Goal: Task Accomplishment & Management: Complete application form

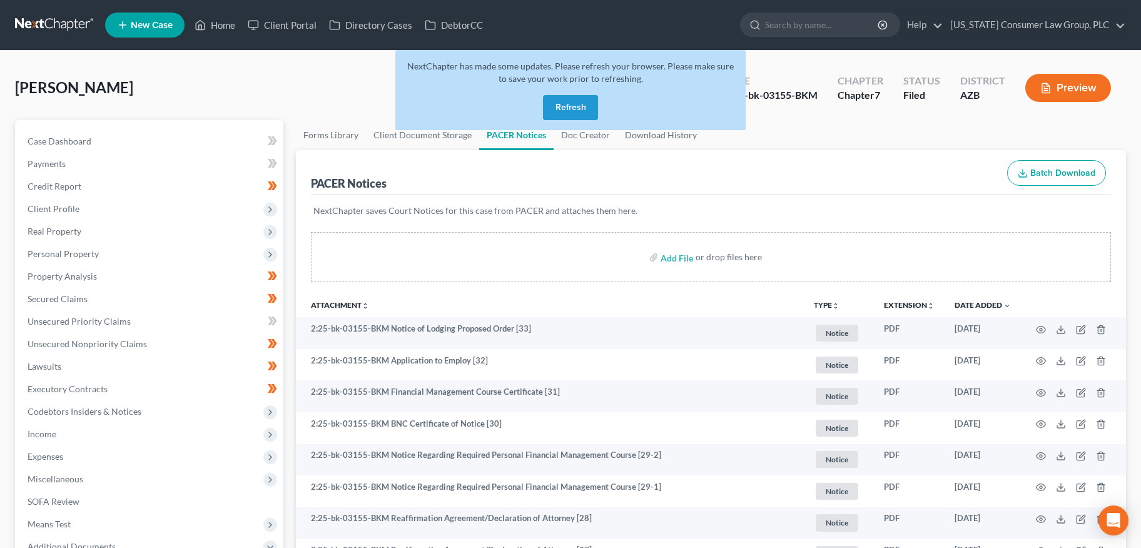
click at [583, 111] on button "Refresh" at bounding box center [570, 107] width 55 height 25
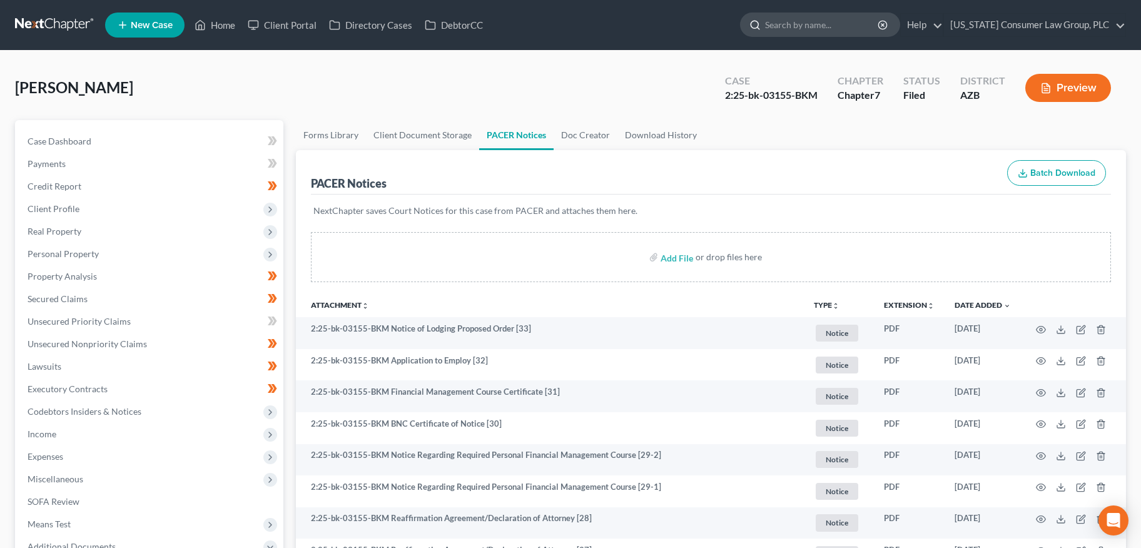
click at [829, 26] on input "search" at bounding box center [822, 24] width 114 height 23
type input "peel"
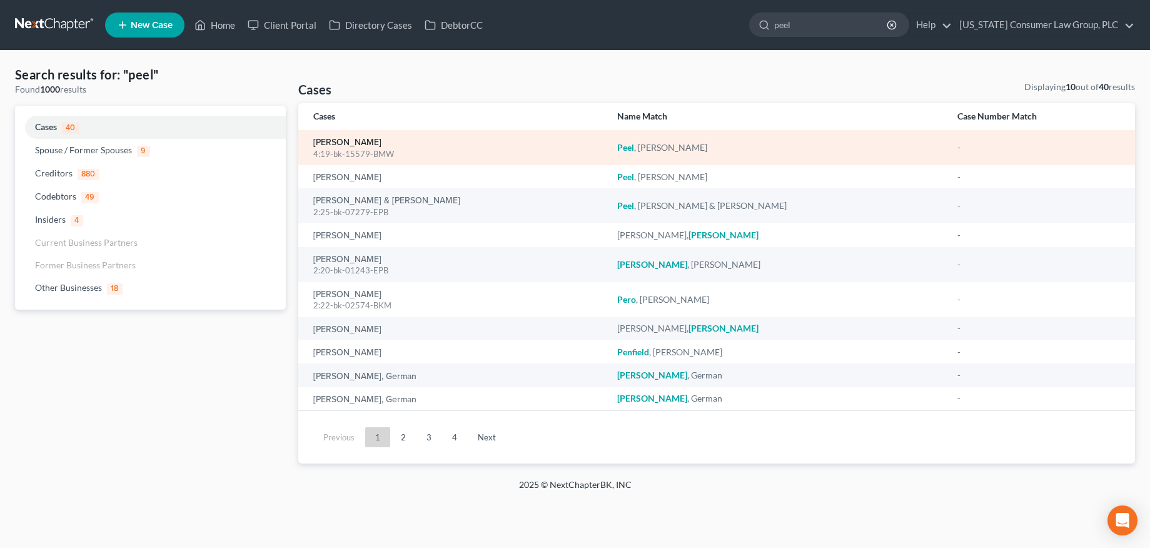
click at [326, 145] on link "[PERSON_NAME]" at bounding box center [347, 142] width 68 height 9
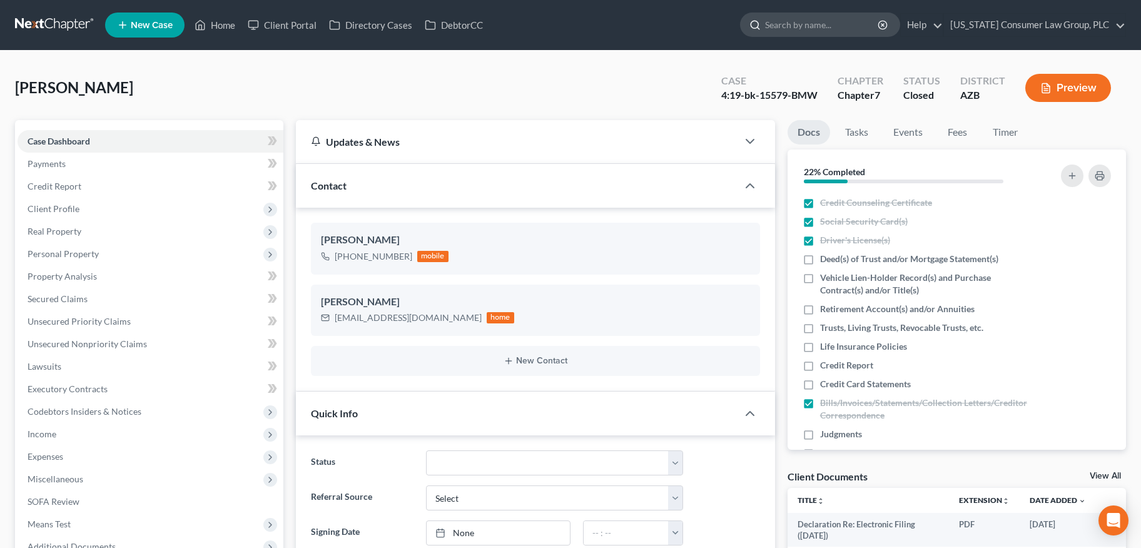
click at [852, 23] on input "search" at bounding box center [822, 24] width 114 height 23
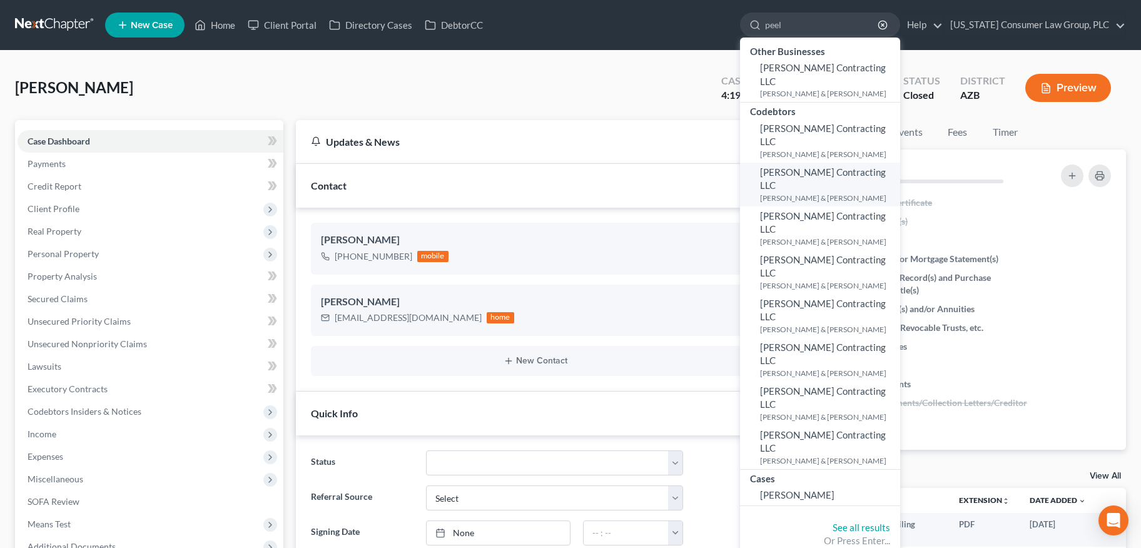
type input "peel"
click at [832, 166] on span "Richard A. Peel Contracting LLC" at bounding box center [823, 178] width 126 height 24
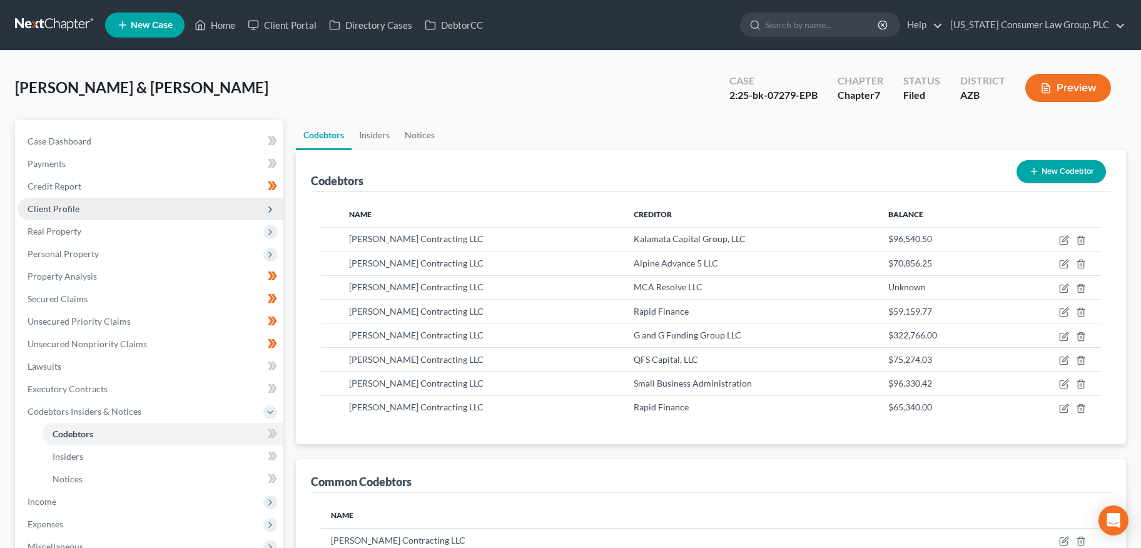
click at [81, 210] on span "Client Profile" at bounding box center [151, 209] width 266 height 23
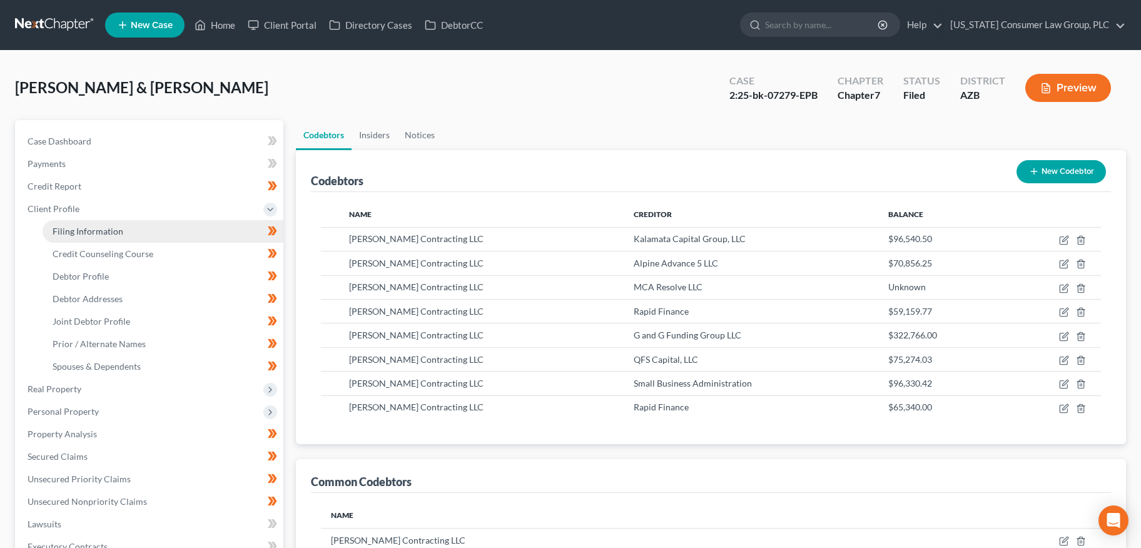
click at [80, 221] on link "Filing Information" at bounding box center [163, 231] width 241 height 23
select select "0"
select select "3"
select select "1"
select select "0"
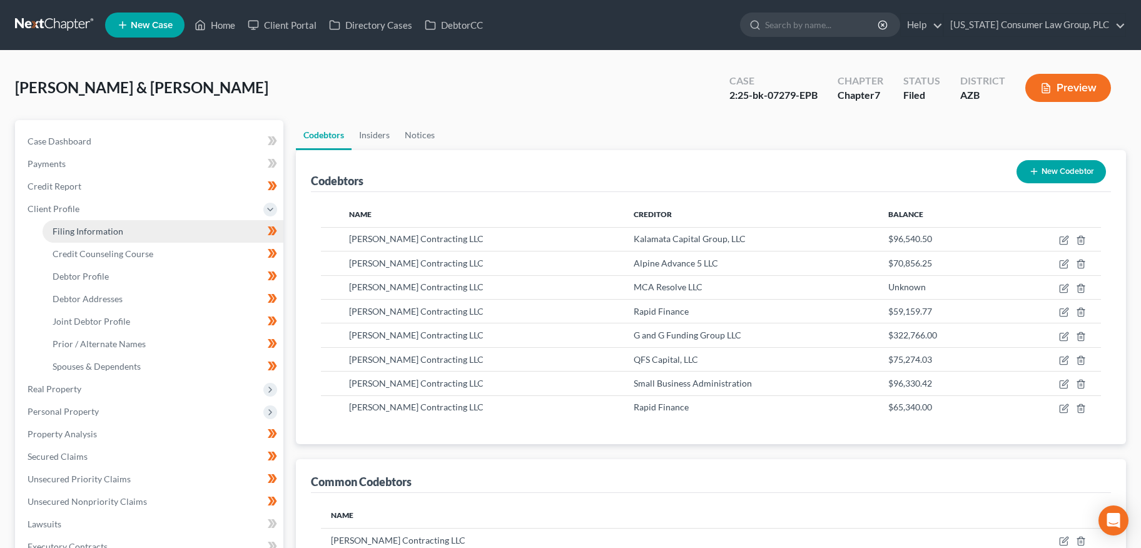
select select "3"
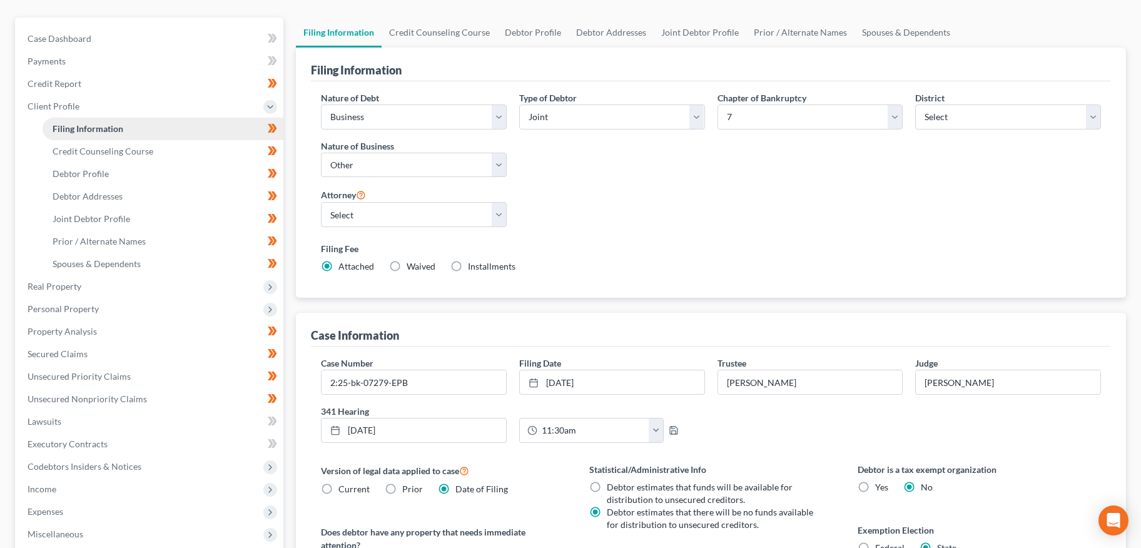
scroll to position [218, 0]
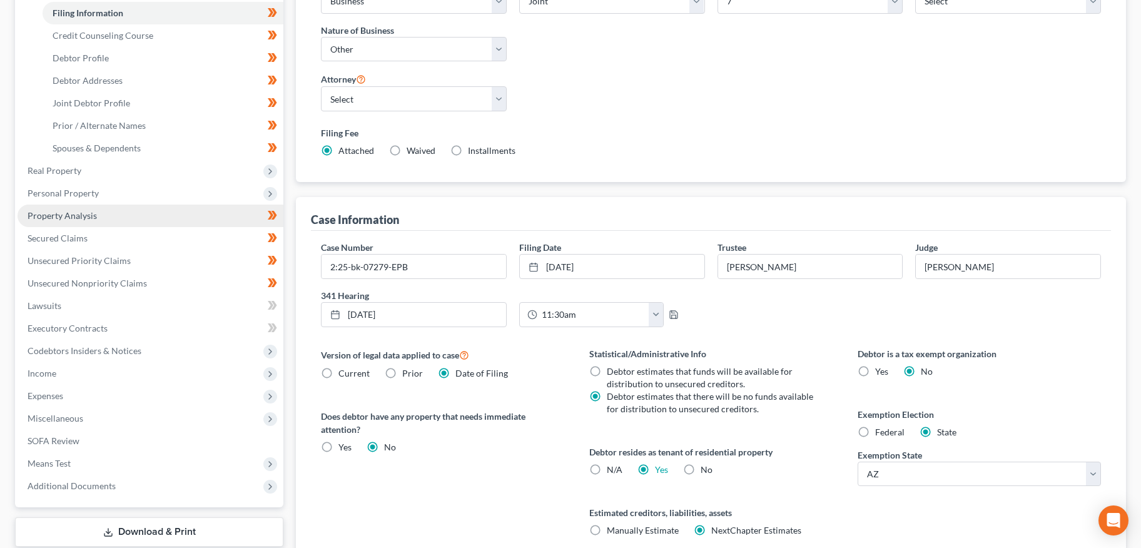
click at [60, 216] on span "Property Analysis" at bounding box center [62, 215] width 69 height 11
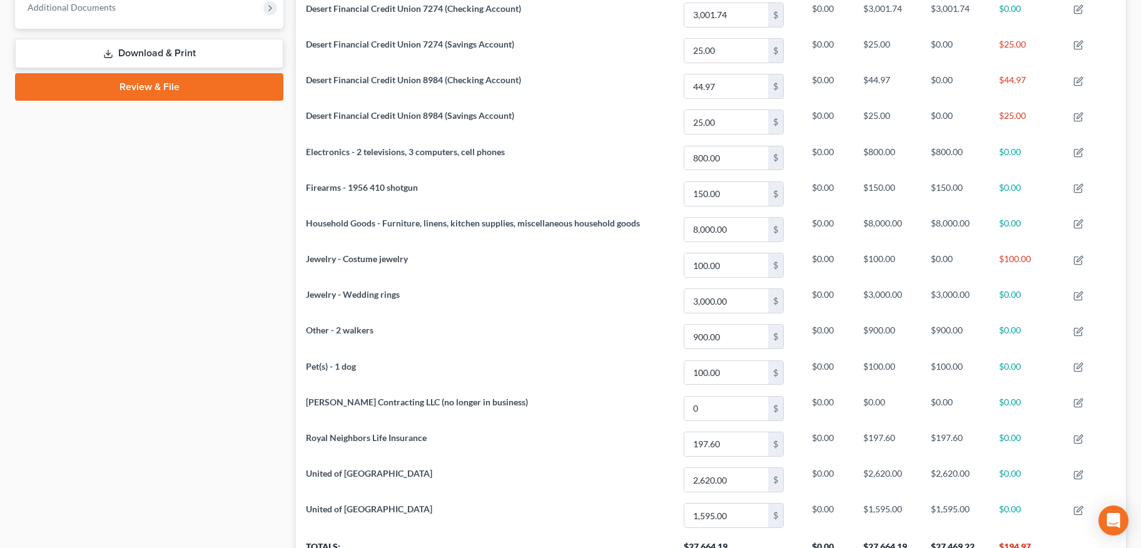
scroll to position [227, 0]
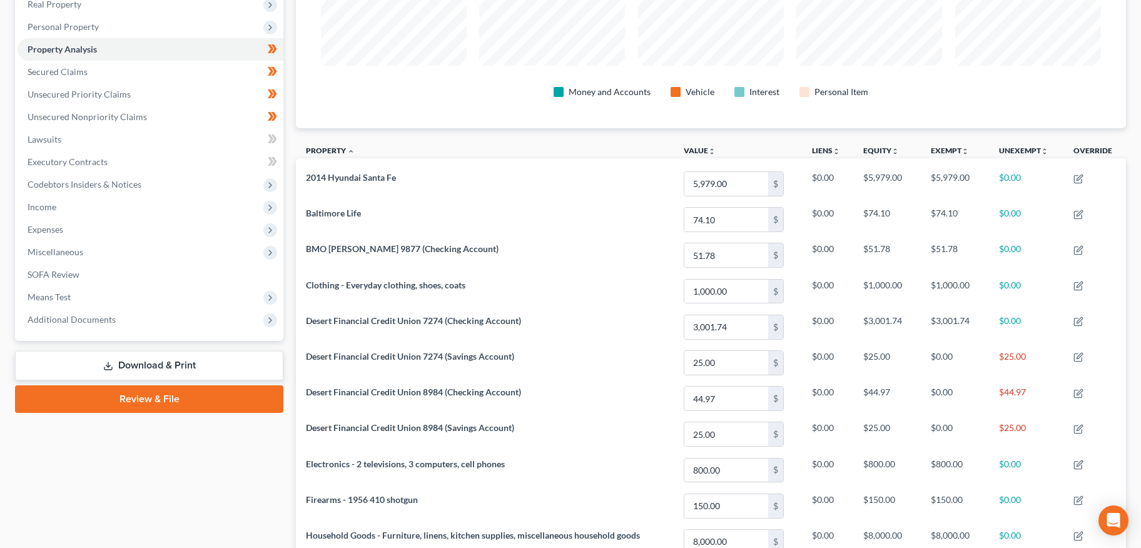
drag, startPoint x: 63, startPoint y: 315, endPoint x: 57, endPoint y: 351, distance: 36.8
click at [63, 315] on span "Additional Documents" at bounding box center [72, 319] width 88 height 11
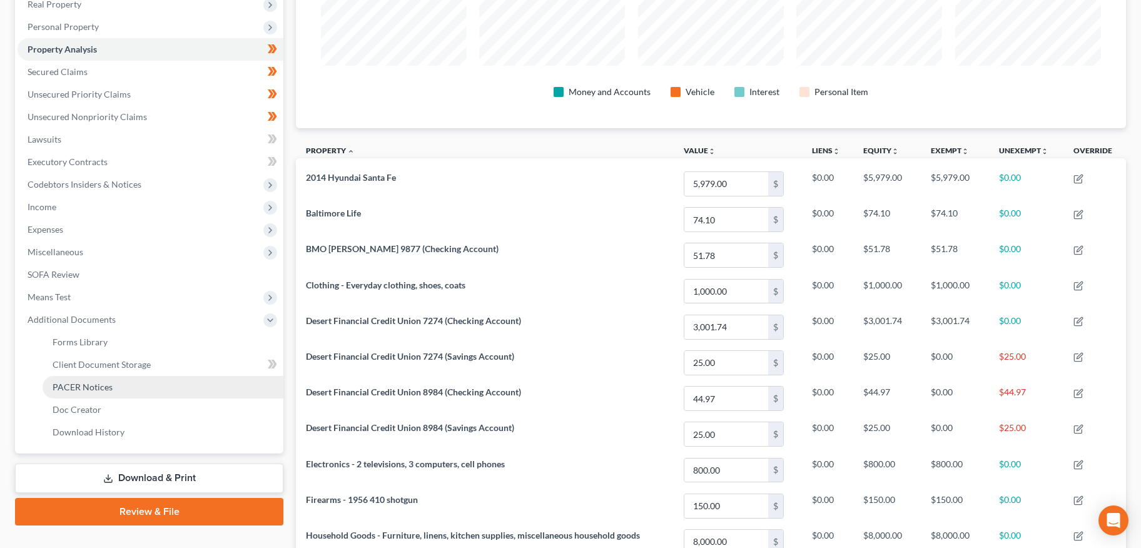
drag, startPoint x: 56, startPoint y: 389, endPoint x: 62, endPoint y: 385, distance: 6.8
click at [57, 389] on span "PACER Notices" at bounding box center [83, 386] width 60 height 11
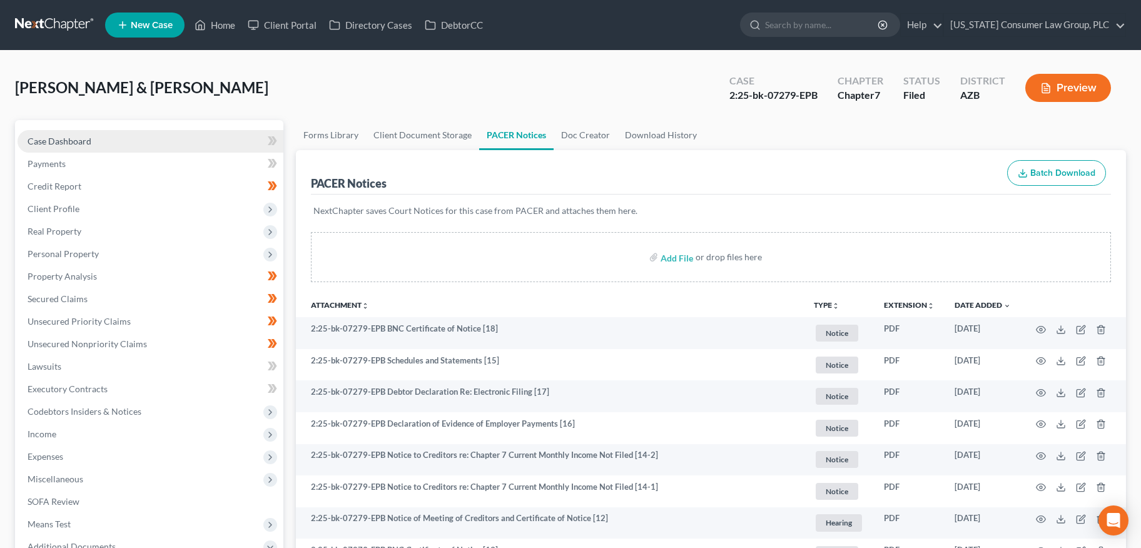
click at [65, 136] on span "Case Dashboard" at bounding box center [60, 141] width 64 height 11
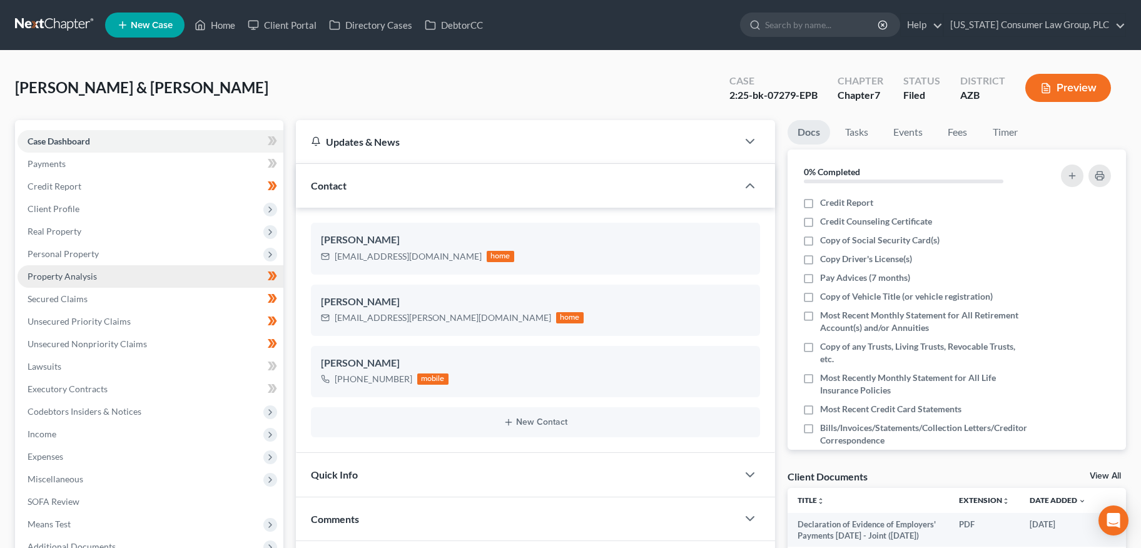
click at [78, 273] on span "Property Analysis" at bounding box center [62, 276] width 69 height 11
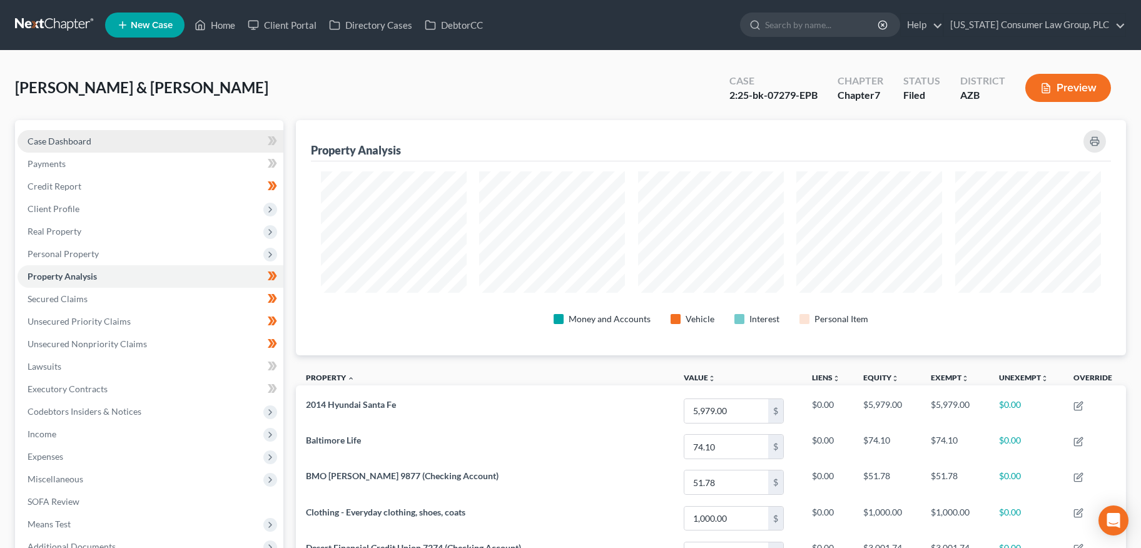
click at [103, 143] on link "Case Dashboard" at bounding box center [151, 141] width 266 height 23
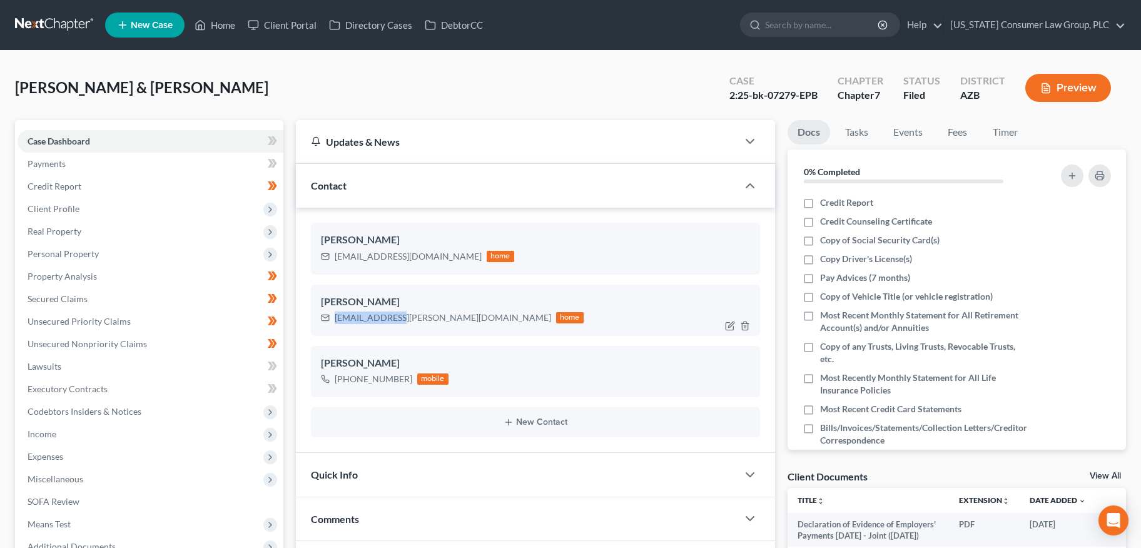
drag, startPoint x: 336, startPoint y: 318, endPoint x: 390, endPoint y: 319, distance: 53.8
click at [392, 320] on div "rapeel@cox.net" at bounding box center [443, 317] width 216 height 13
copy div "rapeel@cox.net"
click at [291, 326] on div "Updates & News × Arizona: Faster Filing Times! Updates have been made to NextCh…" at bounding box center [535, 484] width 491 height 728
drag, startPoint x: 335, startPoint y: 318, endPoint x: 381, endPoint y: 319, distance: 46.3
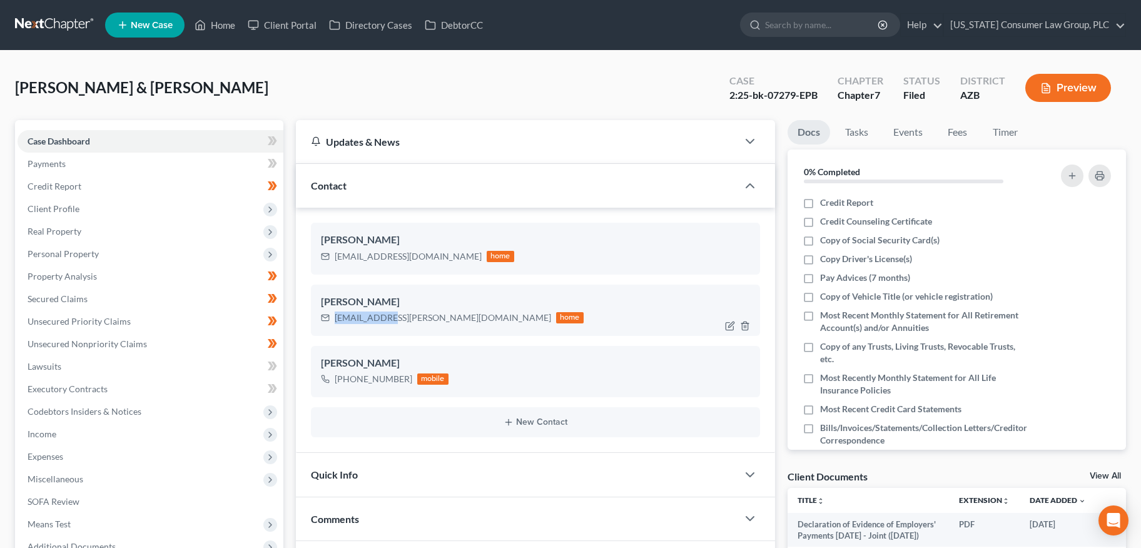
click at [386, 318] on div "rapeel@cox.net" at bounding box center [443, 317] width 216 height 13
click at [356, 321] on div "rapeel@cox.net" at bounding box center [443, 317] width 216 height 13
drag, startPoint x: 335, startPoint y: 319, endPoint x: 394, endPoint y: 318, distance: 59.4
click at [394, 318] on div "rapeel@cox.net home" at bounding box center [452, 318] width 263 height 16
copy div "rapeel@cox.net"
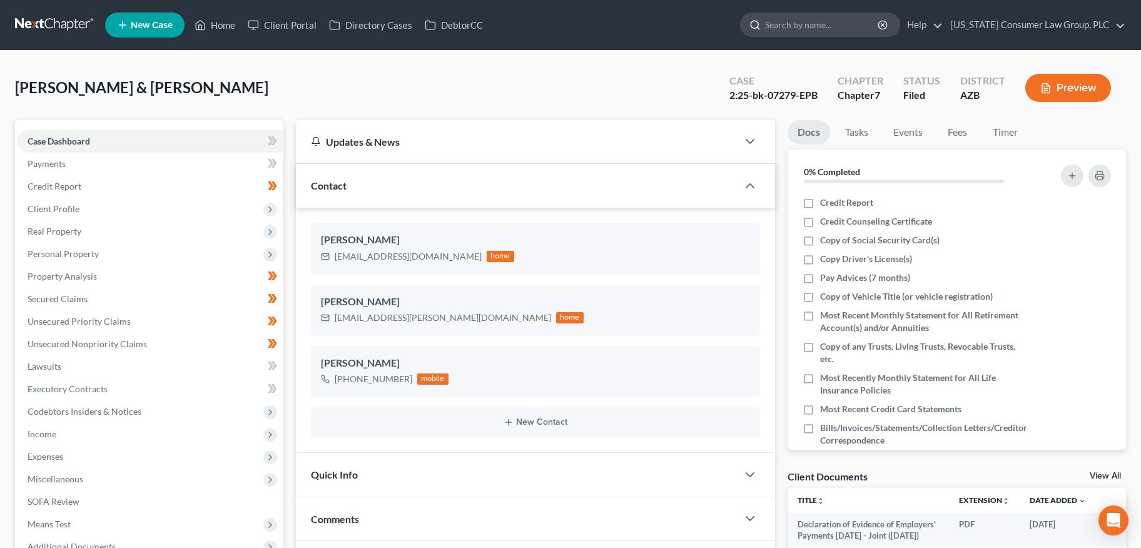
click at [854, 27] on input "search" at bounding box center [822, 24] width 114 height 23
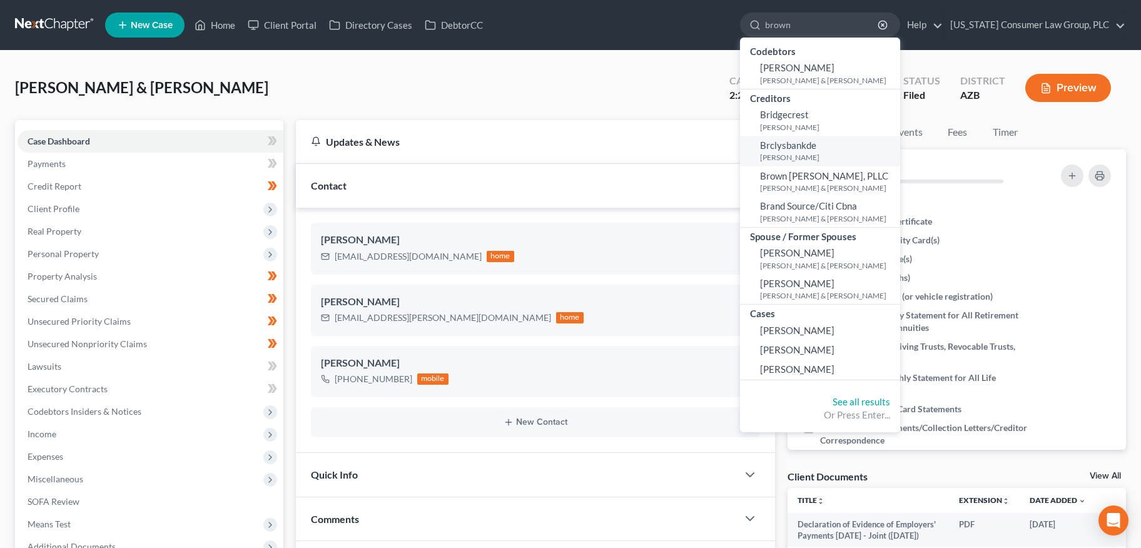
type input "brown"
click at [803, 159] on small "Brown, Kelli" at bounding box center [828, 157] width 137 height 11
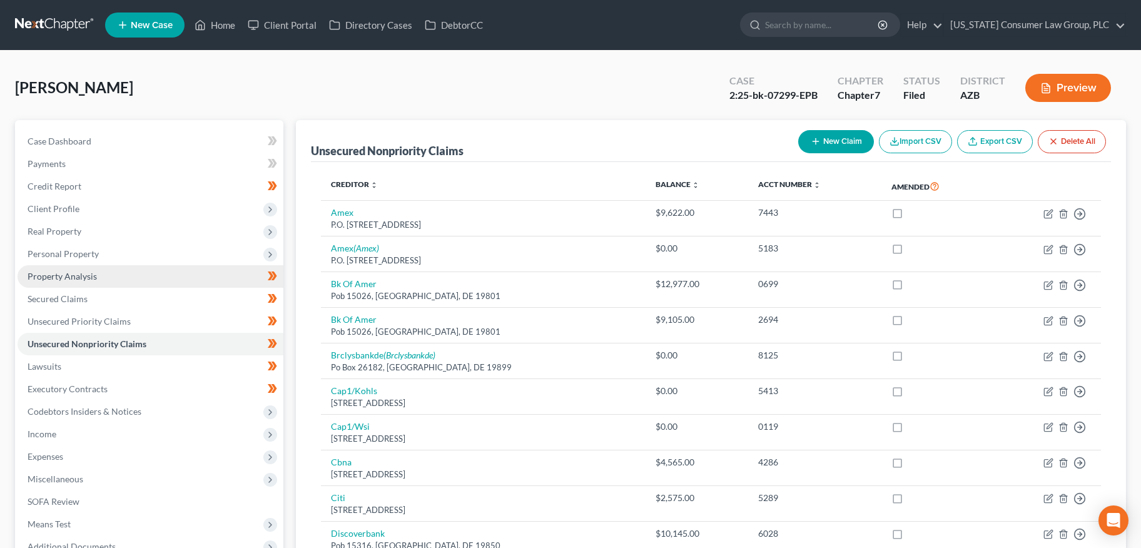
click at [94, 273] on span "Property Analysis" at bounding box center [62, 276] width 69 height 11
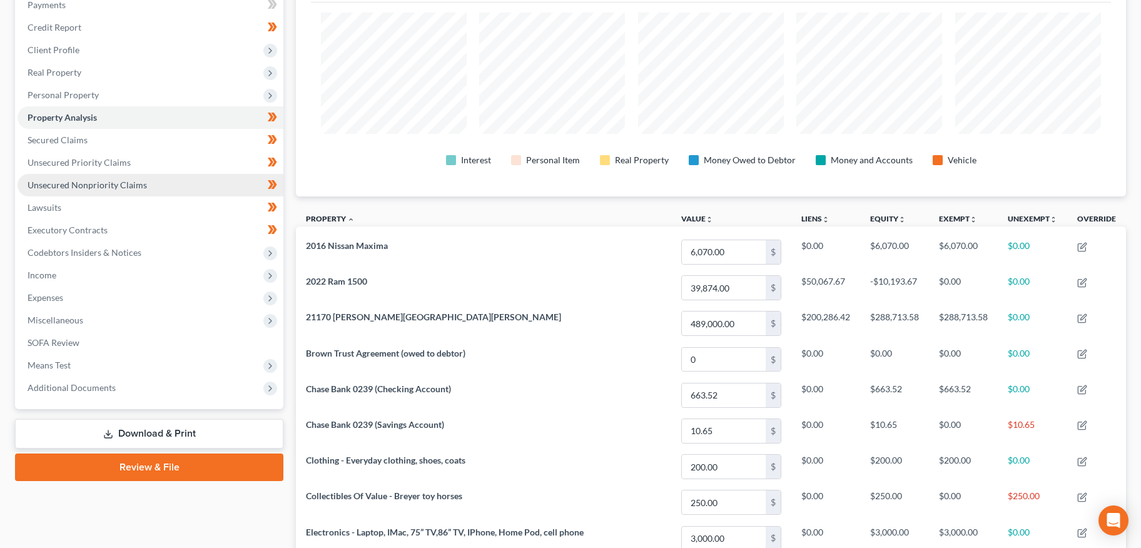
scroll to position [151, 0]
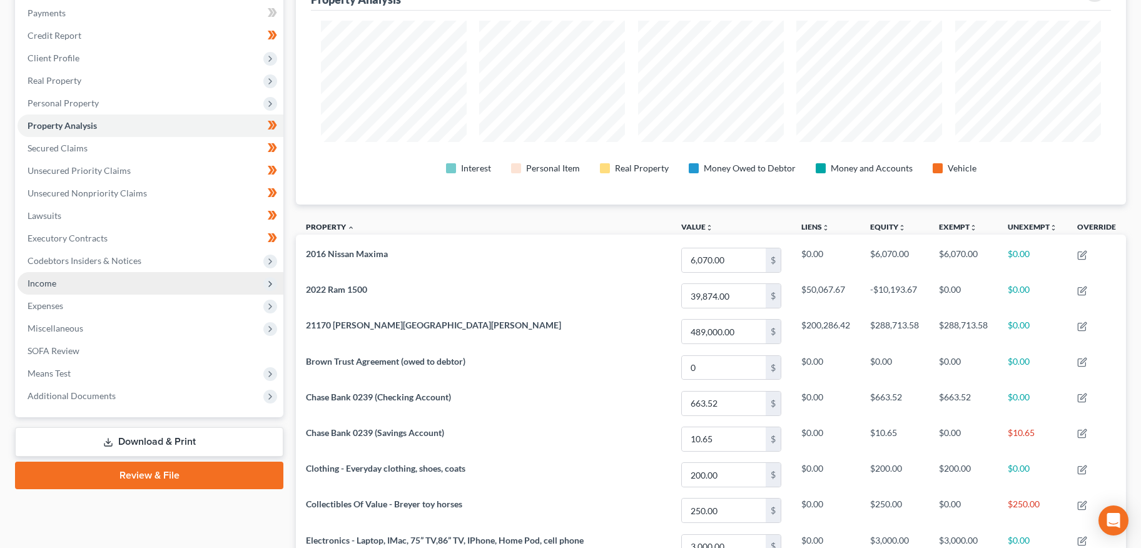
click at [54, 274] on span "Income" at bounding box center [151, 283] width 266 height 23
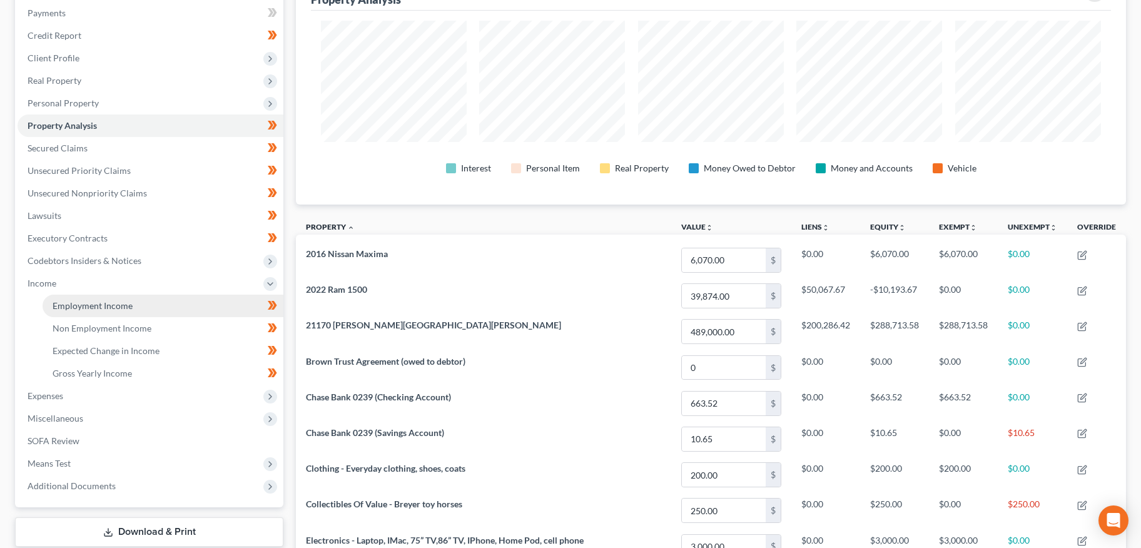
click at [68, 300] on span "Employment Income" at bounding box center [93, 305] width 80 height 11
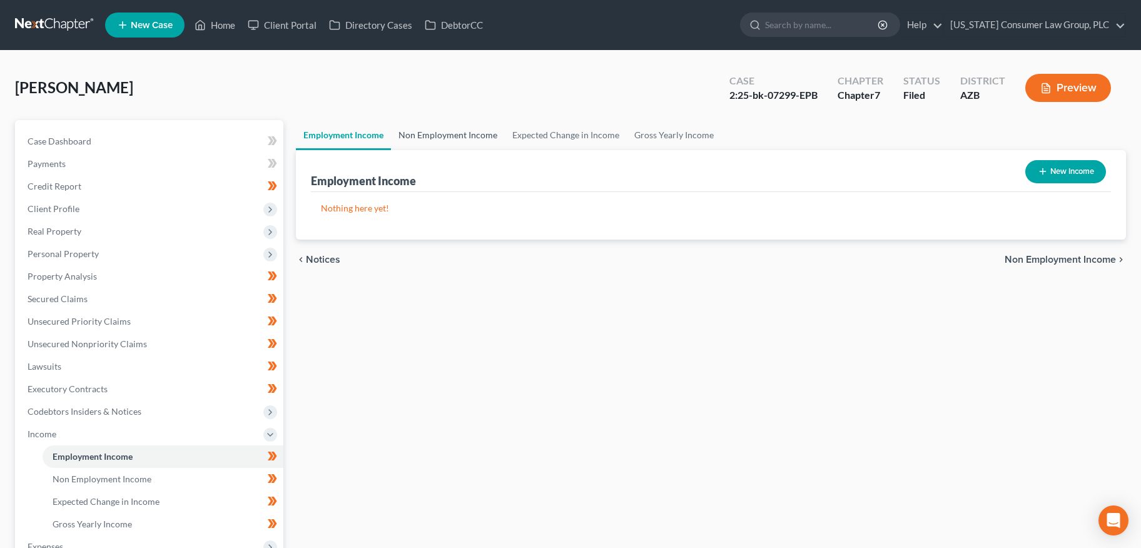
click at [414, 149] on link "Non Employment Income" at bounding box center [448, 135] width 114 height 30
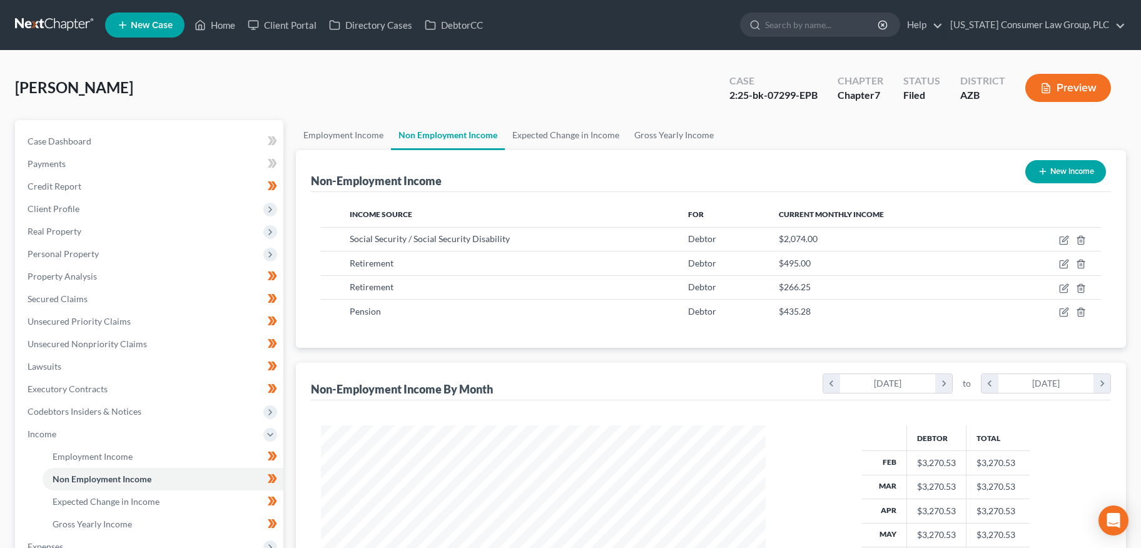
scroll to position [224, 469]
click at [56, 206] on span "Client Profile" at bounding box center [54, 208] width 52 height 11
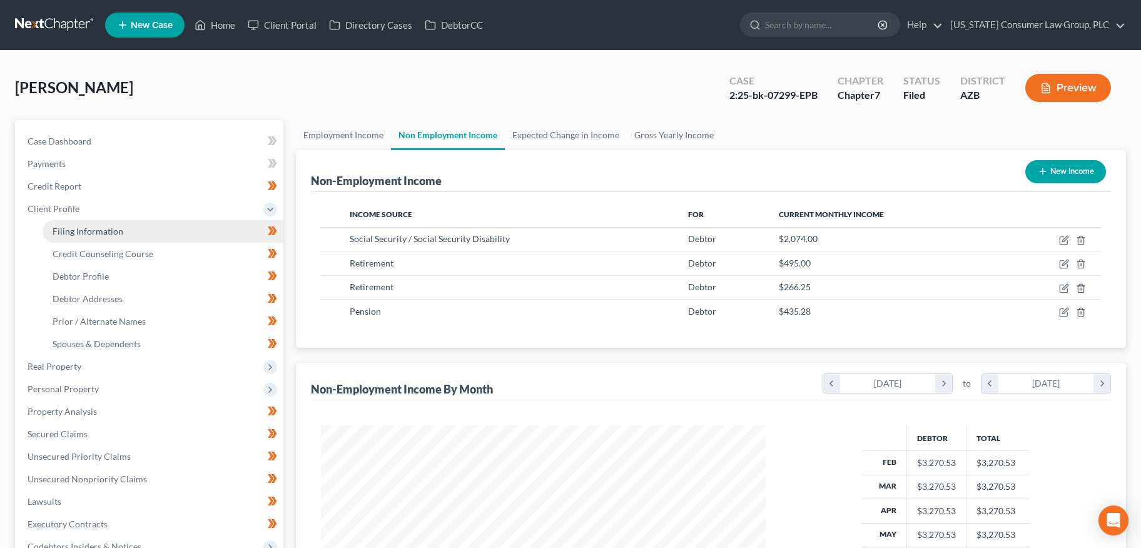
click at [71, 234] on span "Filing Information" at bounding box center [88, 231] width 71 height 11
select select "1"
select select "0"
select select "4"
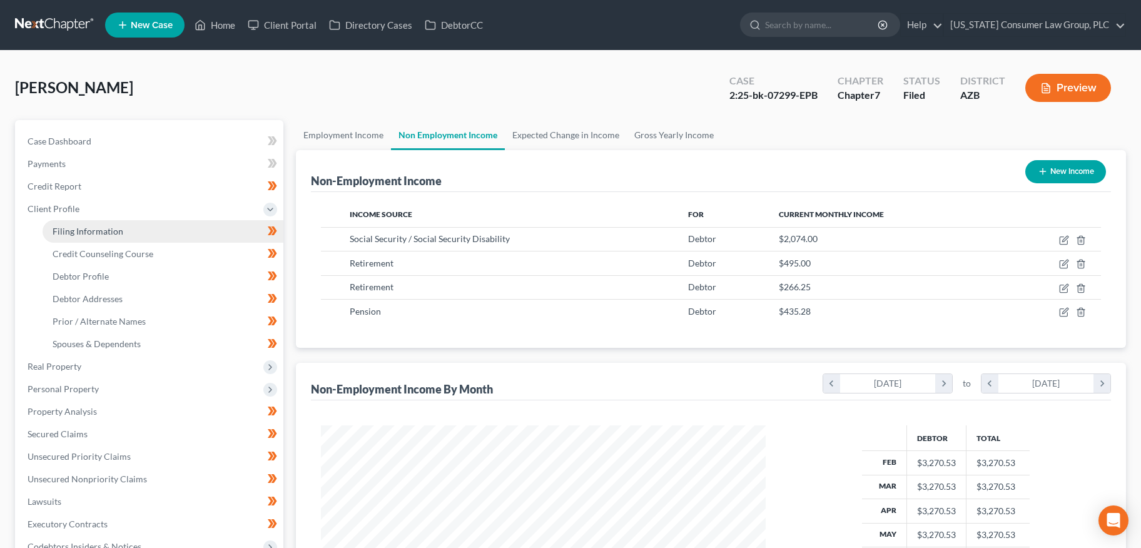
select select "0"
select select "3"
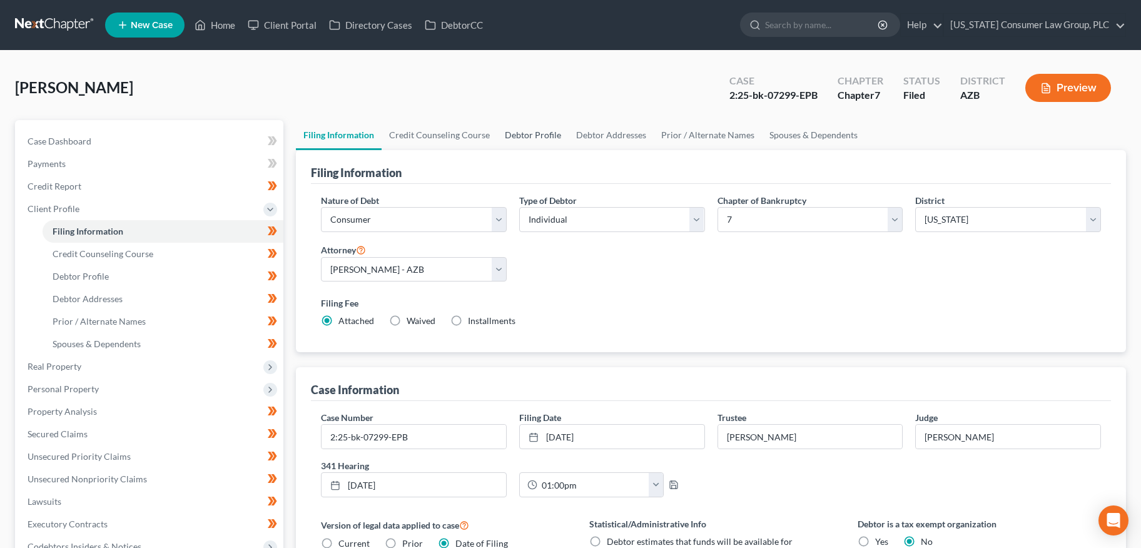
click at [530, 133] on link "Debtor Profile" at bounding box center [532, 135] width 71 height 30
select select "4"
select select "0"
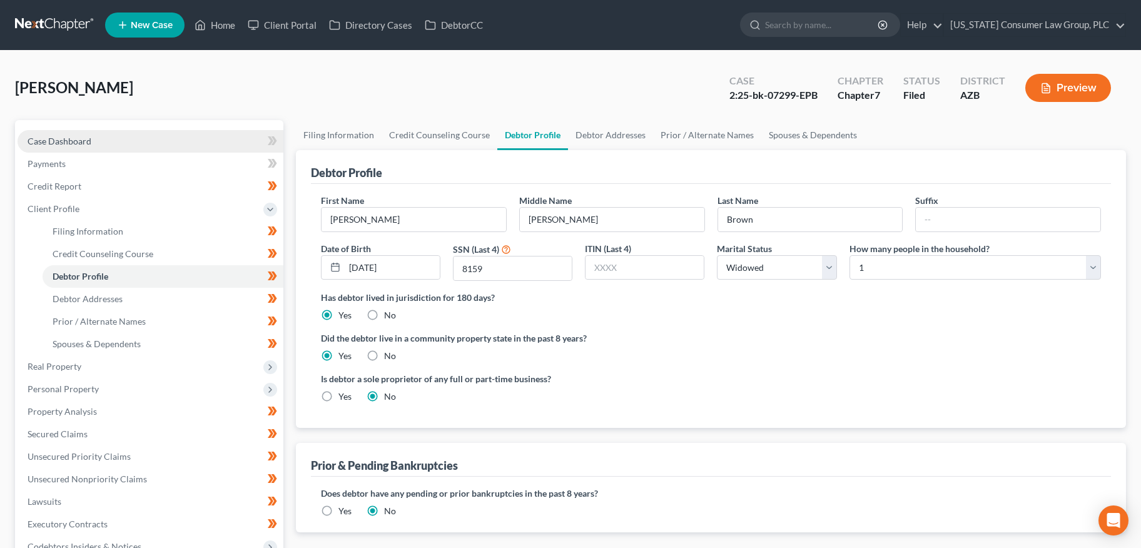
click at [89, 139] on span "Case Dashboard" at bounding box center [60, 141] width 64 height 11
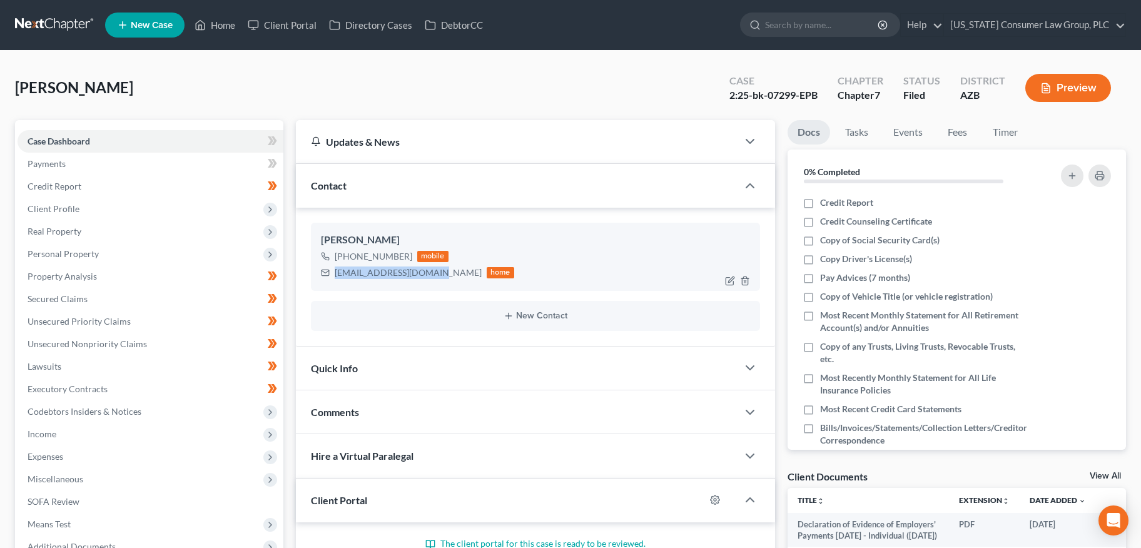
drag, startPoint x: 334, startPoint y: 274, endPoint x: 422, endPoint y: 276, distance: 88.2
click at [433, 276] on div "cumorah_72@hotmail.com" at bounding box center [408, 272] width 147 height 13
copy div "cumorah_72@hotmail.com"
click at [452, 198] on div "Contact" at bounding box center [516, 185] width 441 height 43
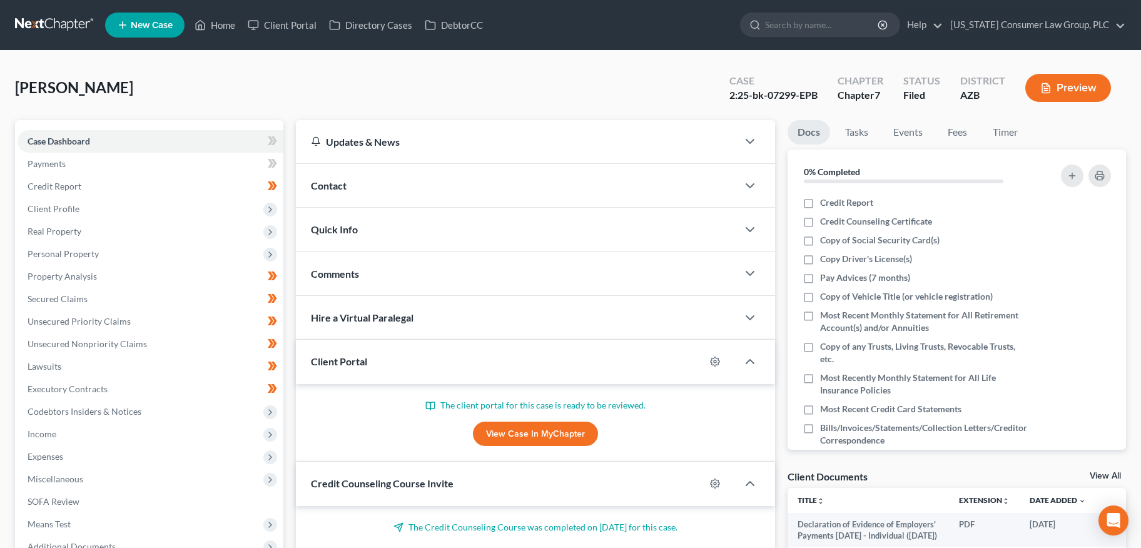
click at [391, 191] on div "Contact" at bounding box center [516, 185] width 441 height 43
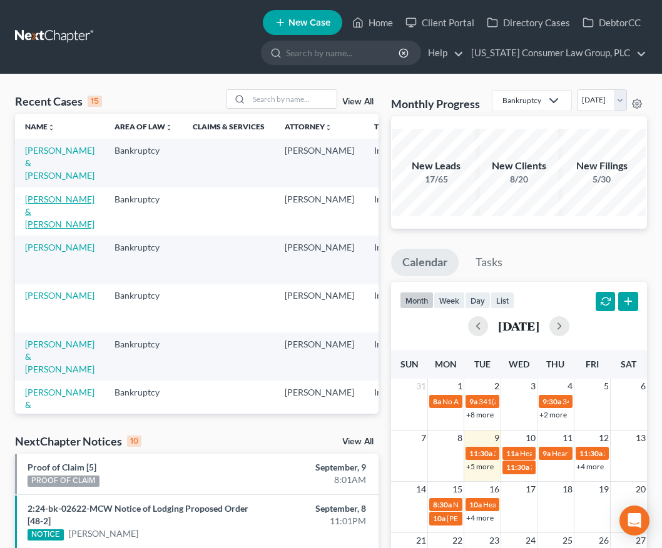
click at [39, 219] on link "Peel, Richard & Judy" at bounding box center [59, 212] width 69 height 36
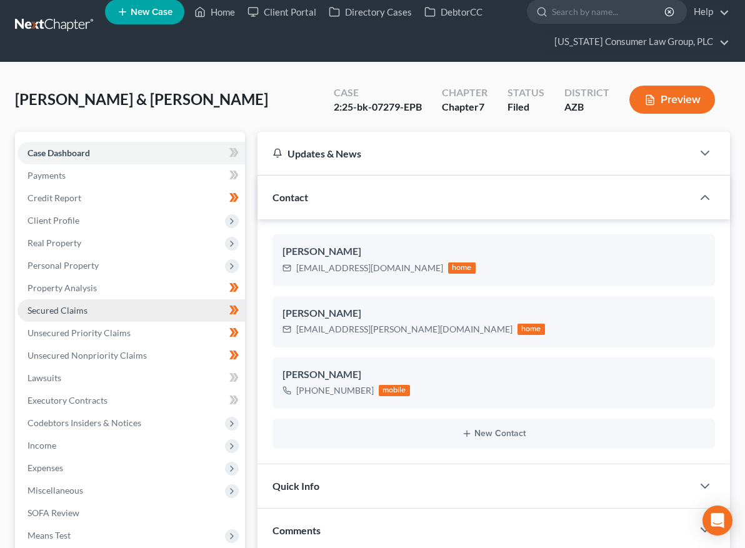
scroll to position [13, 0]
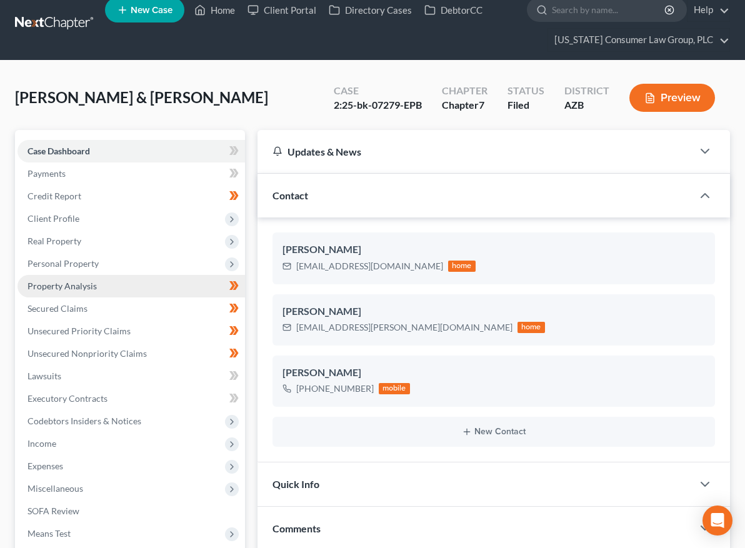
click at [79, 287] on span "Property Analysis" at bounding box center [62, 286] width 69 height 11
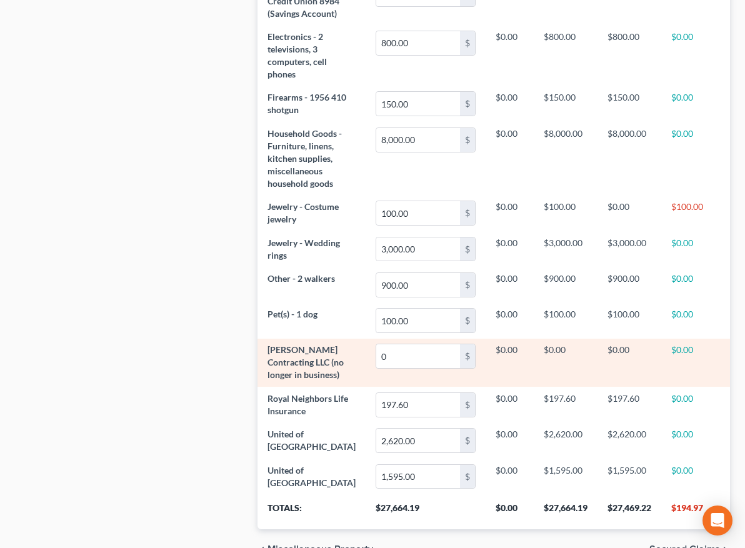
scroll to position [186, 0]
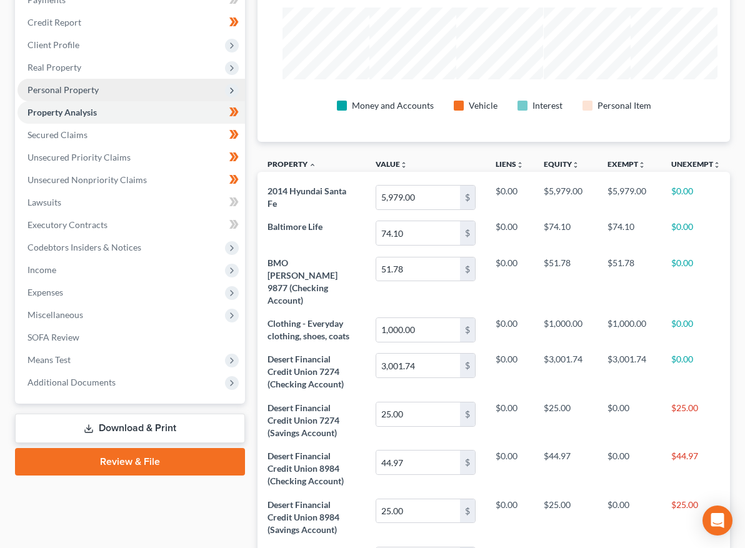
click at [84, 88] on span "Personal Property" at bounding box center [63, 89] width 71 height 11
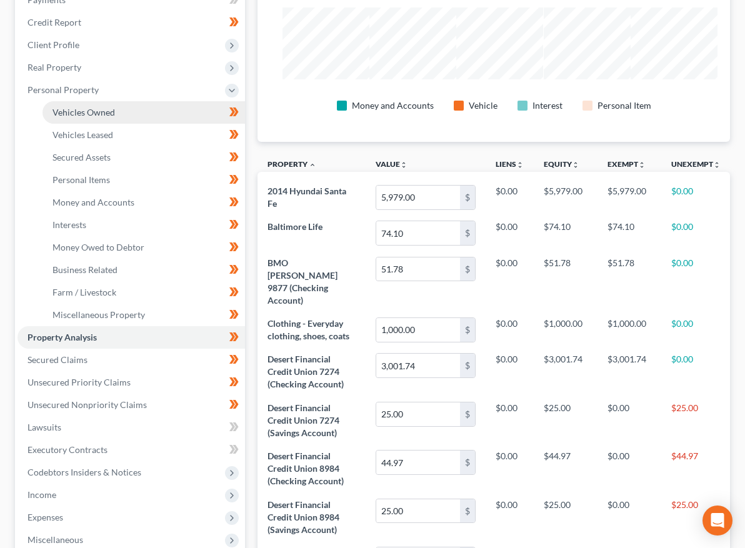
click at [112, 108] on span "Vehicles Owned" at bounding box center [84, 112] width 63 height 11
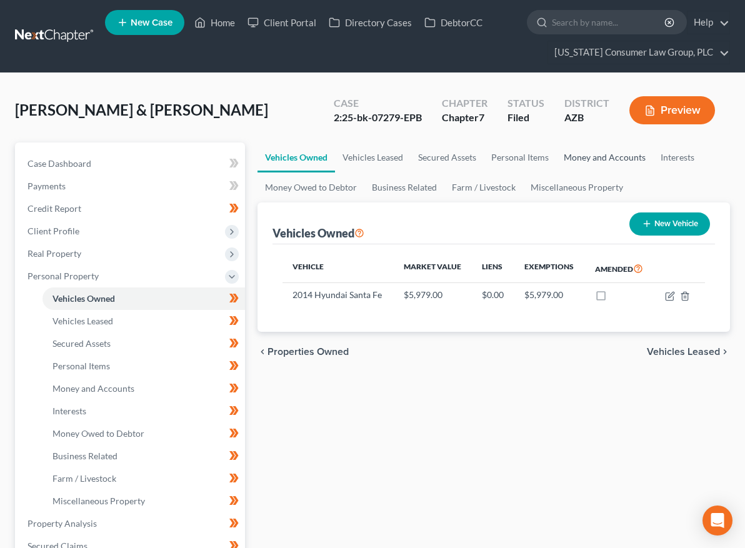
click at [557, 159] on link "Money and Accounts" at bounding box center [605, 158] width 97 height 30
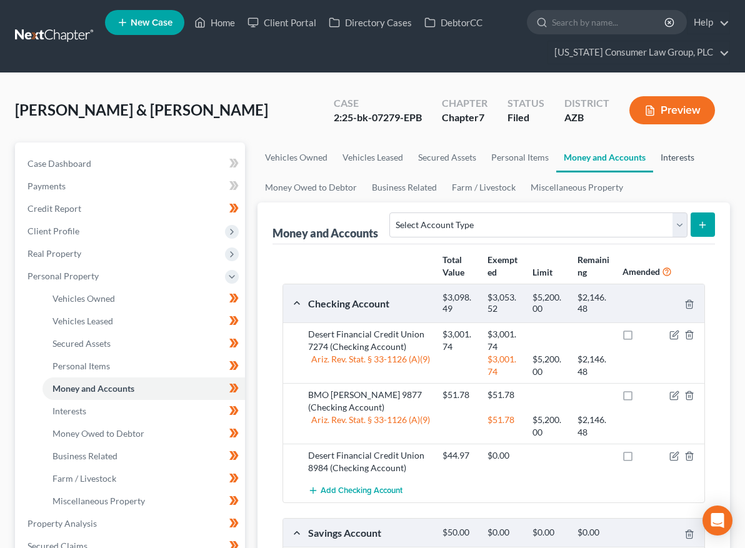
drag, startPoint x: 632, startPoint y: 159, endPoint x: 620, endPoint y: 161, distance: 12.0
click at [653, 159] on link "Interests" at bounding box center [677, 158] width 49 height 30
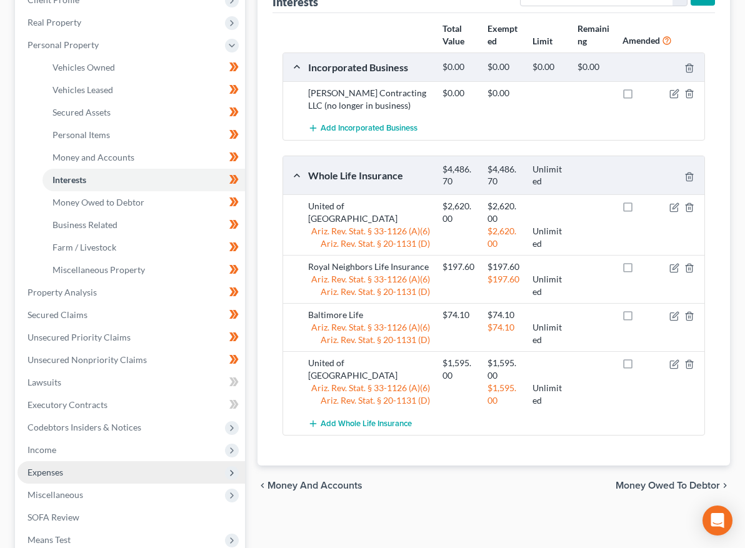
scroll to position [385, 0]
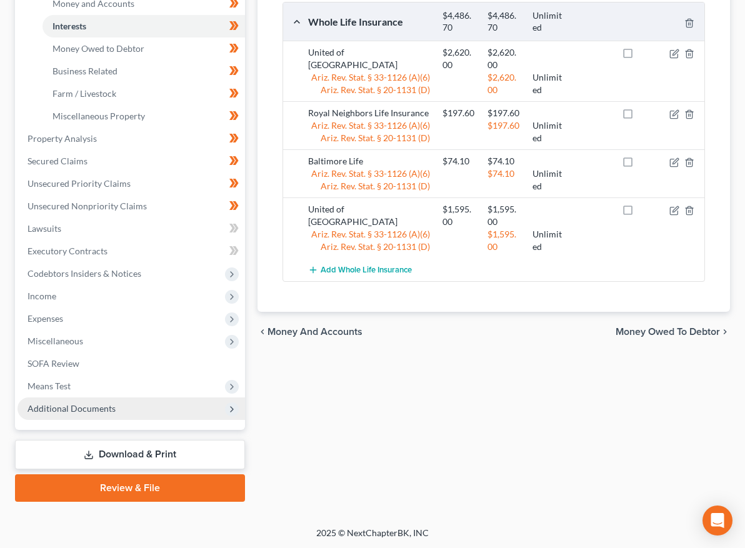
click at [58, 413] on span "Additional Documents" at bounding box center [72, 408] width 88 height 11
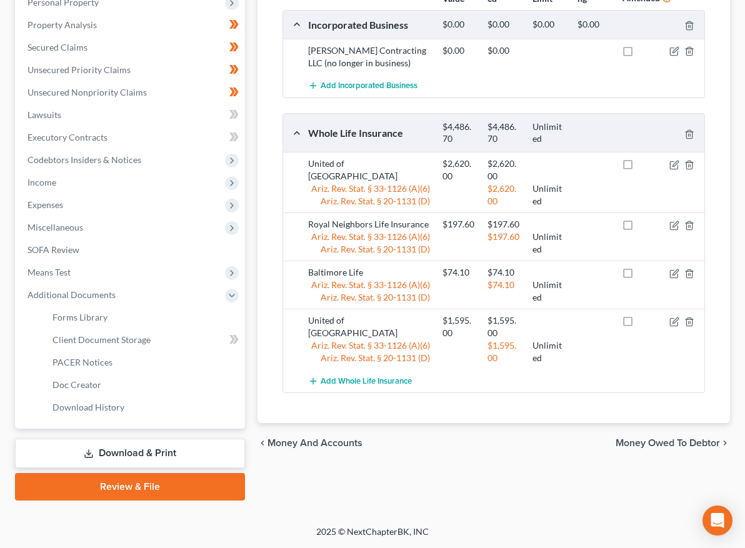
scroll to position [273, 0]
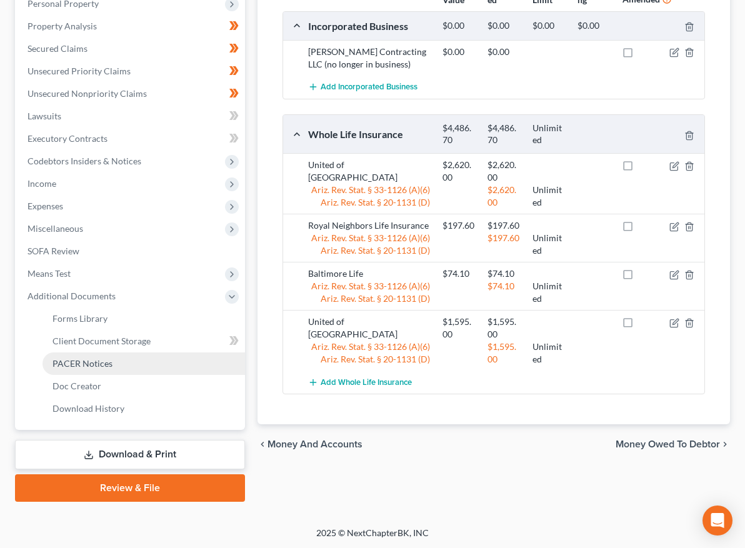
click at [84, 363] on span "PACER Notices" at bounding box center [83, 363] width 60 height 11
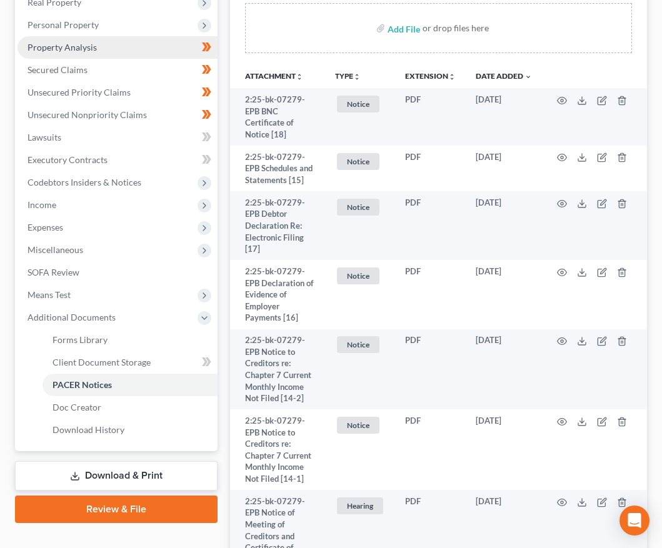
scroll to position [251, 0]
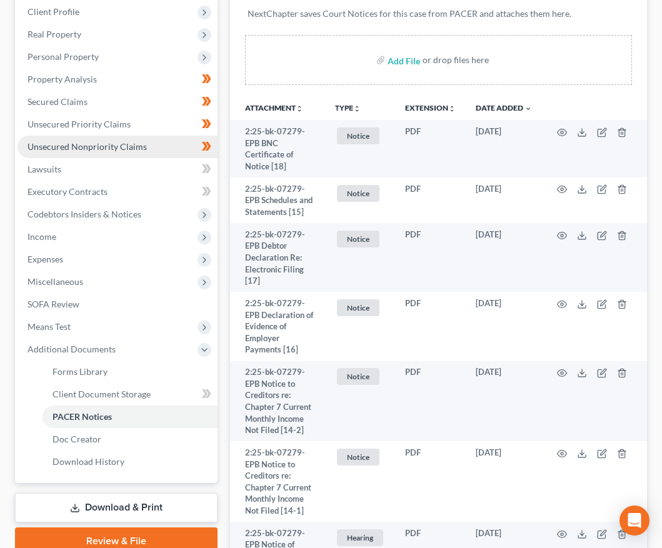
click at [89, 141] on span "Unsecured Nonpriority Claims" at bounding box center [87, 146] width 119 height 11
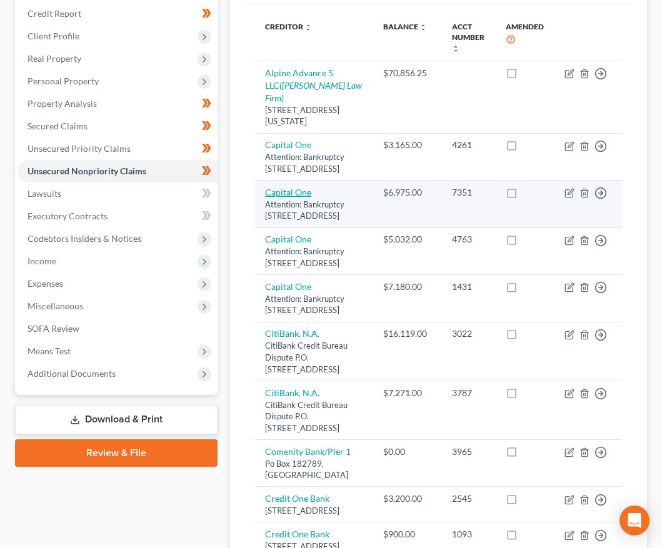
scroll to position [228, 0]
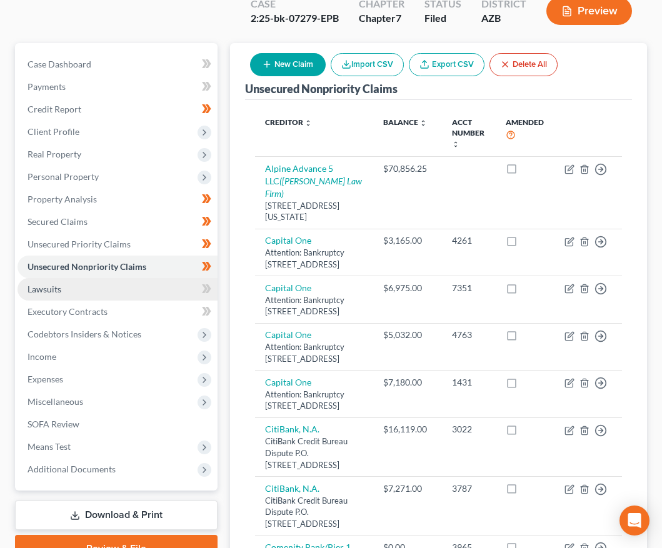
click at [41, 284] on span "Lawsuits" at bounding box center [45, 289] width 34 height 11
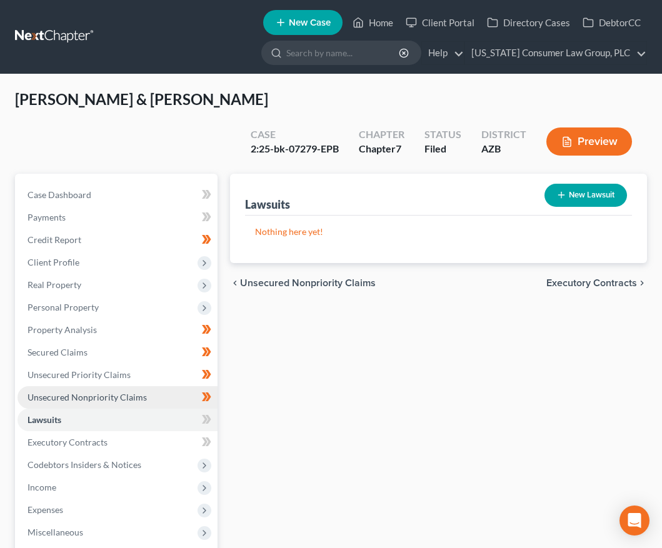
click at [67, 386] on link "Unsecured Nonpriority Claims" at bounding box center [118, 397] width 200 height 23
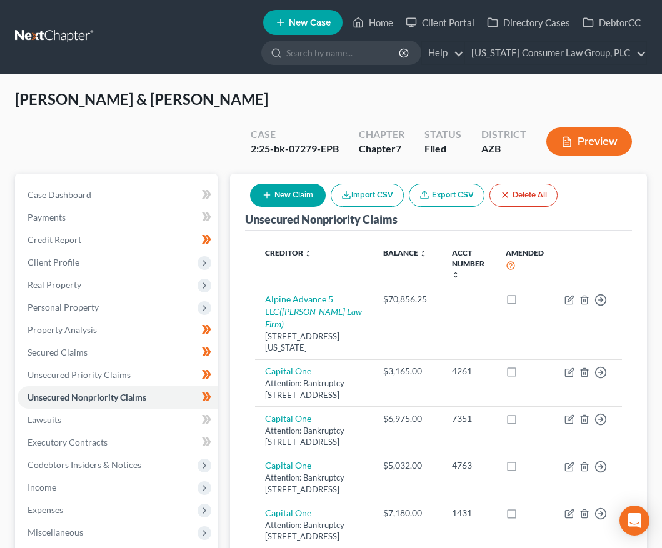
click at [57, 36] on link at bounding box center [55, 37] width 80 height 23
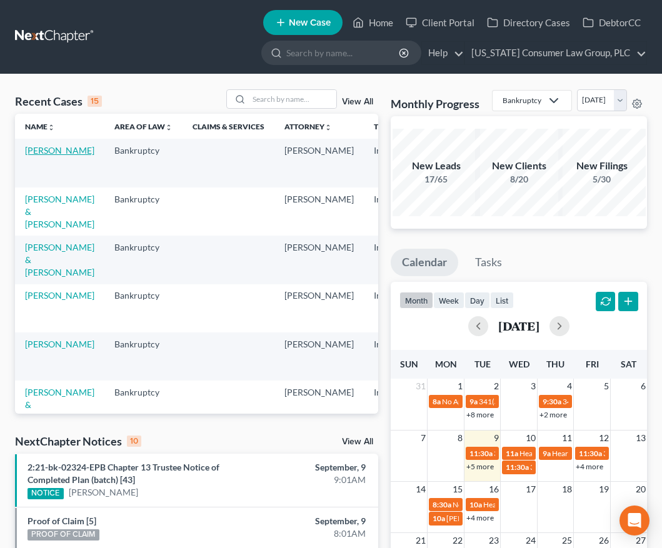
click at [44, 153] on link "[PERSON_NAME]" at bounding box center [59, 150] width 69 height 11
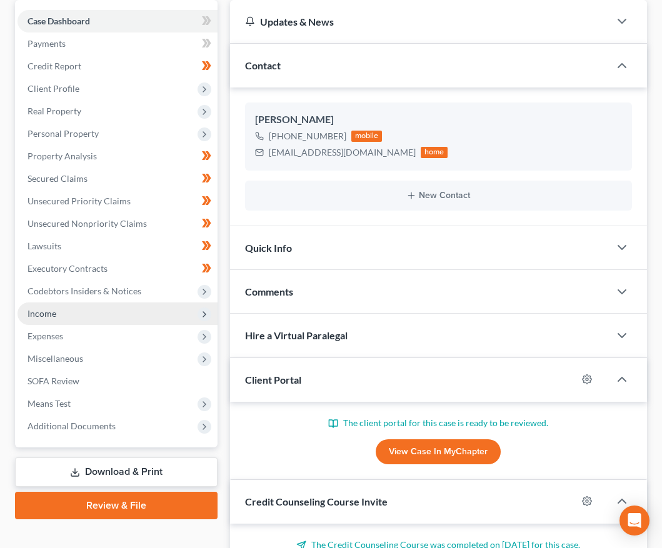
scroll to position [209, 0]
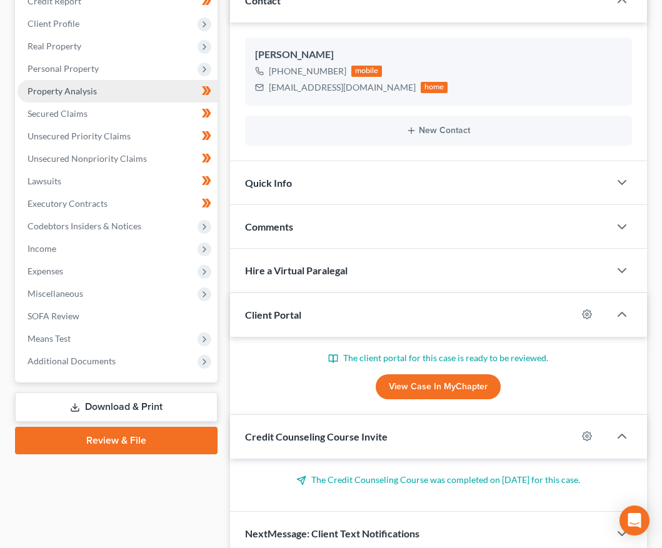
click at [71, 86] on span "Property Analysis" at bounding box center [62, 91] width 69 height 11
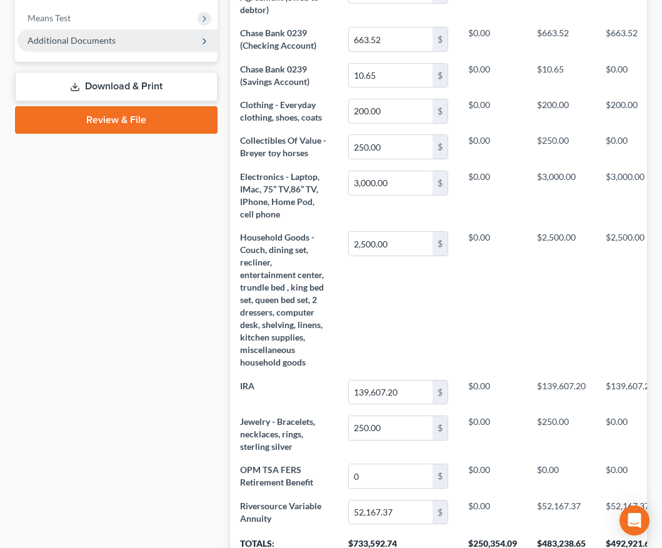
scroll to position [346, 0]
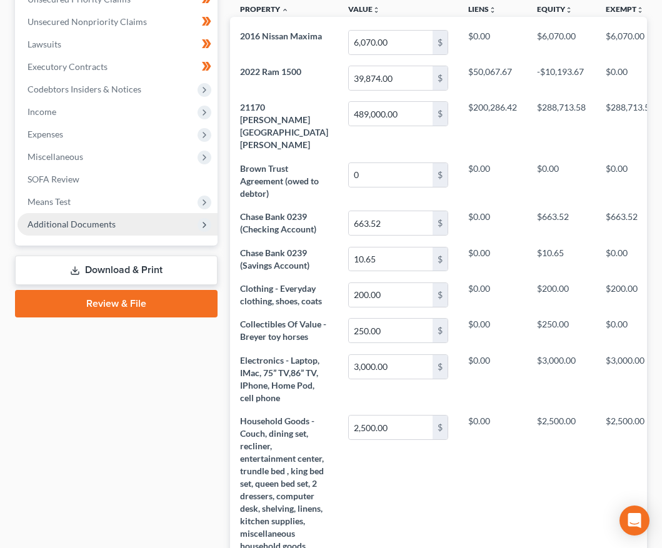
click at [73, 222] on span "Additional Documents" at bounding box center [72, 224] width 88 height 11
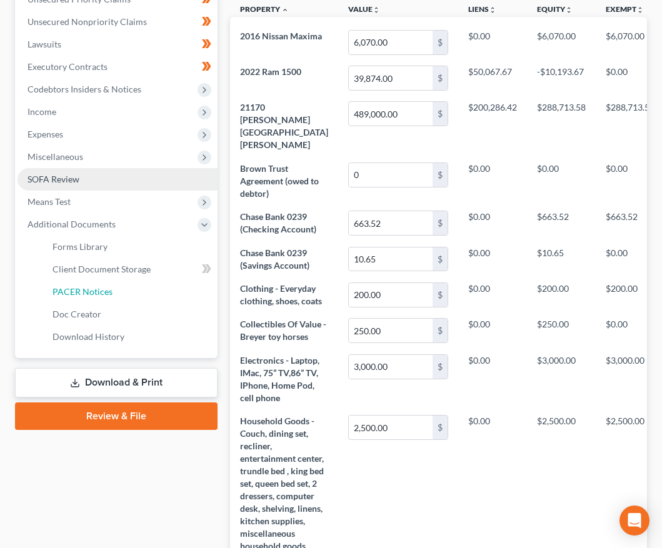
drag, startPoint x: 96, startPoint y: 290, endPoint x: 119, endPoint y: 291, distance: 23.8
click at [96, 290] on span "PACER Notices" at bounding box center [83, 291] width 60 height 11
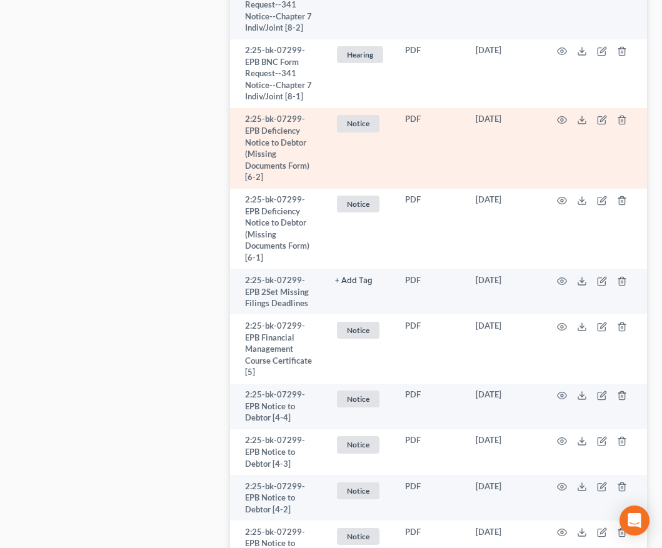
scroll to position [1014, 0]
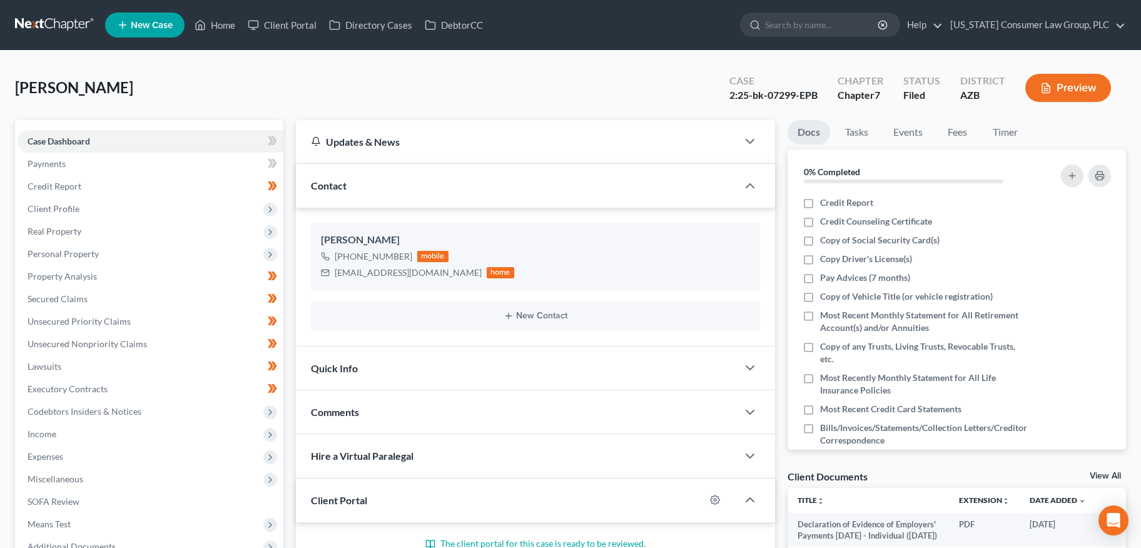
click at [29, 21] on link at bounding box center [55, 25] width 80 height 23
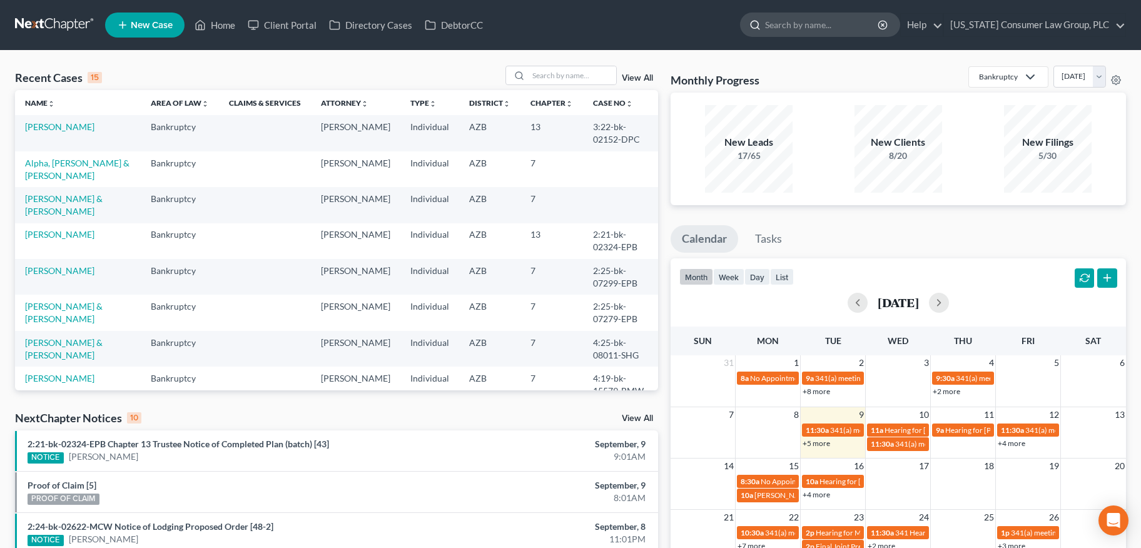
click at [798, 28] on input "search" at bounding box center [822, 24] width 114 height 23
type input "[PERSON_NAME]"
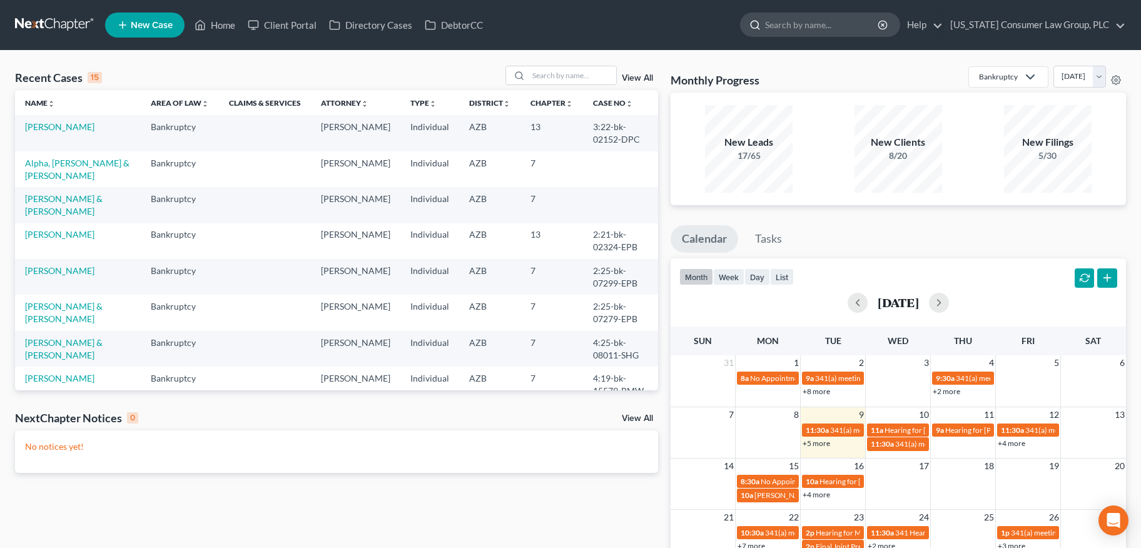
click at [823, 24] on input "search" at bounding box center [822, 24] width 114 height 23
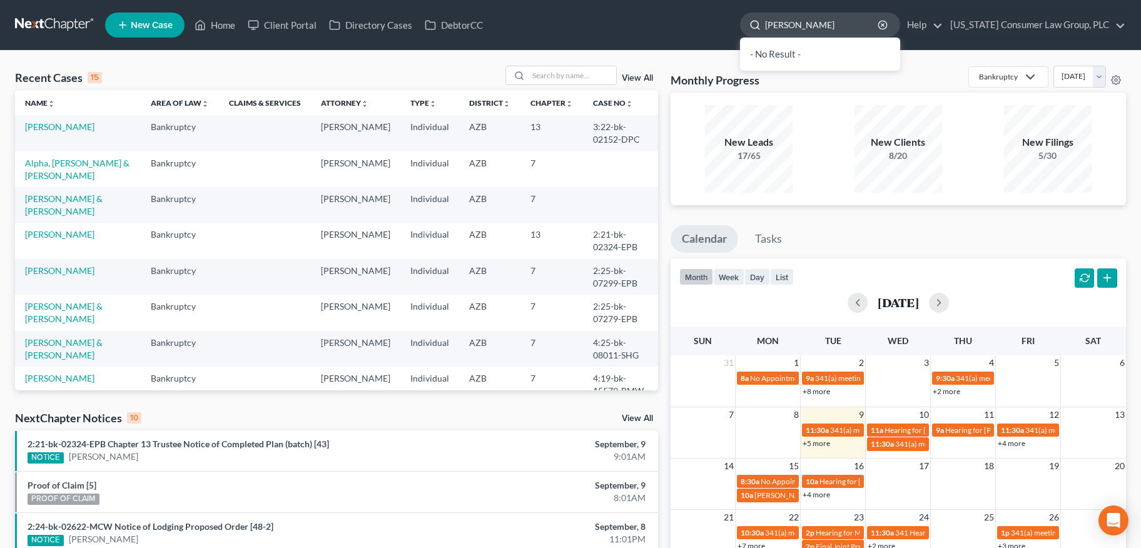
type input "[PERSON_NAME]"
click at [648, 81] on link "View All" at bounding box center [637, 78] width 31 height 9
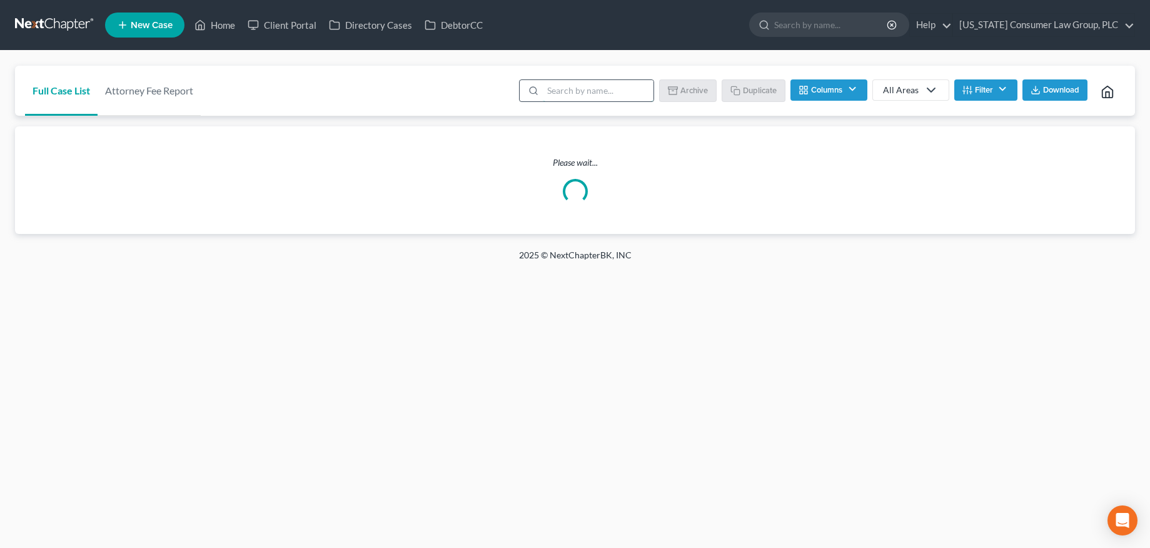
click at [599, 89] on input "search" at bounding box center [598, 90] width 111 height 21
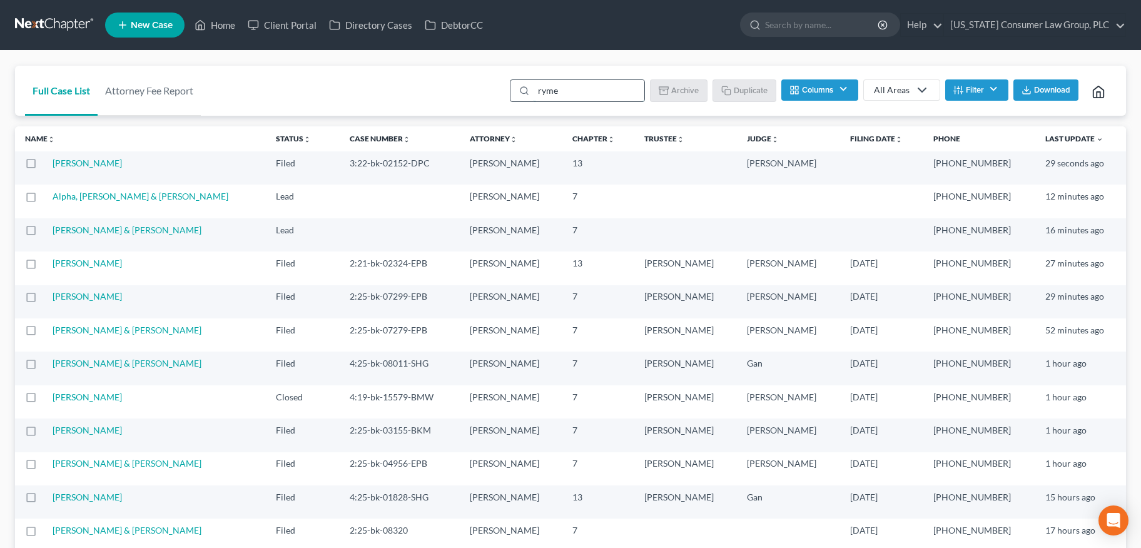
type input "[PERSON_NAME]"
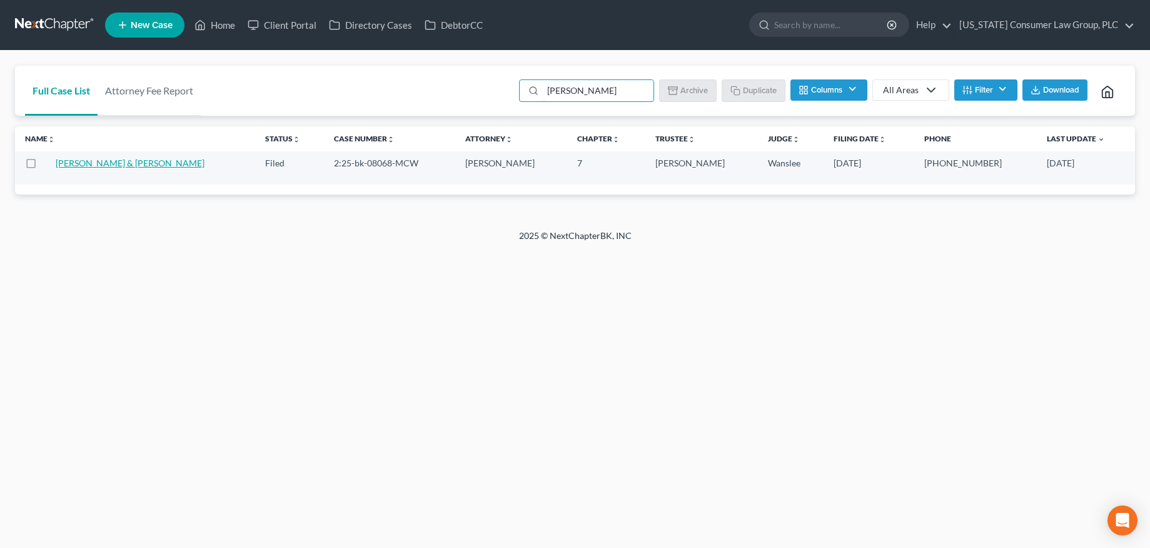
click at [124, 163] on link "[PERSON_NAME] & [PERSON_NAME]" at bounding box center [130, 163] width 149 height 11
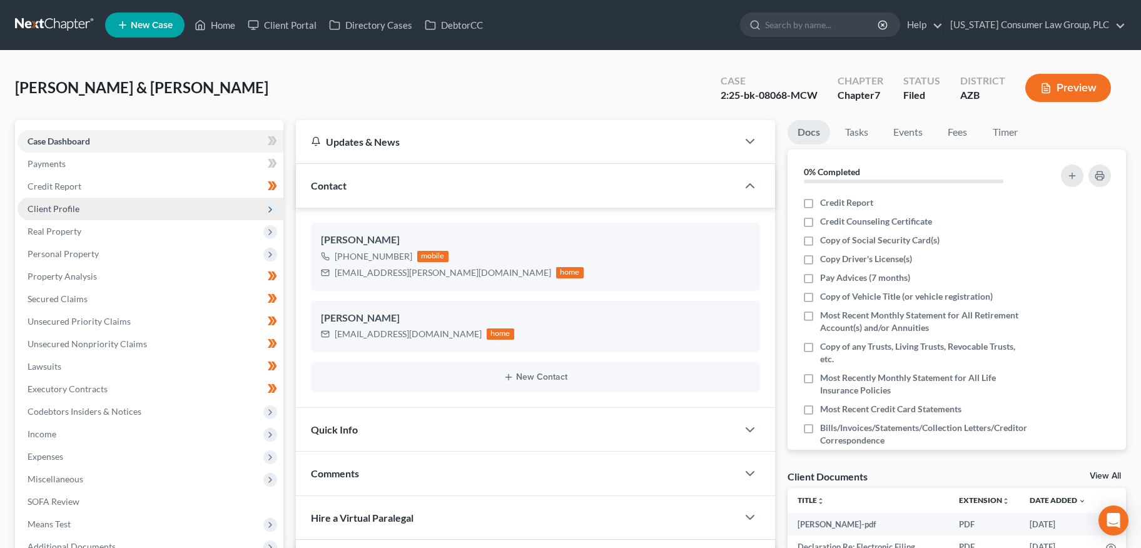
click at [54, 205] on span "Client Profile" at bounding box center [54, 208] width 52 height 11
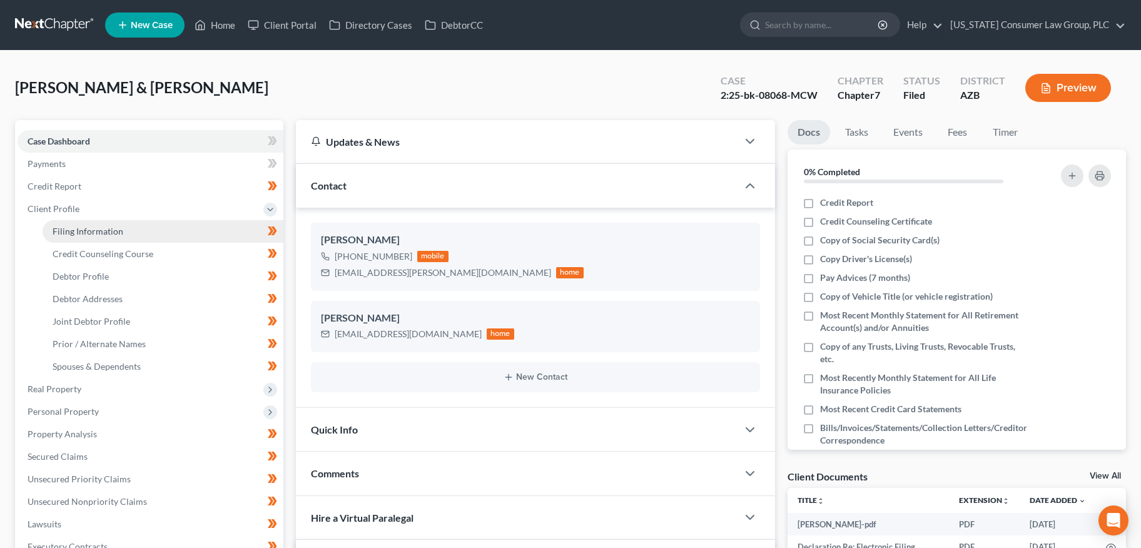
click at [49, 236] on link "Filing Information" at bounding box center [163, 231] width 241 height 23
select select "1"
select select "0"
select select "4"
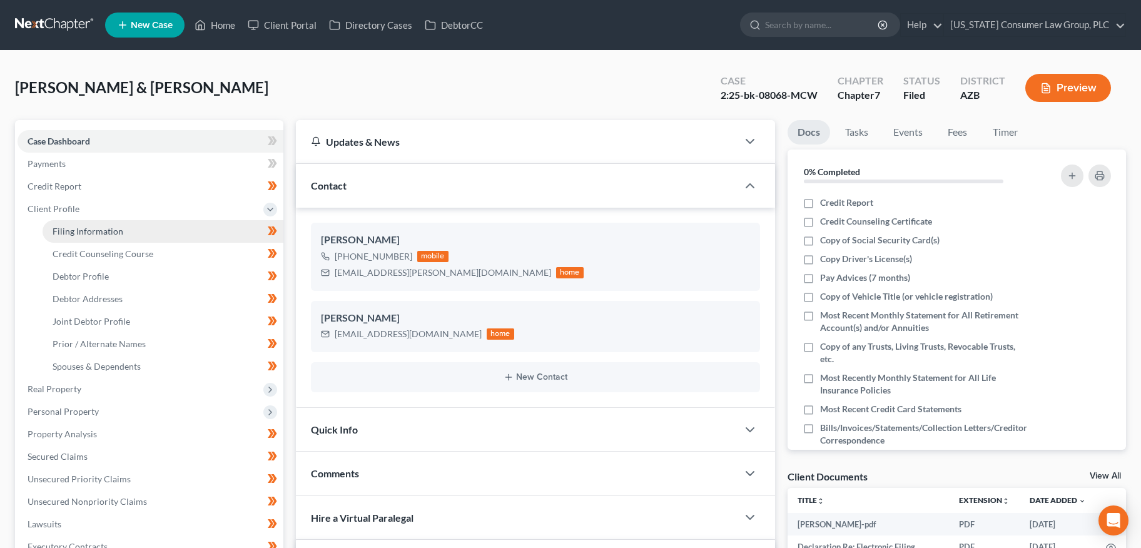
select select "0"
select select "3"
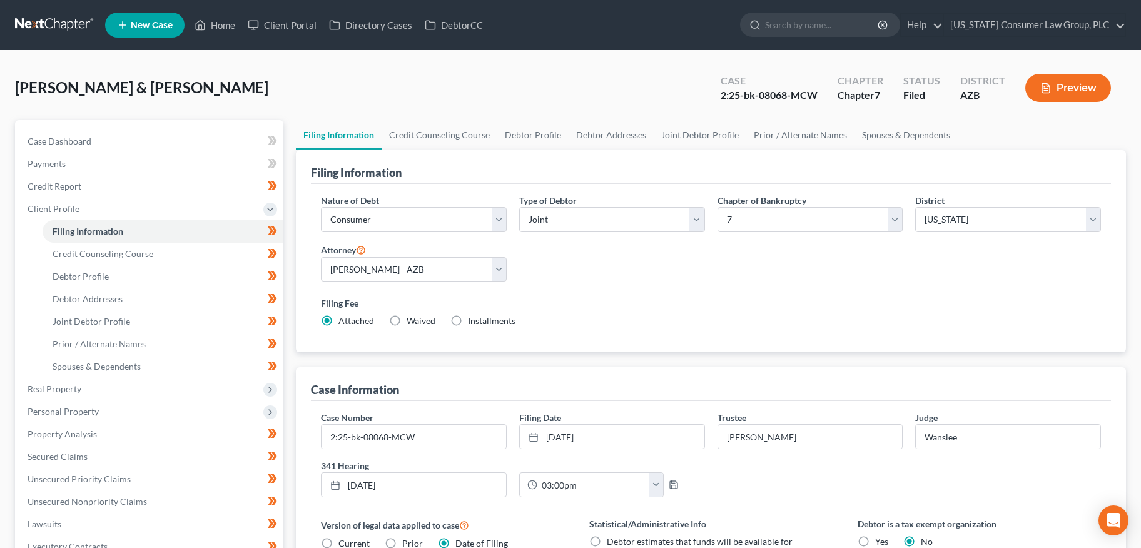
click at [416, 115] on div "[PERSON_NAME] & [PERSON_NAME] Upgraded Case 2:25-bk-08068-MCW Chapter Chapter 7…" at bounding box center [570, 93] width 1111 height 54
click at [412, 137] on link "Credit Counseling Course" at bounding box center [439, 135] width 116 height 30
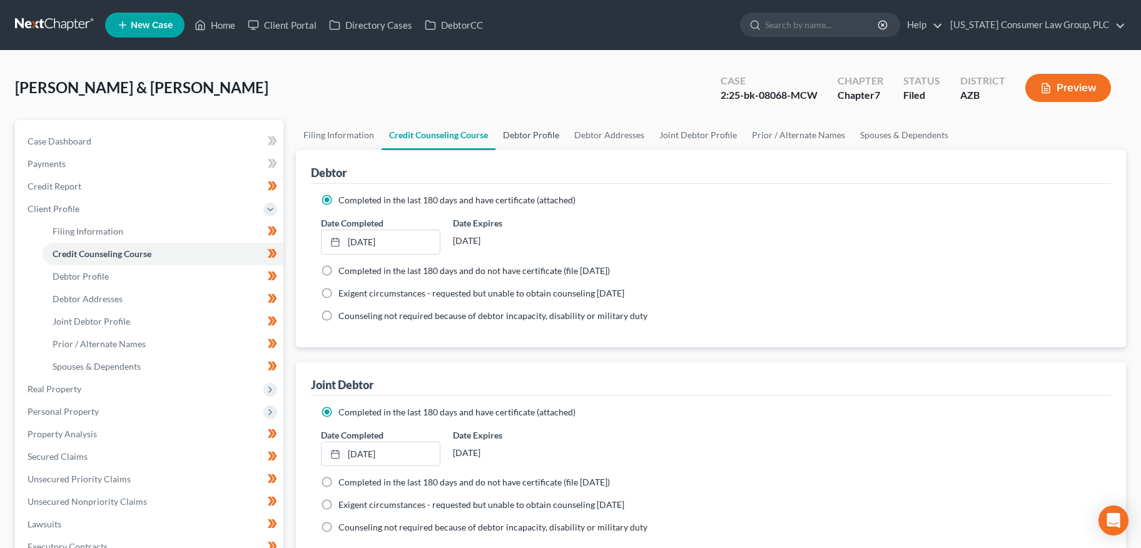
click at [533, 138] on link "Debtor Profile" at bounding box center [530, 135] width 71 height 30
select select "1"
select select "3"
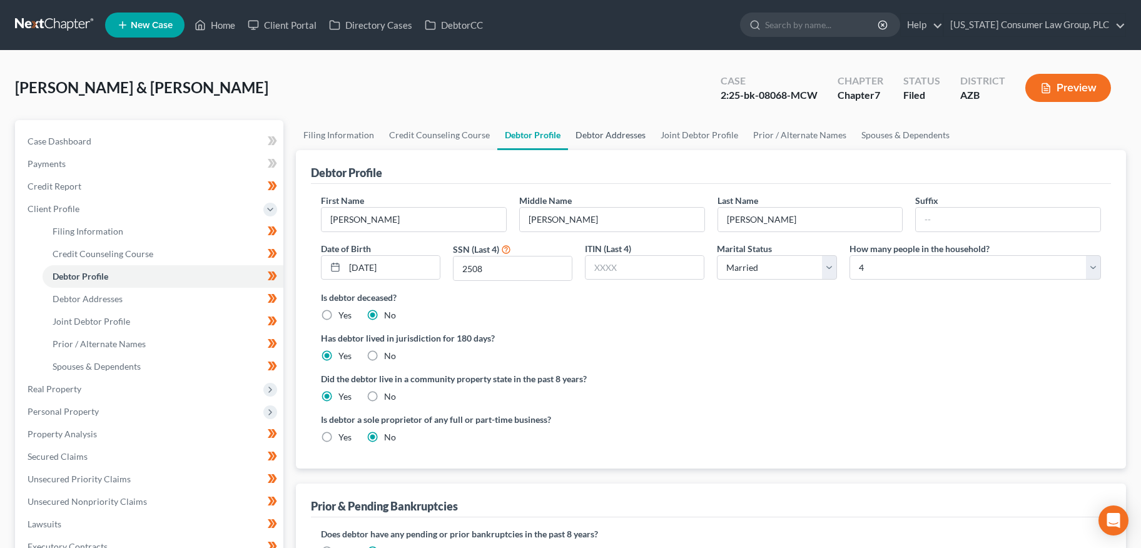
click at [598, 126] on link "Debtor Addresses" at bounding box center [610, 135] width 85 height 30
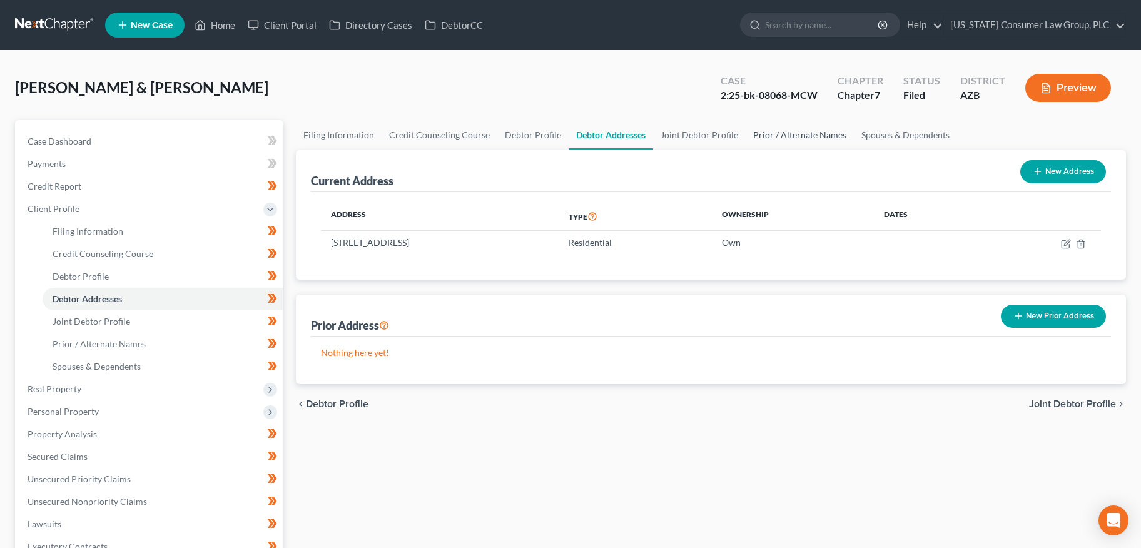
click at [750, 141] on link "Prior / Alternate Names" at bounding box center [799, 135] width 108 height 30
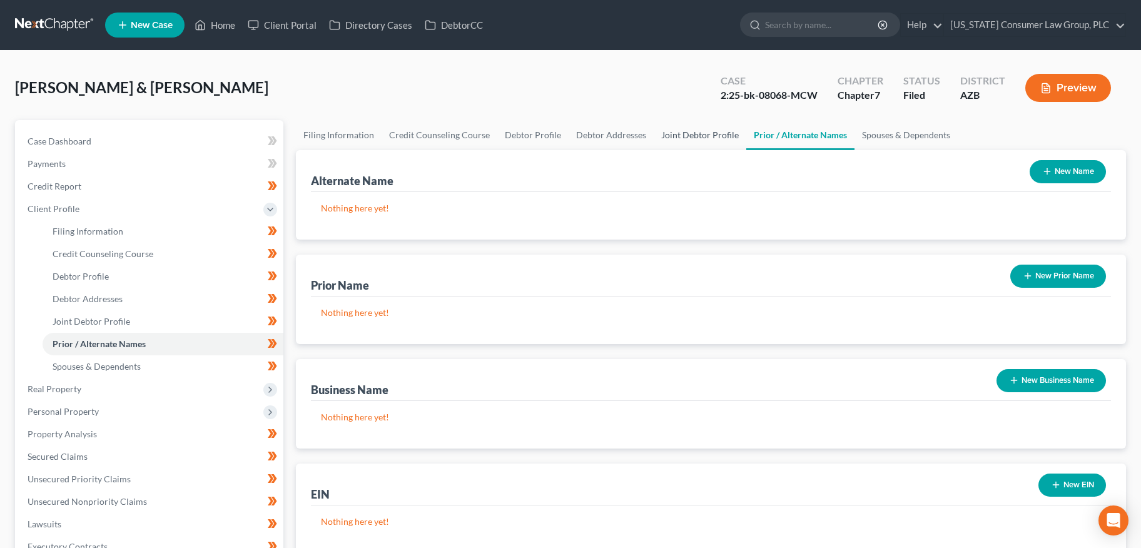
click at [717, 138] on link "Joint Debtor Profile" at bounding box center [699, 135] width 93 height 30
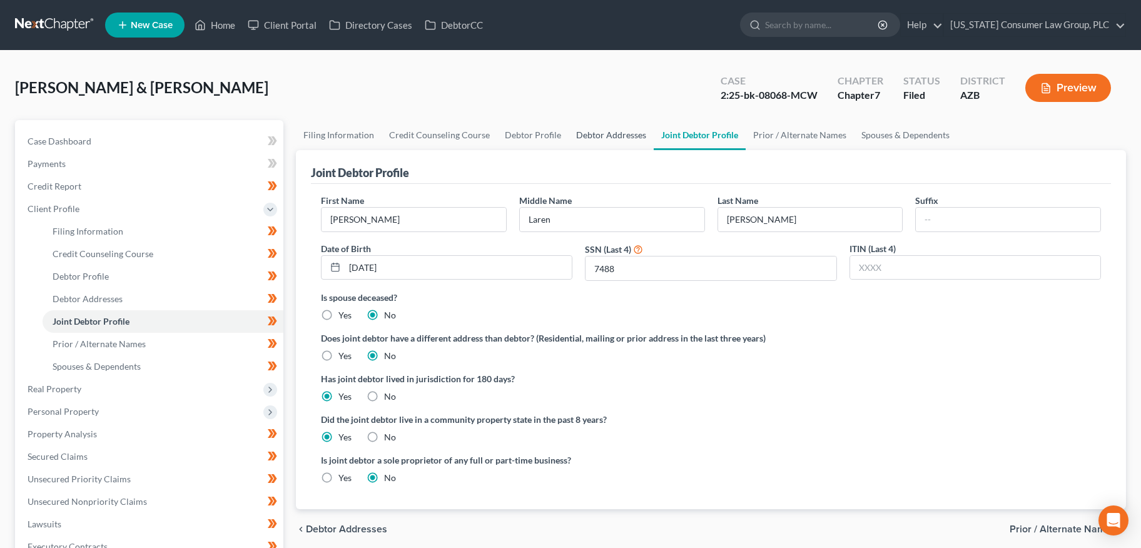
click at [598, 133] on link "Debtor Addresses" at bounding box center [610, 135] width 85 height 30
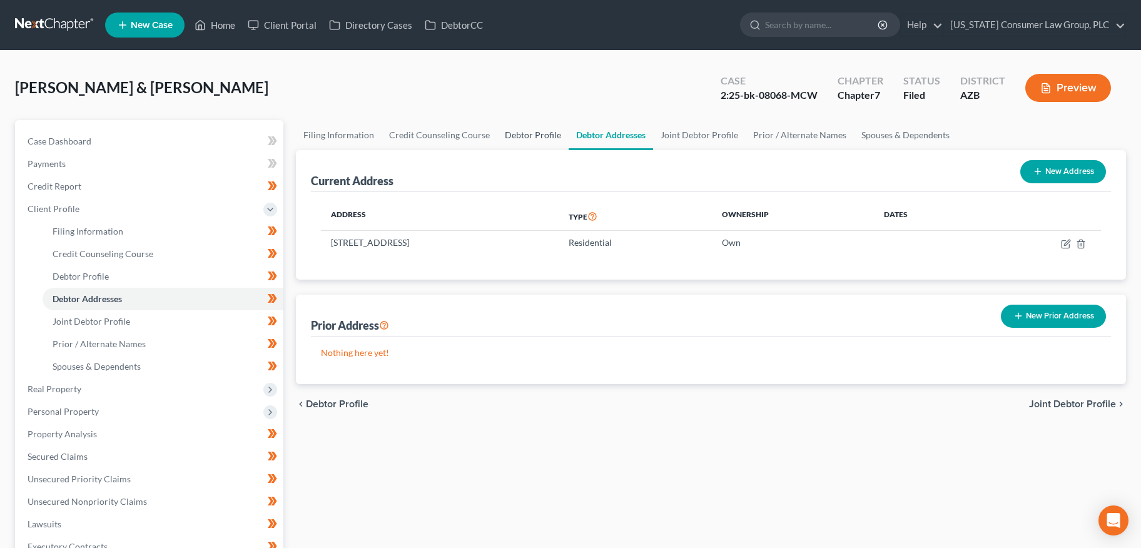
click at [521, 133] on link "Debtor Profile" at bounding box center [532, 135] width 71 height 30
select select "1"
select select "3"
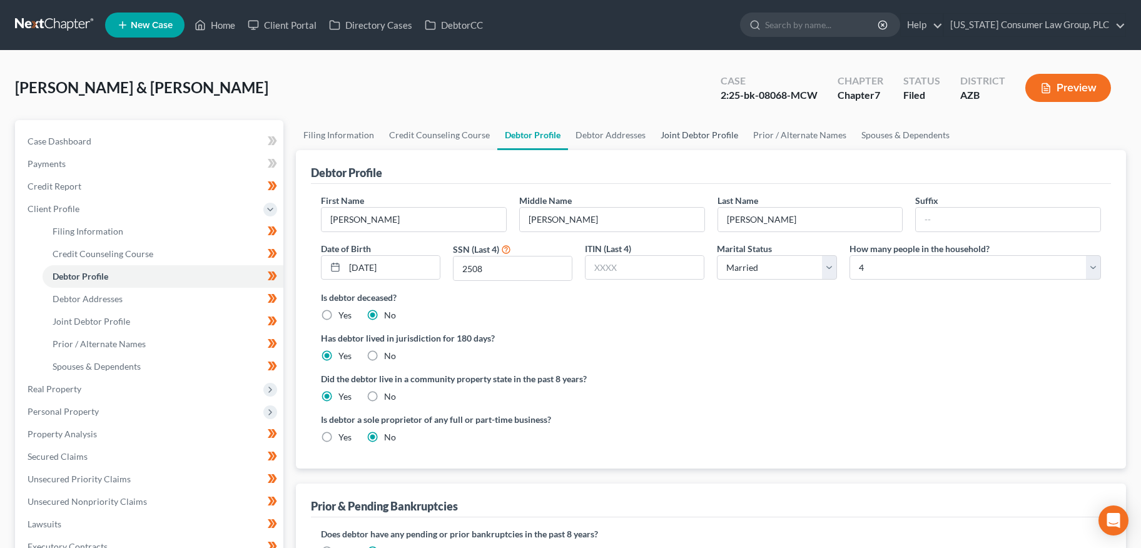
click at [715, 138] on link "Joint Debtor Profile" at bounding box center [699, 135] width 93 height 30
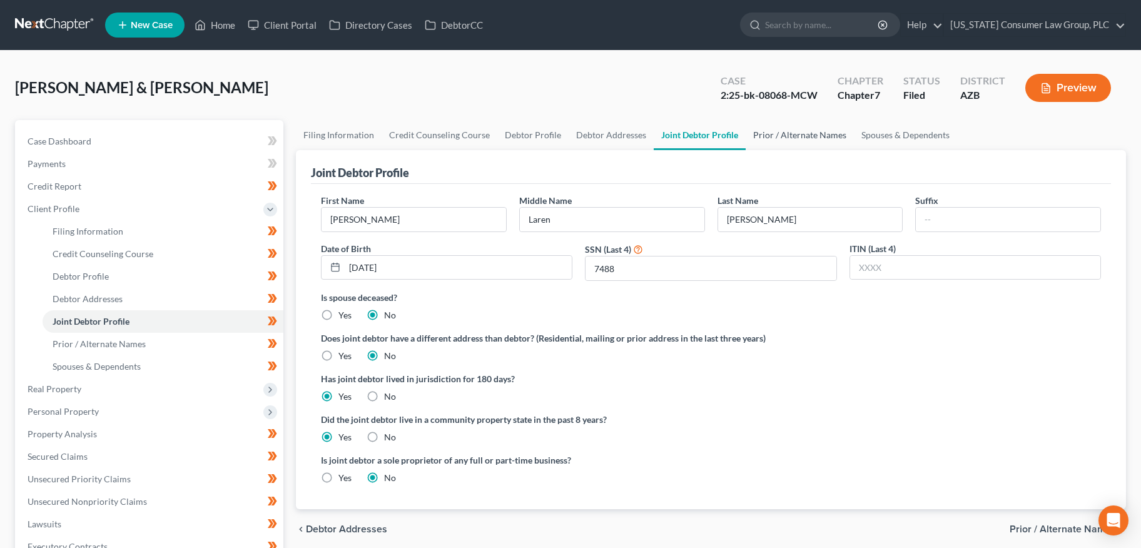
click at [768, 133] on link "Prior / Alternate Names" at bounding box center [799, 135] width 108 height 30
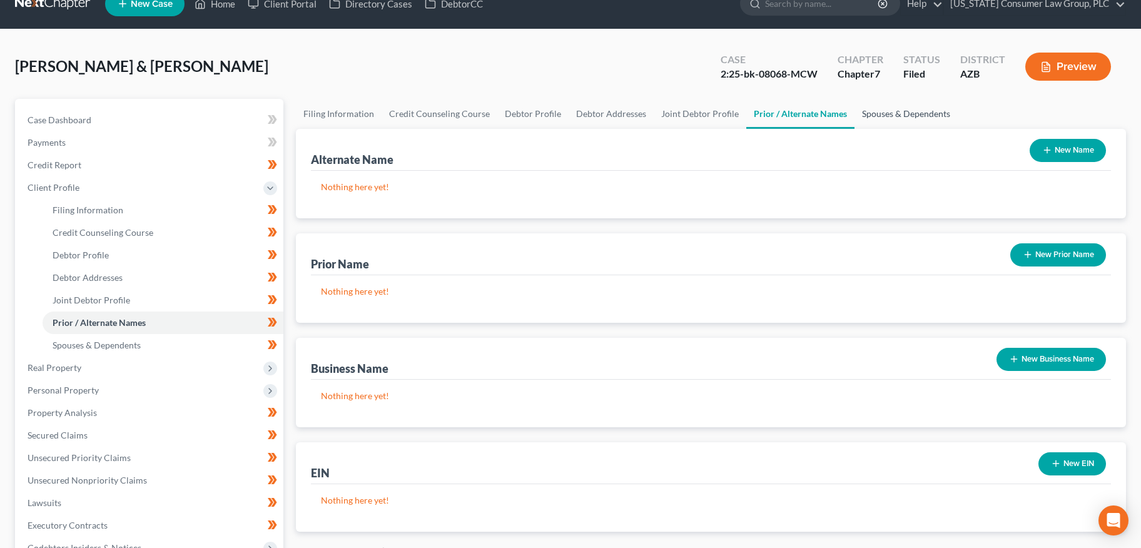
drag, startPoint x: 882, startPoint y: 118, endPoint x: 770, endPoint y: 120, distance: 112.0
click at [882, 118] on link "Spouses & Dependents" at bounding box center [905, 114] width 103 height 30
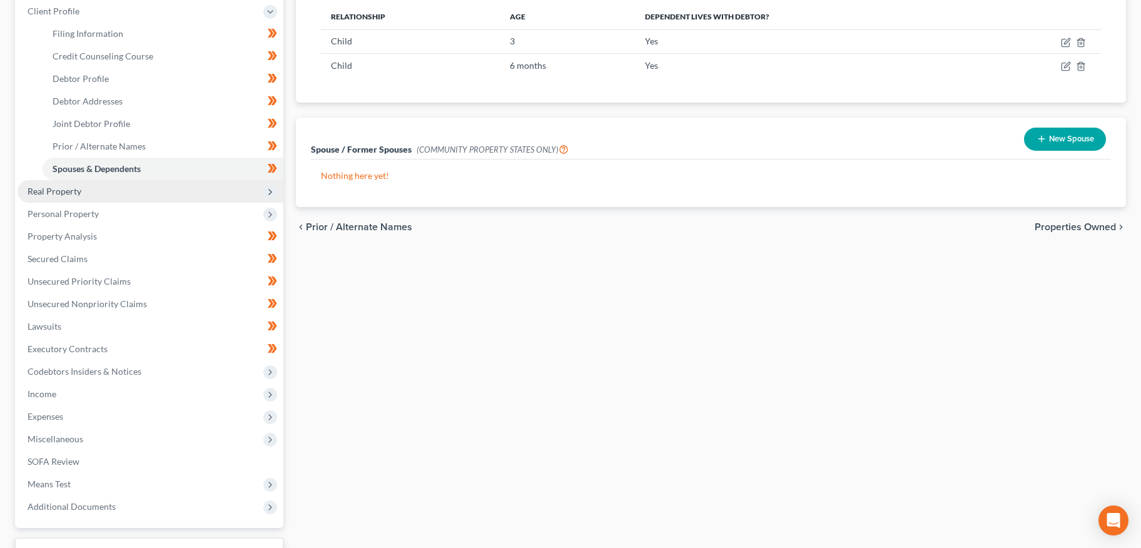
click at [95, 186] on span "Real Property" at bounding box center [151, 191] width 266 height 23
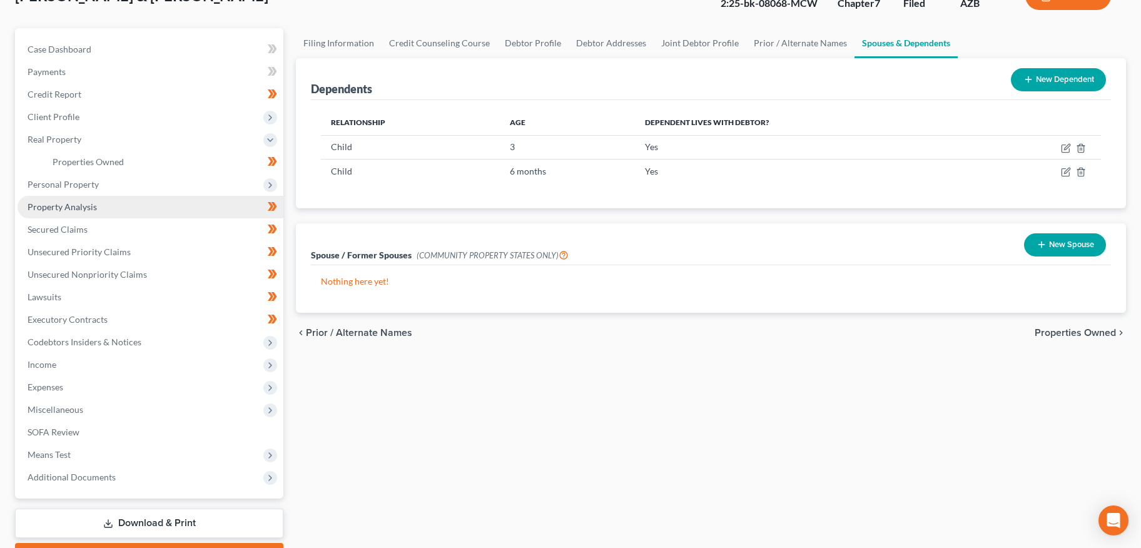
scroll to position [61, 0]
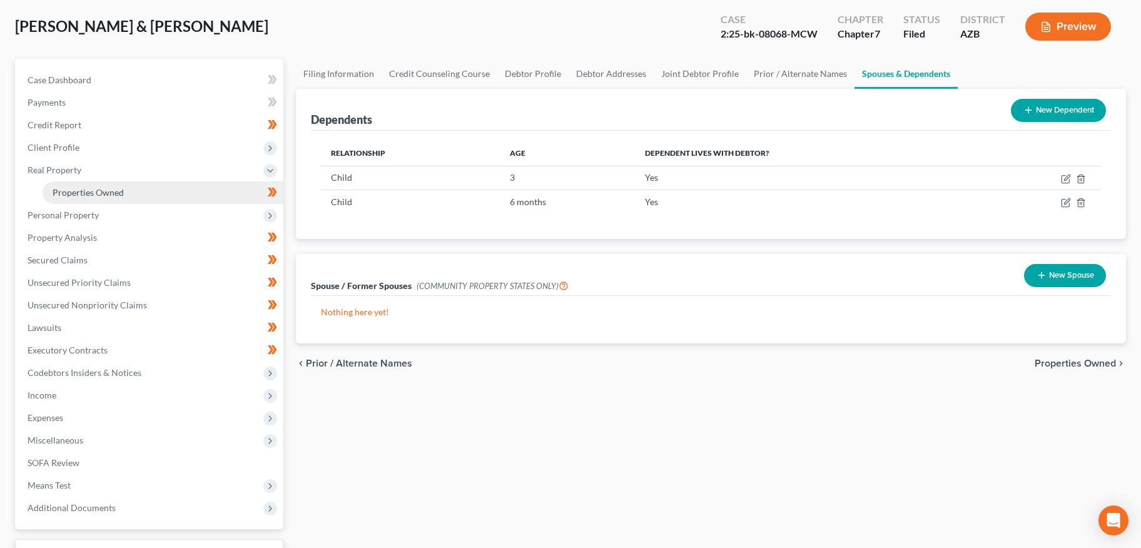
click at [118, 184] on link "Properties Owned" at bounding box center [163, 192] width 241 height 23
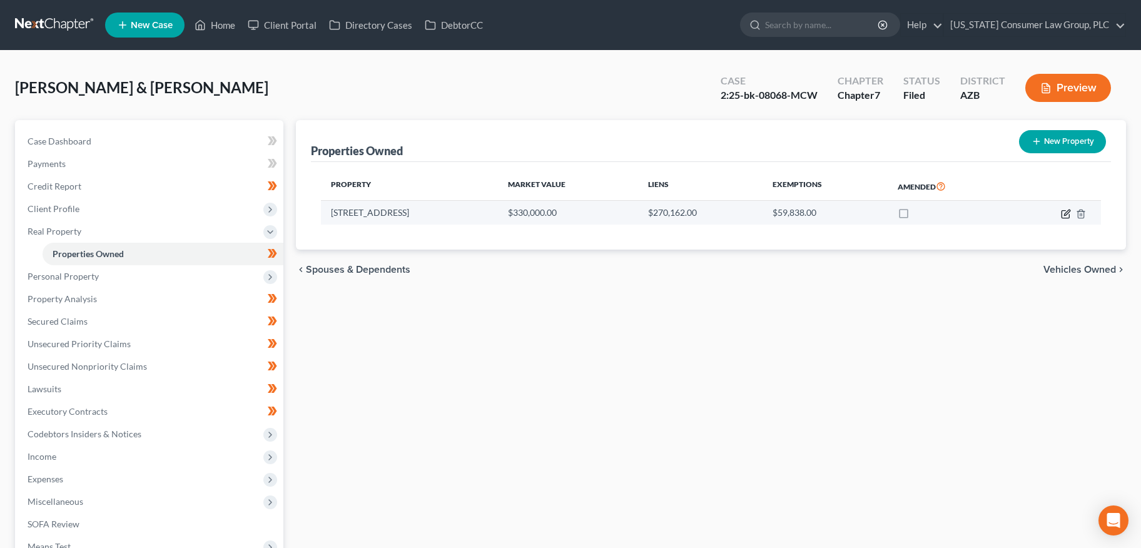
click at [1066, 214] on icon "button" at bounding box center [1065, 214] width 10 height 10
select select "3"
select select "2"
select select "0"
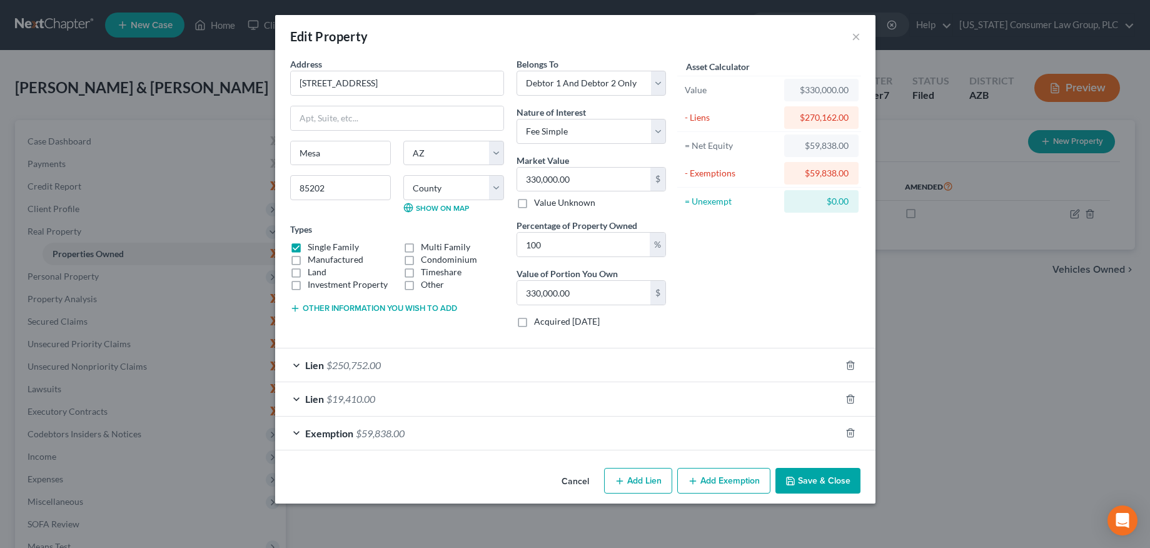
click at [307, 394] on span "Lien" at bounding box center [314, 399] width 19 height 12
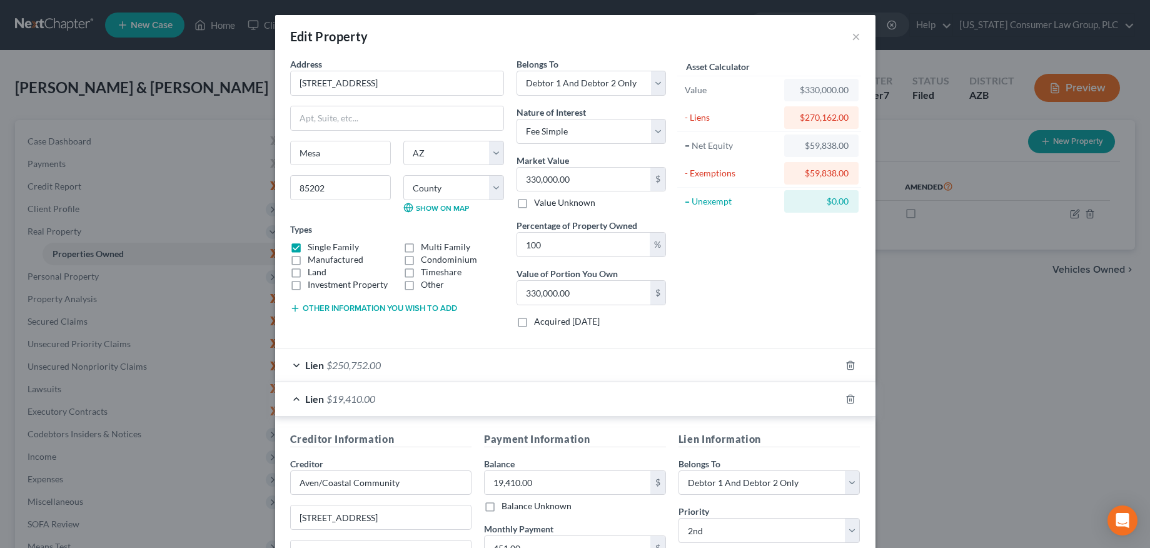
click at [308, 394] on span "Lien" at bounding box center [314, 399] width 19 height 12
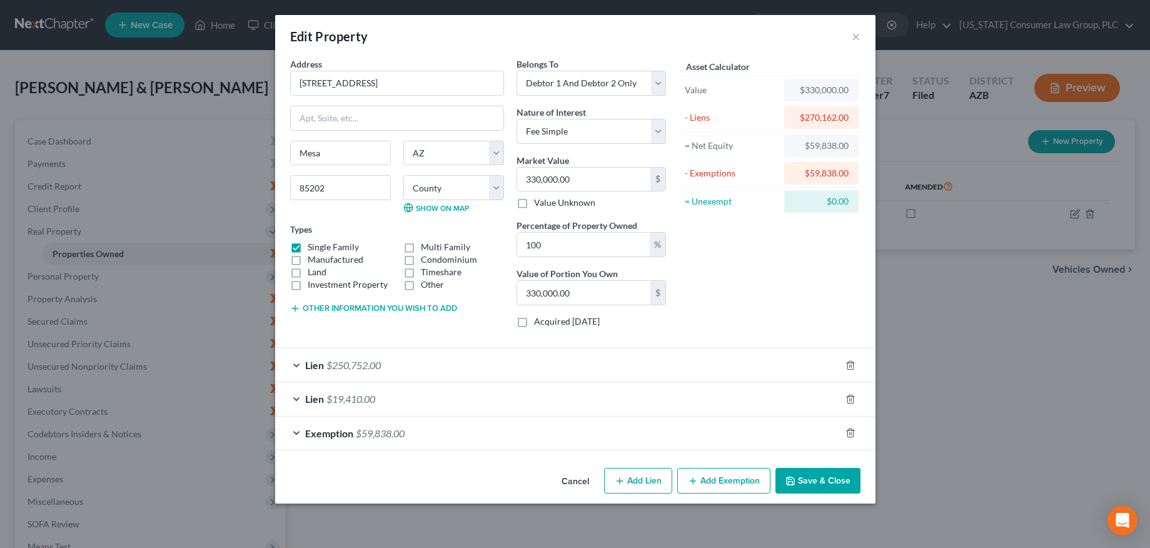
click at [813, 474] on button "Save & Close" at bounding box center [817, 481] width 85 height 26
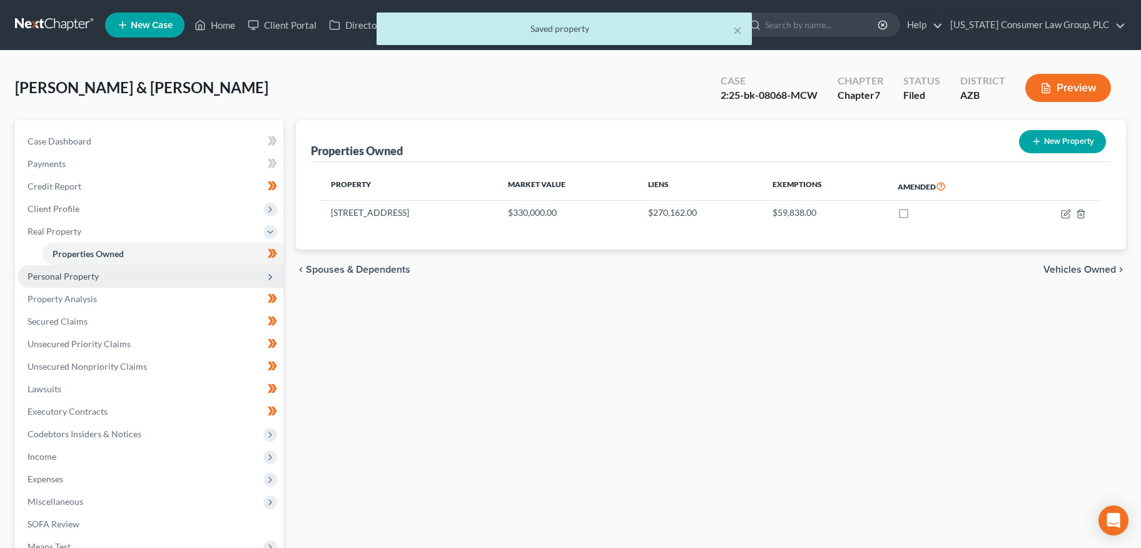
click at [114, 279] on span "Personal Property" at bounding box center [151, 276] width 266 height 23
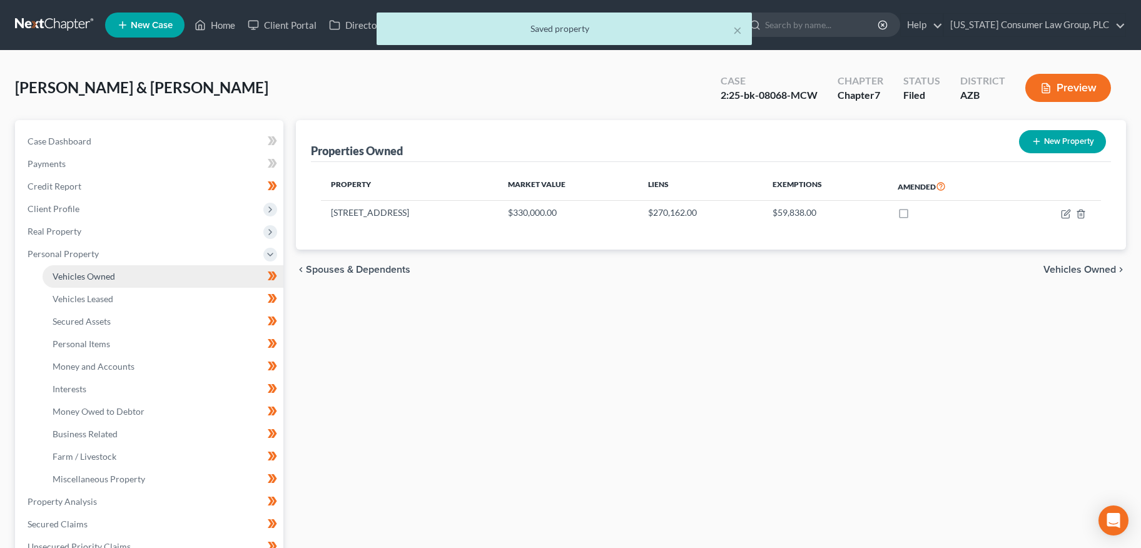
click at [111, 281] on link "Vehicles Owned" at bounding box center [163, 276] width 241 height 23
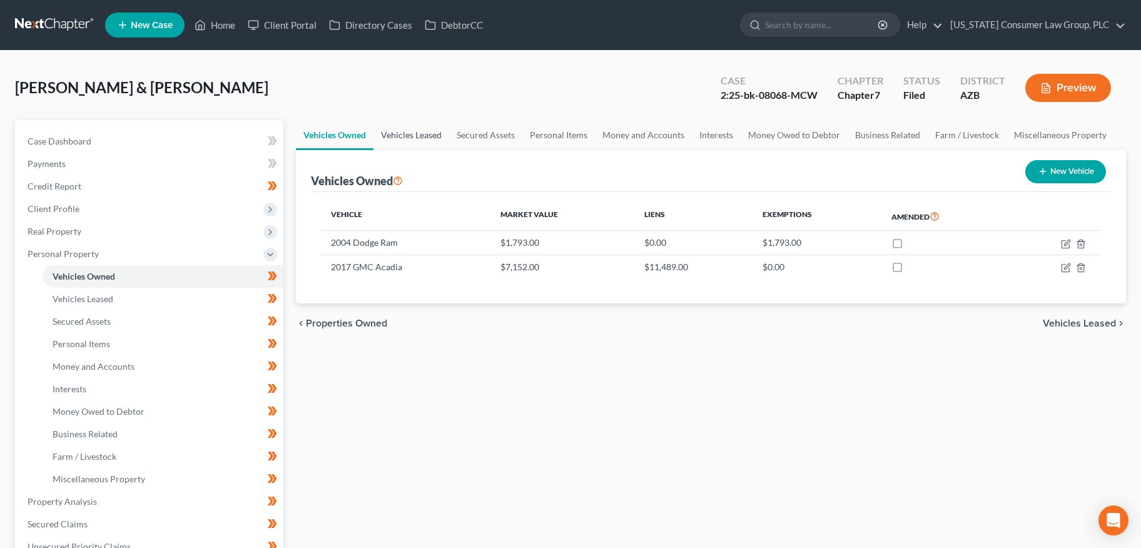
click at [424, 138] on link "Vehicles Leased" at bounding box center [411, 135] width 76 height 30
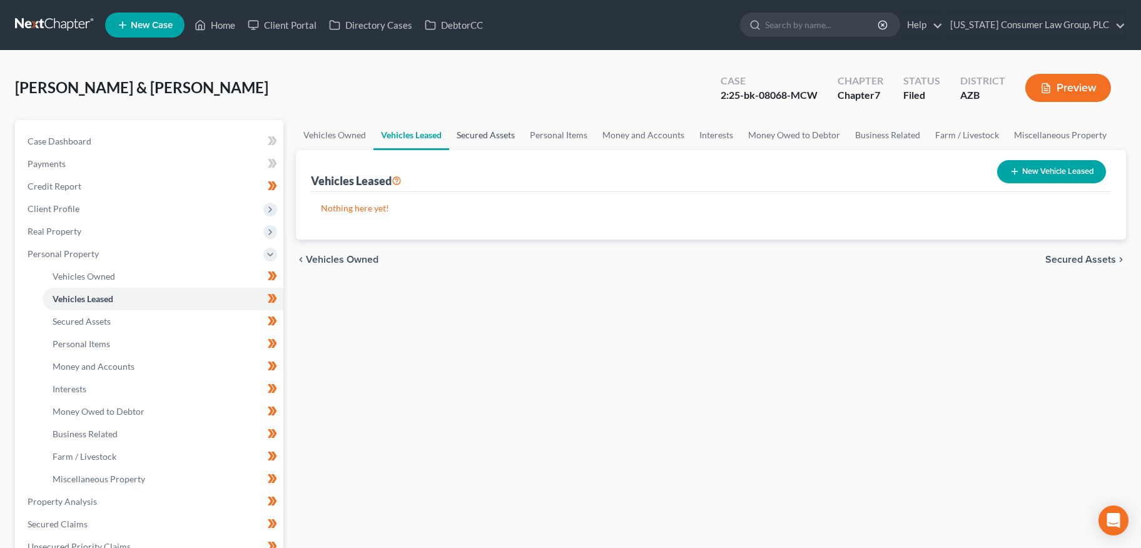
click at [478, 134] on link "Secured Assets" at bounding box center [485, 135] width 73 height 30
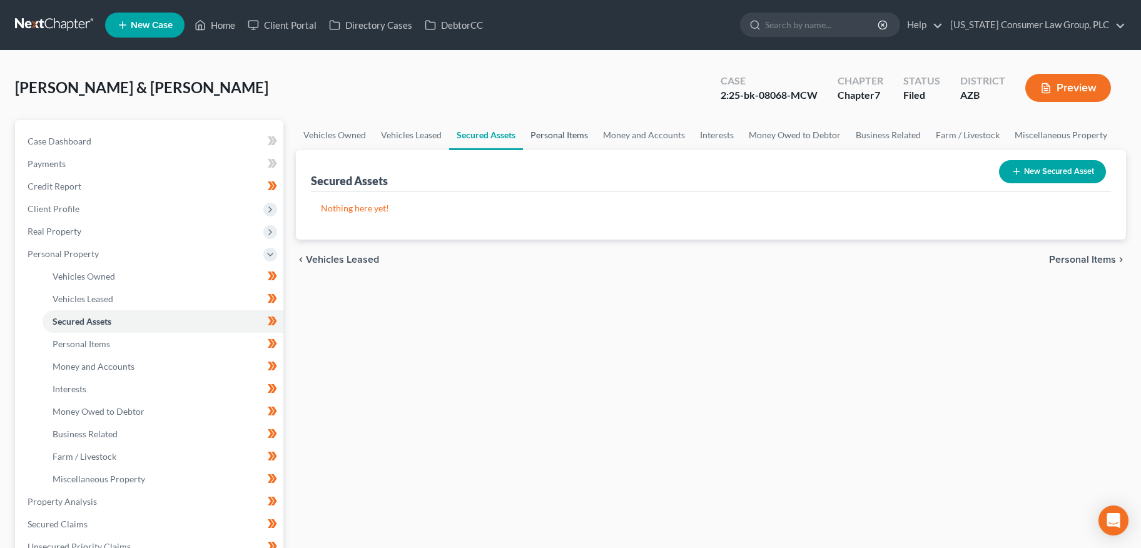
click at [556, 135] on link "Personal Items" at bounding box center [559, 135] width 73 height 30
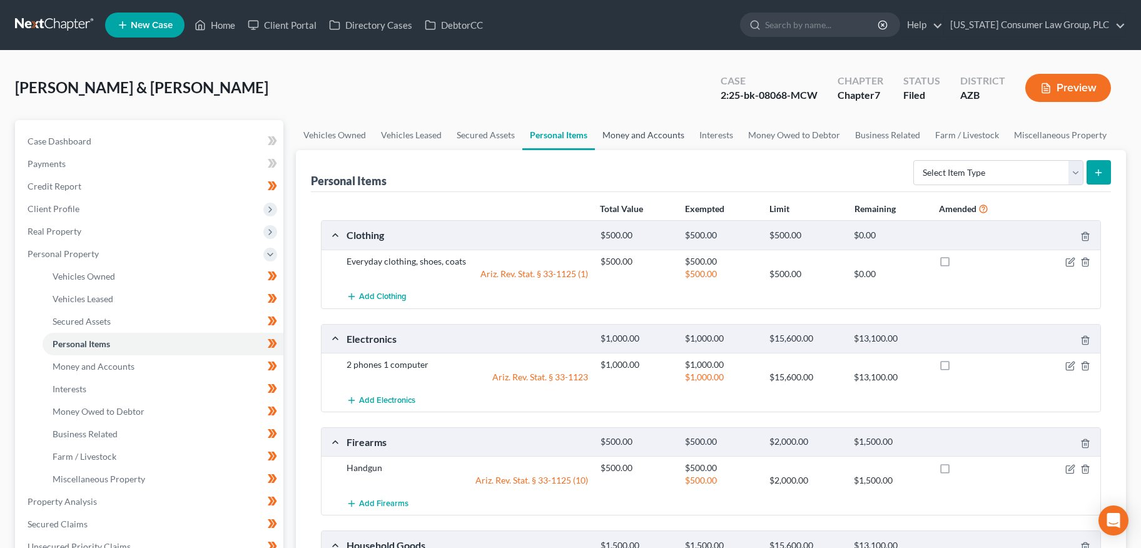
click at [631, 138] on link "Money and Accounts" at bounding box center [643, 135] width 97 height 30
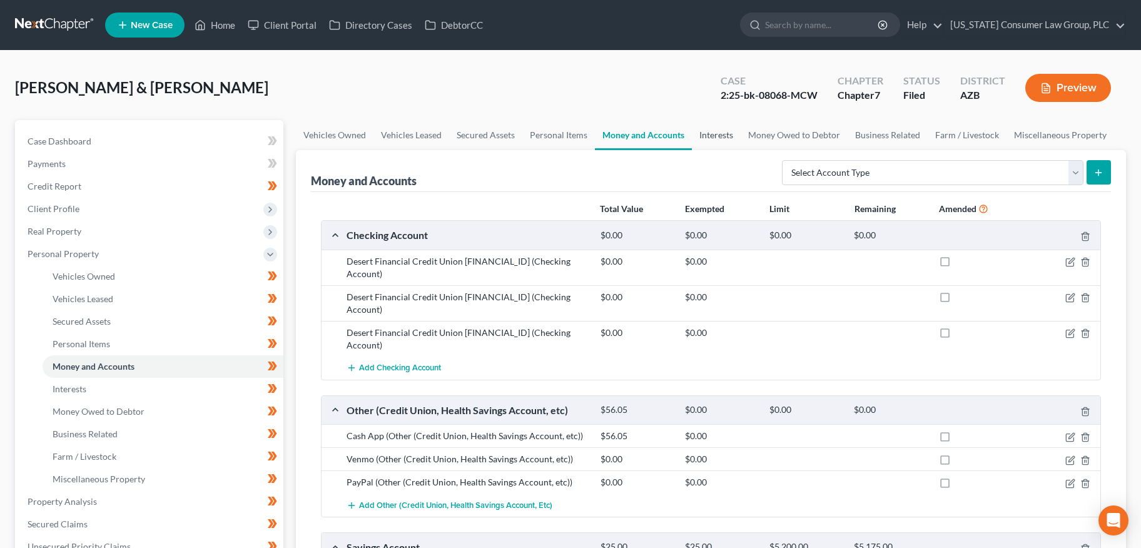
click at [722, 139] on link "Interests" at bounding box center [716, 135] width 49 height 30
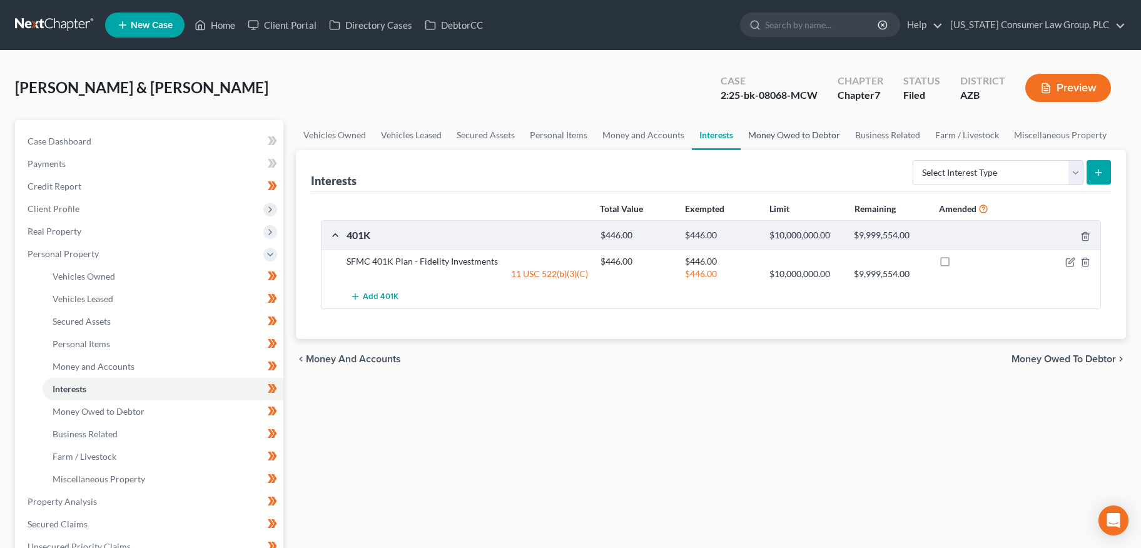
click at [790, 130] on link "Money Owed to Debtor" at bounding box center [793, 135] width 107 height 30
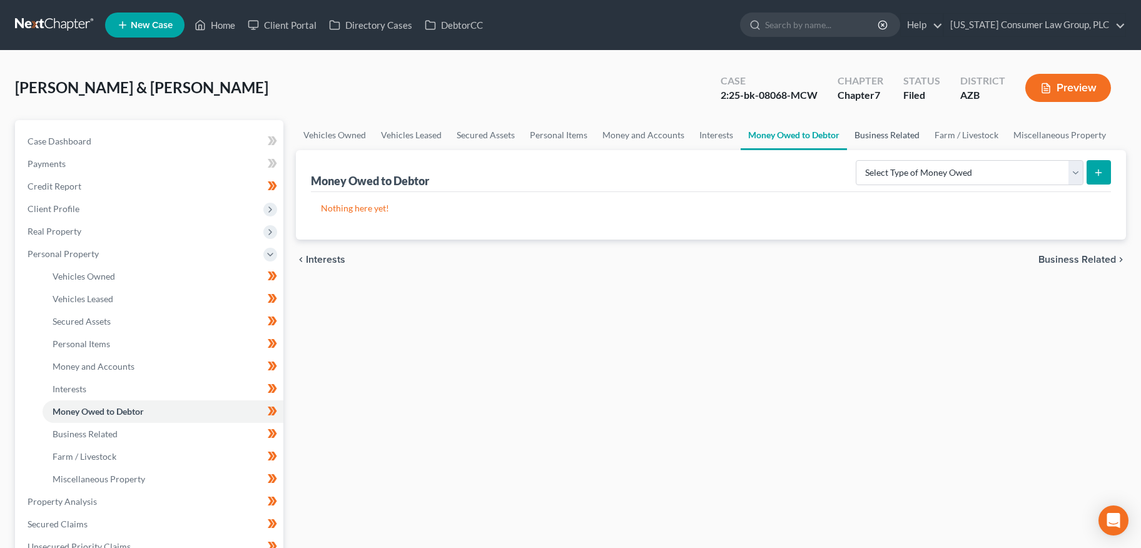
click at [871, 134] on link "Business Related" at bounding box center [887, 135] width 80 height 30
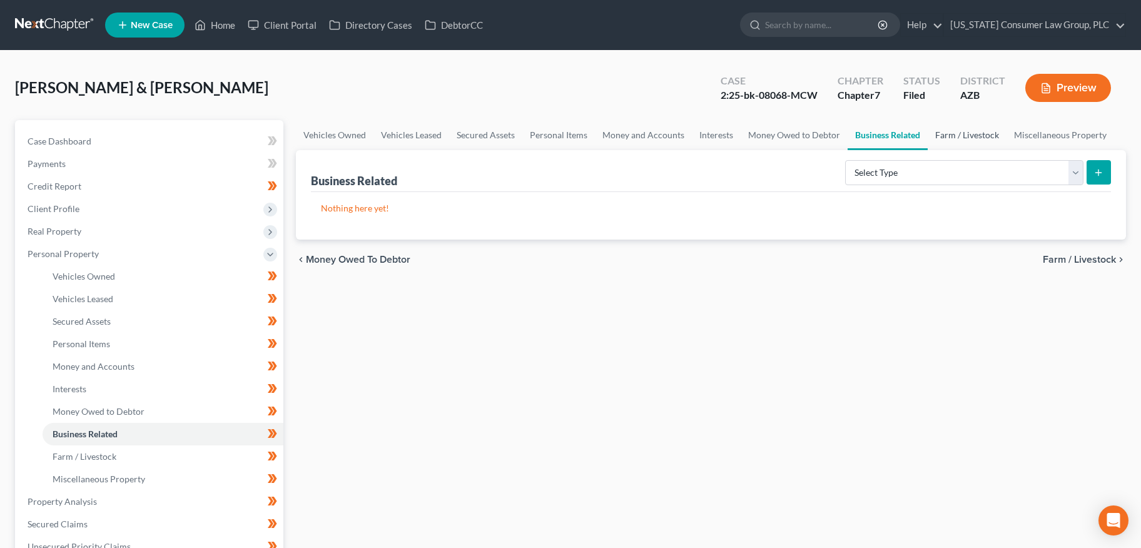
click at [941, 136] on link "Farm / Livestock" at bounding box center [966, 135] width 79 height 30
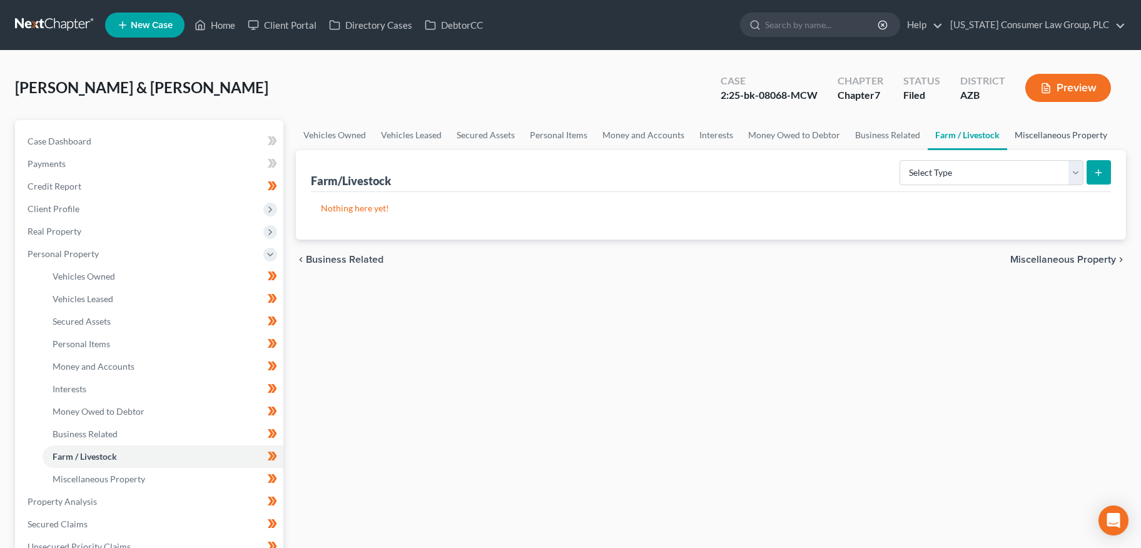
click at [1017, 135] on link "Miscellaneous Property" at bounding box center [1061, 135] width 108 height 30
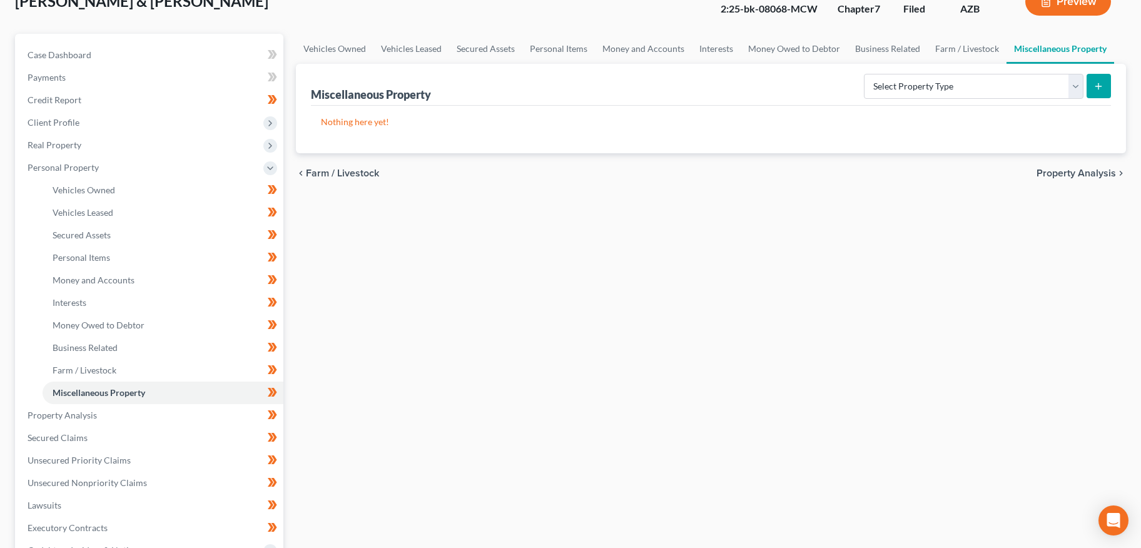
scroll to position [268, 0]
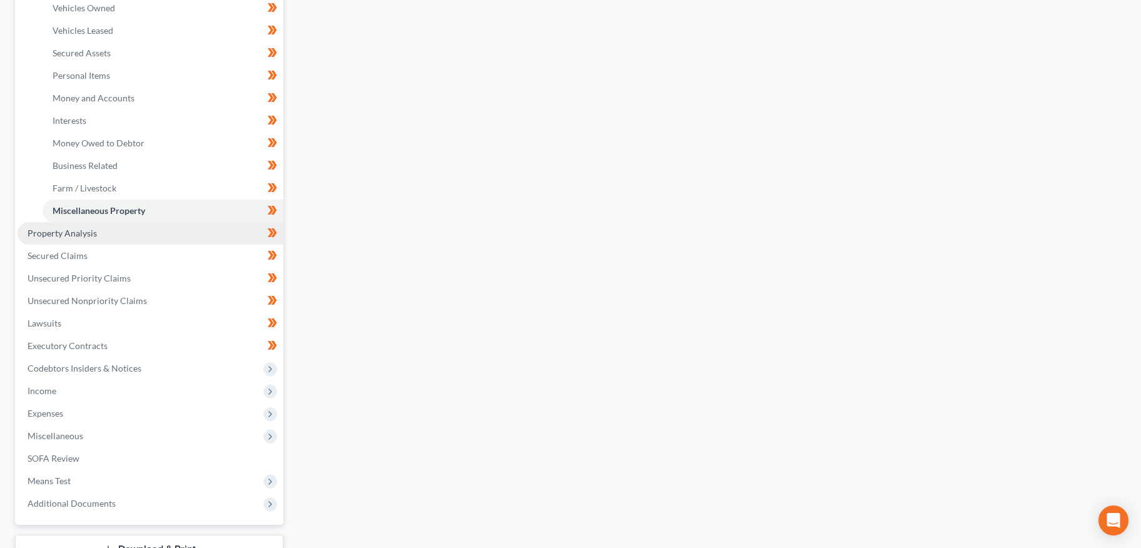
click at [91, 226] on link "Property Analysis" at bounding box center [151, 233] width 266 height 23
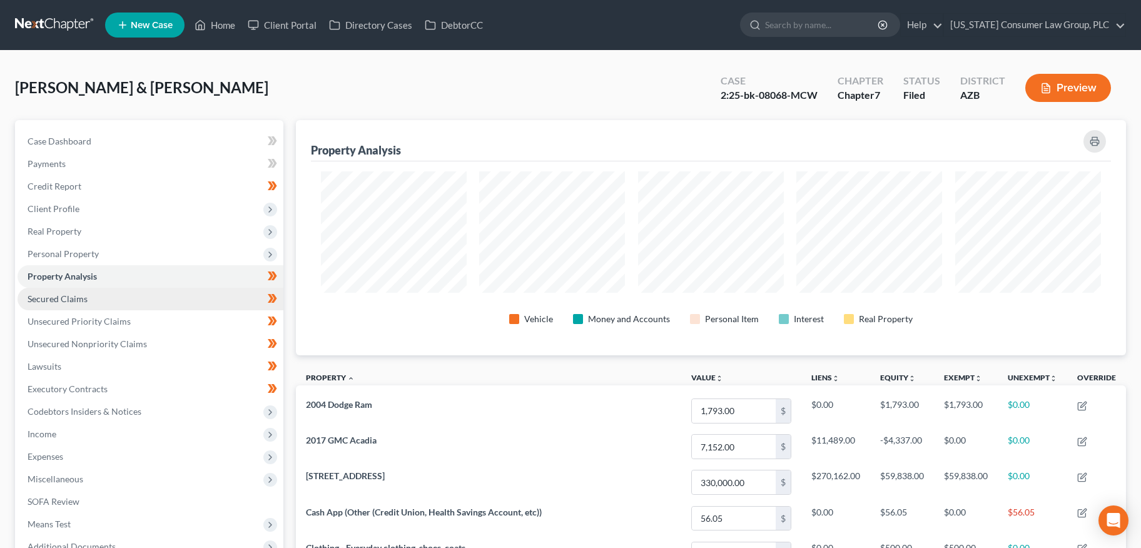
click at [44, 301] on span "Secured Claims" at bounding box center [58, 298] width 60 height 11
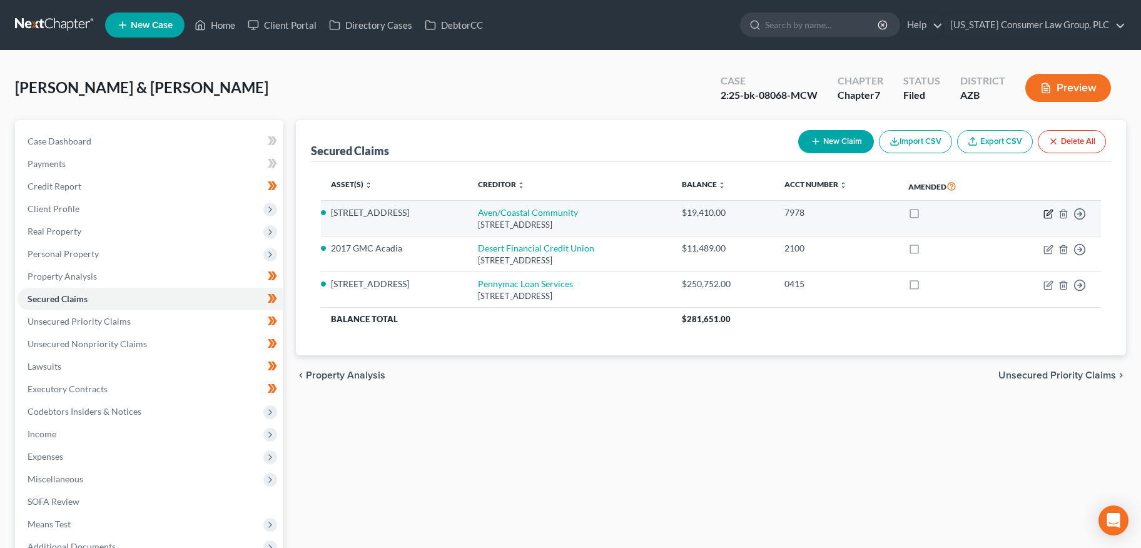
click at [1050, 211] on icon "button" at bounding box center [1048, 214] width 10 height 10
select select "4"
select select "2"
select select "0"
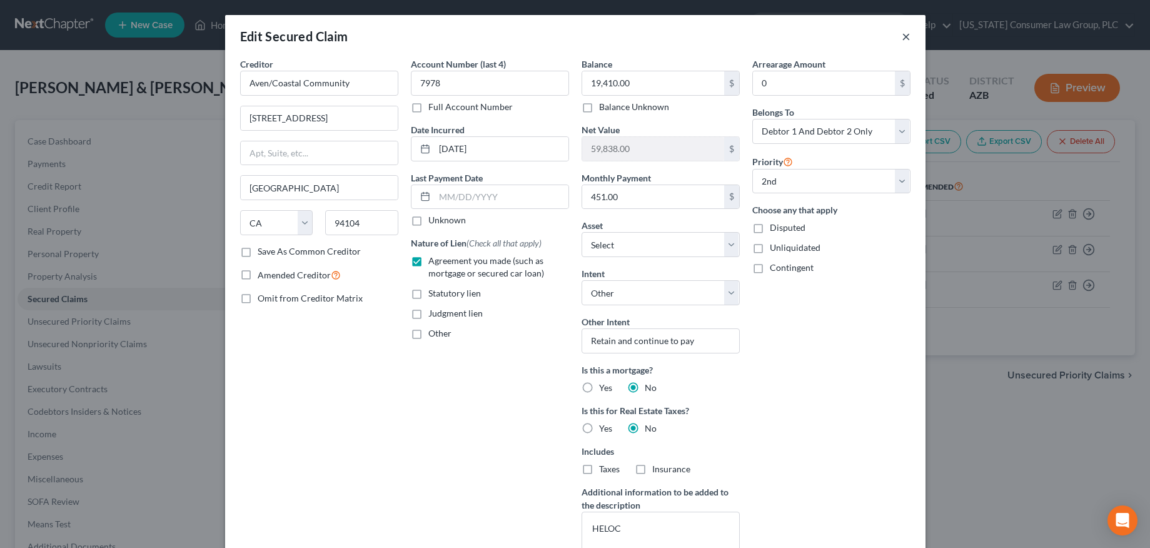
click at [902, 35] on button "×" at bounding box center [906, 36] width 9 height 15
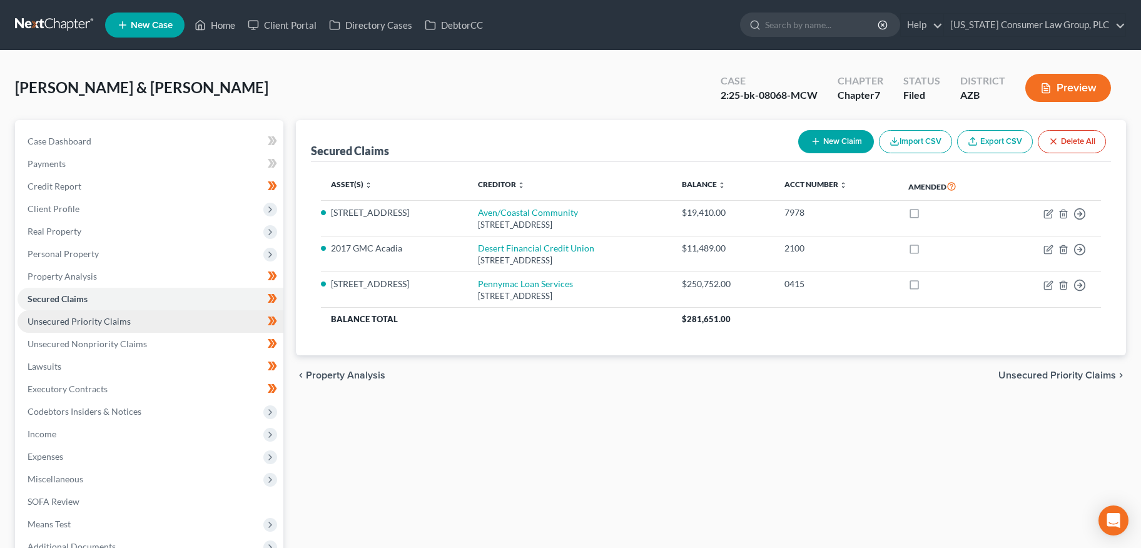
click at [119, 316] on span "Unsecured Priority Claims" at bounding box center [79, 321] width 103 height 11
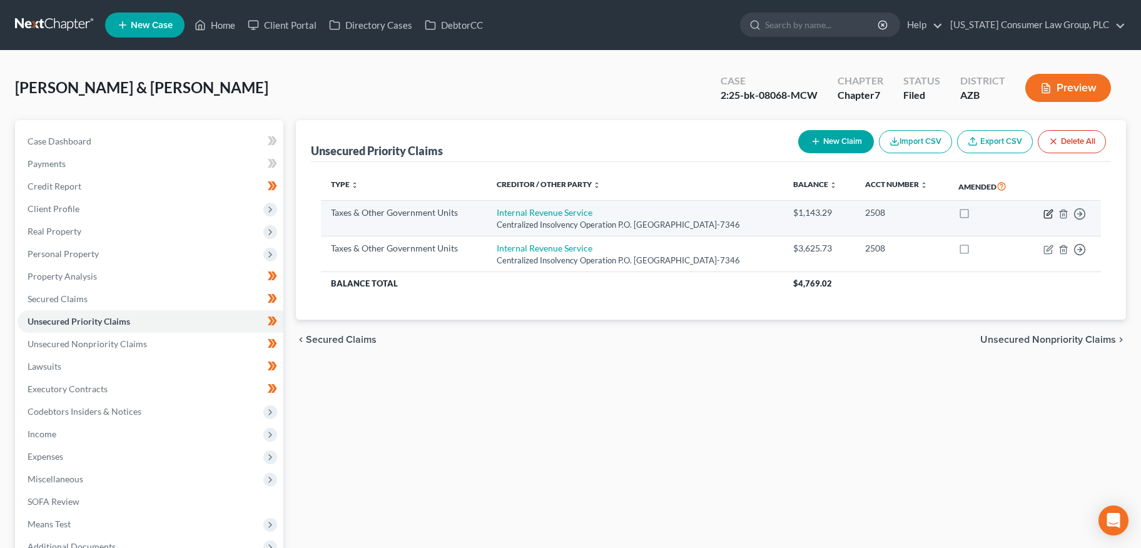
click at [1047, 214] on icon "button" at bounding box center [1049, 212] width 6 height 6
select select "0"
select select "39"
select select "2"
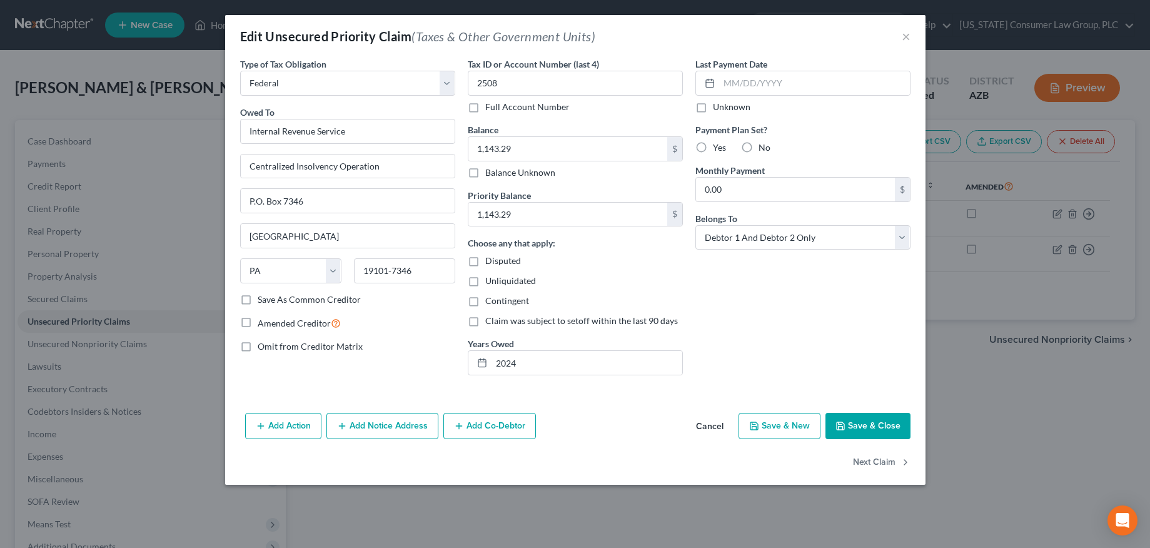
drag, startPoint x: 862, startPoint y: 420, endPoint x: 917, endPoint y: 387, distance: 63.4
click at [862, 420] on button "Save & Close" at bounding box center [867, 426] width 85 height 26
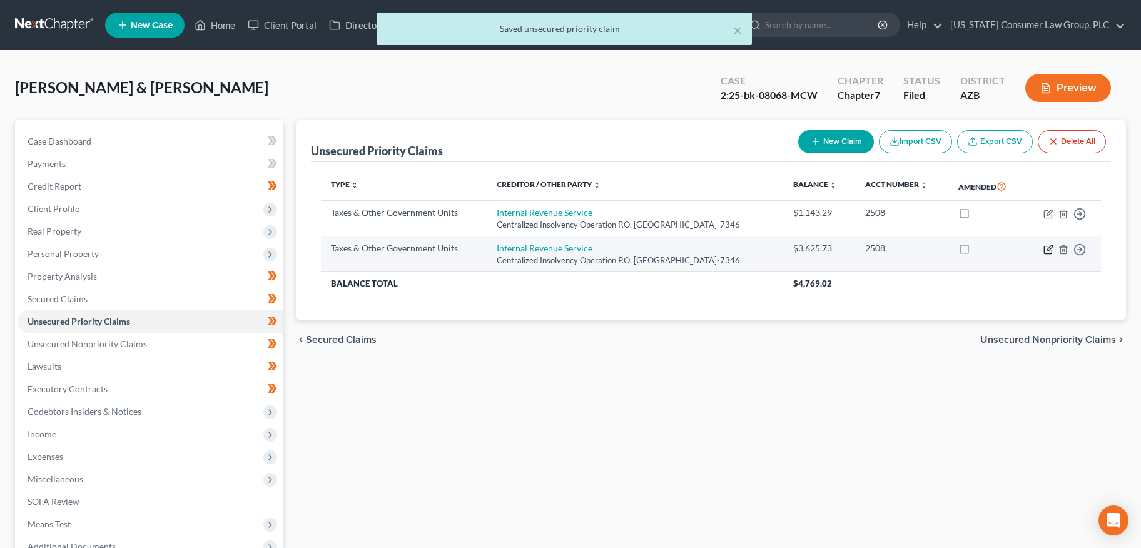
click at [1047, 246] on icon "button" at bounding box center [1048, 249] width 10 height 10
select select "0"
select select "39"
select select "2"
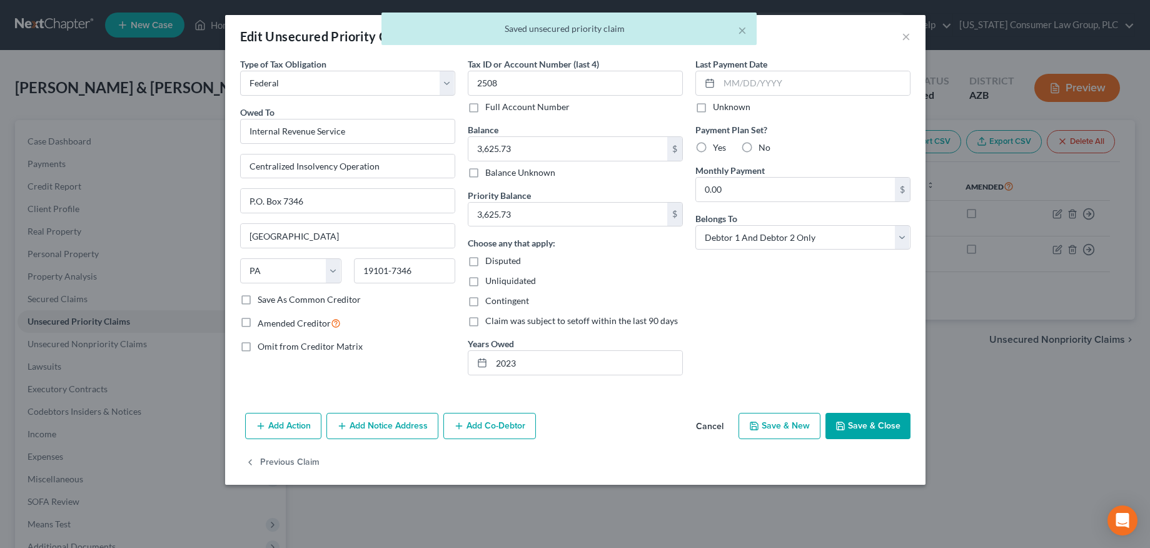
click at [887, 428] on button "Save & Close" at bounding box center [867, 426] width 85 height 26
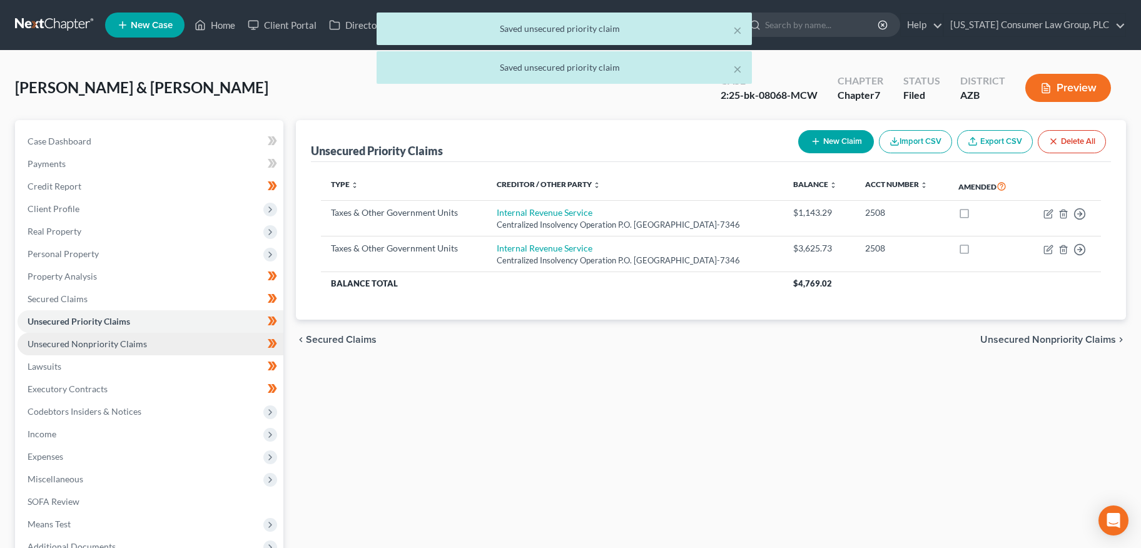
click at [127, 343] on span "Unsecured Nonpriority Claims" at bounding box center [87, 343] width 119 height 11
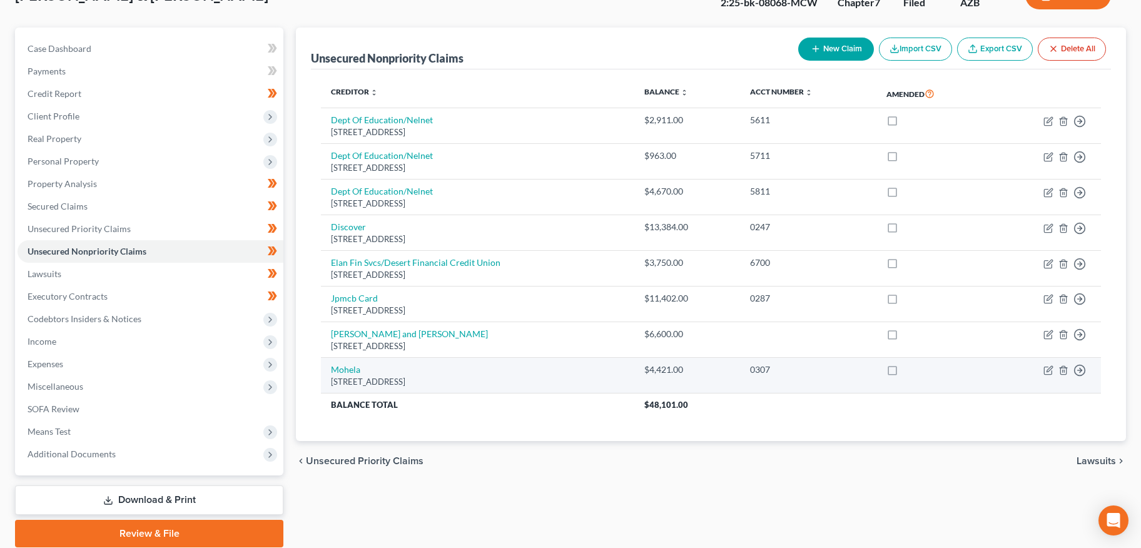
scroll to position [93, 0]
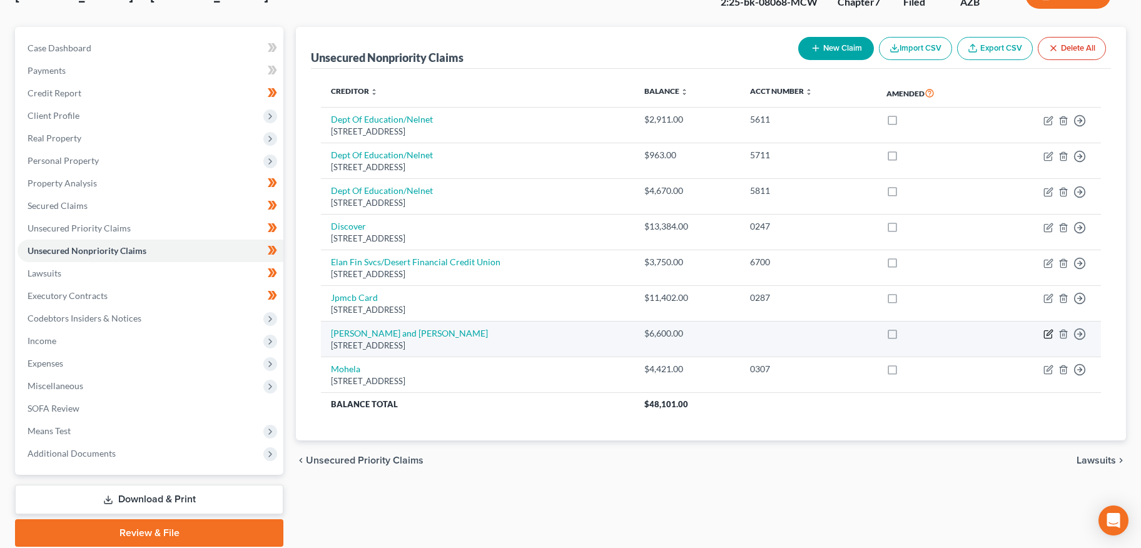
click at [1045, 335] on icon "button" at bounding box center [1048, 334] width 10 height 10
select select "3"
select select "10"
select select "1"
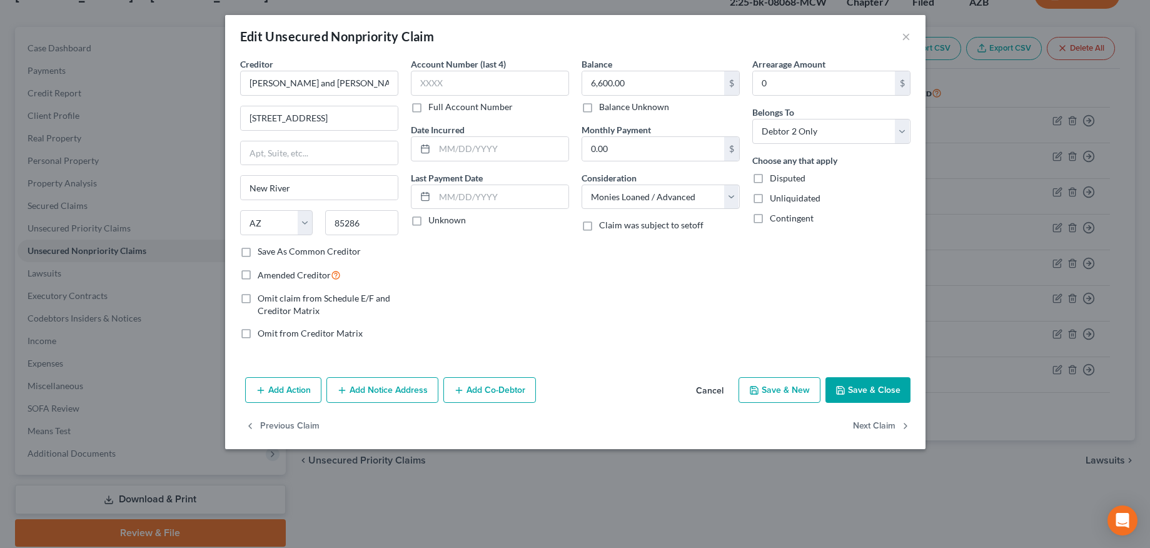
click at [872, 390] on button "Save & Close" at bounding box center [867, 390] width 85 height 26
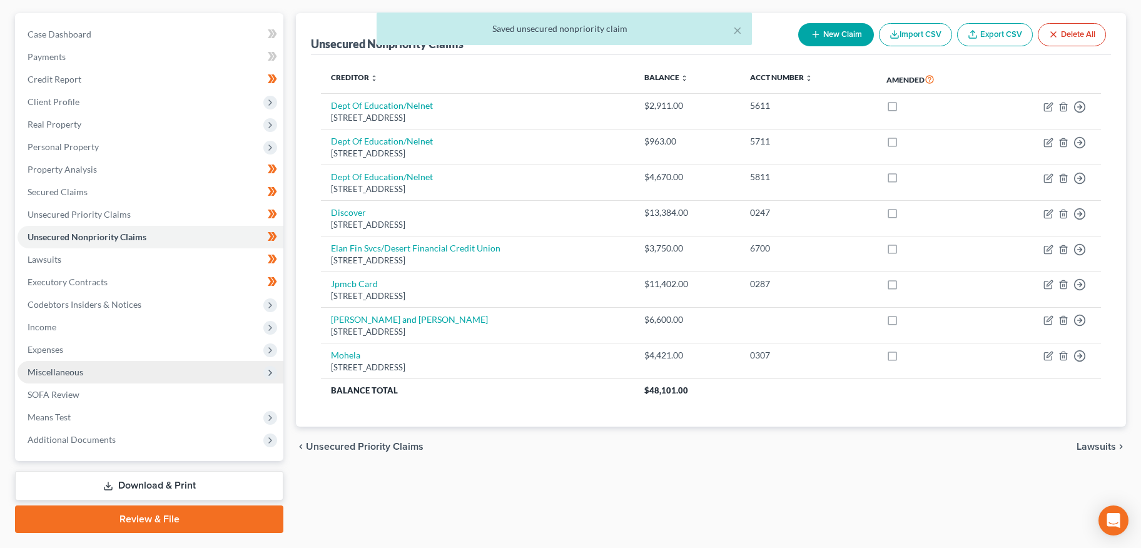
scroll to position [109, 0]
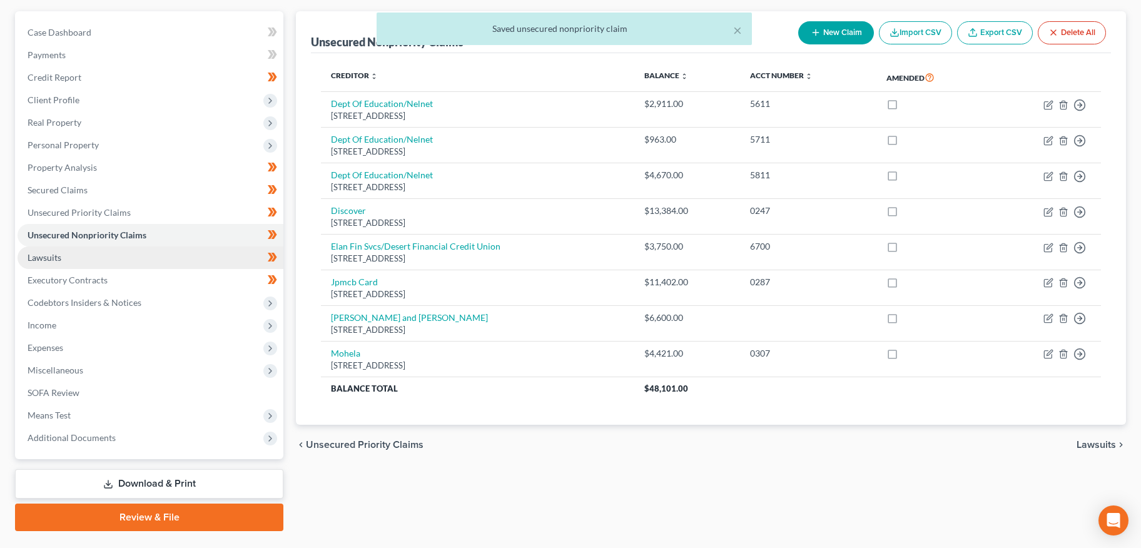
click at [92, 261] on link "Lawsuits" at bounding box center [151, 257] width 266 height 23
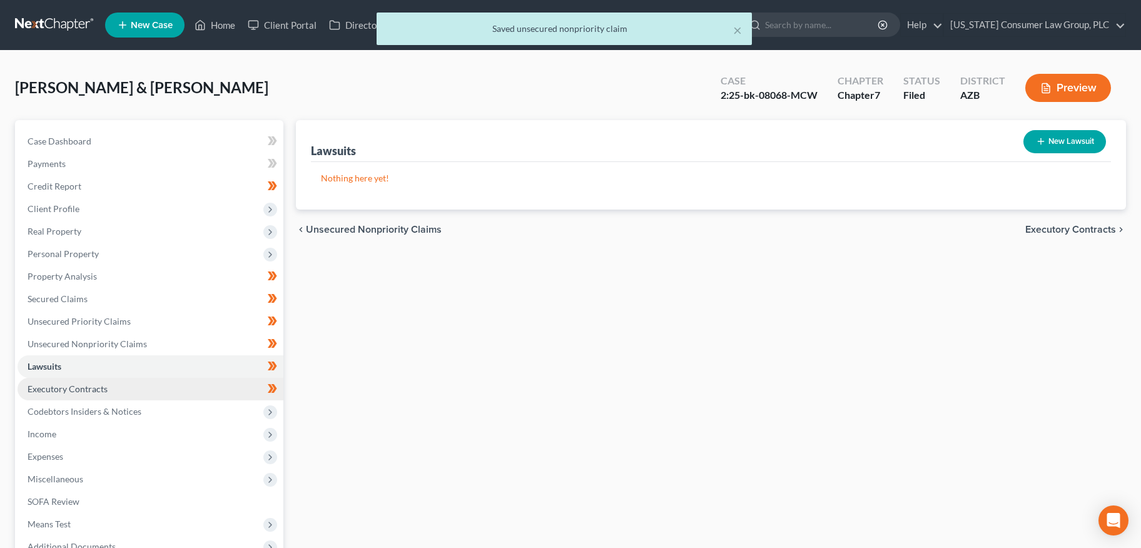
click at [95, 392] on span "Executory Contracts" at bounding box center [68, 388] width 80 height 11
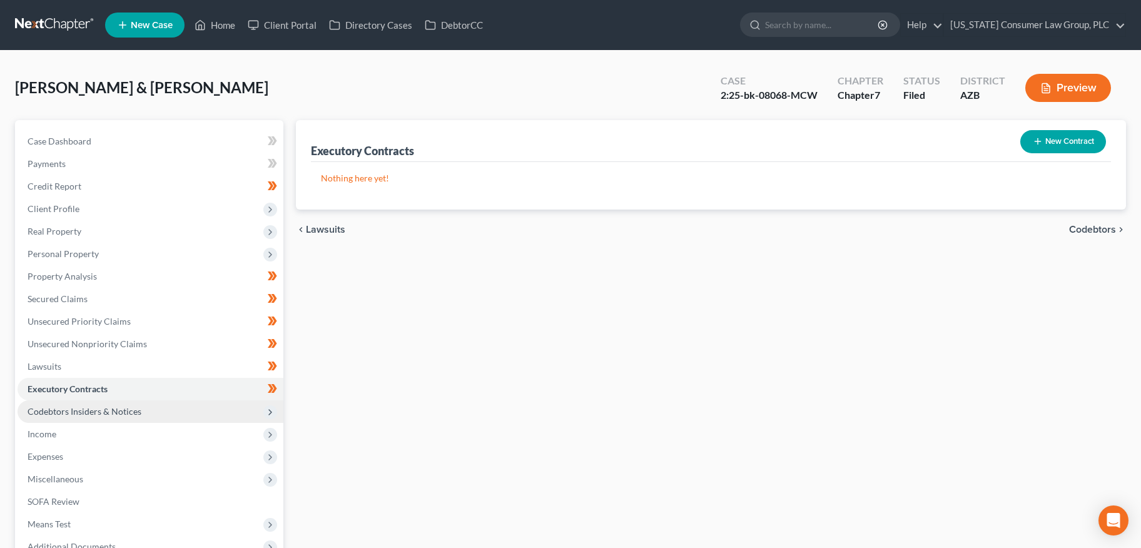
click at [97, 407] on span "Codebtors Insiders & Notices" at bounding box center [85, 411] width 114 height 11
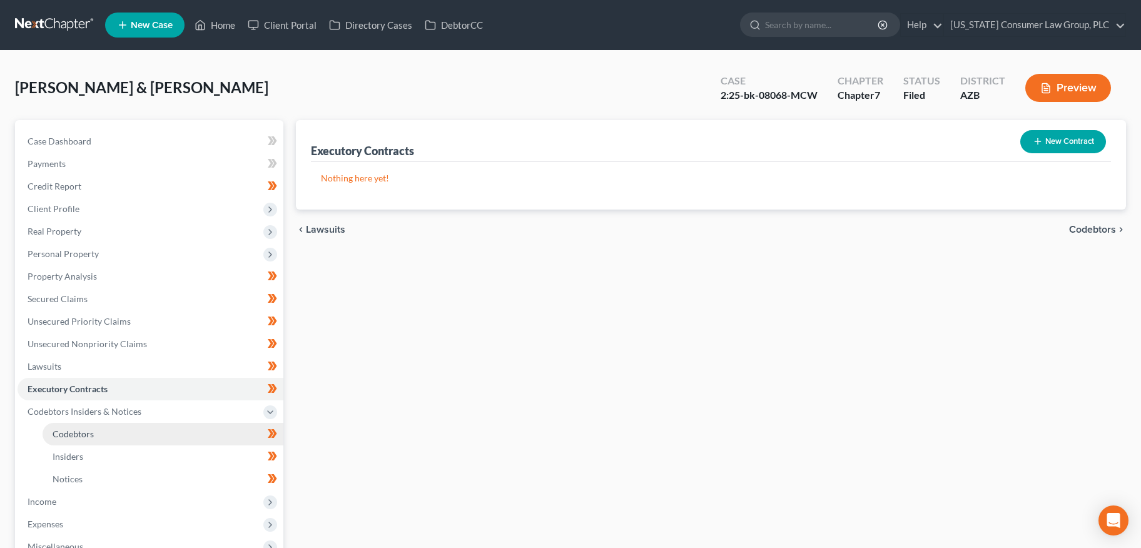
click at [94, 434] on link "Codebtors" at bounding box center [163, 434] width 241 height 23
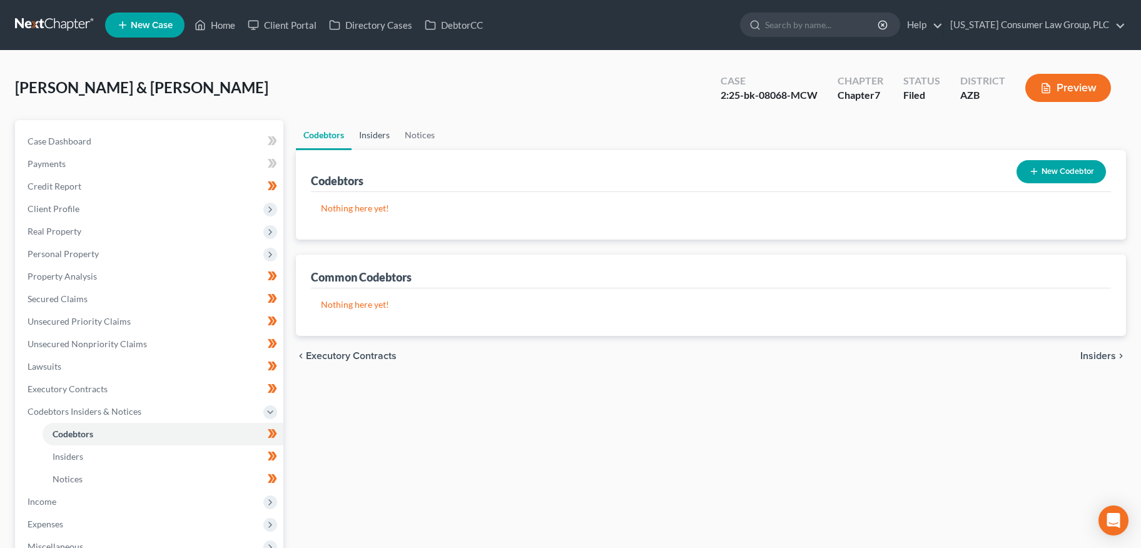
click at [376, 143] on link "Insiders" at bounding box center [374, 135] width 46 height 30
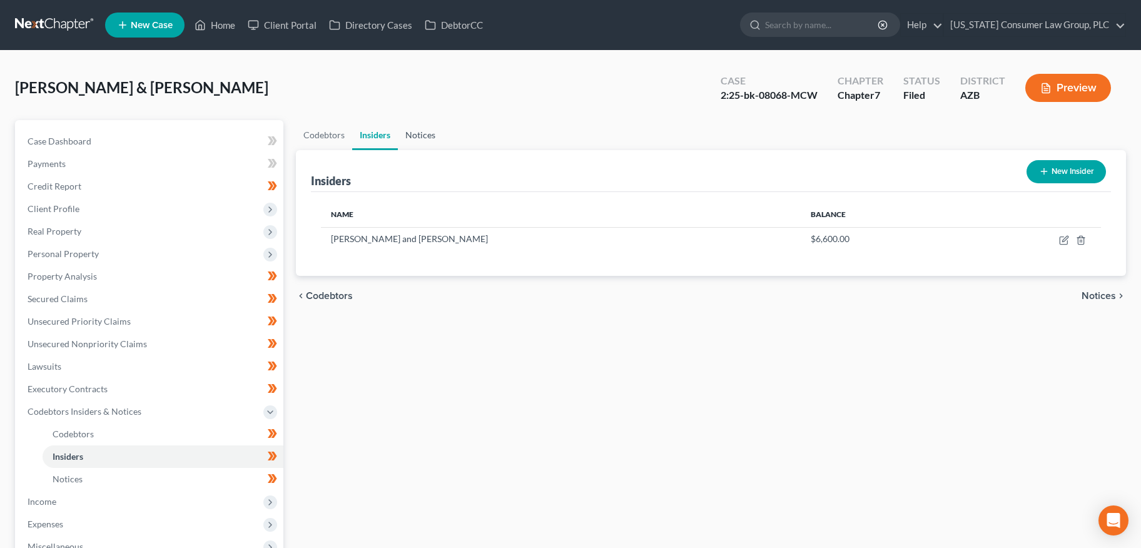
click at [426, 136] on link "Notices" at bounding box center [420, 135] width 45 height 30
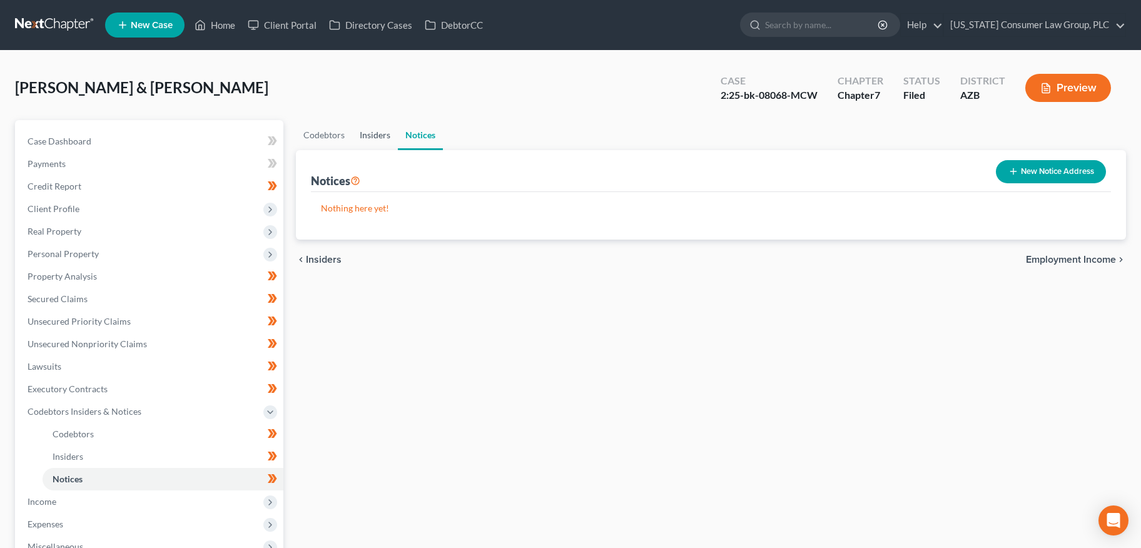
click at [380, 133] on link "Insiders" at bounding box center [375, 135] width 46 height 30
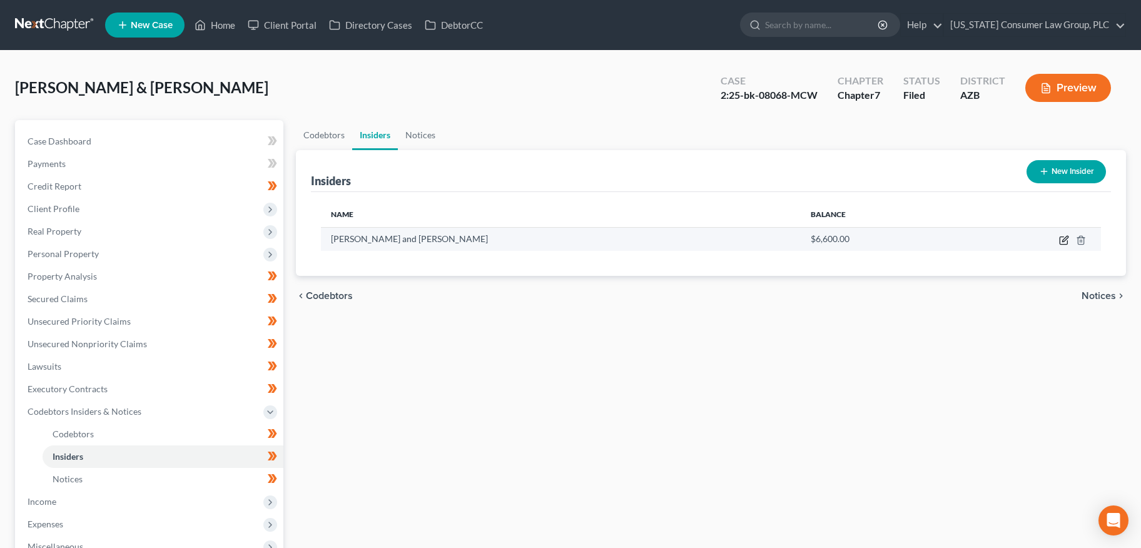
click at [1067, 242] on icon "button" at bounding box center [1064, 240] width 10 height 10
select select "3"
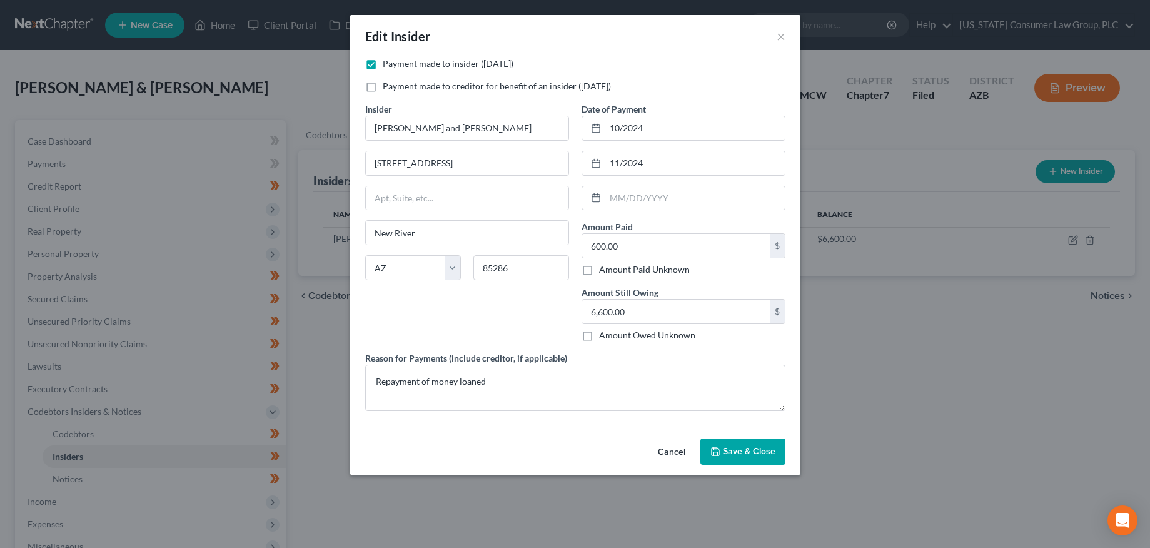
click at [740, 451] on span "Save & Close" at bounding box center [749, 451] width 53 height 11
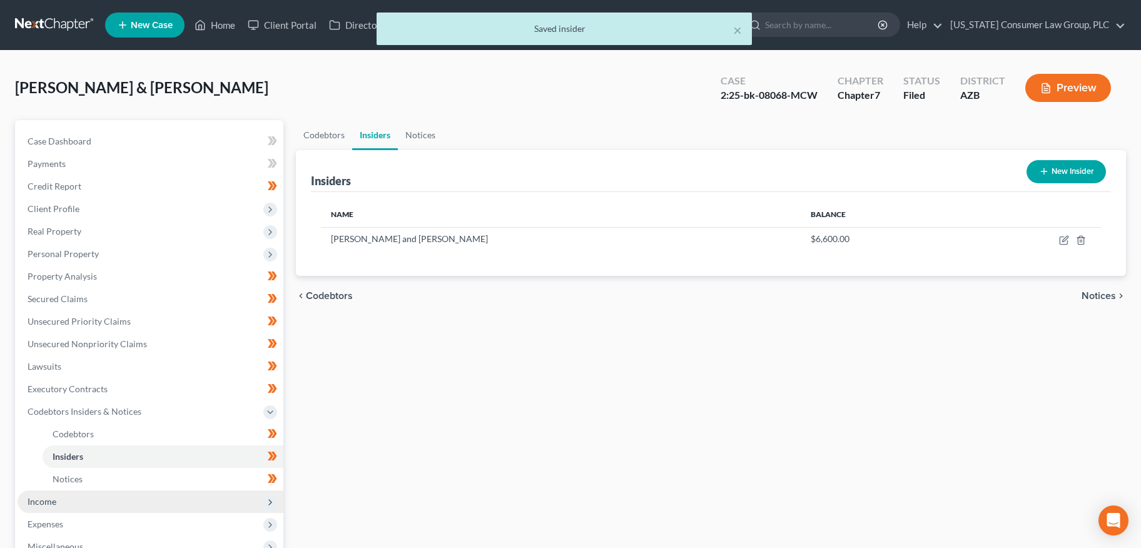
click at [52, 504] on span "Income" at bounding box center [42, 501] width 29 height 11
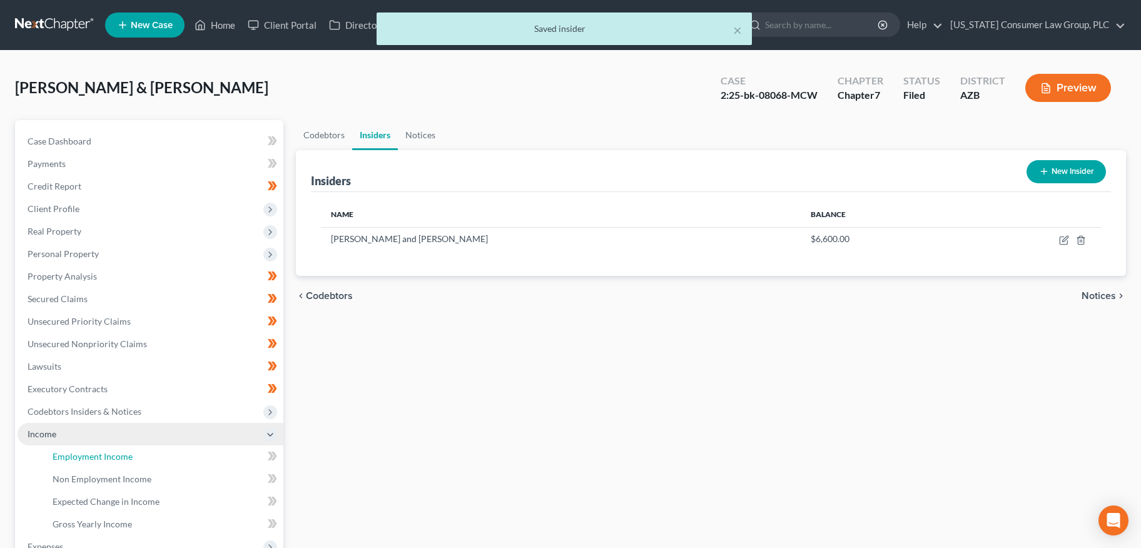
drag, startPoint x: 83, startPoint y: 457, endPoint x: 196, endPoint y: 433, distance: 115.2
click at [83, 457] on span "Employment Income" at bounding box center [93, 456] width 80 height 11
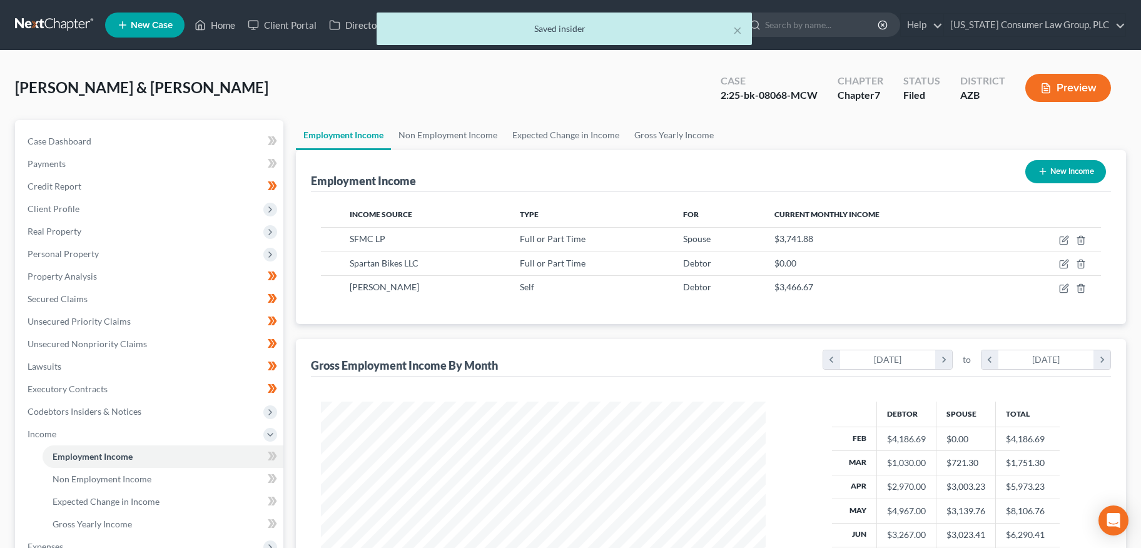
scroll to position [224, 469]
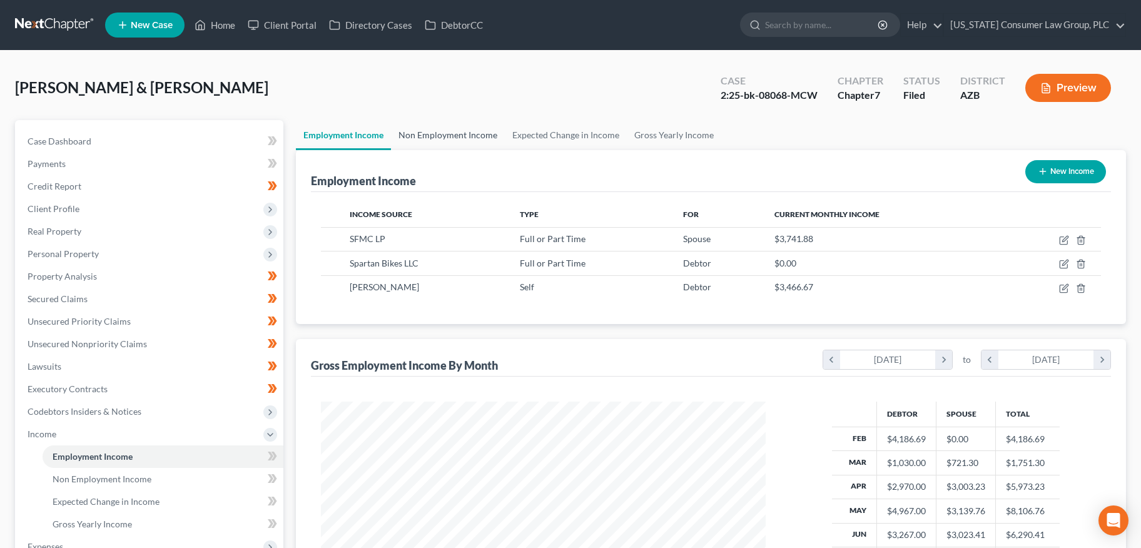
click at [455, 146] on link "Non Employment Income" at bounding box center [448, 135] width 114 height 30
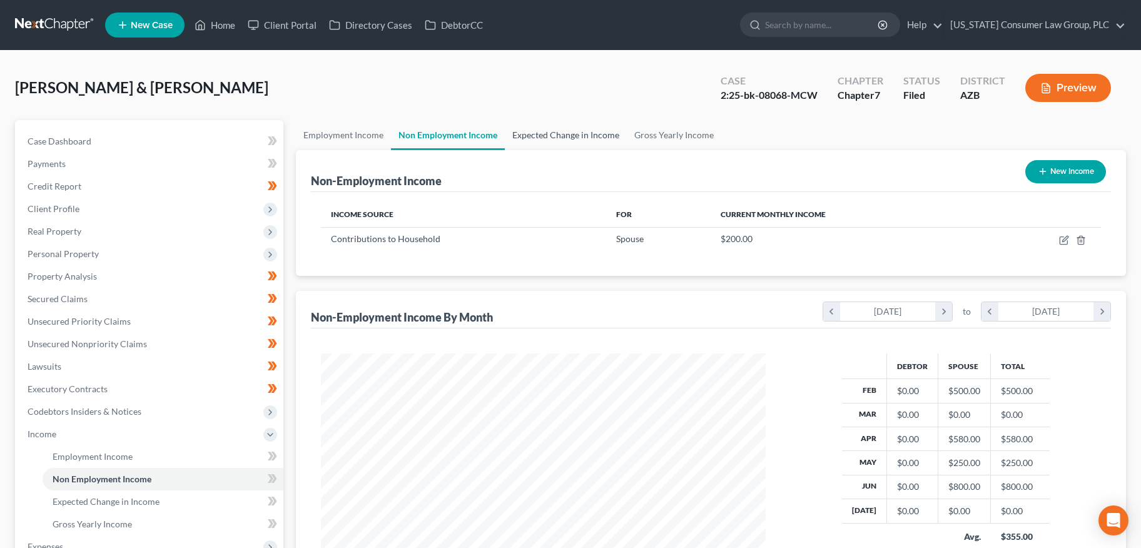
scroll to position [224, 469]
click at [573, 134] on link "Expected Change in Income" at bounding box center [566, 135] width 122 height 30
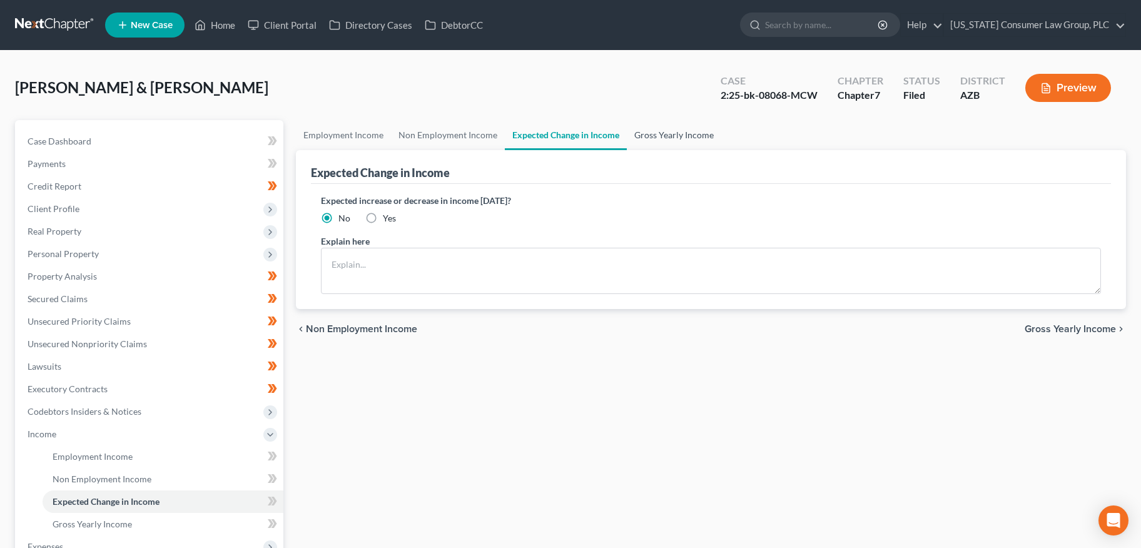
click at [657, 138] on link "Gross Yearly Income" at bounding box center [674, 135] width 94 height 30
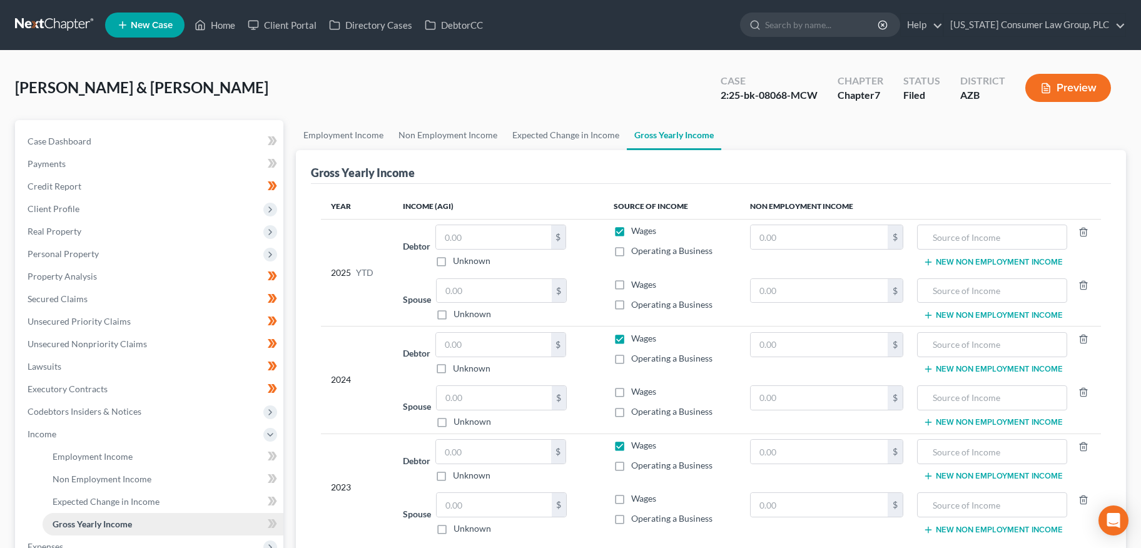
scroll to position [228, 0]
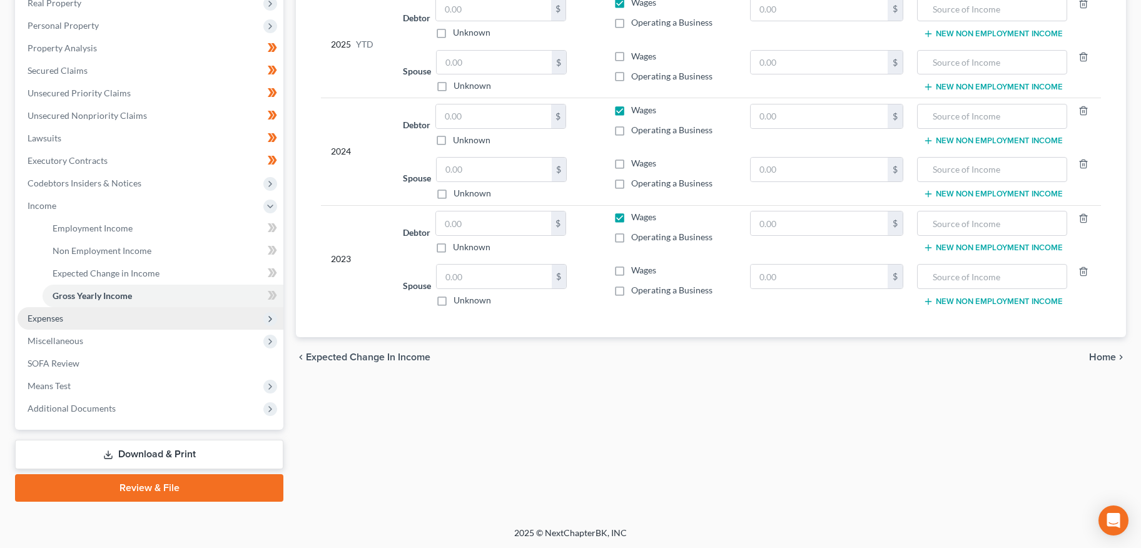
click at [39, 310] on span "Expenses" at bounding box center [151, 318] width 266 height 23
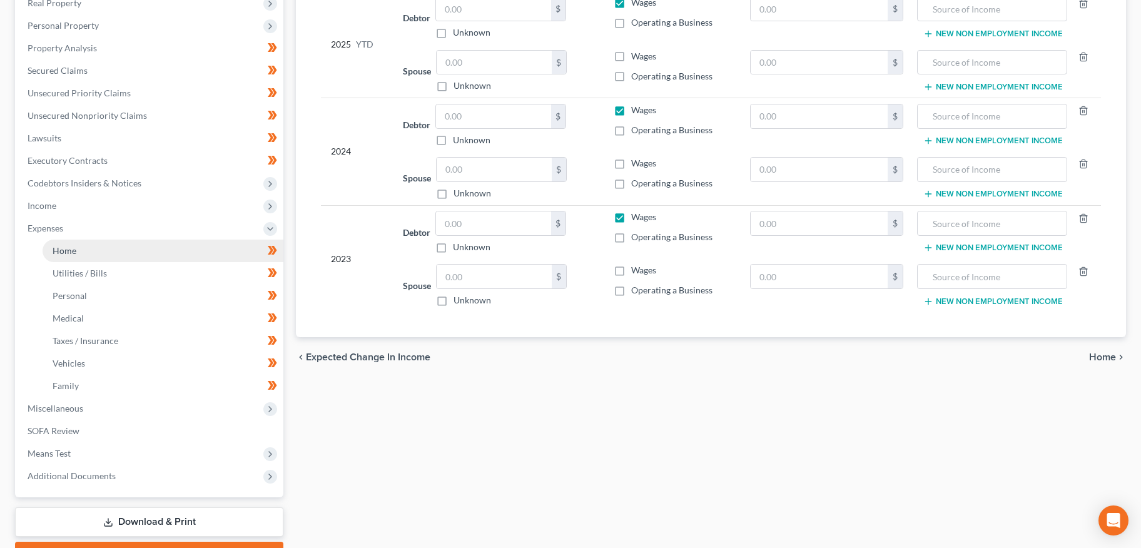
click at [78, 253] on link "Home" at bounding box center [163, 250] width 241 height 23
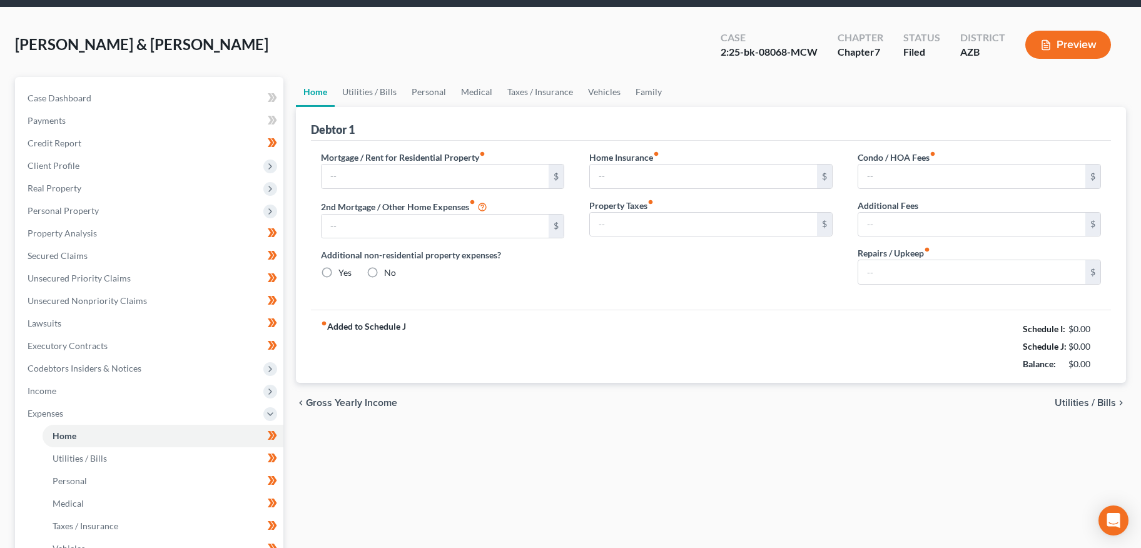
scroll to position [6, 0]
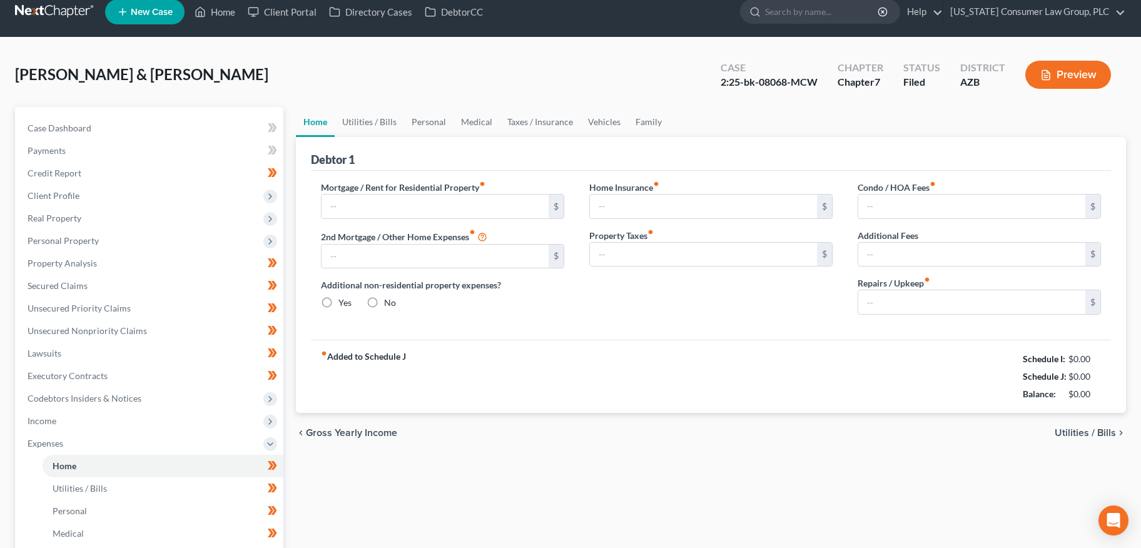
type input "1,475.00"
type input "400.00"
radio input "true"
type input "0.00"
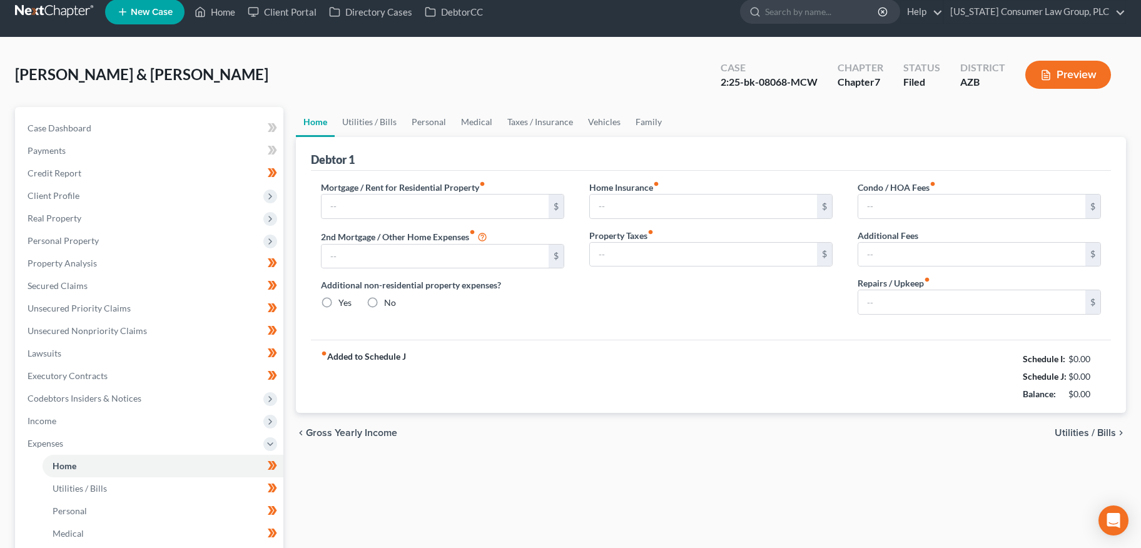
type input "75.00"
type input "0.00"
type input "100.00"
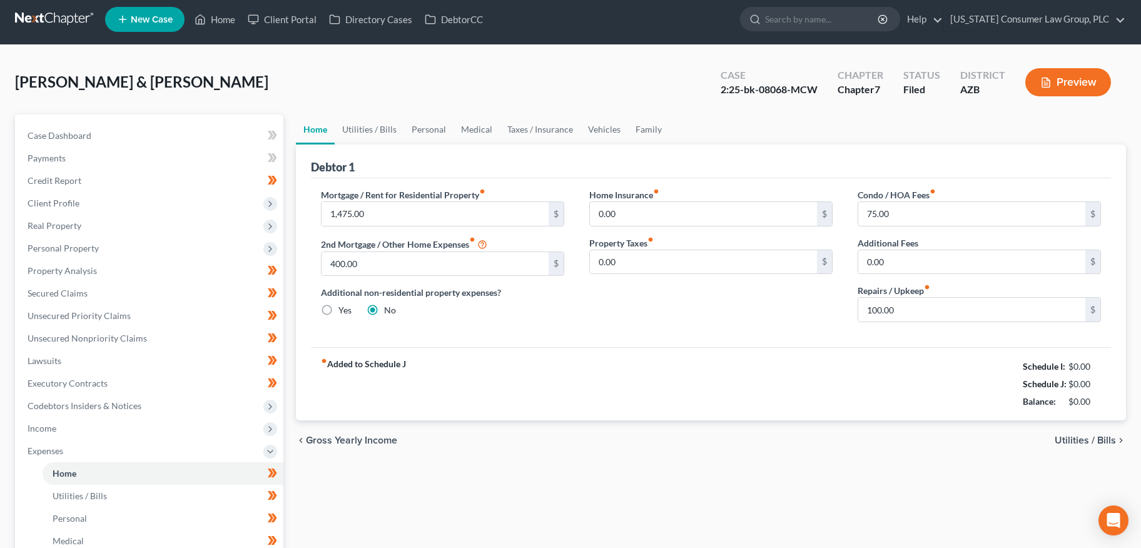
scroll to position [0, 0]
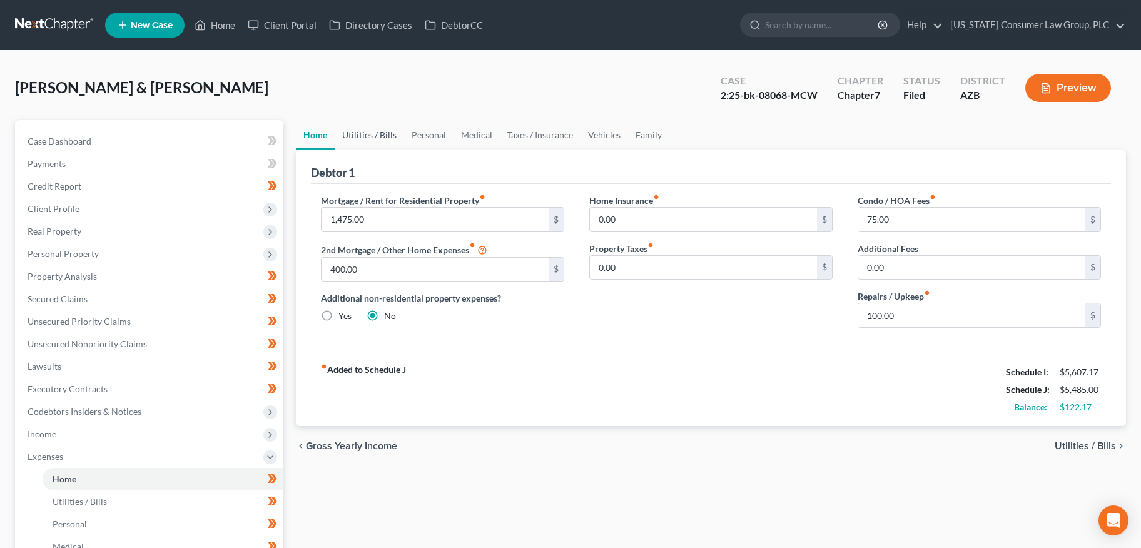
click at [377, 134] on link "Utilities / Bills" at bounding box center [369, 135] width 69 height 30
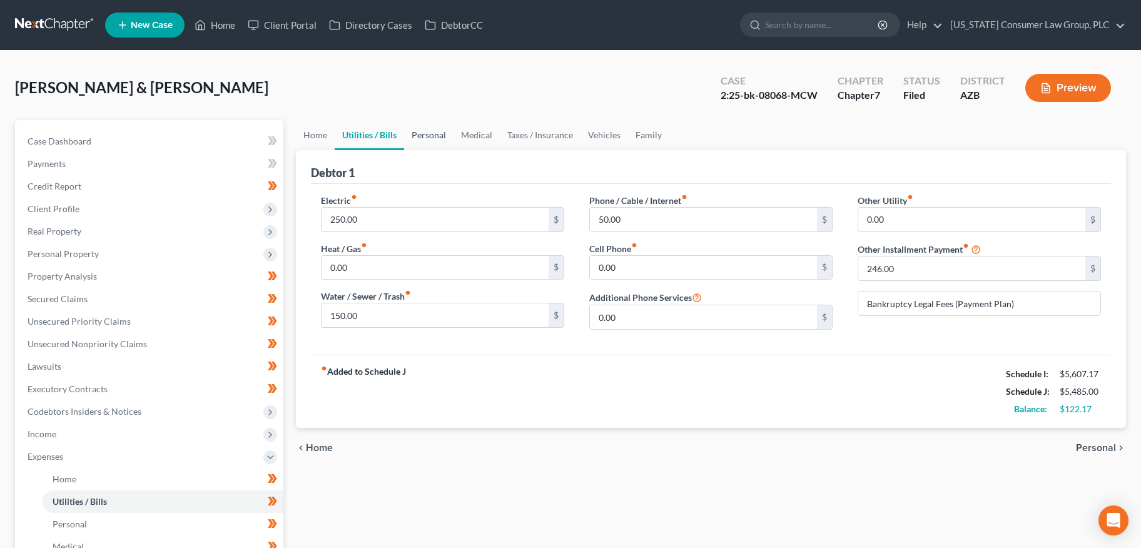
click at [405, 131] on link "Personal" at bounding box center [428, 135] width 49 height 30
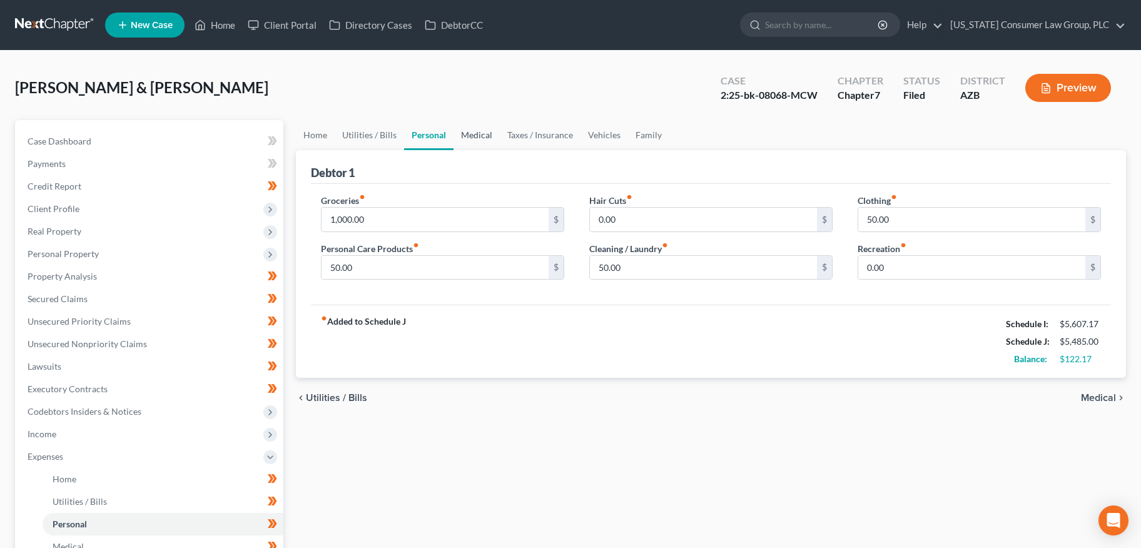
click at [488, 134] on link "Medical" at bounding box center [476, 135] width 46 height 30
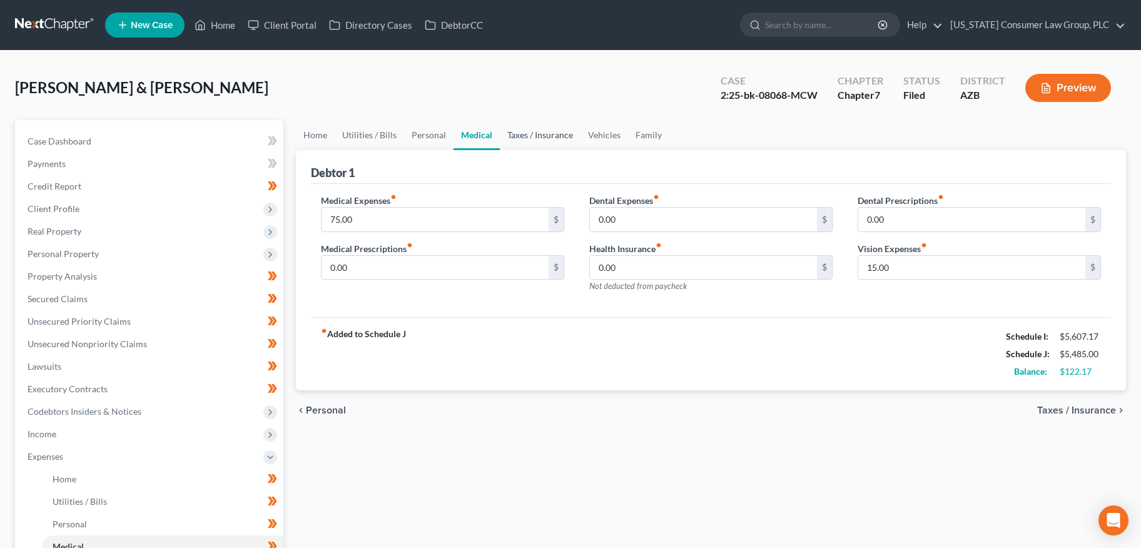
click at [538, 133] on link "Taxes / Insurance" at bounding box center [540, 135] width 81 height 30
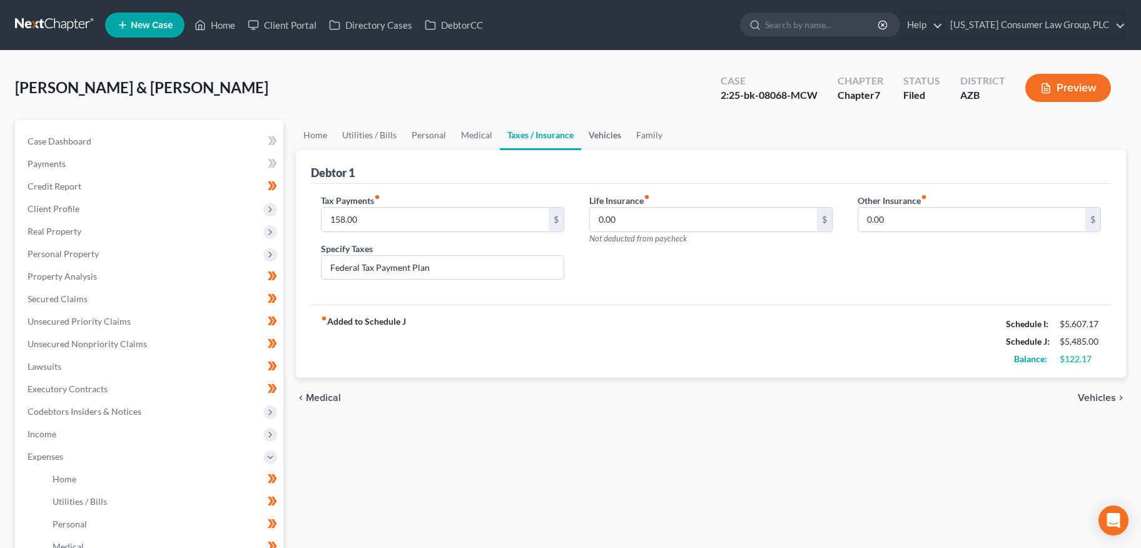
click at [613, 134] on link "Vehicles" at bounding box center [605, 135] width 48 height 30
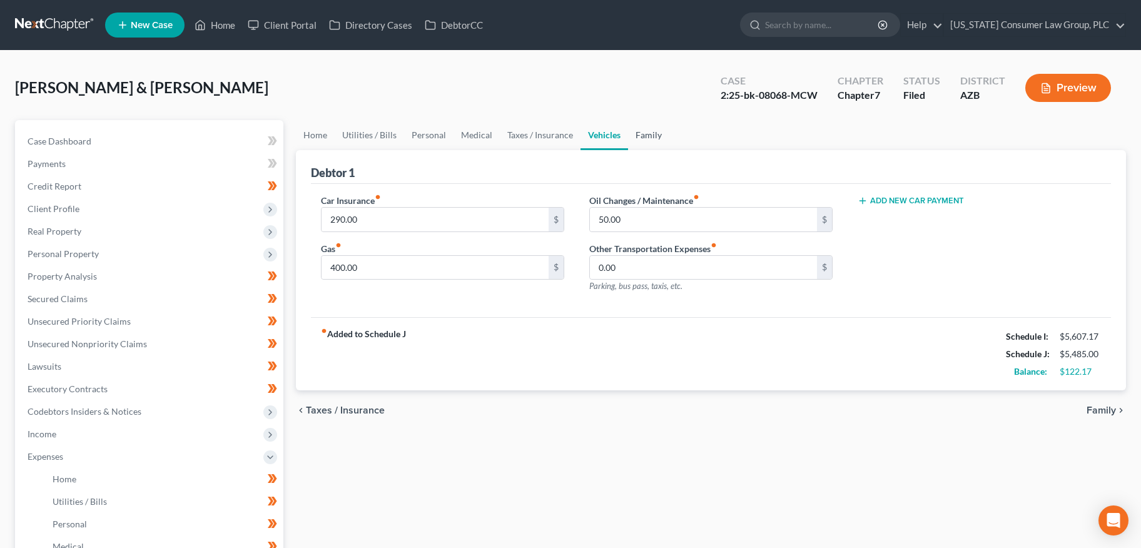
click at [643, 133] on link "Family" at bounding box center [648, 135] width 41 height 30
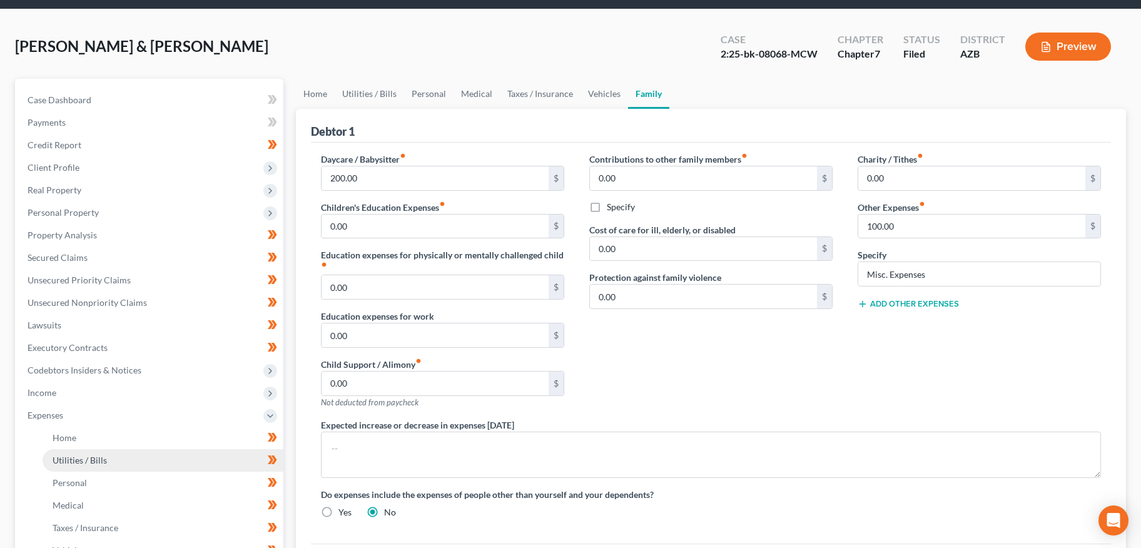
scroll to position [168, 0]
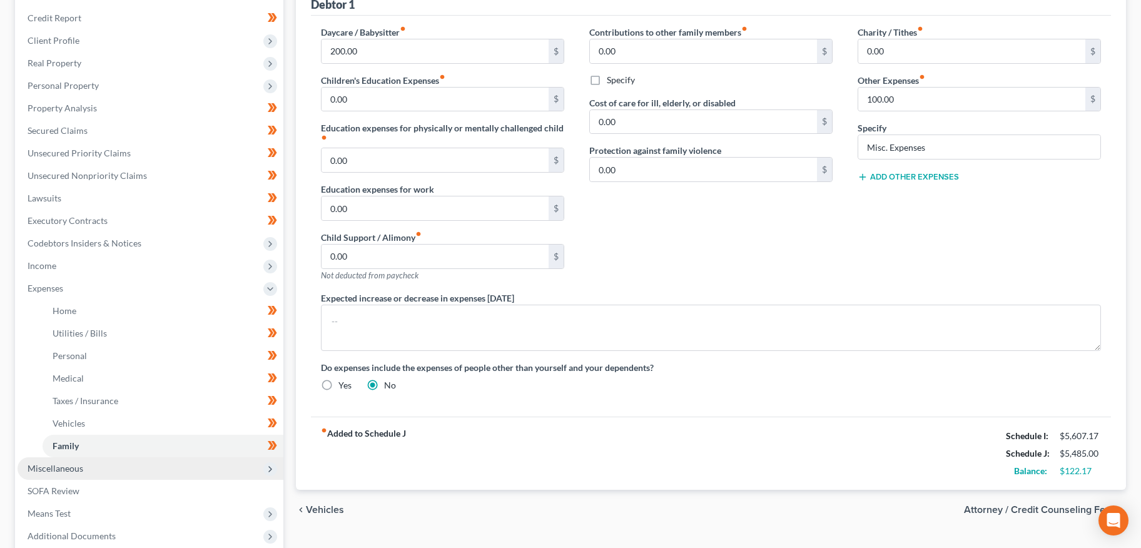
click at [66, 461] on span "Miscellaneous" at bounding box center [151, 468] width 266 height 23
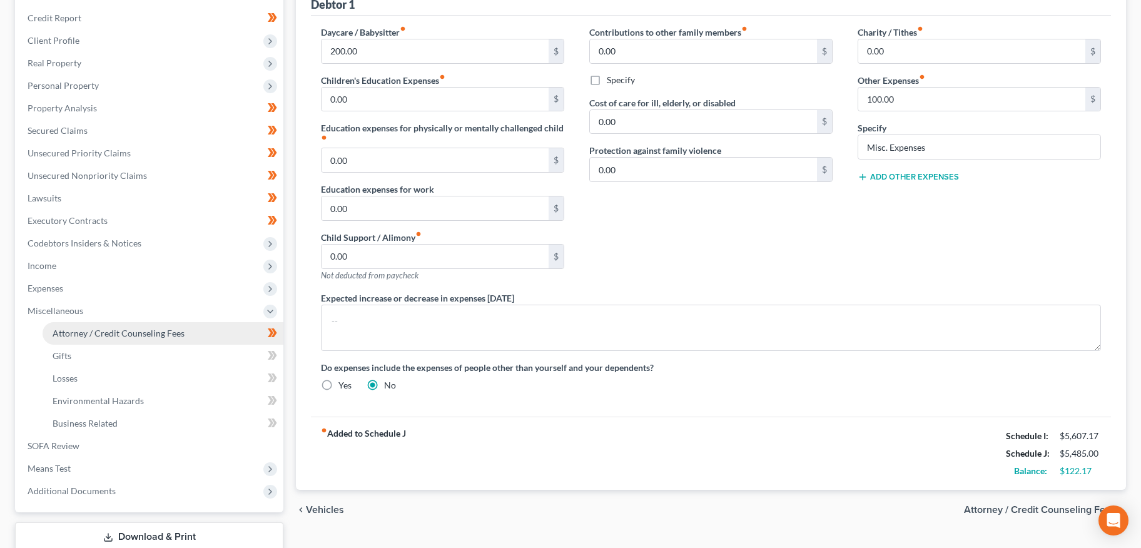
drag, startPoint x: 108, startPoint y: 336, endPoint x: 178, endPoint y: 327, distance: 70.7
click at [108, 336] on span "Attorney / Credit Counseling Fees" at bounding box center [119, 333] width 132 height 11
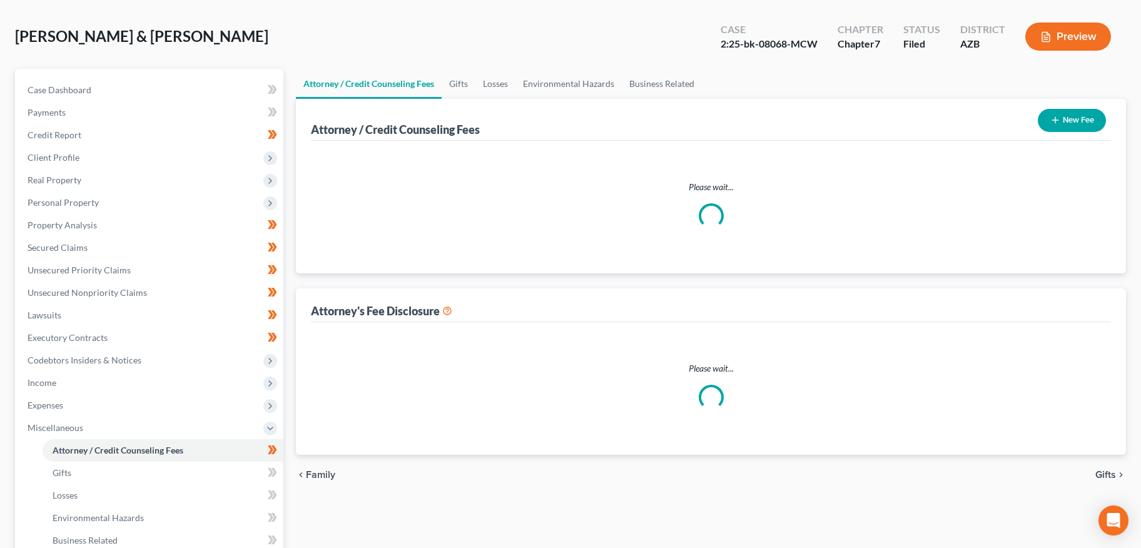
scroll to position [5, 0]
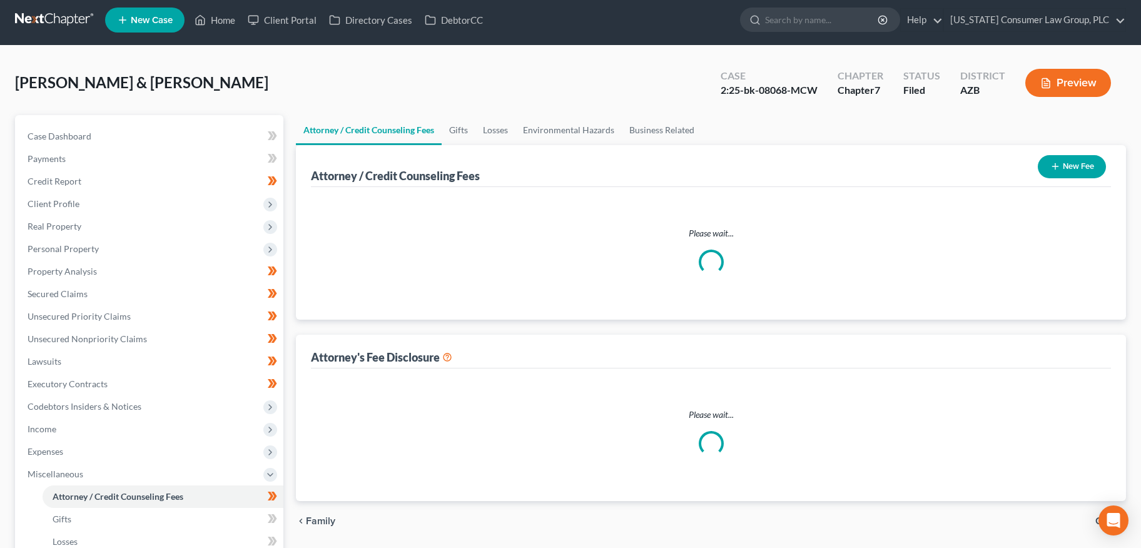
select select "5"
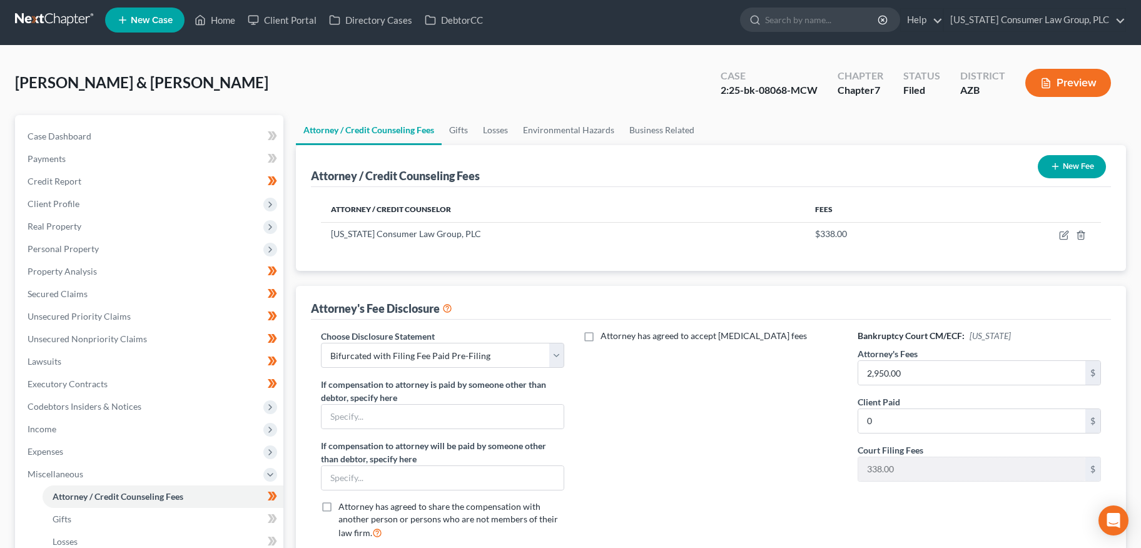
scroll to position [0, 0]
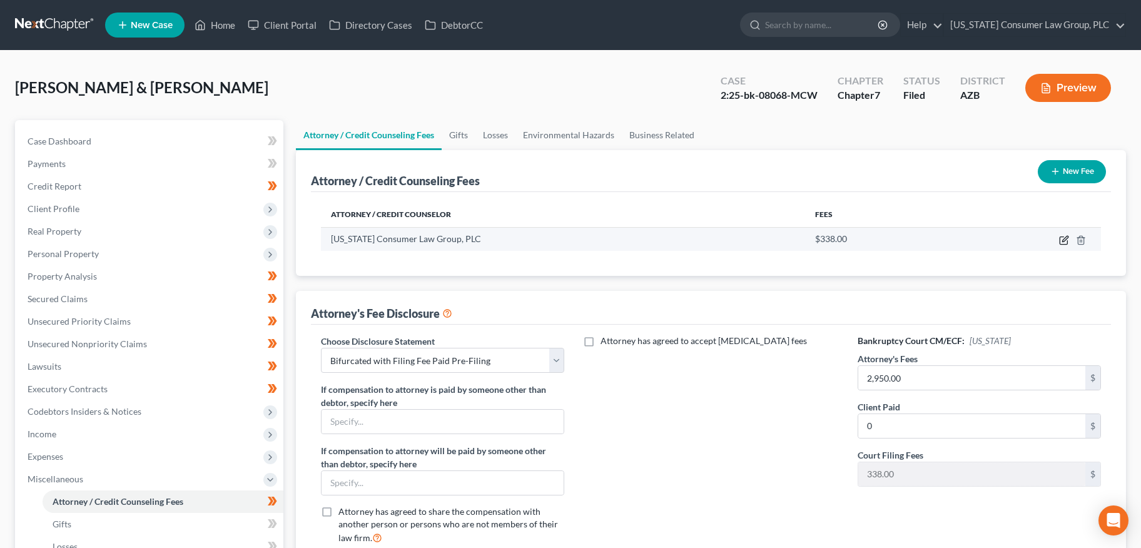
click at [1064, 241] on icon "button" at bounding box center [1064, 240] width 10 height 10
select select "3"
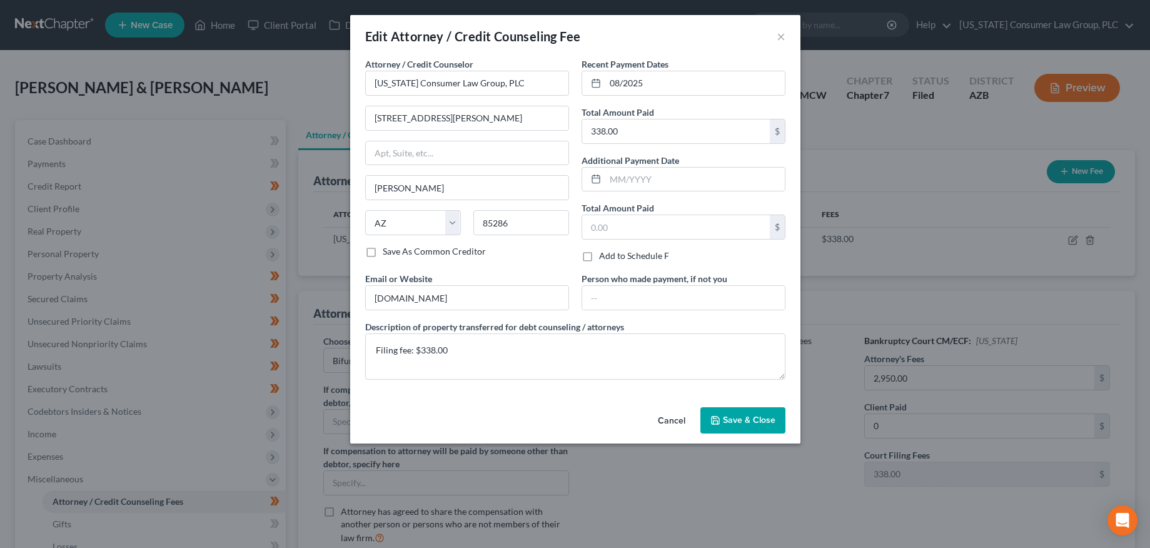
click at [730, 412] on button "Save & Close" at bounding box center [742, 420] width 85 height 26
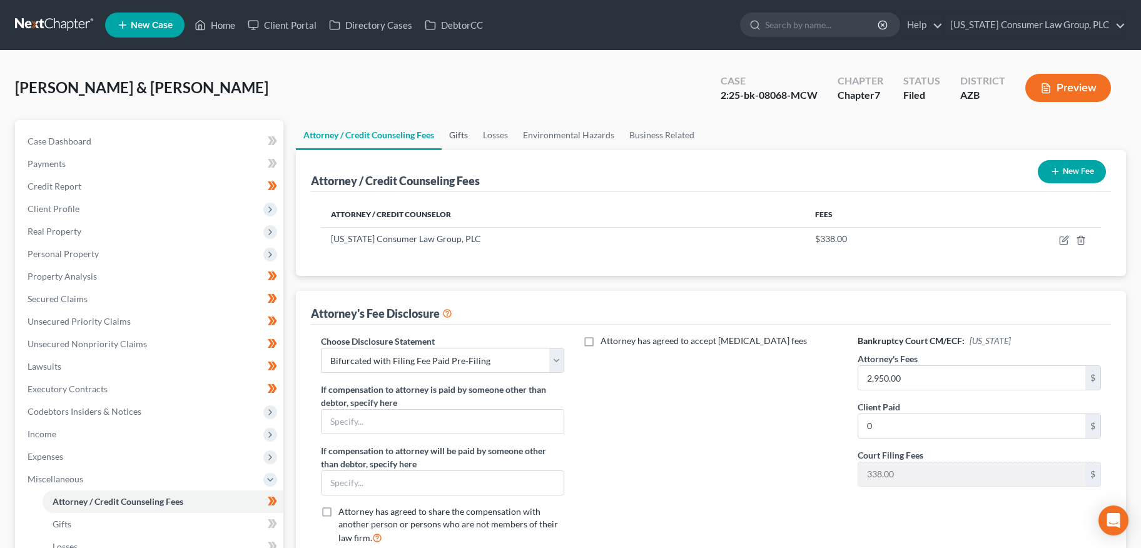
click at [457, 135] on link "Gifts" at bounding box center [458, 135] width 34 height 30
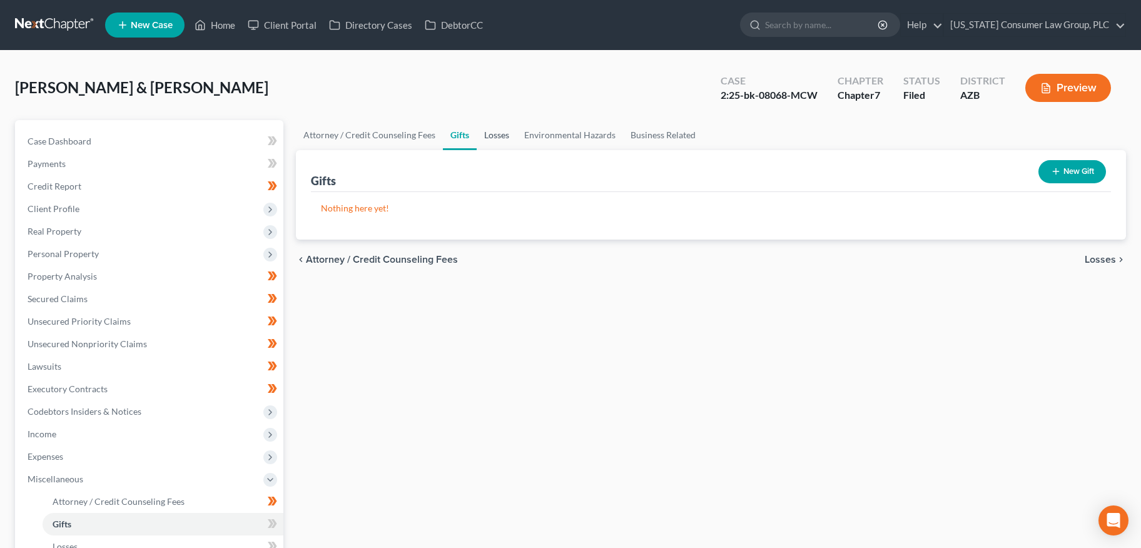
click at [506, 126] on link "Losses" at bounding box center [496, 135] width 40 height 30
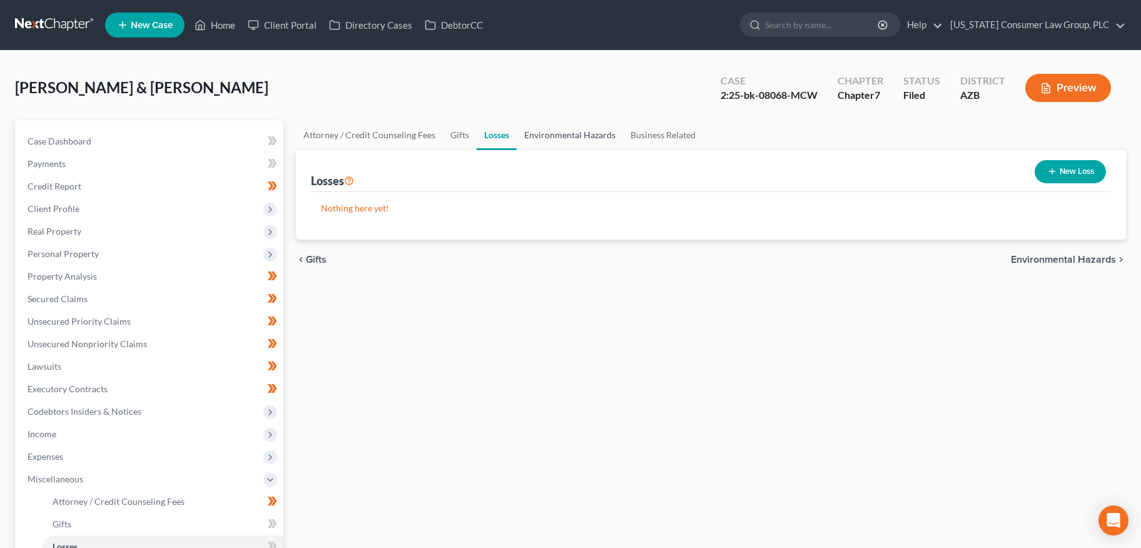
click at [551, 131] on link "Environmental Hazards" at bounding box center [569, 135] width 106 height 30
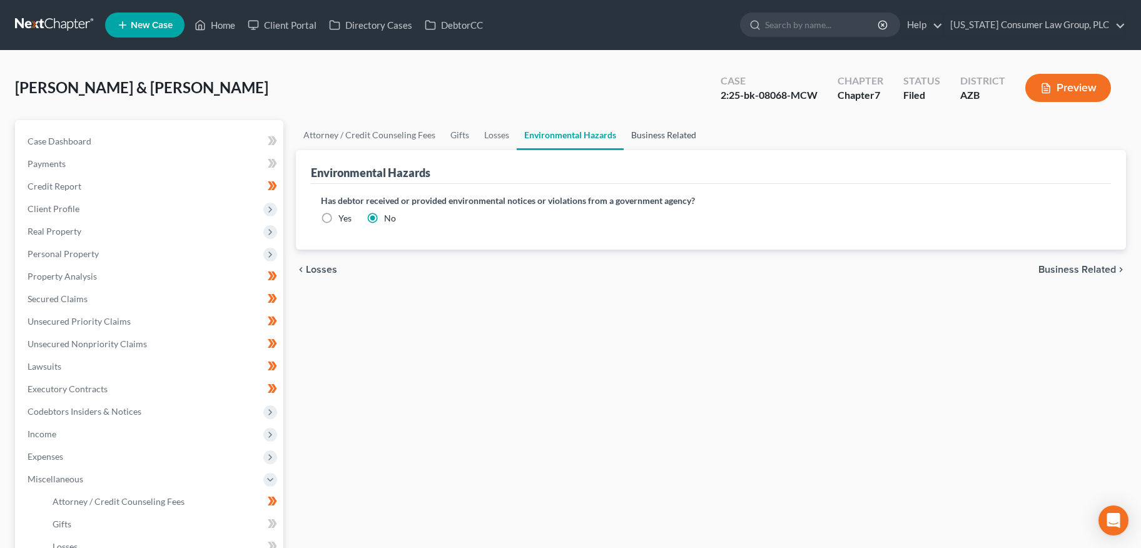
click at [670, 133] on link "Business Related" at bounding box center [663, 135] width 80 height 30
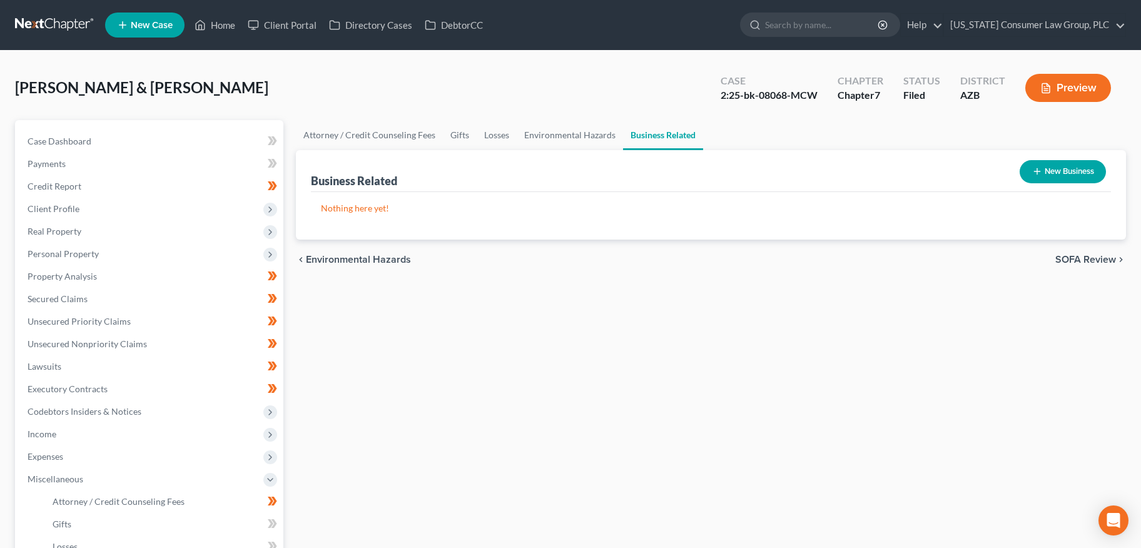
scroll to position [251, 0]
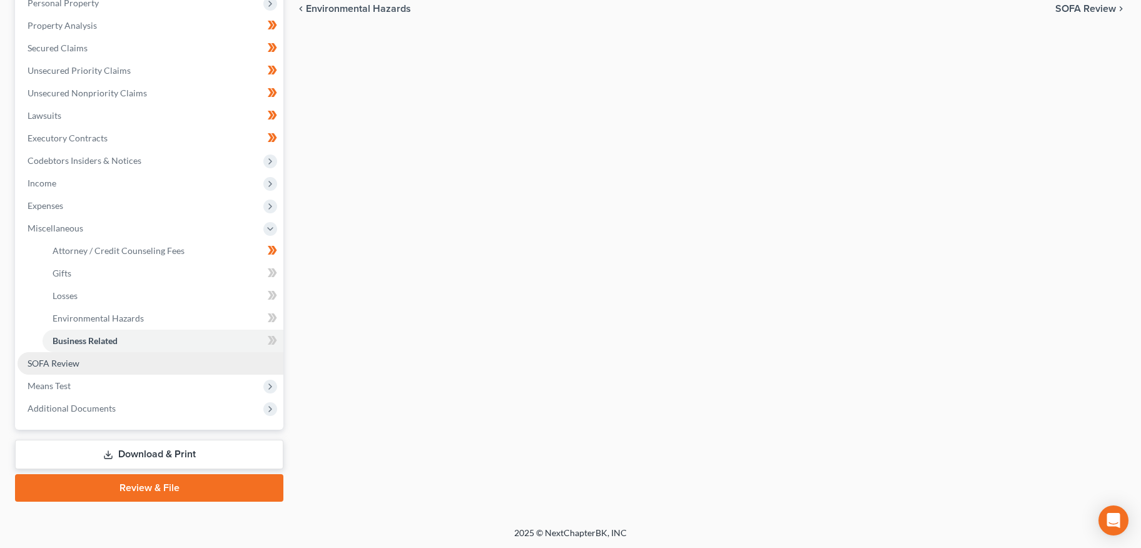
click at [67, 366] on span "SOFA Review" at bounding box center [54, 363] width 52 height 11
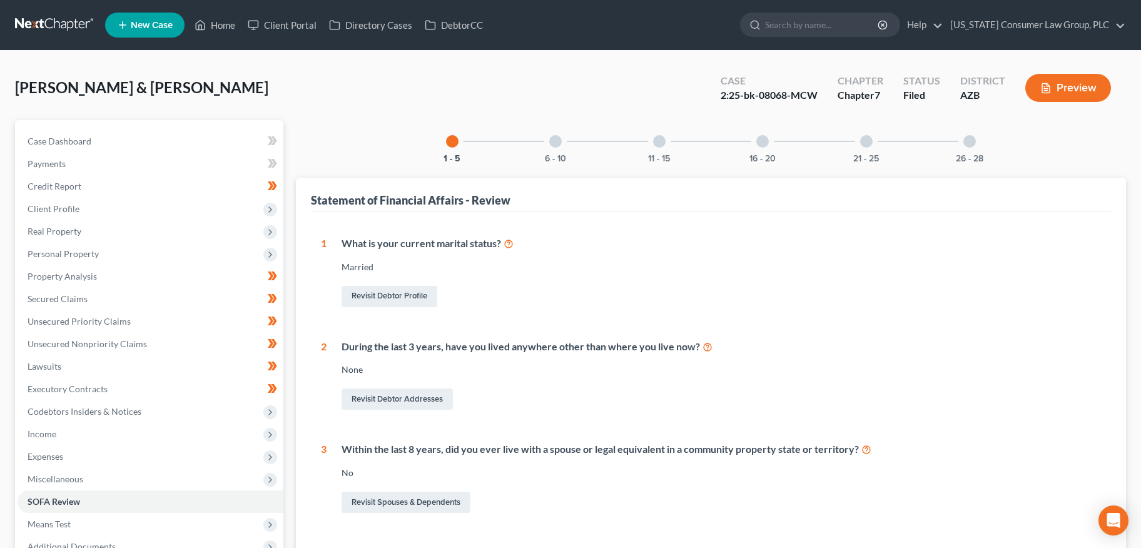
click at [549, 163] on div "1 - 5 6 - 10 11 - 15 16 - 20 21 - 25 26 - 28 Statement of Financial Affairs - R…" at bounding box center [711, 443] width 830 height 647
click at [561, 158] on button "6 - 10" at bounding box center [555, 158] width 21 height 9
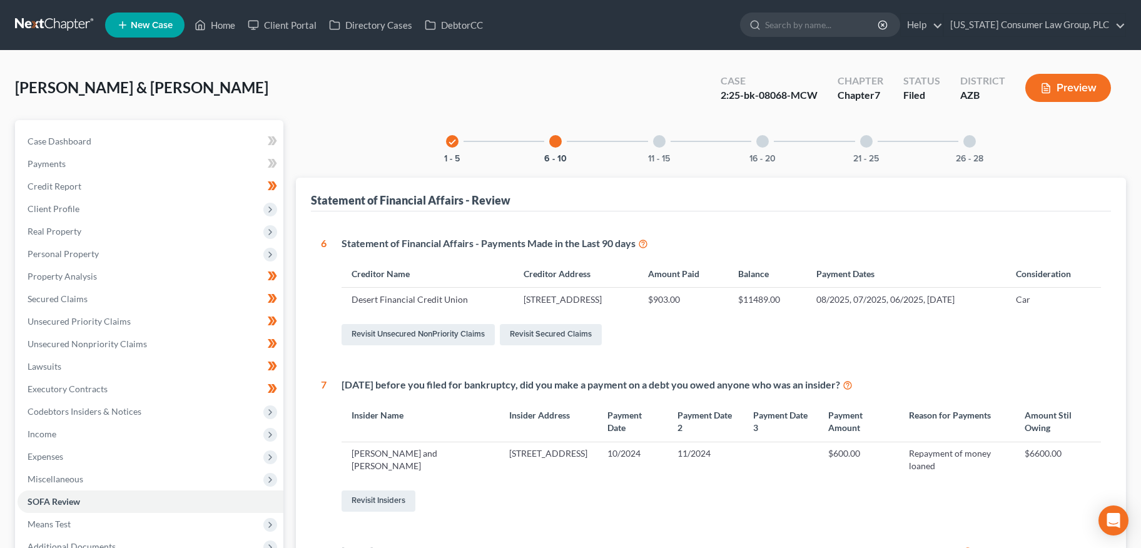
click at [665, 145] on div "11 - 15" at bounding box center [659, 141] width 43 height 43
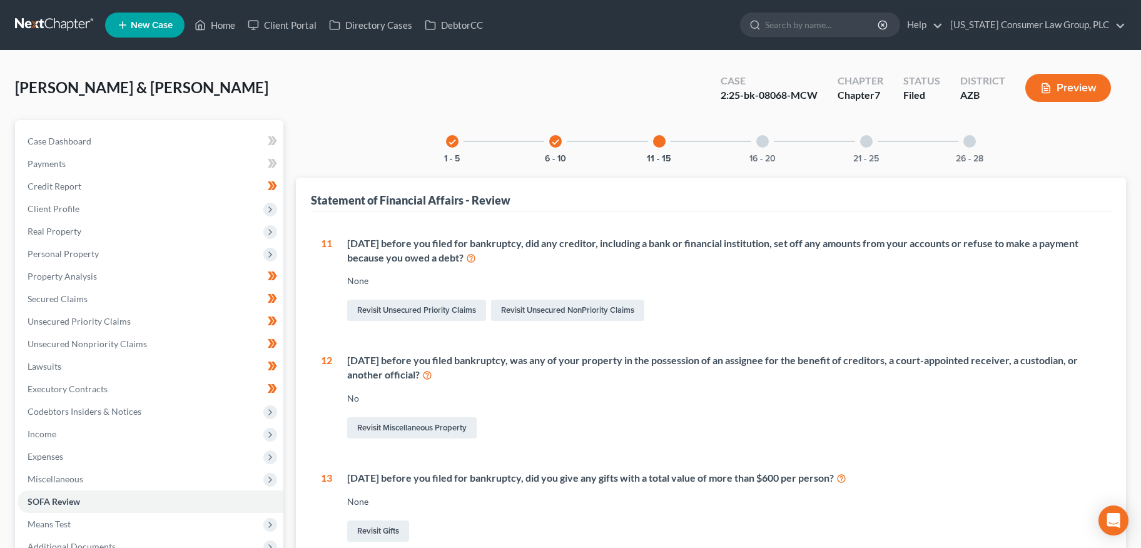
click at [747, 158] on div "16 - 20" at bounding box center [762, 141] width 43 height 43
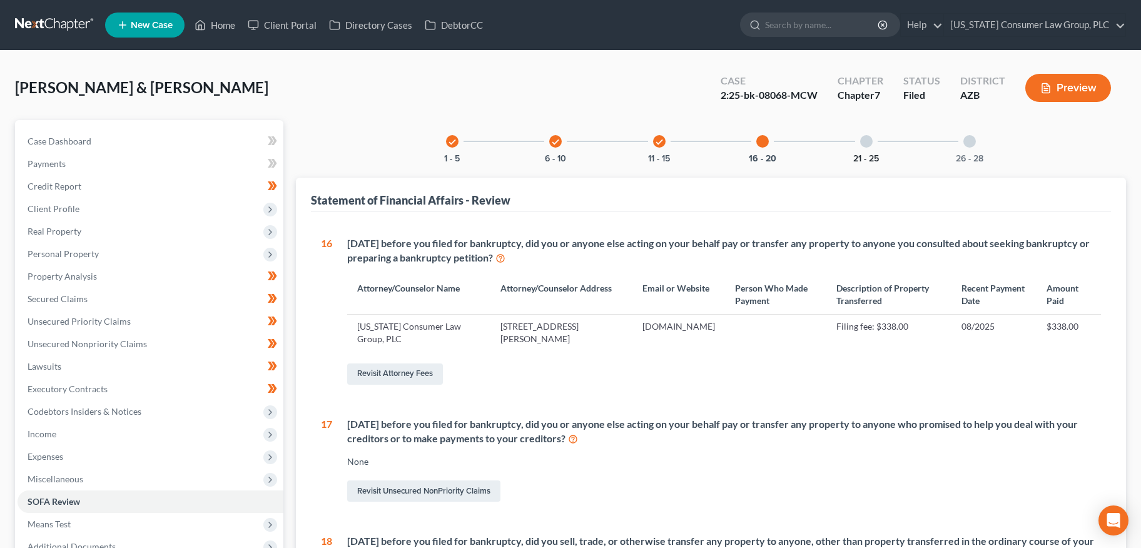
drag, startPoint x: 877, startPoint y: 151, endPoint x: 856, endPoint y: 158, distance: 21.8
click at [875, 151] on div "21 - 25" at bounding box center [866, 141] width 43 height 43
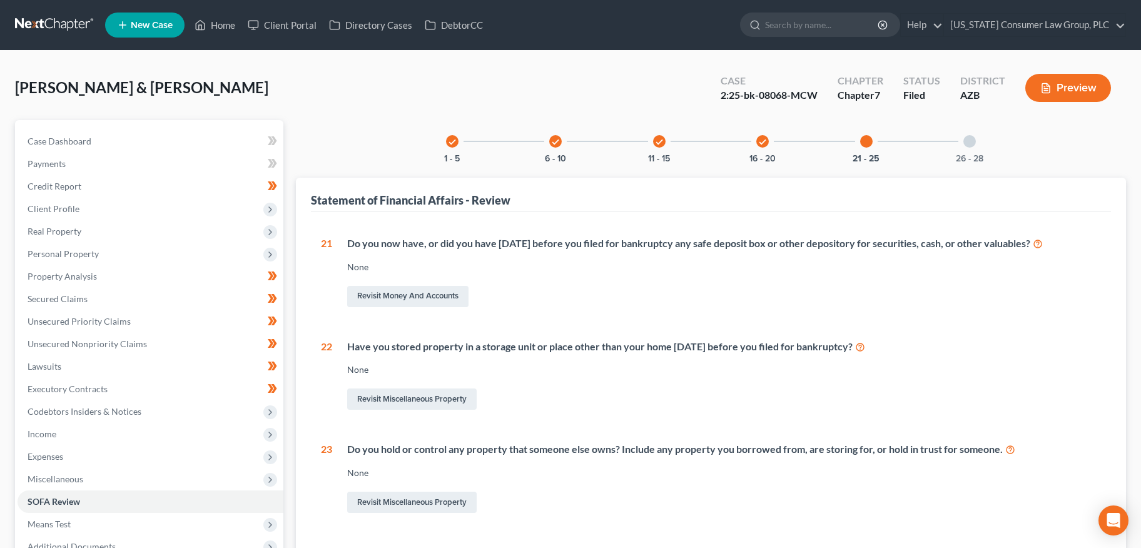
drag, startPoint x: 955, startPoint y: 151, endPoint x: 879, endPoint y: 177, distance: 80.7
click at [954, 152] on div "26 - 28" at bounding box center [969, 141] width 43 height 43
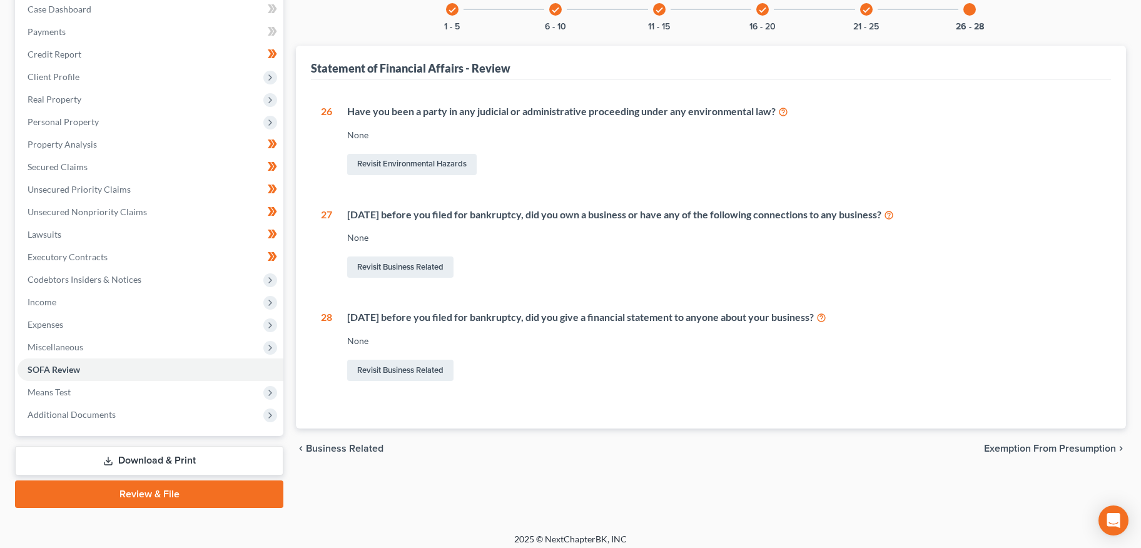
scroll to position [138, 0]
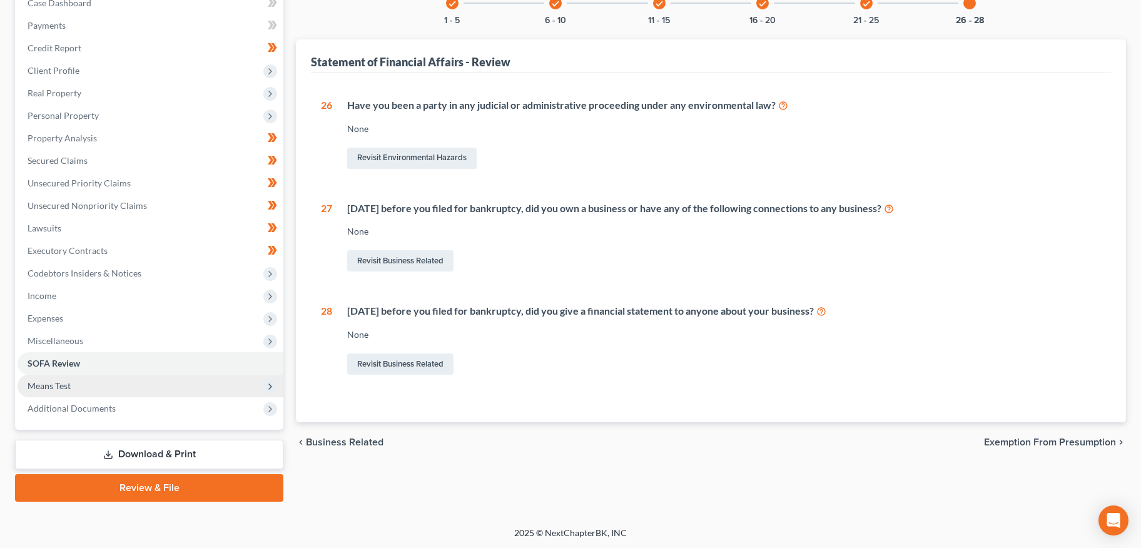
click at [81, 384] on span "Means Test" at bounding box center [151, 386] width 266 height 23
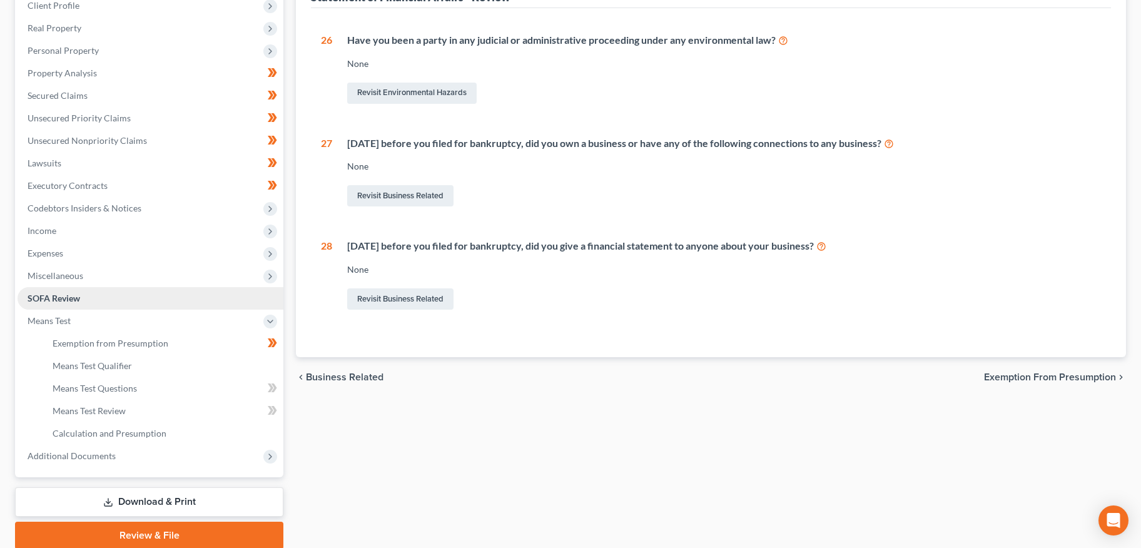
scroll to position [213, 0]
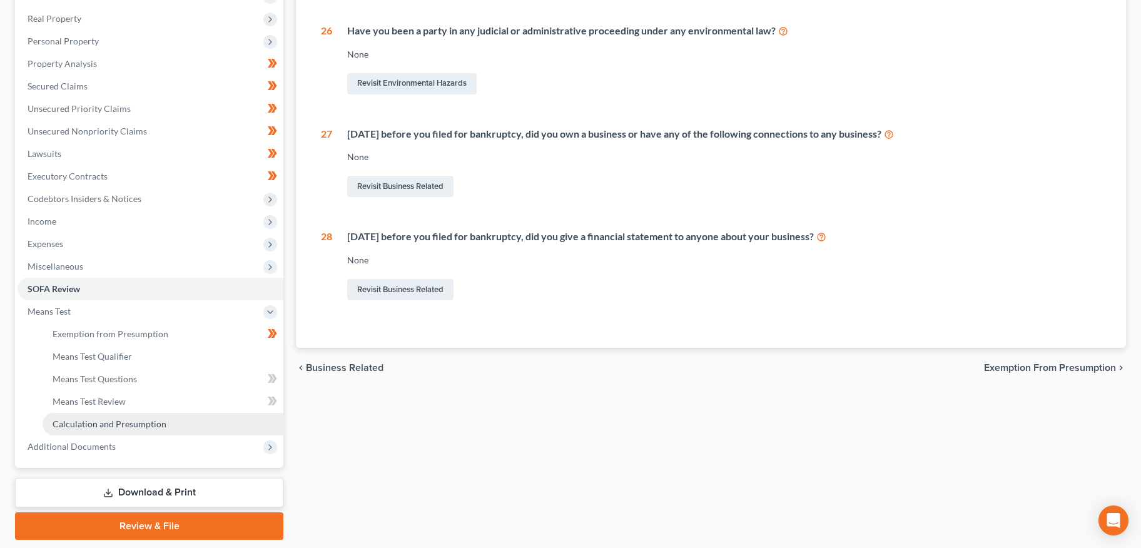
click at [82, 426] on span "Calculation and Presumption" at bounding box center [110, 423] width 114 height 11
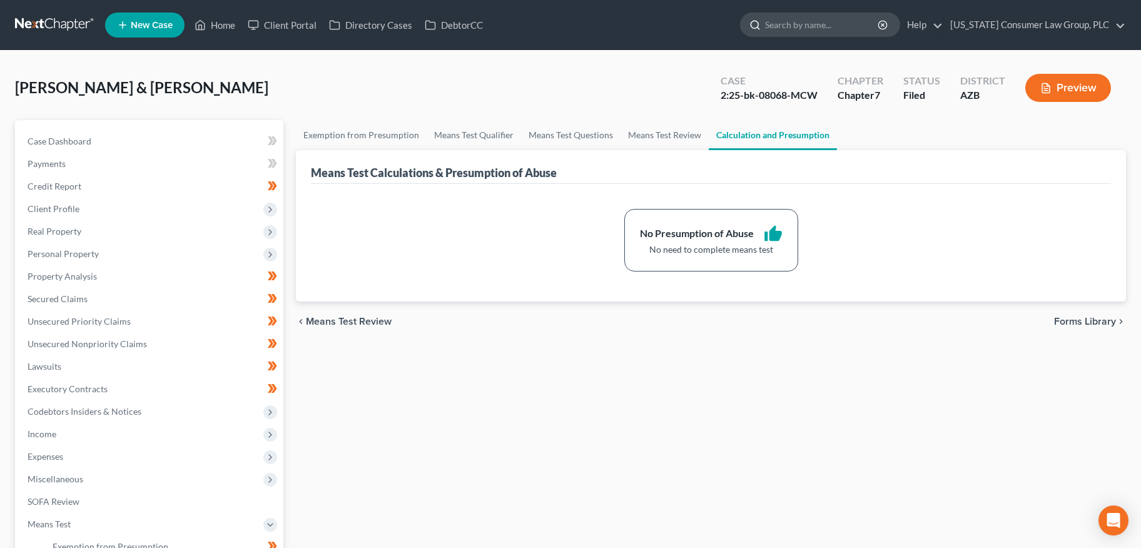
click at [840, 22] on input "search" at bounding box center [822, 24] width 114 height 23
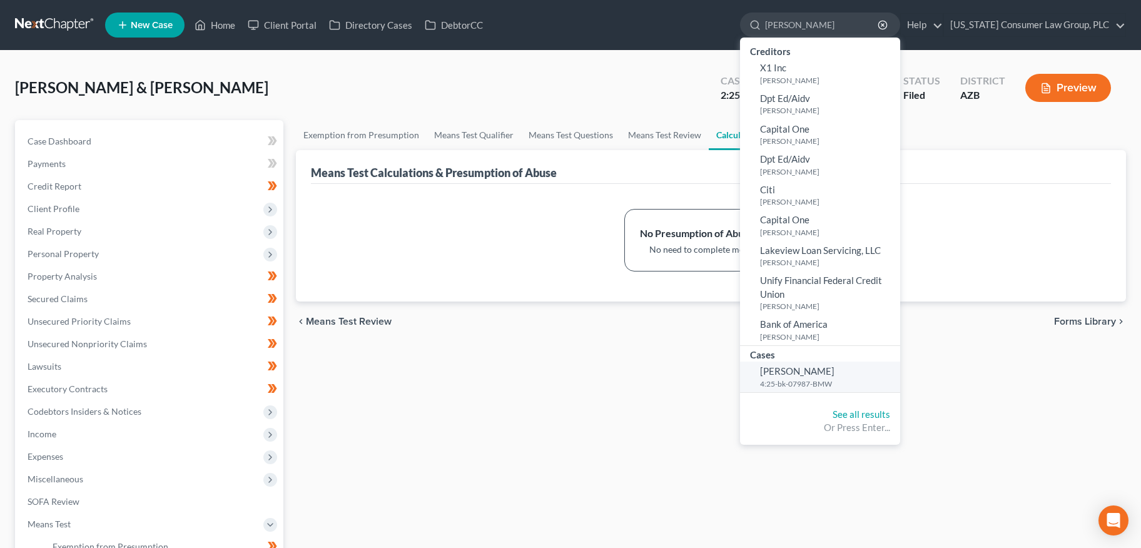
type input "luckett"
click at [782, 379] on small "4:25-bk-07987-BMW" at bounding box center [828, 383] width 137 height 11
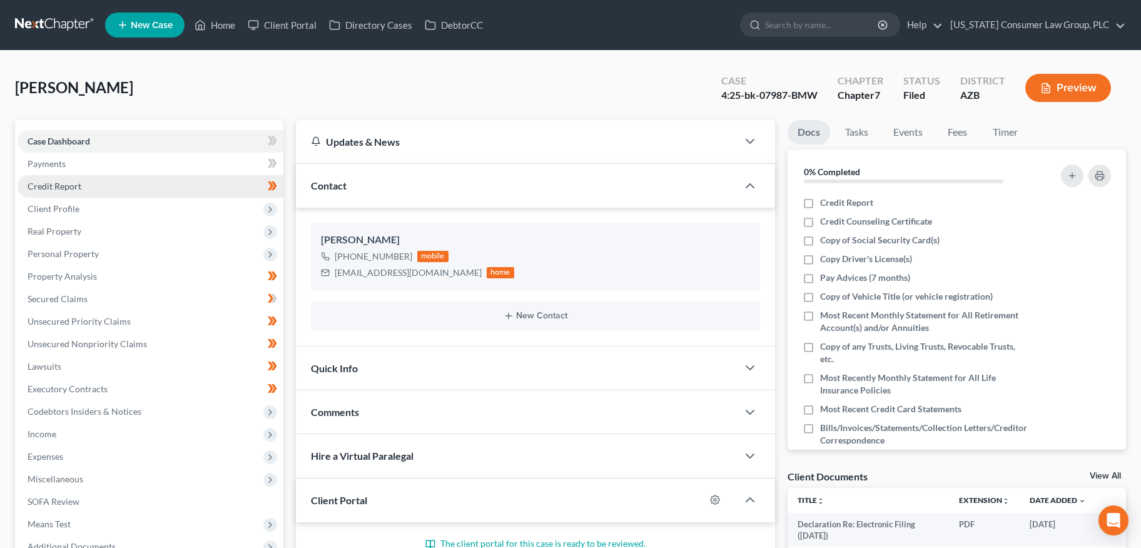
click at [60, 186] on span "Credit Report" at bounding box center [55, 186] width 54 height 11
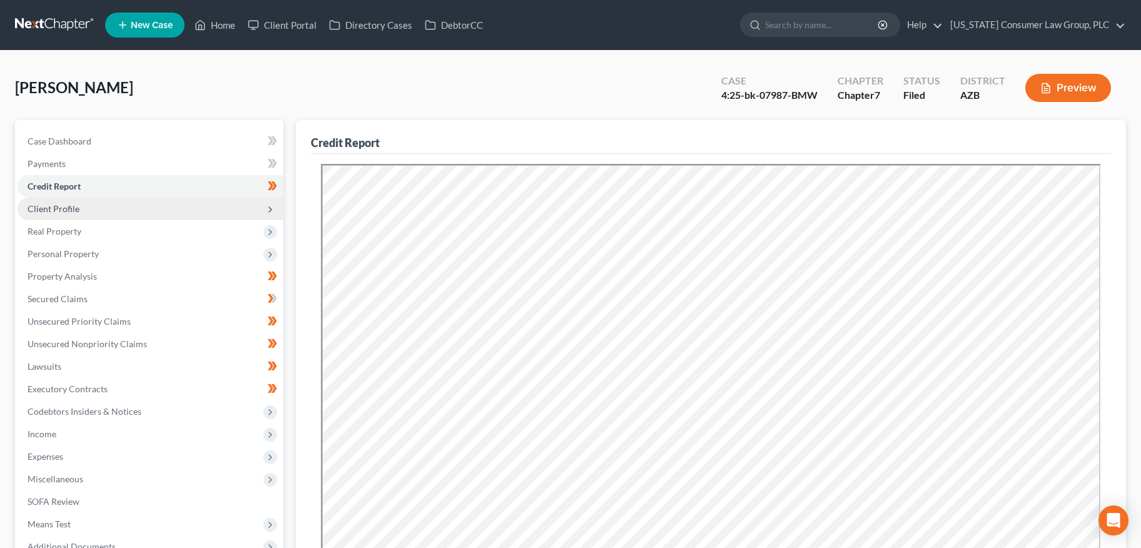
click at [58, 204] on span "Client Profile" at bounding box center [54, 208] width 52 height 11
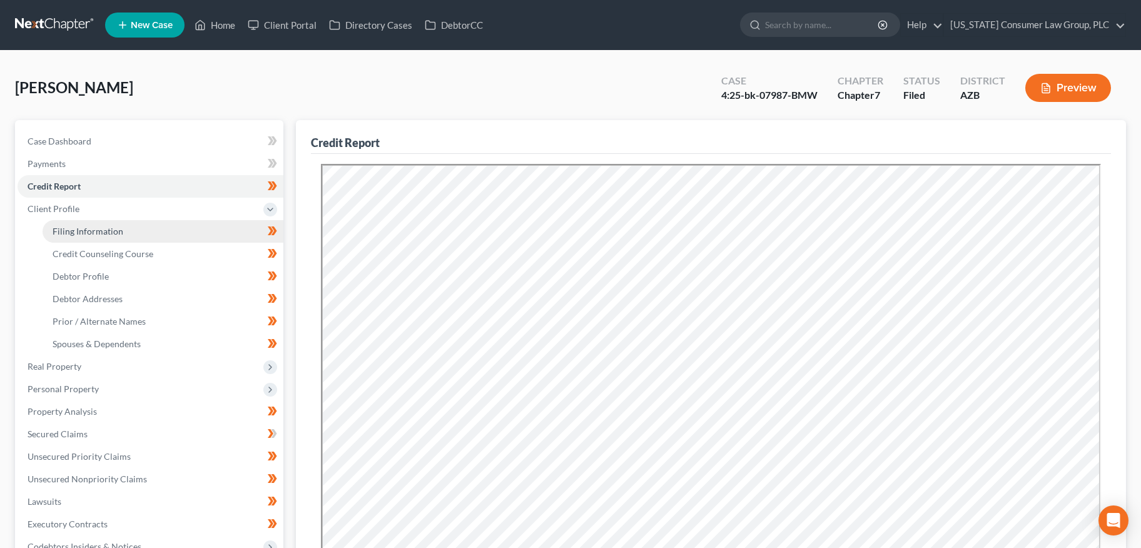
click at [70, 233] on span "Filing Information" at bounding box center [88, 231] width 71 height 11
select select "1"
select select "0"
select select "4"
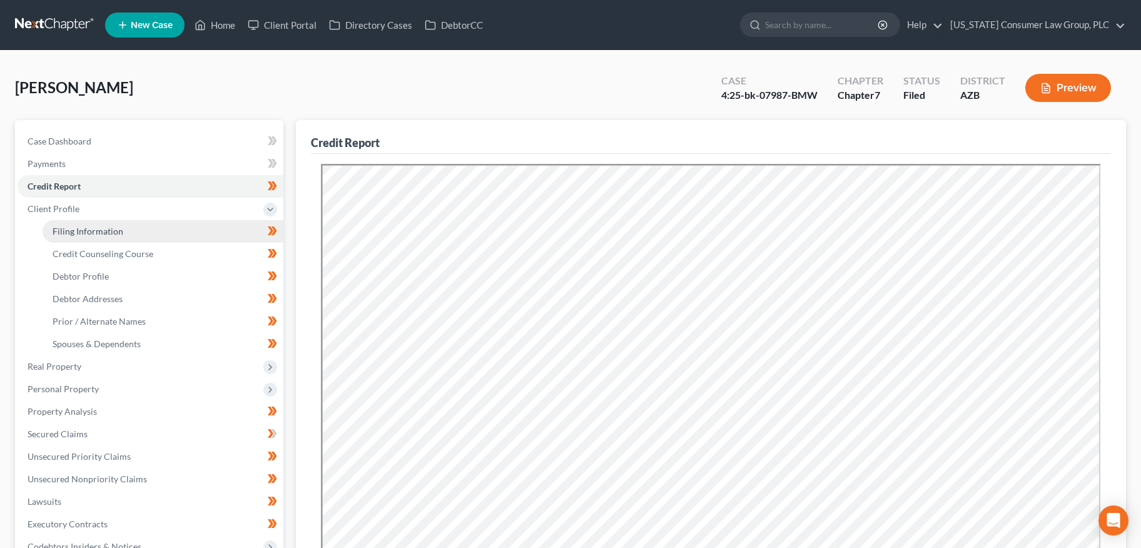
select select "0"
select select "3"
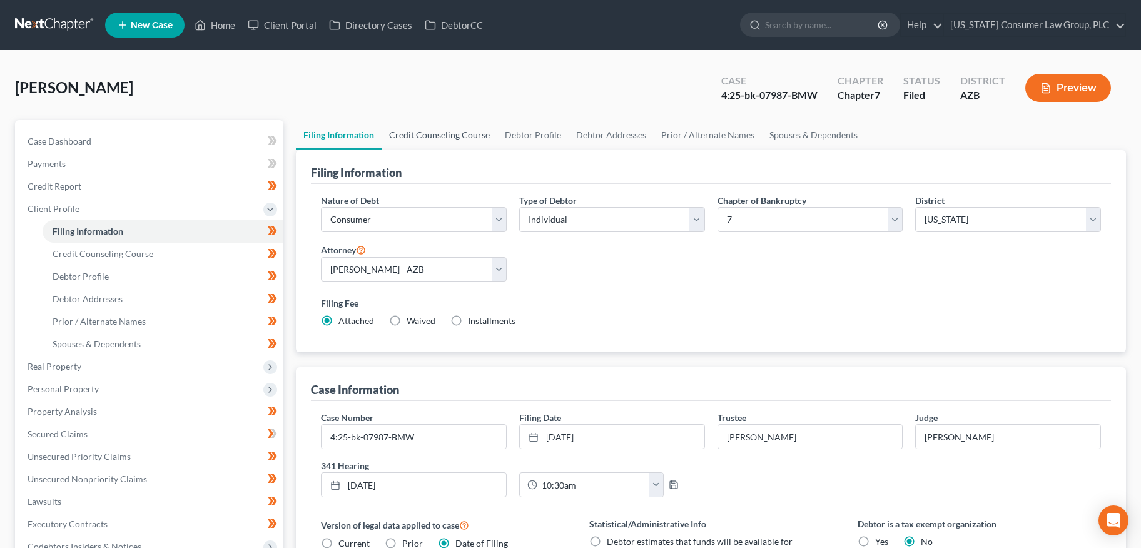
click at [419, 136] on link "Credit Counseling Course" at bounding box center [439, 135] width 116 height 30
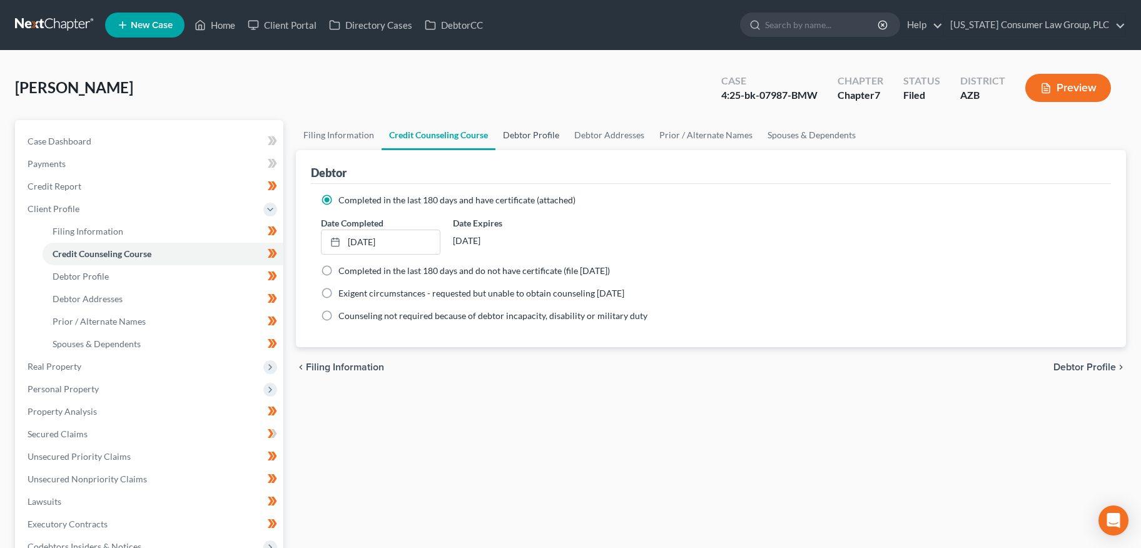
click at [524, 139] on link "Debtor Profile" at bounding box center [530, 135] width 71 height 30
select select "0"
select select "5"
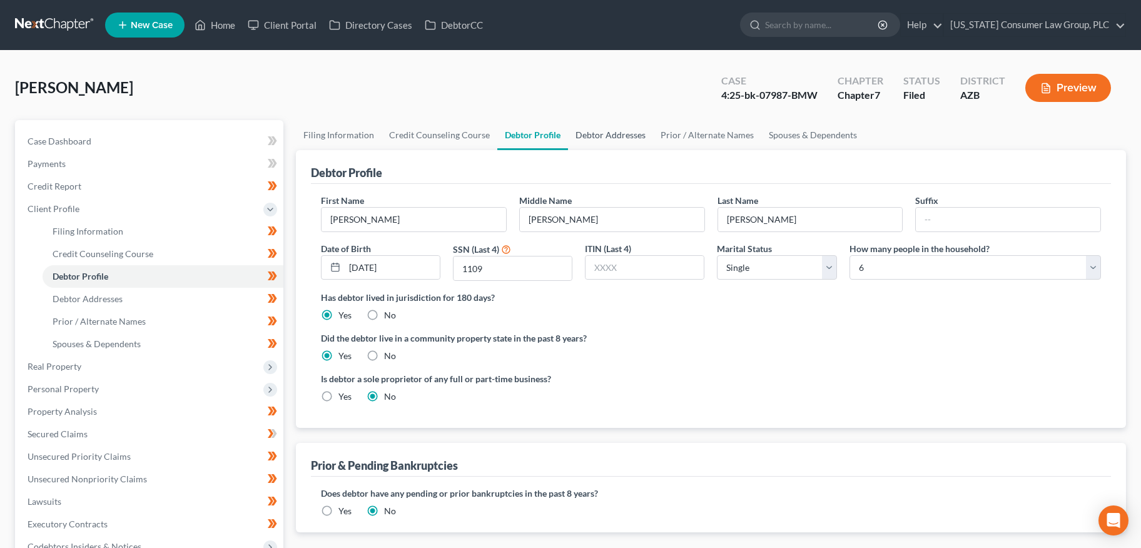
click at [568, 128] on link "Debtor Addresses" at bounding box center [610, 135] width 85 height 30
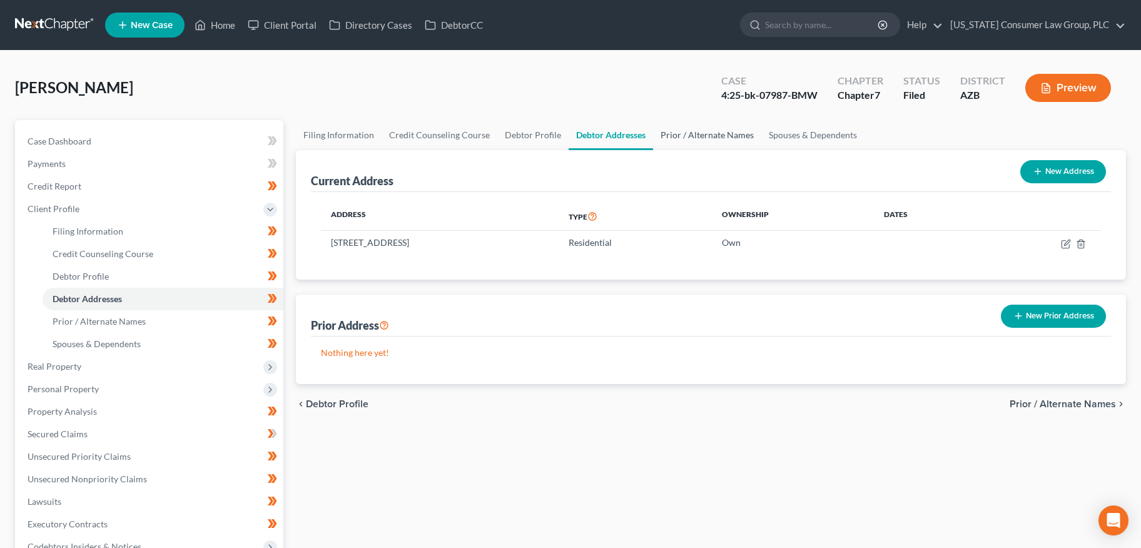
click at [722, 132] on link "Prior / Alternate Names" at bounding box center [707, 135] width 108 height 30
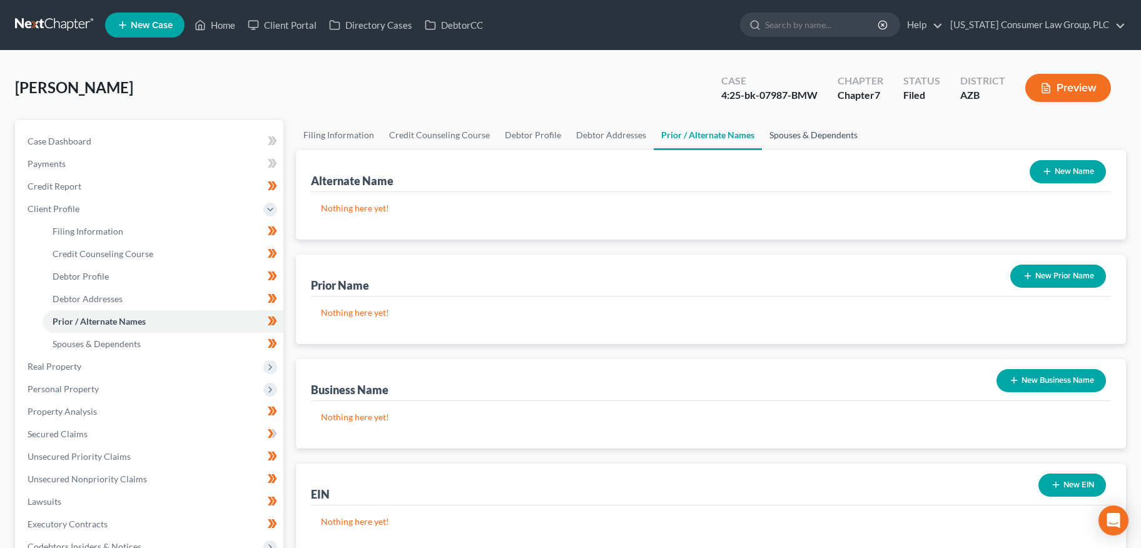
drag, startPoint x: 803, startPoint y: 139, endPoint x: 673, endPoint y: 143, distance: 130.1
click at [802, 139] on link "Spouses & Dependents" at bounding box center [813, 135] width 103 height 30
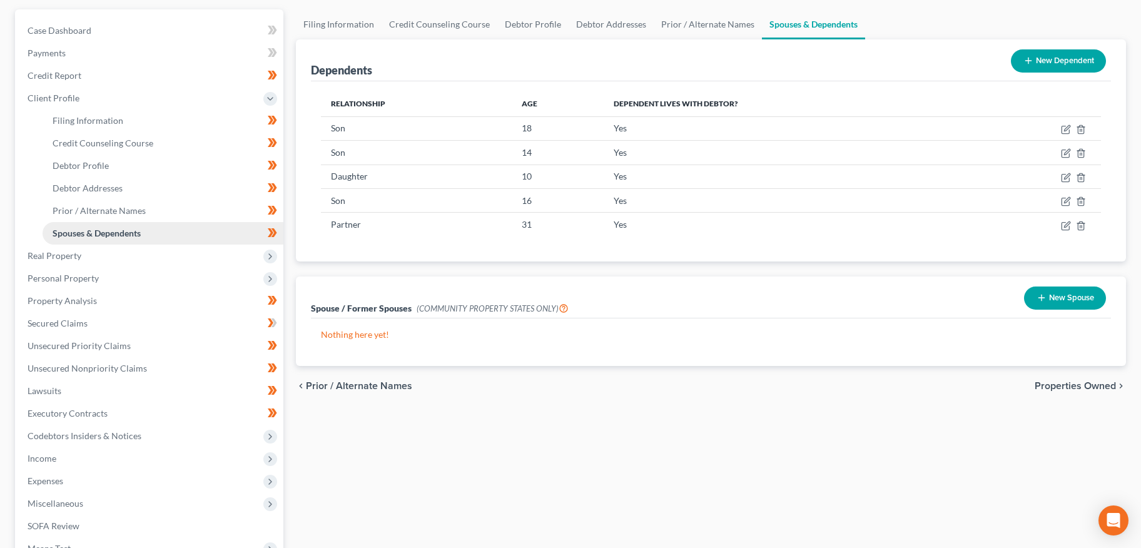
scroll to position [119, 0]
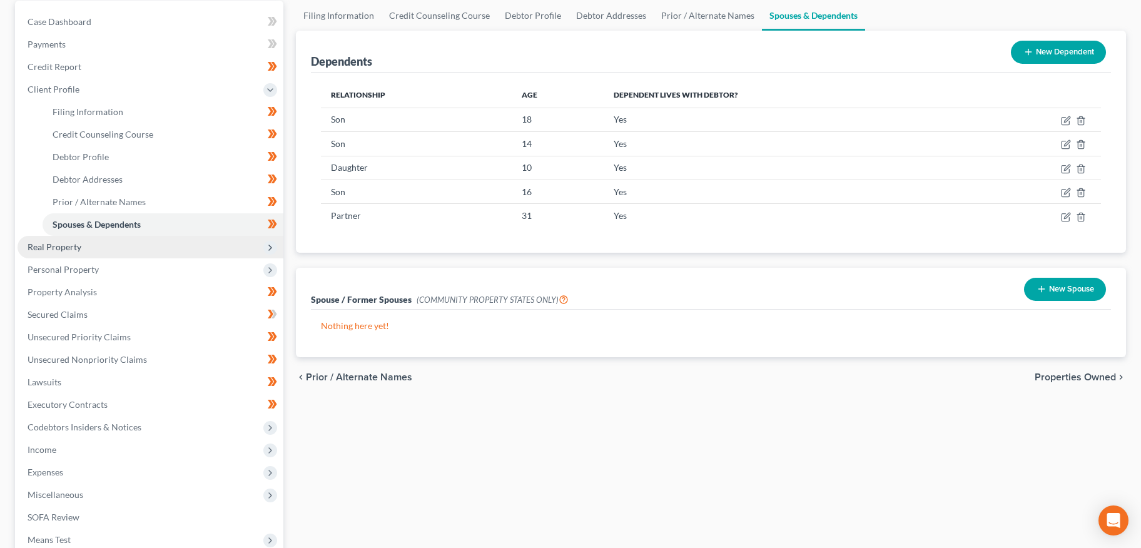
click at [44, 243] on span "Real Property" at bounding box center [55, 246] width 54 height 11
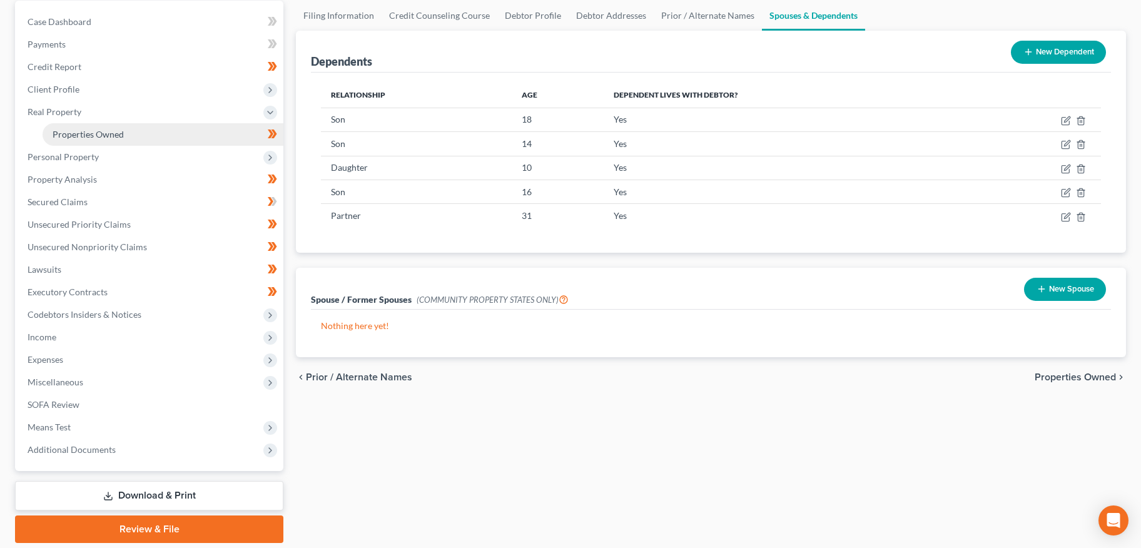
click at [108, 134] on span "Properties Owned" at bounding box center [88, 134] width 71 height 11
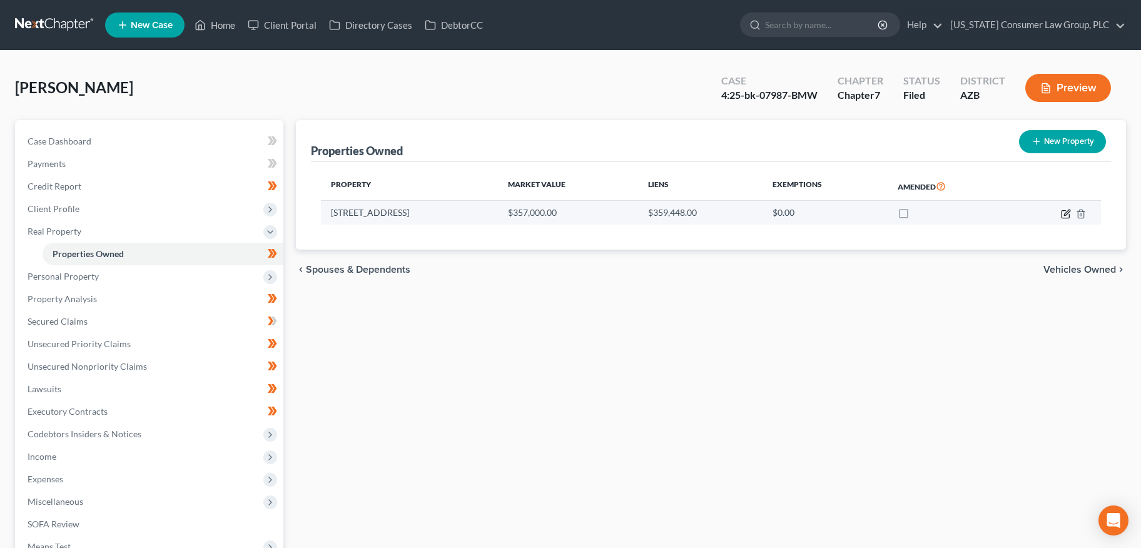
click at [1064, 214] on icon "button" at bounding box center [1065, 214] width 10 height 10
select select "3"
select select "10"
select select "0"
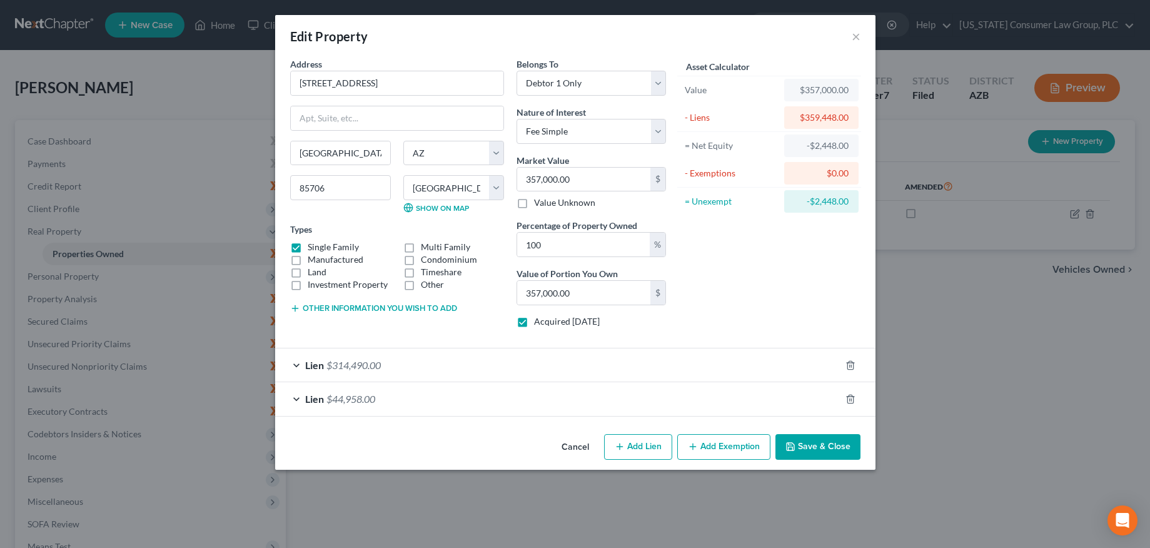
click at [825, 458] on button "Save & Close" at bounding box center [817, 447] width 85 height 26
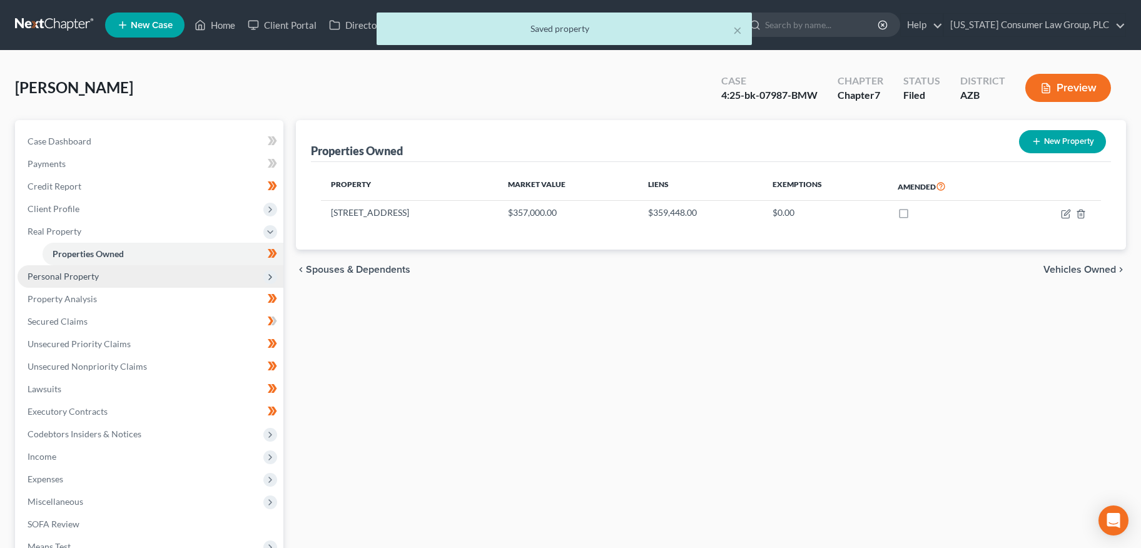
click at [69, 271] on span "Personal Property" at bounding box center [63, 276] width 71 height 11
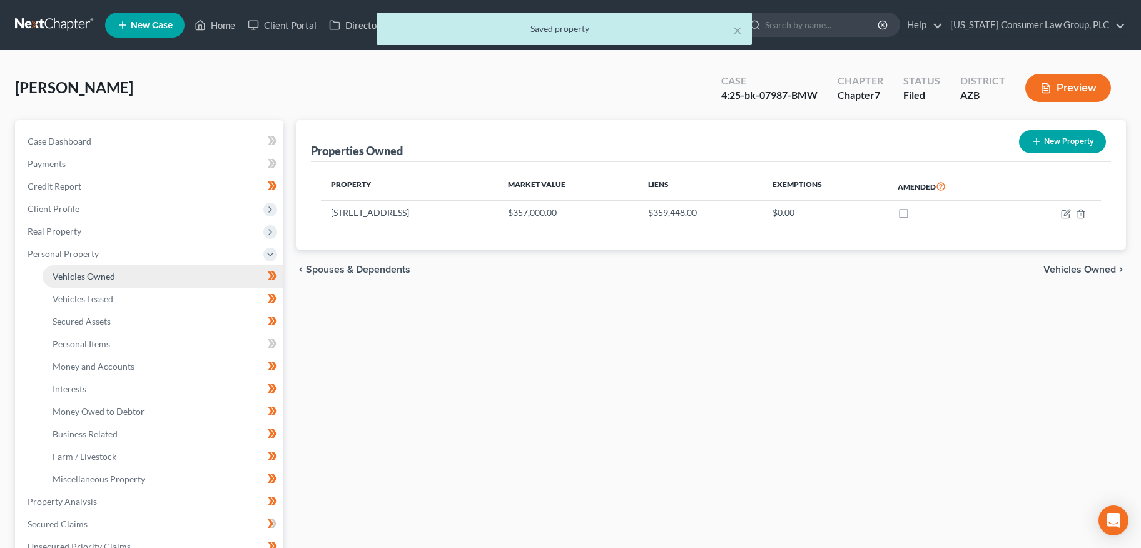
click at [82, 279] on span "Vehicles Owned" at bounding box center [84, 276] width 63 height 11
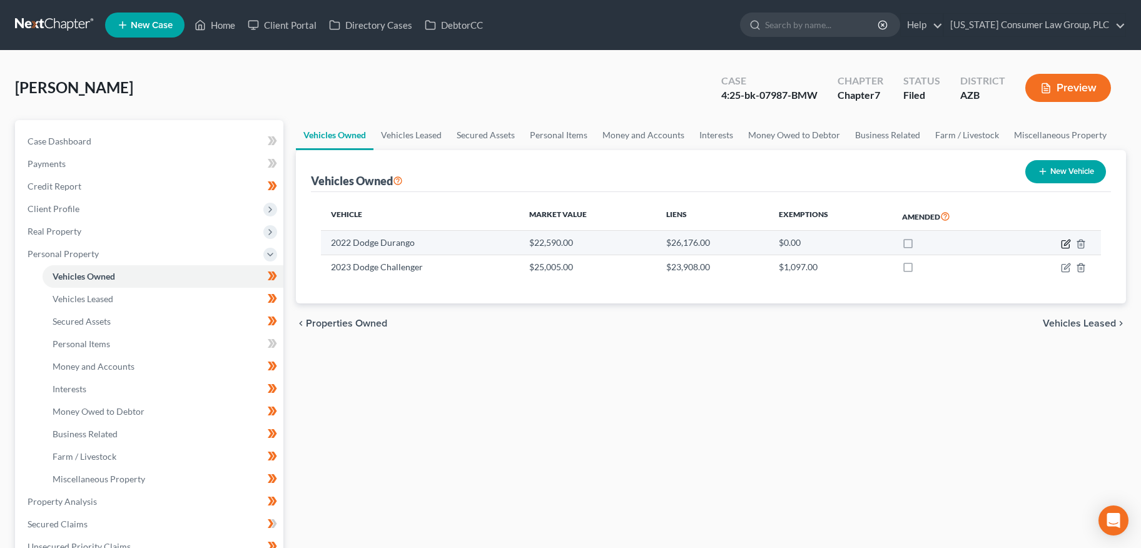
click at [1064, 242] on icon "button" at bounding box center [1065, 244] width 10 height 10
select select "0"
select select "4"
select select "3"
select select "0"
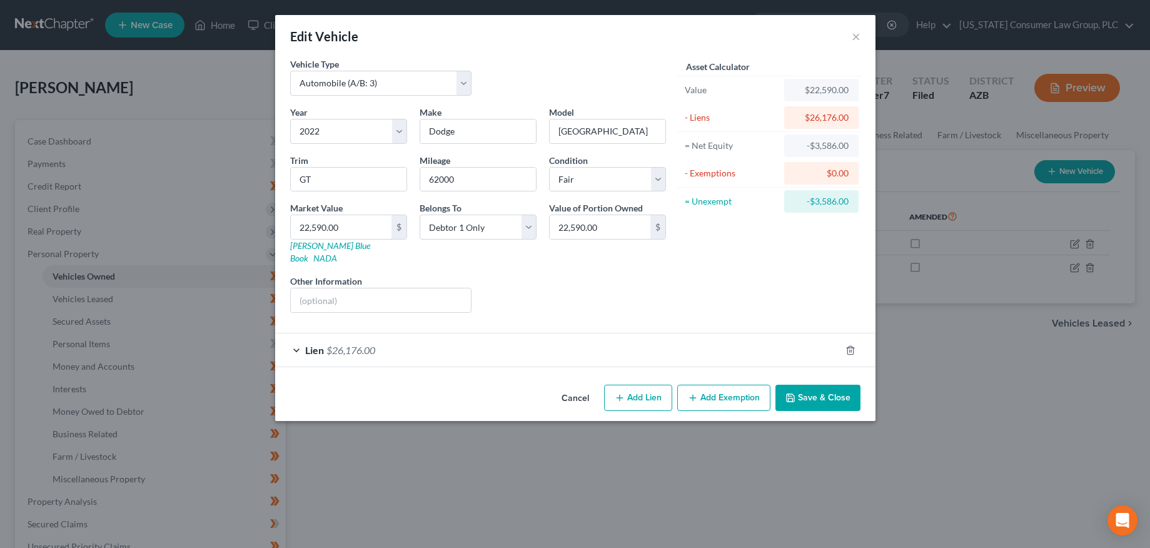
click at [814, 385] on button "Save & Close" at bounding box center [817, 398] width 85 height 26
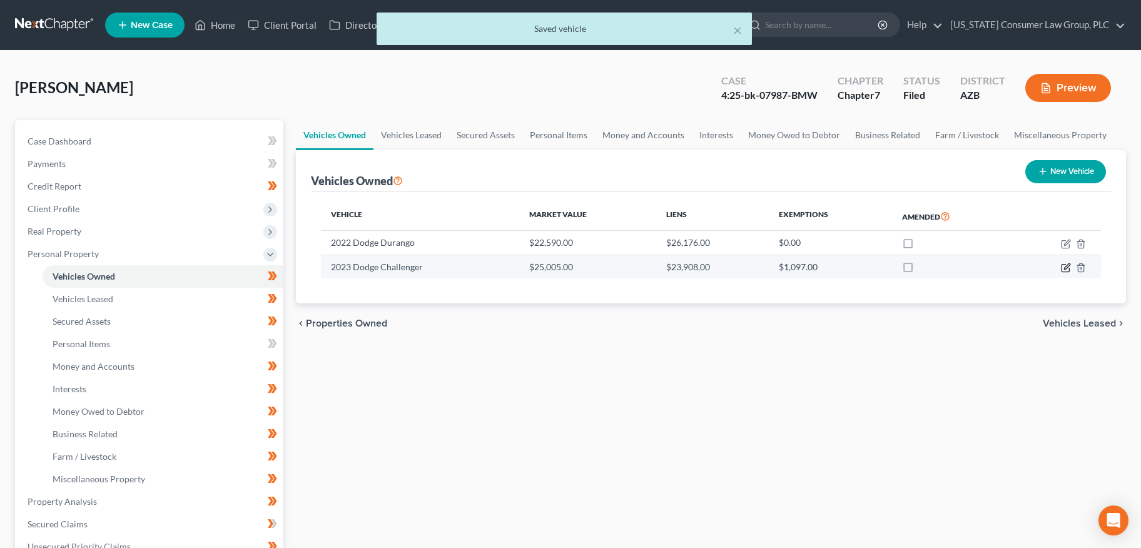
click at [1065, 269] on icon "button" at bounding box center [1065, 268] width 10 height 10
select select "0"
select select "3"
select select "0"
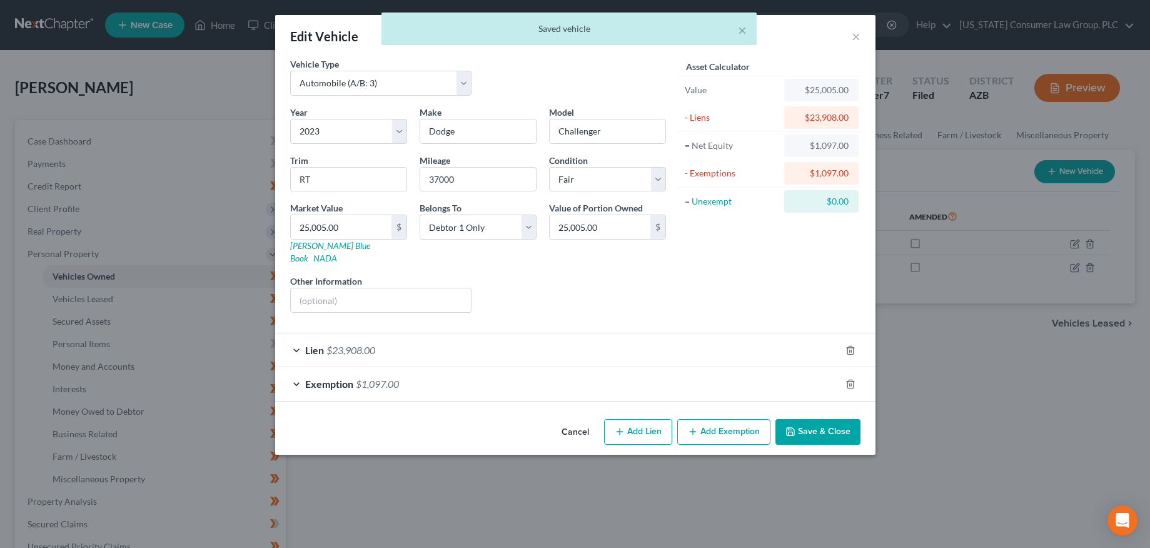
click at [832, 420] on button "Save & Close" at bounding box center [817, 432] width 85 height 26
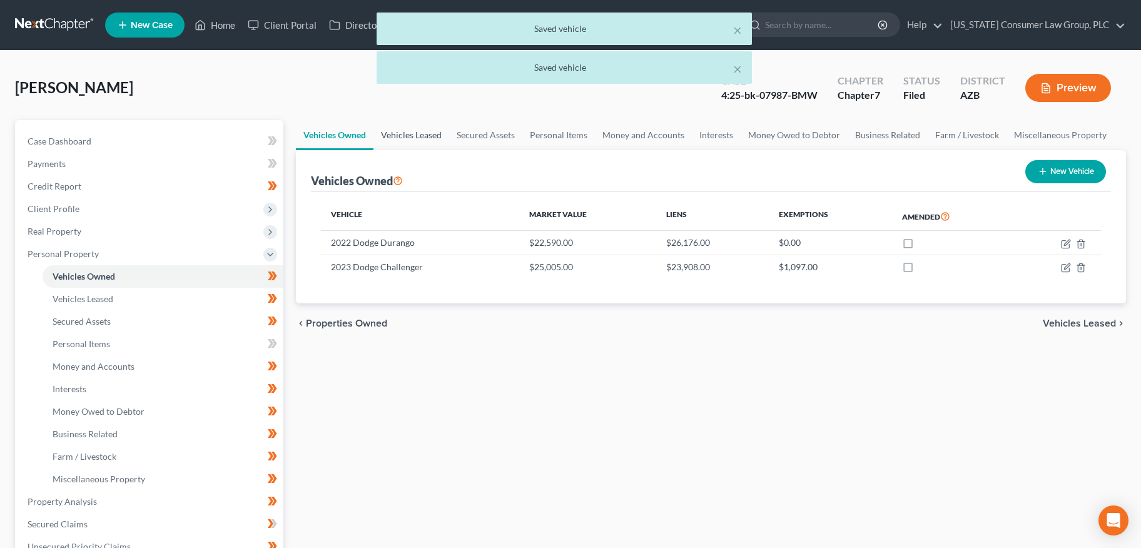
click at [414, 131] on link "Vehicles Leased" at bounding box center [411, 135] width 76 height 30
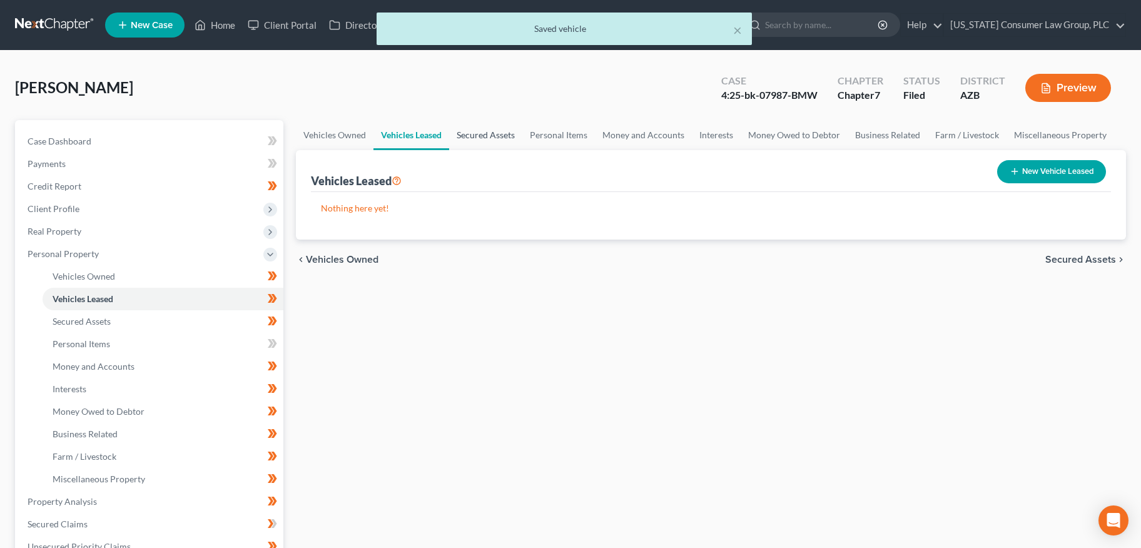
click at [478, 134] on link "Secured Assets" at bounding box center [485, 135] width 73 height 30
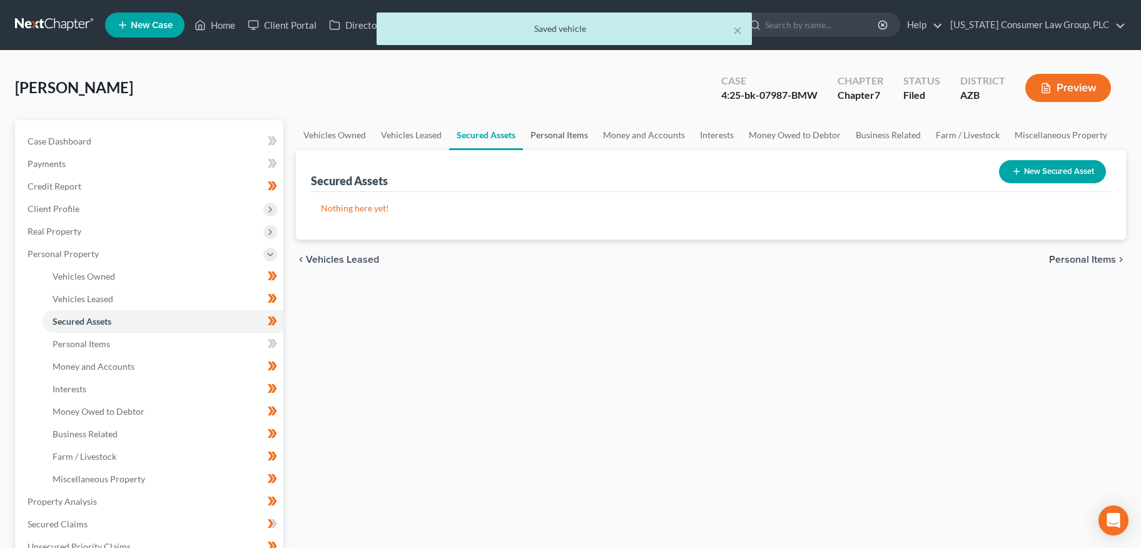
click at [570, 132] on link "Personal Items" at bounding box center [559, 135] width 73 height 30
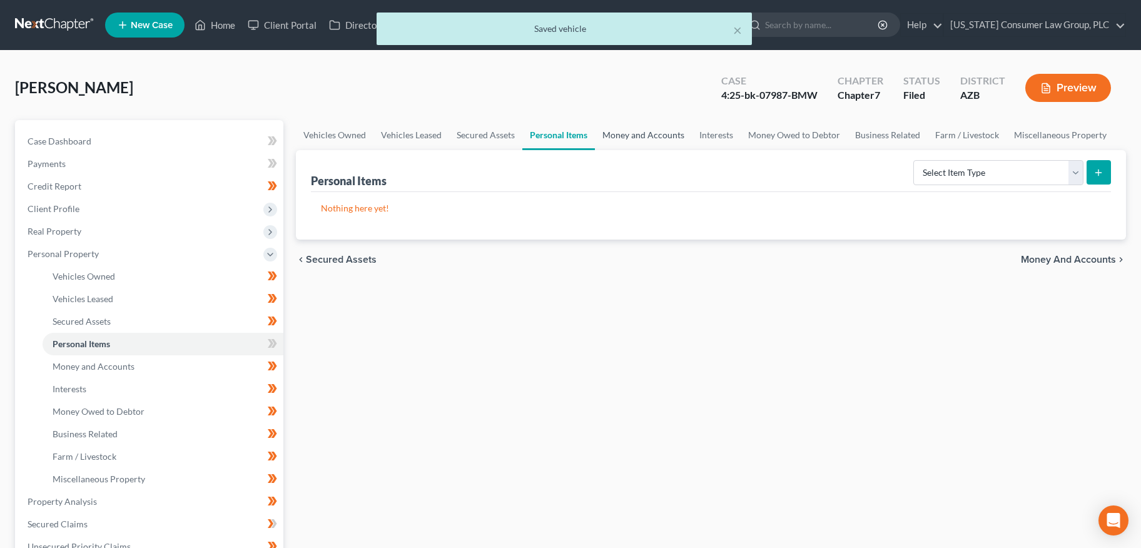
click at [627, 138] on link "Money and Accounts" at bounding box center [643, 135] width 97 height 30
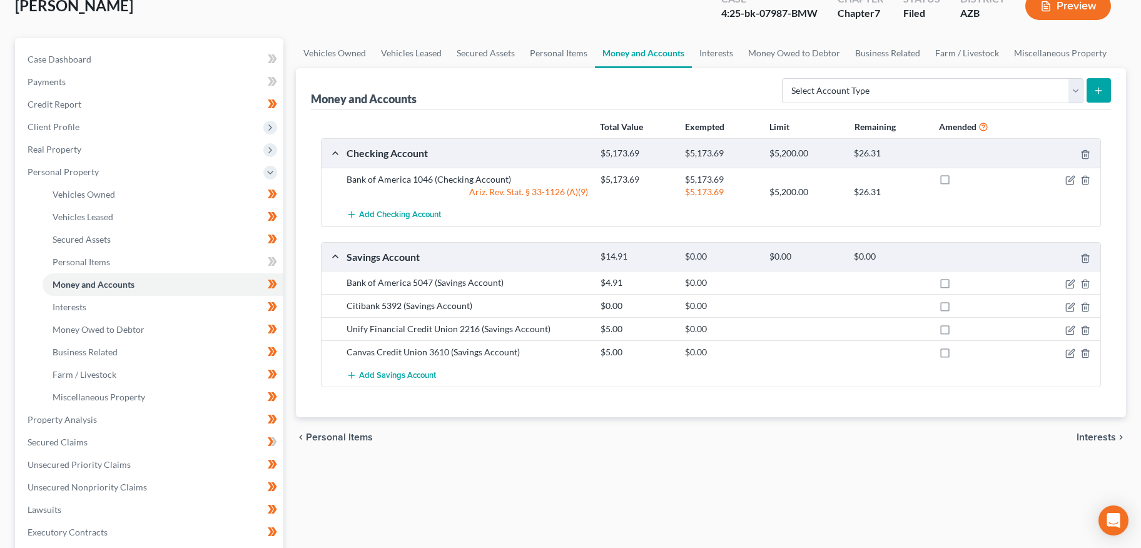
scroll to position [66, 0]
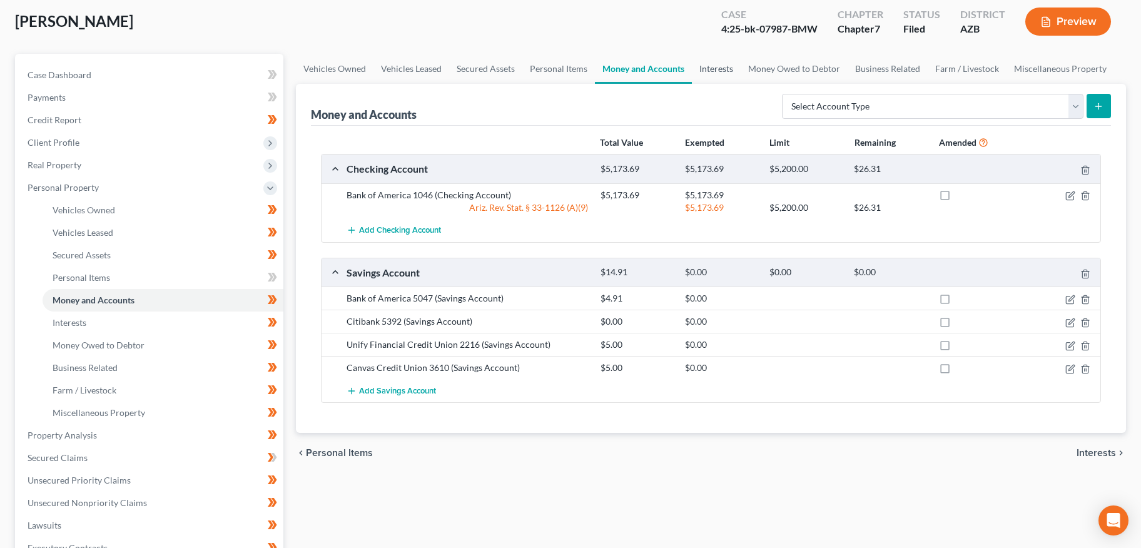
click at [722, 72] on link "Interests" at bounding box center [716, 69] width 49 height 30
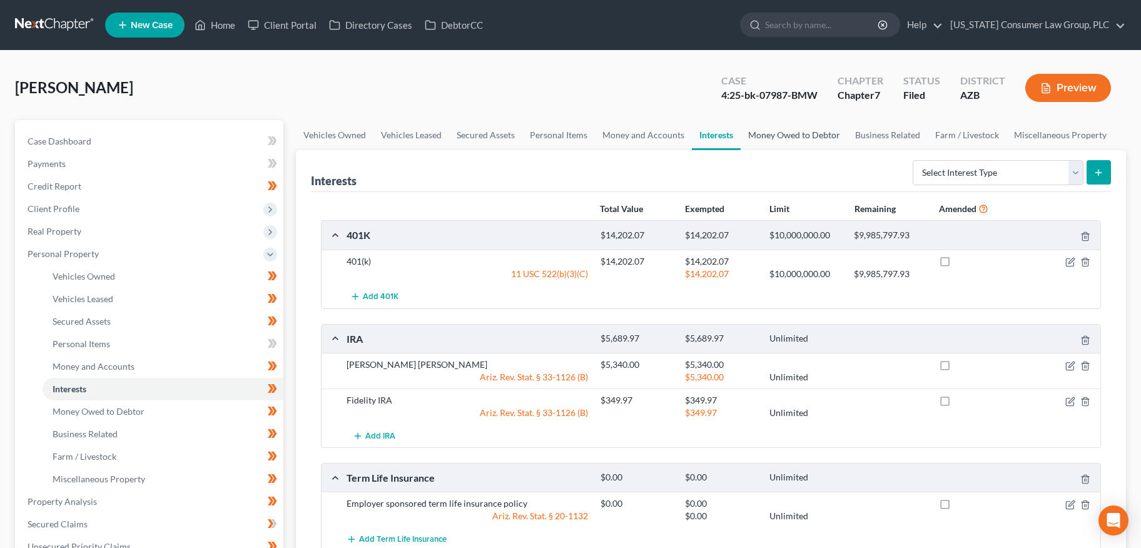
click at [810, 135] on link "Money Owed to Debtor" at bounding box center [793, 135] width 107 height 30
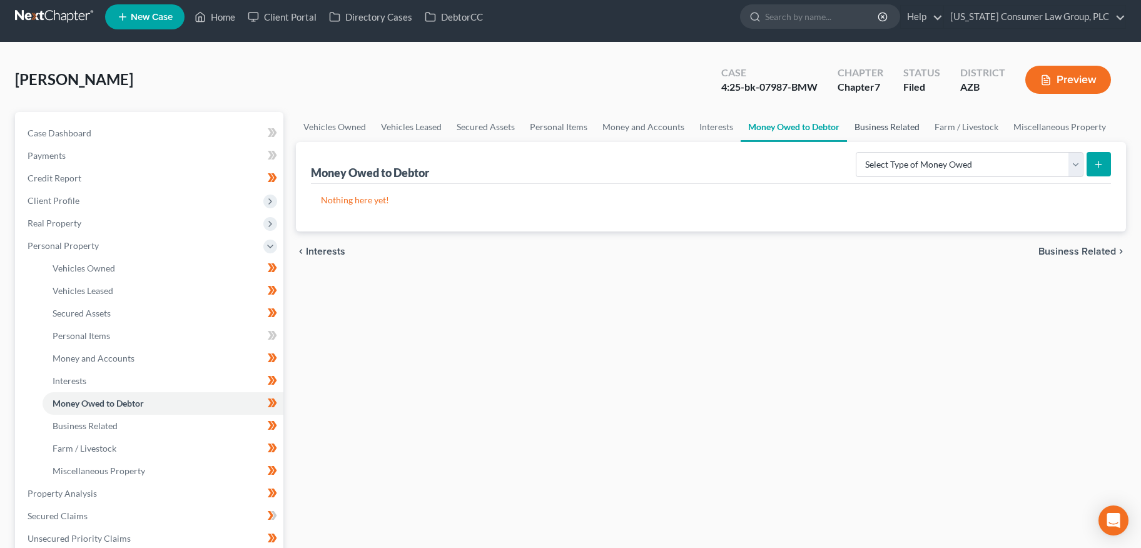
scroll to position [9, 0]
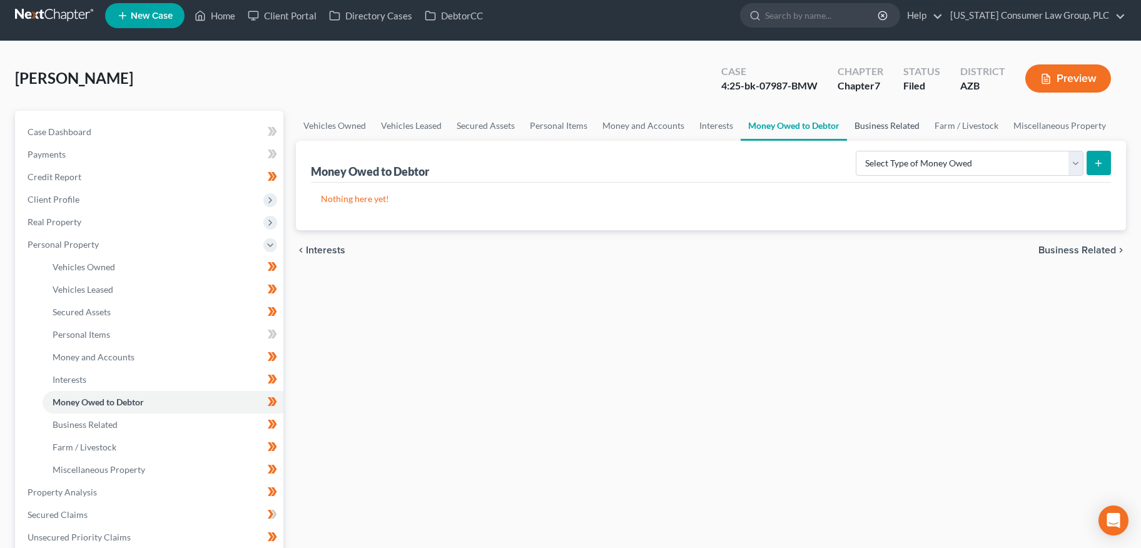
click at [867, 131] on link "Business Related" at bounding box center [887, 126] width 80 height 30
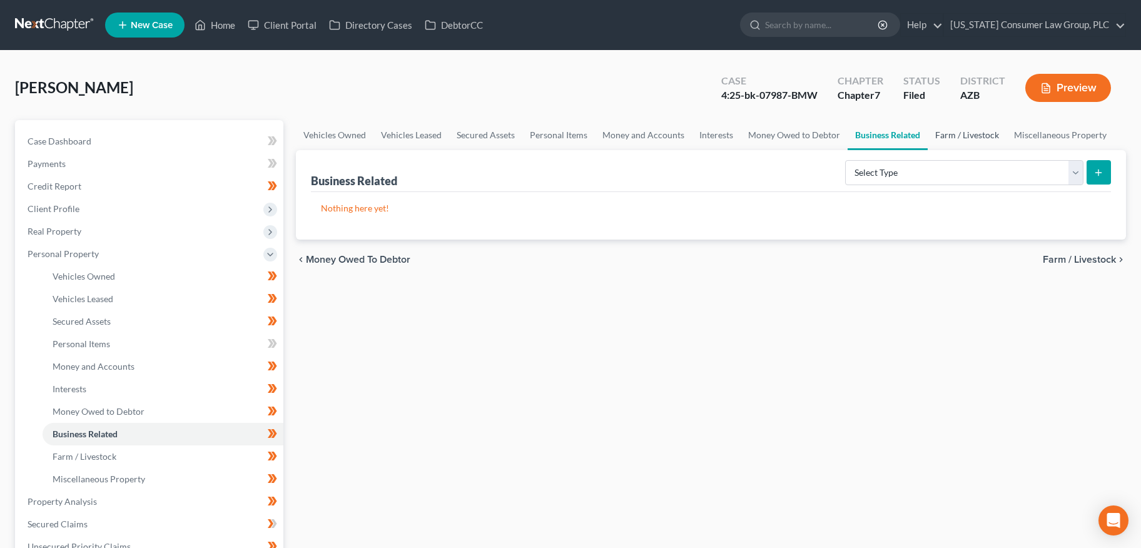
click at [944, 134] on link "Farm / Livestock" at bounding box center [966, 135] width 79 height 30
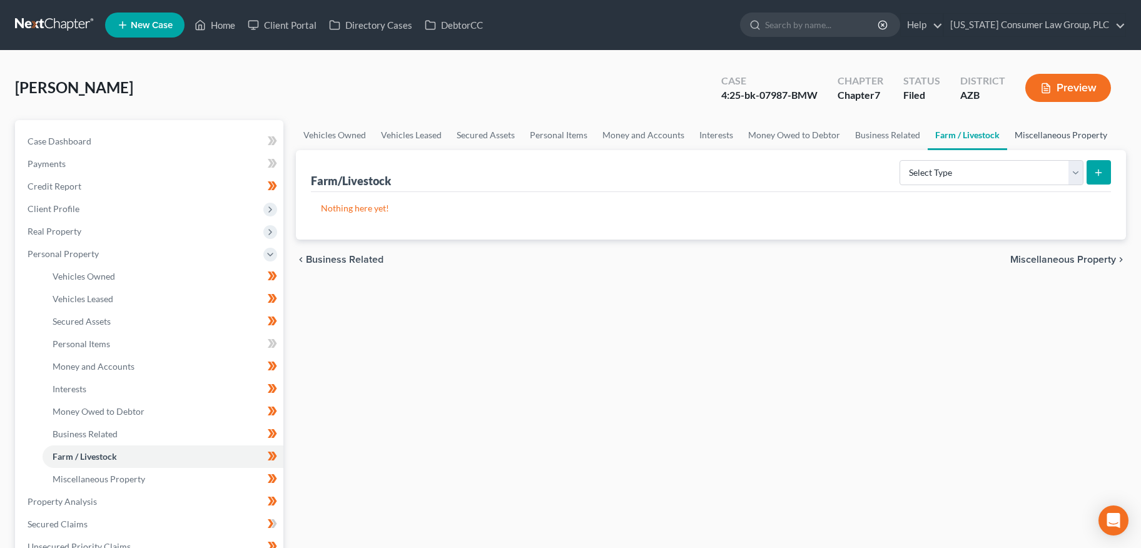
click at [1034, 138] on link "Miscellaneous Property" at bounding box center [1061, 135] width 108 height 30
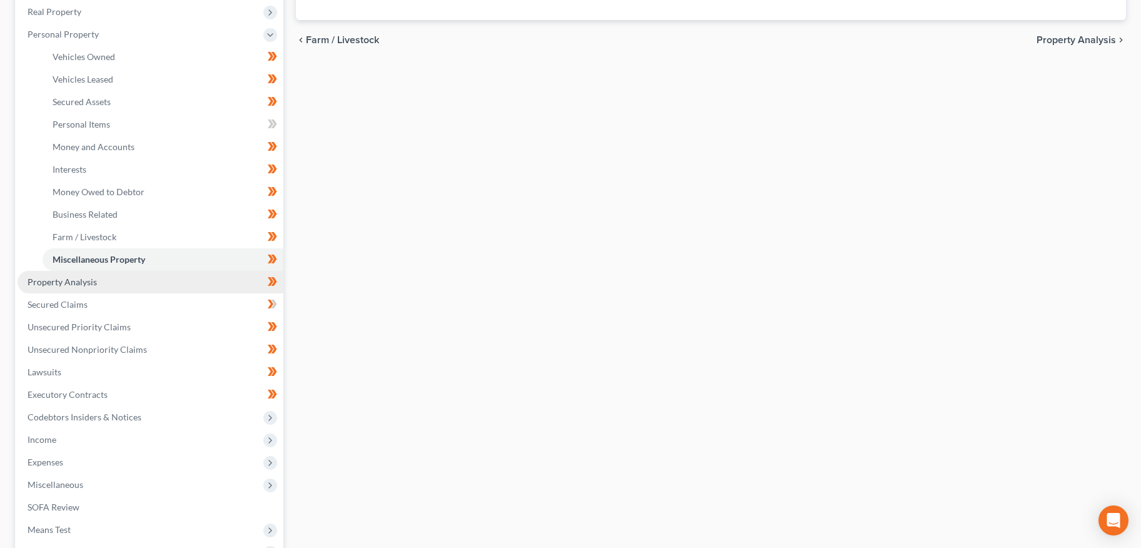
click at [46, 285] on span "Property Analysis" at bounding box center [62, 281] width 69 height 11
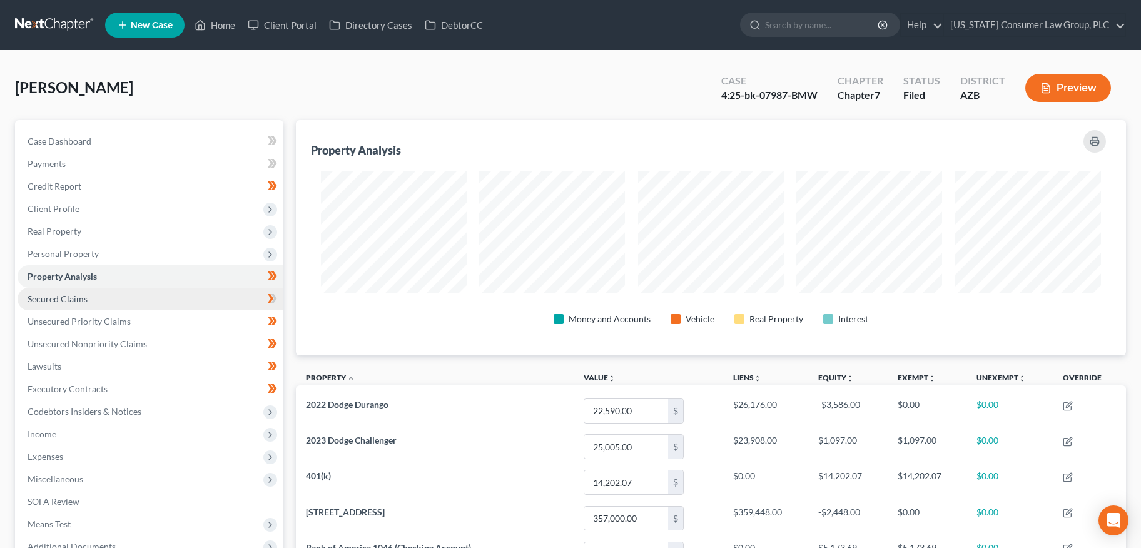
click at [46, 298] on span "Secured Claims" at bounding box center [58, 298] width 60 height 11
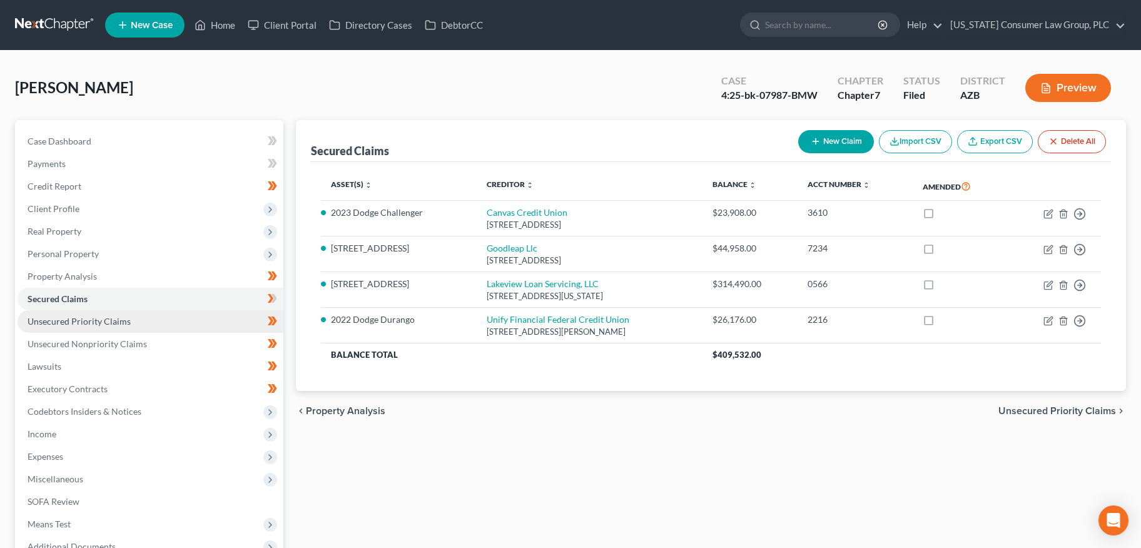
click at [61, 319] on span "Unsecured Priority Claims" at bounding box center [79, 321] width 103 height 11
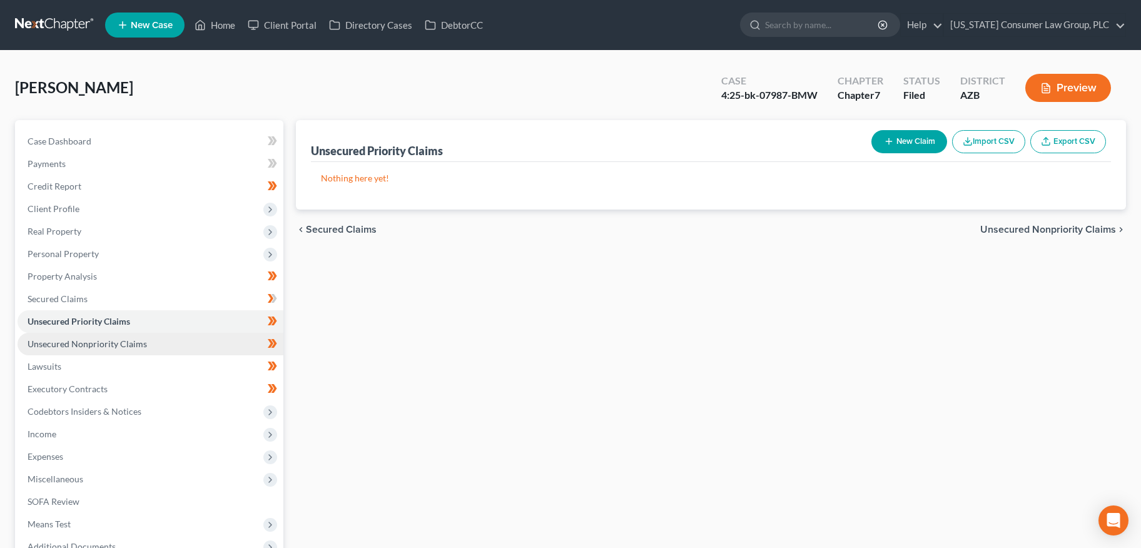
click at [61, 338] on span "Unsecured Nonpriority Claims" at bounding box center [87, 343] width 119 height 11
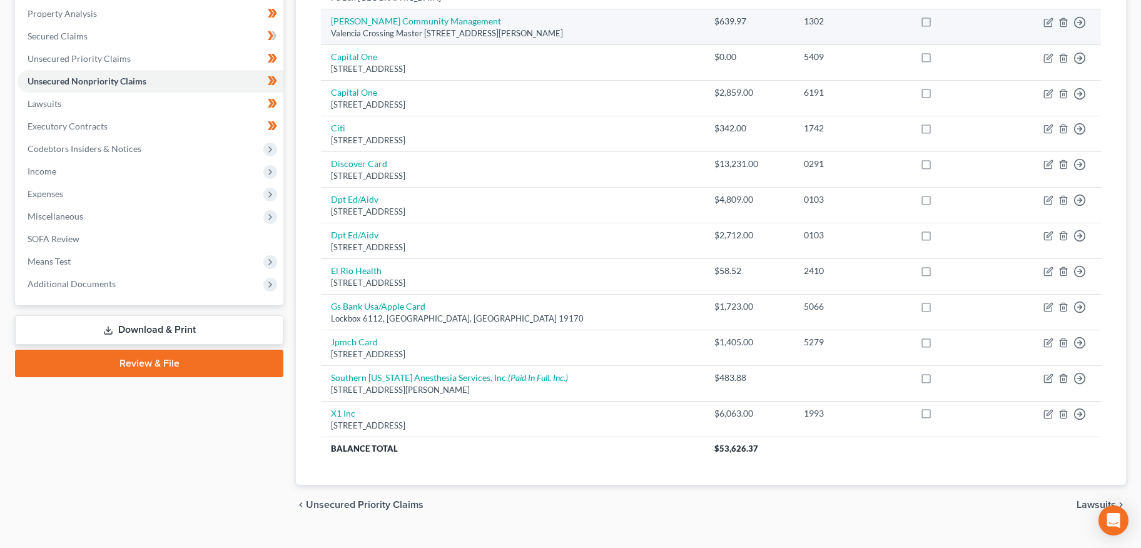
scroll to position [153, 0]
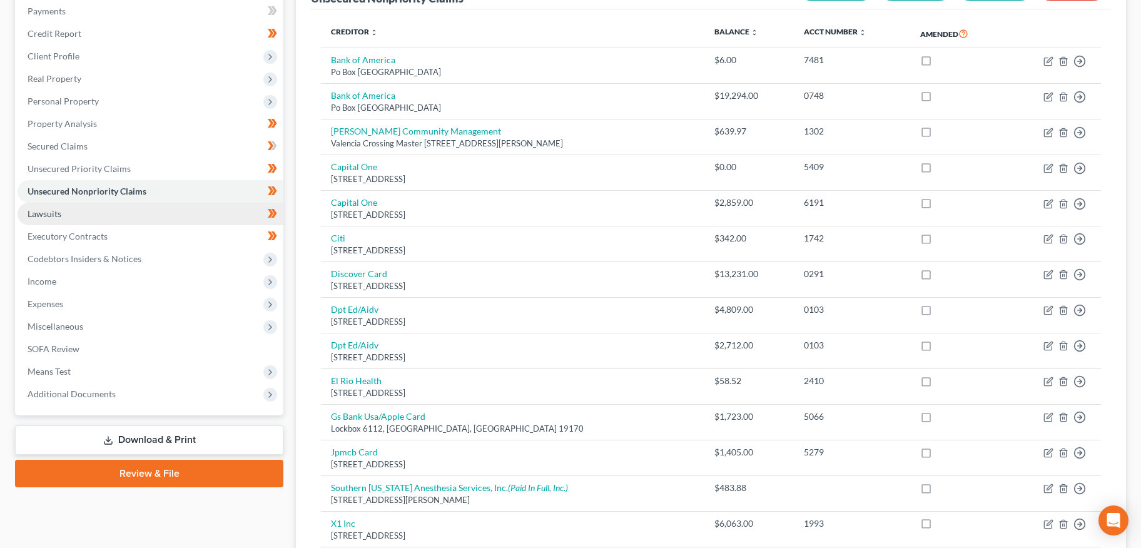
click at [51, 214] on span "Lawsuits" at bounding box center [45, 213] width 34 height 11
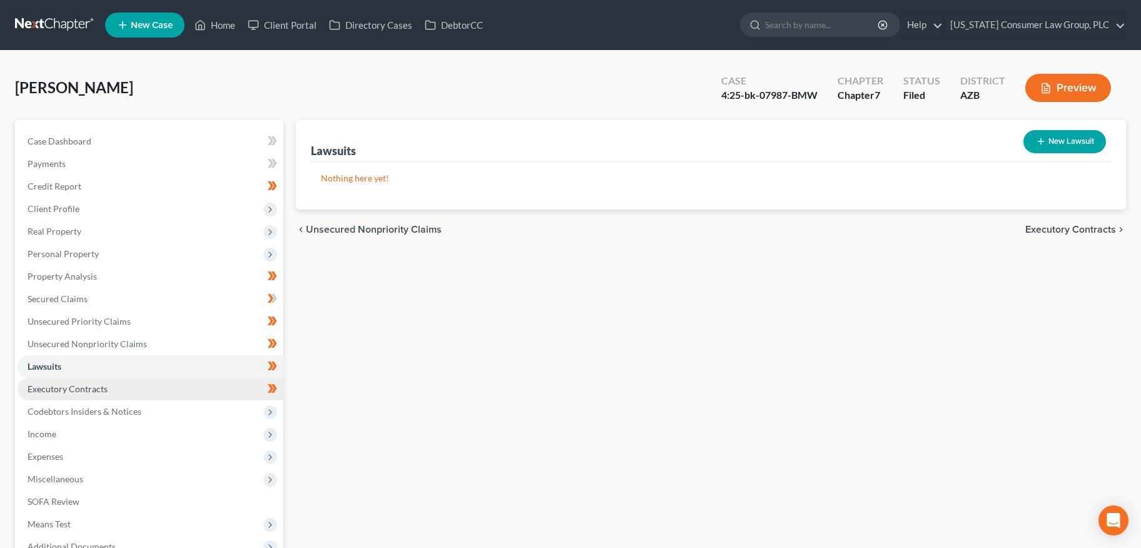
click at [74, 385] on span "Executory Contracts" at bounding box center [68, 388] width 80 height 11
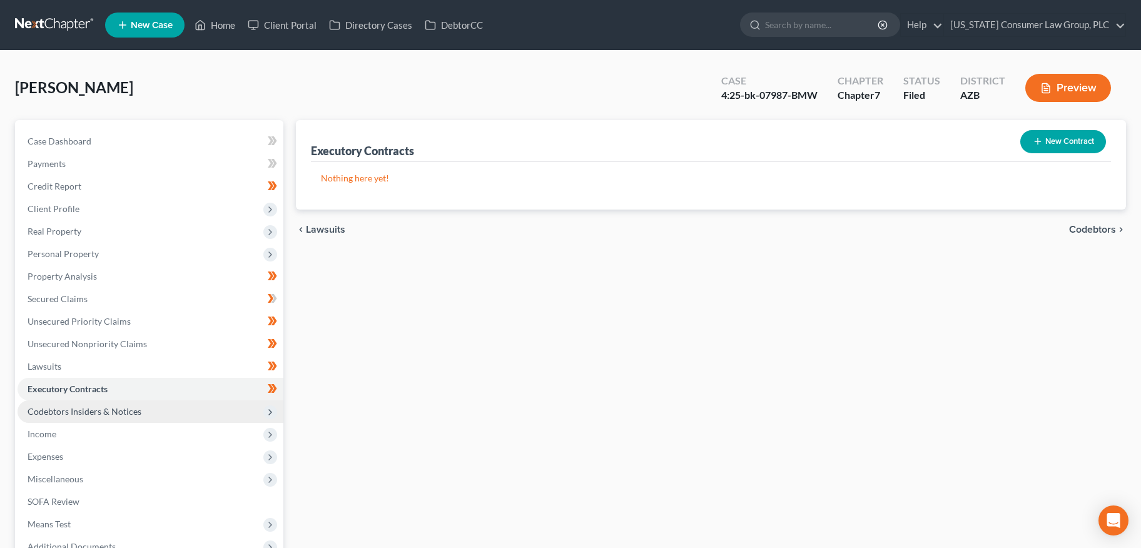
click at [79, 411] on span "Codebtors Insiders & Notices" at bounding box center [85, 411] width 114 height 11
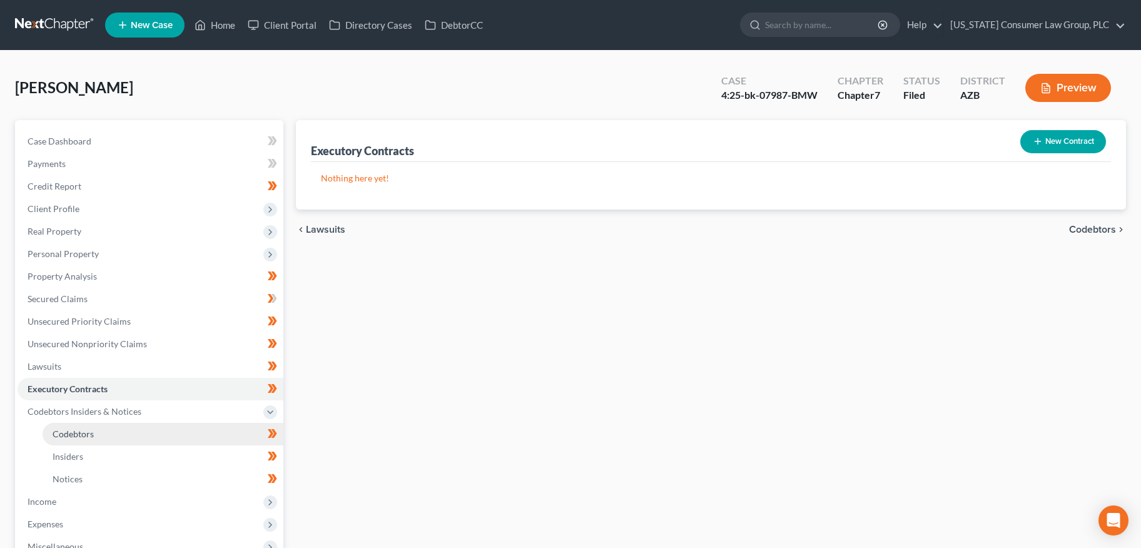
click at [75, 428] on span "Codebtors" at bounding box center [73, 433] width 41 height 11
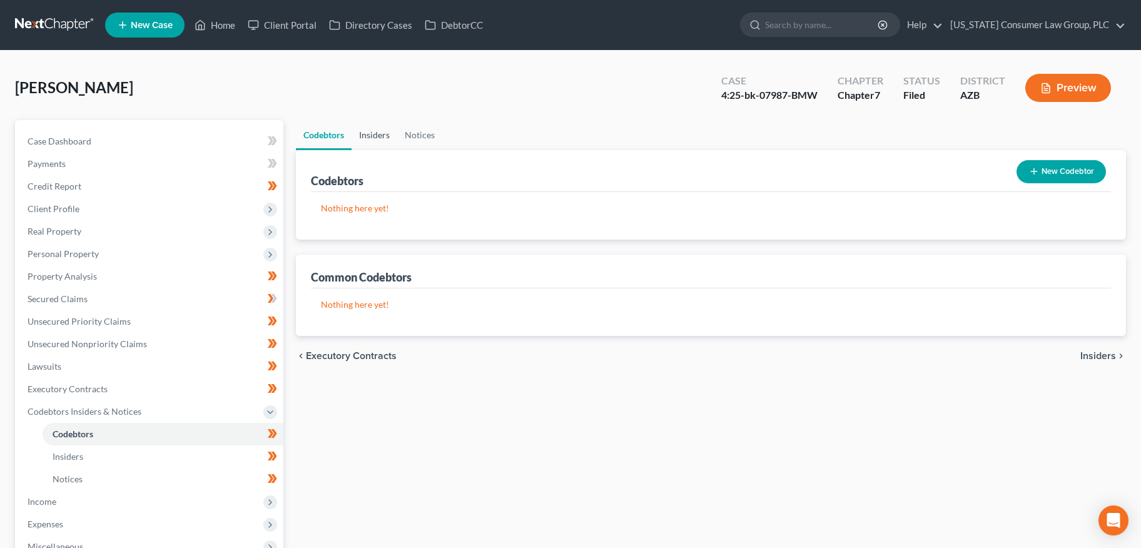
click at [369, 131] on link "Insiders" at bounding box center [374, 135] width 46 height 30
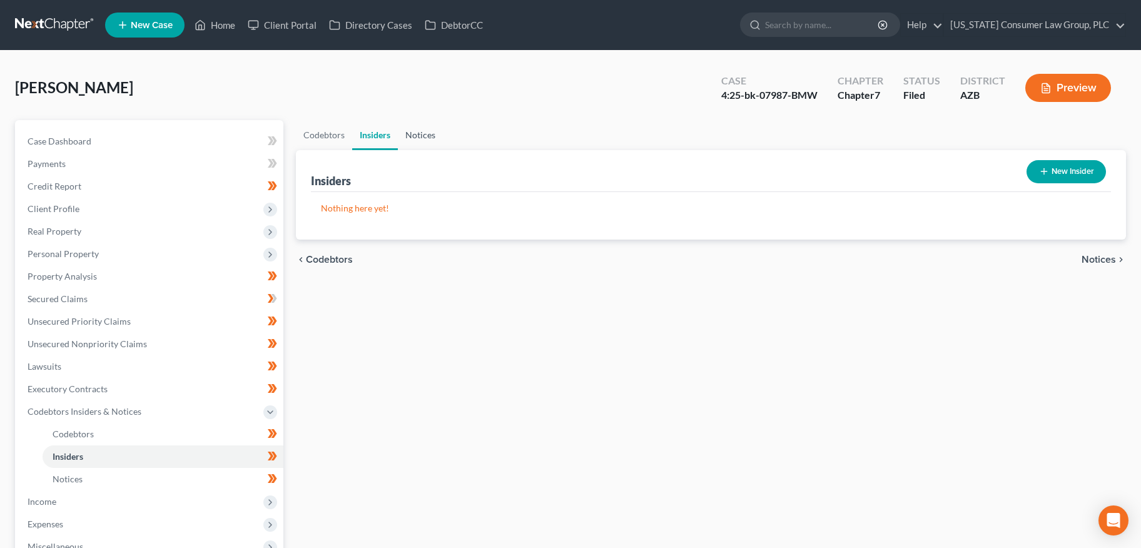
click at [433, 131] on link "Notices" at bounding box center [420, 135] width 45 height 30
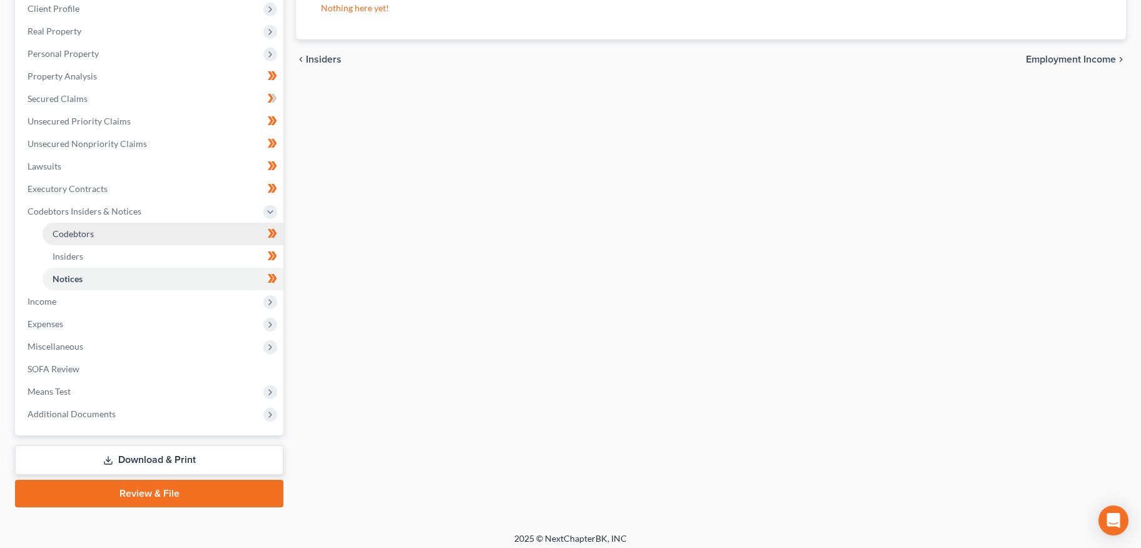
scroll to position [203, 0]
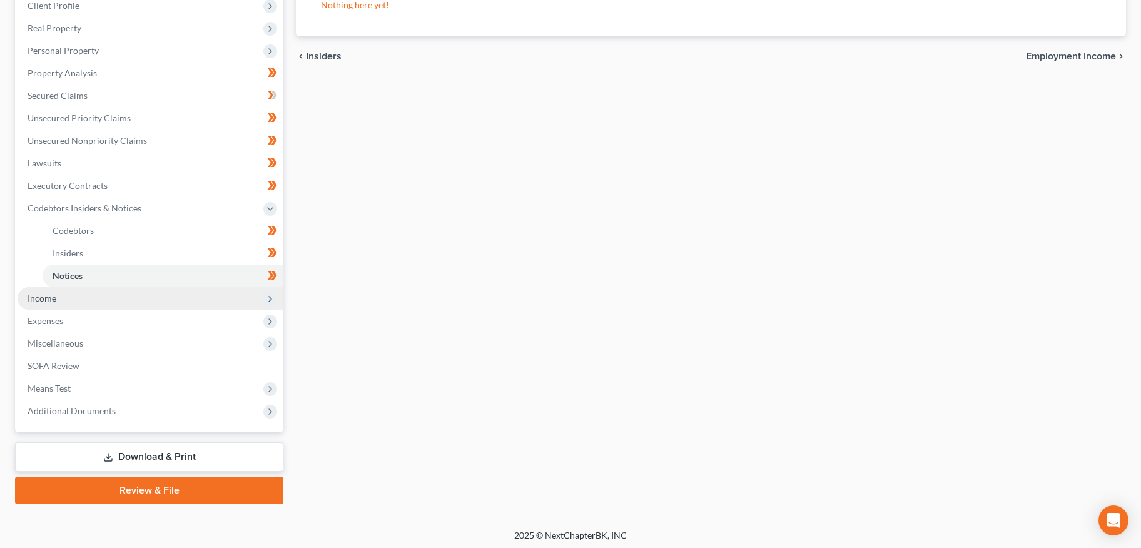
click at [61, 297] on span "Income" at bounding box center [151, 298] width 266 height 23
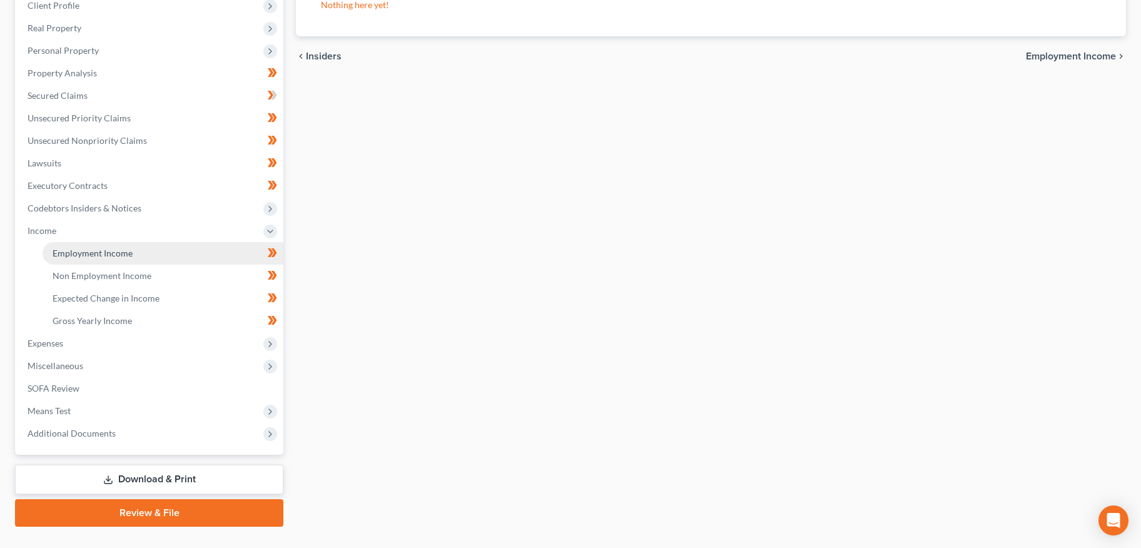
click at [144, 258] on link "Employment Income" at bounding box center [163, 253] width 241 height 23
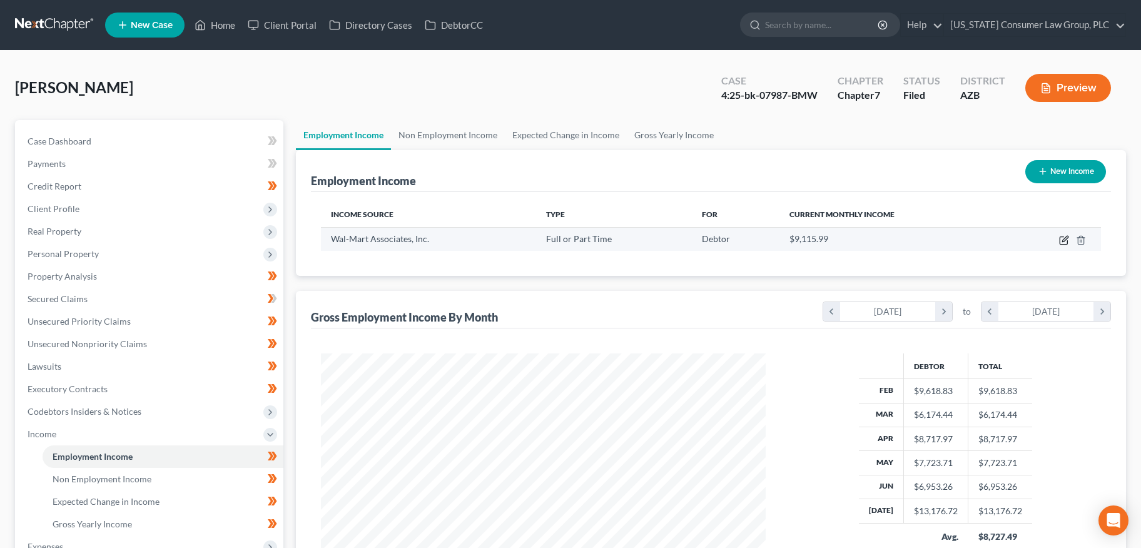
click at [1063, 239] on icon "button" at bounding box center [1064, 240] width 10 height 10
select select "0"
select select "2"
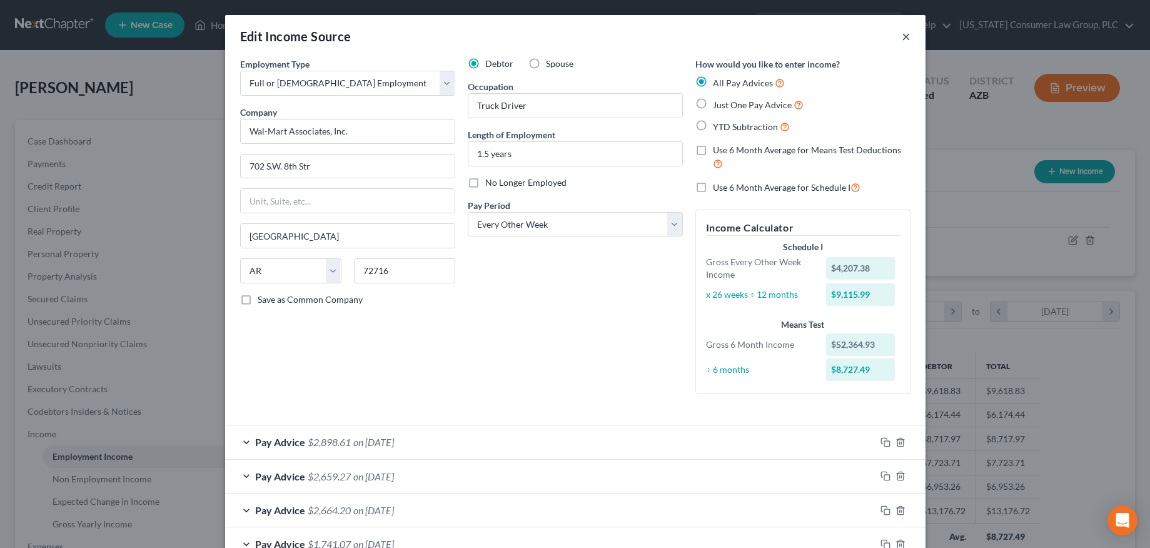
click at [902, 34] on button "×" at bounding box center [906, 36] width 9 height 15
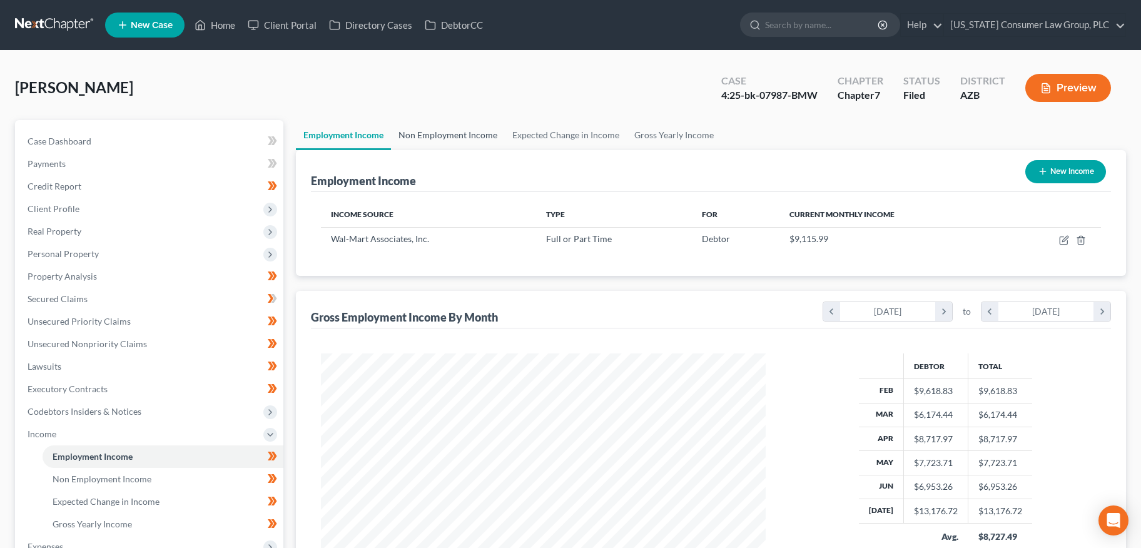
click at [476, 128] on link "Non Employment Income" at bounding box center [448, 135] width 114 height 30
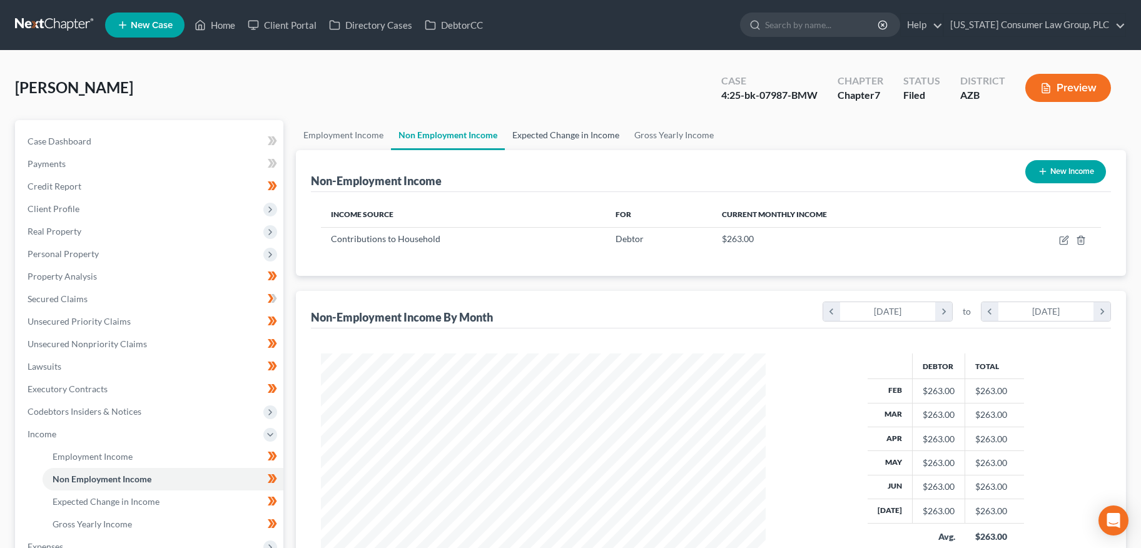
click at [525, 132] on link "Expected Change in Income" at bounding box center [566, 135] width 122 height 30
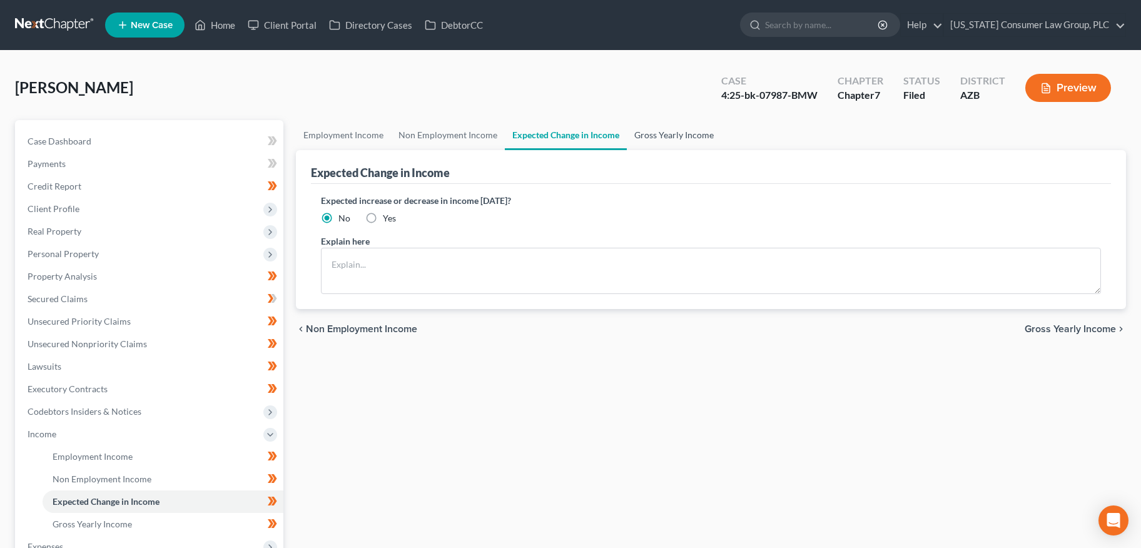
click at [682, 131] on link "Gross Yearly Income" at bounding box center [674, 135] width 94 height 30
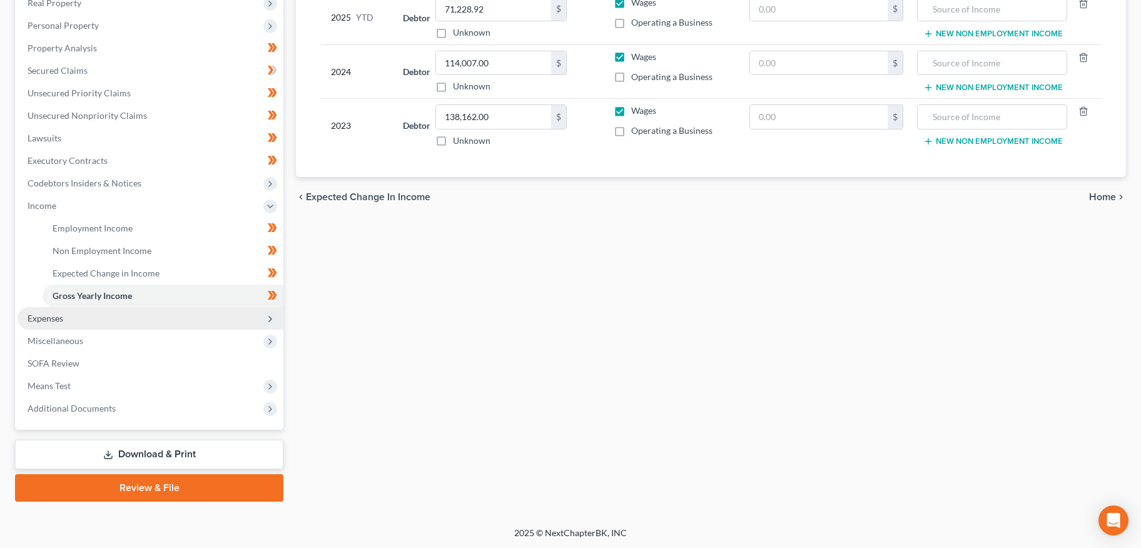
click at [71, 321] on span "Expenses" at bounding box center [151, 318] width 266 height 23
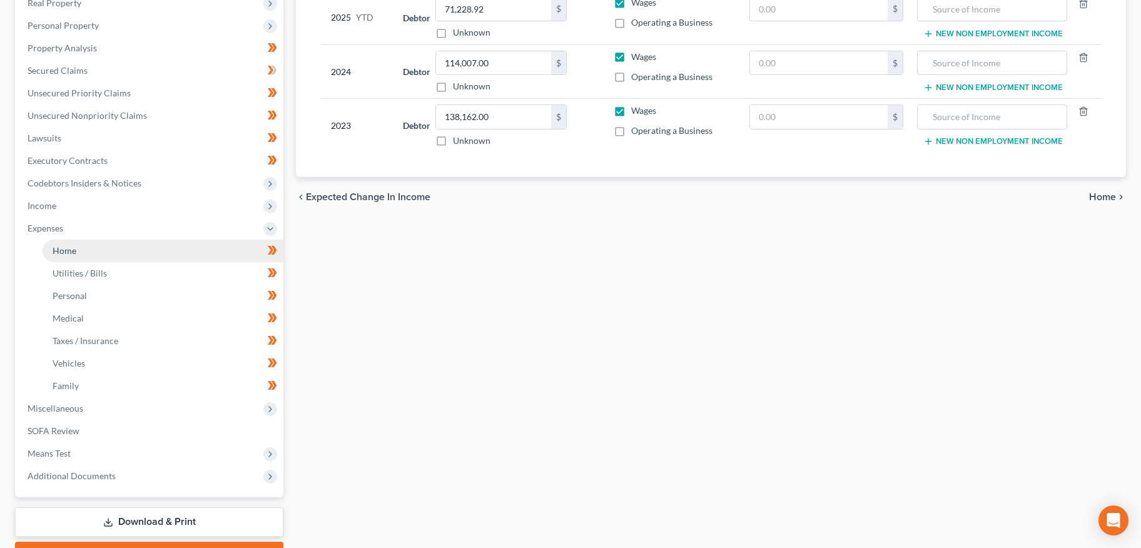
click at [85, 248] on link "Home" at bounding box center [163, 250] width 241 height 23
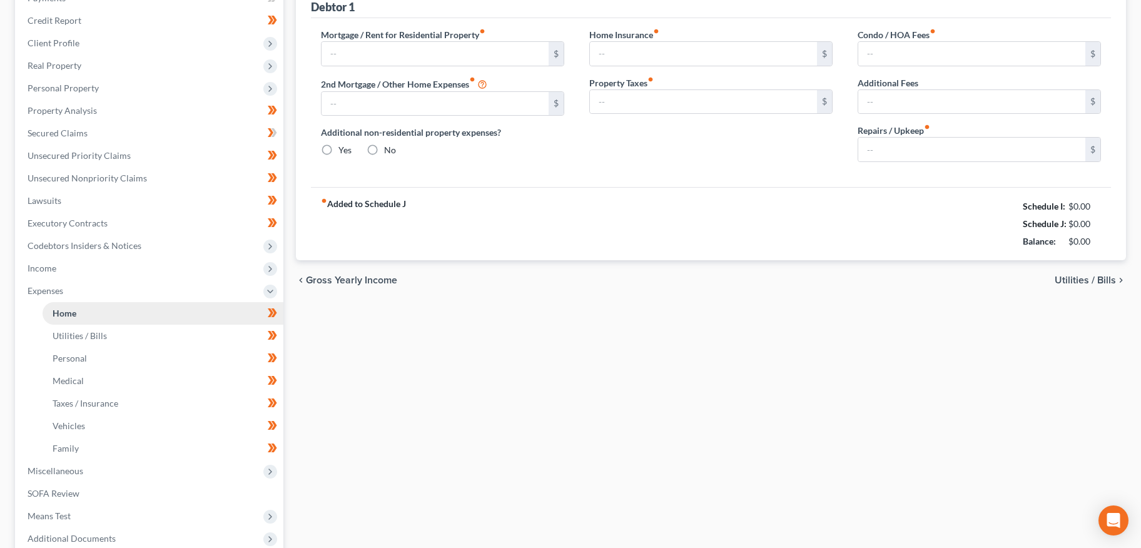
type input "2,310.00"
type input "0.00"
radio input "true"
type input "0.00"
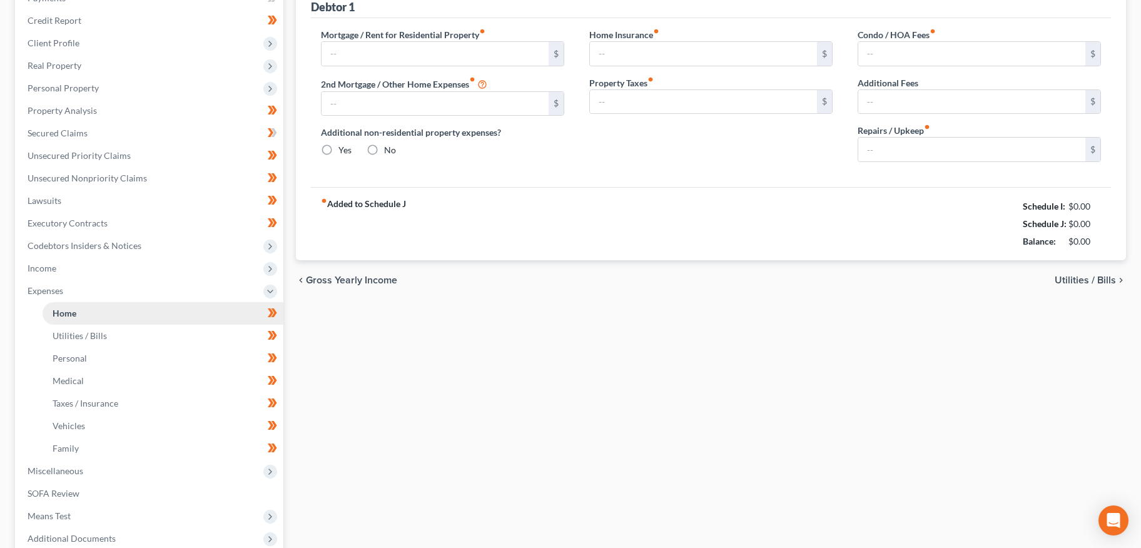
type input "0.00"
type input "100.00"
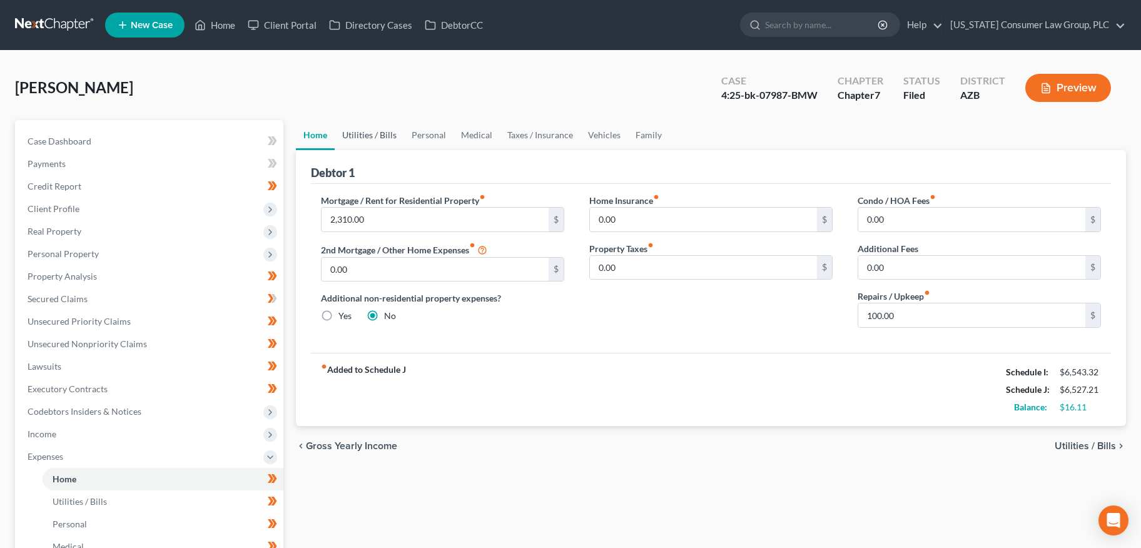
click at [400, 137] on link "Utilities / Bills" at bounding box center [369, 135] width 69 height 30
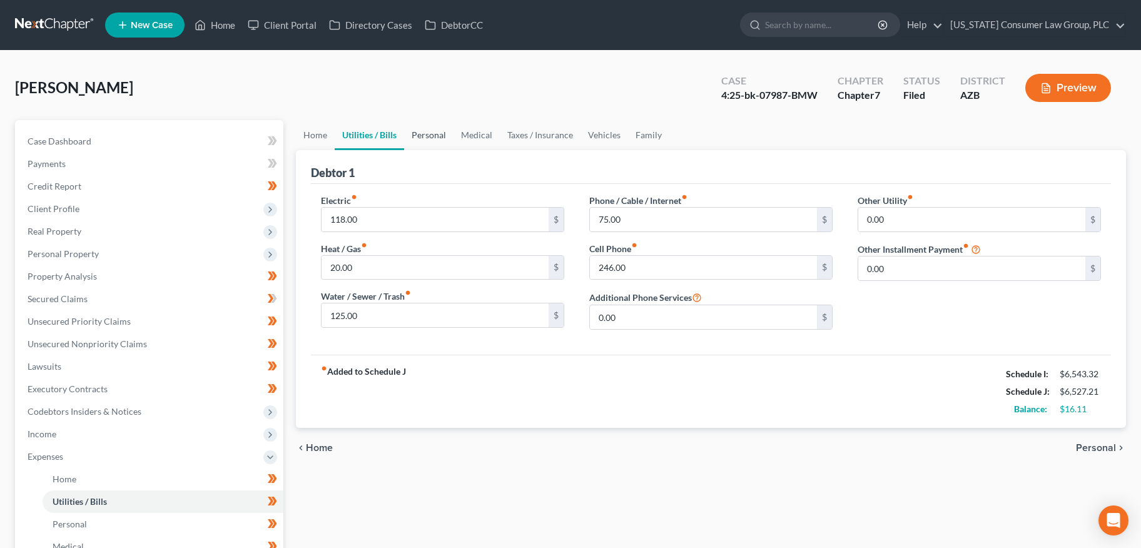
click at [418, 137] on link "Personal" at bounding box center [428, 135] width 49 height 30
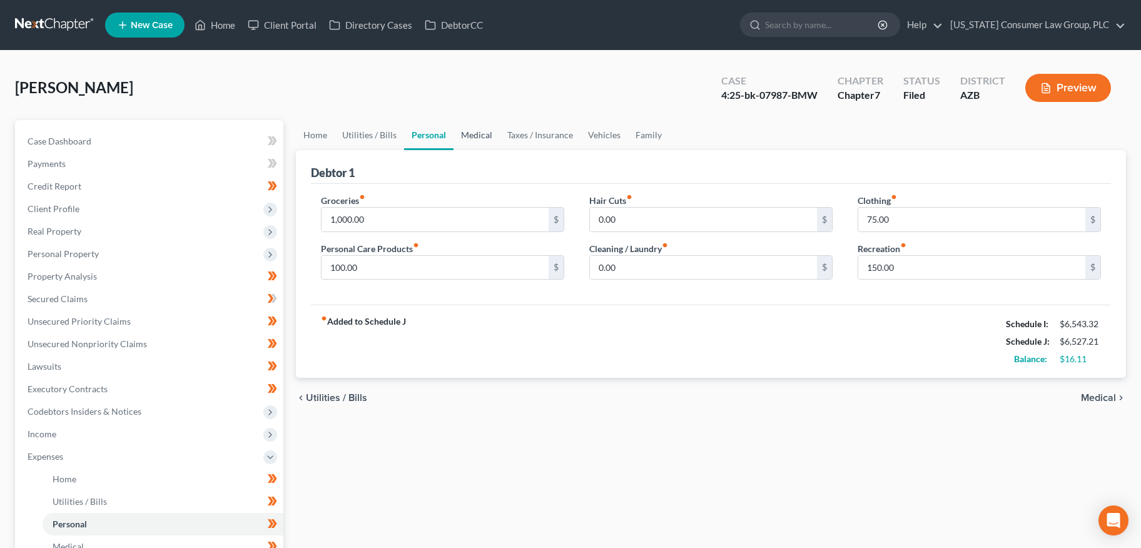
click at [486, 137] on link "Medical" at bounding box center [476, 135] width 46 height 30
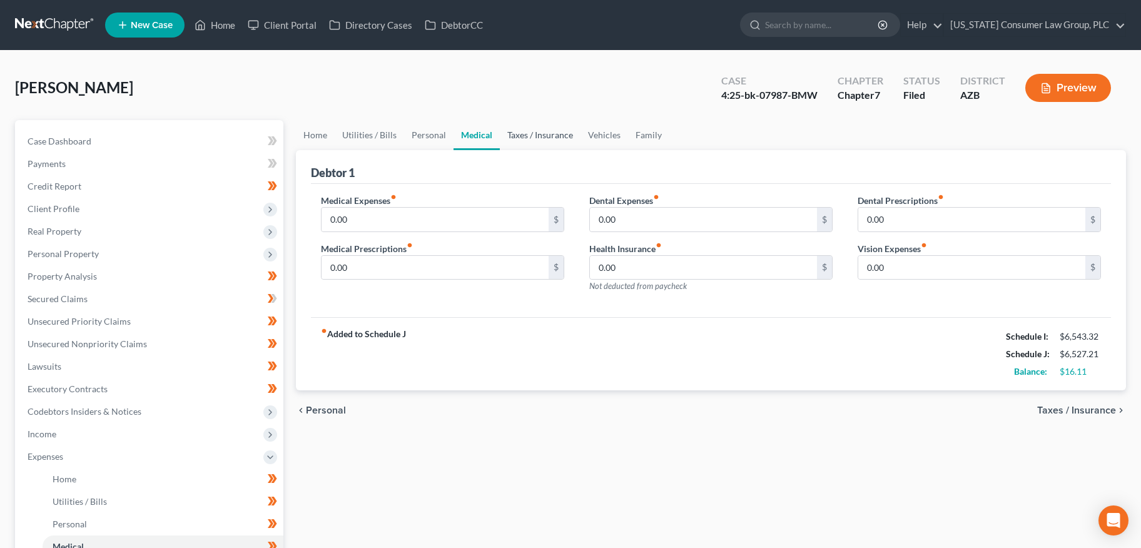
click at [521, 136] on link "Taxes / Insurance" at bounding box center [540, 135] width 81 height 30
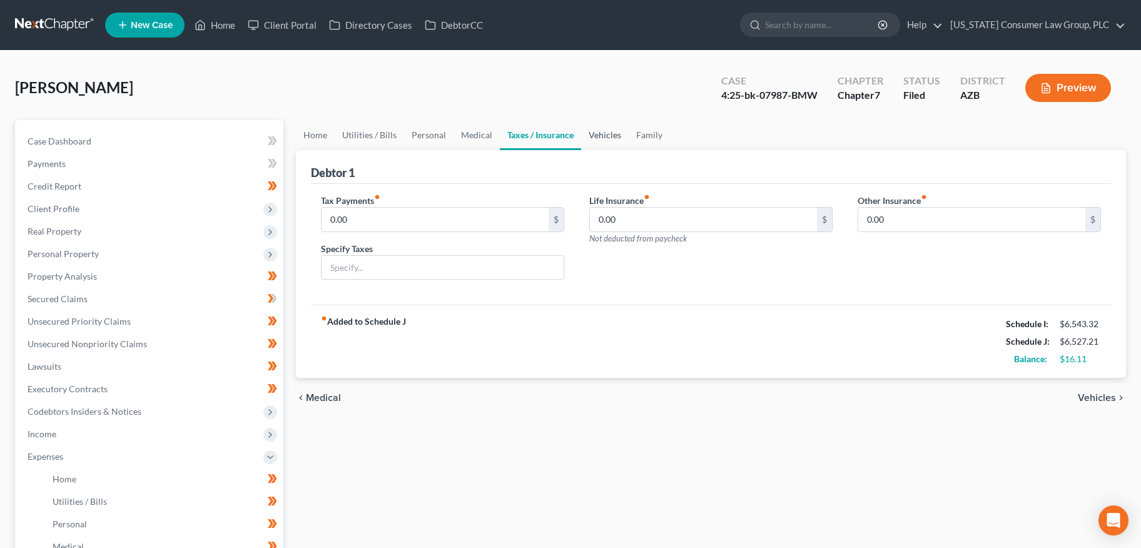
click at [600, 133] on link "Vehicles" at bounding box center [605, 135] width 48 height 30
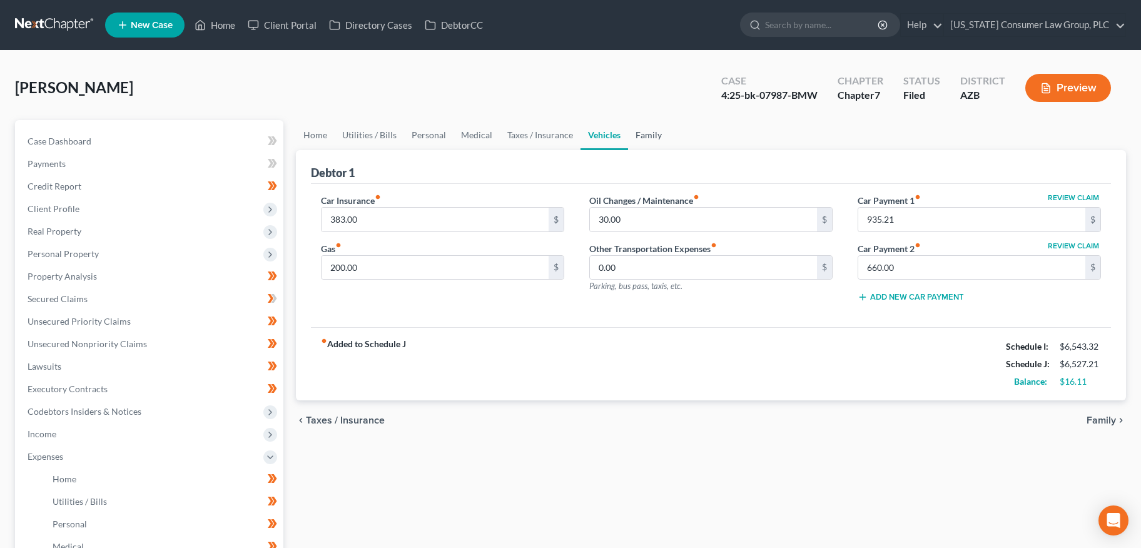
click at [651, 134] on link "Family" at bounding box center [648, 135] width 41 height 30
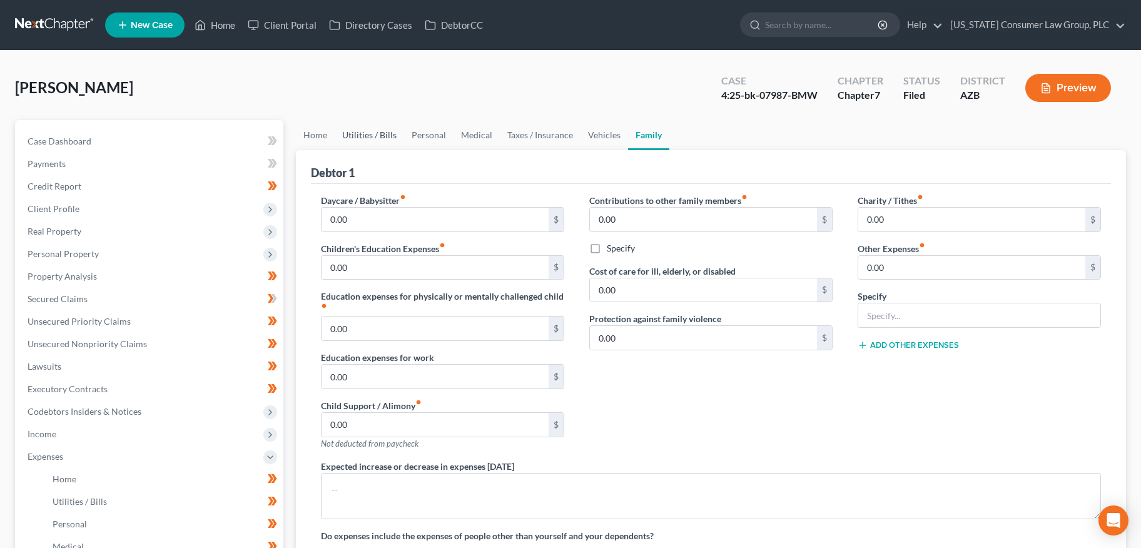
click at [377, 139] on link "Utilities / Bills" at bounding box center [369, 135] width 69 height 30
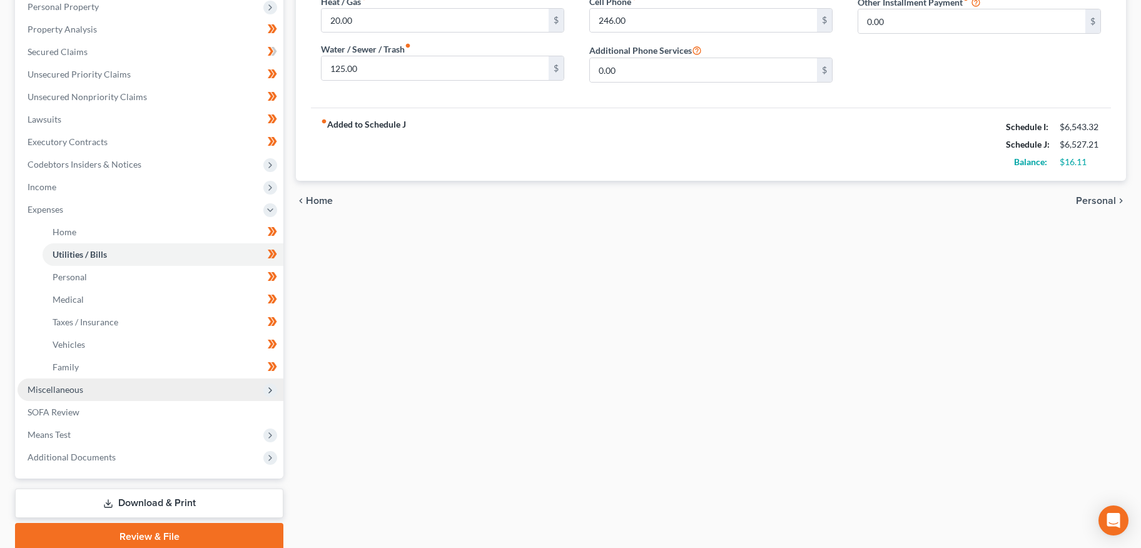
click at [56, 386] on span "Miscellaneous" at bounding box center [56, 389] width 56 height 11
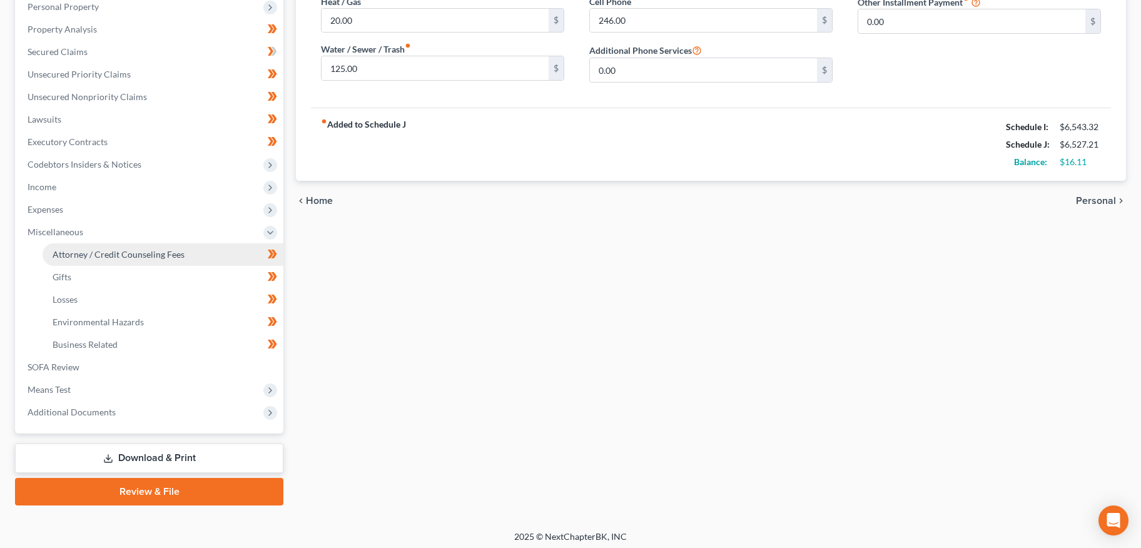
click at [79, 249] on span "Attorney / Credit Counseling Fees" at bounding box center [119, 254] width 132 height 11
select select "7"
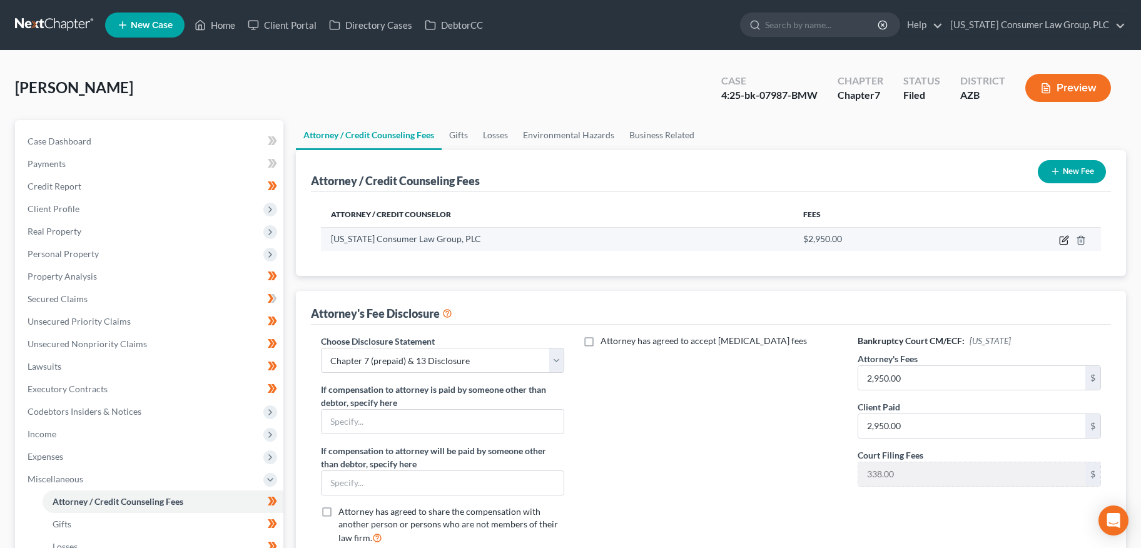
click at [1064, 242] on icon "button" at bounding box center [1064, 240] width 10 height 10
select select "3"
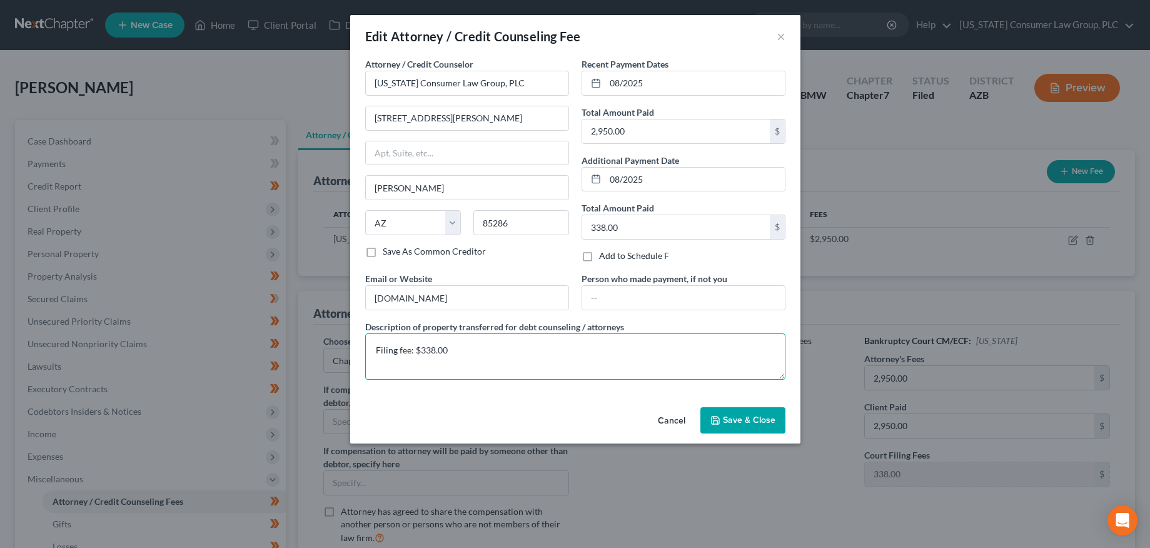
click at [463, 346] on textarea "Filing fee: $338.00" at bounding box center [575, 356] width 420 height 46
type textarea "Filing fee: $338.00 Attorney's Fee: $2,950"
click at [732, 421] on span "Save & Close" at bounding box center [749, 420] width 53 height 11
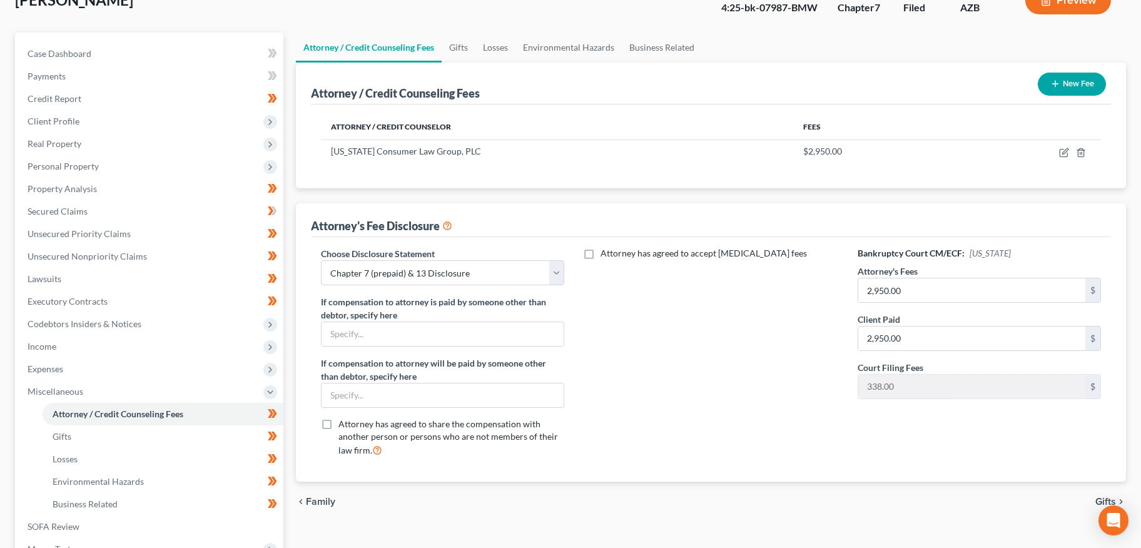
scroll to position [88, 0]
click at [456, 46] on link "Gifts" at bounding box center [458, 47] width 34 height 30
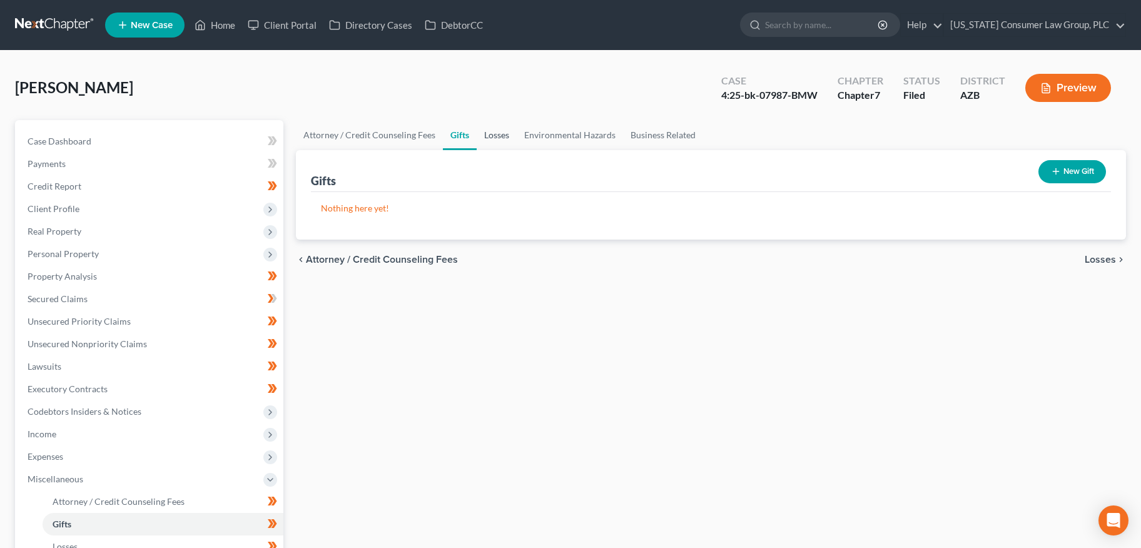
click at [496, 135] on link "Losses" at bounding box center [496, 135] width 40 height 30
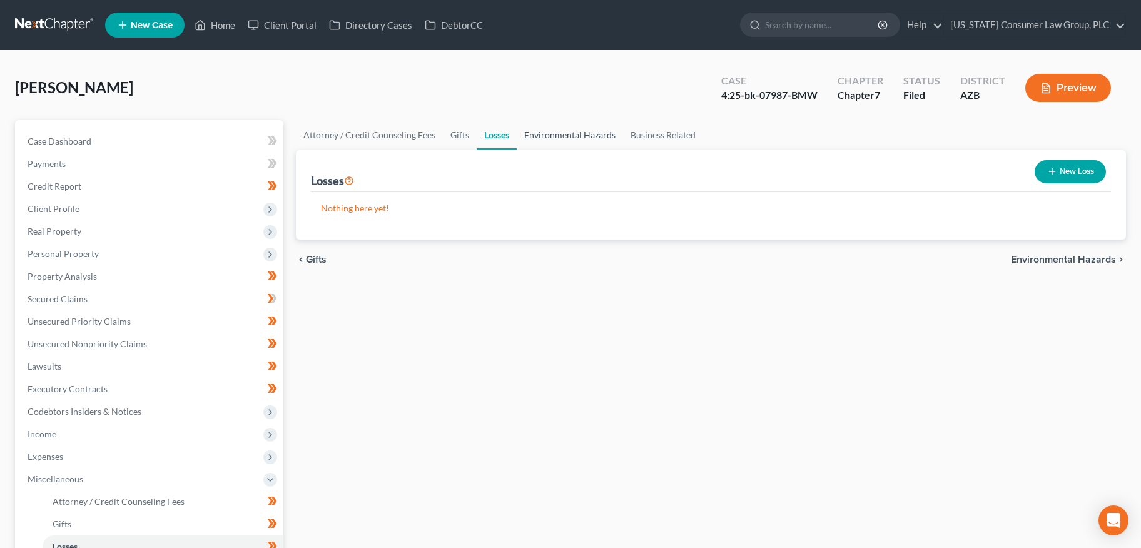
click at [568, 136] on link "Environmental Hazards" at bounding box center [569, 135] width 106 height 30
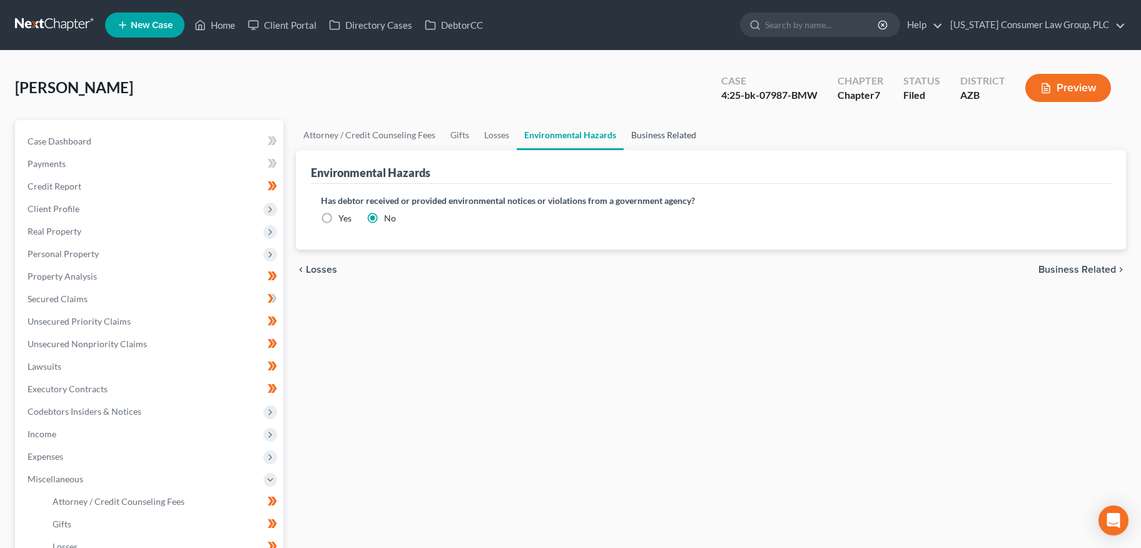
click at [656, 136] on link "Business Related" at bounding box center [663, 135] width 80 height 30
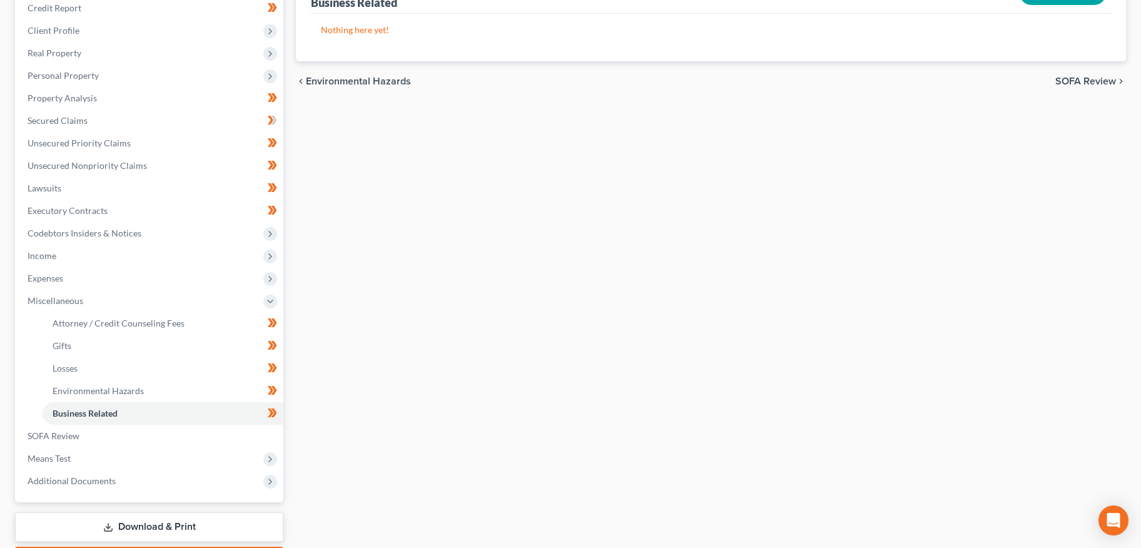
scroll to position [229, 0]
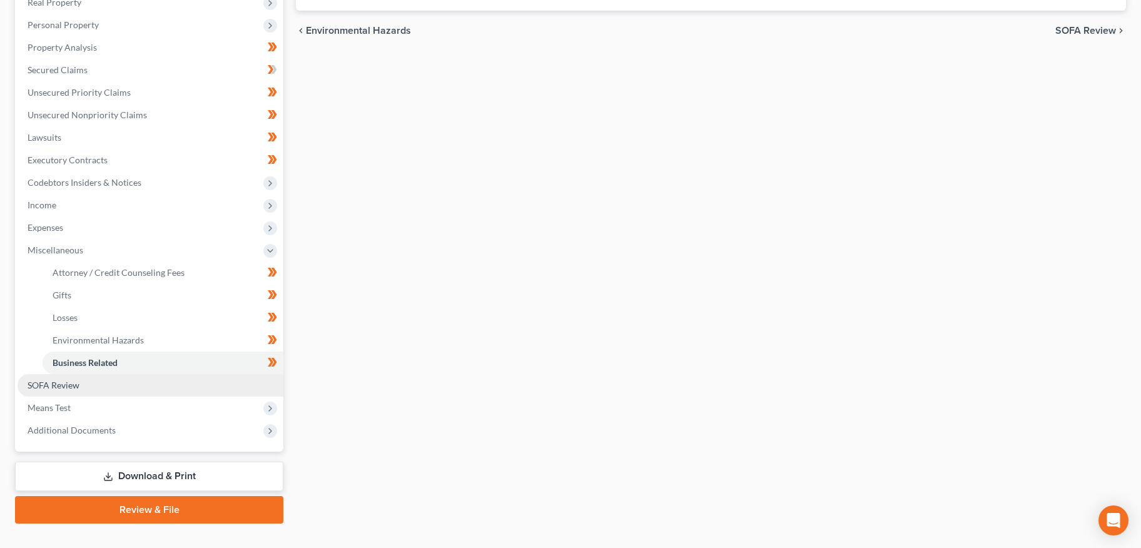
click at [39, 385] on span "SOFA Review" at bounding box center [54, 385] width 52 height 11
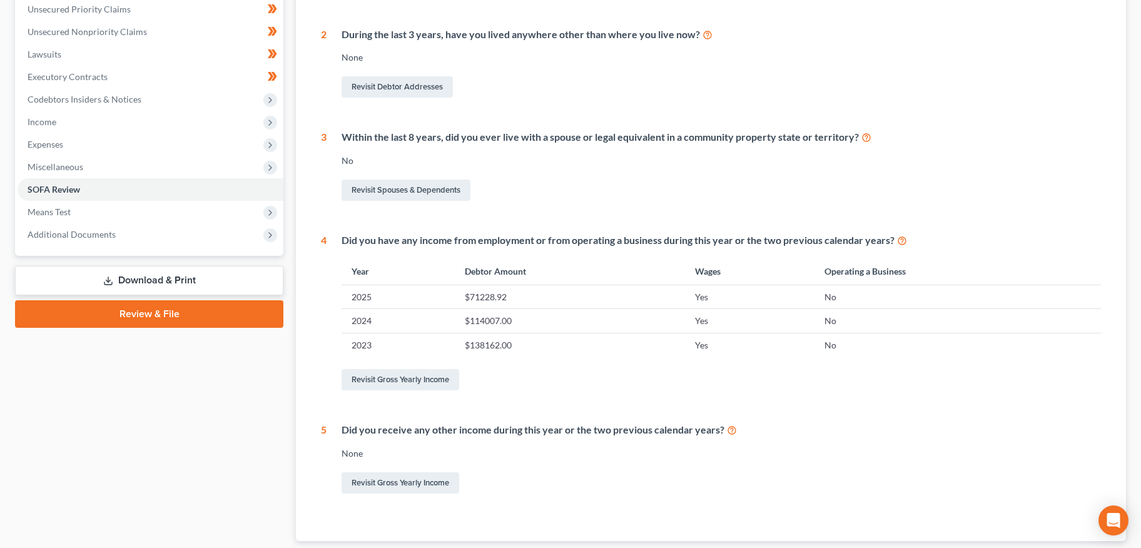
scroll to position [83, 0]
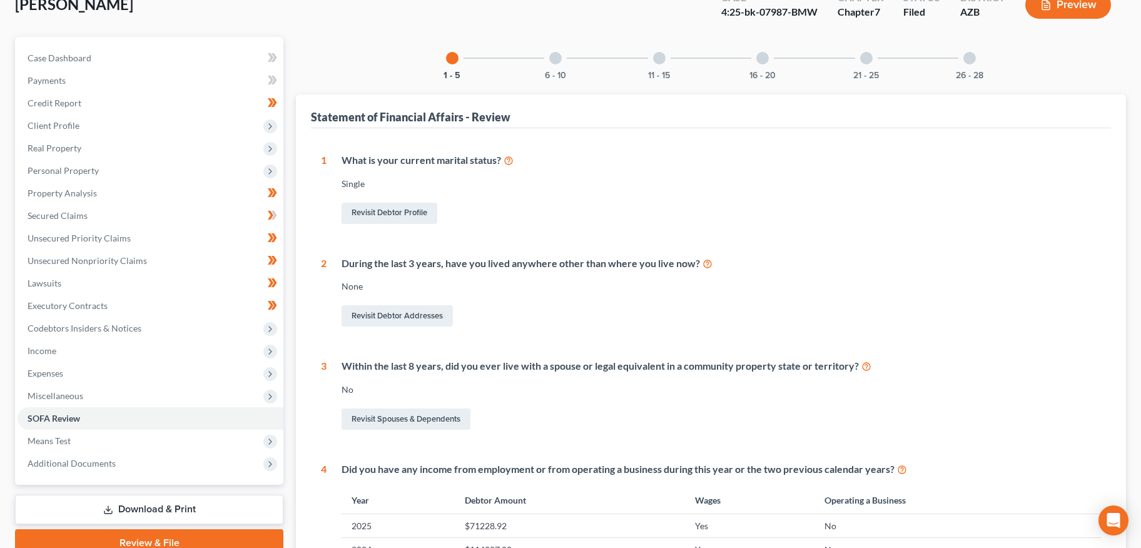
click at [557, 59] on div at bounding box center [555, 58] width 13 height 13
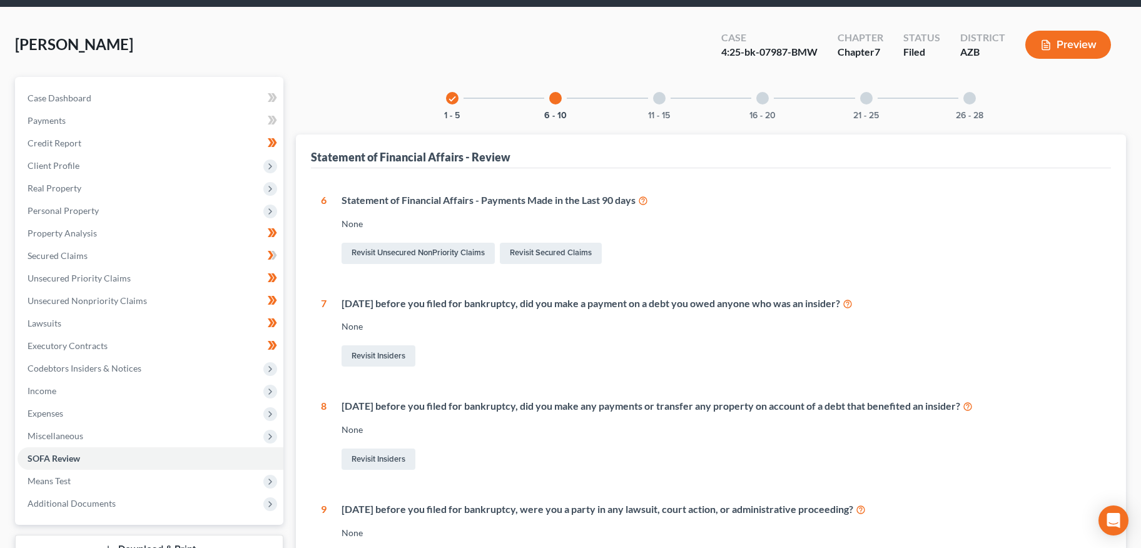
scroll to position [0, 0]
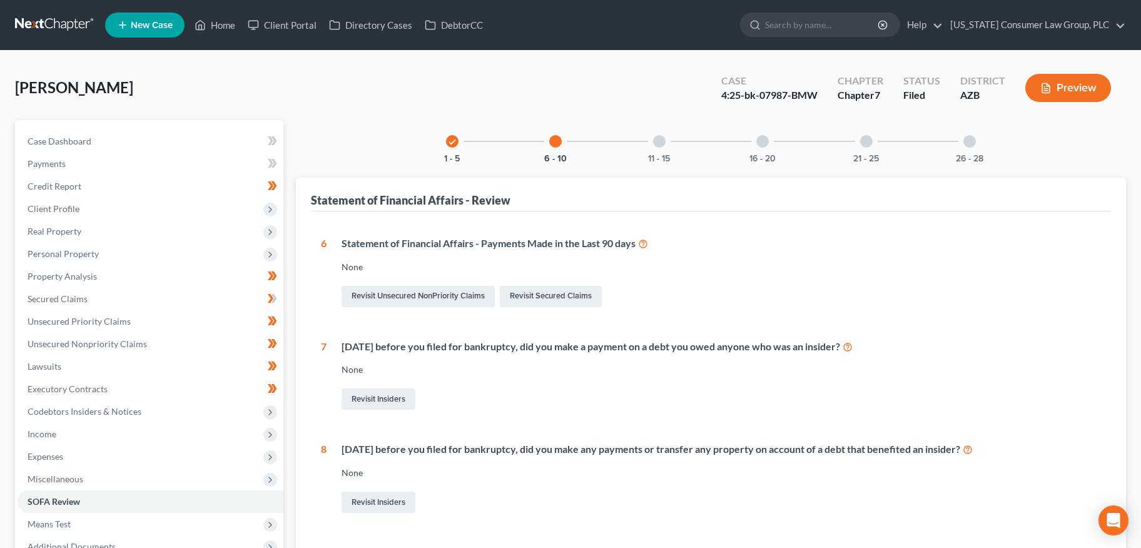
click at [663, 141] on div at bounding box center [659, 141] width 13 height 13
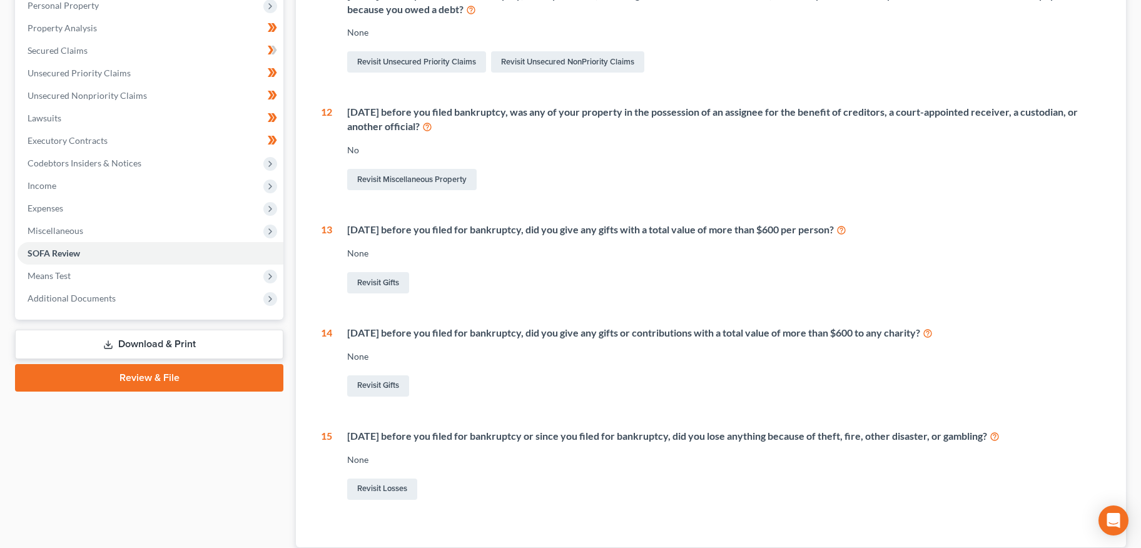
scroll to position [140, 0]
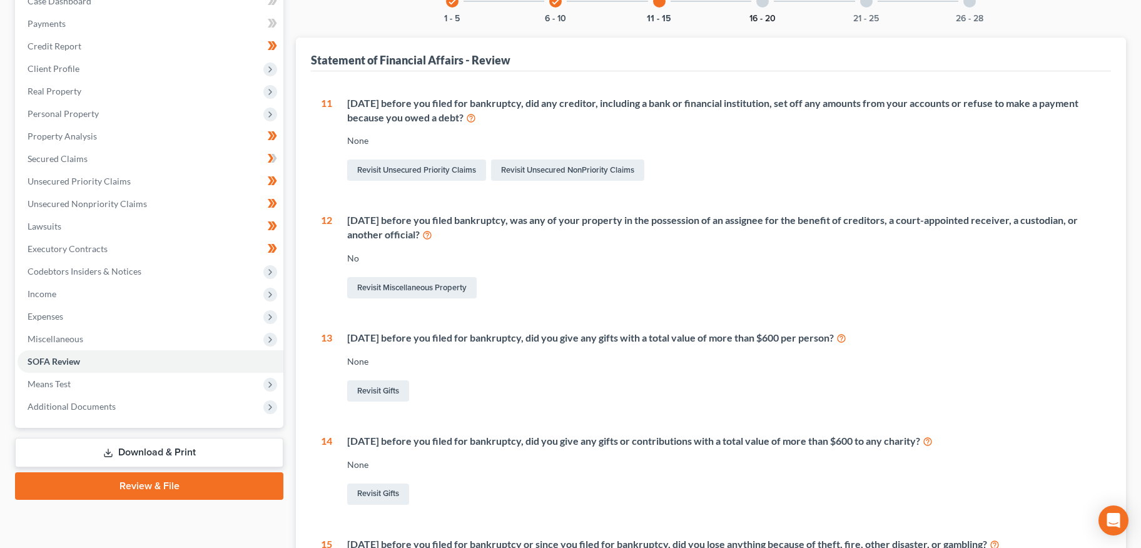
click at [758, 14] on button "16 - 20" at bounding box center [762, 18] width 26 height 9
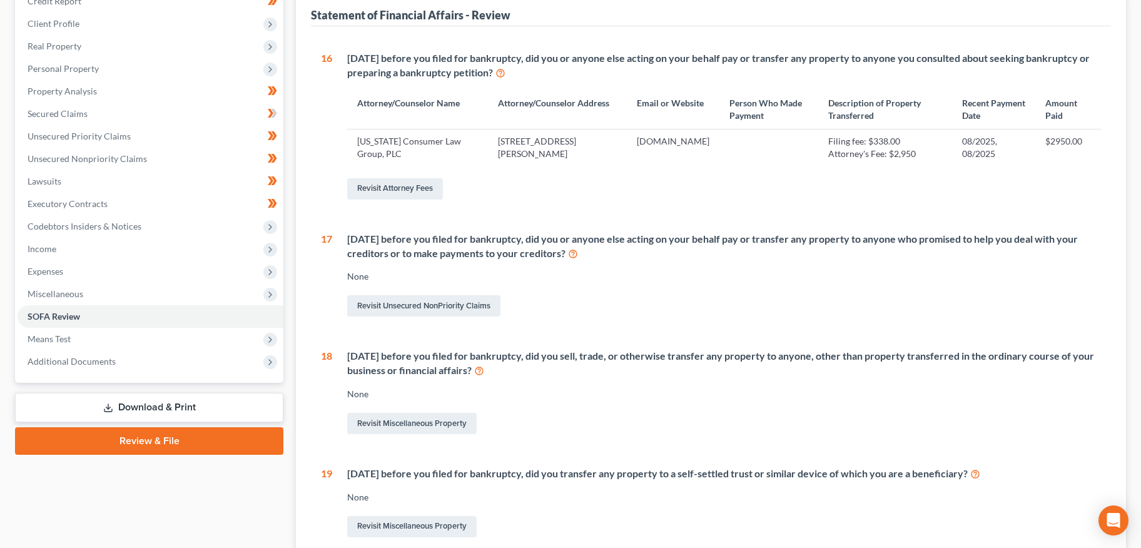
scroll to position [0, 0]
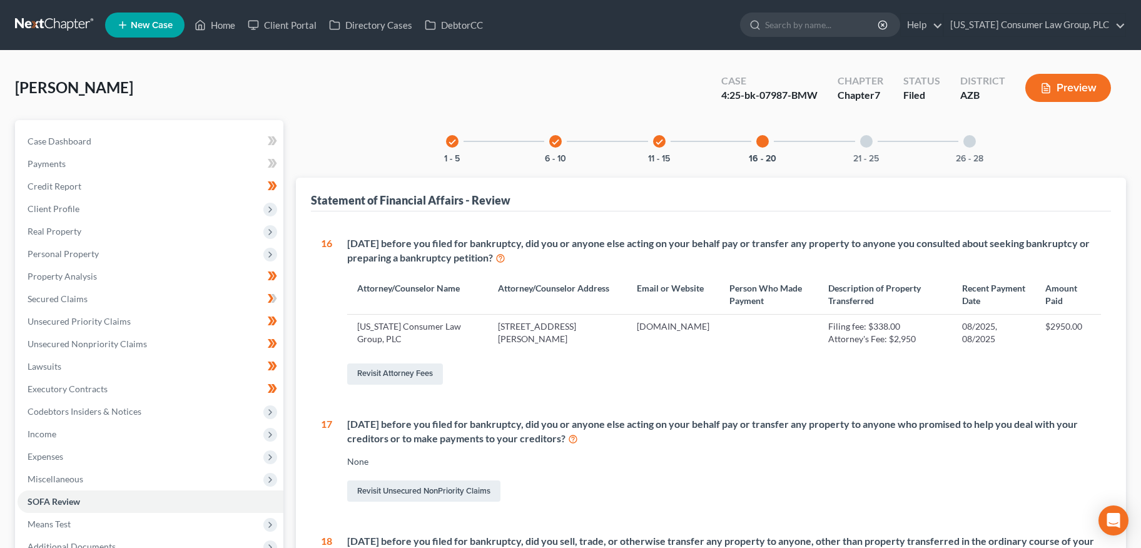
click at [866, 139] on div at bounding box center [866, 141] width 13 height 13
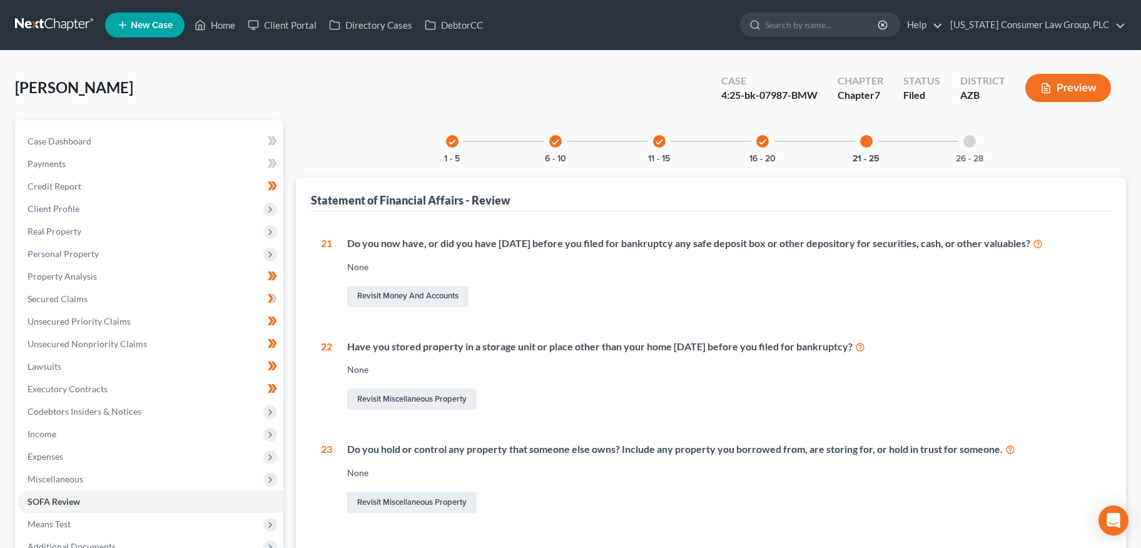
drag, startPoint x: 958, startPoint y: 146, endPoint x: 921, endPoint y: 152, distance: 37.3
click at [958, 146] on div "26 - 28" at bounding box center [969, 141] width 43 height 43
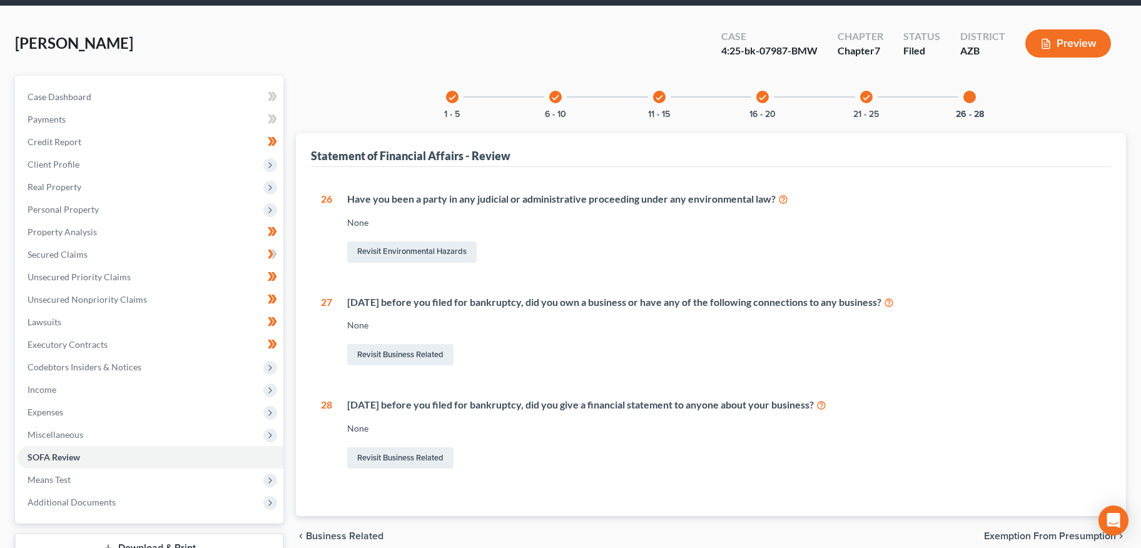
scroll to position [138, 0]
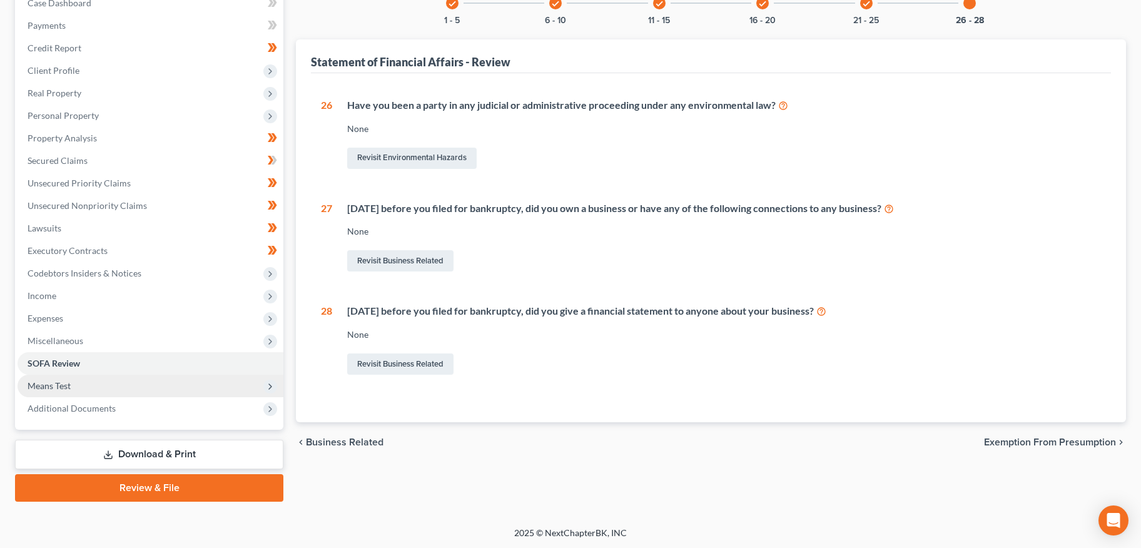
click at [79, 382] on span "Means Test" at bounding box center [151, 386] width 266 height 23
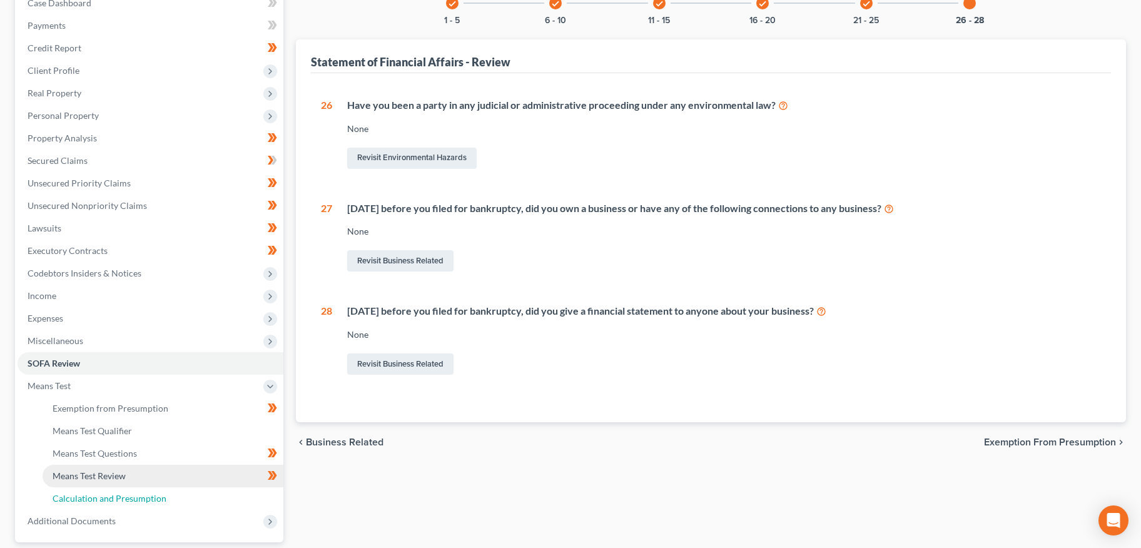
drag, startPoint x: 74, startPoint y: 492, endPoint x: 90, endPoint y: 470, distance: 26.9
click at [75, 493] on span "Calculation and Presumption" at bounding box center [110, 498] width 114 height 11
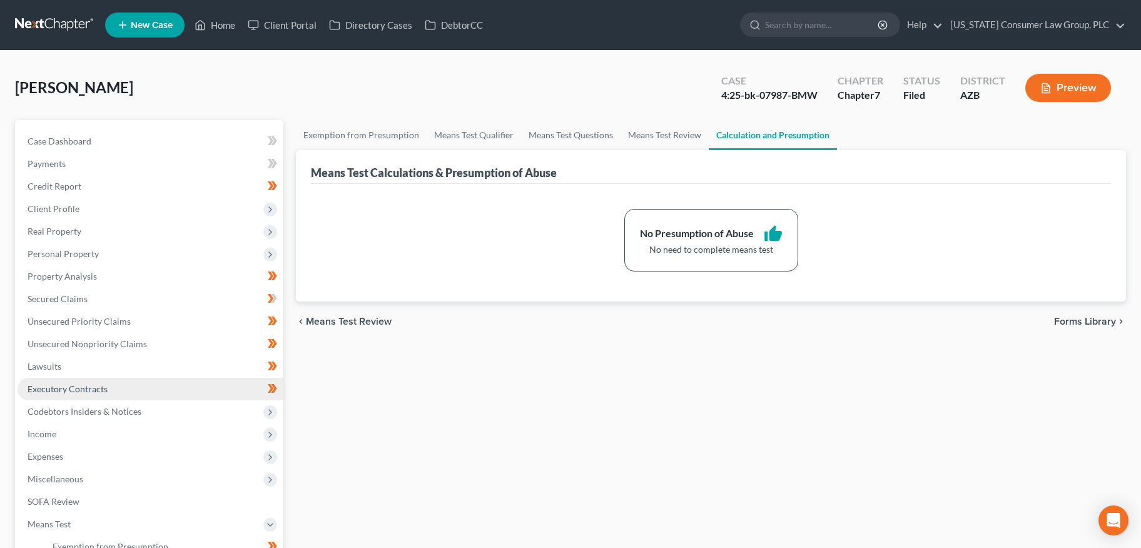
scroll to position [236, 0]
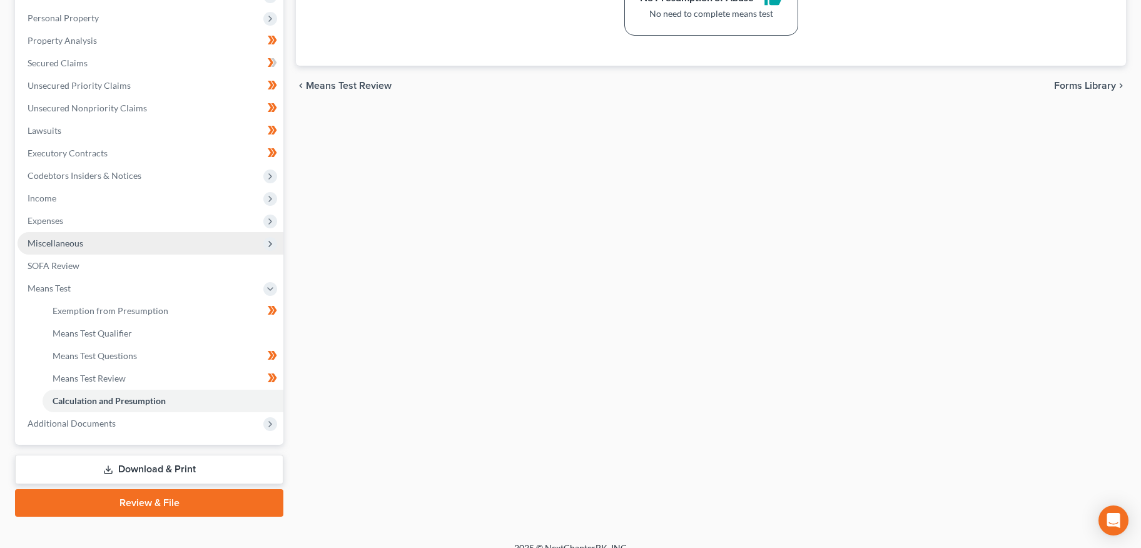
click at [53, 244] on span "Miscellaneous" at bounding box center [56, 243] width 56 height 11
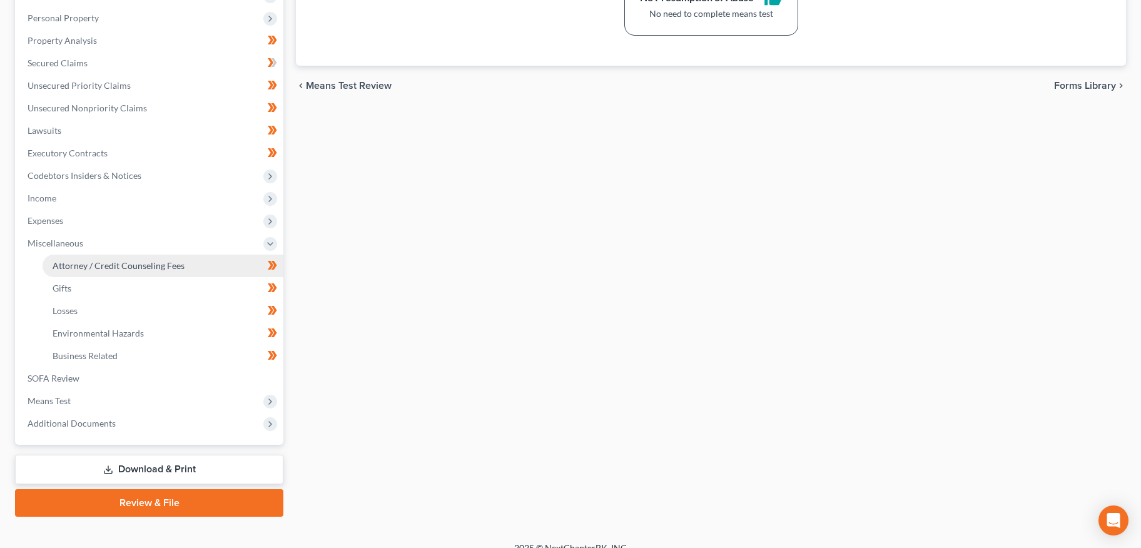
click at [128, 260] on span "Attorney / Credit Counseling Fees" at bounding box center [119, 265] width 132 height 11
select select "7"
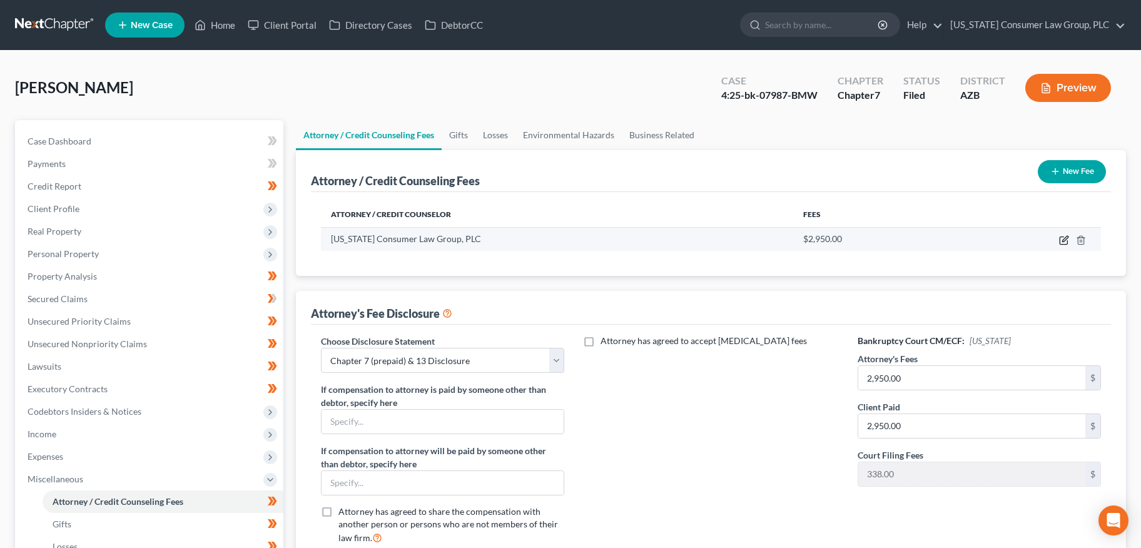
click at [1061, 241] on icon "button" at bounding box center [1064, 240] width 10 height 10
select select "3"
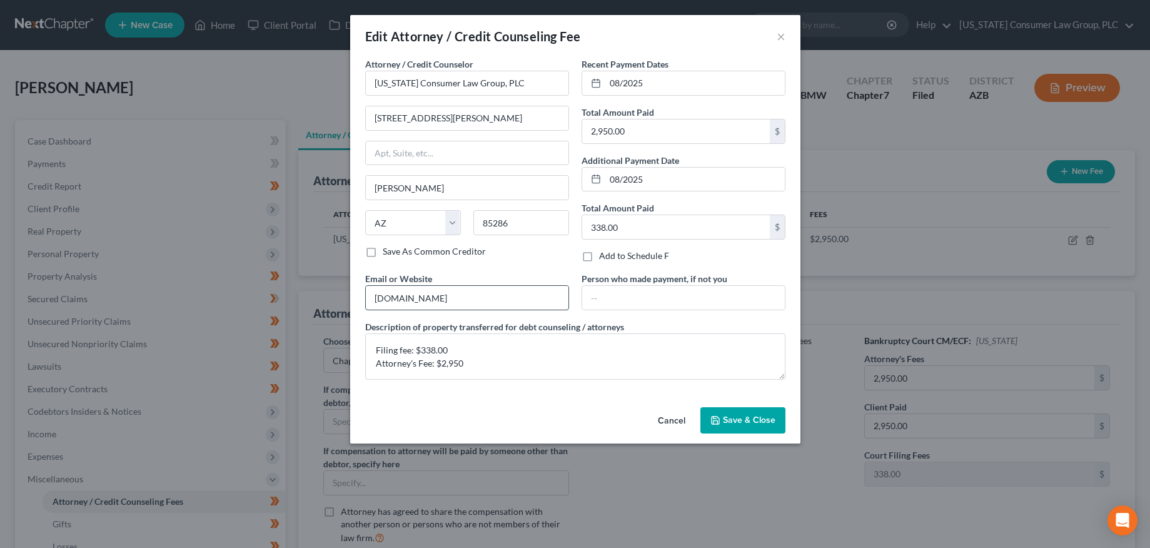
drag, startPoint x: 375, startPoint y: 301, endPoint x: 495, endPoint y: 301, distance: 120.1
click at [495, 301] on input "www.skibalaw.com" at bounding box center [467, 298] width 203 height 24
click at [491, 303] on input "www.skibalaw.com" at bounding box center [467, 298] width 203 height 24
click at [620, 381] on div "Attorney / Credit Counselor * Arizona Consumer Law Group, PLC 2350 East Germann…" at bounding box center [575, 224] width 433 height 332
click at [753, 411] on button "Save & Close" at bounding box center [742, 420] width 85 height 26
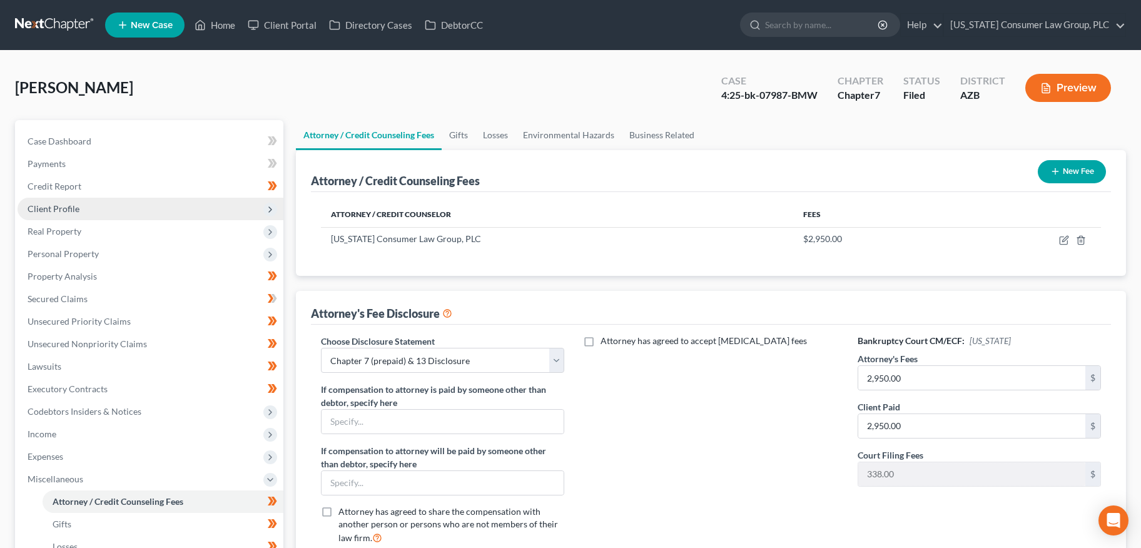
click at [93, 209] on span "Client Profile" at bounding box center [151, 209] width 266 height 23
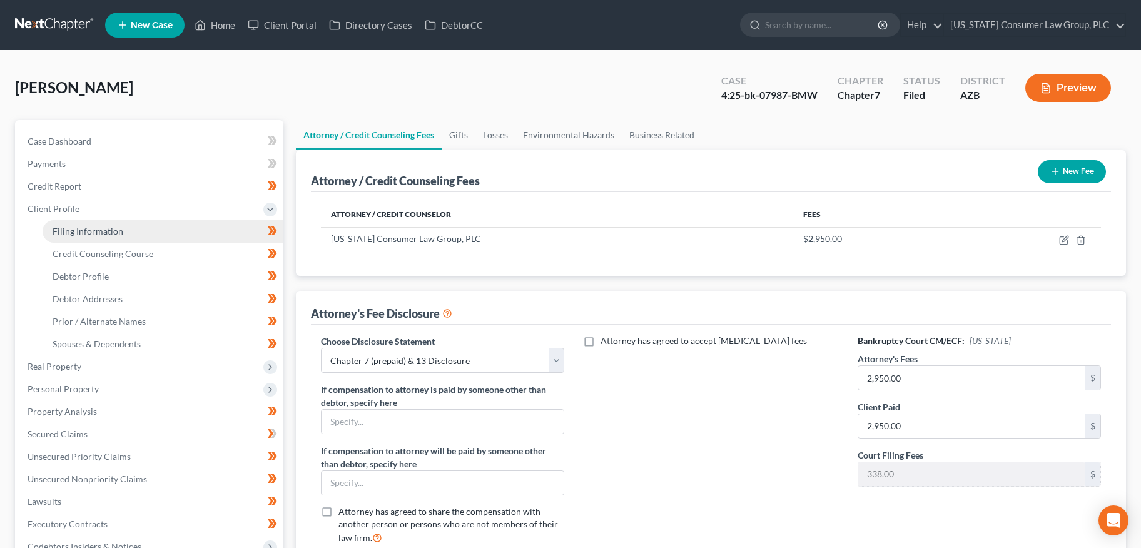
click at [99, 229] on span "Filing Information" at bounding box center [88, 231] width 71 height 11
select select "1"
select select "0"
select select "4"
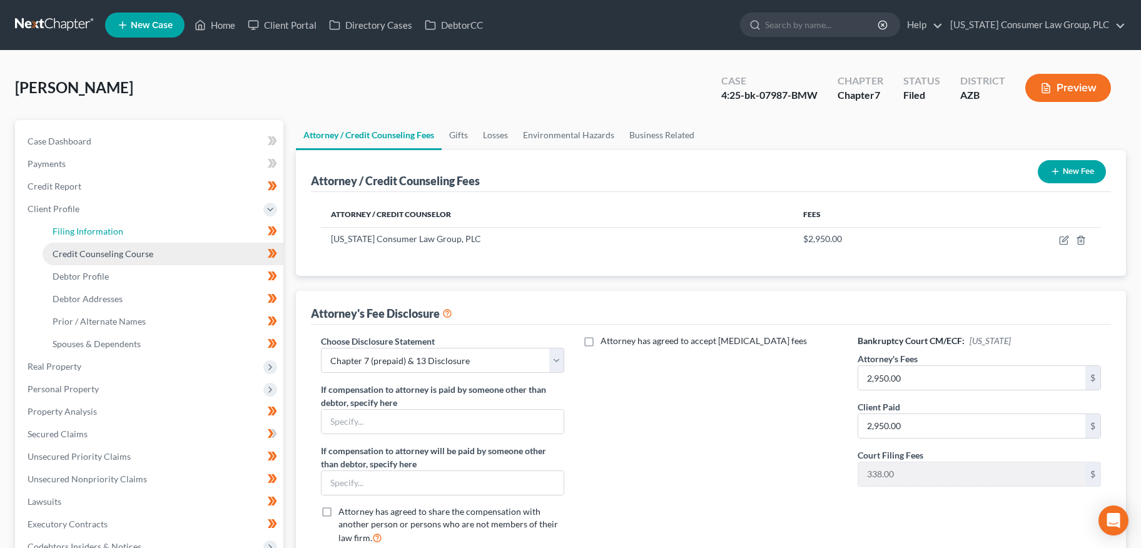
select select "0"
select select "3"
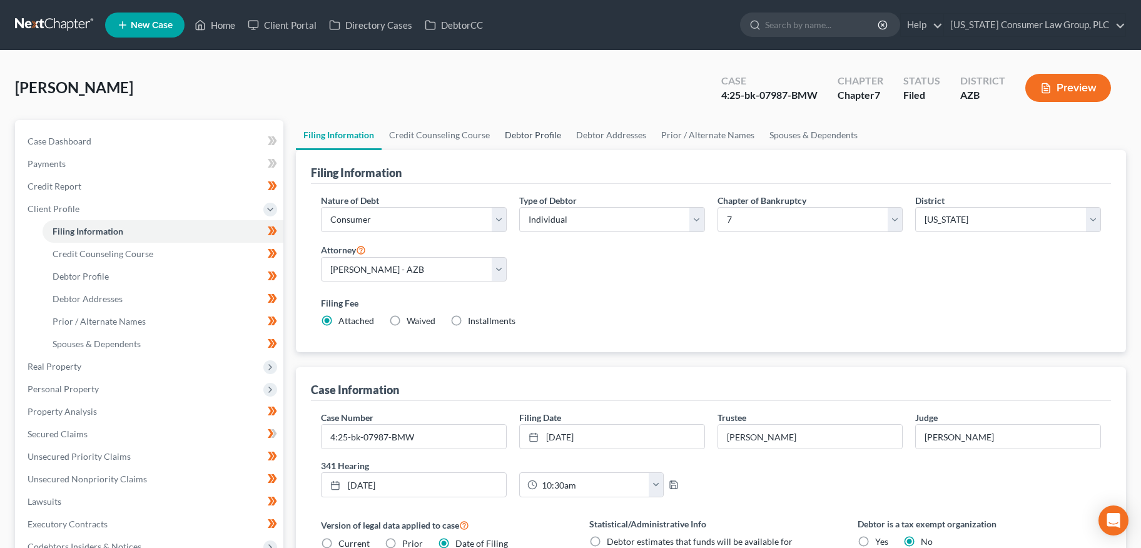
click at [530, 138] on link "Debtor Profile" at bounding box center [532, 135] width 71 height 30
select select "0"
select select "5"
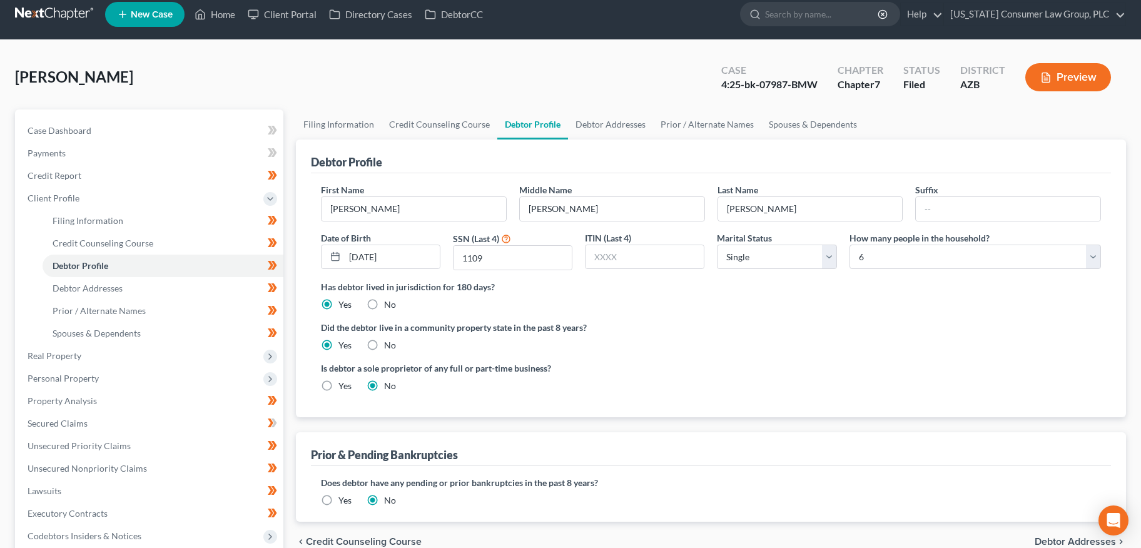
scroll to position [212, 0]
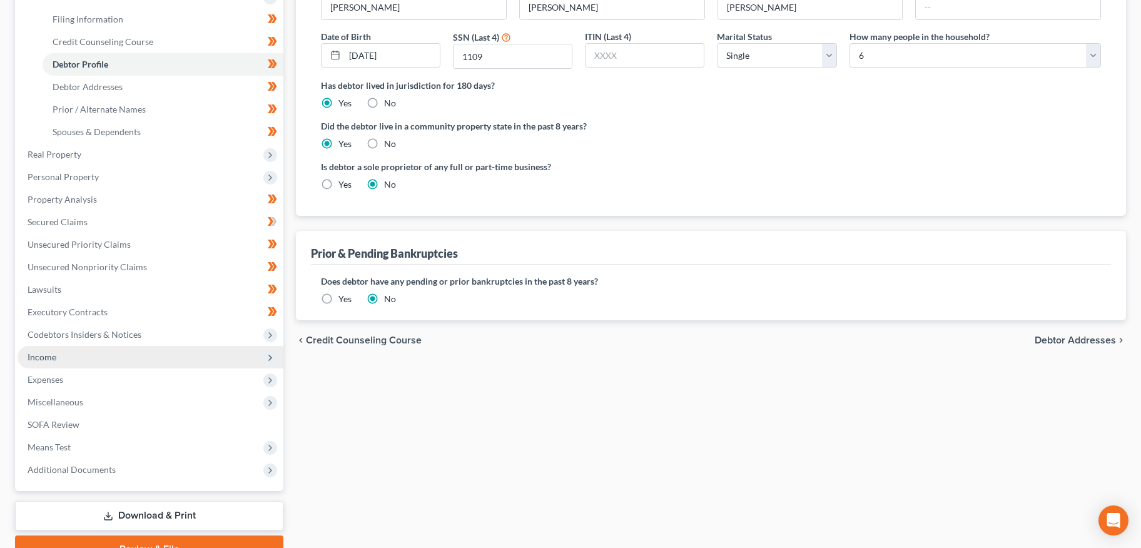
click at [59, 357] on span "Income" at bounding box center [151, 357] width 266 height 23
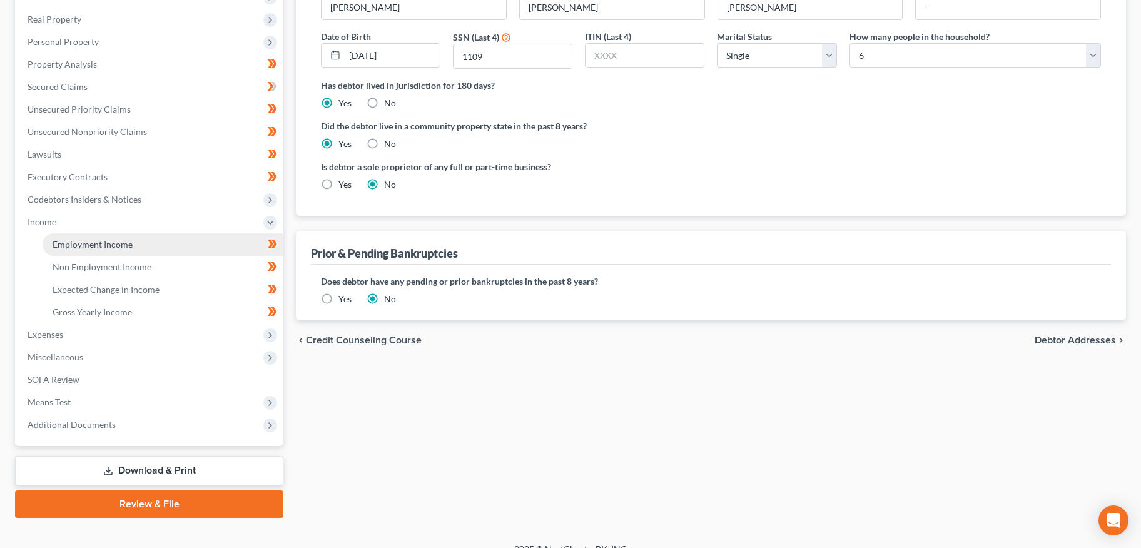
drag, startPoint x: 105, startPoint y: 244, endPoint x: 234, endPoint y: 232, distance: 129.4
click at [106, 244] on span "Employment Income" at bounding box center [93, 244] width 80 height 11
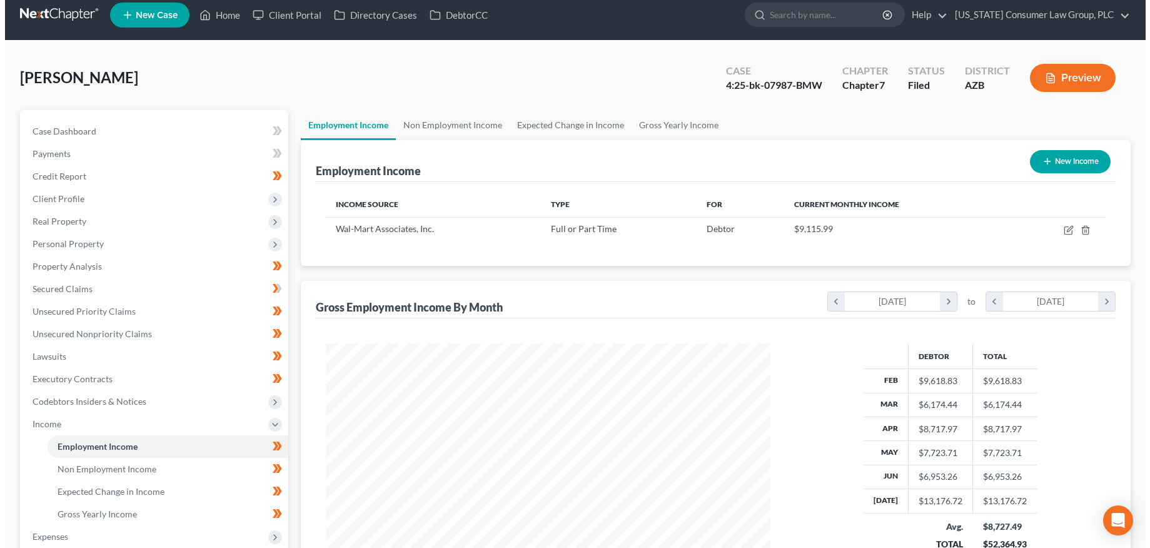
scroll to position [224, 469]
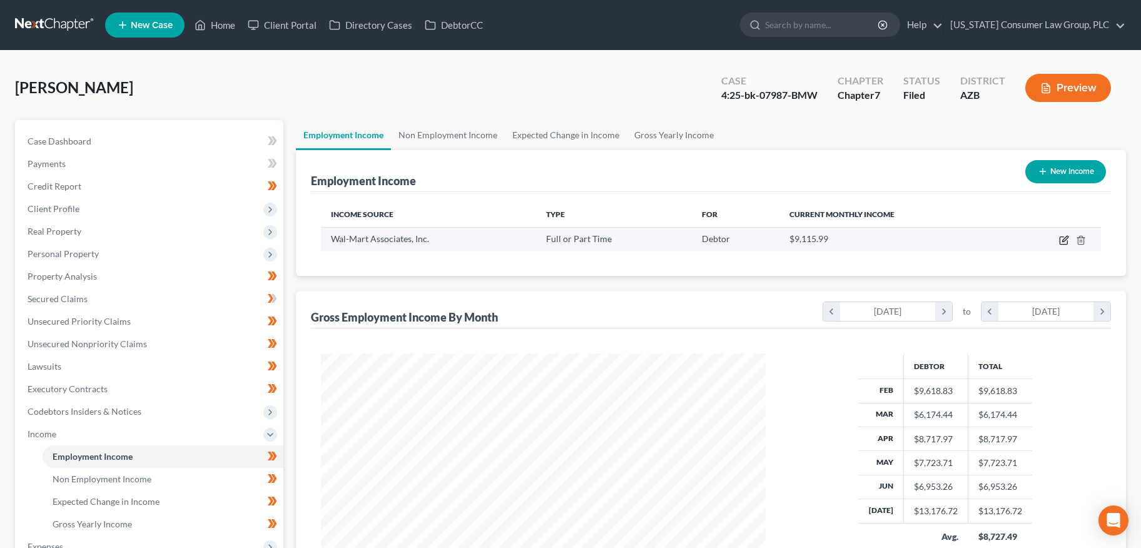
click at [1061, 241] on icon "button" at bounding box center [1064, 240] width 10 height 10
select select "0"
select select "2"
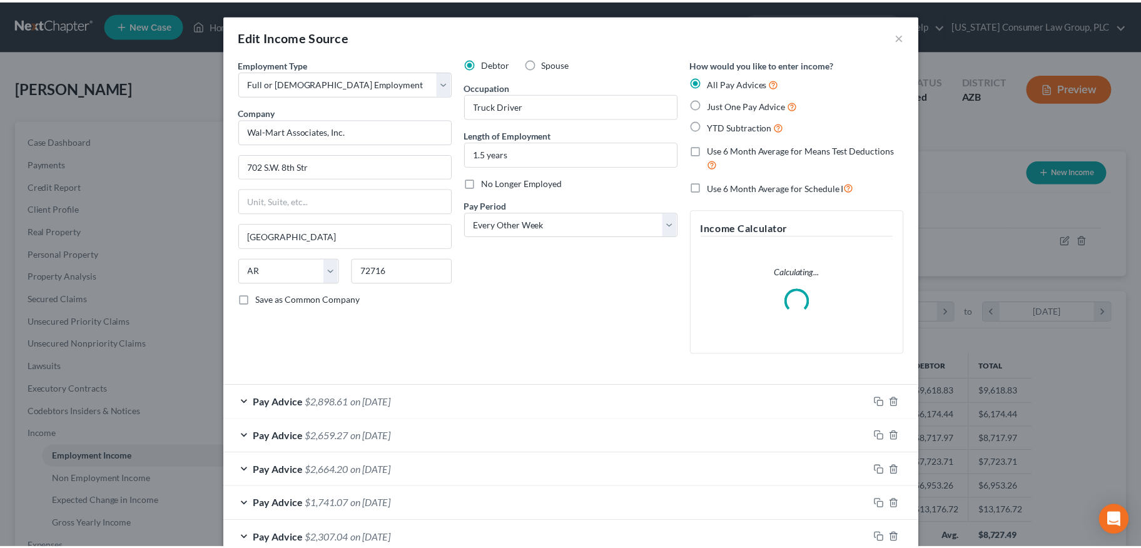
scroll to position [224, 473]
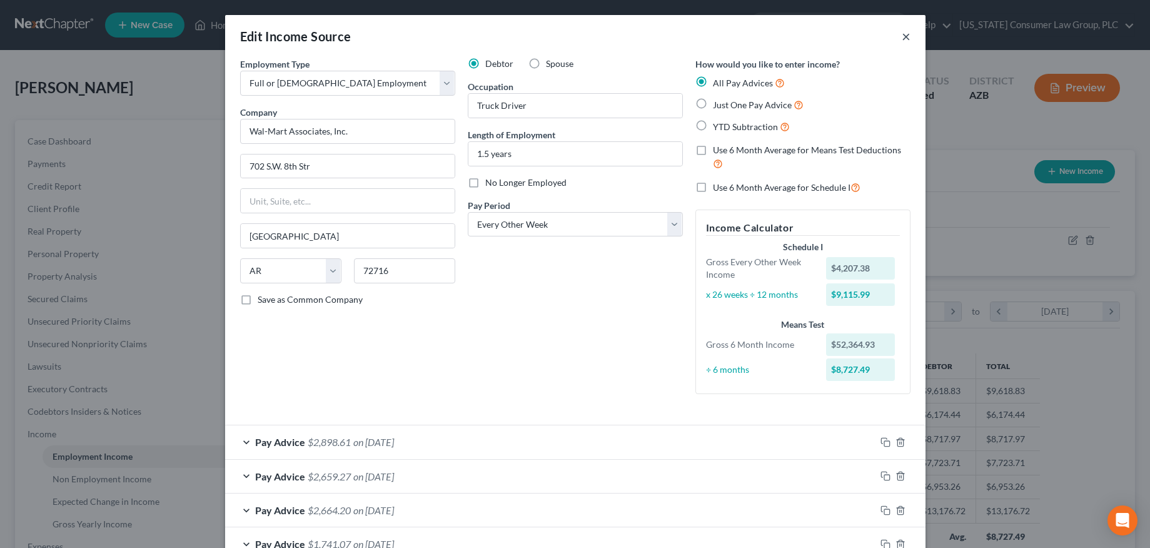
click at [902, 36] on button "×" at bounding box center [906, 36] width 9 height 15
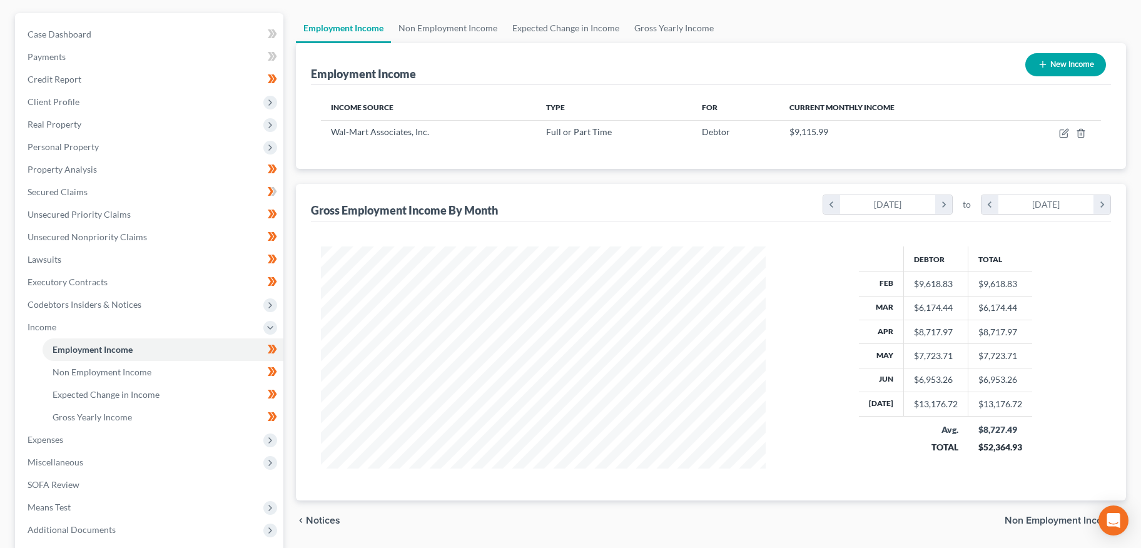
scroll to position [0, 0]
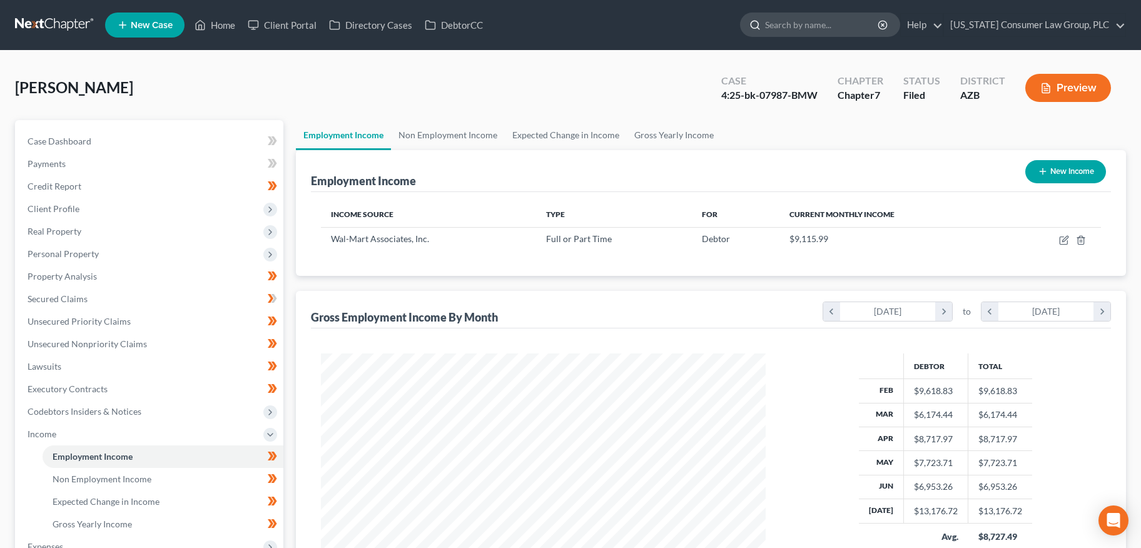
click at [832, 25] on input "search" at bounding box center [822, 24] width 114 height 23
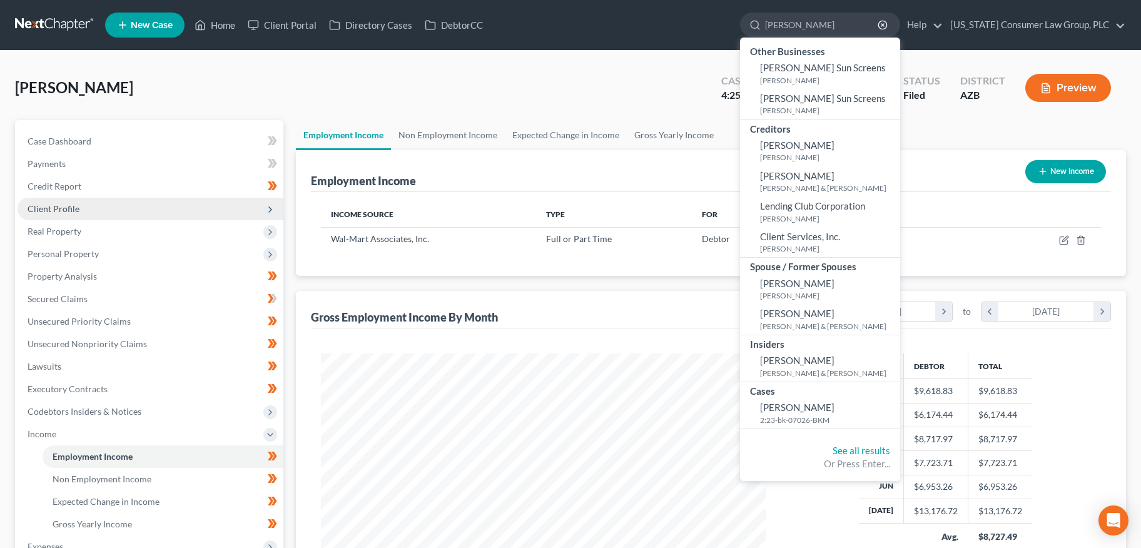
type input "clark"
click at [74, 208] on span "Client Profile" at bounding box center [54, 208] width 52 height 11
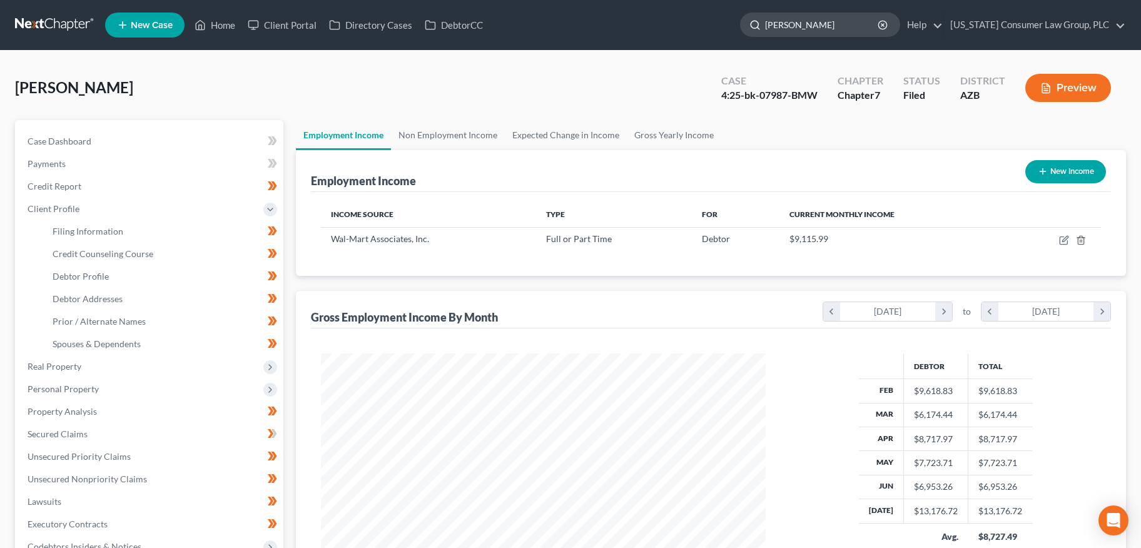
click at [814, 28] on input "clark" at bounding box center [822, 24] width 114 height 23
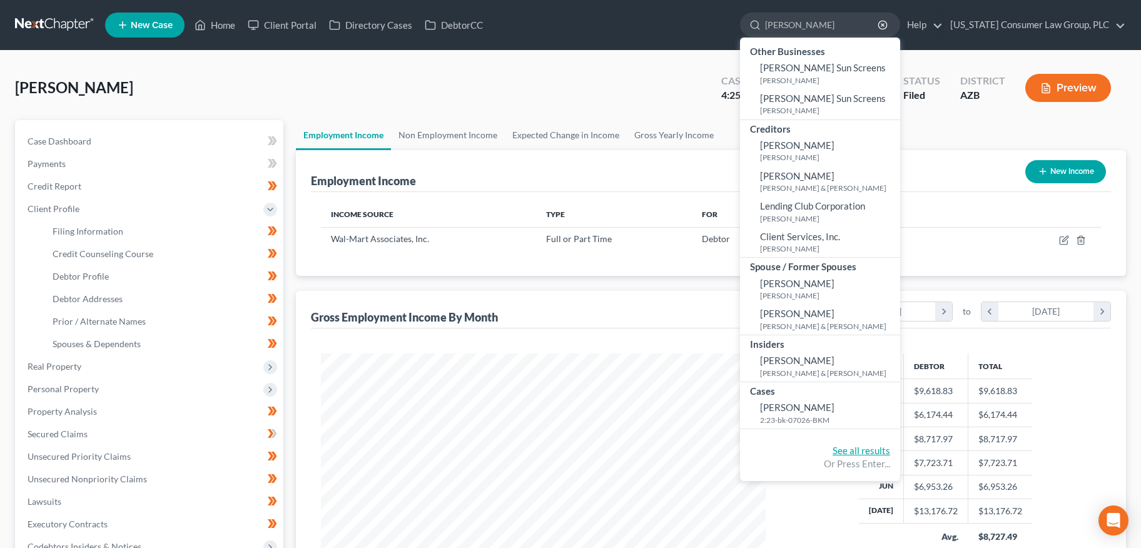
click at [872, 450] on link "See all results" at bounding box center [861, 450] width 58 height 11
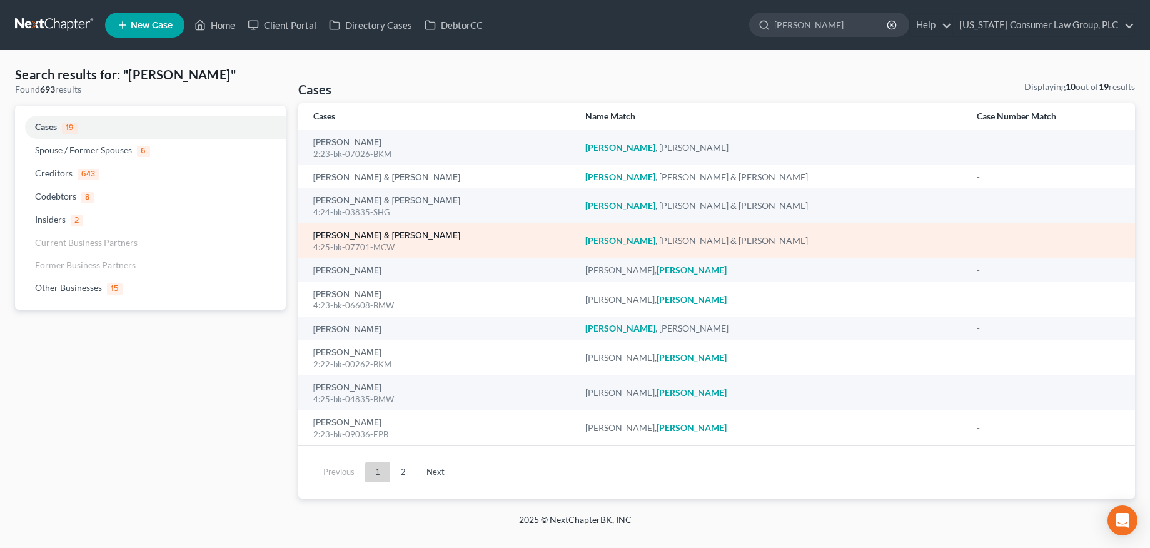
click at [353, 237] on link "[PERSON_NAME] & [PERSON_NAME]" at bounding box center [386, 235] width 147 height 9
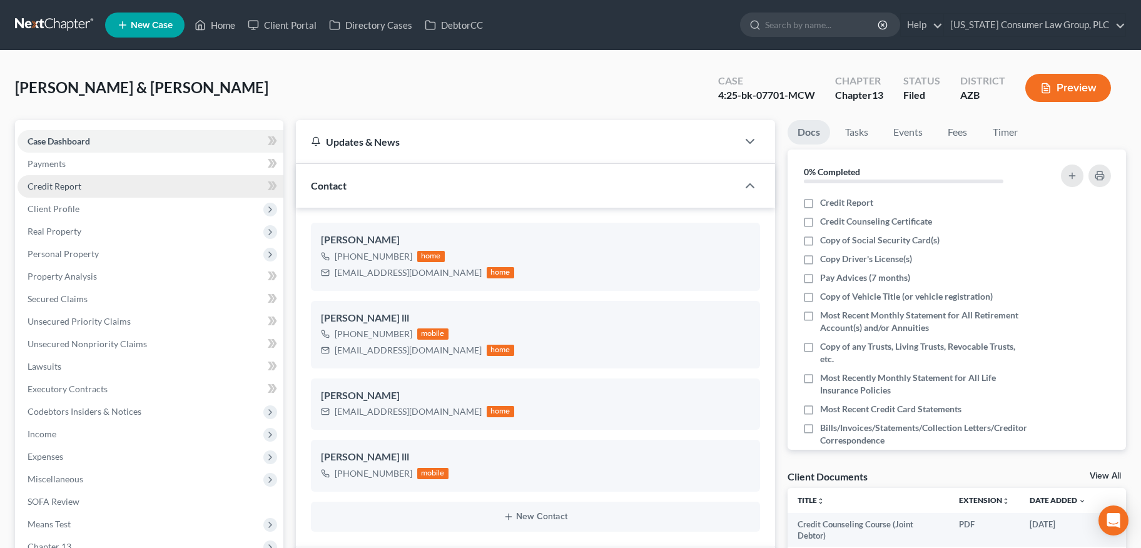
click at [85, 188] on link "Credit Report" at bounding box center [151, 186] width 266 height 23
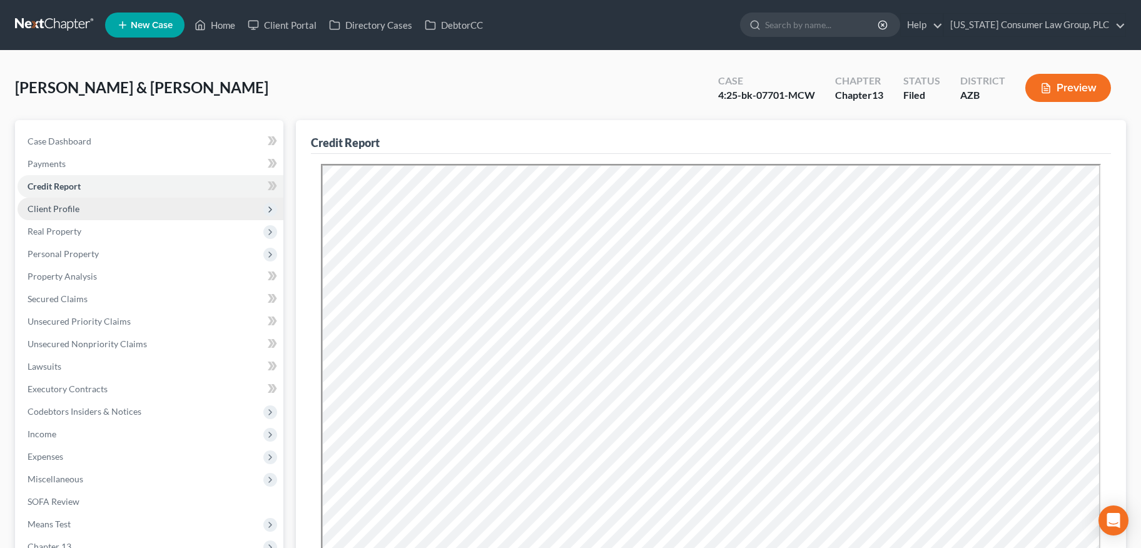
click at [73, 217] on span "Client Profile" at bounding box center [151, 209] width 266 height 23
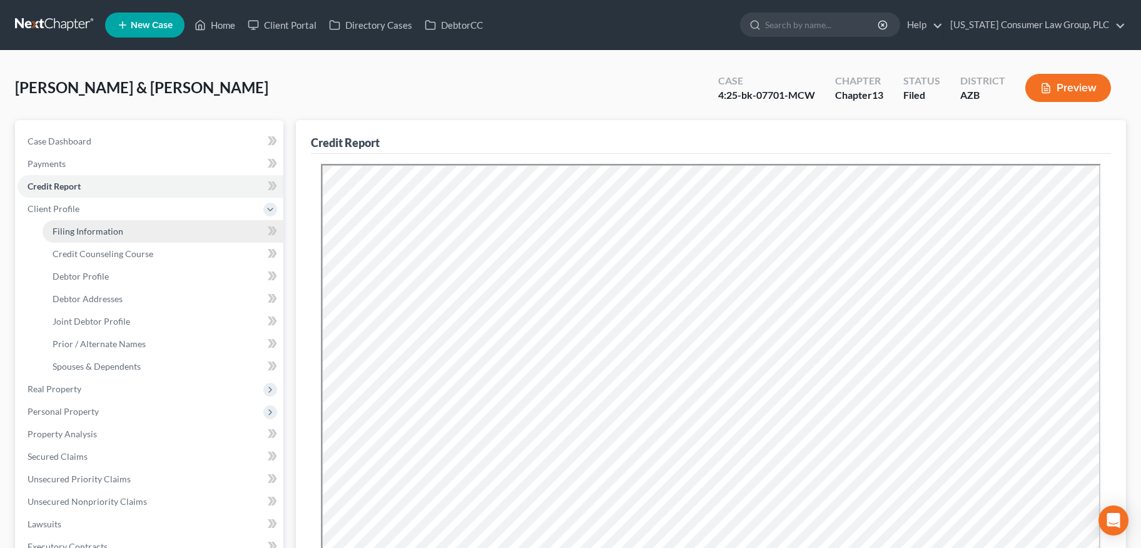
click at [78, 226] on span "Filing Information" at bounding box center [88, 231] width 71 height 11
select select "1"
select select "3"
select select "4"
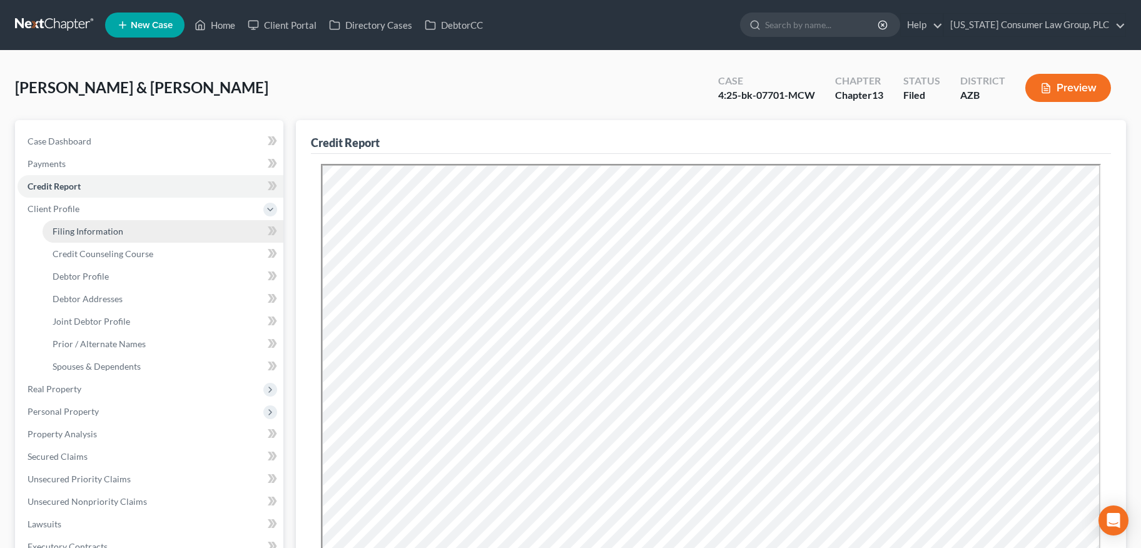
select select "0"
select select "3"
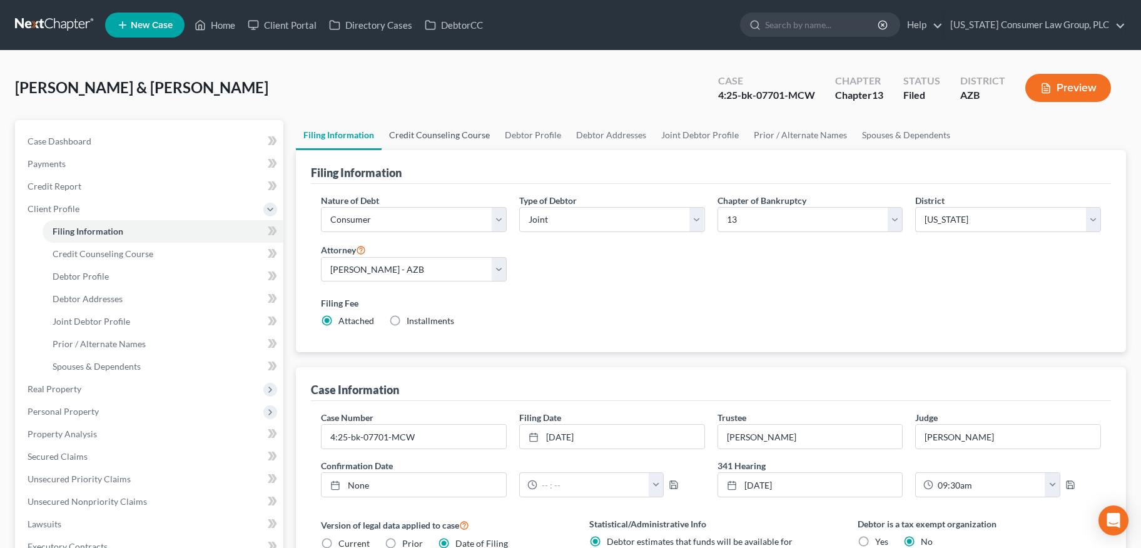
click at [434, 124] on link "Credit Counseling Course" at bounding box center [439, 135] width 116 height 30
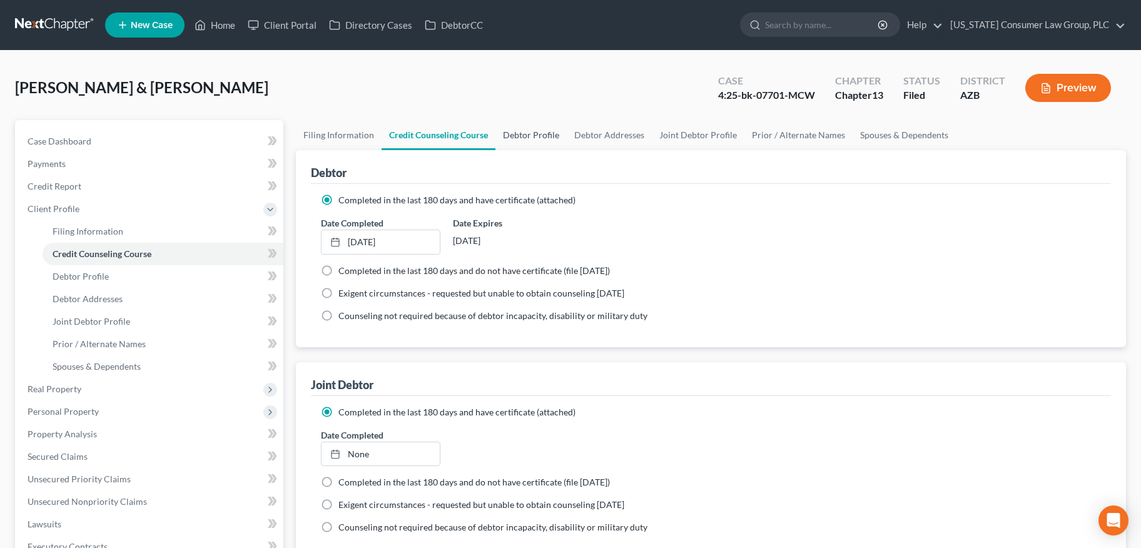
click at [535, 136] on link "Debtor Profile" at bounding box center [530, 135] width 71 height 30
select select "1"
select select "3"
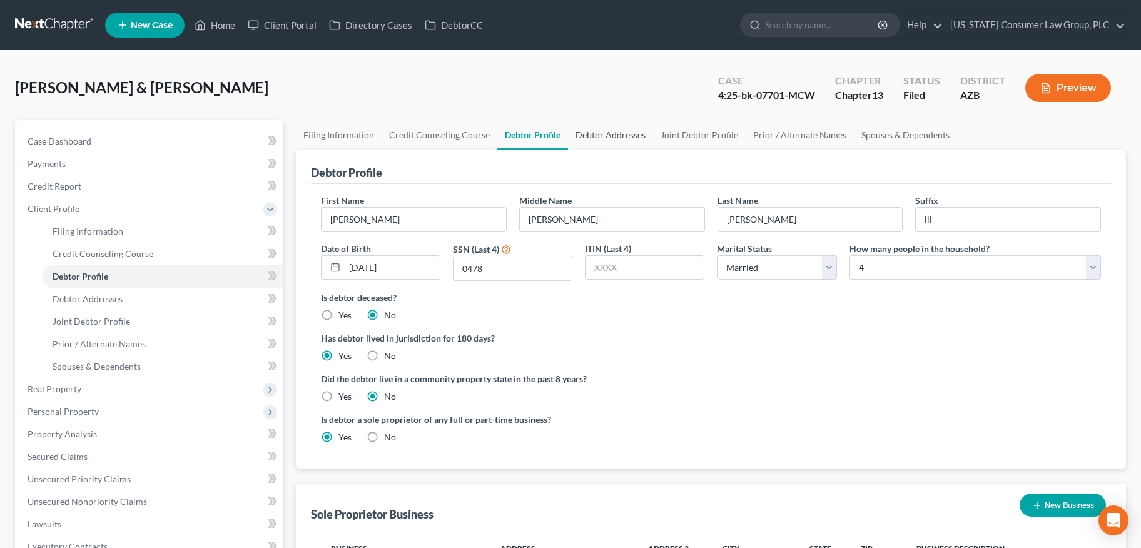
click at [622, 138] on link "Debtor Addresses" at bounding box center [610, 135] width 85 height 30
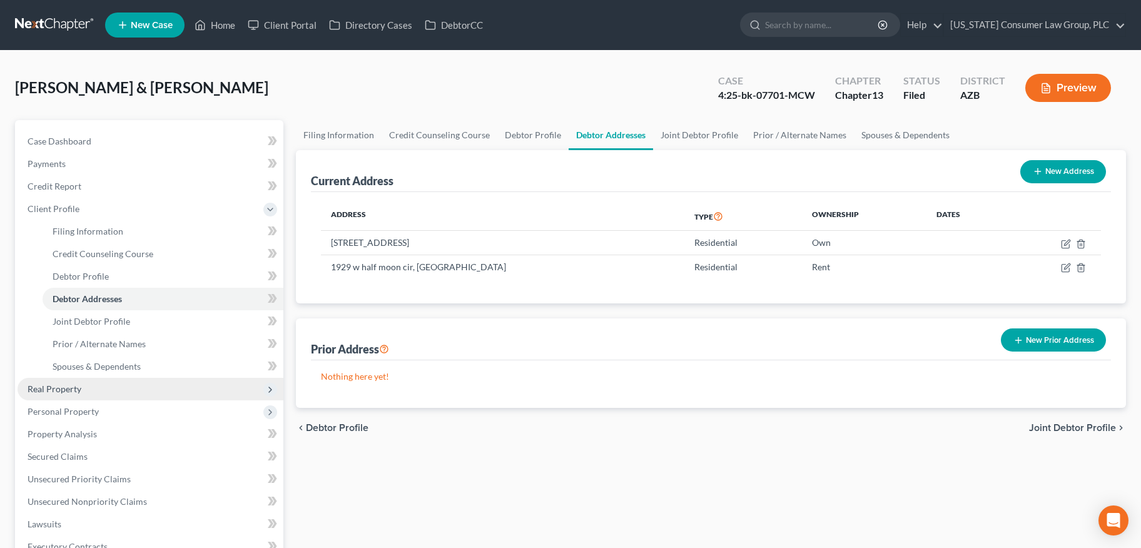
click at [63, 395] on span "Real Property" at bounding box center [151, 389] width 266 height 23
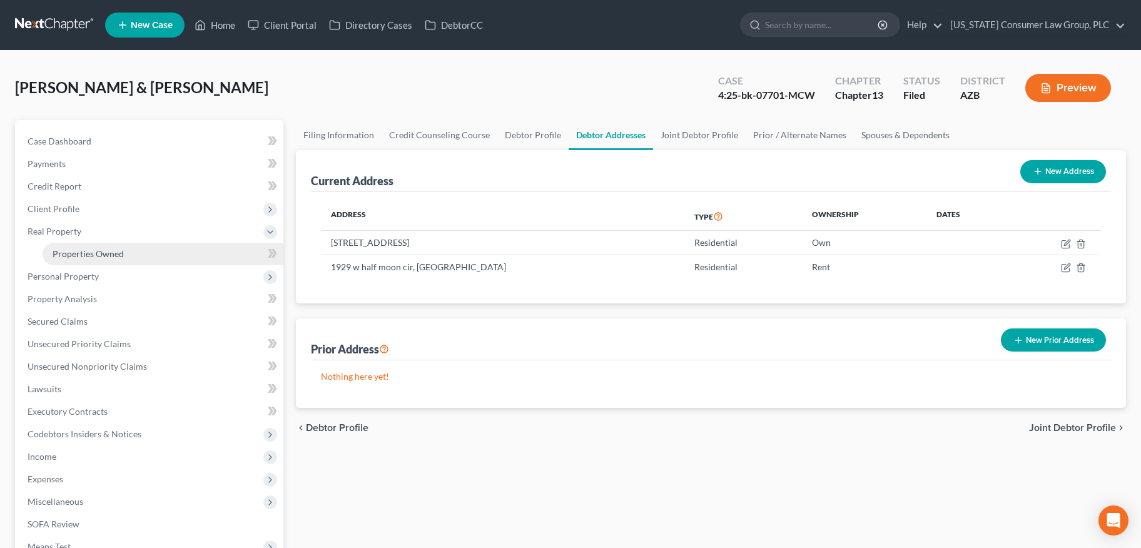
click at [75, 258] on span "Properties Owned" at bounding box center [88, 253] width 71 height 11
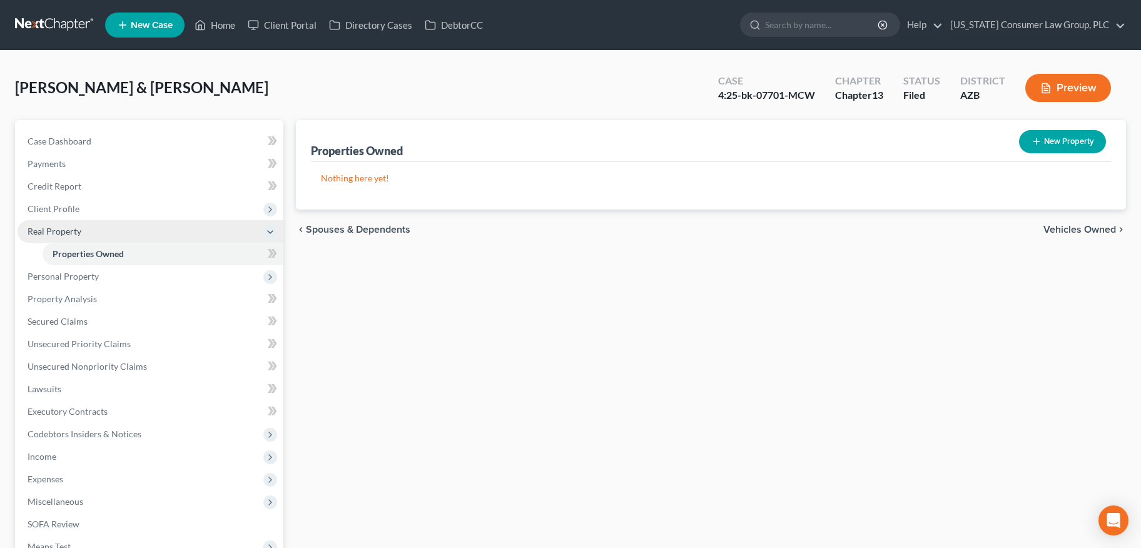
click at [66, 232] on span "Real Property" at bounding box center [55, 231] width 54 height 11
click at [66, 230] on span "Real Property" at bounding box center [55, 231] width 54 height 11
click at [68, 209] on span "Client Profile" at bounding box center [54, 208] width 52 height 11
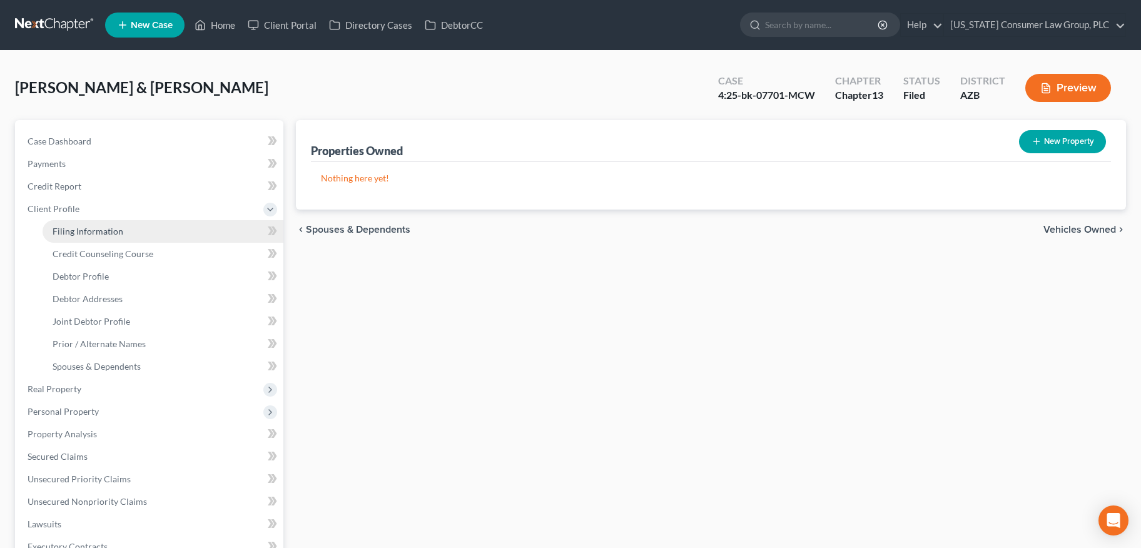
click at [68, 223] on link "Filing Information" at bounding box center [163, 231] width 241 height 23
select select "1"
select select "3"
select select "4"
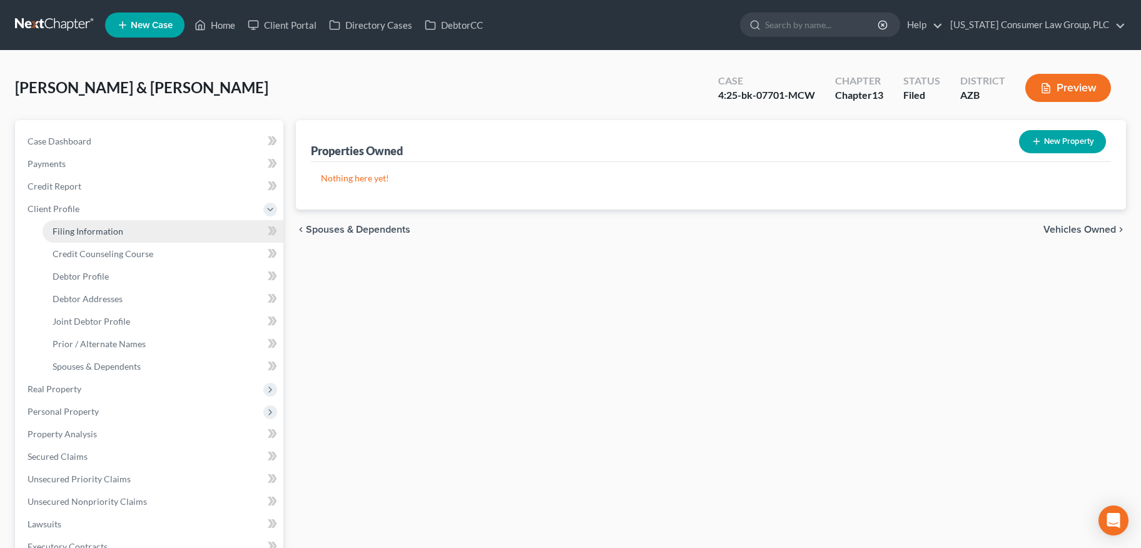
select select "0"
select select "3"
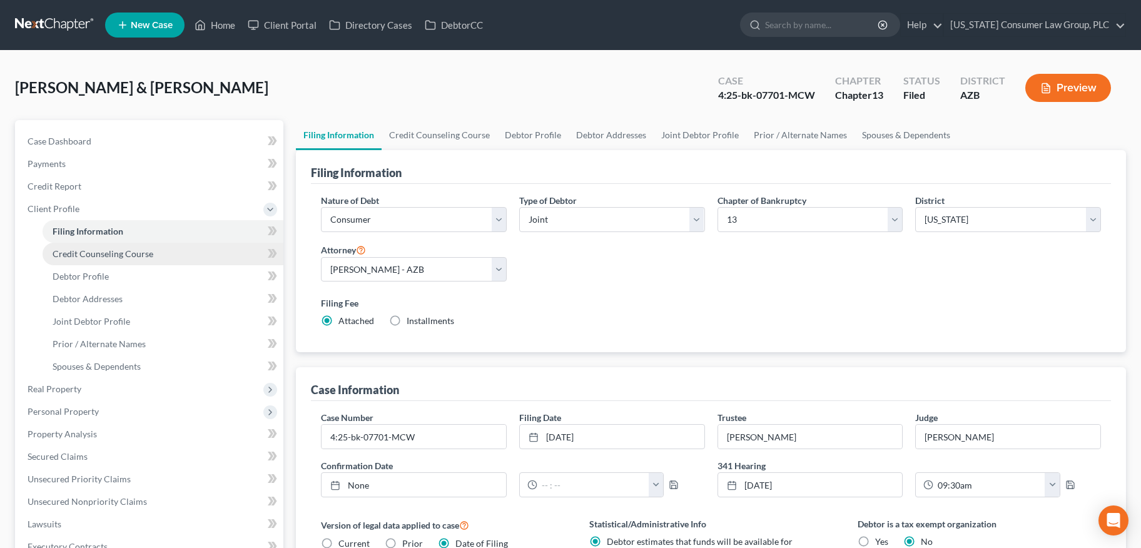
click at [79, 259] on link "Credit Counseling Course" at bounding box center [163, 254] width 241 height 23
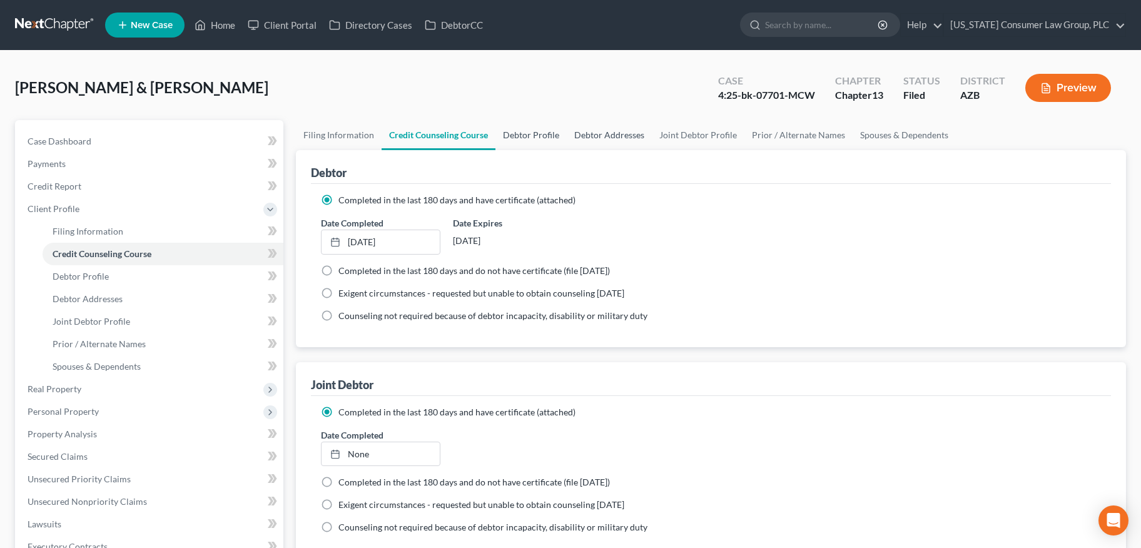
drag, startPoint x: 536, startPoint y: 135, endPoint x: 618, endPoint y: 139, distance: 82.0
click at [537, 136] on link "Debtor Profile" at bounding box center [530, 135] width 71 height 30
select select "1"
select select "3"
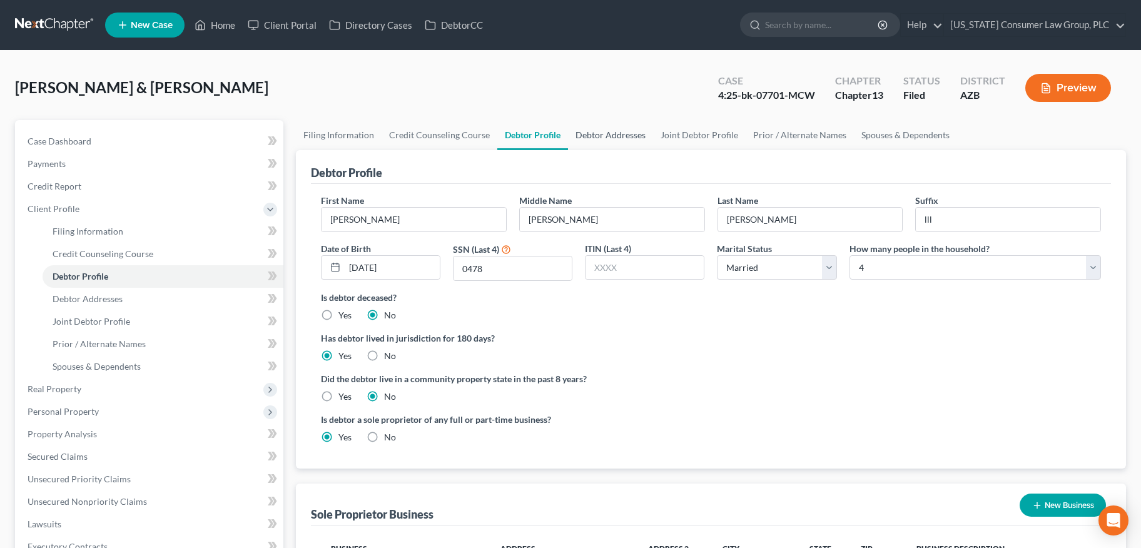
click at [617, 136] on link "Debtor Addresses" at bounding box center [610, 135] width 85 height 30
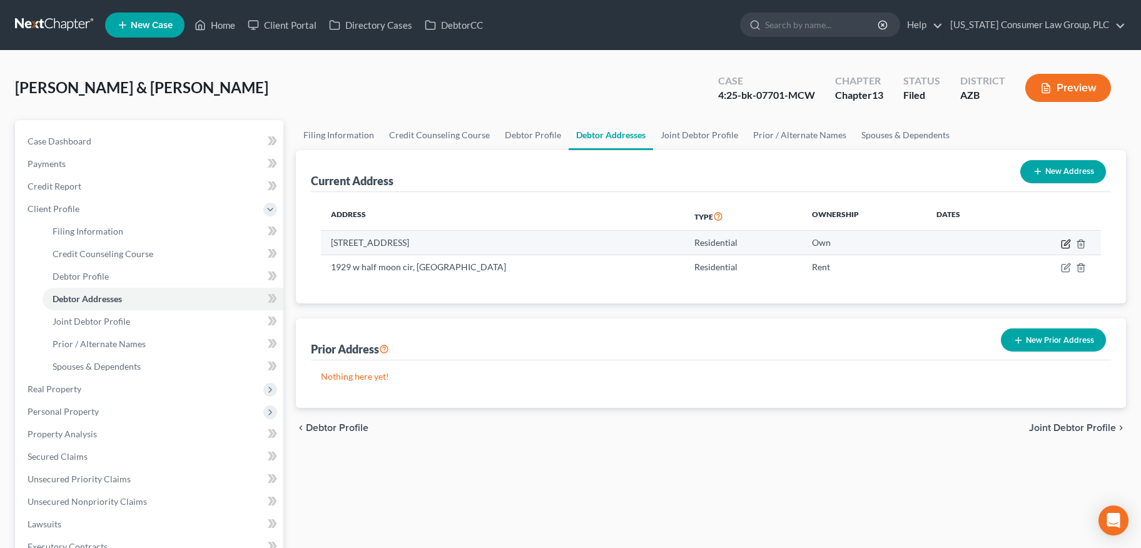
click at [1061, 241] on icon "button" at bounding box center [1065, 244] width 8 height 8
select select "3"
select select "11"
select select "0"
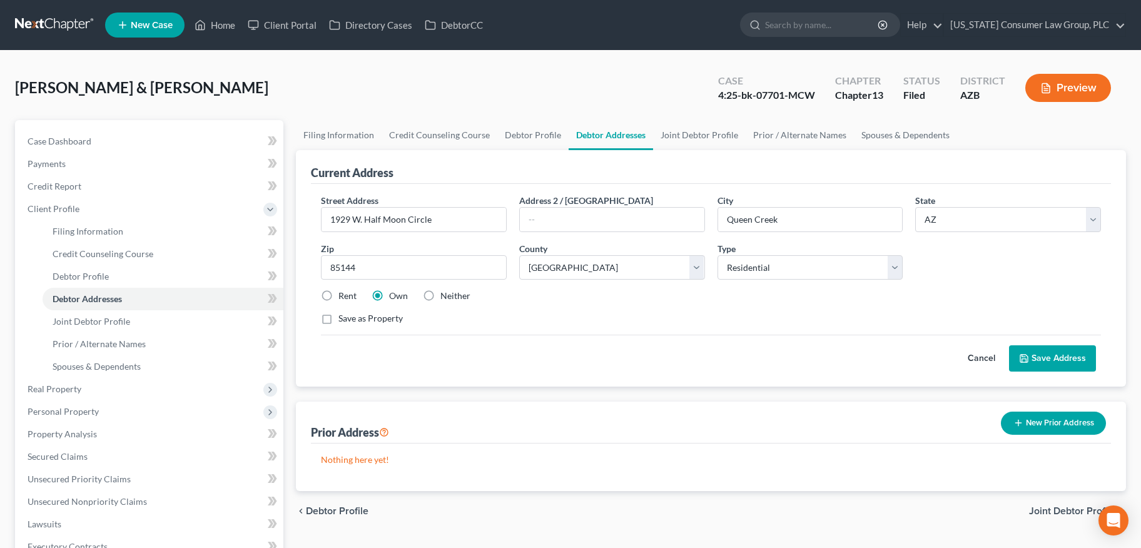
click at [338, 293] on label "Rent" at bounding box center [347, 296] width 18 height 13
click at [343, 293] on input "Rent" at bounding box center [347, 294] width 8 height 8
radio input "true"
click at [1077, 355] on button "Save Address" at bounding box center [1052, 358] width 87 height 26
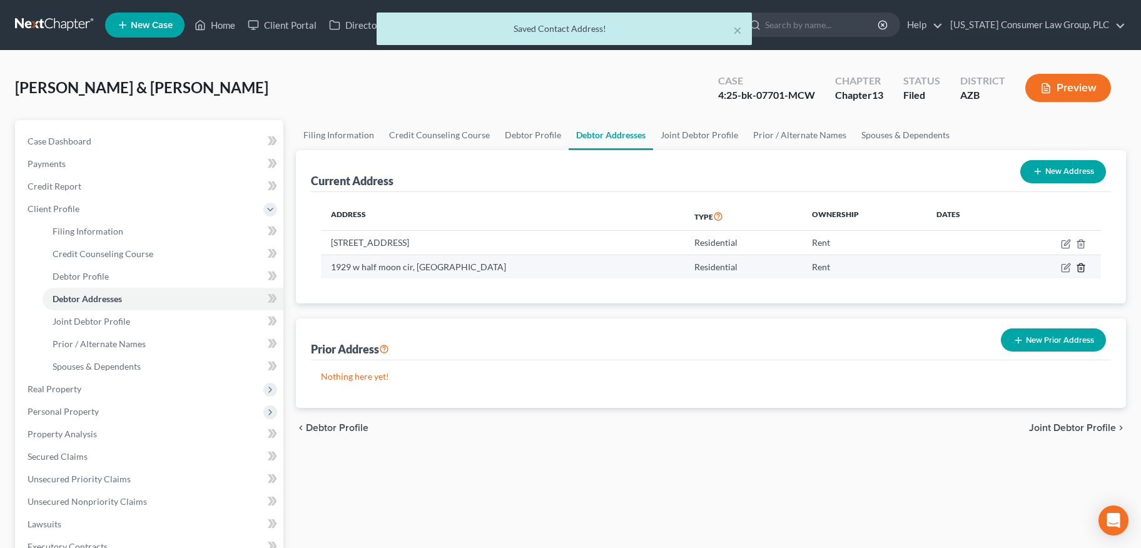
click at [1080, 268] on line "button" at bounding box center [1080, 268] width 0 height 3
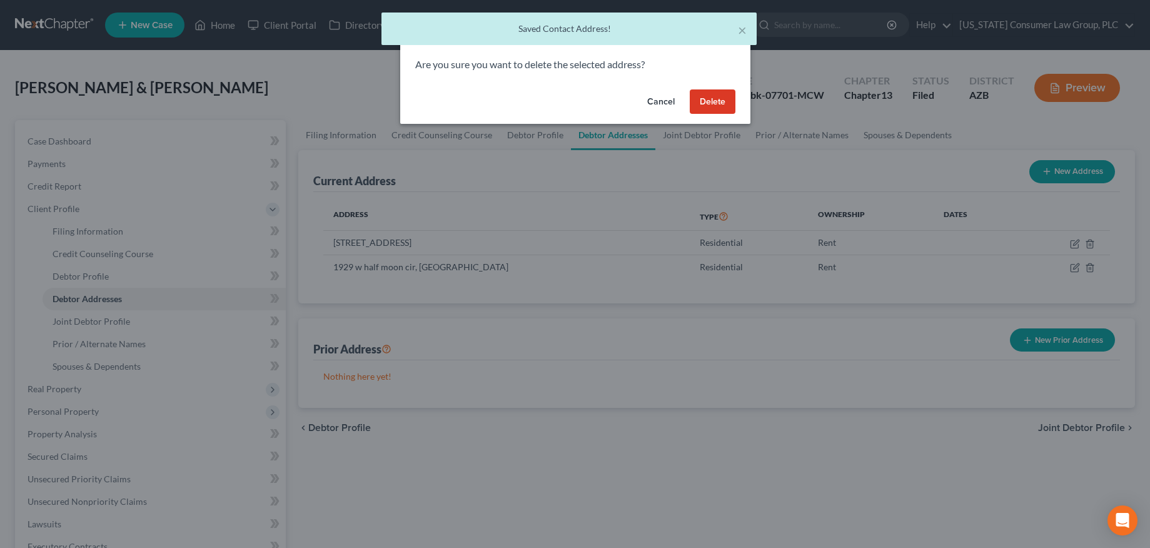
click at [704, 99] on button "Delete" at bounding box center [713, 101] width 46 height 25
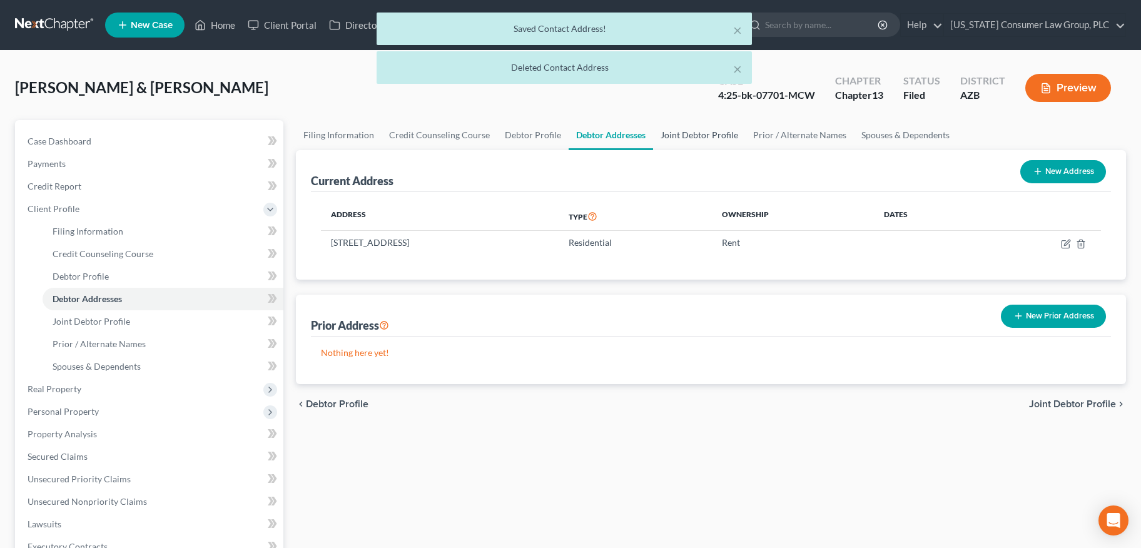
click at [687, 141] on link "Joint Debtor Profile" at bounding box center [699, 135] width 93 height 30
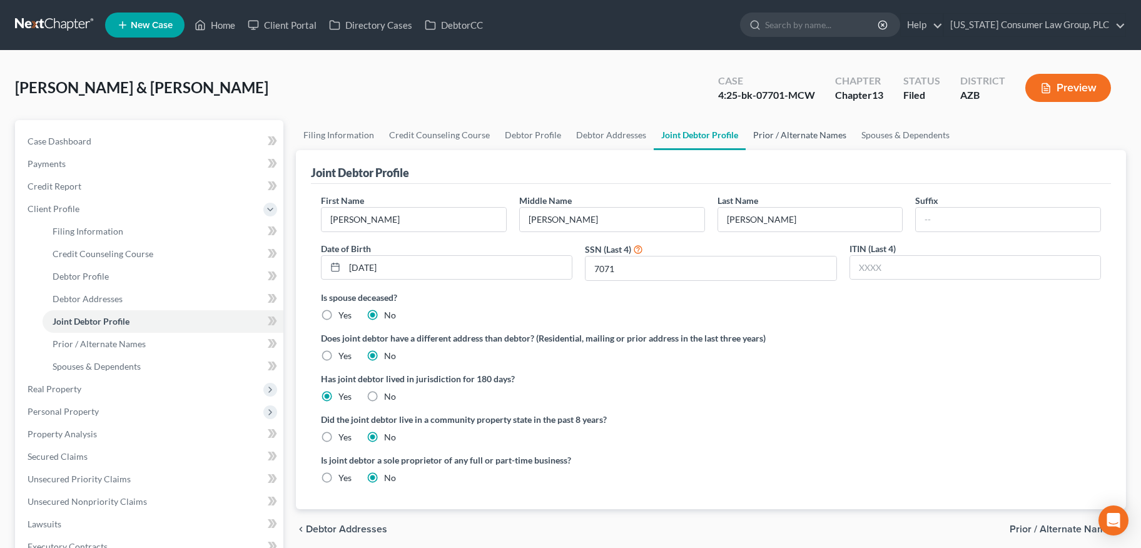
click at [797, 129] on link "Prior / Alternate Names" at bounding box center [799, 135] width 108 height 30
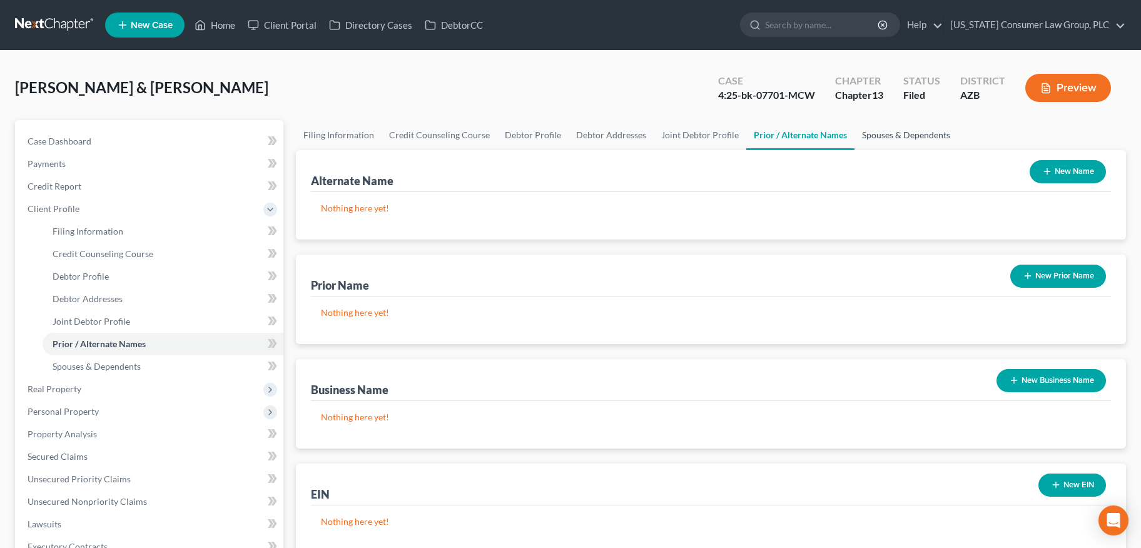
click at [904, 135] on link "Spouses & Dependents" at bounding box center [905, 135] width 103 height 30
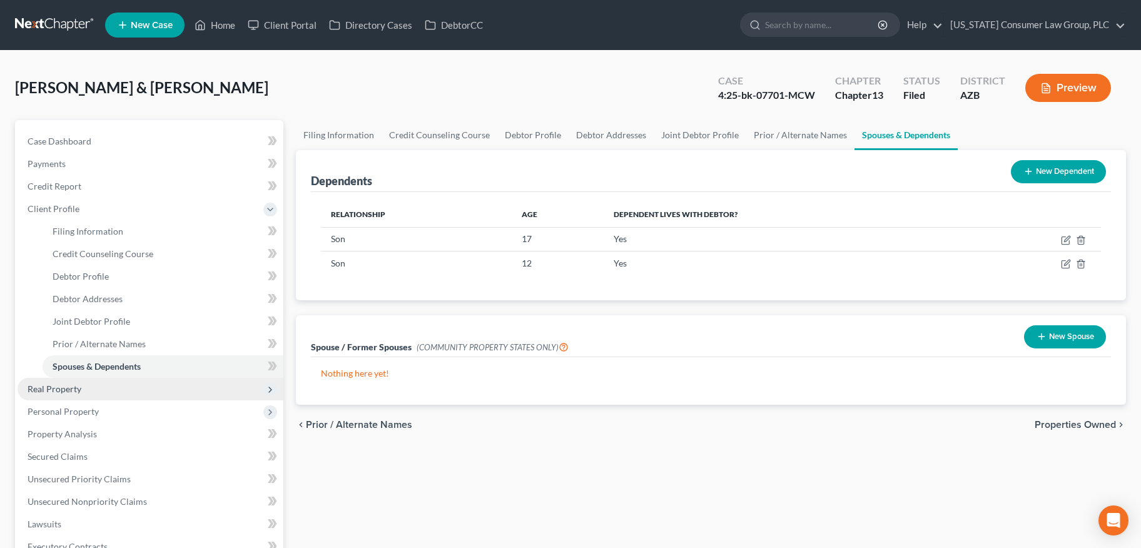
click at [56, 386] on span "Real Property" at bounding box center [55, 388] width 54 height 11
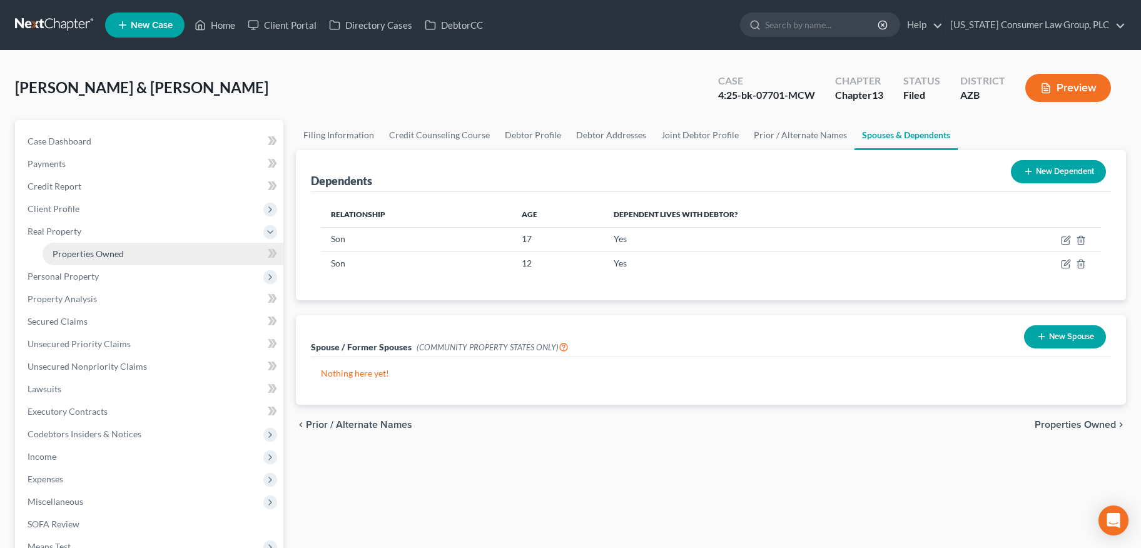
click at [94, 255] on span "Properties Owned" at bounding box center [88, 253] width 71 height 11
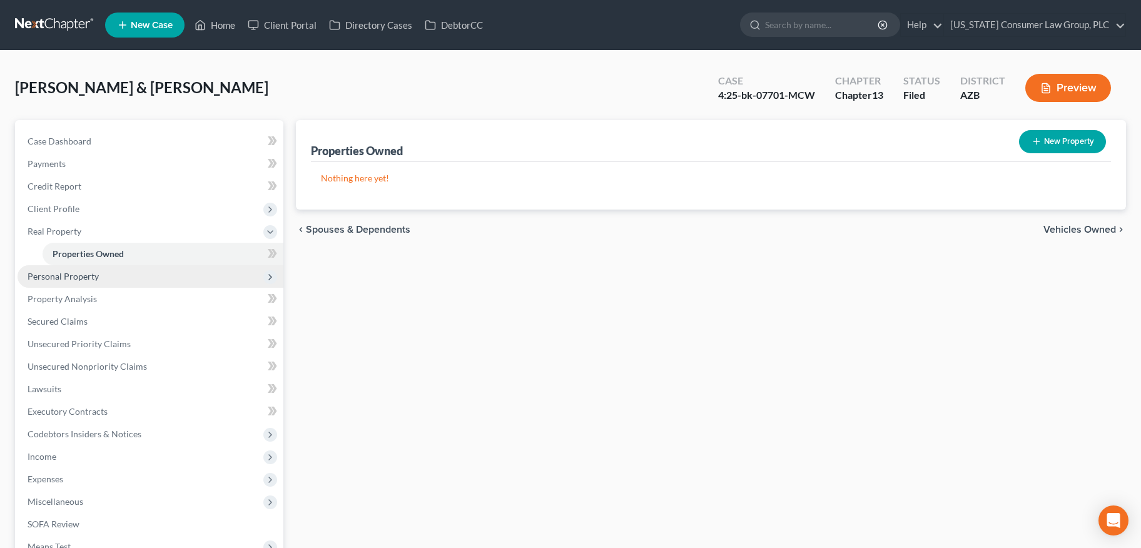
click at [78, 278] on span "Personal Property" at bounding box center [63, 276] width 71 height 11
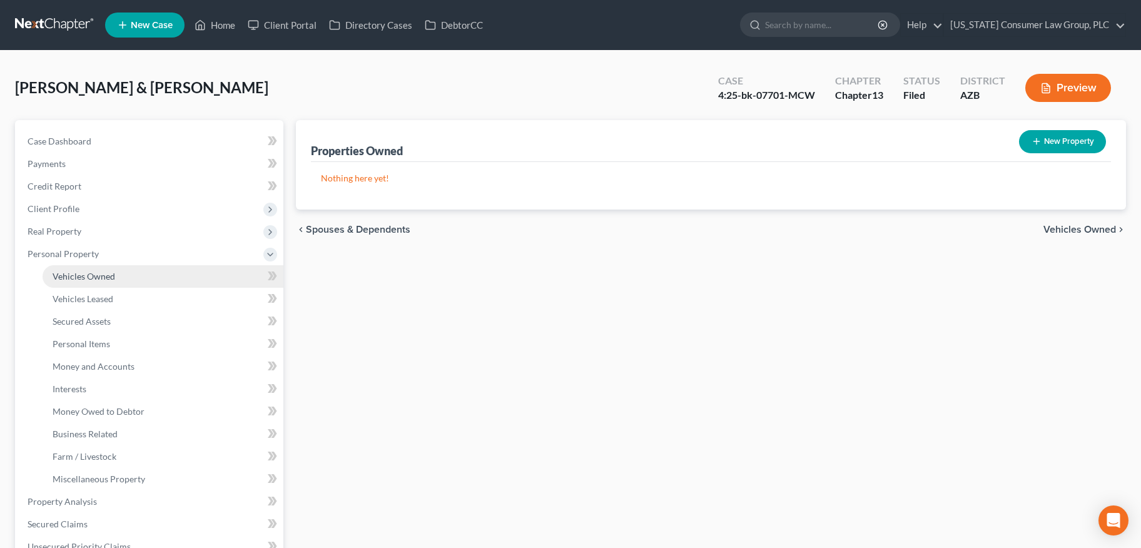
click at [84, 280] on span "Vehicles Owned" at bounding box center [84, 276] width 63 height 11
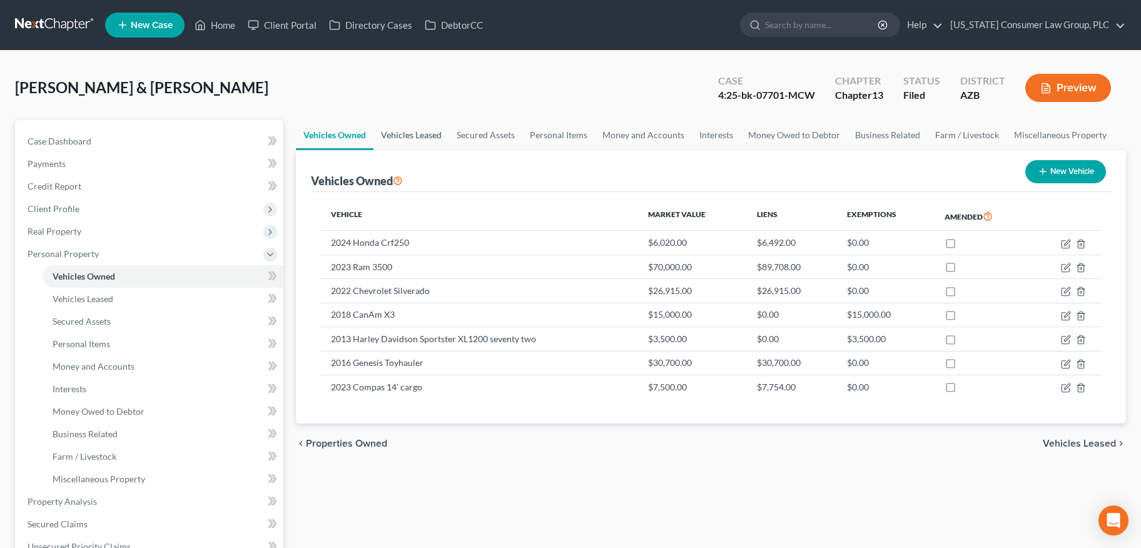
click at [438, 133] on link "Vehicles Leased" at bounding box center [411, 135] width 76 height 30
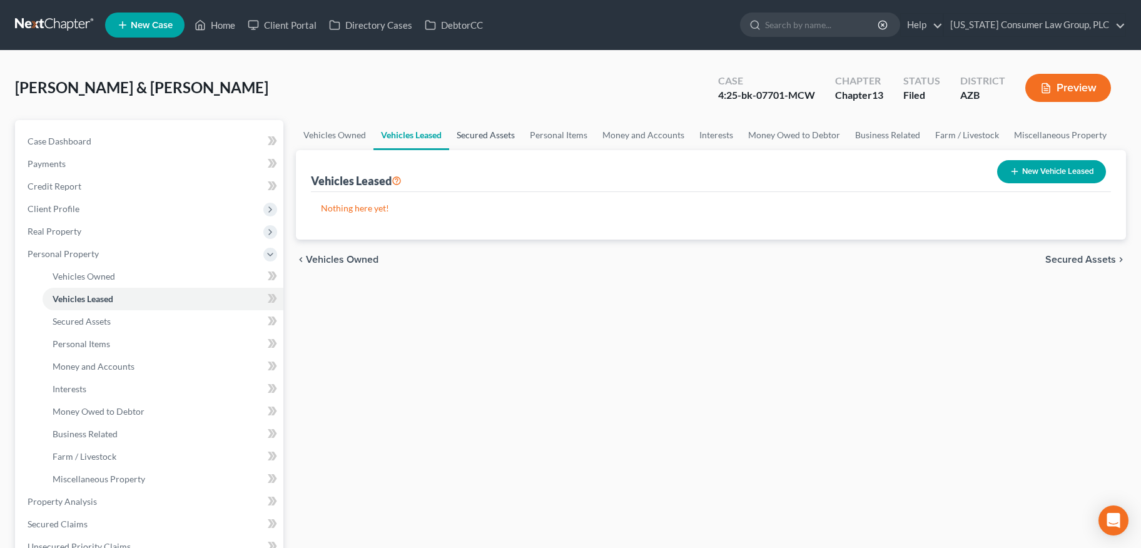
click at [486, 134] on link "Secured Assets" at bounding box center [485, 135] width 73 height 30
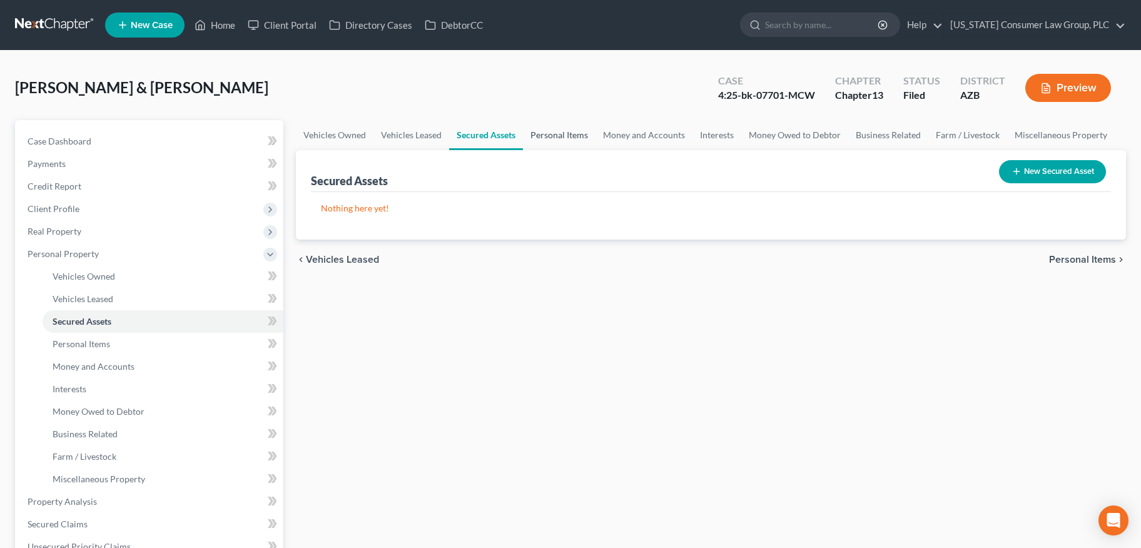
click at [531, 133] on link "Personal Items" at bounding box center [559, 135] width 73 height 30
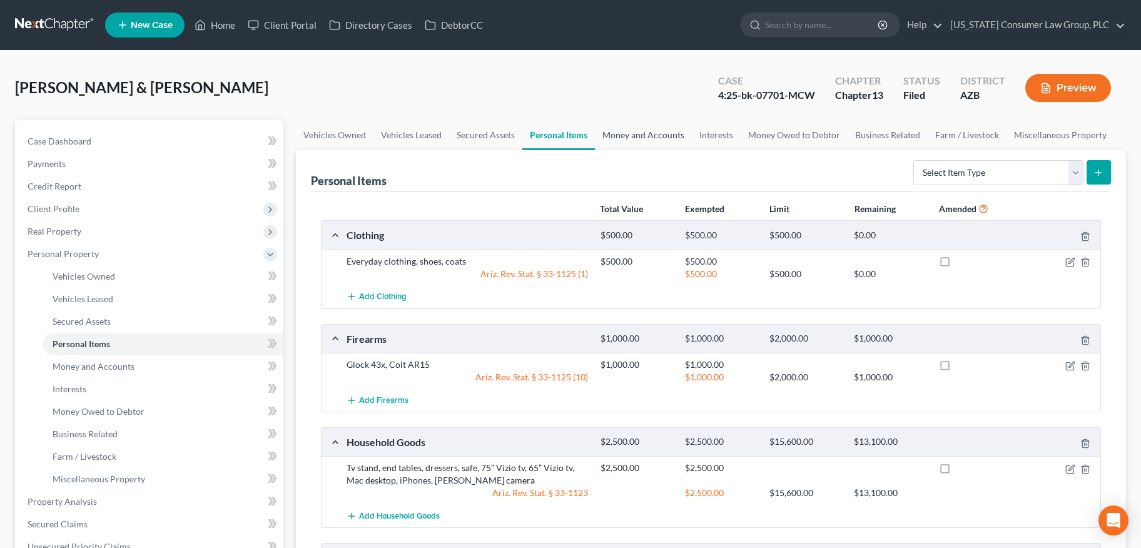
click at [627, 124] on link "Money and Accounts" at bounding box center [643, 135] width 97 height 30
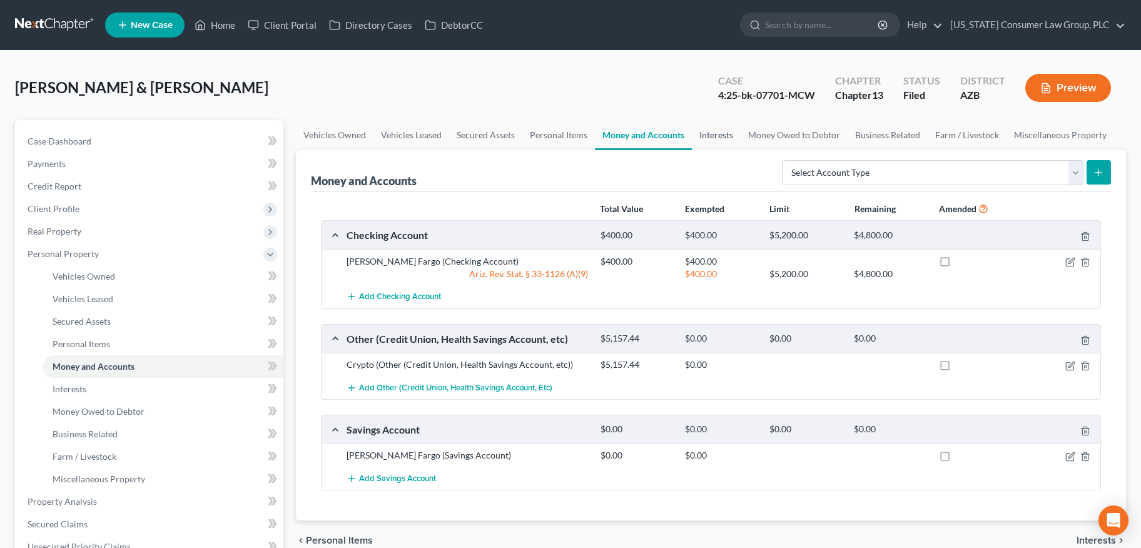
click at [731, 135] on link "Interests" at bounding box center [716, 135] width 49 height 30
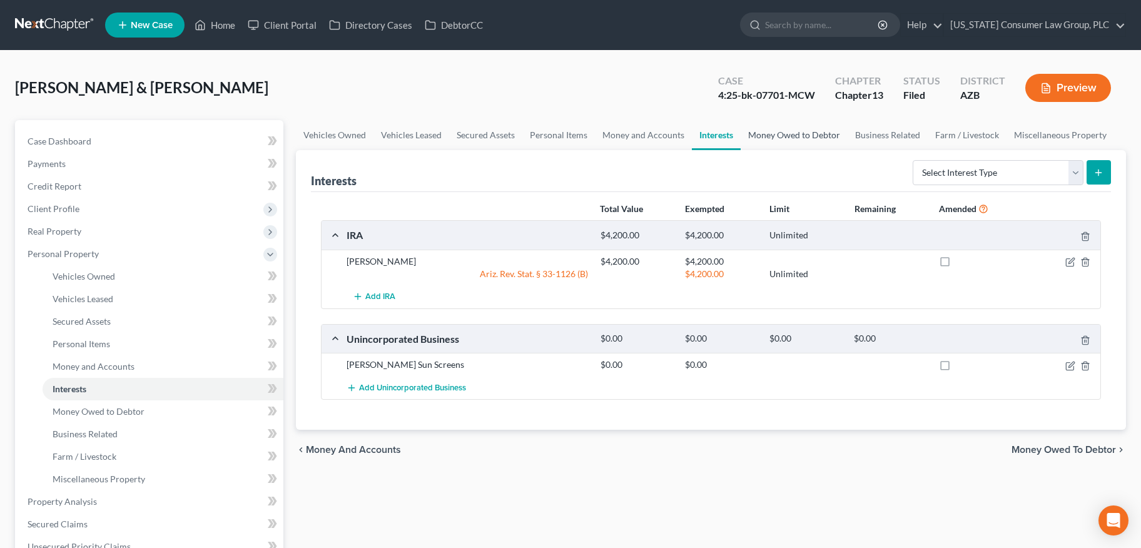
click at [783, 137] on link "Money Owed to Debtor" at bounding box center [793, 135] width 107 height 30
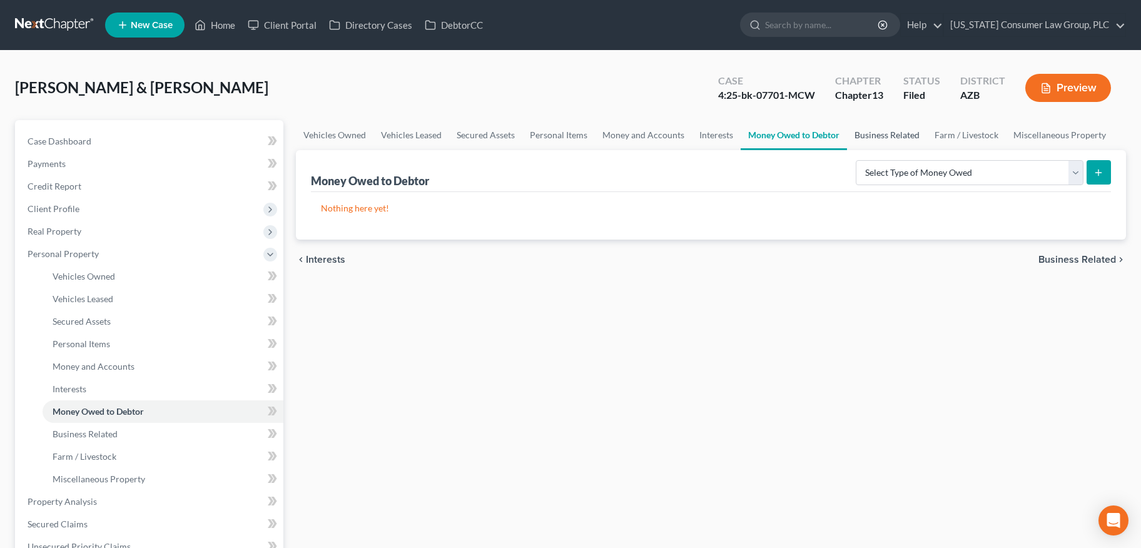
click at [863, 135] on link "Business Related" at bounding box center [887, 135] width 80 height 30
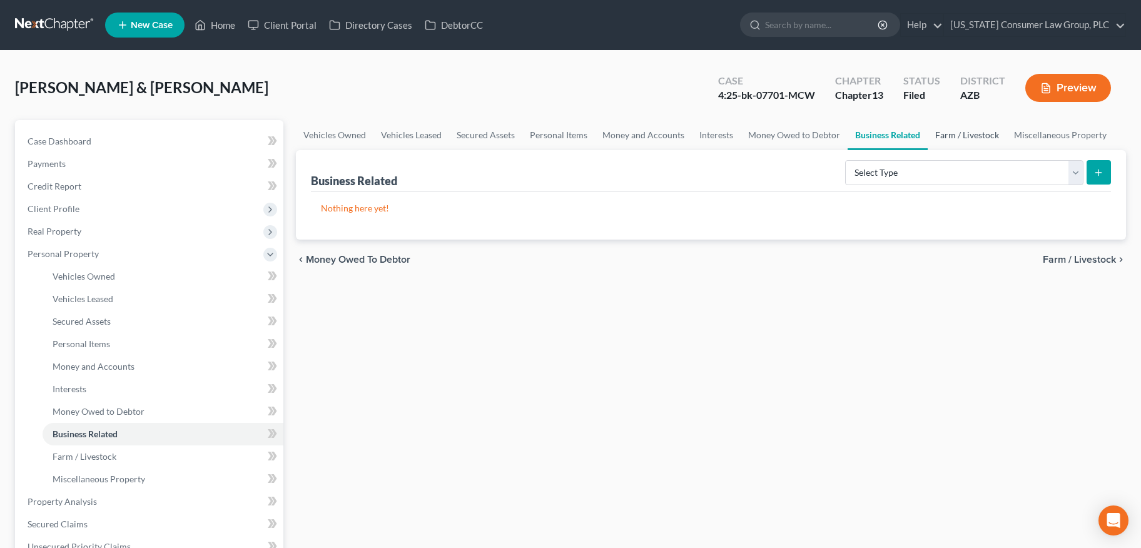
click at [974, 135] on link "Farm / Livestock" at bounding box center [966, 135] width 79 height 30
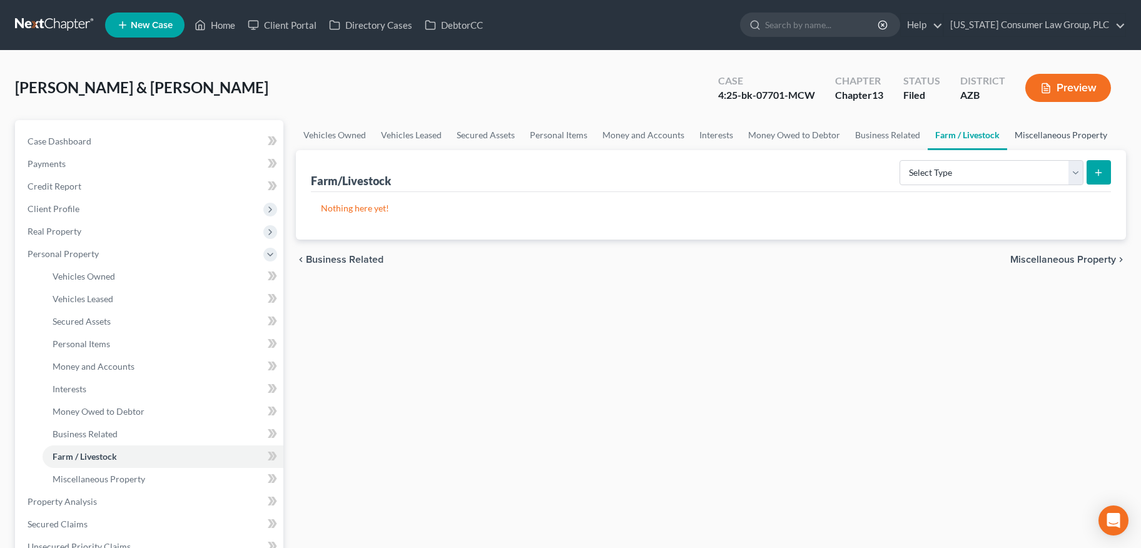
click at [1045, 136] on link "Miscellaneous Property" at bounding box center [1061, 135] width 108 height 30
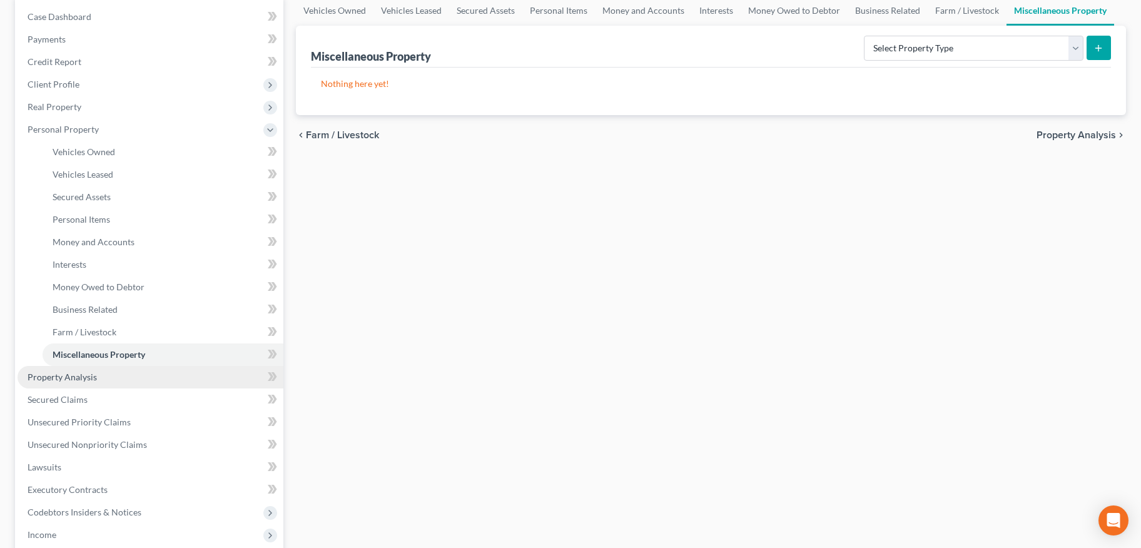
click at [94, 377] on span "Property Analysis" at bounding box center [62, 376] width 69 height 11
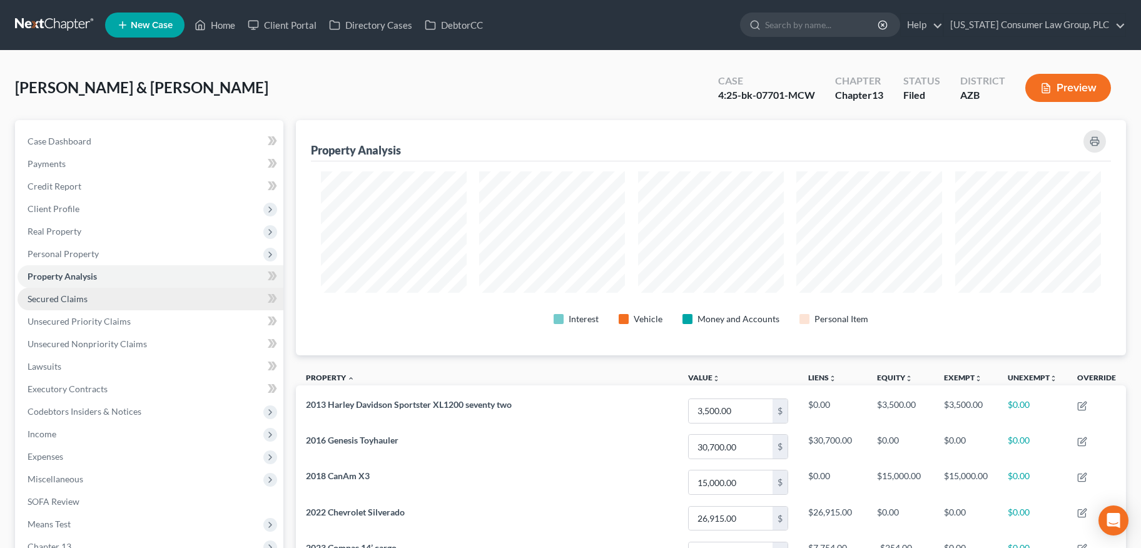
click at [91, 304] on link "Secured Claims" at bounding box center [151, 299] width 266 height 23
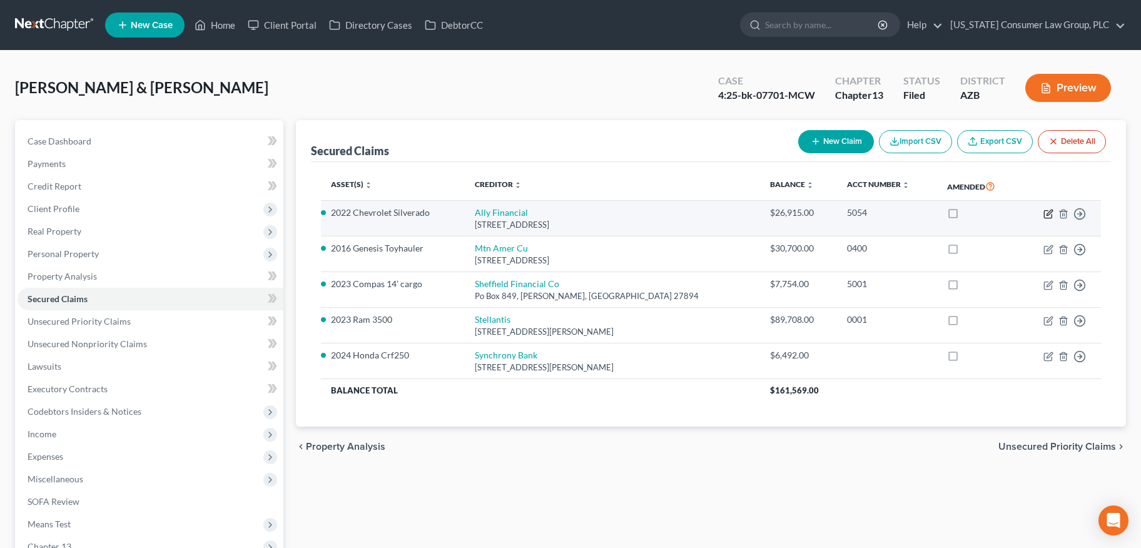
click at [1044, 216] on icon "button" at bounding box center [1048, 214] width 10 height 10
select select "23"
select select "0"
select select "2"
select select "0"
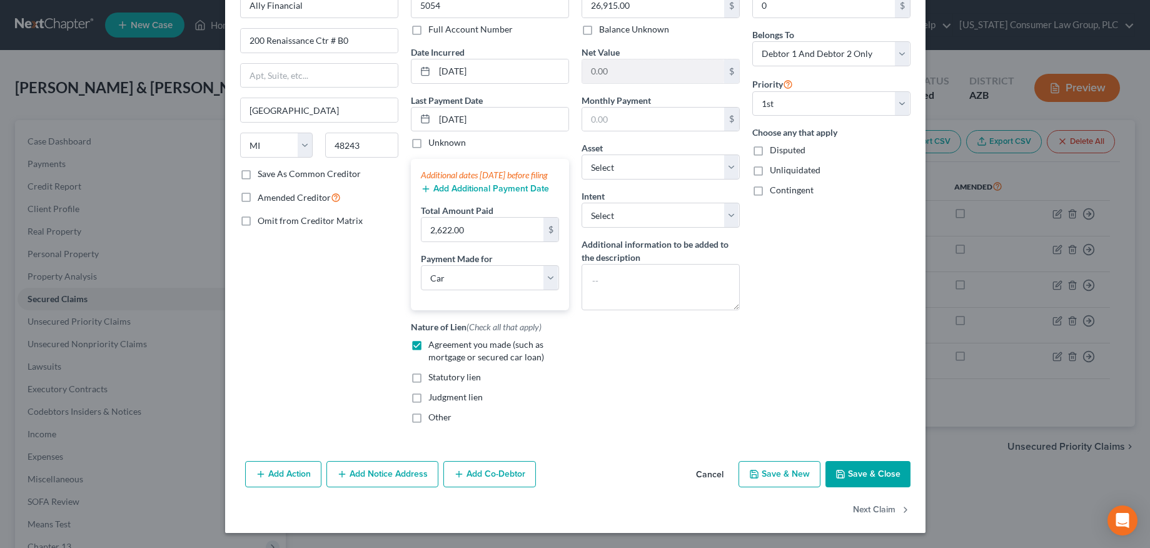
scroll to position [90, 0]
click at [859, 473] on button "Save & Close" at bounding box center [867, 474] width 85 height 26
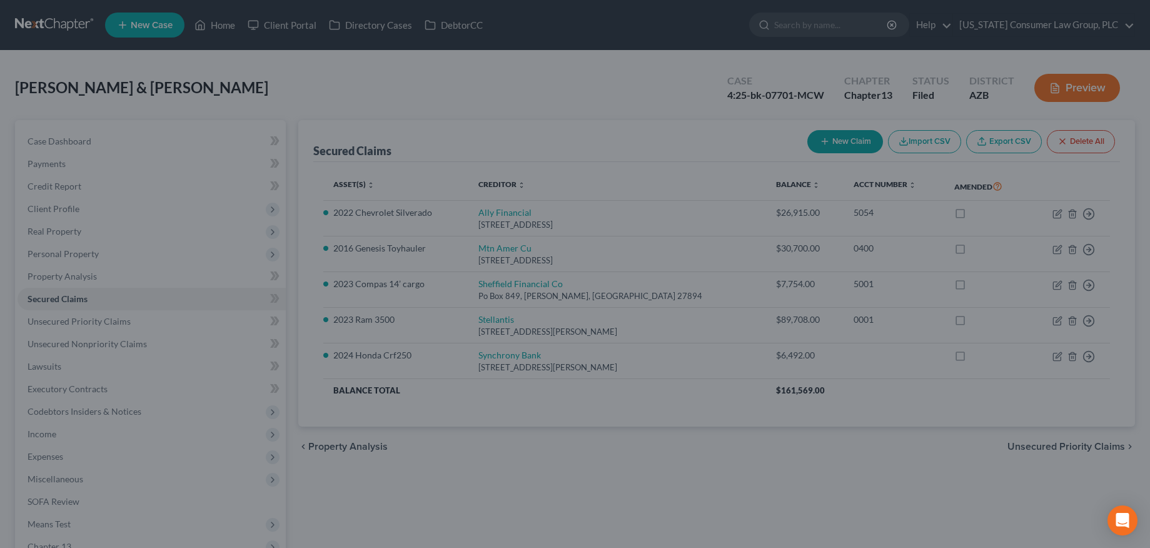
select select "7"
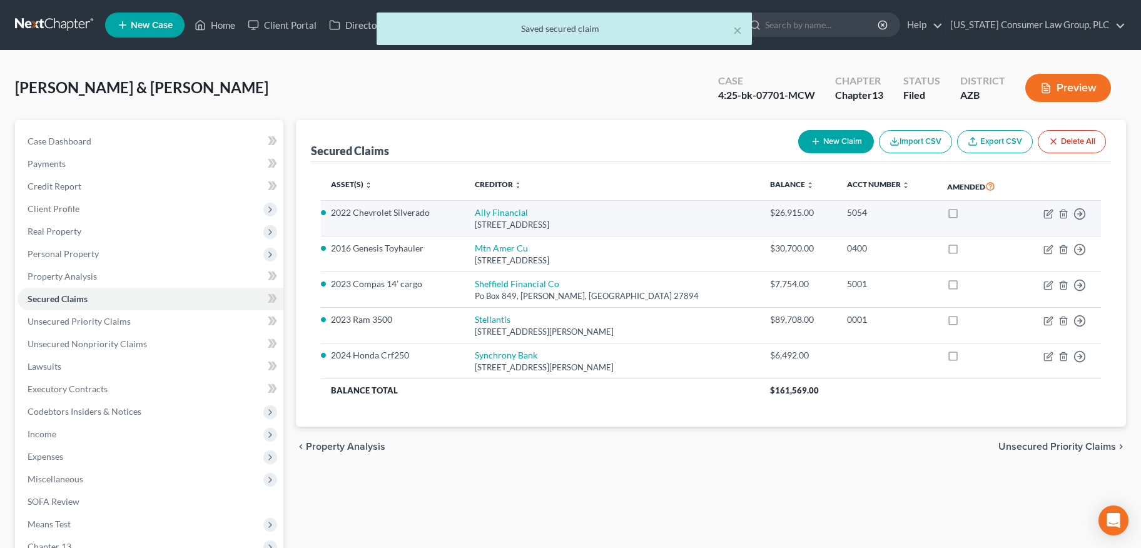
click at [401, 214] on li "2022 Chevrolet Silverado" at bounding box center [393, 212] width 124 height 13
click at [1048, 211] on icon "button" at bounding box center [1048, 214] width 10 height 10
select select "23"
select select "0"
select select "2"
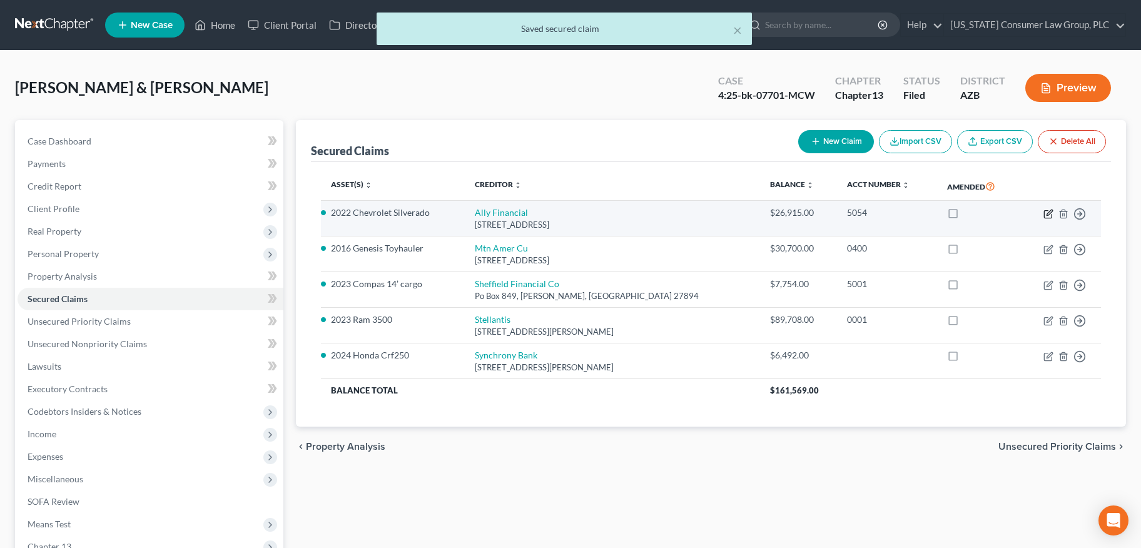
select select "0"
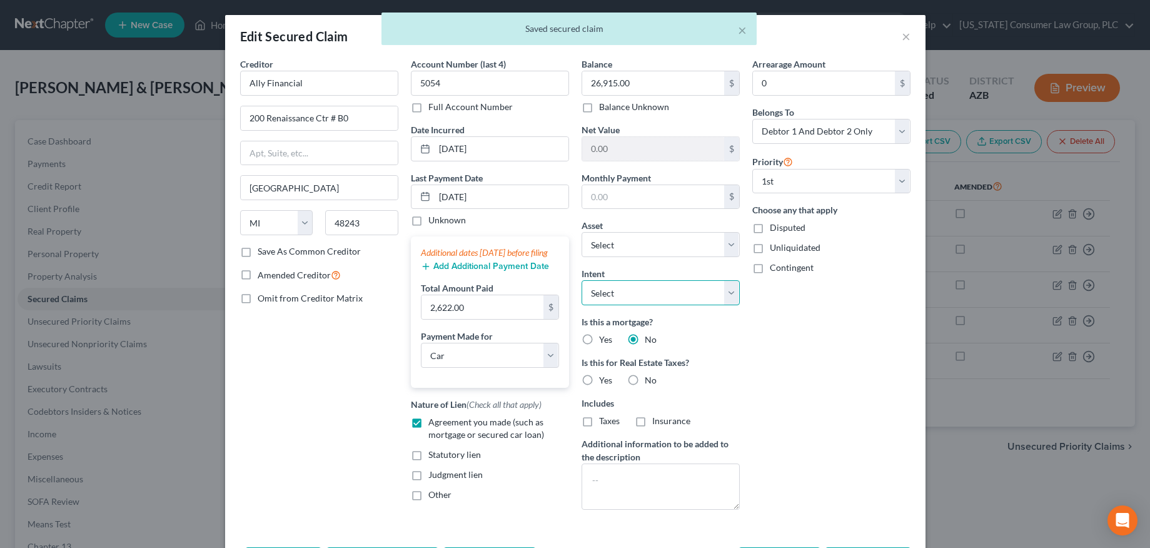
click at [711, 288] on select "Select Surrender Redeem Reaffirm Avoid Other" at bounding box center [661, 292] width 158 height 25
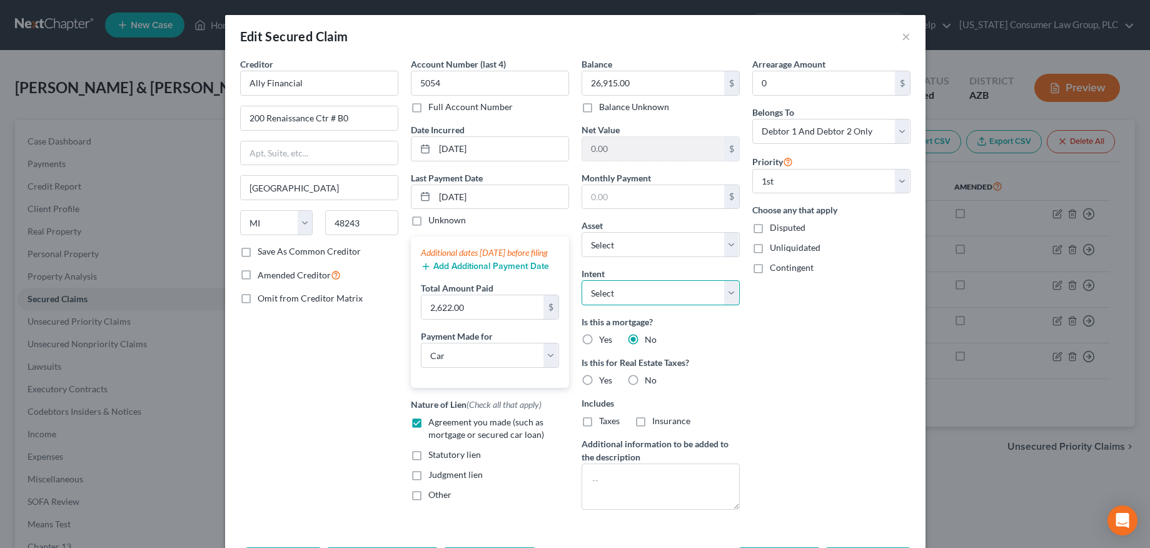
click at [700, 288] on select "Select Surrender Redeem Reaffirm Avoid Other" at bounding box center [661, 292] width 158 height 25
select select "2"
click at [582, 280] on select "Select Surrender Redeem Reaffirm Avoid Other" at bounding box center [661, 292] width 158 height 25
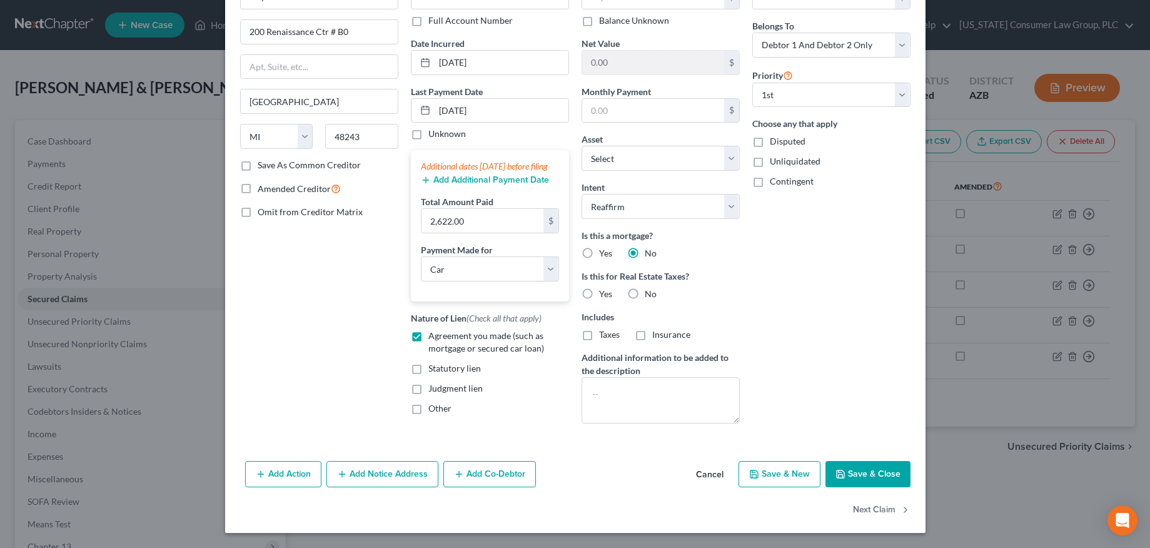
click at [858, 477] on button "Save & Close" at bounding box center [867, 474] width 85 height 26
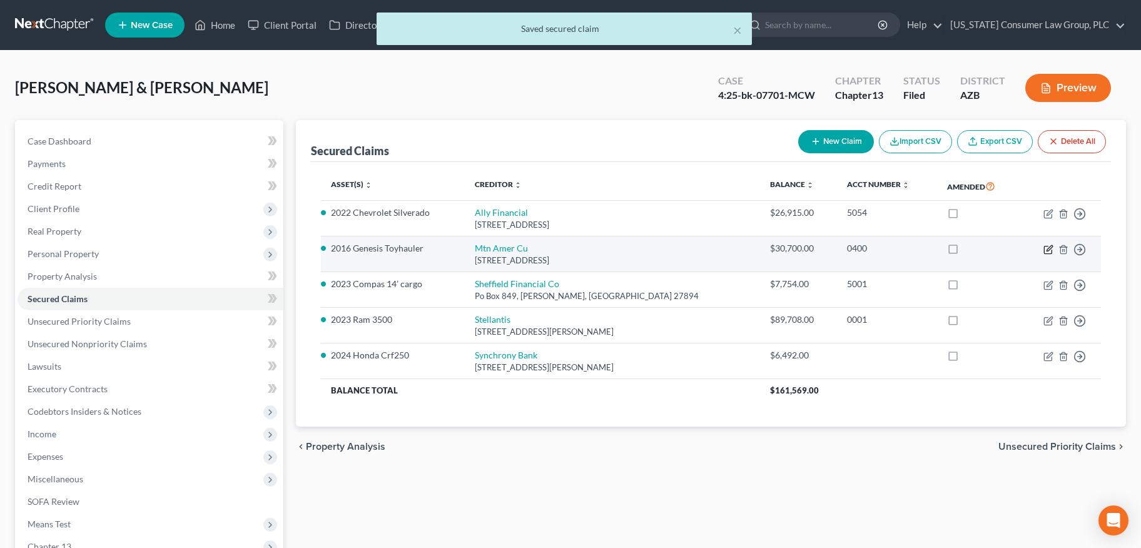
click at [1047, 246] on icon "button" at bounding box center [1048, 249] width 10 height 10
select select "46"
select select "4"
select select "0"
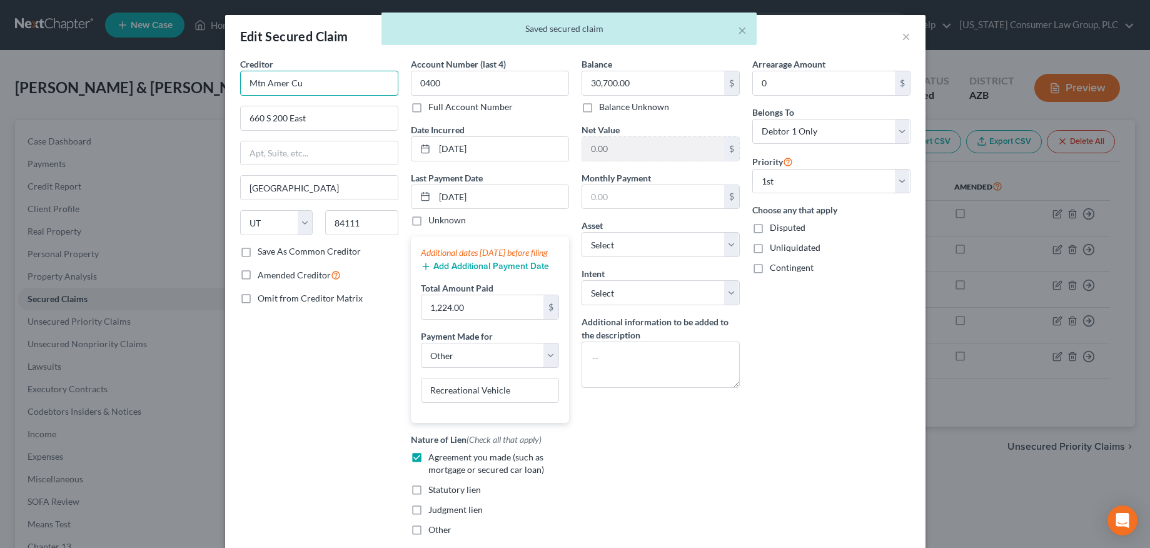
drag, startPoint x: 338, startPoint y: 88, endPoint x: 169, endPoint y: 89, distance: 168.2
click at [169, 89] on div "Edit Secured Claim × Creditor * Mtn Amer Cu 660 S 200 East Salt Lake City State…" at bounding box center [575, 274] width 1150 height 548
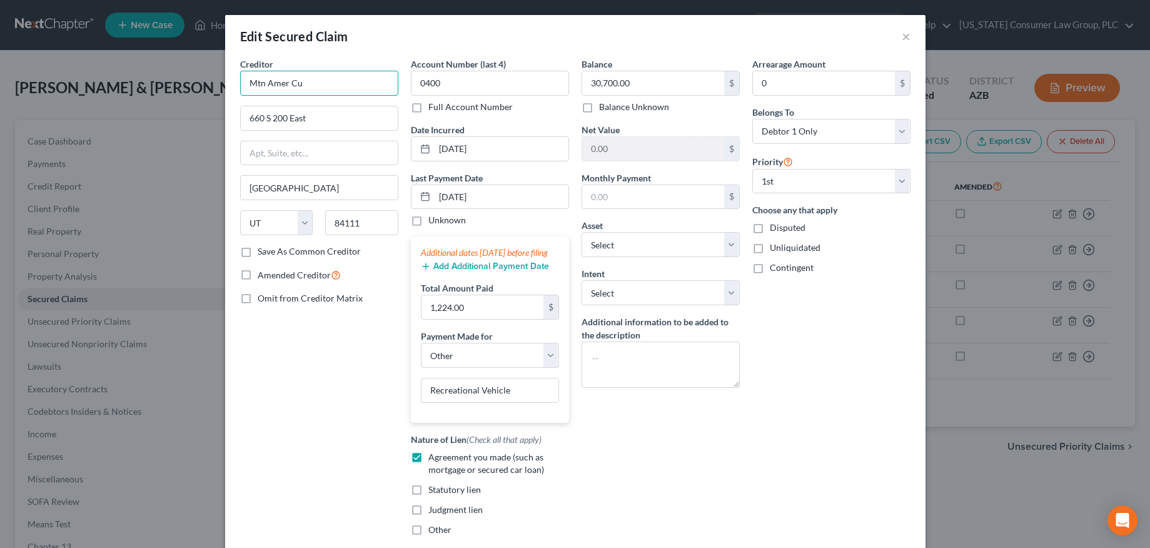
drag, startPoint x: 339, startPoint y: 85, endPoint x: 234, endPoint y: 79, distance: 105.2
click at [234, 79] on div "Creditor * Mtn Amer Cu 660 S 200 East Salt Lake City State AL AK AR AZ CA CO CT…" at bounding box center [319, 302] width 171 height 488
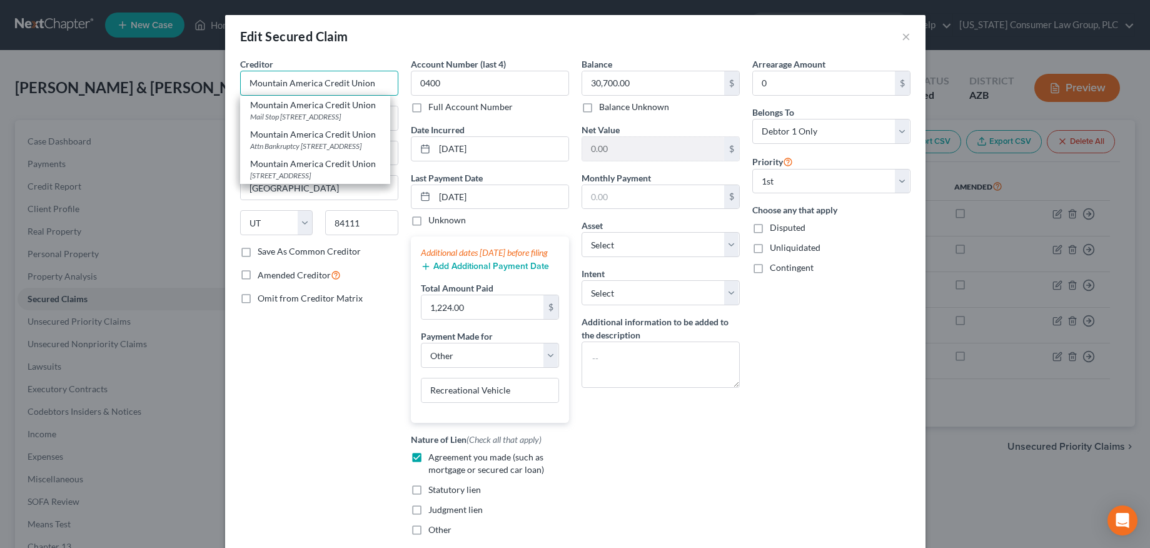
type input "Mountain America Credit Union"
click at [800, 436] on div "Arrearage Amount 0 $ Belongs To * Select Debtor 1 Only Debtor 2 Only Debtor 1 A…" at bounding box center [831, 302] width 171 height 488
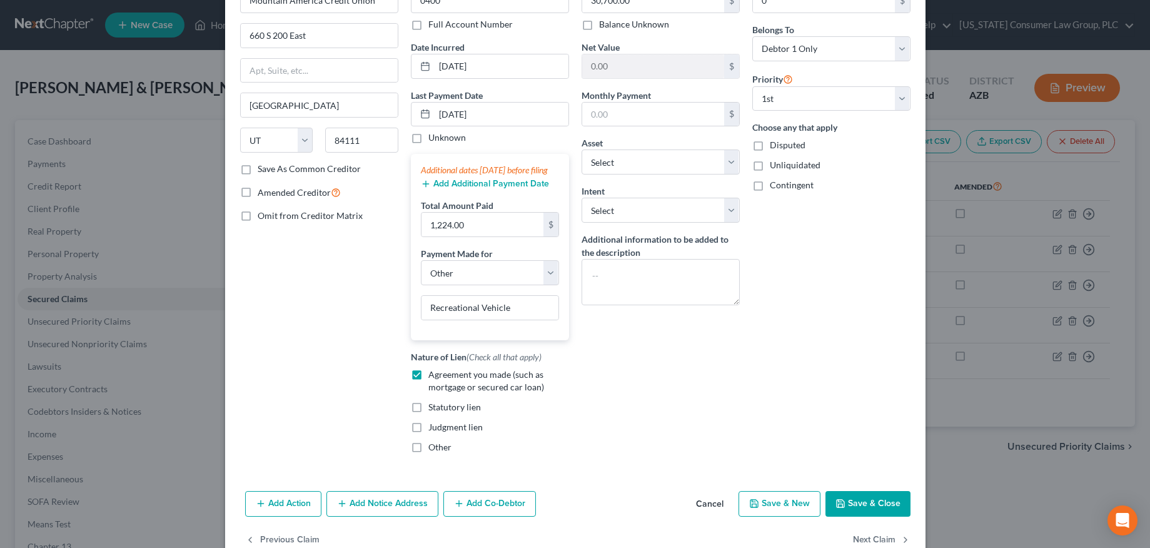
scroll to position [84, 0]
click at [861, 507] on button "Save & Close" at bounding box center [867, 502] width 85 height 26
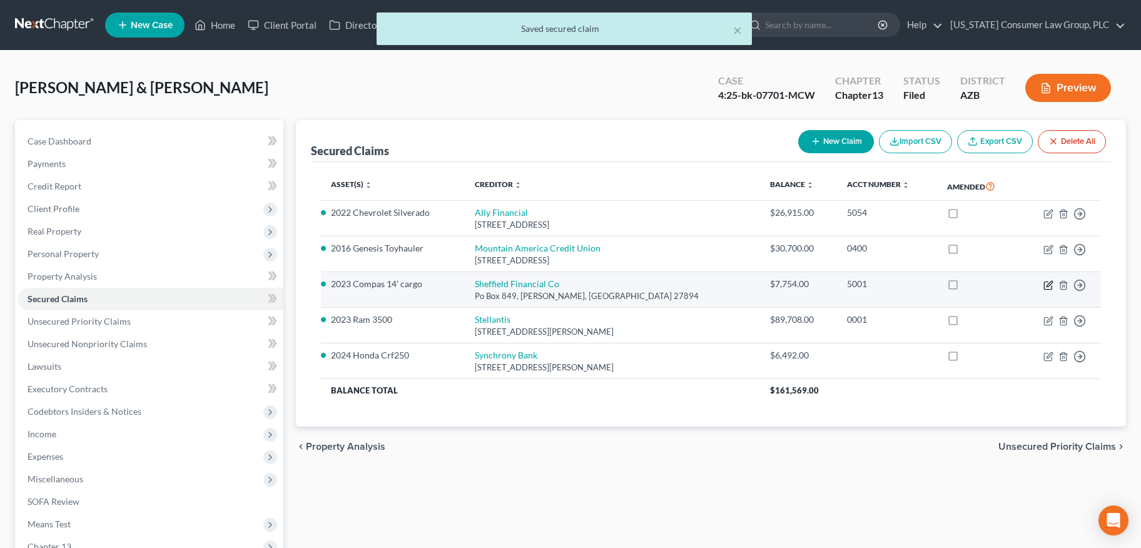
click at [1047, 282] on icon "button" at bounding box center [1048, 285] width 10 height 10
select select "28"
select select "4"
select select "0"
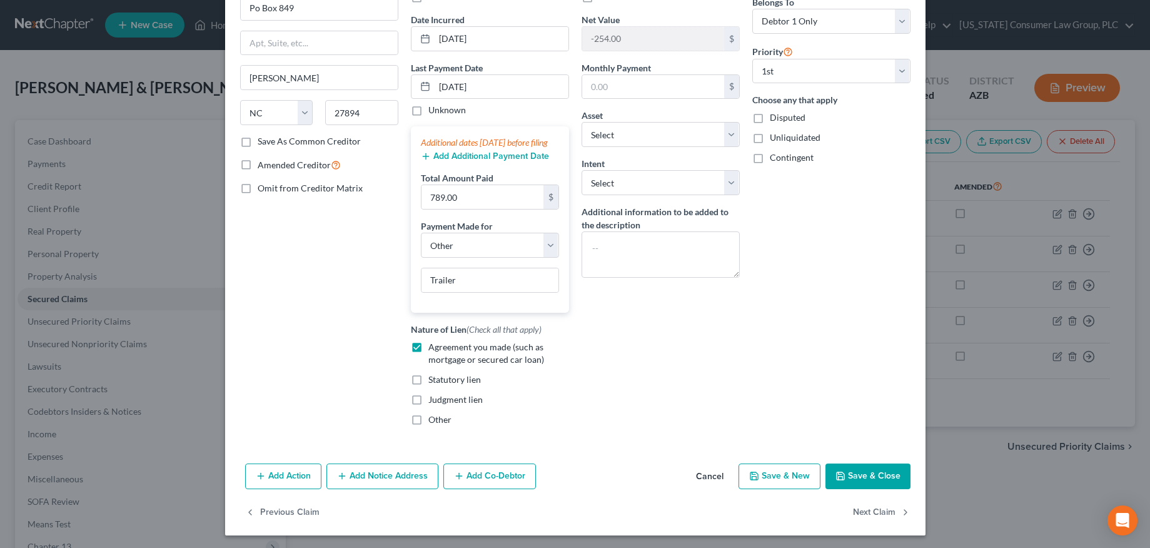
scroll to position [125, 0]
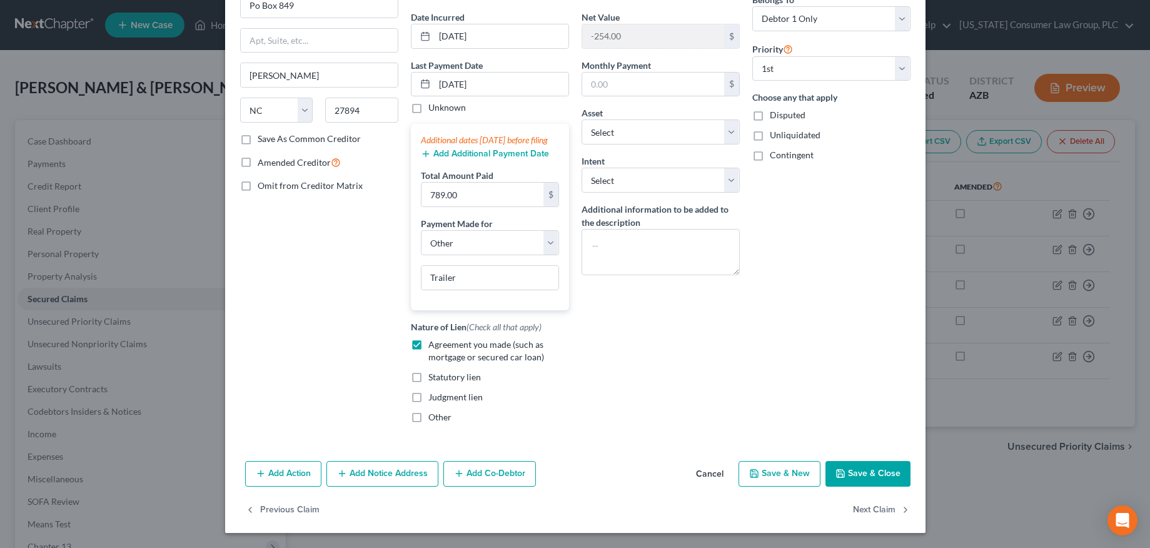
click at [870, 470] on button "Save & Close" at bounding box center [867, 474] width 85 height 26
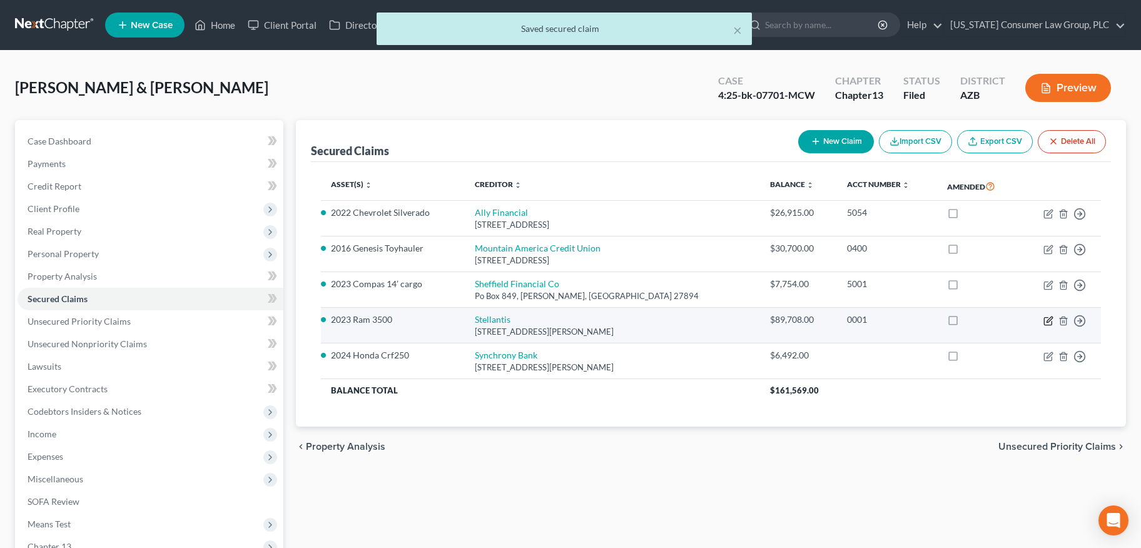
click at [1045, 323] on icon "button" at bounding box center [1048, 321] width 10 height 10
select select "10"
select select "0"
select select "2"
select select "0"
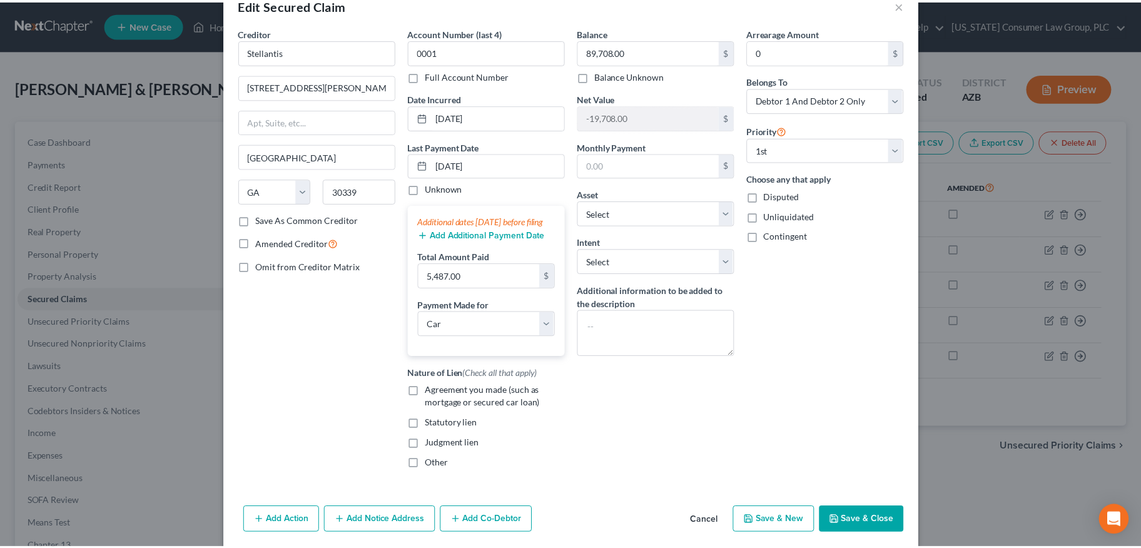
scroll to position [90, 0]
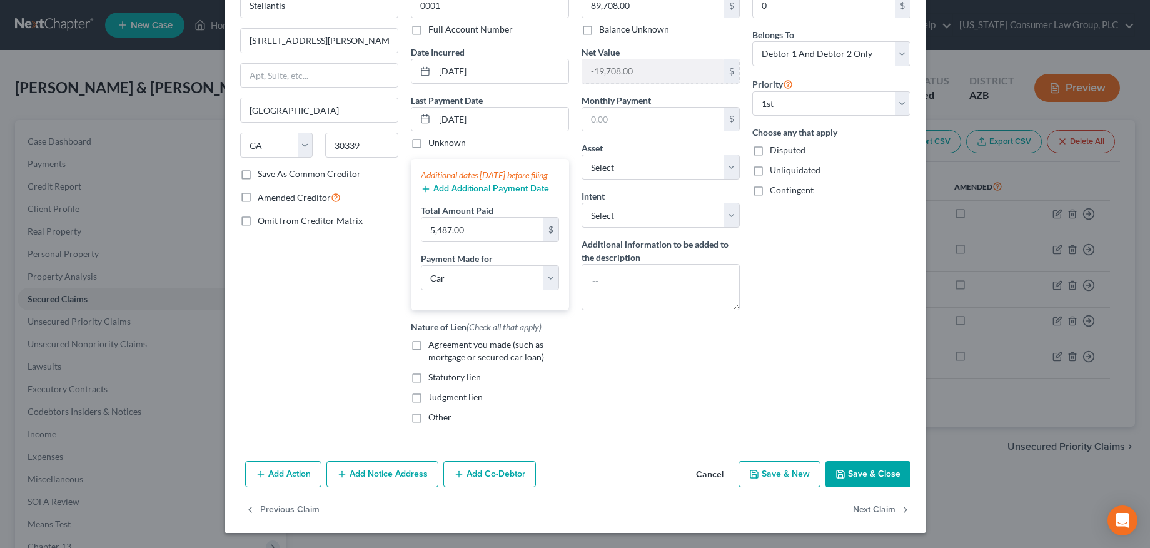
click at [875, 466] on button "Save & Close" at bounding box center [867, 474] width 85 height 26
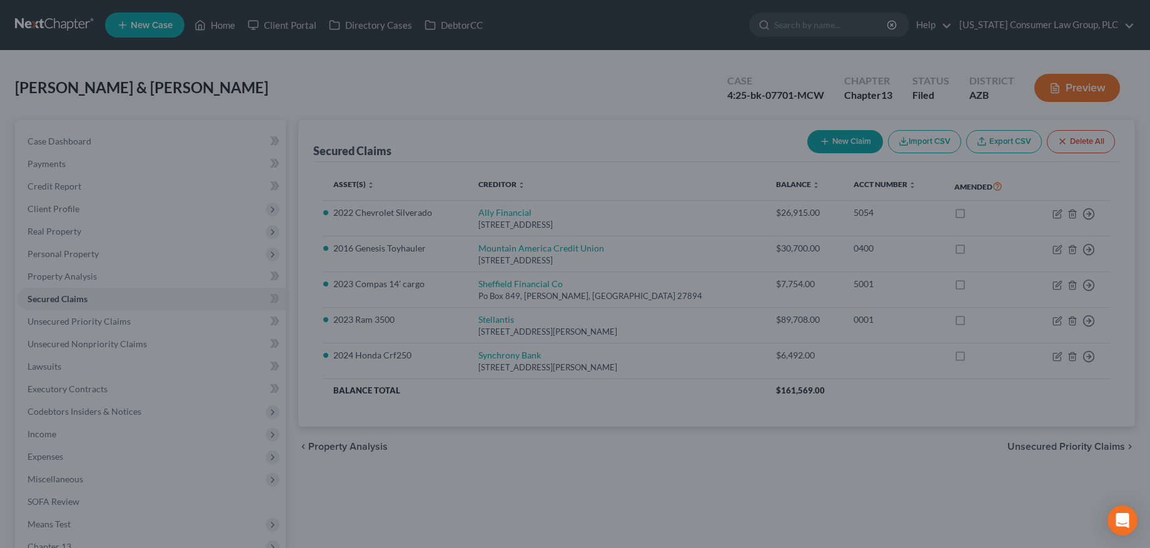
select select "6"
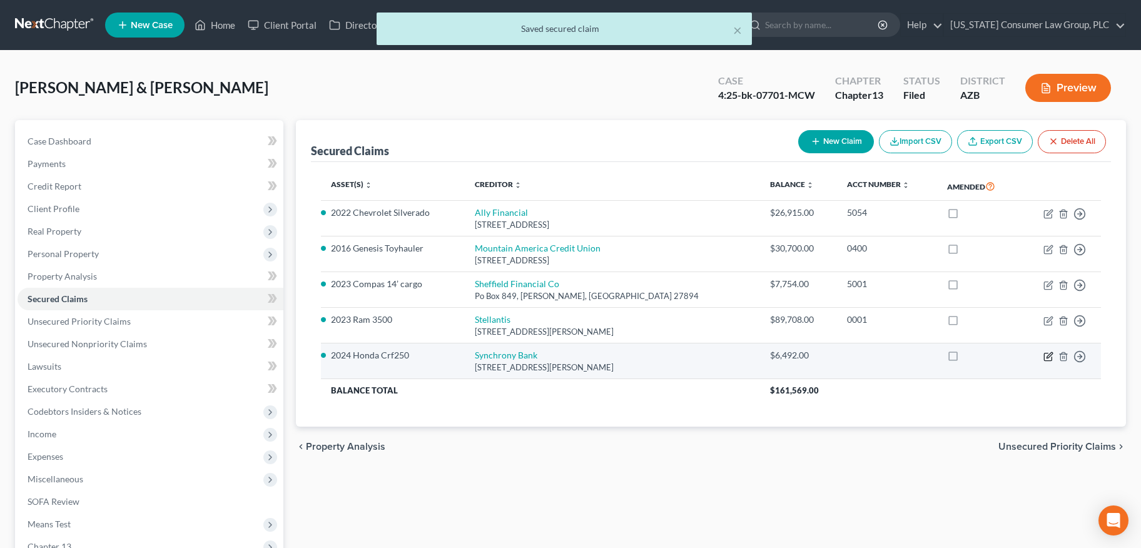
click at [1047, 353] on icon "button" at bounding box center [1048, 357] width 8 height 8
select select "9"
select select "0"
select select "3"
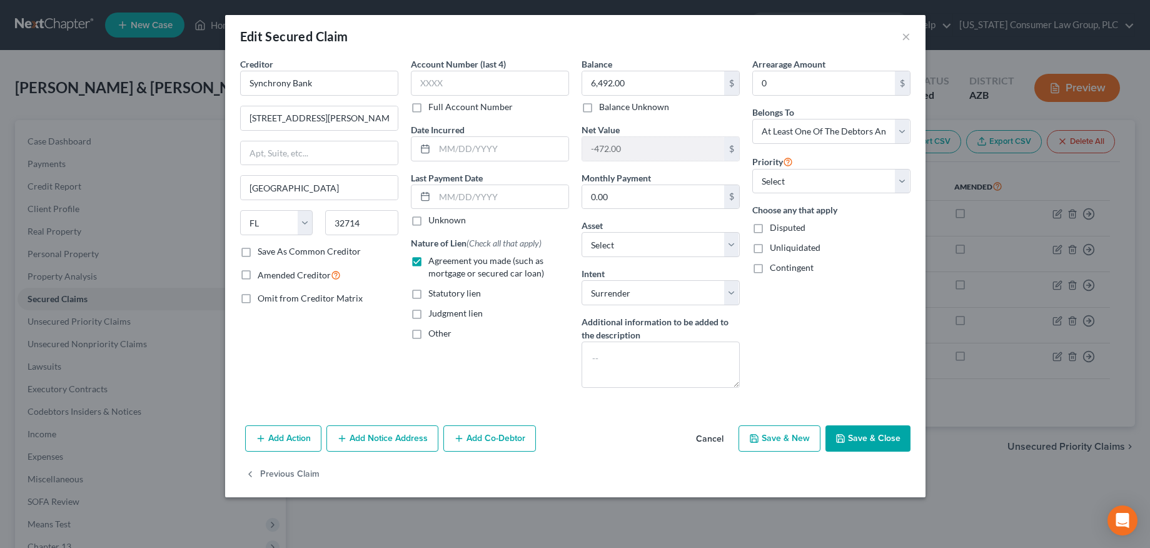
click at [853, 432] on button "Save & Close" at bounding box center [867, 438] width 85 height 26
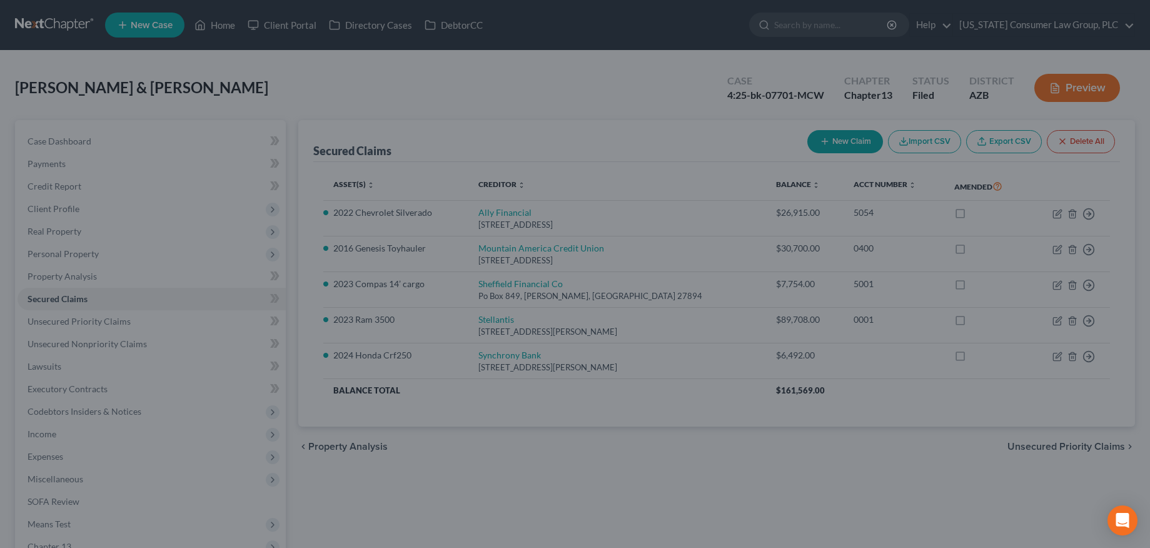
select select "3"
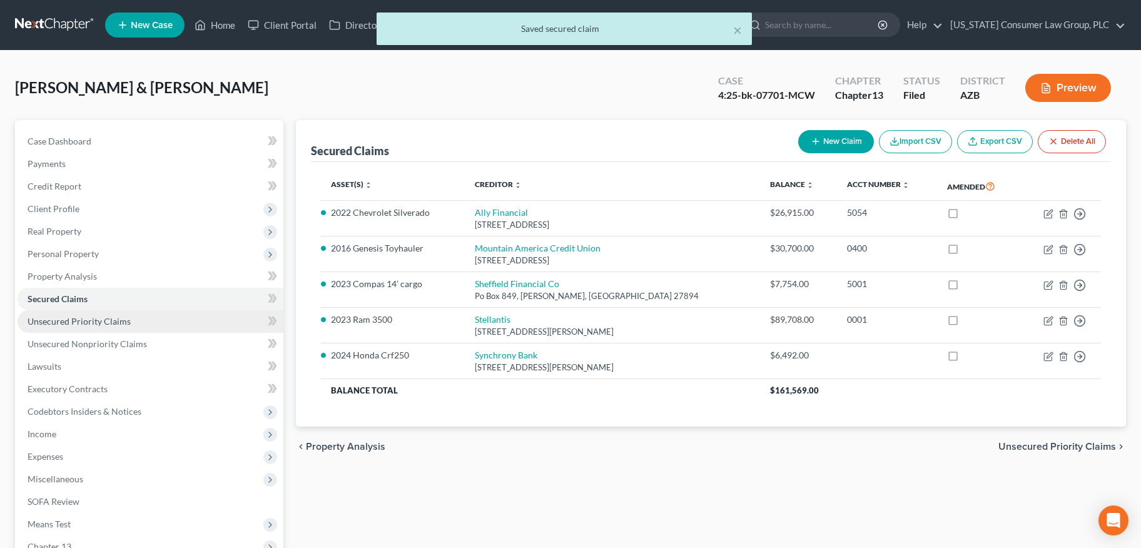
click at [74, 318] on span "Unsecured Priority Claims" at bounding box center [79, 321] width 103 height 11
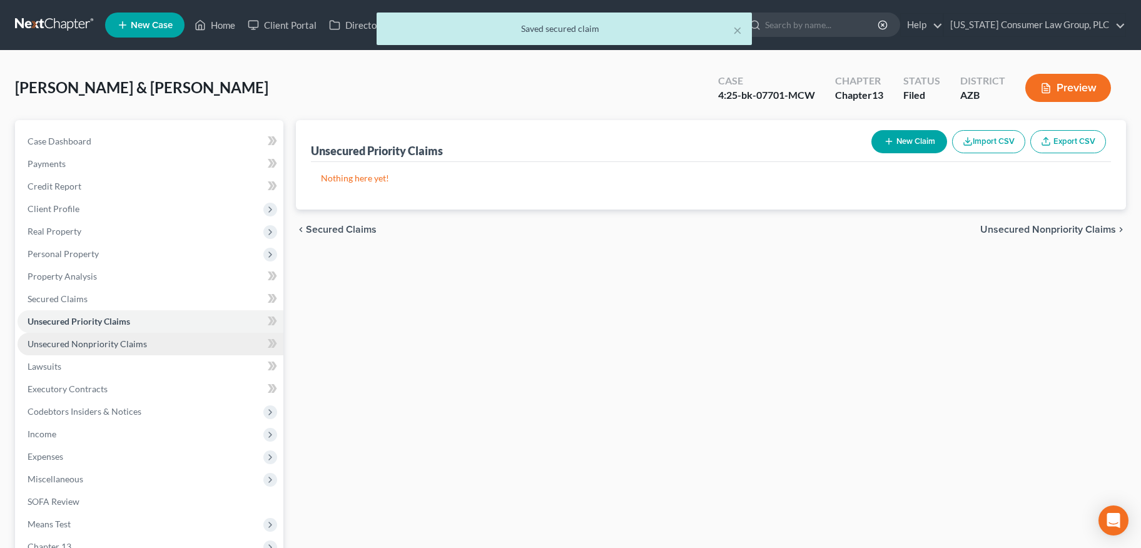
click at [90, 337] on link "Unsecured Nonpriority Claims" at bounding box center [151, 344] width 266 height 23
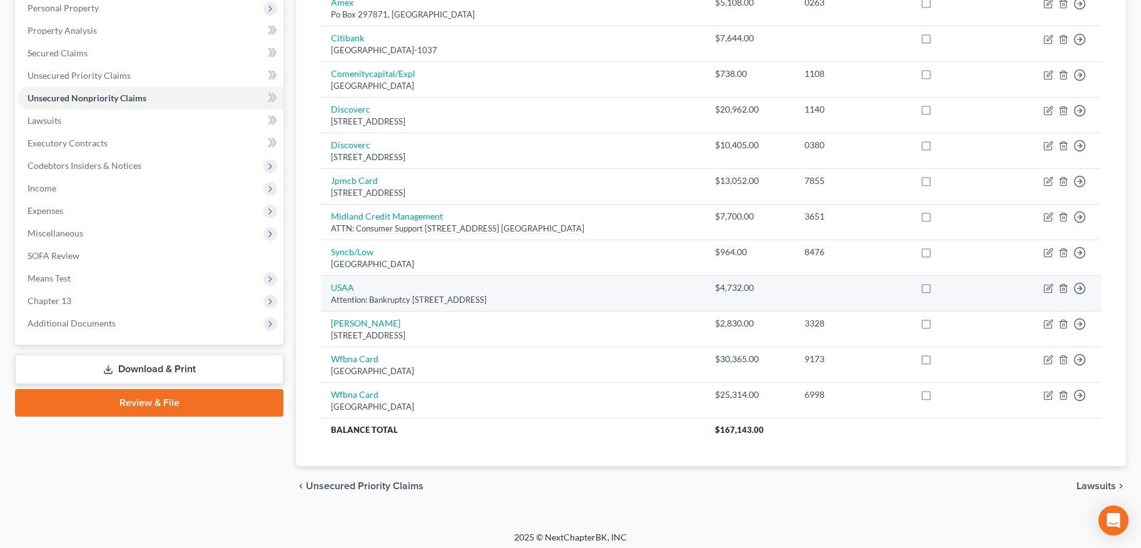
scroll to position [251, 0]
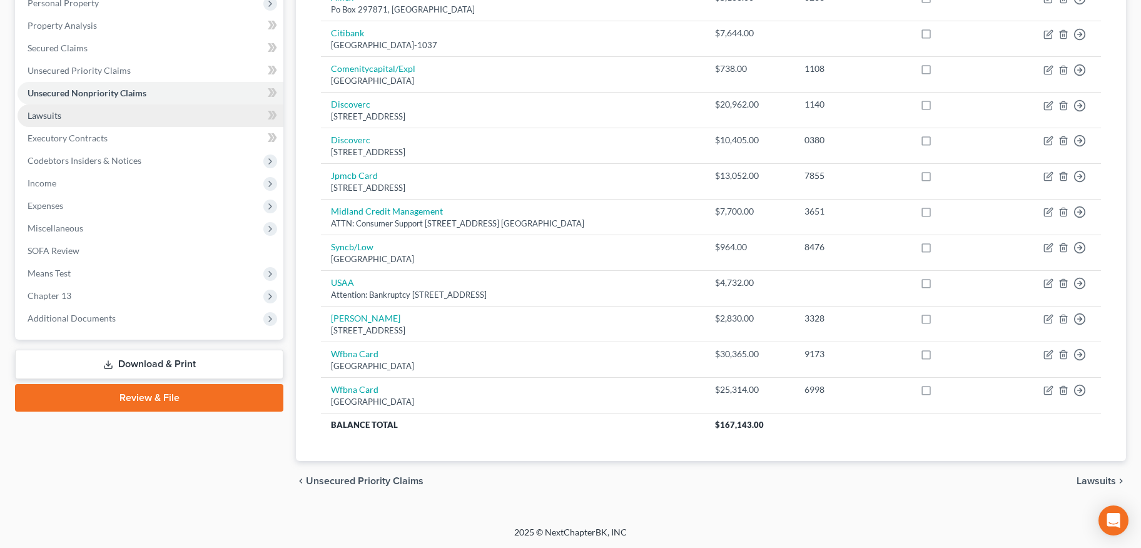
click at [58, 117] on span "Lawsuits" at bounding box center [45, 115] width 34 height 11
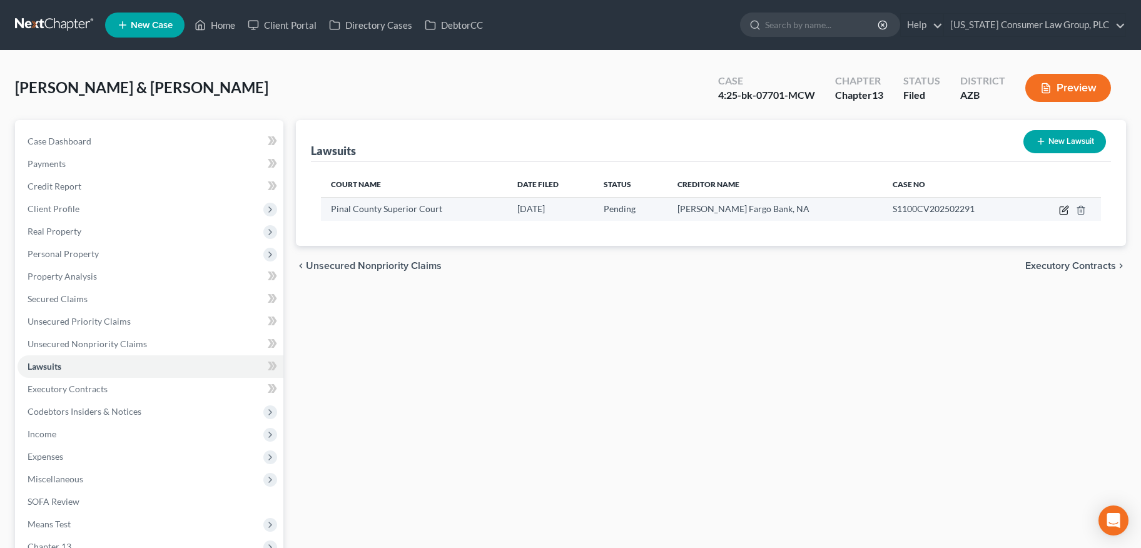
click at [1061, 209] on icon "button" at bounding box center [1064, 210] width 10 height 10
select select "3"
select select "0"
select select "4"
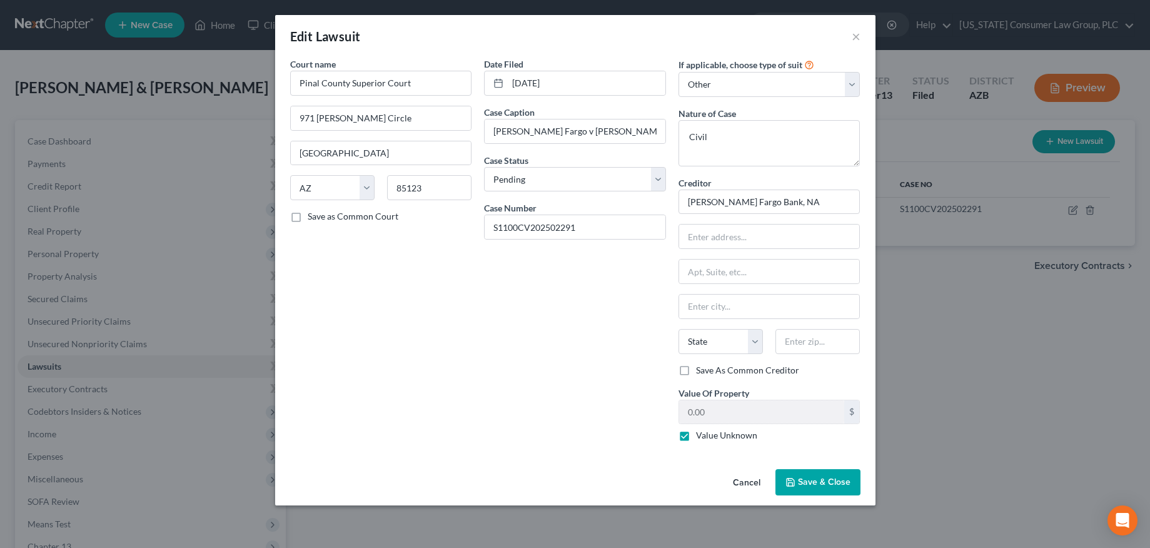
click at [839, 481] on span "Save & Close" at bounding box center [824, 481] width 53 height 11
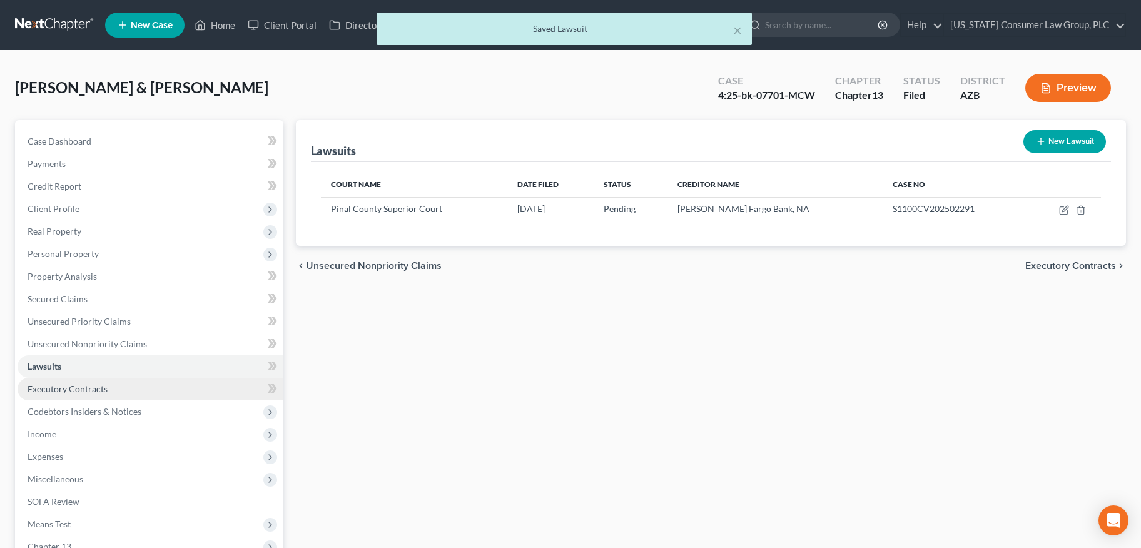
click at [78, 391] on span "Executory Contracts" at bounding box center [68, 388] width 80 height 11
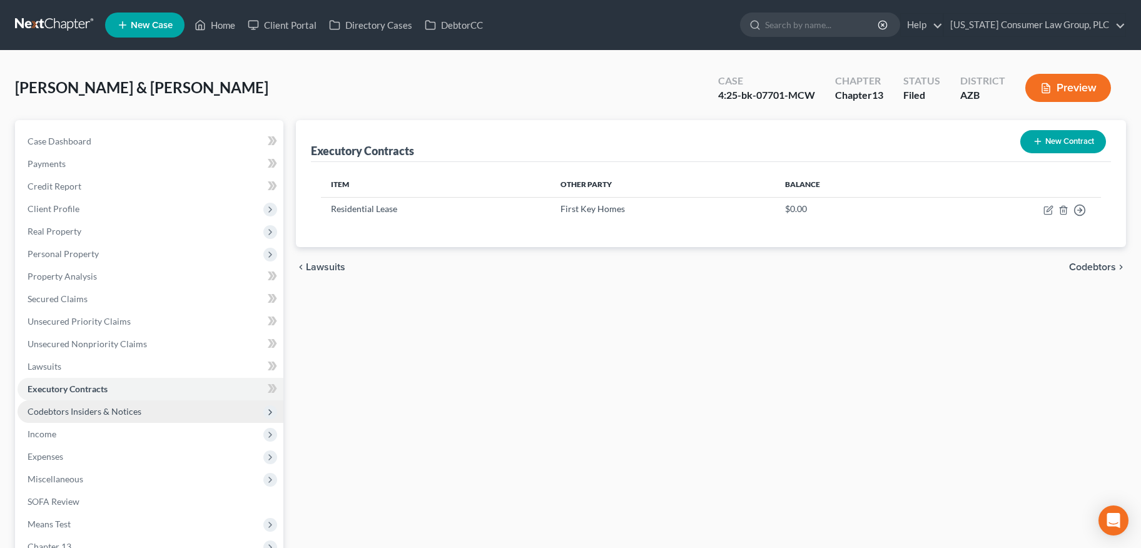
click at [97, 412] on span "Codebtors Insiders & Notices" at bounding box center [85, 411] width 114 height 11
click at [83, 431] on span "Codebtors" at bounding box center [73, 433] width 41 height 11
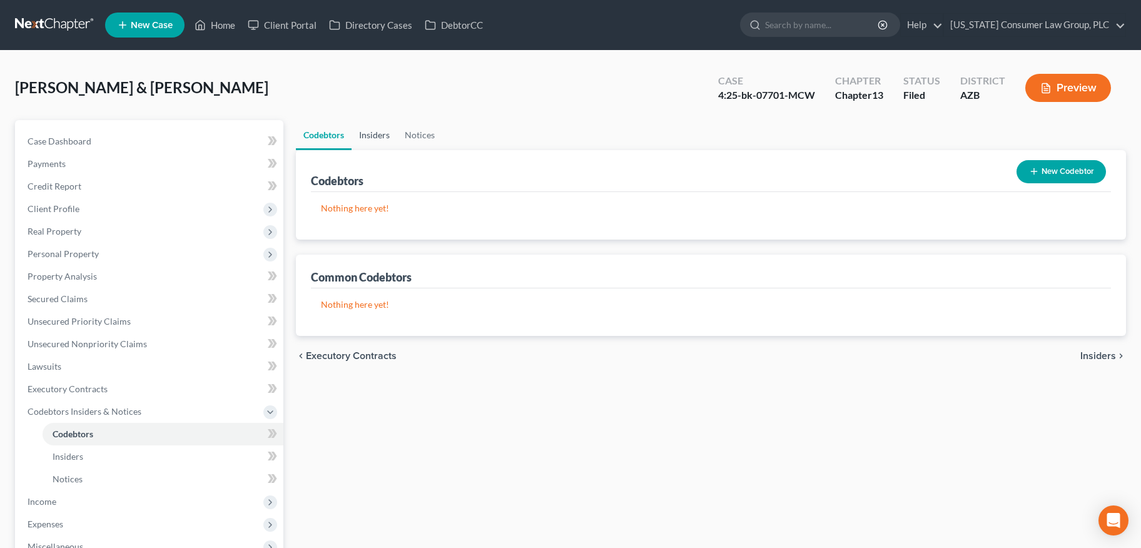
click at [386, 131] on link "Insiders" at bounding box center [374, 135] width 46 height 30
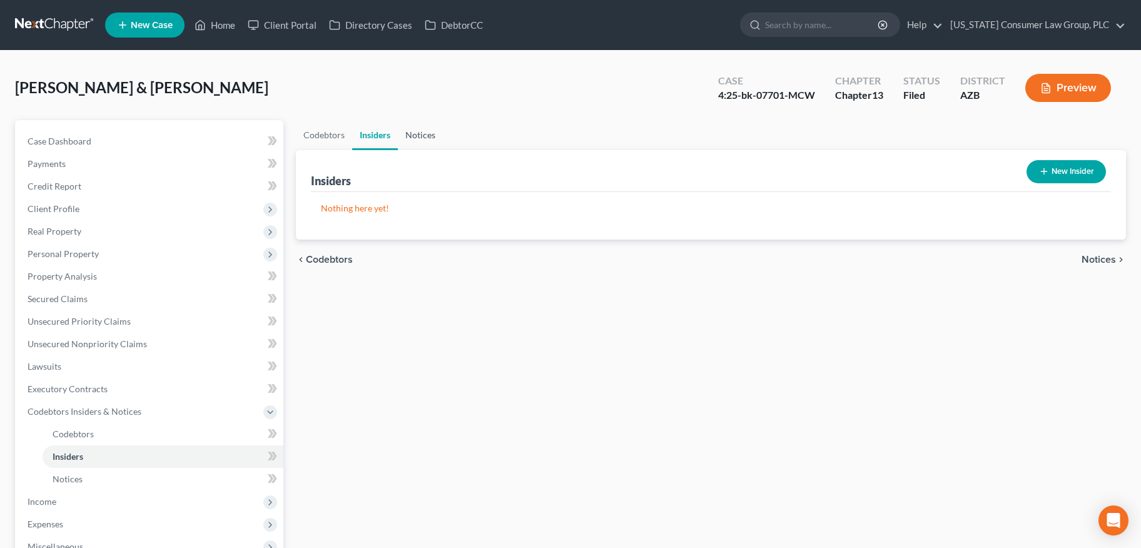
click at [423, 133] on link "Notices" at bounding box center [420, 135] width 45 height 30
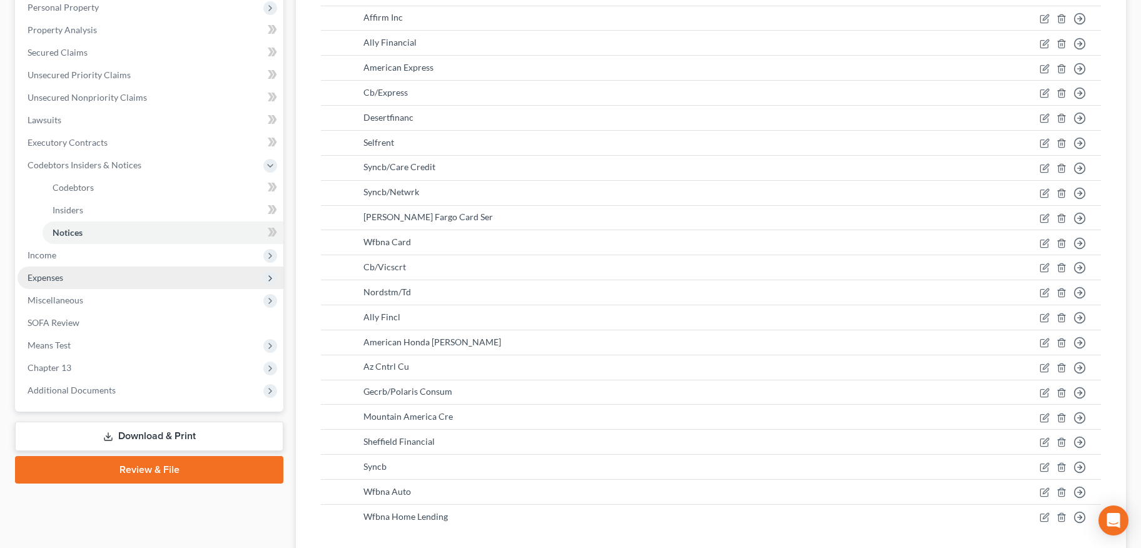
scroll to position [249, 0]
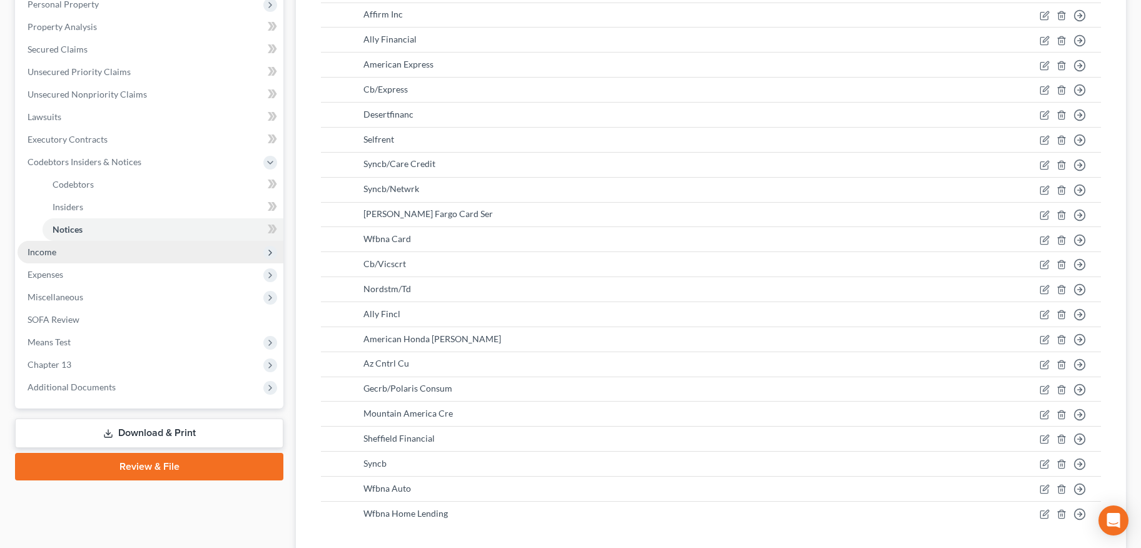
click at [38, 246] on span "Income" at bounding box center [42, 251] width 29 height 11
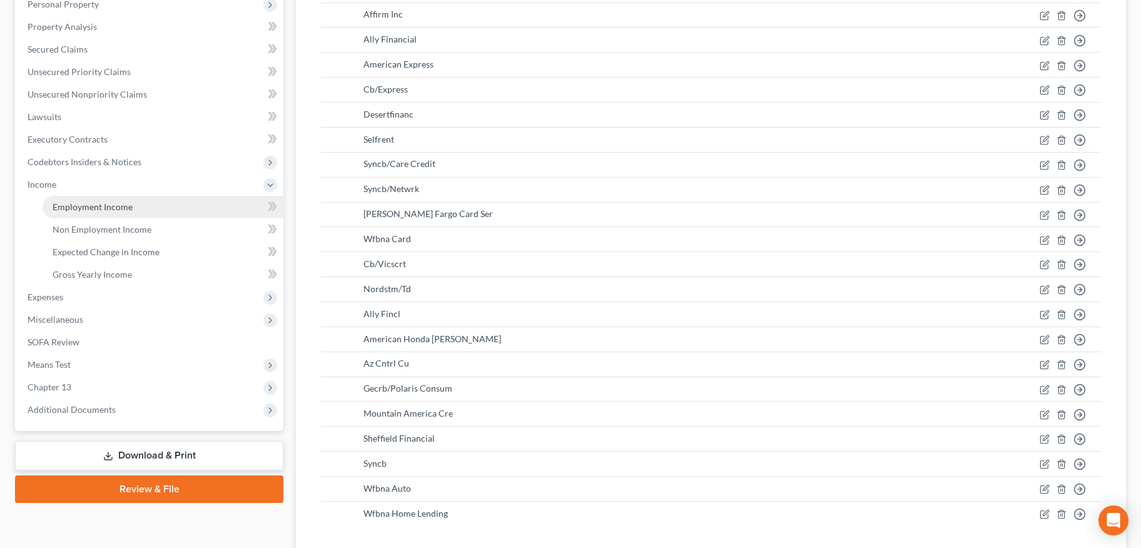
click at [74, 205] on span "Employment Income" at bounding box center [93, 206] width 80 height 11
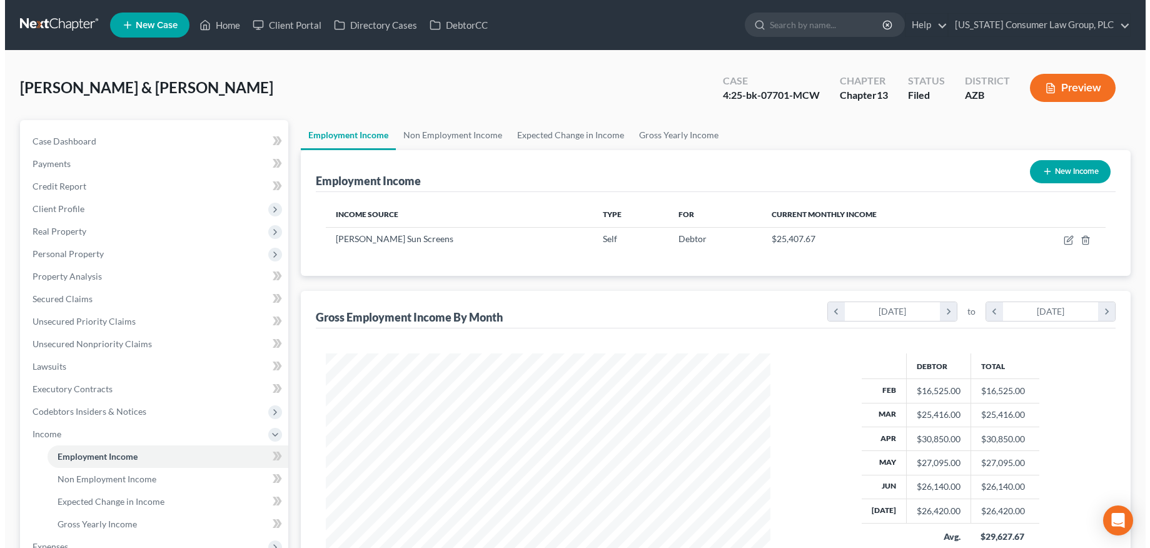
scroll to position [224, 469]
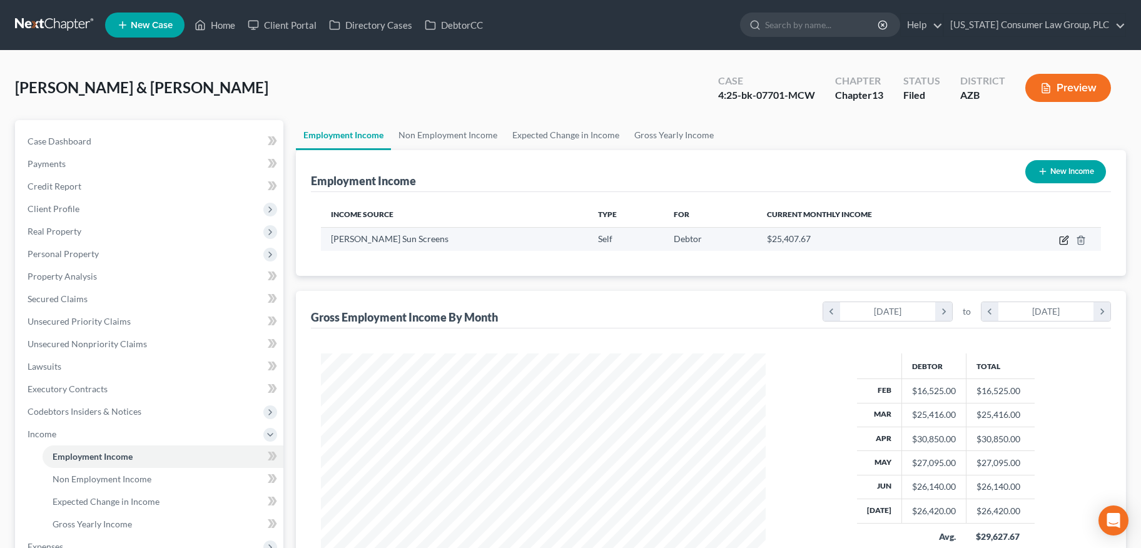
click at [1060, 238] on icon "button" at bounding box center [1063, 241] width 8 height 8
select select "1"
select select "3"
select select "0"
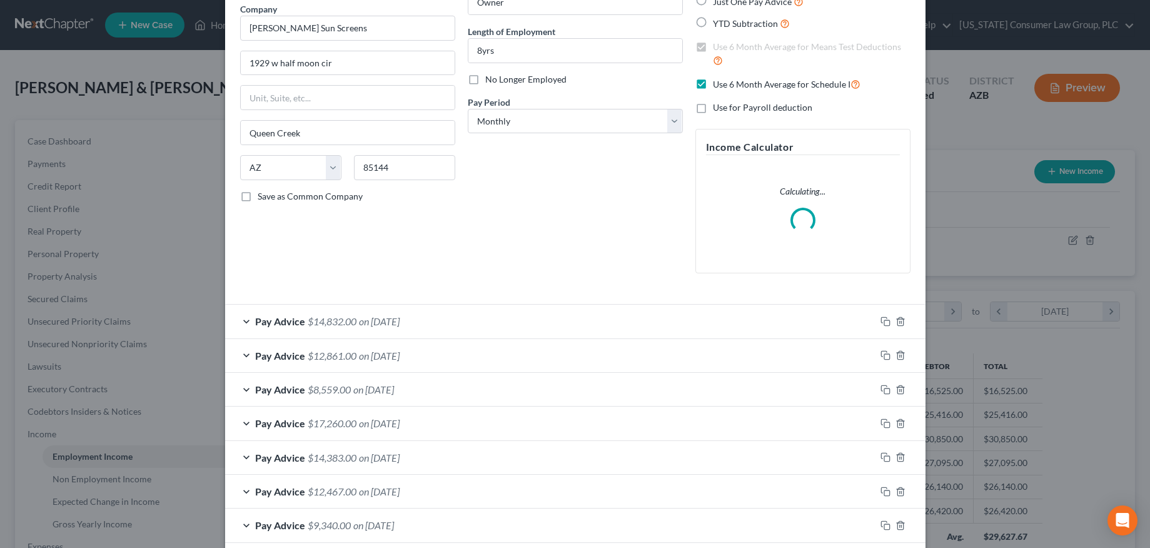
scroll to position [106, 0]
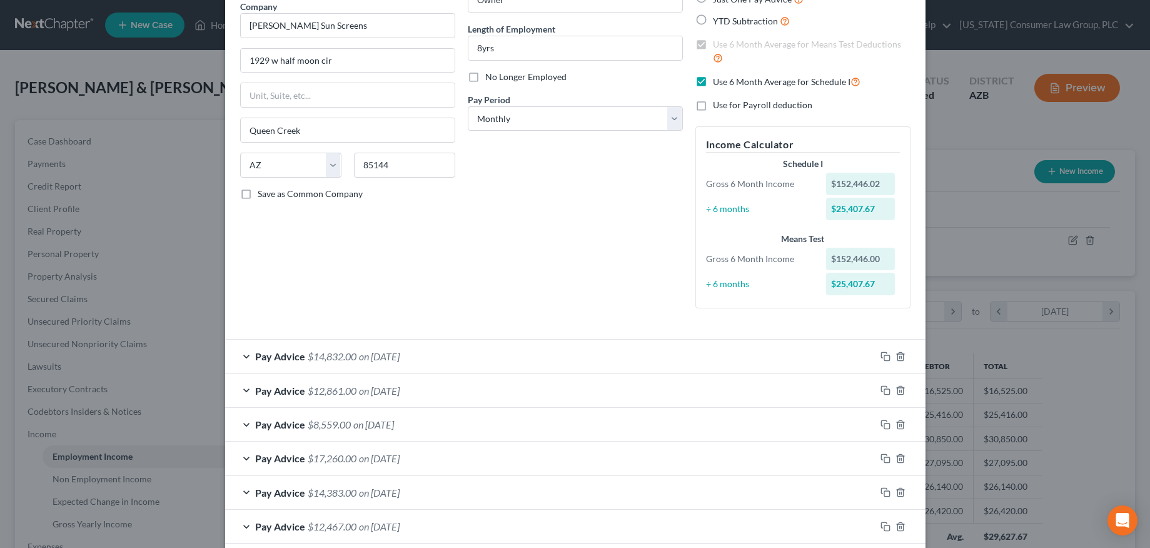
click at [247, 357] on div "Pay Advice $14,832.00 on 08/01/2025" at bounding box center [550, 356] width 650 height 33
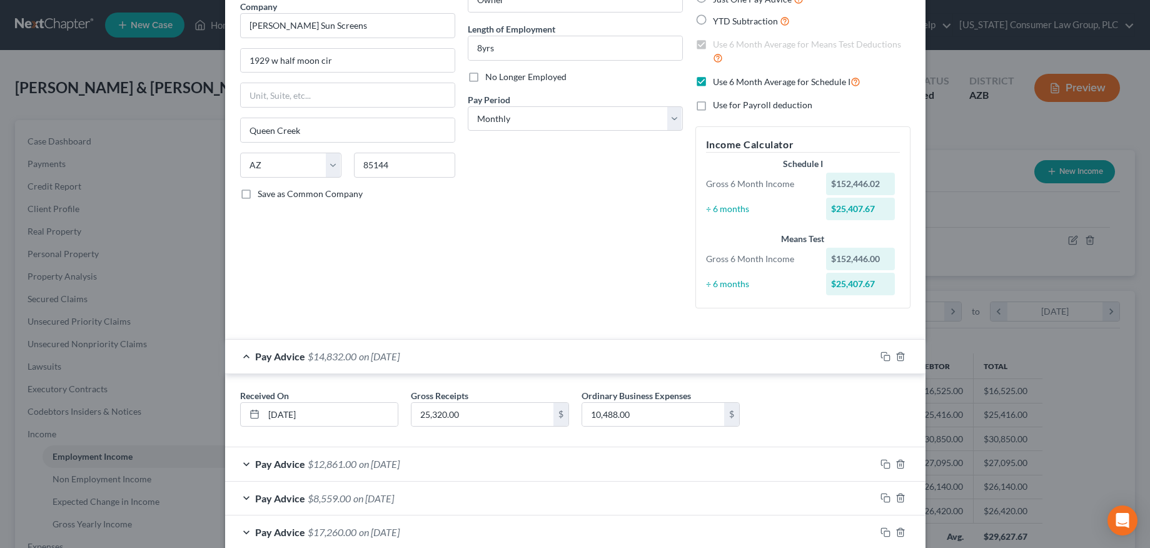
click at [247, 356] on div "Pay Advice $14,832.00 on 08/01/2025" at bounding box center [550, 356] width 650 height 33
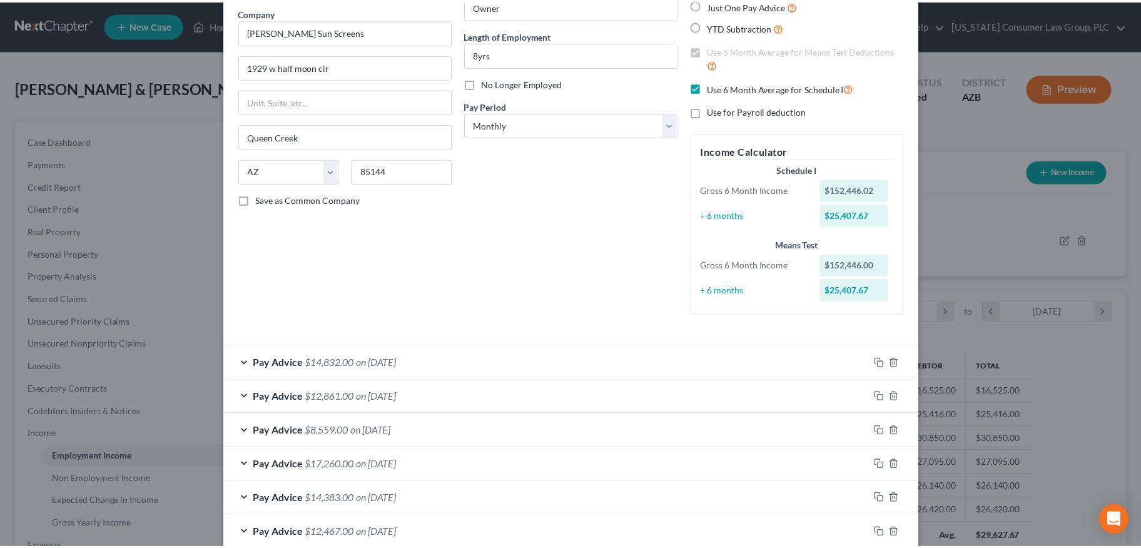
scroll to position [204, 0]
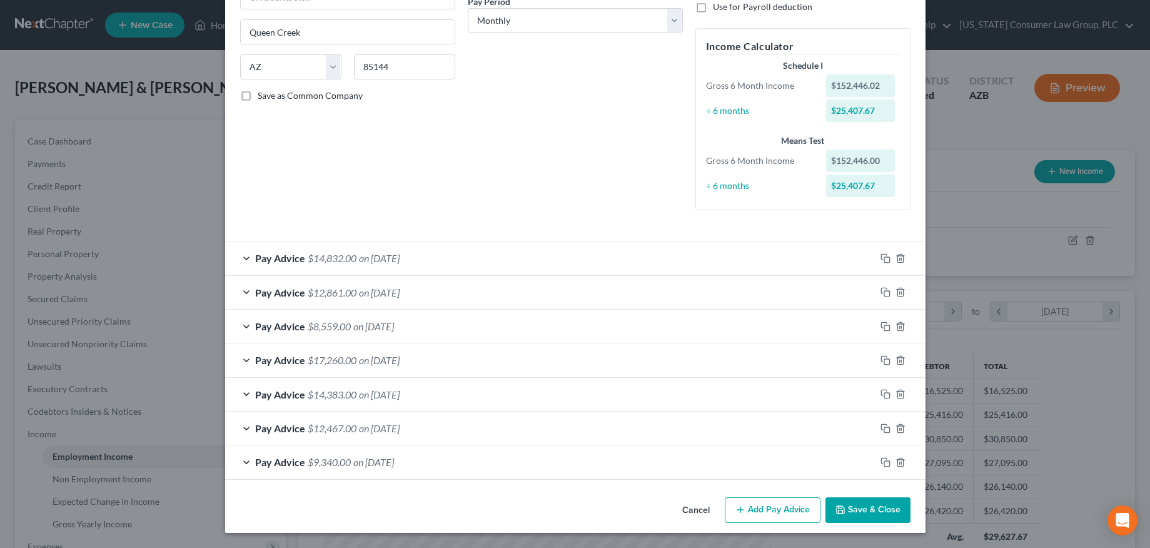
click at [885, 505] on button "Save & Close" at bounding box center [867, 510] width 85 height 26
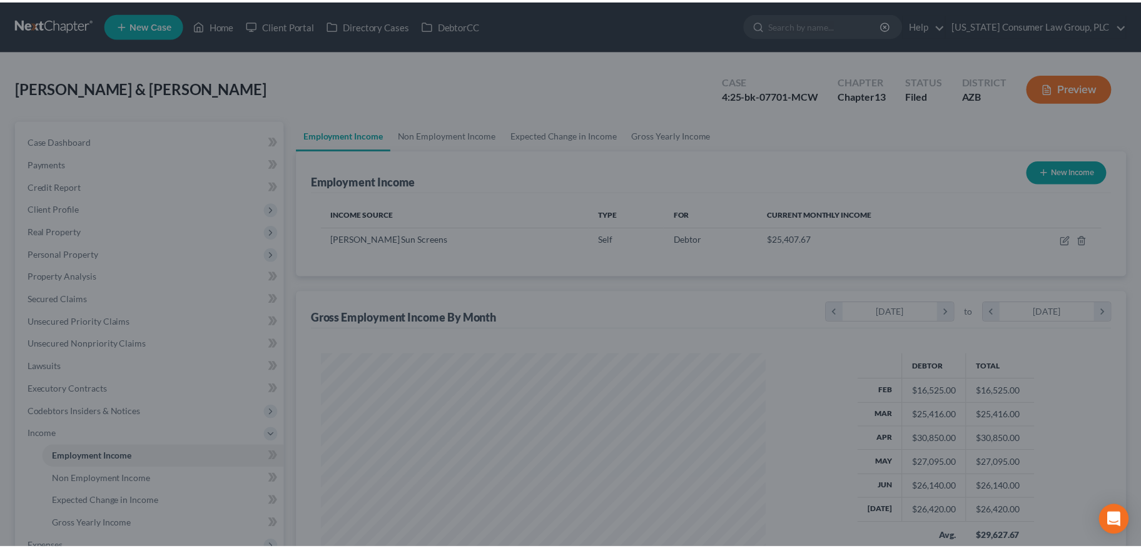
scroll to position [625067, 624822]
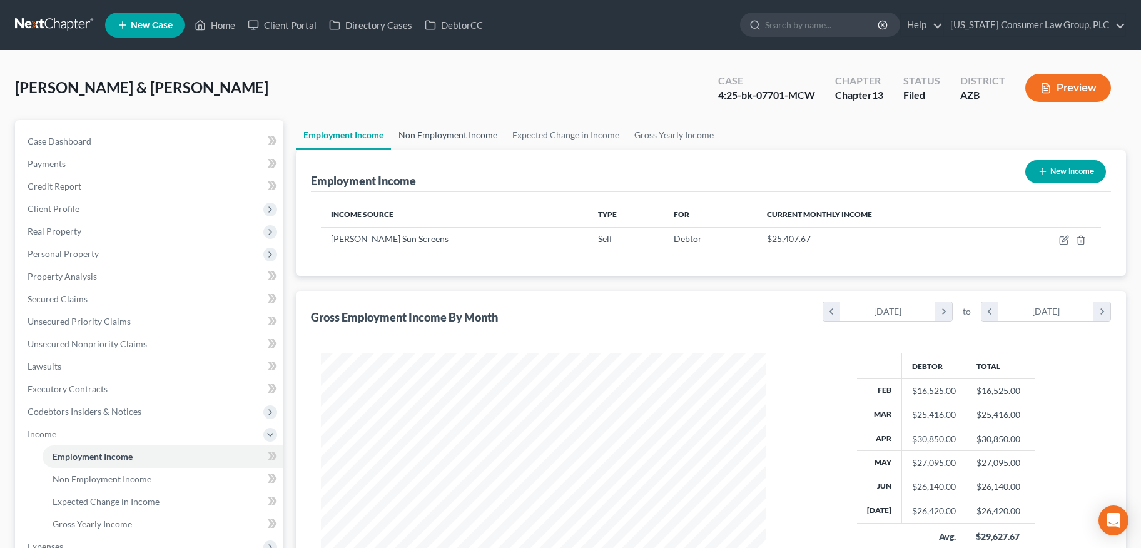
click at [429, 141] on link "Non Employment Income" at bounding box center [448, 135] width 114 height 30
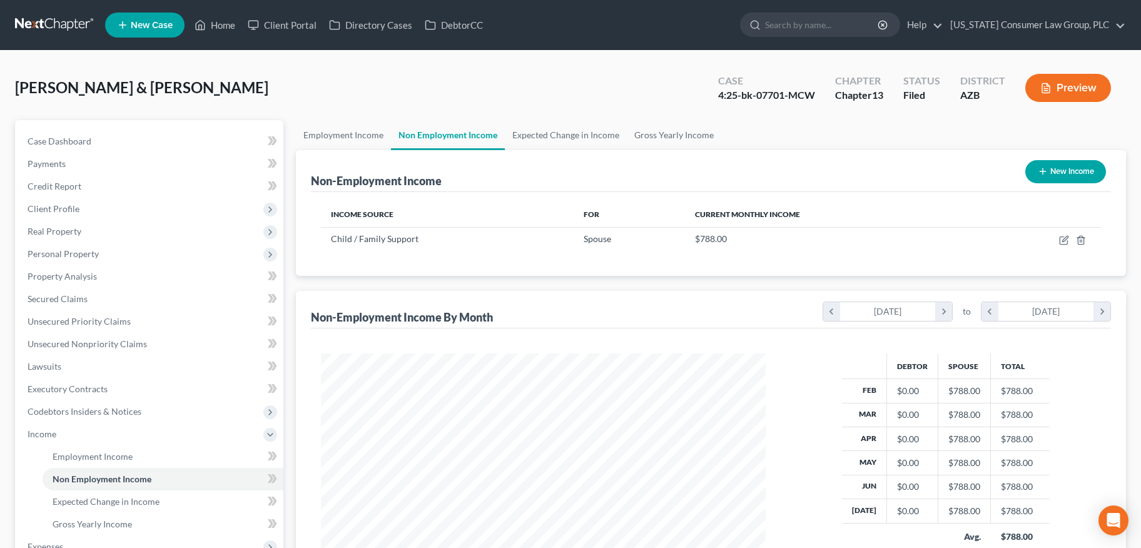
scroll to position [224, 469]
click at [531, 138] on link "Expected Change in Income" at bounding box center [566, 135] width 122 height 30
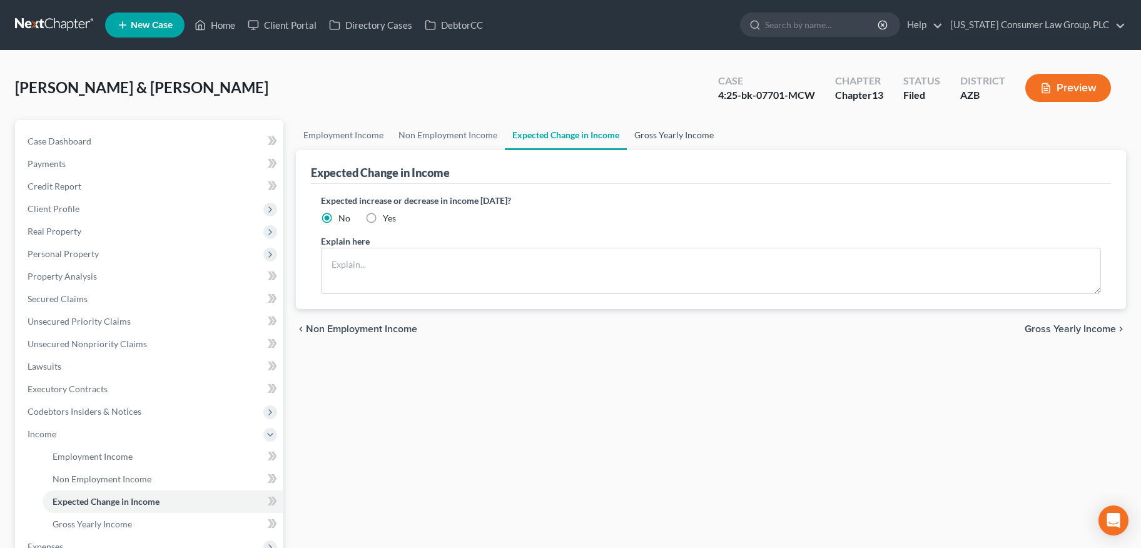
click at [652, 135] on link "Gross Yearly Income" at bounding box center [674, 135] width 94 height 30
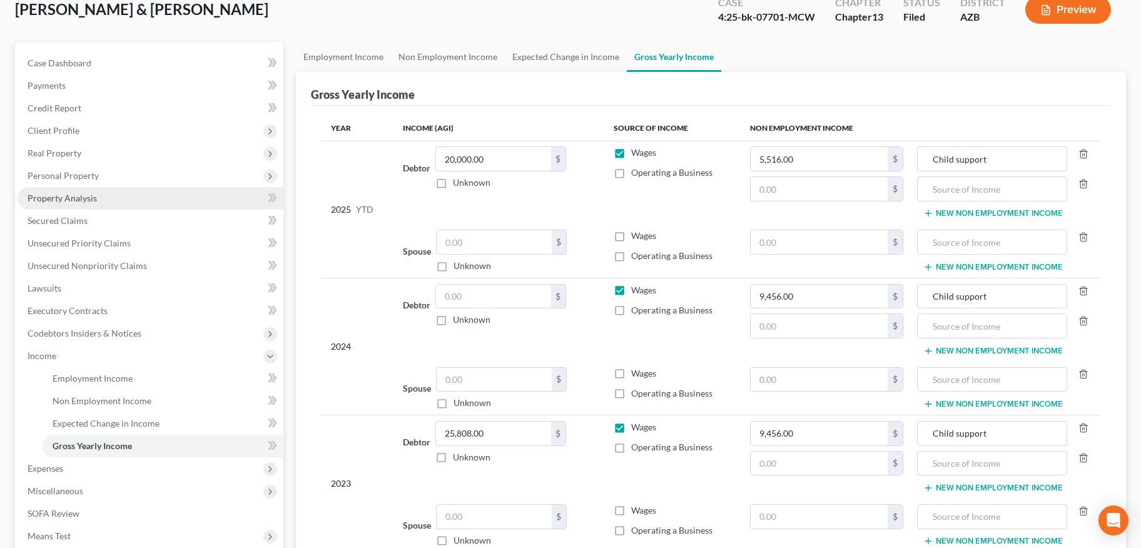
scroll to position [146, 0]
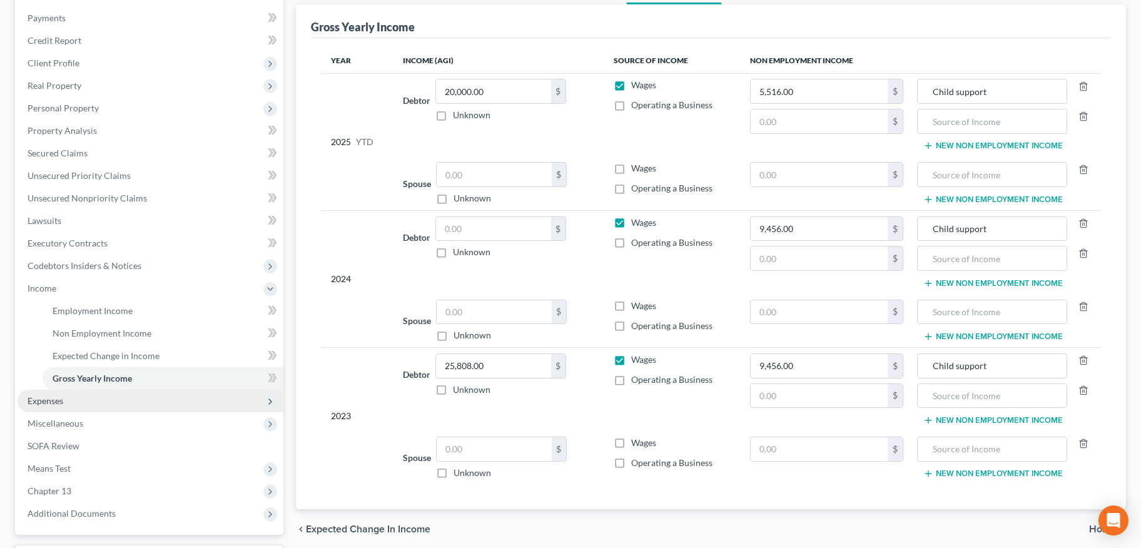
click at [74, 405] on span "Expenses" at bounding box center [151, 401] width 266 height 23
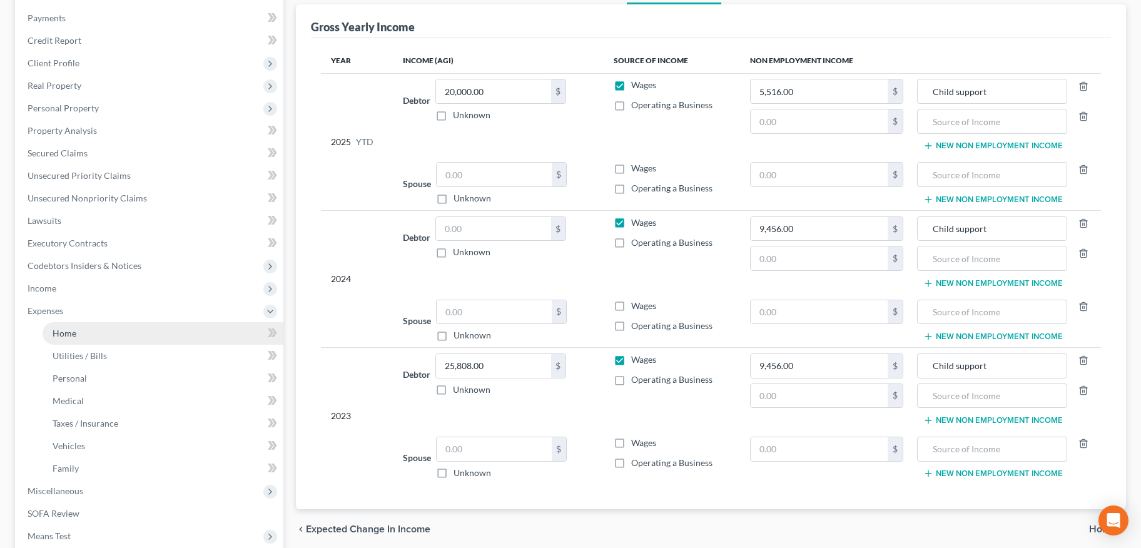
click at [88, 325] on link "Home" at bounding box center [163, 333] width 241 height 23
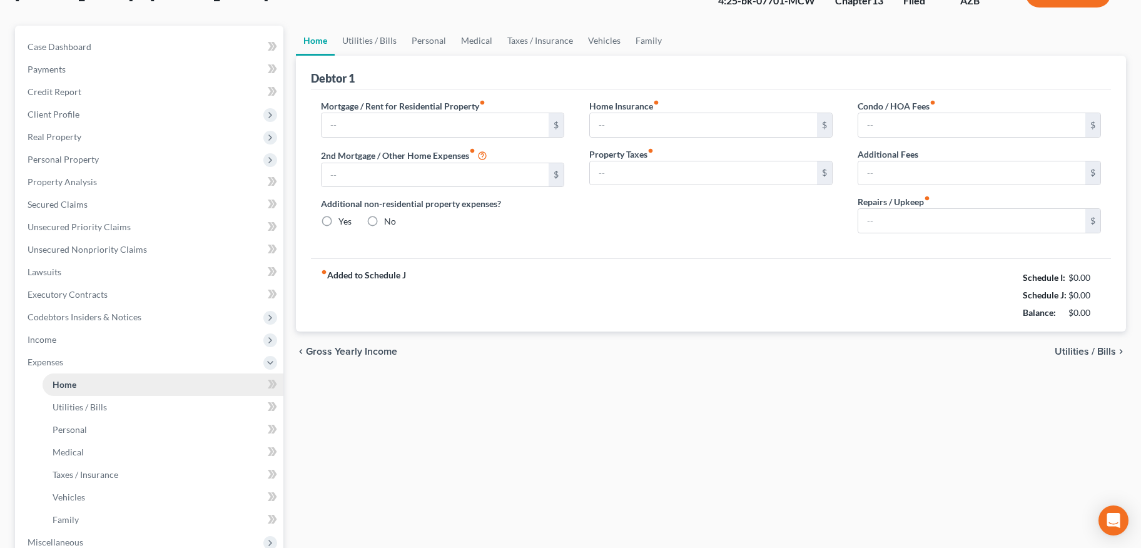
type input "2,635.00"
type input "0.00"
radio input "true"
type input "25.00"
type input "0.00"
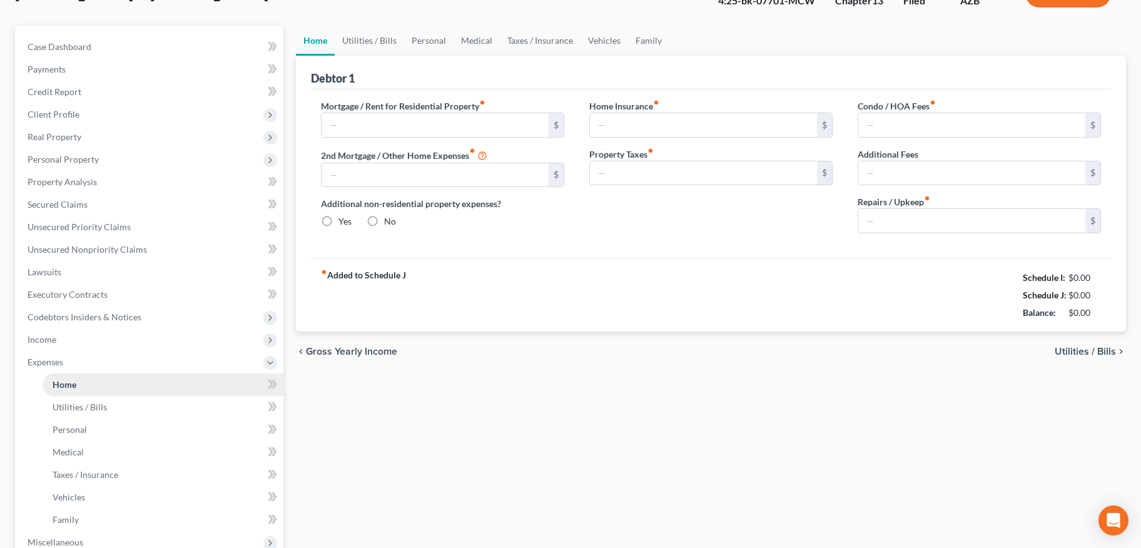
type input "0.00"
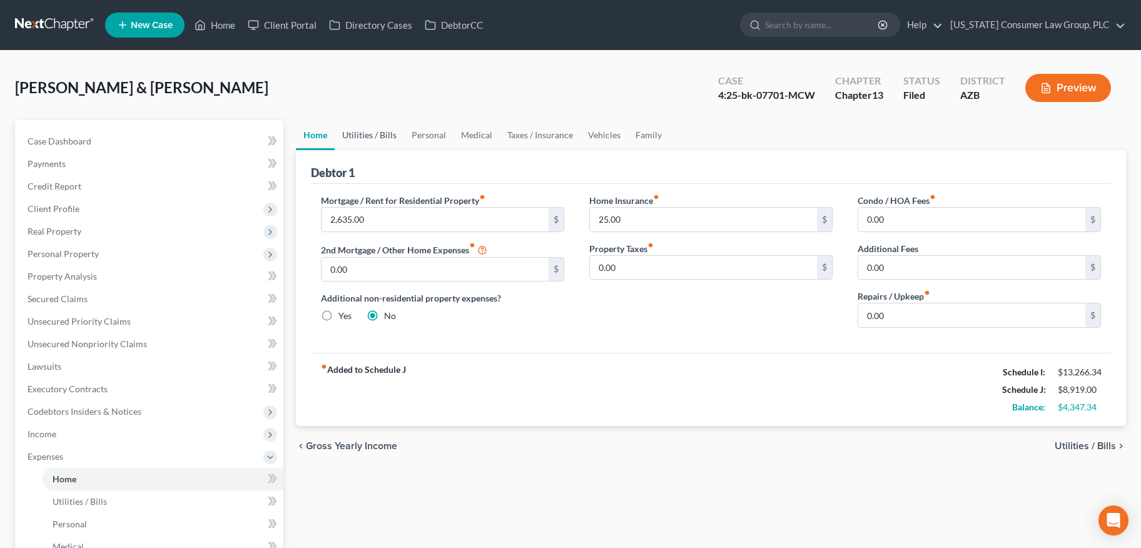
click at [360, 134] on link "Utilities / Bills" at bounding box center [369, 135] width 69 height 30
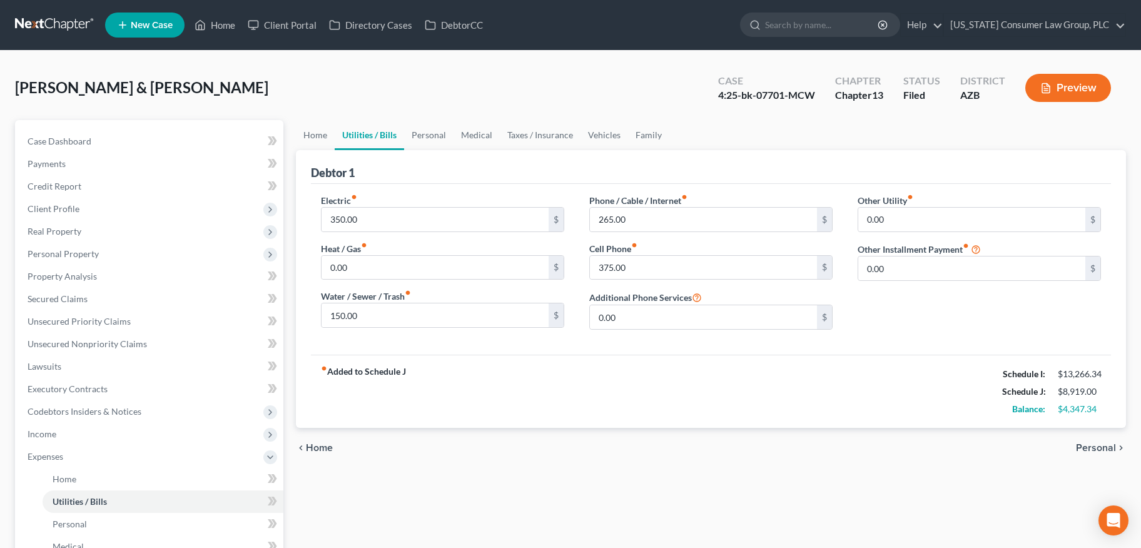
click at [396, 137] on link "Utilities / Bills" at bounding box center [369, 135] width 69 height 30
click at [432, 134] on link "Personal" at bounding box center [428, 135] width 49 height 30
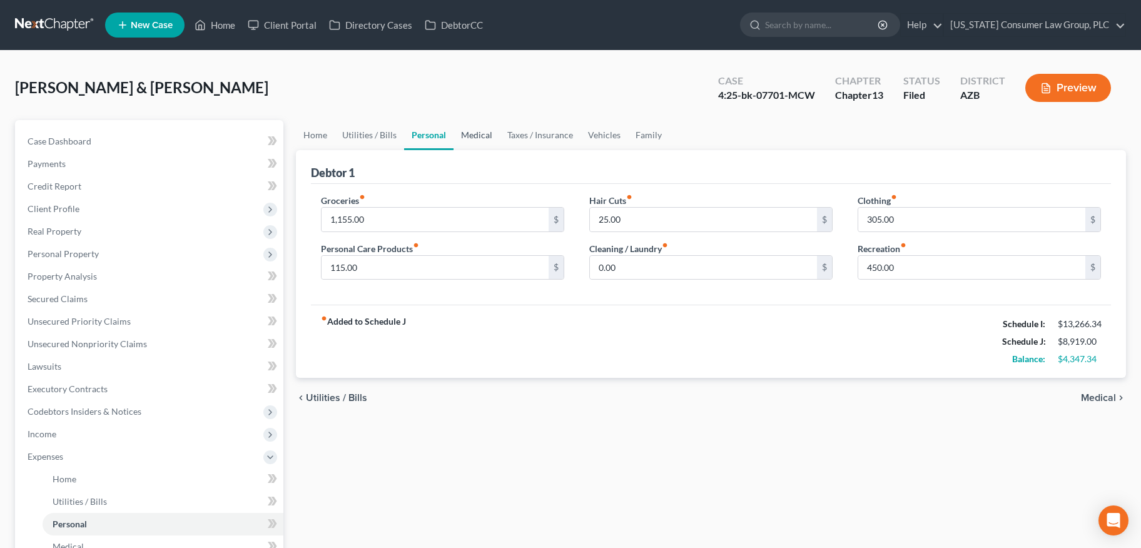
drag, startPoint x: 476, startPoint y: 129, endPoint x: 486, endPoint y: 131, distance: 9.5
click at [476, 129] on link "Medical" at bounding box center [476, 135] width 46 height 30
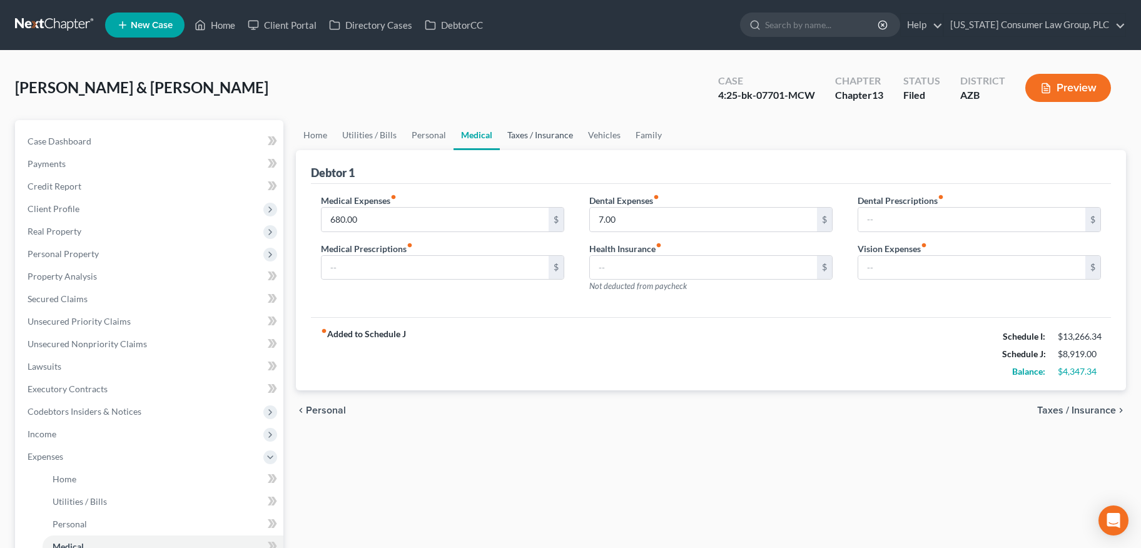
click at [531, 131] on link "Taxes / Insurance" at bounding box center [540, 135] width 81 height 30
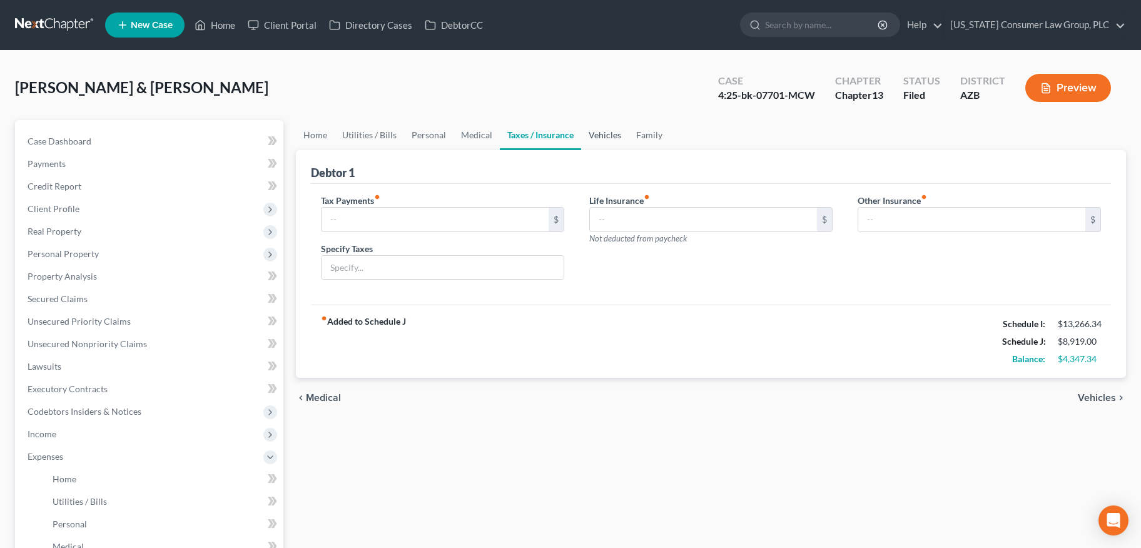
click at [591, 131] on link "Vehicles" at bounding box center [605, 135] width 48 height 30
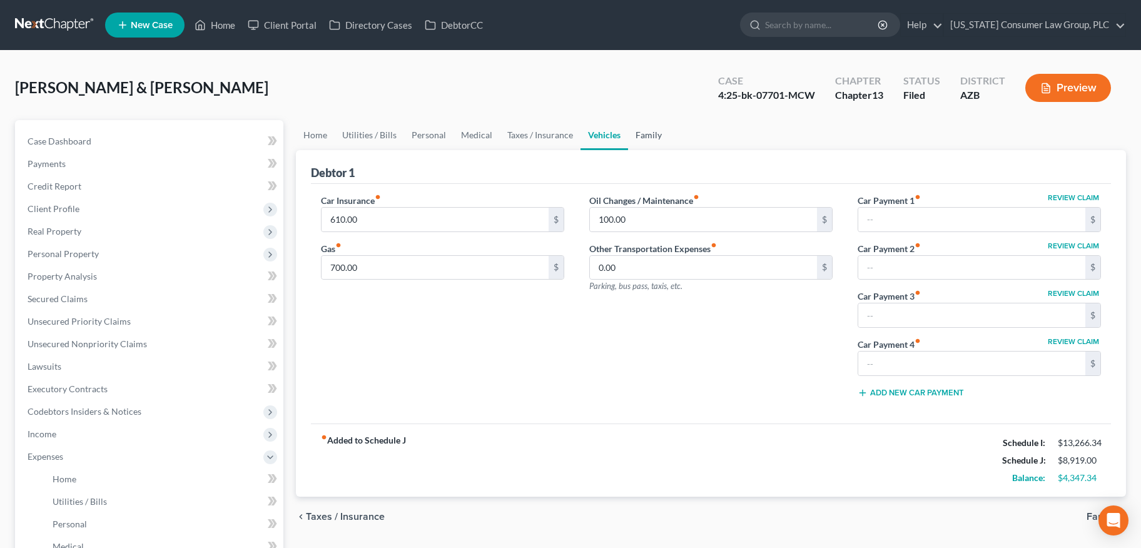
click at [640, 133] on link "Family" at bounding box center [648, 135] width 41 height 30
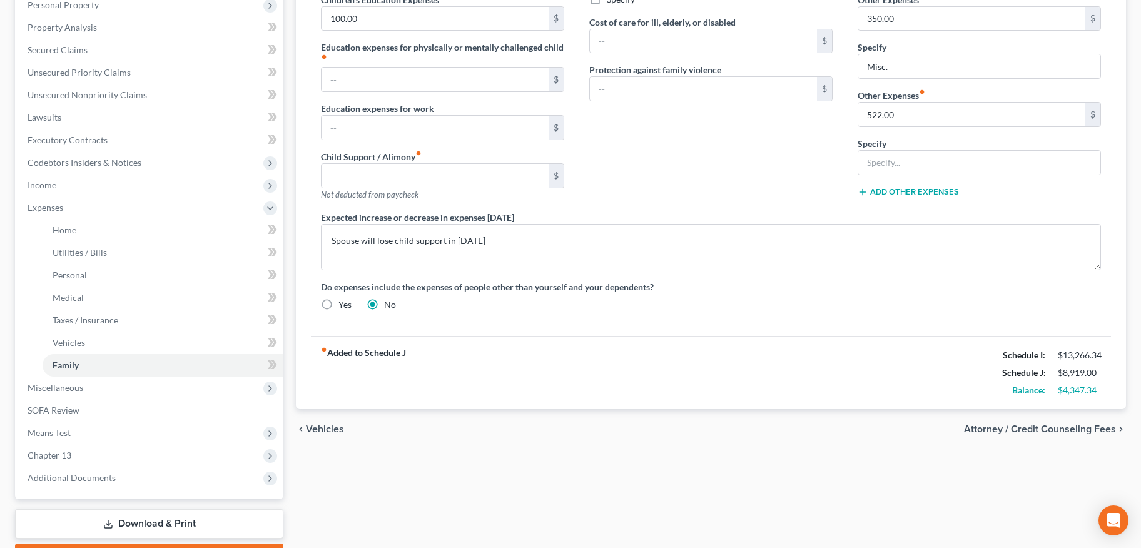
scroll to position [258, 0]
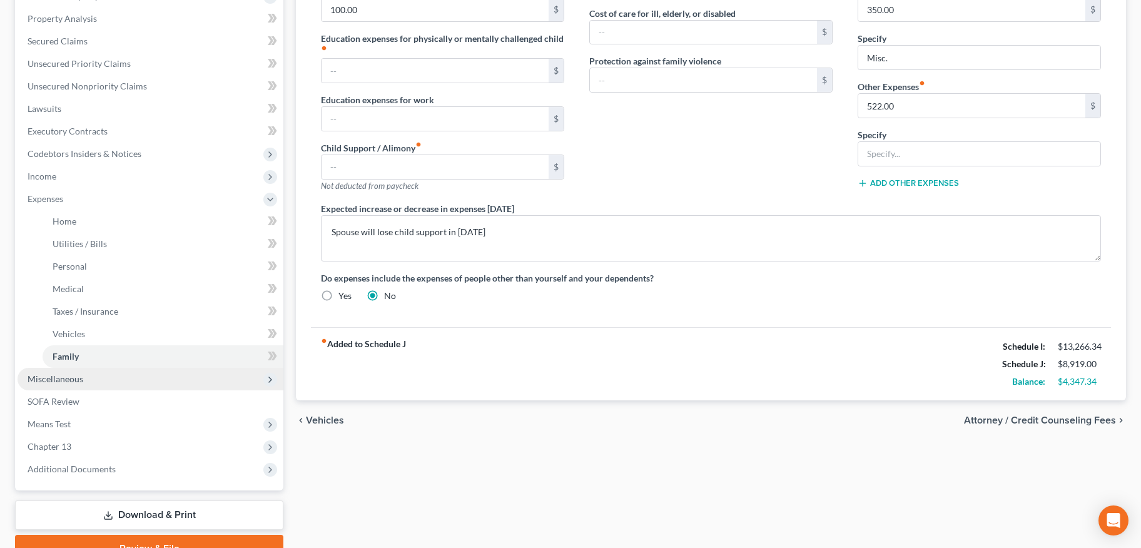
click at [81, 378] on span "Miscellaneous" at bounding box center [56, 378] width 56 height 11
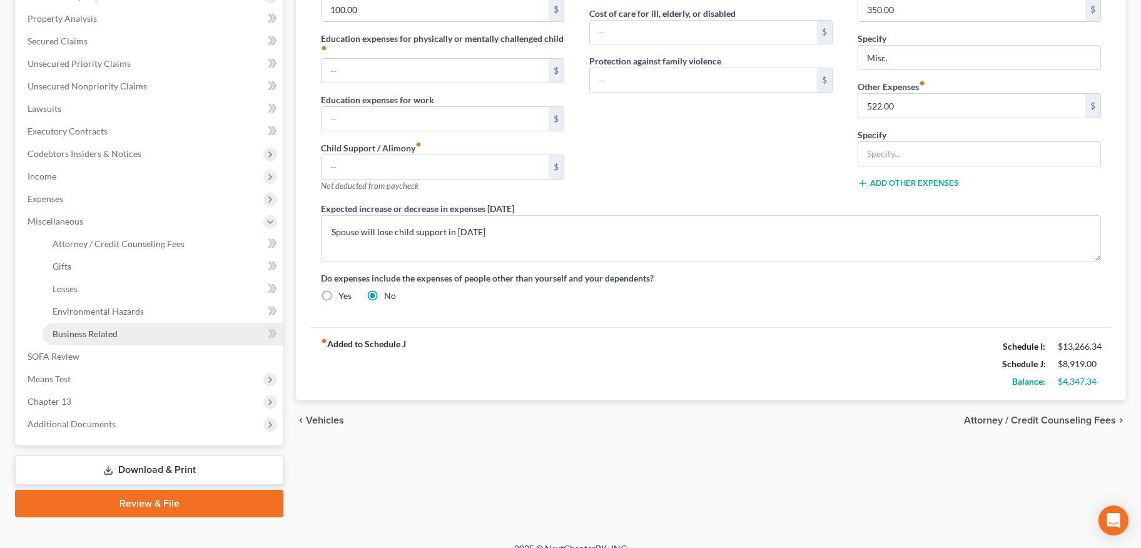
click at [104, 331] on span "Business Related" at bounding box center [85, 333] width 65 height 11
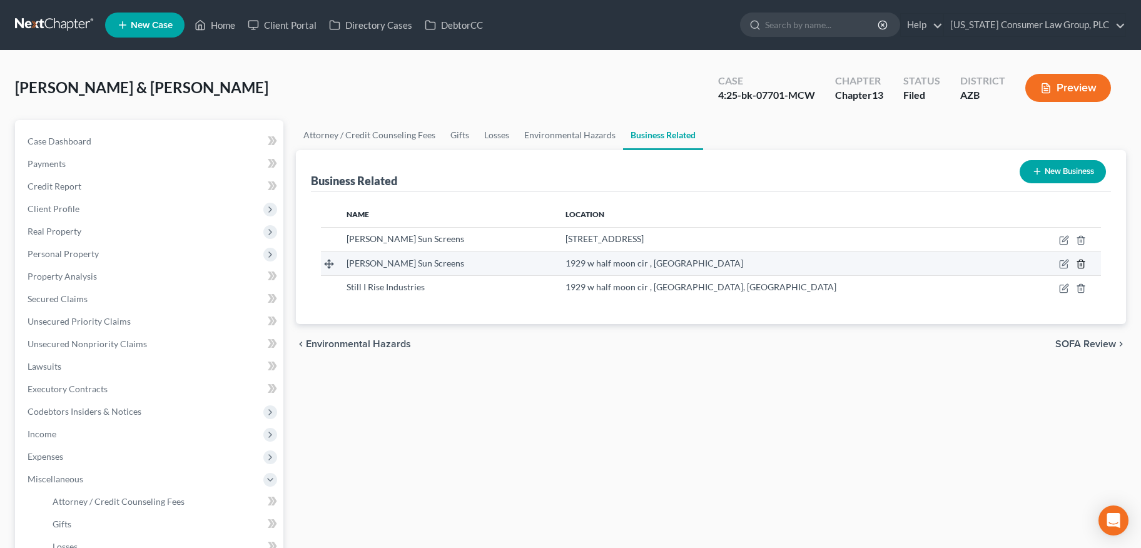
click at [1081, 262] on icon "button" at bounding box center [1081, 264] width 10 height 10
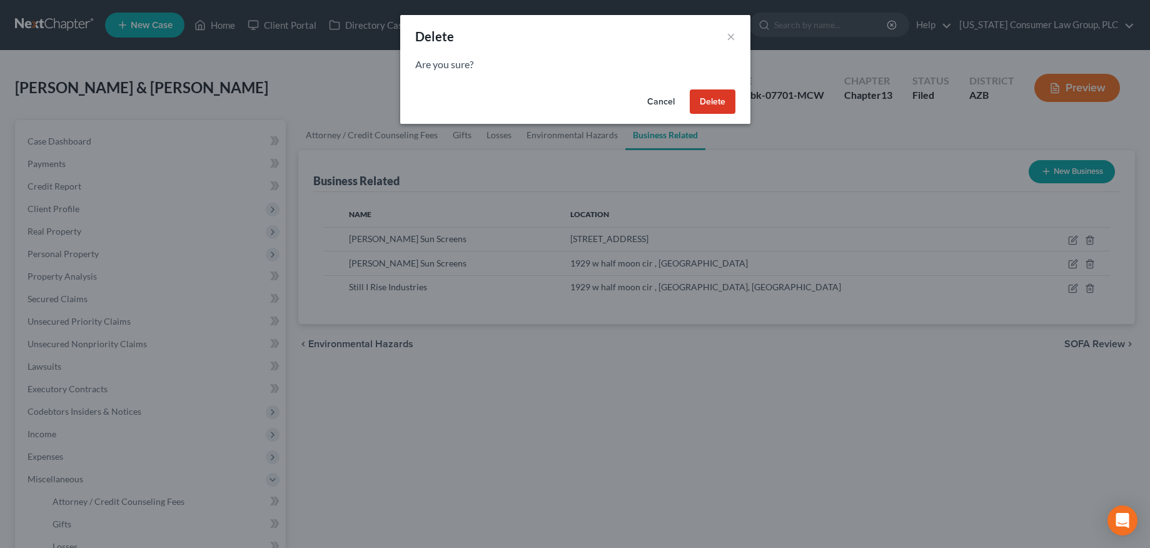
drag, startPoint x: 701, startPoint y: 103, endPoint x: 658, endPoint y: 133, distance: 52.2
click at [702, 103] on button "Delete" at bounding box center [713, 101] width 46 height 25
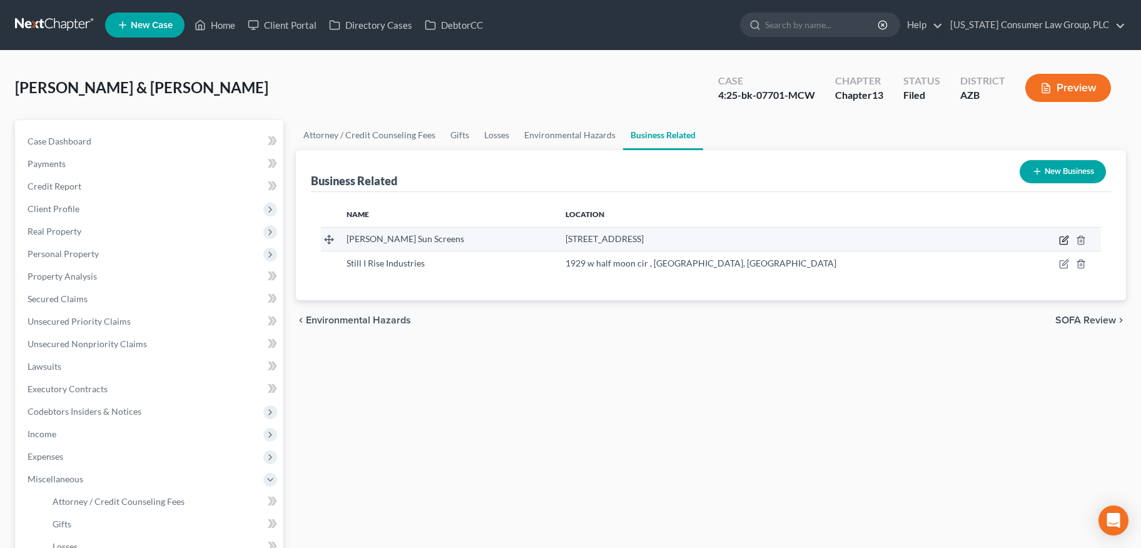
click at [1060, 239] on icon "button" at bounding box center [1064, 240] width 10 height 10
select select "sole_proprietor"
select select "3"
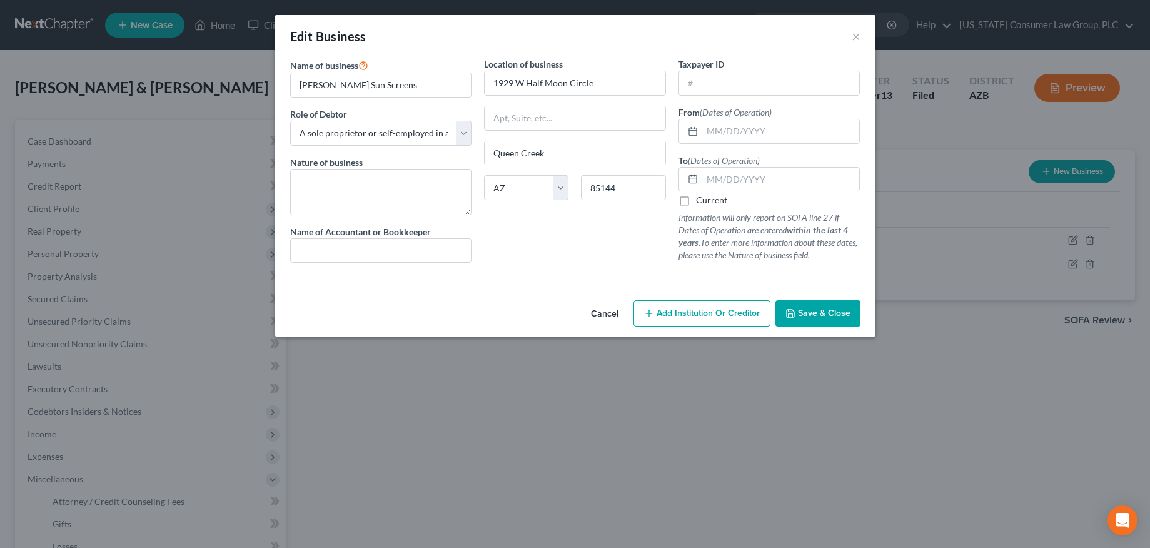
click at [605, 312] on button "Cancel" at bounding box center [605, 313] width 48 height 25
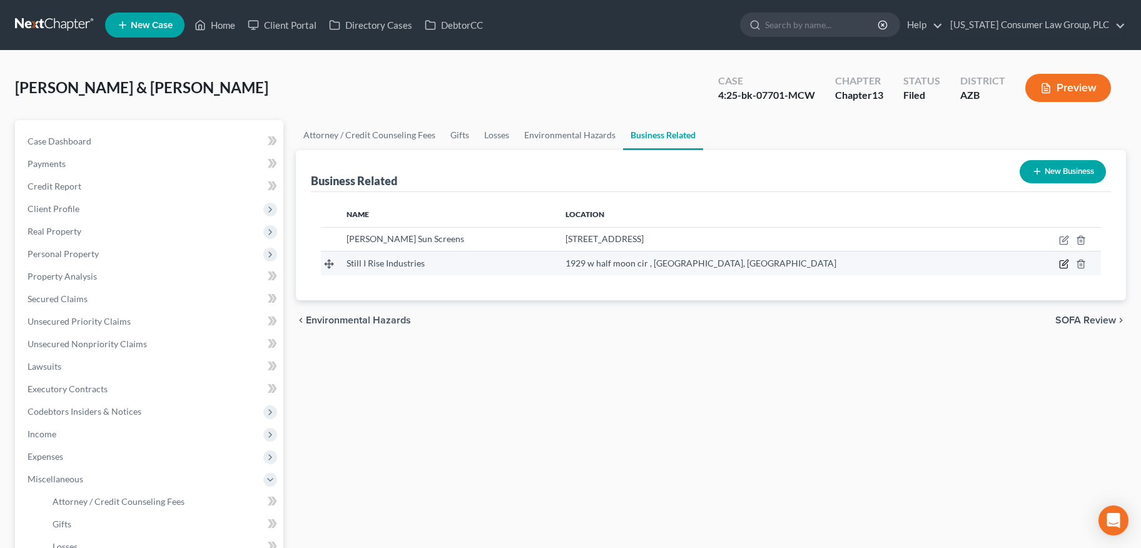
click at [1066, 265] on icon "button" at bounding box center [1064, 264] width 10 height 10
select select "member"
select select "3"
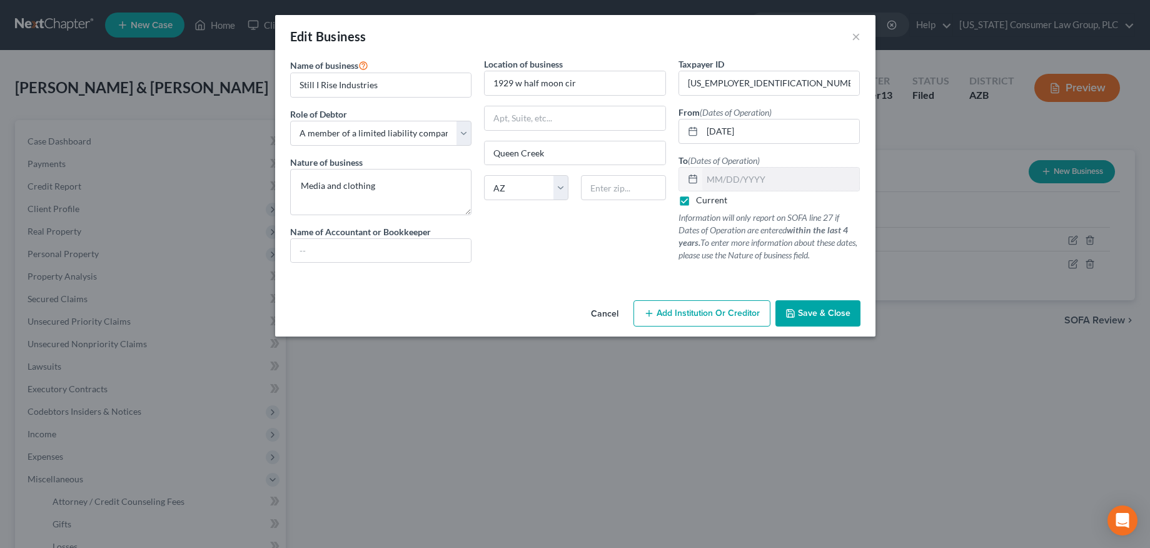
click at [593, 311] on button "Cancel" at bounding box center [605, 313] width 48 height 25
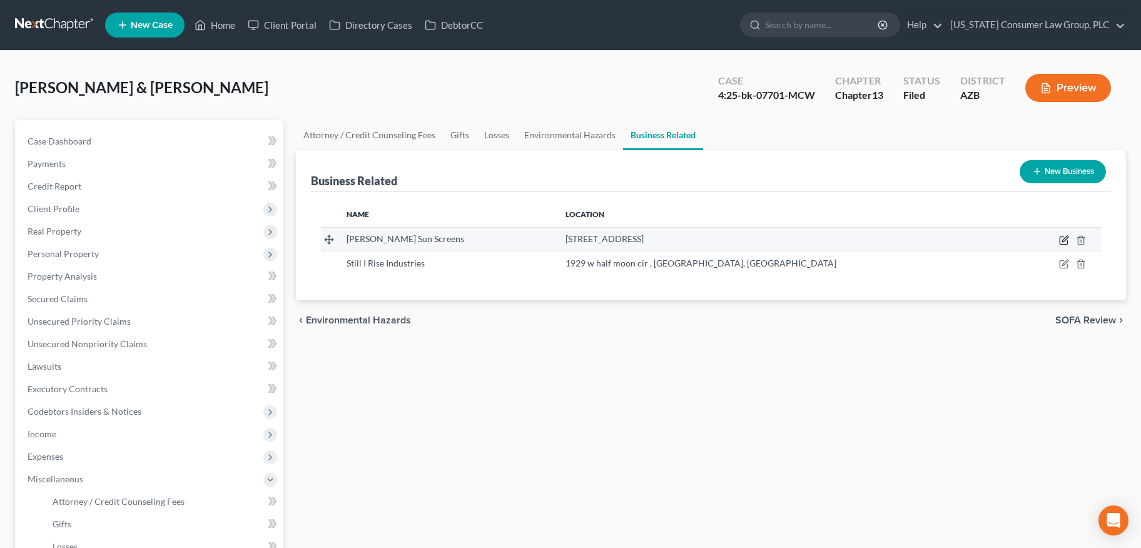
click at [1062, 239] on icon "button" at bounding box center [1064, 240] width 10 height 10
select select "sole_proprietor"
select select "3"
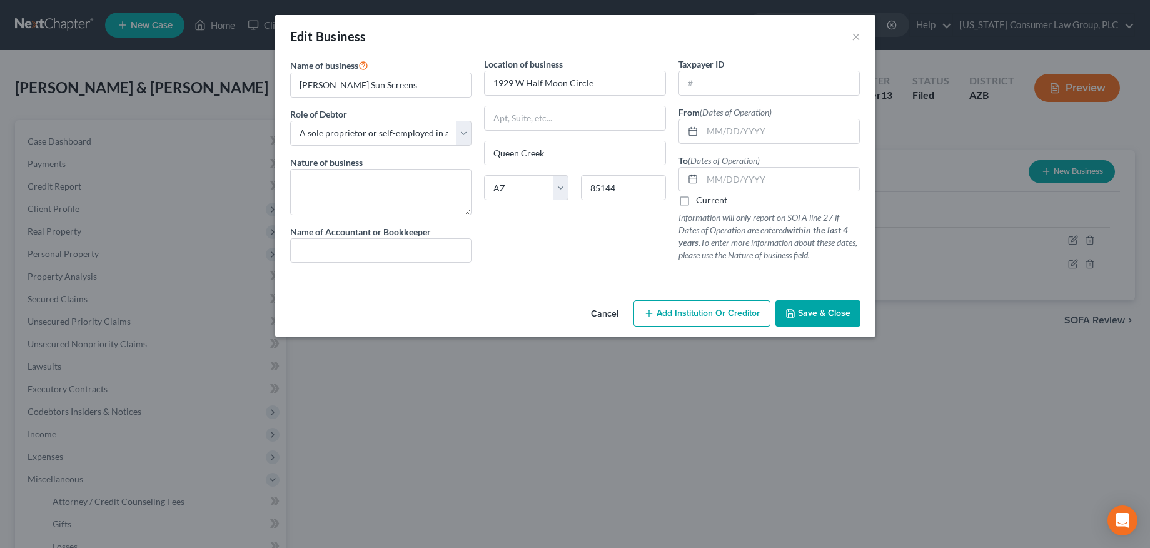
click at [597, 313] on button "Cancel" at bounding box center [605, 313] width 48 height 25
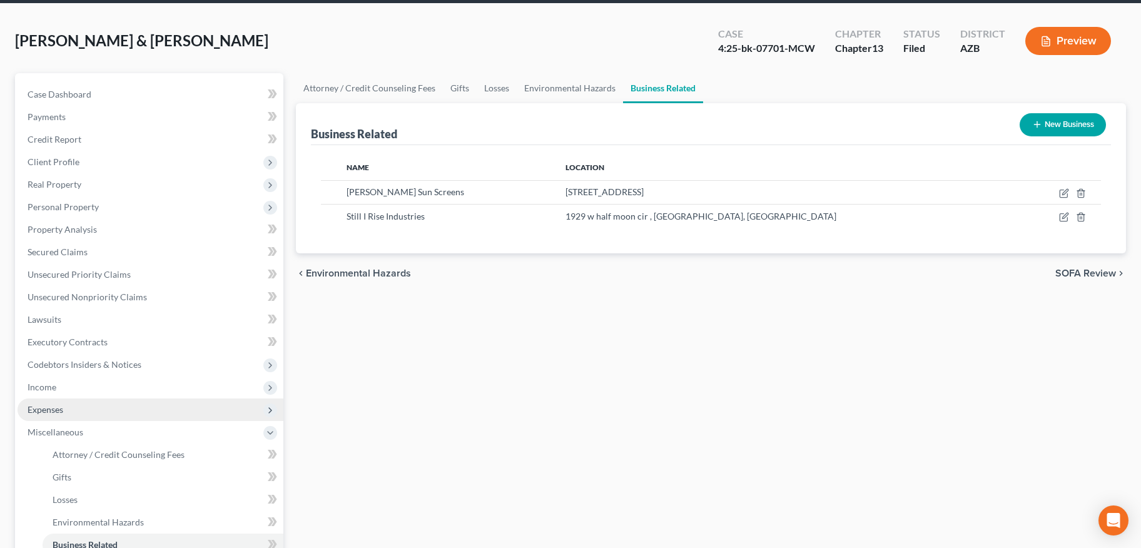
scroll to position [258, 0]
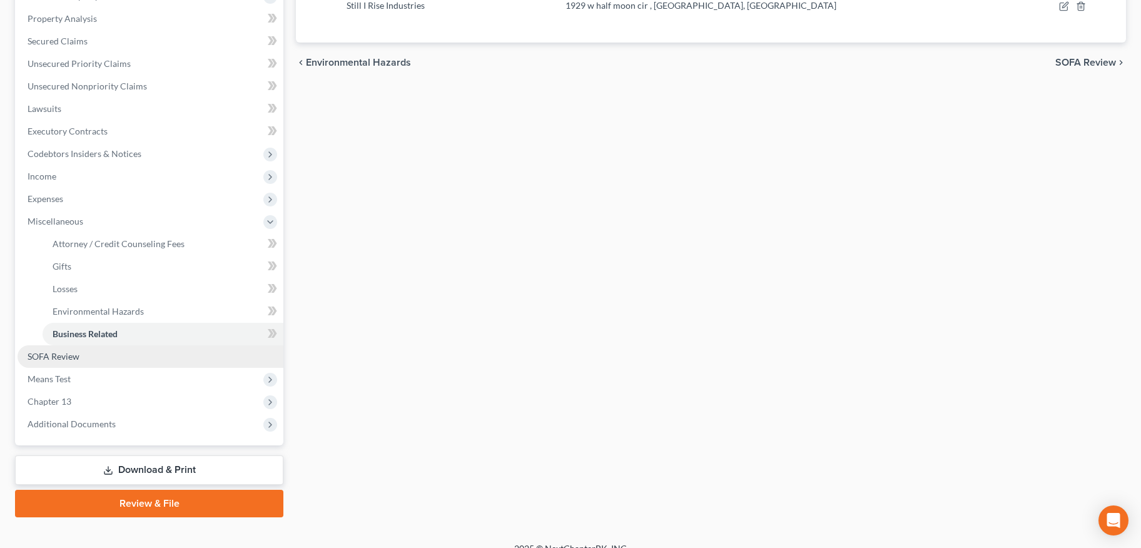
click at [75, 351] on span "SOFA Review" at bounding box center [54, 356] width 52 height 11
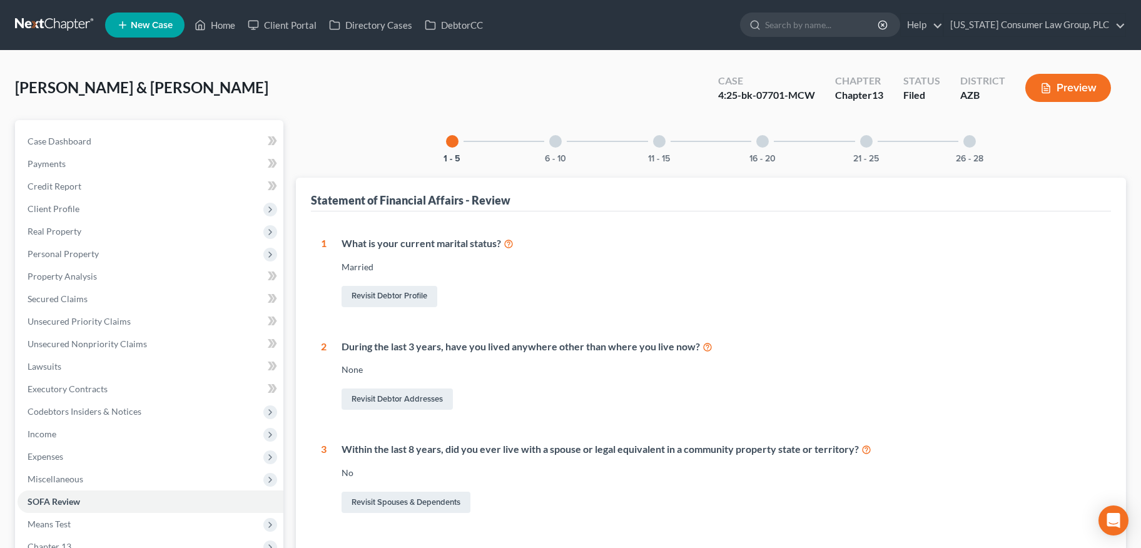
click at [563, 151] on div "6 - 10" at bounding box center [555, 141] width 43 height 43
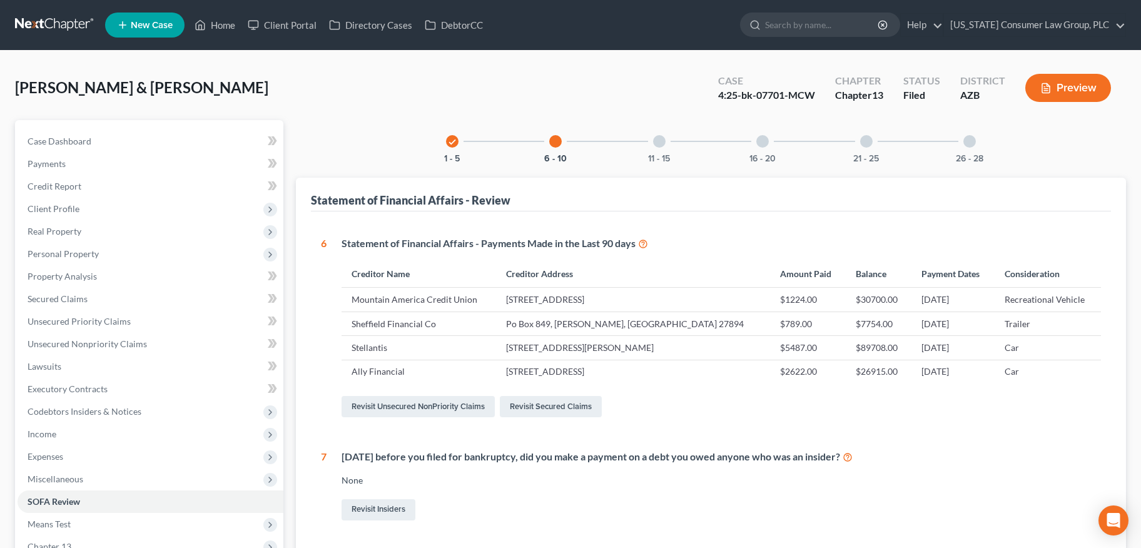
click at [659, 144] on div at bounding box center [659, 141] width 13 height 13
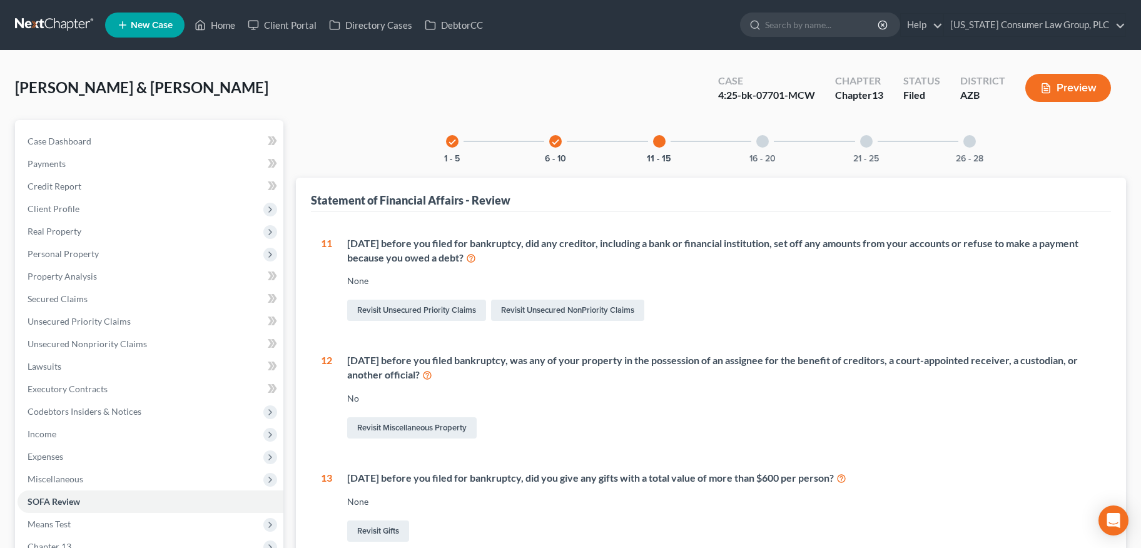
click at [758, 141] on div at bounding box center [762, 141] width 13 height 13
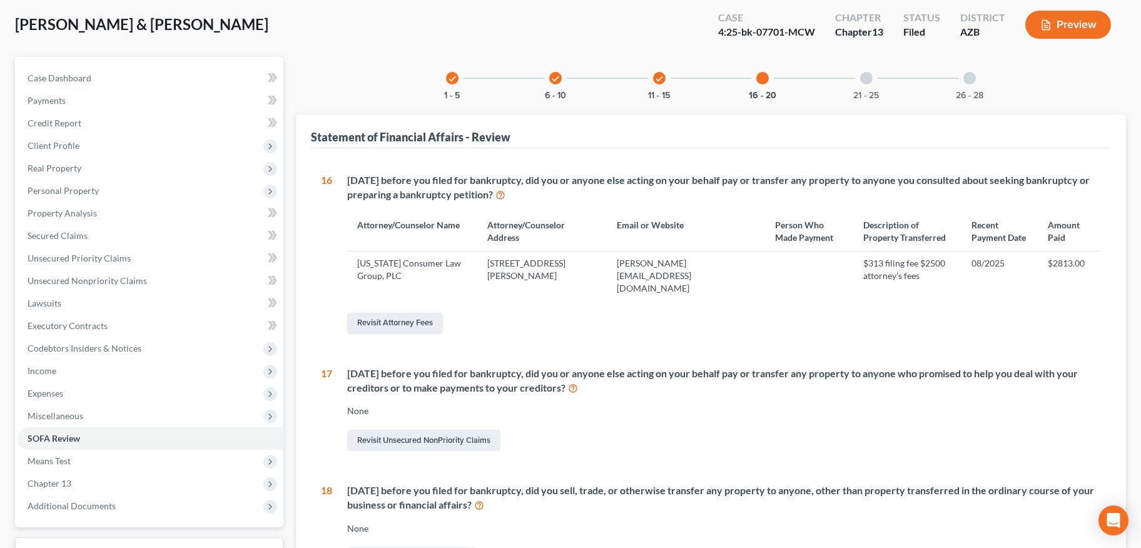
scroll to position [63, 0]
click at [852, 95] on div "21 - 25" at bounding box center [866, 78] width 43 height 43
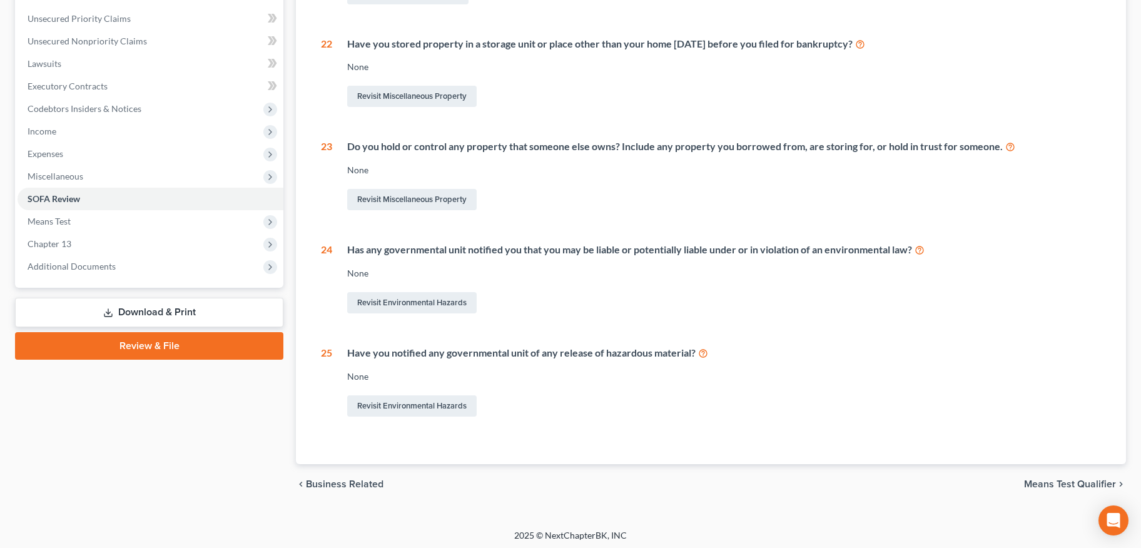
scroll to position [37, 0]
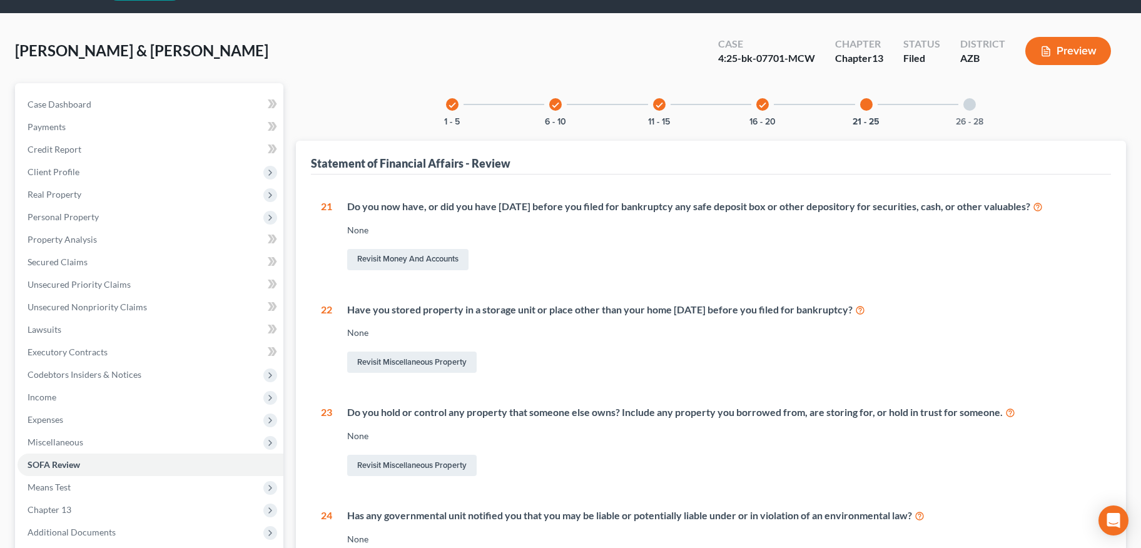
click at [970, 110] on div "26 - 28" at bounding box center [969, 104] width 43 height 43
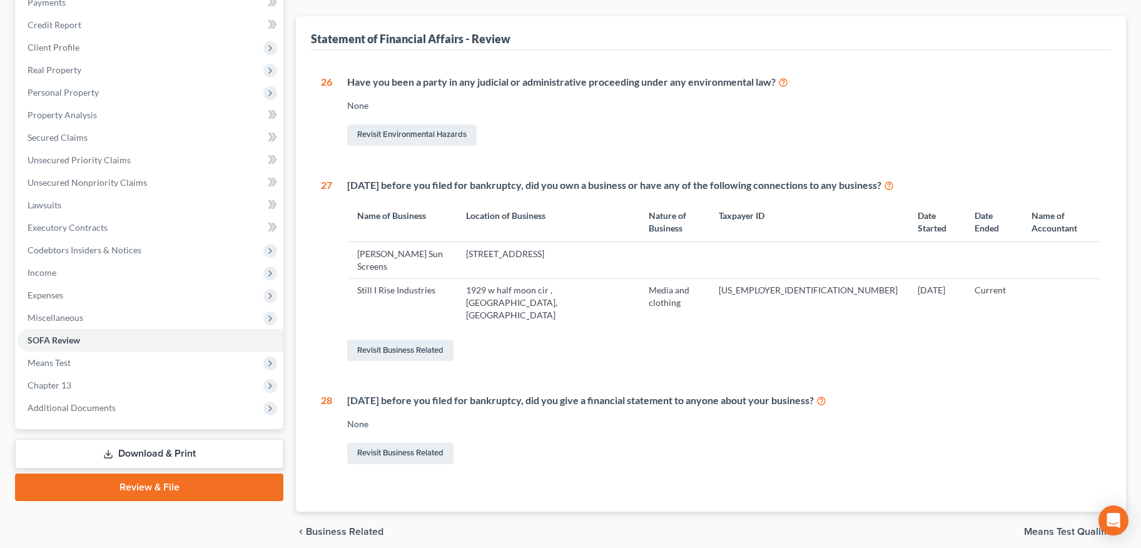
scroll to position [162, 0]
drag, startPoint x: 64, startPoint y: 316, endPoint x: 66, endPoint y: 324, distance: 8.3
click at [64, 316] on span "Miscellaneous" at bounding box center [56, 316] width 56 height 11
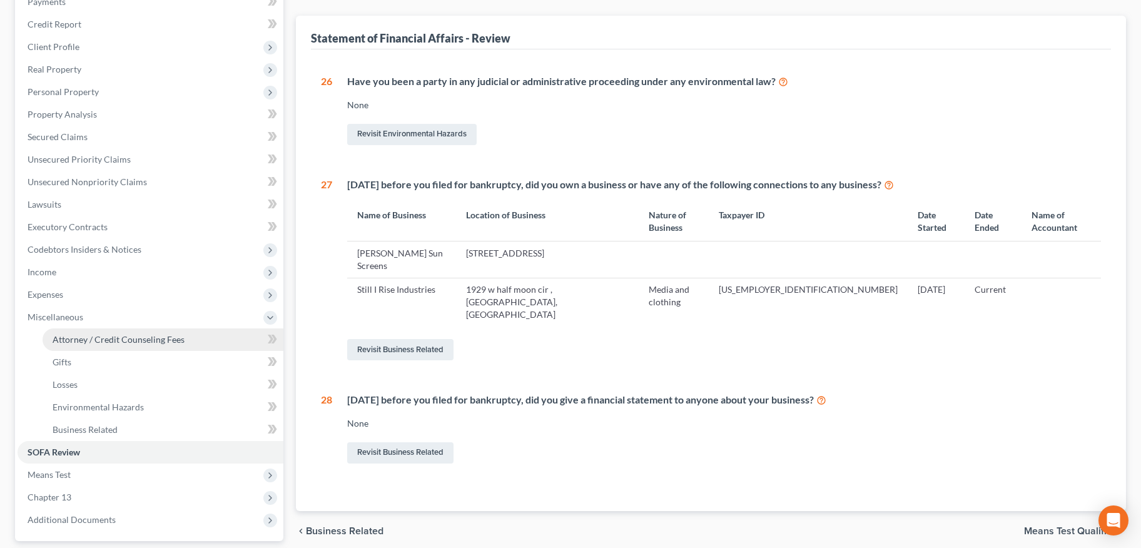
drag, startPoint x: 68, startPoint y: 330, endPoint x: 134, endPoint y: 330, distance: 66.3
click at [68, 330] on link "Attorney / Credit Counseling Fees" at bounding box center [163, 339] width 241 height 23
select select "7"
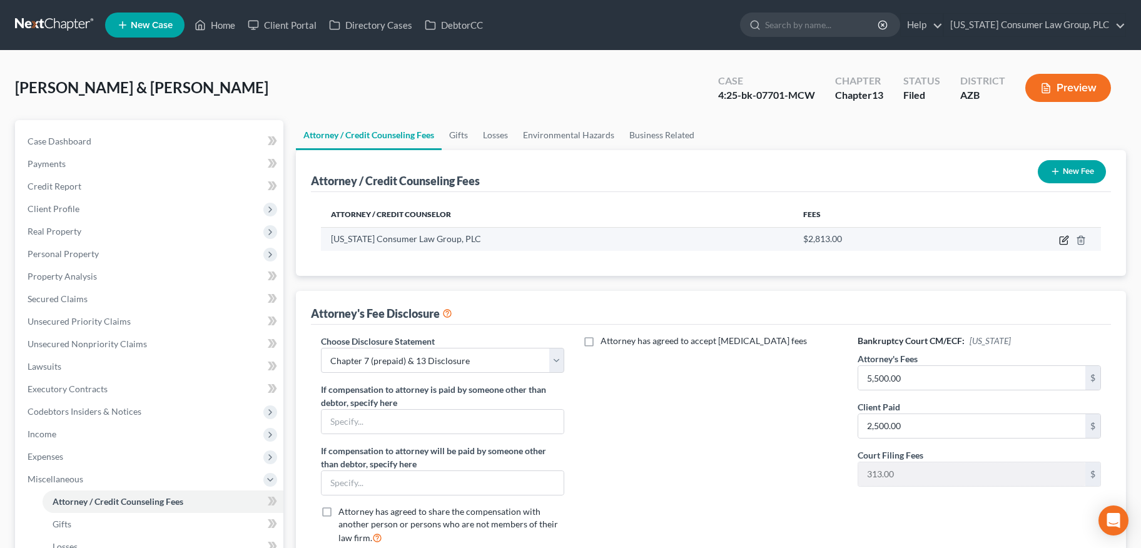
click at [1059, 238] on icon "button" at bounding box center [1063, 241] width 8 height 8
select select "3"
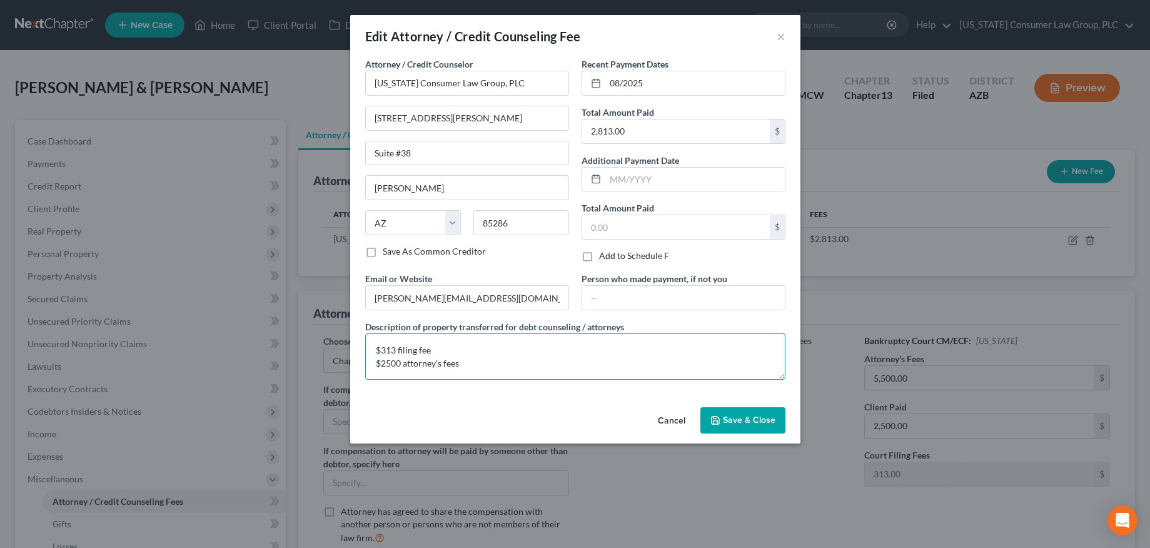
drag, startPoint x: 385, startPoint y: 363, endPoint x: 435, endPoint y: 323, distance: 63.6
click at [388, 361] on textarea "$313 filing fee $2500 attorney's fees" at bounding box center [575, 356] width 420 height 46
click at [376, 365] on textarea "$313 filing fee $2,500 attorney's fees" at bounding box center [575, 356] width 420 height 46
click at [526, 368] on textarea "$313 filing fee Attorney's Fee: $2,500 attorney's fees" at bounding box center [575, 356] width 420 height 46
click at [375, 350] on textarea "$313 filing fee Attorney's Fee: $2,500" at bounding box center [575, 356] width 420 height 46
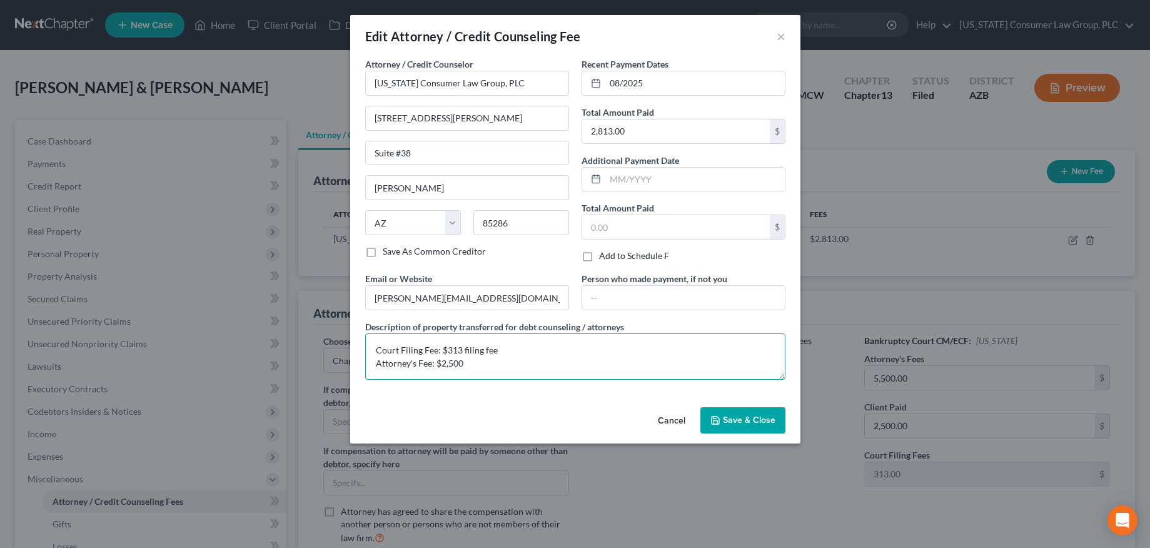
click at [511, 351] on textarea "Court Filing Fee: $313 filing fee Attorney's Fee: $2,500" at bounding box center [575, 356] width 420 height 46
type textarea "Court Filing Fee: $313 Attorney's Fee: $2,500"
drag, startPoint x: 429, startPoint y: 290, endPoint x: 353, endPoint y: 288, distance: 75.7
click at [354, 288] on div "Attorney / Credit Counselor * Arizona Consumer Law Group, PLC 2350 E. Germann R…" at bounding box center [575, 230] width 450 height 345
type input "www.skibalaw.com"
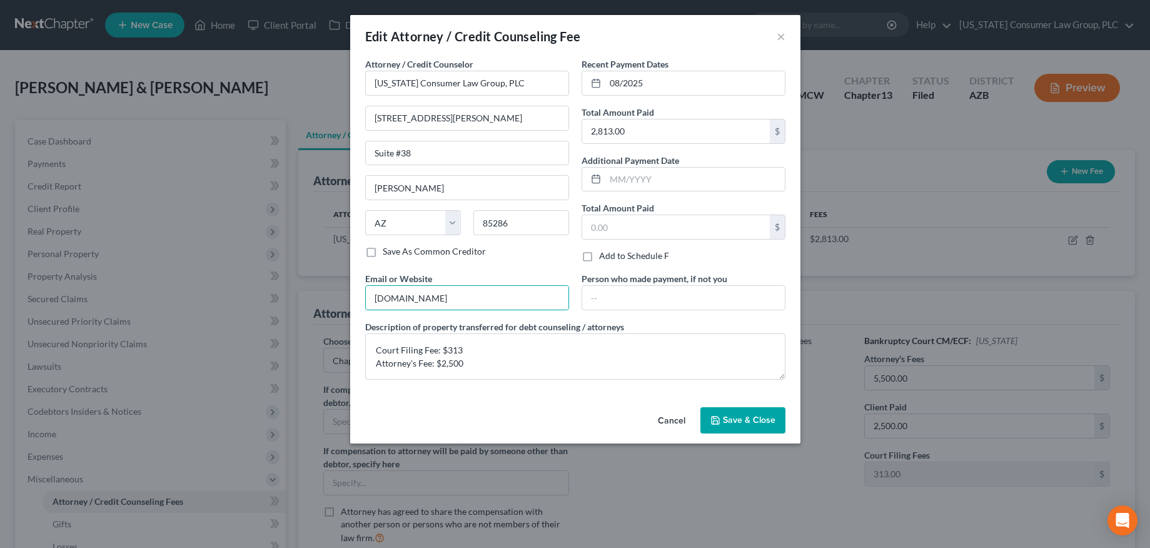
drag, startPoint x: 743, startPoint y: 420, endPoint x: 722, endPoint y: 424, distance: 21.0
click at [742, 420] on span "Save & Close" at bounding box center [749, 420] width 53 height 11
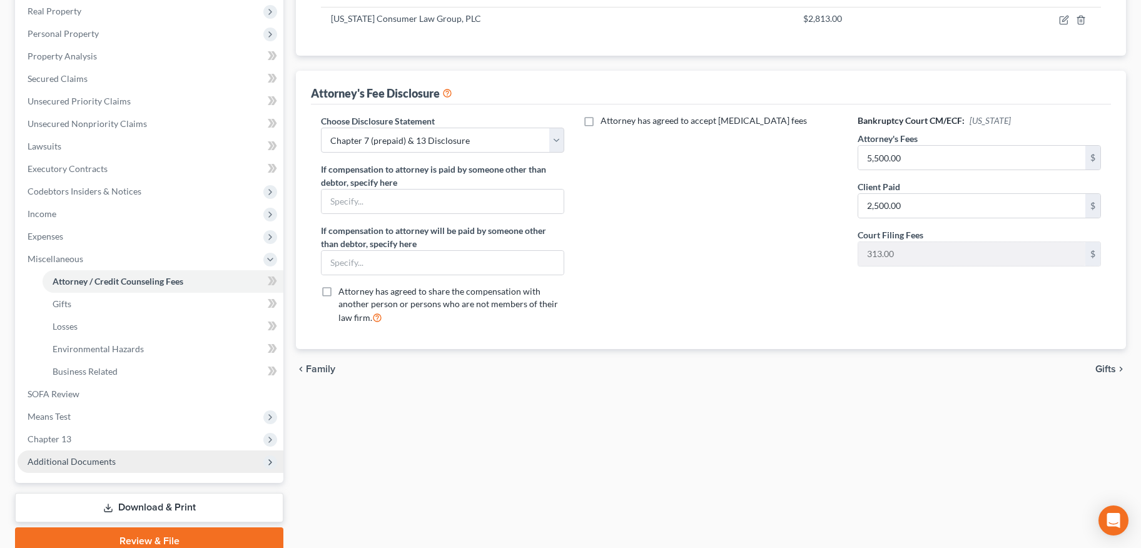
scroll to position [273, 0]
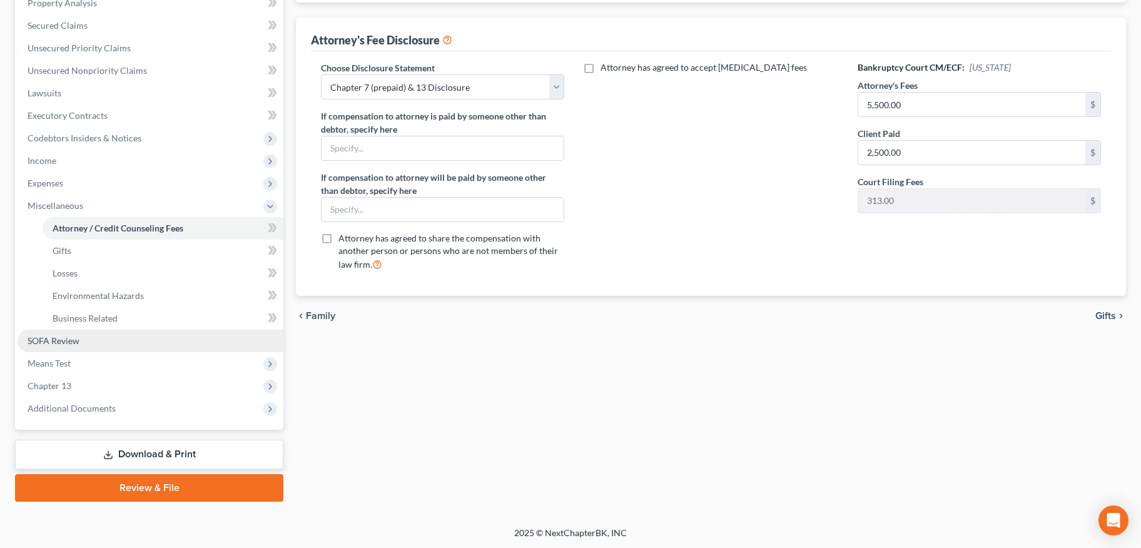
click at [63, 344] on span "SOFA Review" at bounding box center [54, 340] width 52 height 11
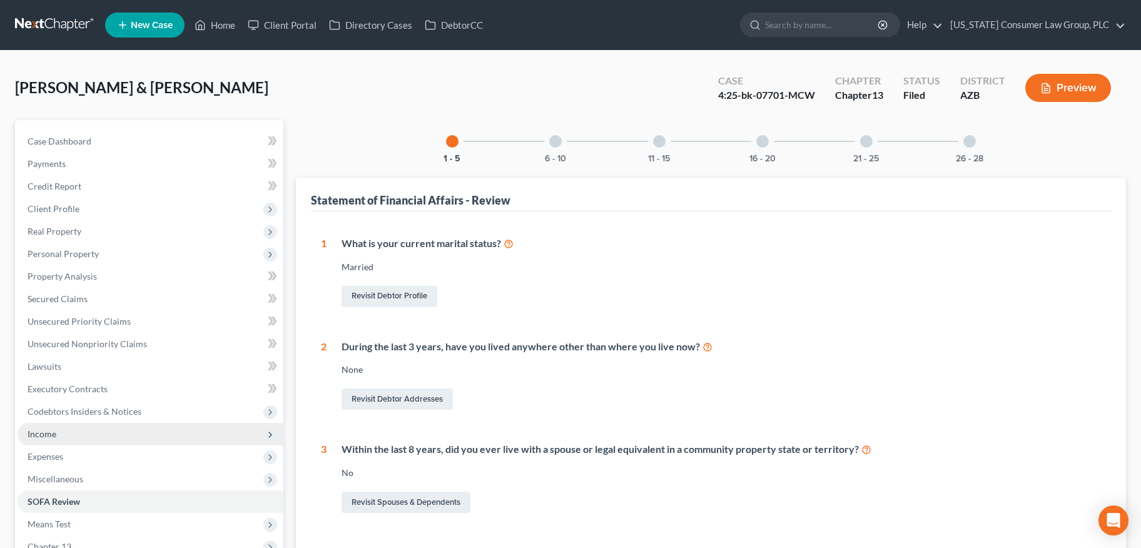
click at [51, 431] on span "Income" at bounding box center [42, 433] width 29 height 11
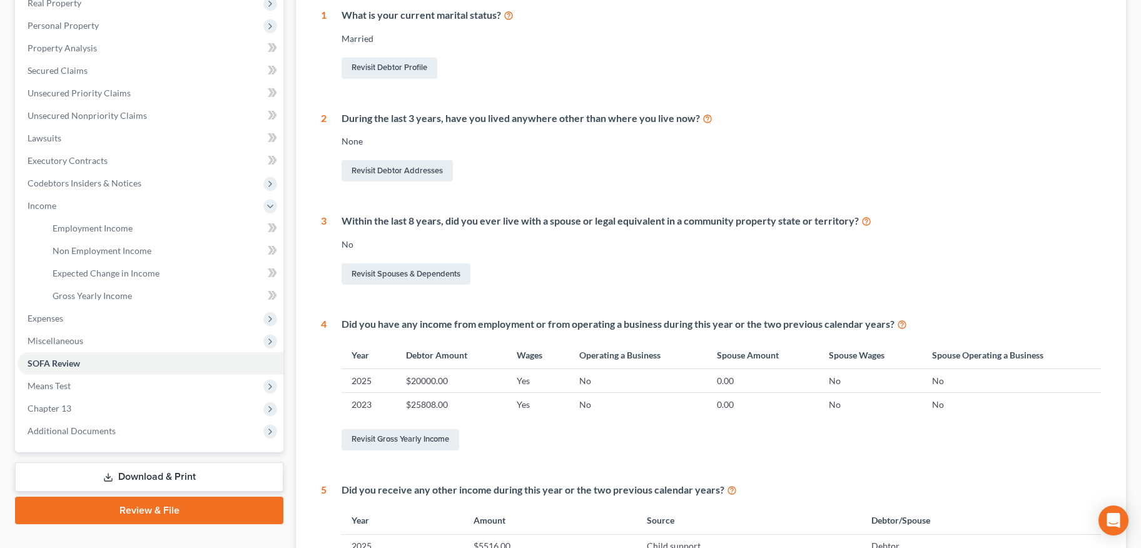
scroll to position [243, 0]
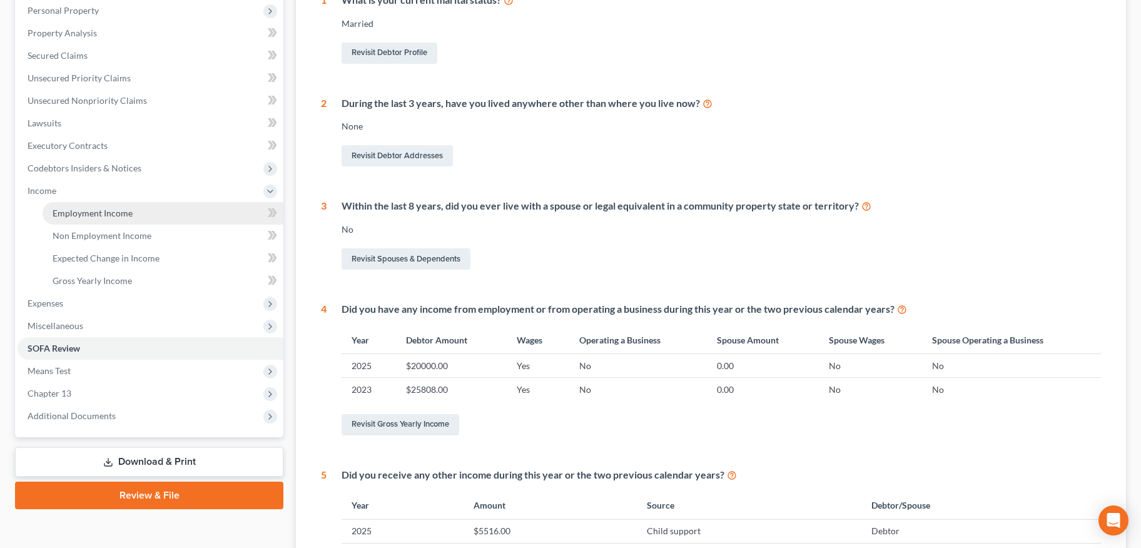
click at [123, 218] on link "Employment Income" at bounding box center [163, 213] width 241 height 23
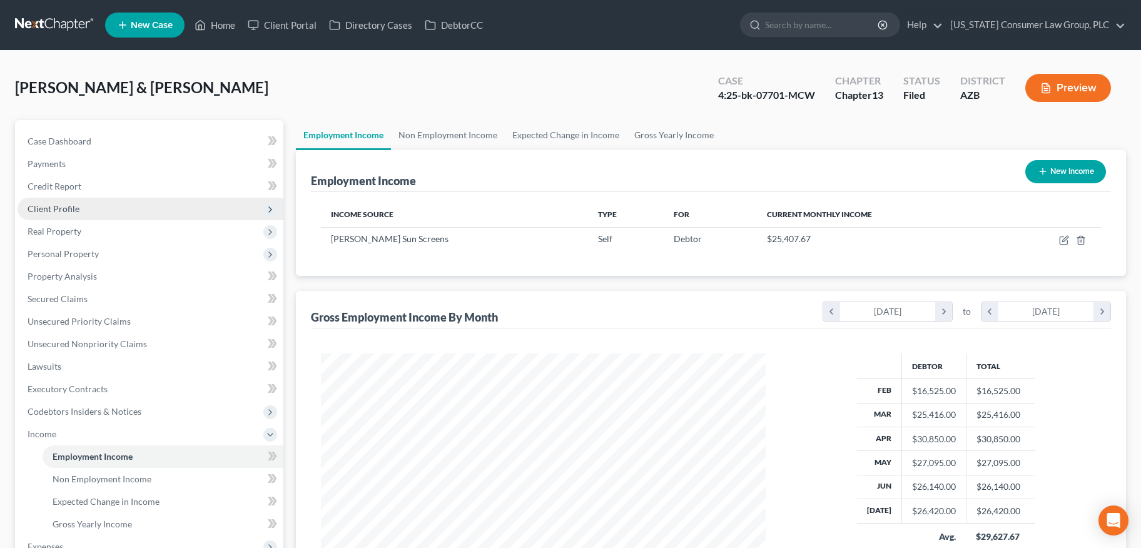
scroll to position [224, 469]
drag, startPoint x: 663, startPoint y: 140, endPoint x: 592, endPoint y: 146, distance: 72.1
click at [663, 140] on link "Gross Yearly Income" at bounding box center [674, 135] width 94 height 30
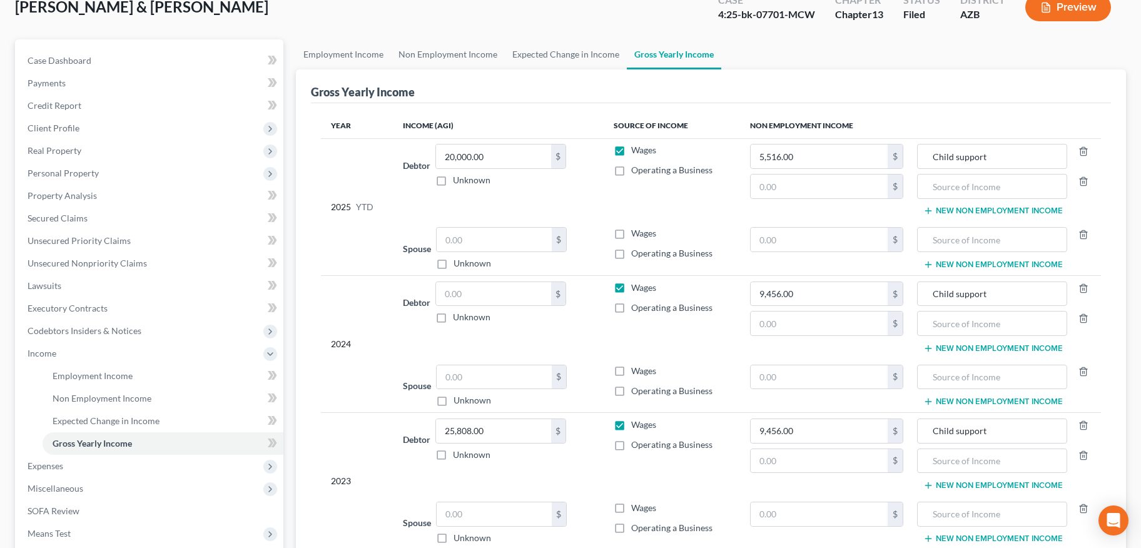
scroll to position [83, 0]
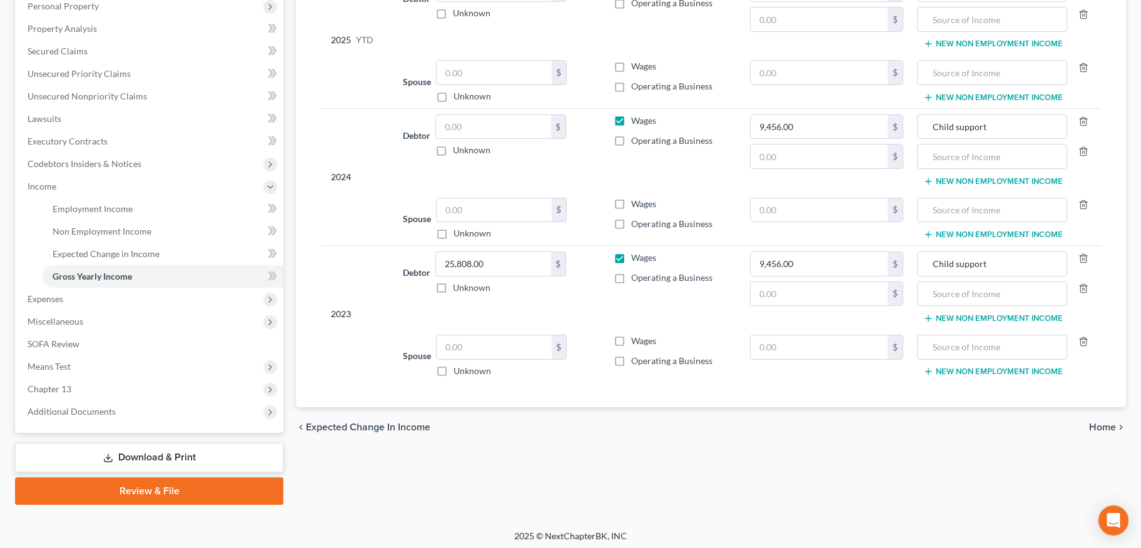
scroll to position [251, 0]
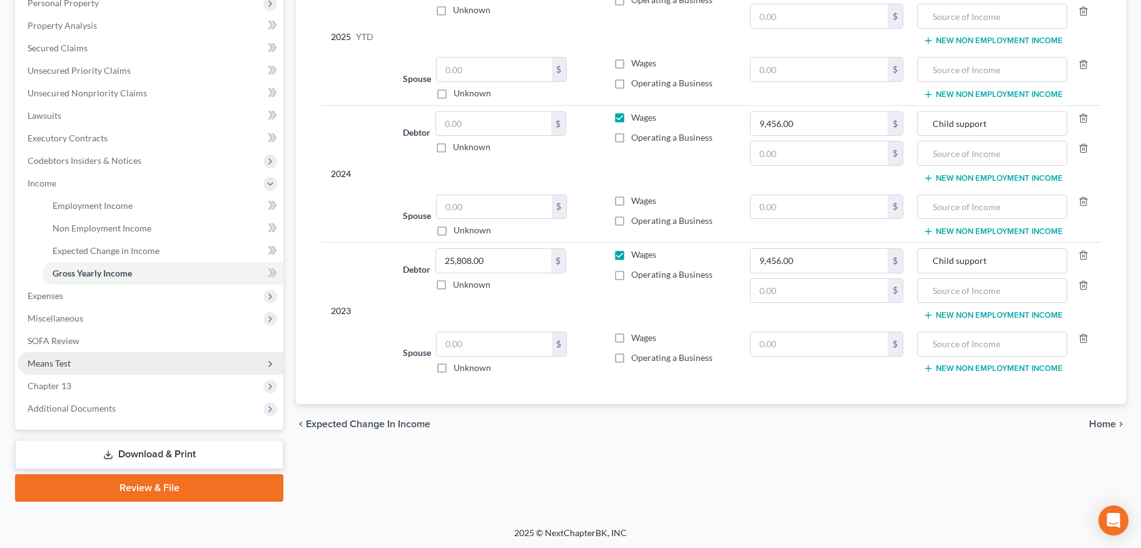
click at [66, 366] on span "Means Test" at bounding box center [49, 363] width 43 height 11
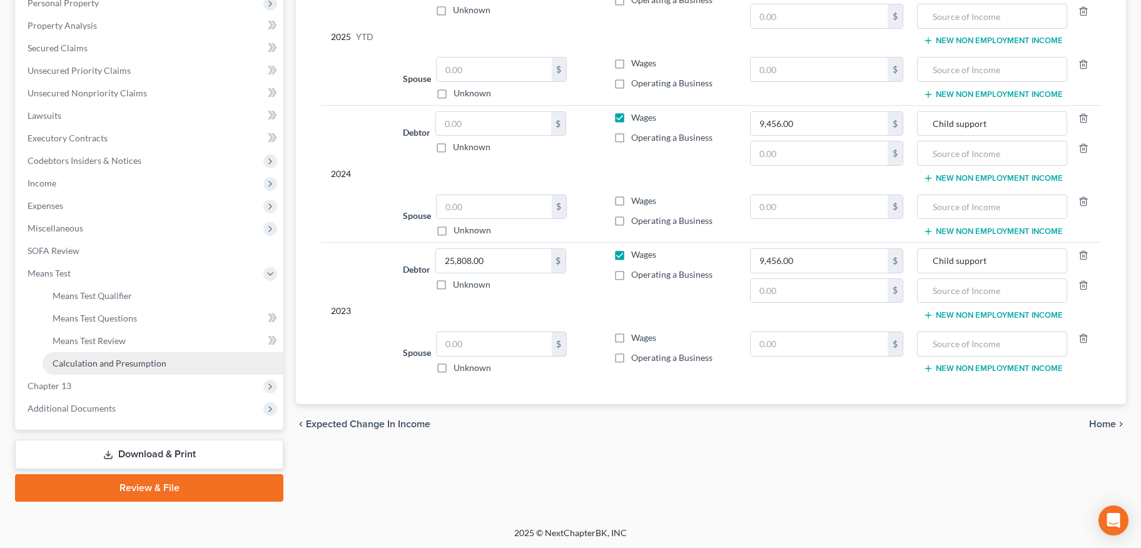
click at [84, 360] on span "Calculation and Presumption" at bounding box center [110, 363] width 114 height 11
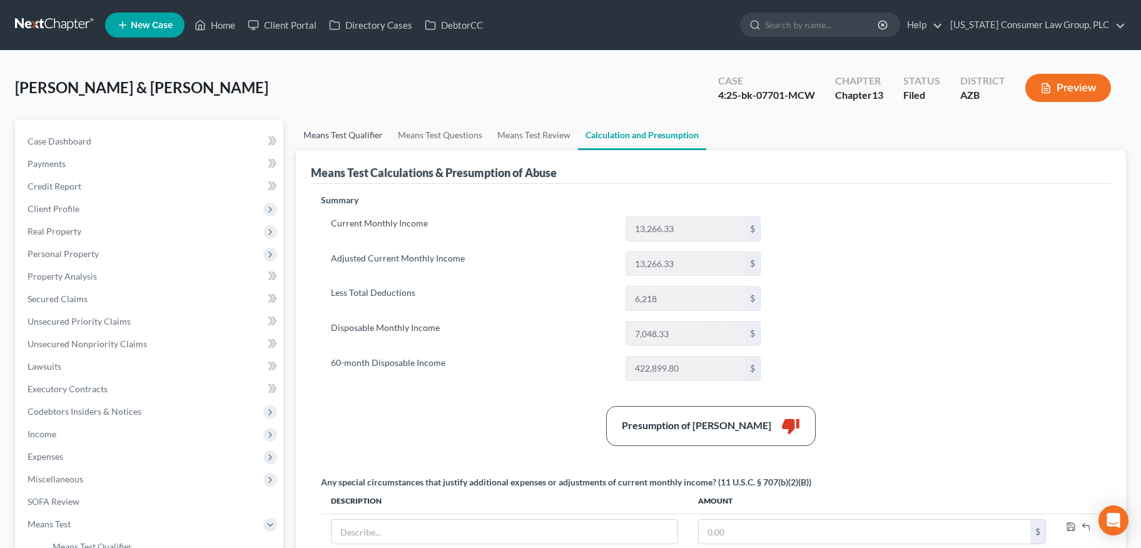
click at [355, 136] on link "Means Test Qualifier" at bounding box center [343, 135] width 94 height 30
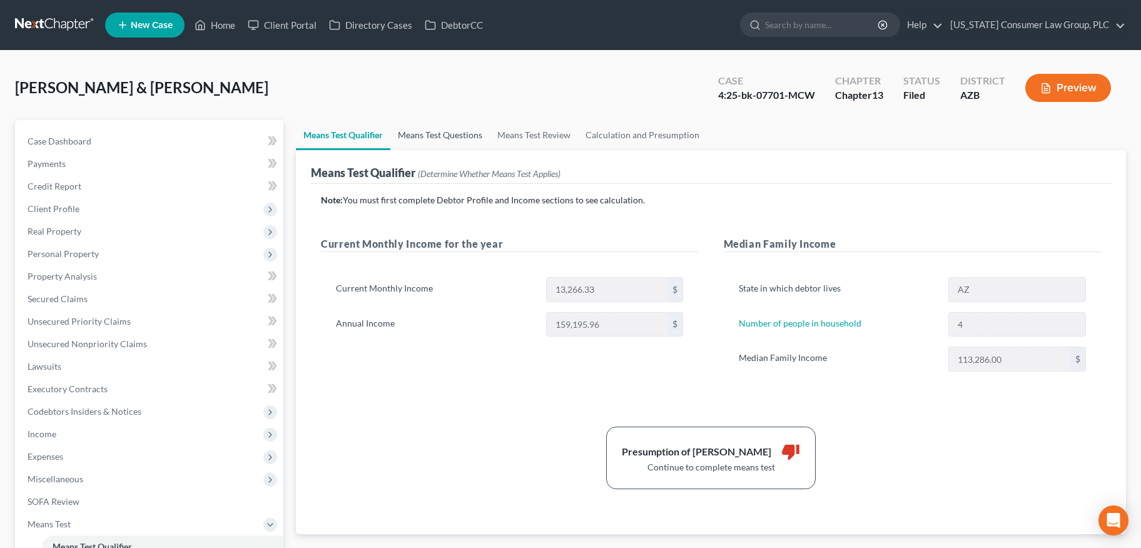
click at [441, 138] on link "Means Test Questions" at bounding box center [439, 135] width 99 height 30
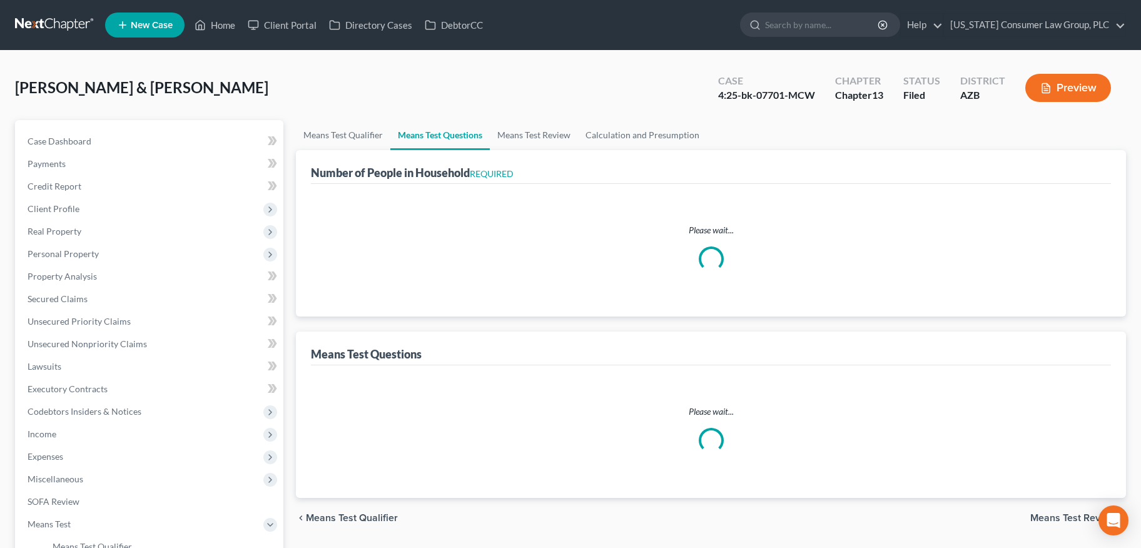
select select "1"
select select "60"
select select "1"
select select "60"
select select "1"
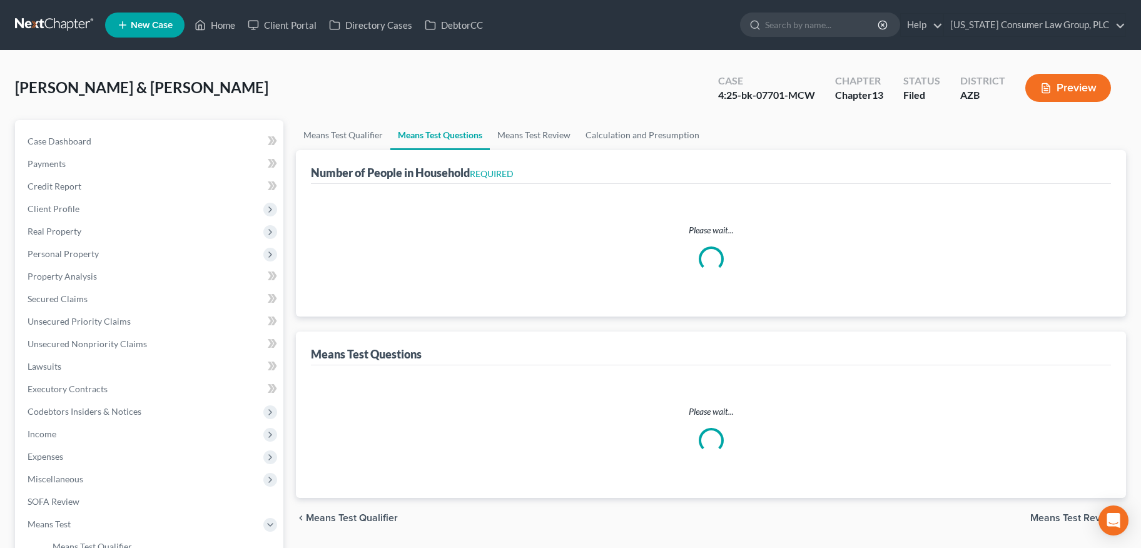
select select "60"
select select "1"
select select "60"
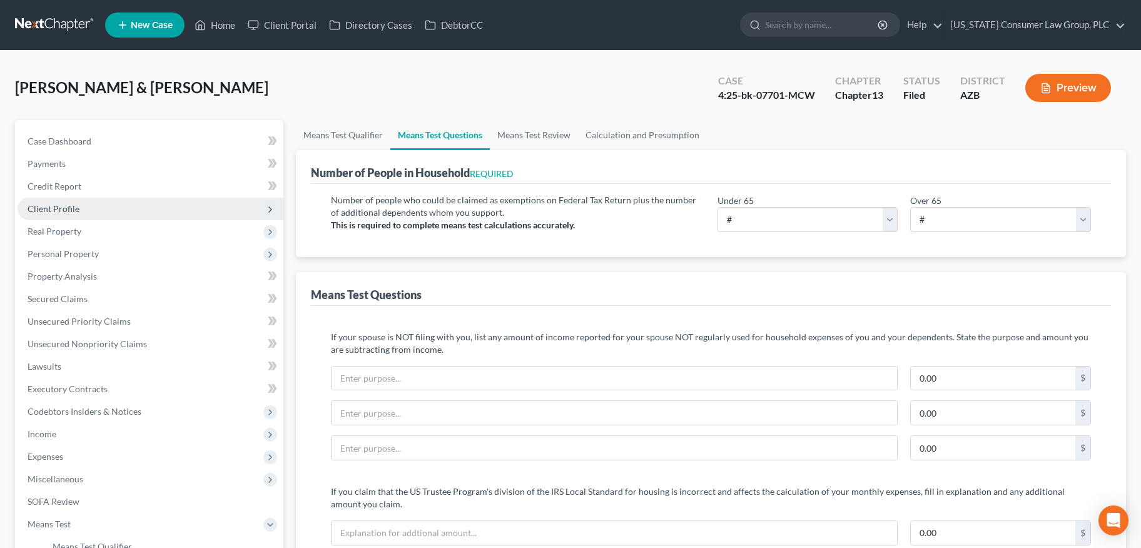
click at [58, 209] on span "Client Profile" at bounding box center [54, 208] width 52 height 11
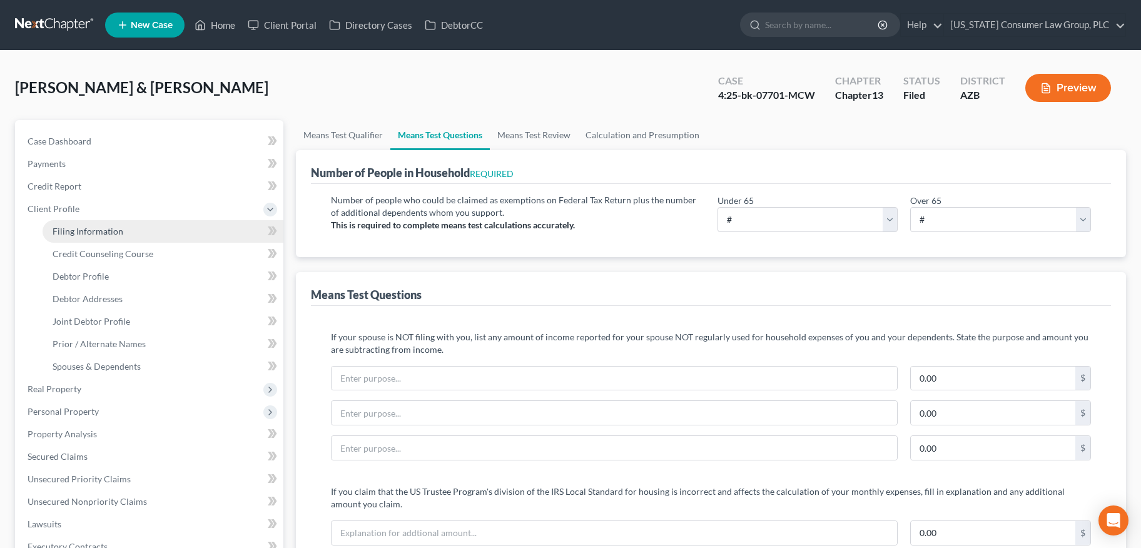
click at [81, 226] on span "Filing Information" at bounding box center [88, 231] width 71 height 11
select select "1"
select select "3"
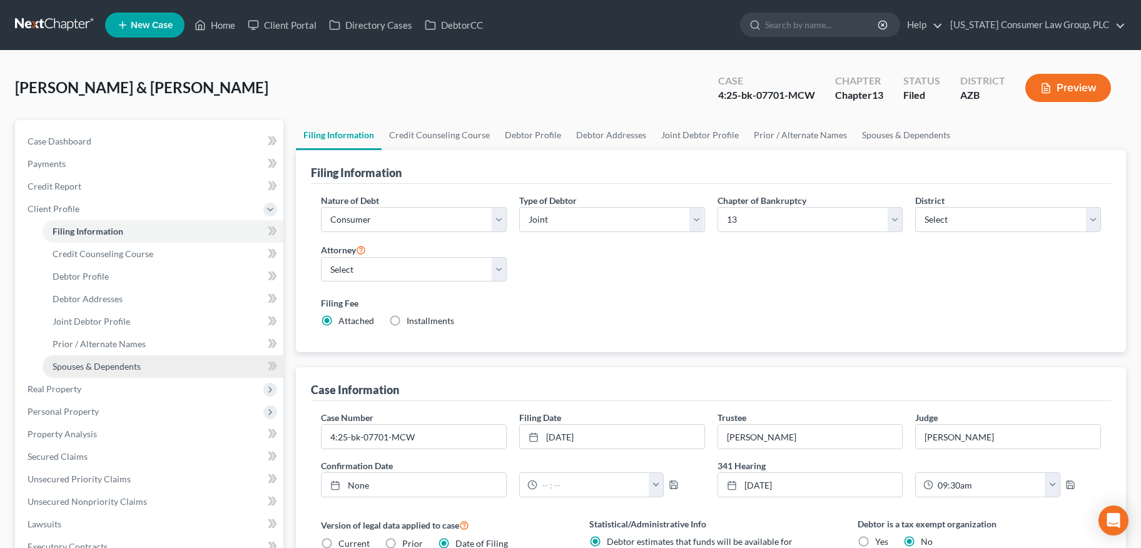
click at [133, 362] on span "Spouses & Dependents" at bounding box center [97, 366] width 88 height 11
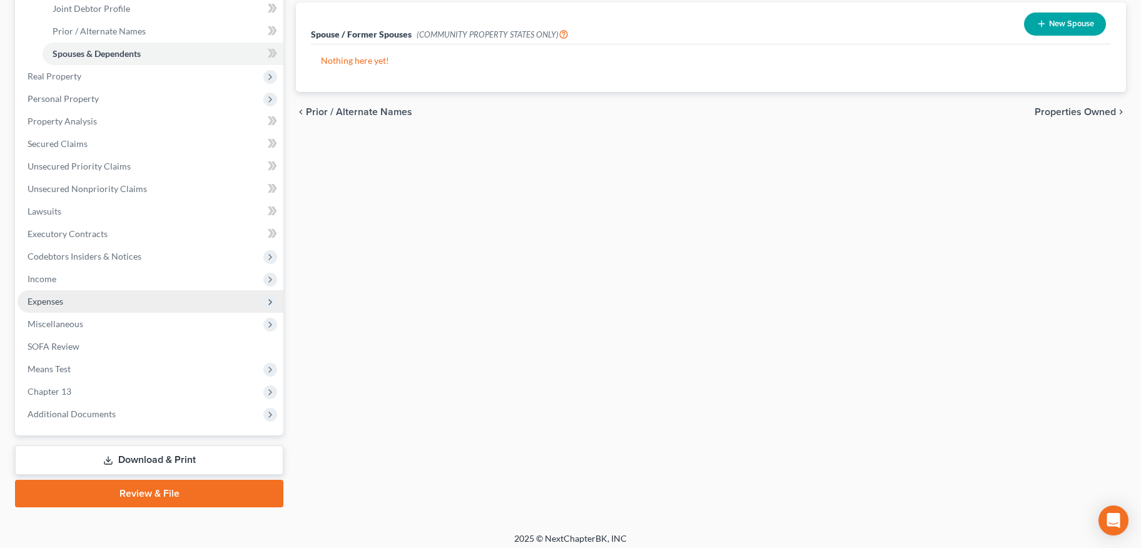
scroll to position [318, 0]
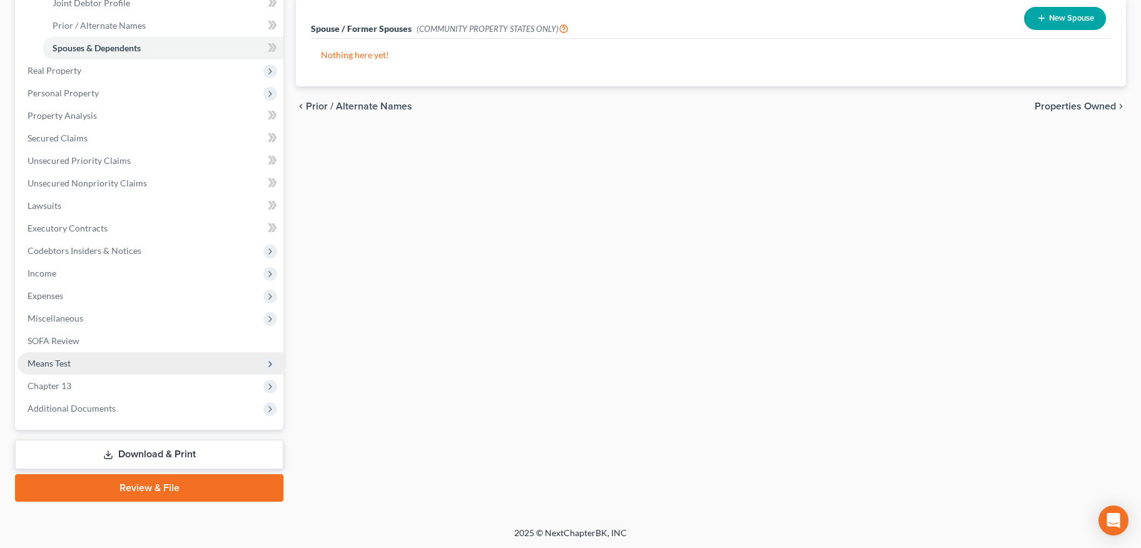
click at [63, 358] on span "Means Test" at bounding box center [49, 363] width 43 height 11
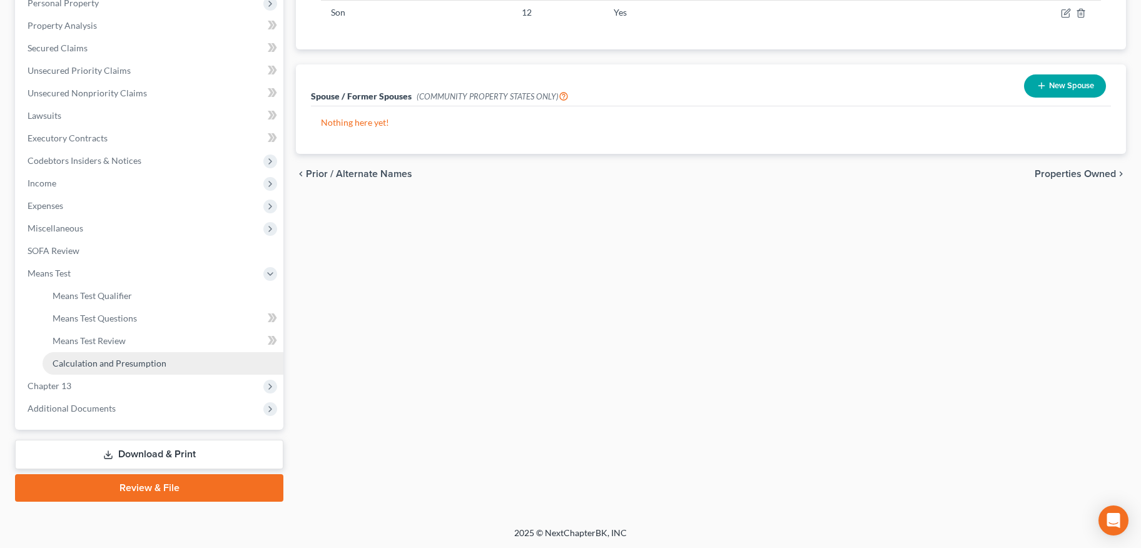
click at [96, 368] on link "Calculation and Presumption" at bounding box center [163, 363] width 241 height 23
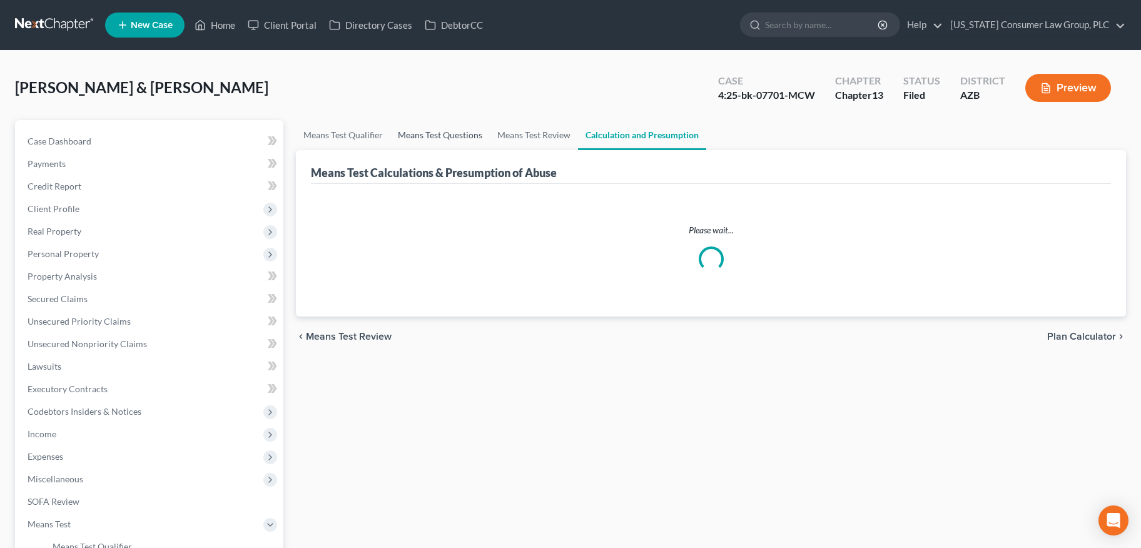
click at [430, 128] on link "Means Test Questions" at bounding box center [439, 135] width 99 height 30
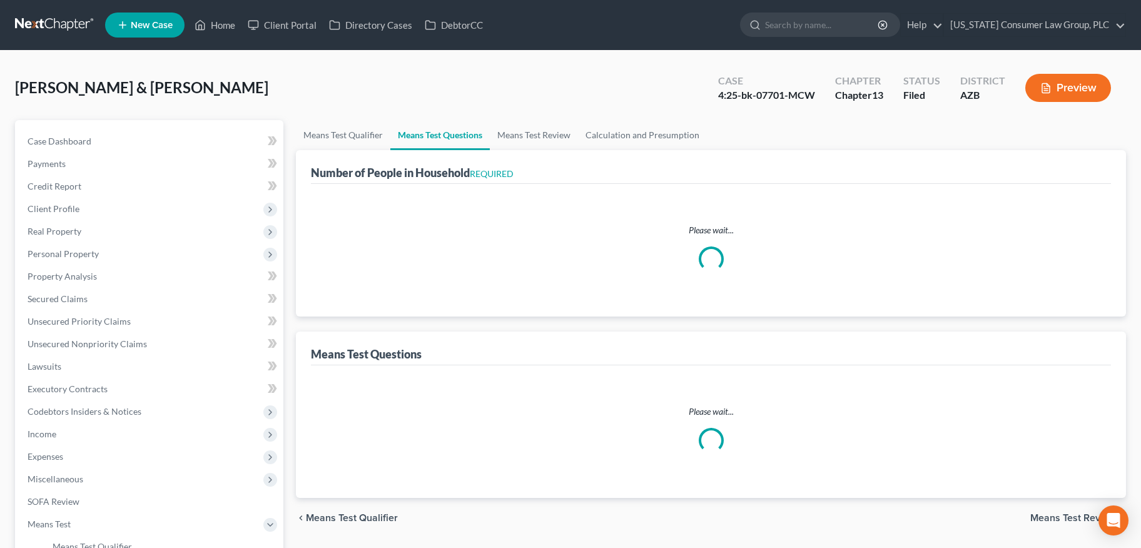
select select "1"
select select "60"
select select "1"
select select "60"
select select "1"
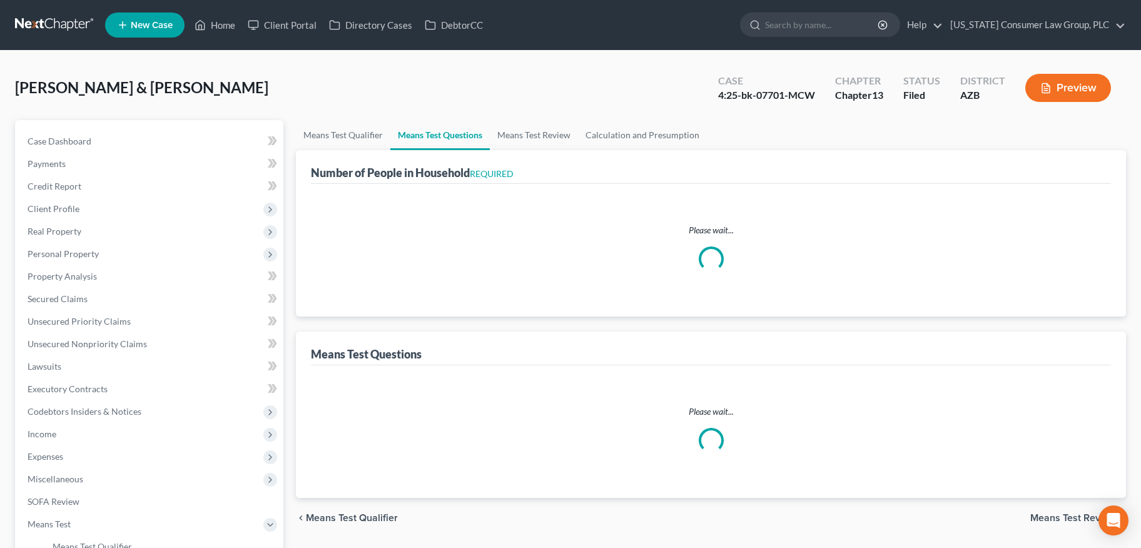
select select "60"
select select "1"
select select "60"
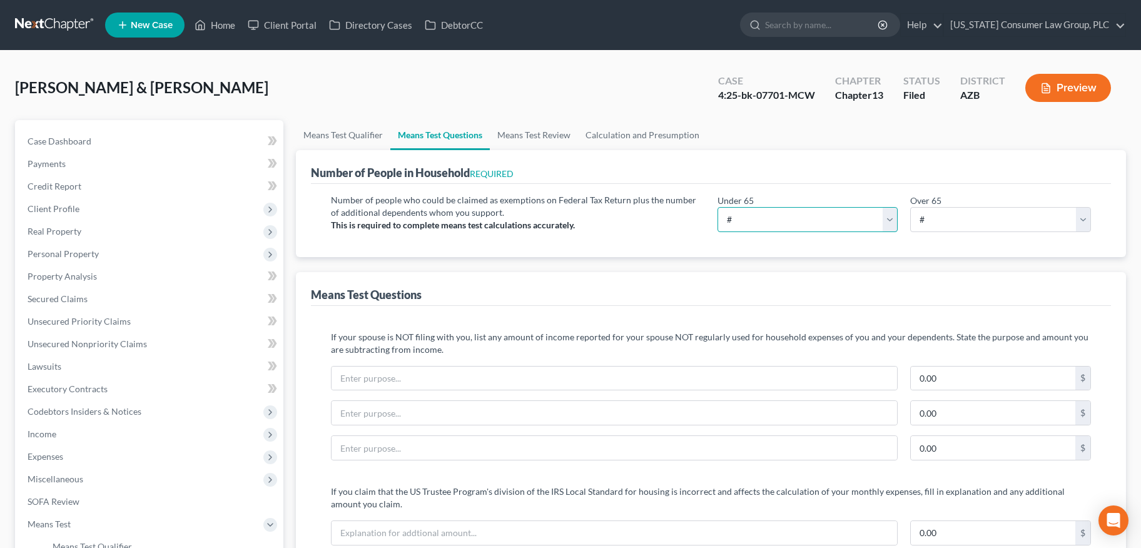
click at [888, 216] on select "# 0 1 2 3 4 5 6 7 8 9 10" at bounding box center [807, 219] width 181 height 25
select select "4"
click at [717, 207] on select "# 0 1 2 3 4 5 6 7 8 9 10" at bounding box center [807, 219] width 181 height 25
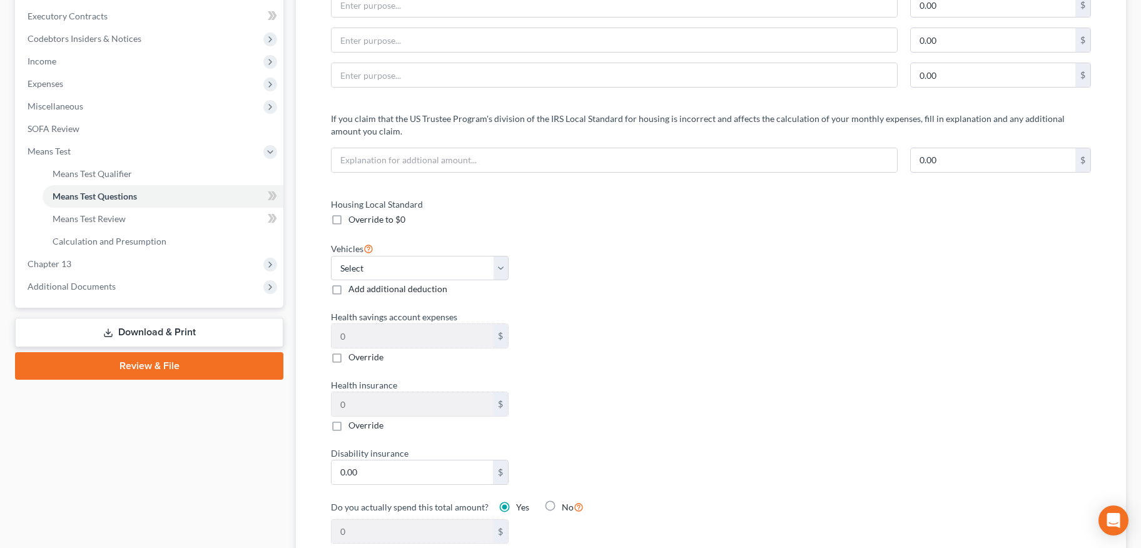
scroll to position [377, 0]
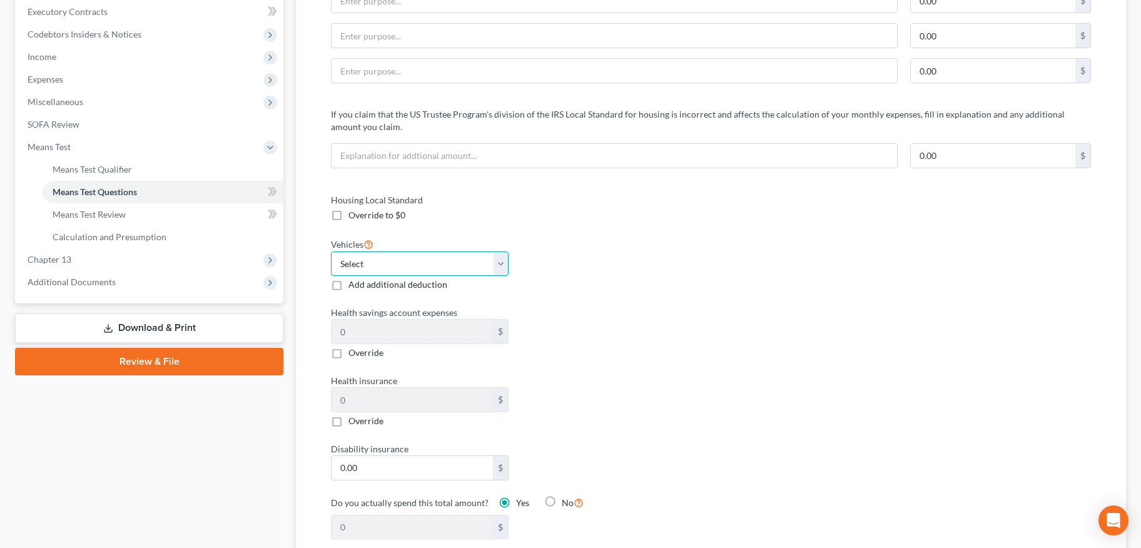
click at [502, 263] on select "Select 0 1 2 3 4 5" at bounding box center [420, 263] width 178 height 25
click at [369, 243] on icon at bounding box center [368, 244] width 10 height 12
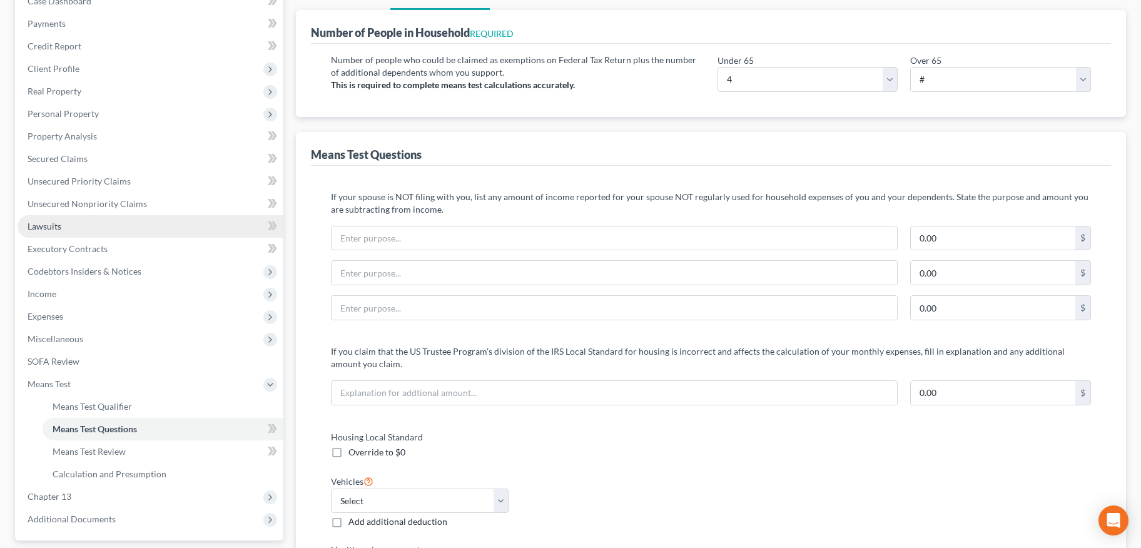
scroll to position [129, 0]
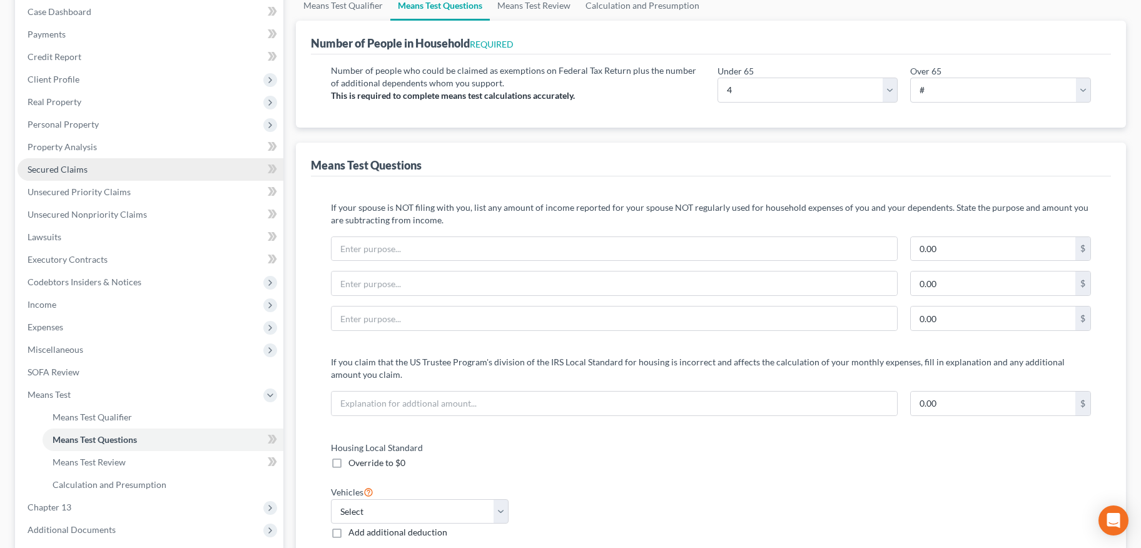
drag, startPoint x: 26, startPoint y: 169, endPoint x: 31, endPoint y: 175, distance: 8.0
click at [26, 169] on link "Secured Claims" at bounding box center [151, 169] width 266 height 23
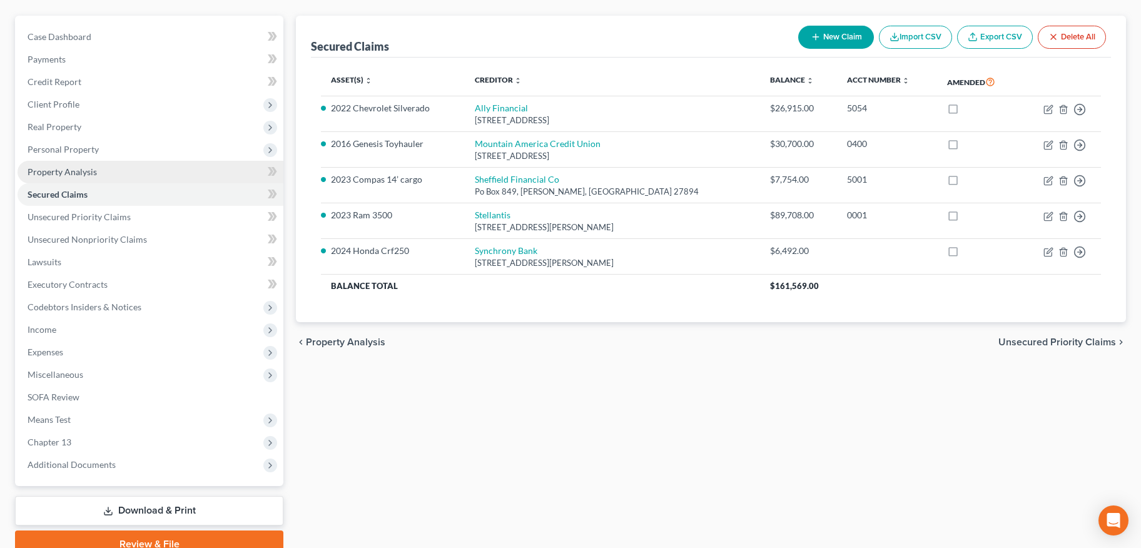
scroll to position [161, 0]
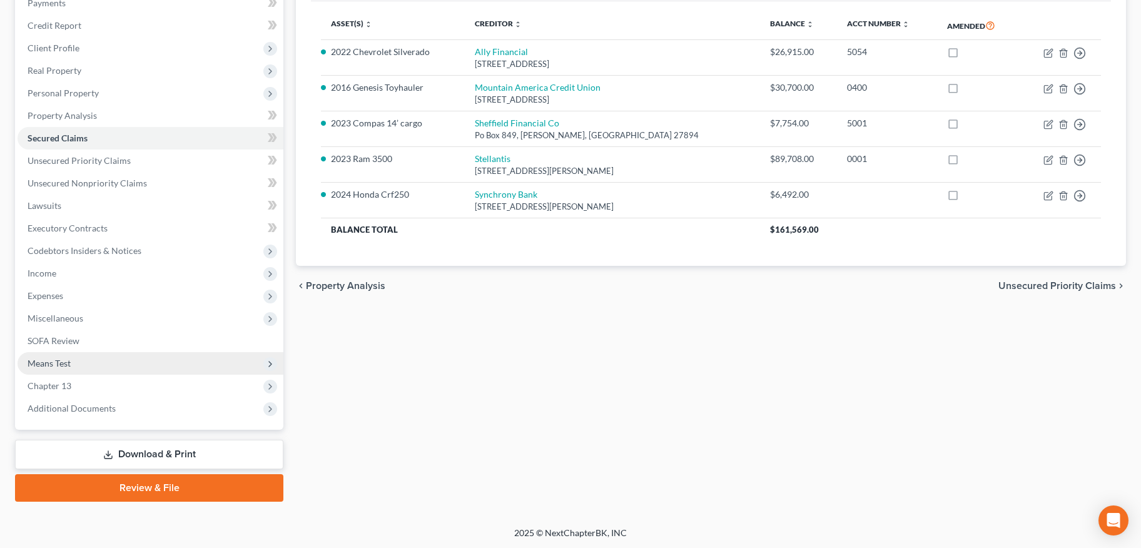
click at [66, 364] on span "Means Test" at bounding box center [49, 363] width 43 height 11
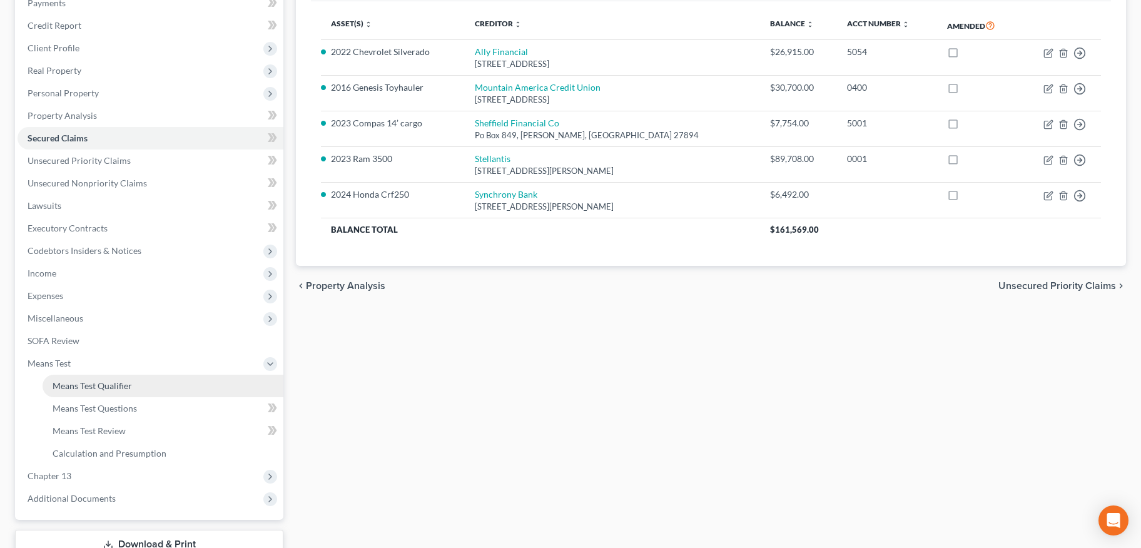
click at [85, 380] on span "Means Test Qualifier" at bounding box center [92, 385] width 79 height 11
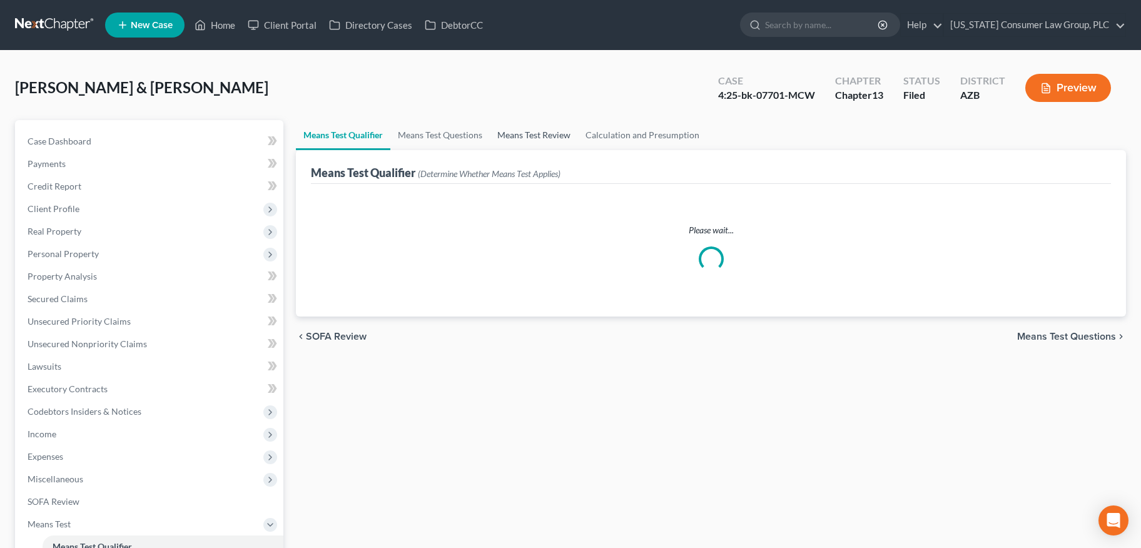
click at [538, 138] on link "Means Test Review" at bounding box center [534, 135] width 88 height 30
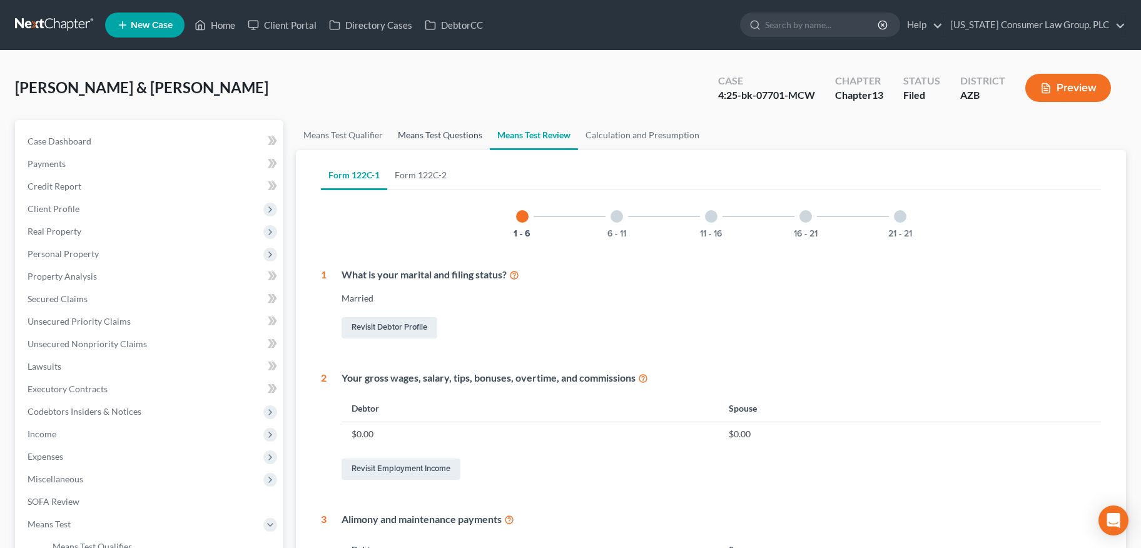
click at [436, 139] on link "Means Test Questions" at bounding box center [439, 135] width 99 height 30
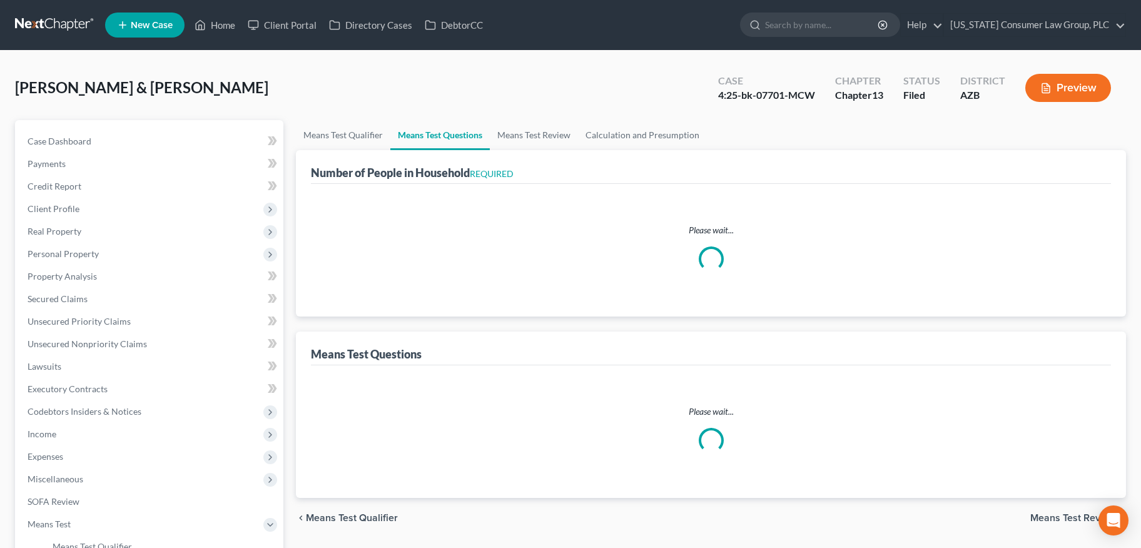
select select "1"
select select "60"
select select "1"
select select "60"
select select "1"
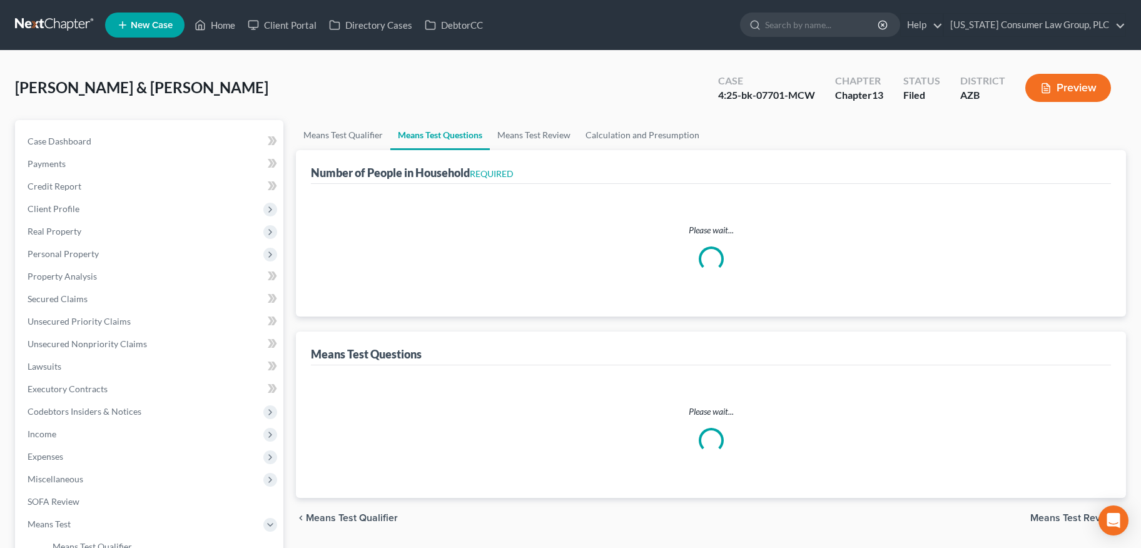
select select "60"
select select "1"
select select "60"
select select "4"
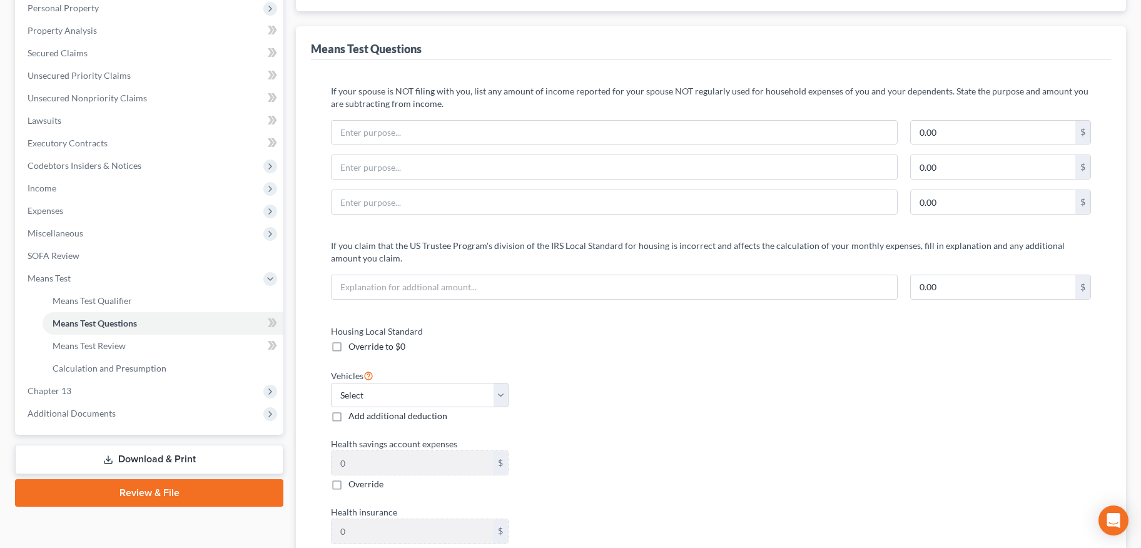
scroll to position [450, 0]
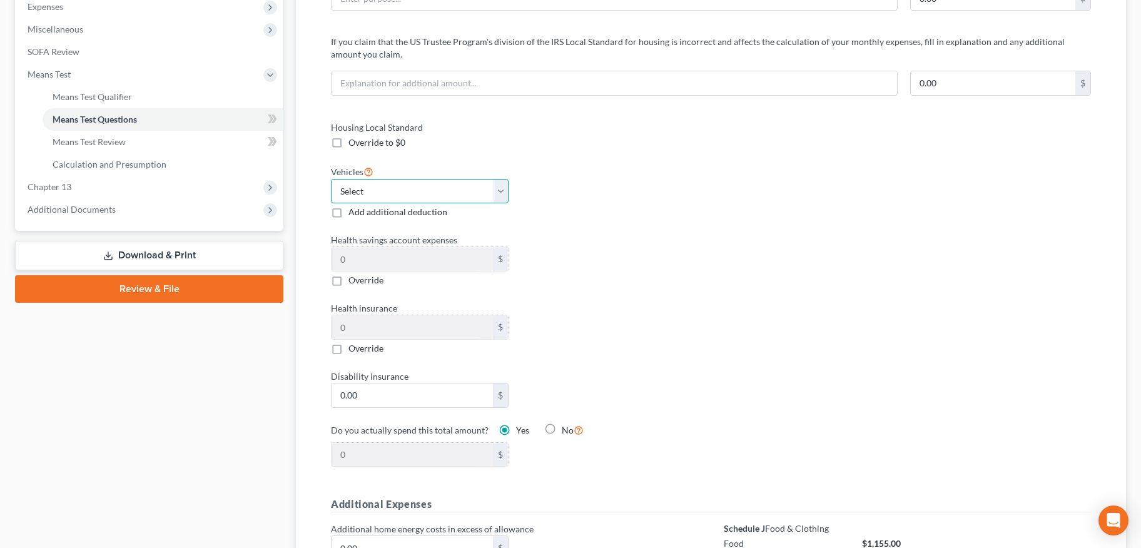
click at [472, 181] on select "Select 0 1 2 3 4 5" at bounding box center [420, 191] width 178 height 25
select select "3"
click at [331, 179] on select "Select 0 1 2 3 4 5" at bounding box center [420, 191] width 178 height 25
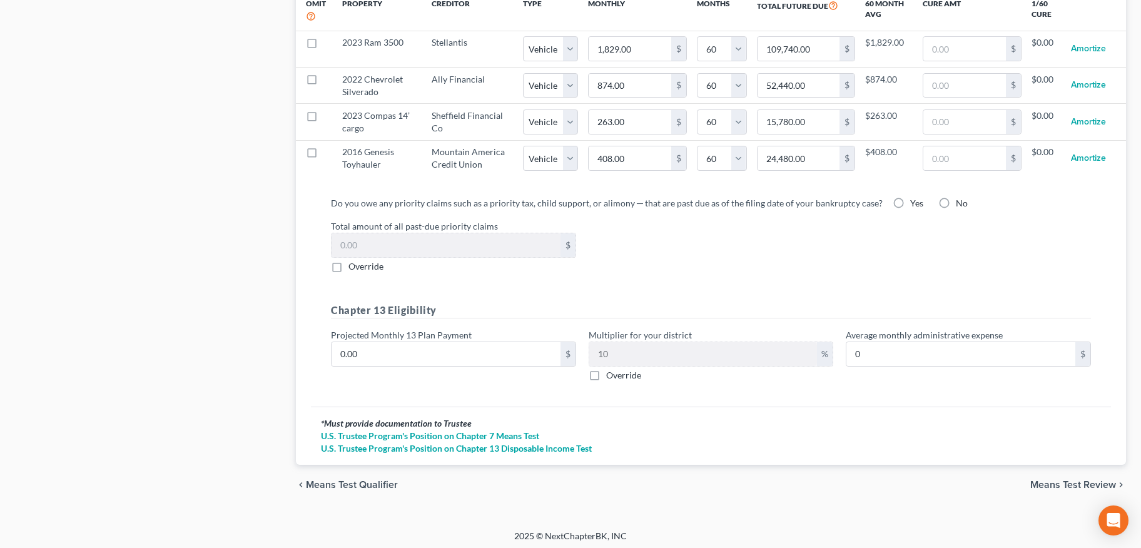
scroll to position [1307, 0]
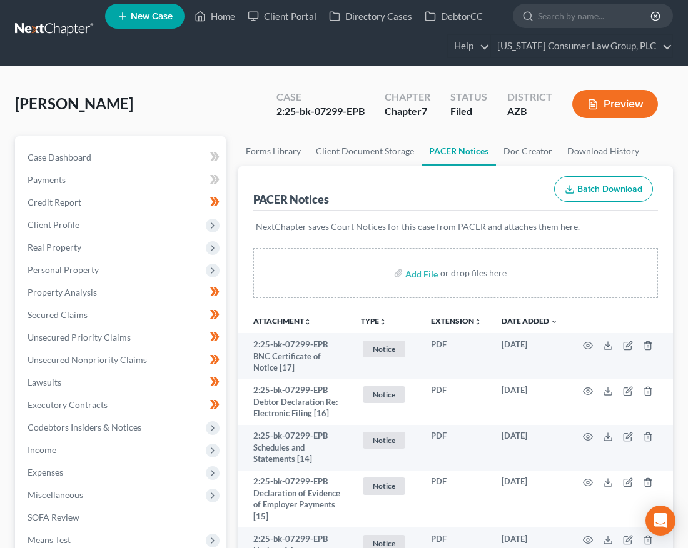
scroll to position [4, 0]
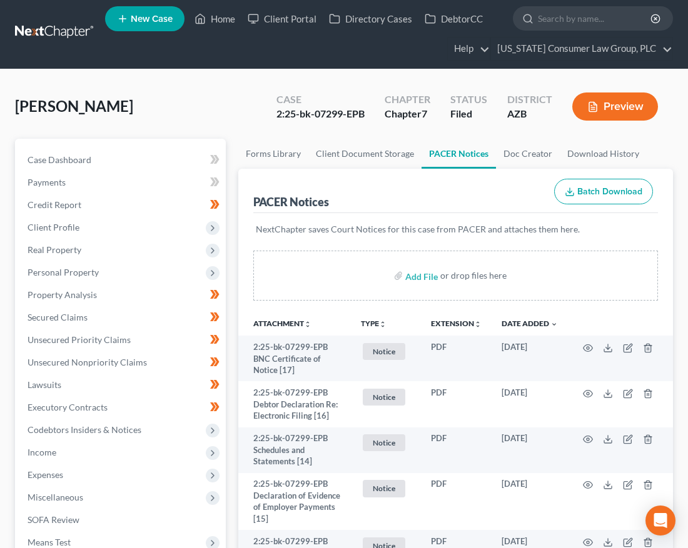
click at [36, 29] on link at bounding box center [55, 32] width 80 height 23
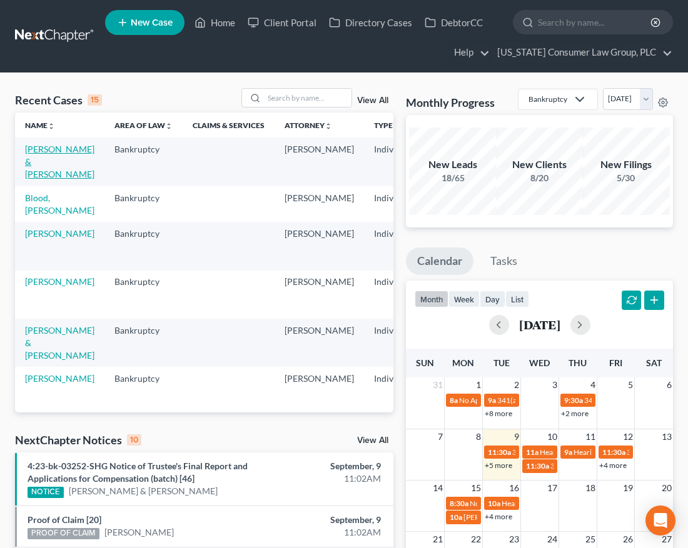
click at [34, 159] on link "[PERSON_NAME] & [PERSON_NAME]" at bounding box center [59, 162] width 69 height 36
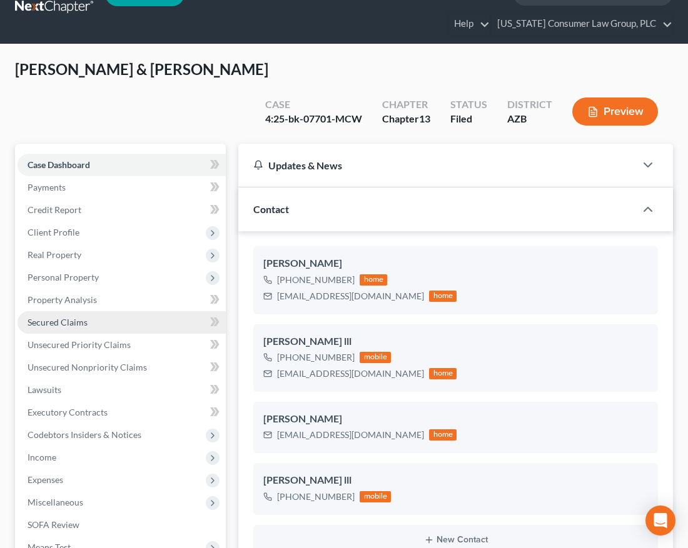
scroll to position [233, 0]
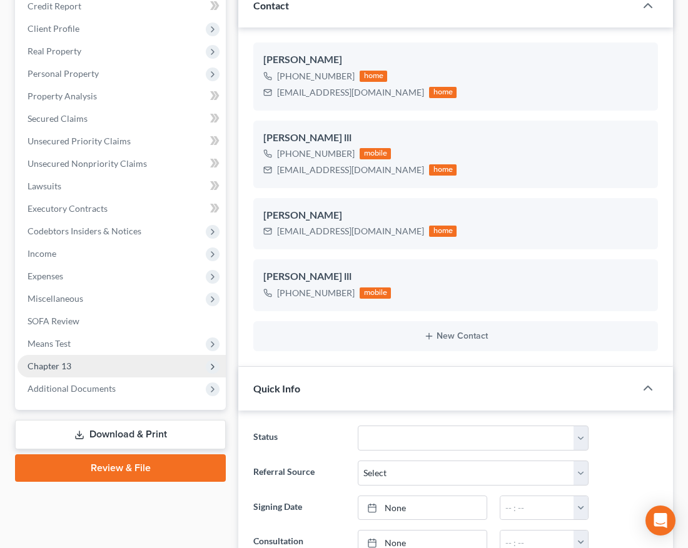
click at [53, 361] on span "Chapter 13" at bounding box center [50, 366] width 44 height 11
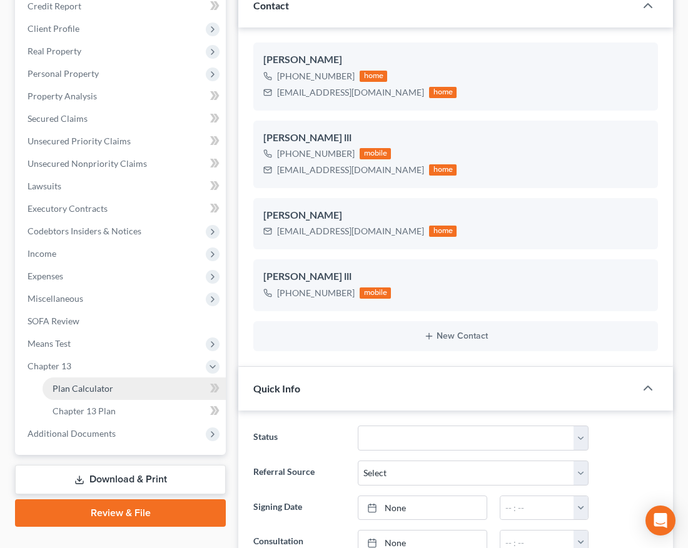
click at [58, 383] on span "Plan Calculator" at bounding box center [83, 388] width 61 height 11
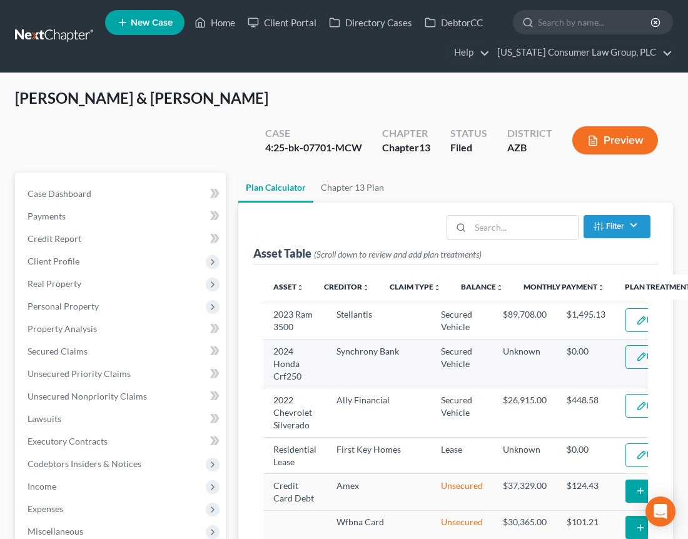
select select "59"
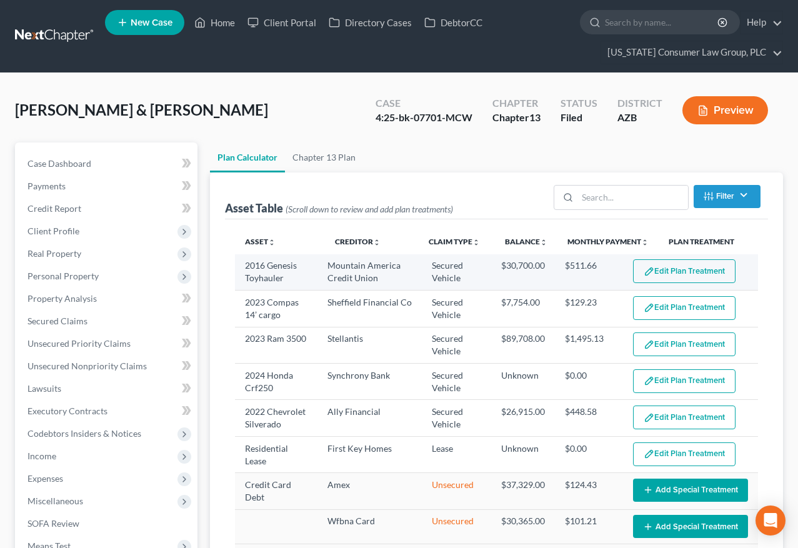
click at [686, 274] on button "Edit Plan Treatment" at bounding box center [684, 271] width 103 height 24
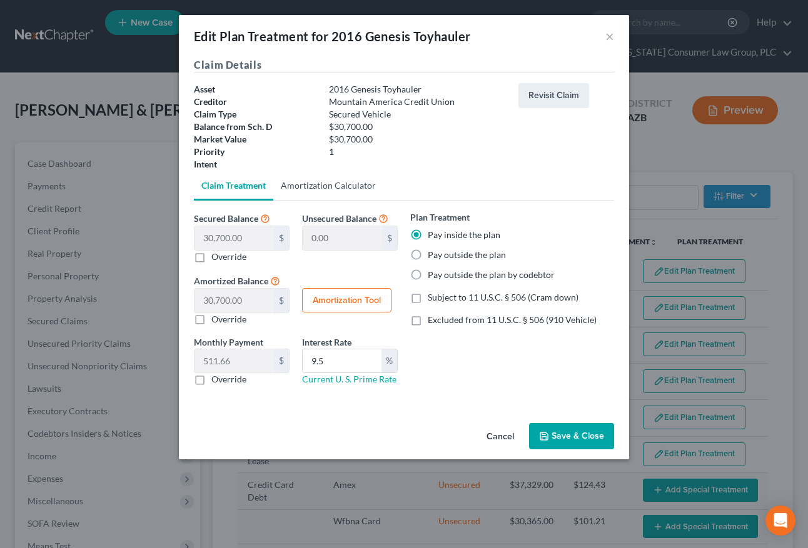
click at [313, 184] on link "Amortization Calculator" at bounding box center [328, 186] width 110 height 30
type input "30,700.00"
type input "9.5"
type input "60"
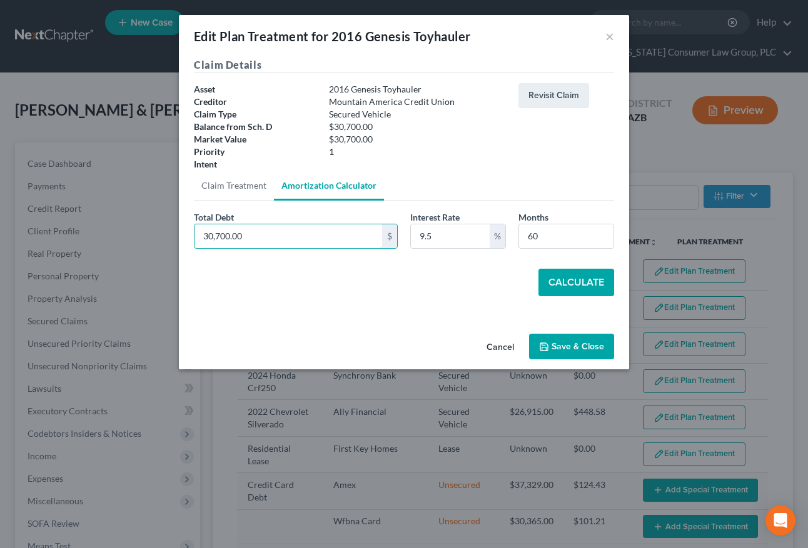
drag, startPoint x: 268, startPoint y: 239, endPoint x: 120, endPoint y: 234, distance: 147.7
click at [120, 234] on div "Edit Plan Treatment for 2016 Genesis Toyhauler × Claim Details Asset 2016 Genes…" at bounding box center [404, 274] width 808 height 548
click at [595, 290] on button "Calculate" at bounding box center [576, 283] width 76 height 28
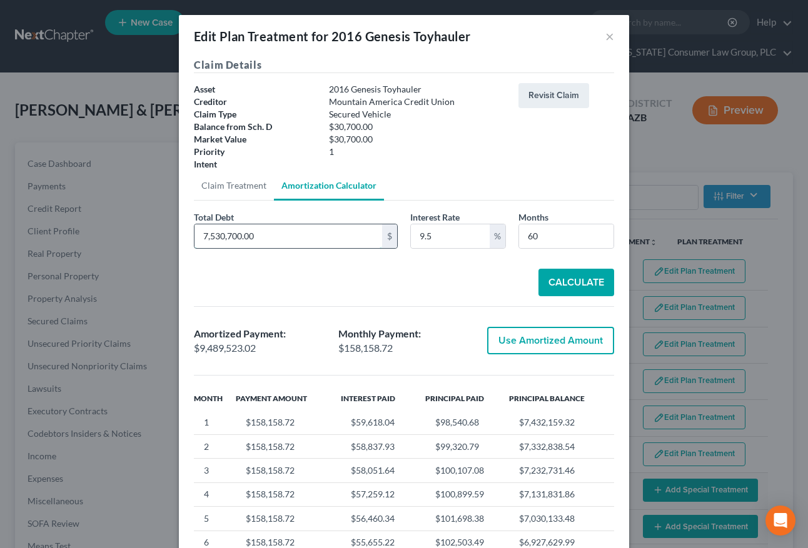
drag, startPoint x: 270, startPoint y: 236, endPoint x: 286, endPoint y: 238, distance: 16.4
click at [286, 238] on input "7,530,700.00" at bounding box center [288, 236] width 188 height 24
type input "7,541.46"
click at [574, 281] on button "Calculate" at bounding box center [576, 283] width 76 height 28
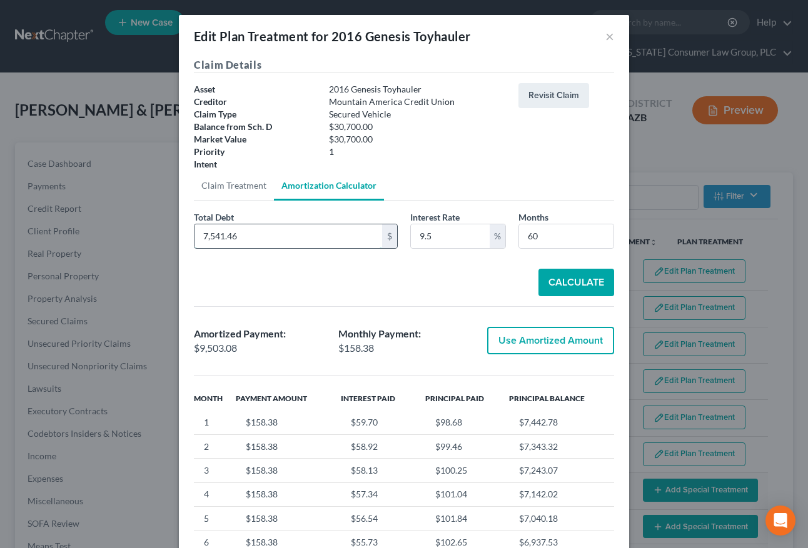
click at [260, 238] on input "7,541.46" at bounding box center [288, 236] width 188 height 24
click at [545, 277] on button "Calculate" at bounding box center [576, 283] width 76 height 28
click at [263, 234] on input "89,708" at bounding box center [288, 236] width 188 height 24
click at [562, 288] on button "Calculate" at bounding box center [576, 283] width 76 height 28
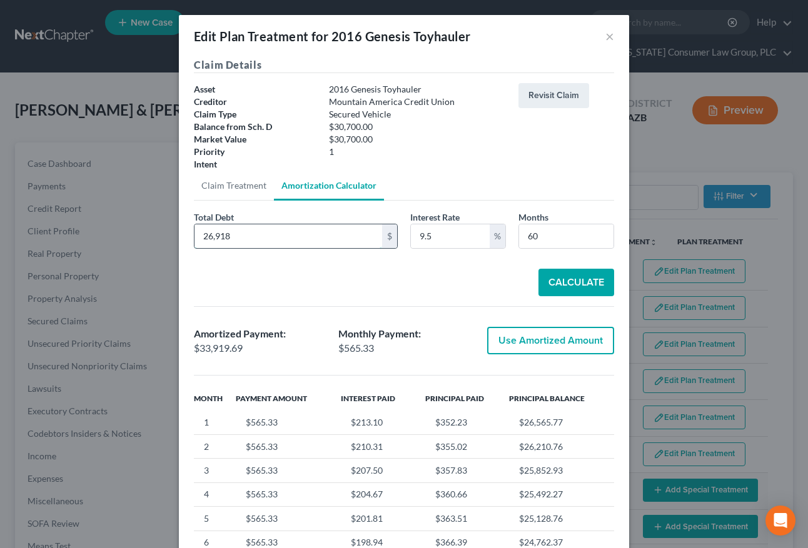
drag, startPoint x: 273, startPoint y: 239, endPoint x: 256, endPoint y: 231, distance: 18.5
click at [256, 231] on input "26,918" at bounding box center [288, 236] width 188 height 24
type input "30,700"
click at [554, 278] on button "Calculate" at bounding box center [576, 283] width 76 height 28
click at [605, 37] on button "×" at bounding box center [609, 36] width 9 height 15
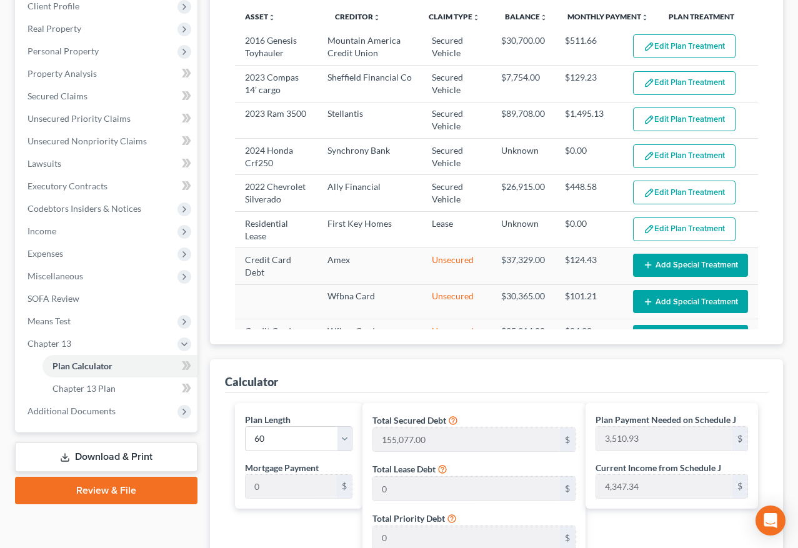
scroll to position [226, 0]
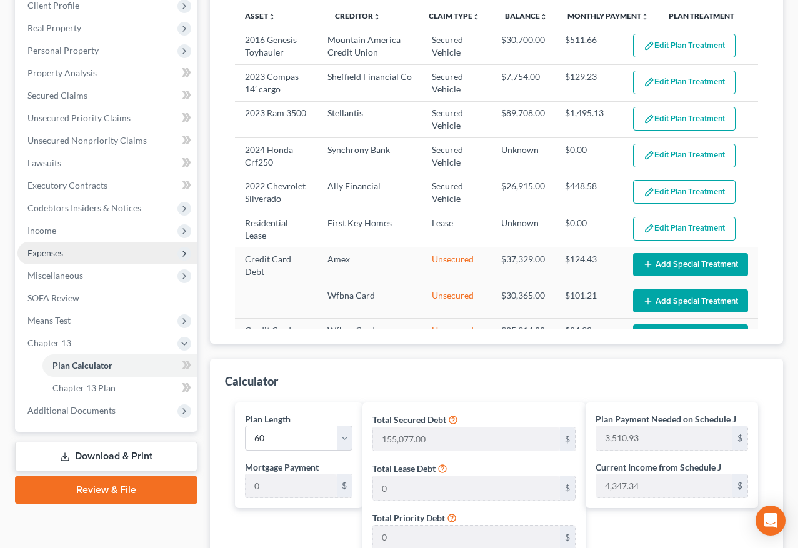
click at [42, 253] on span "Expenses" at bounding box center [46, 253] width 36 height 11
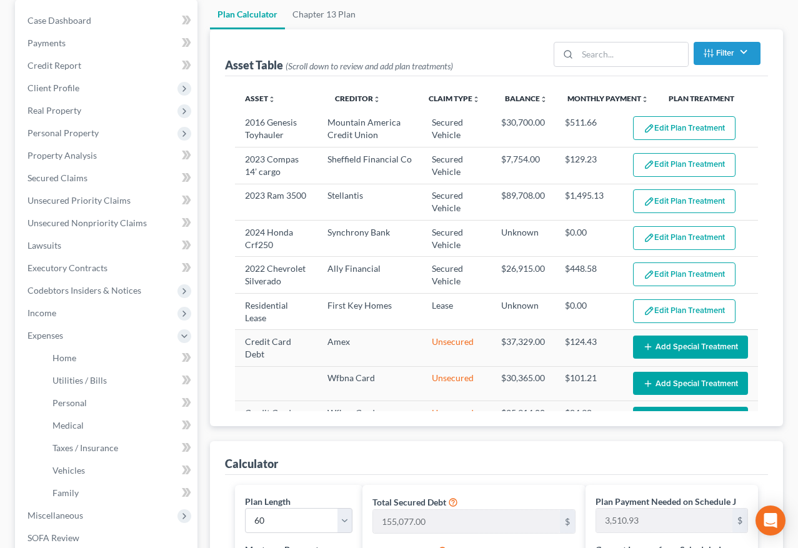
scroll to position [142, 0]
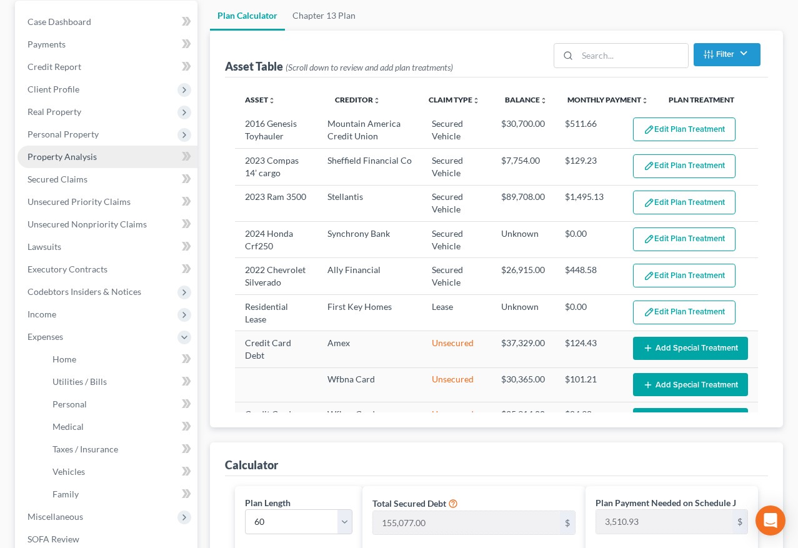
click at [69, 154] on span "Property Analysis" at bounding box center [62, 156] width 69 height 11
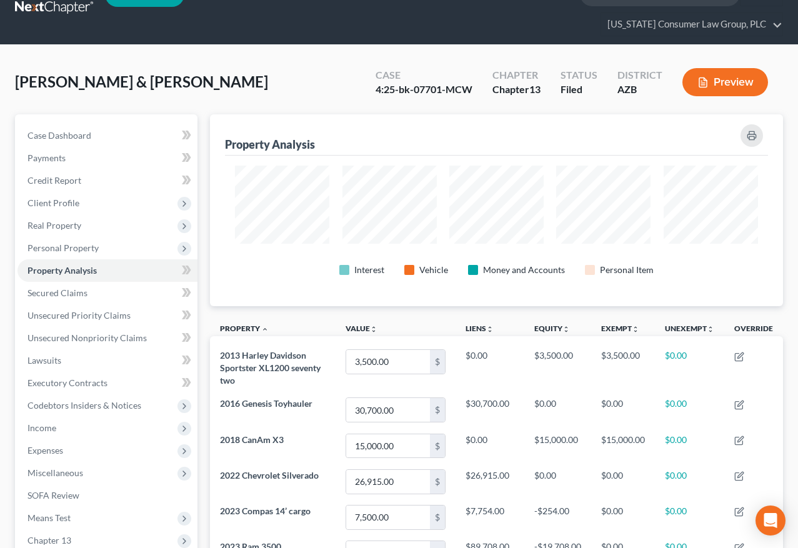
scroll to position [23, 0]
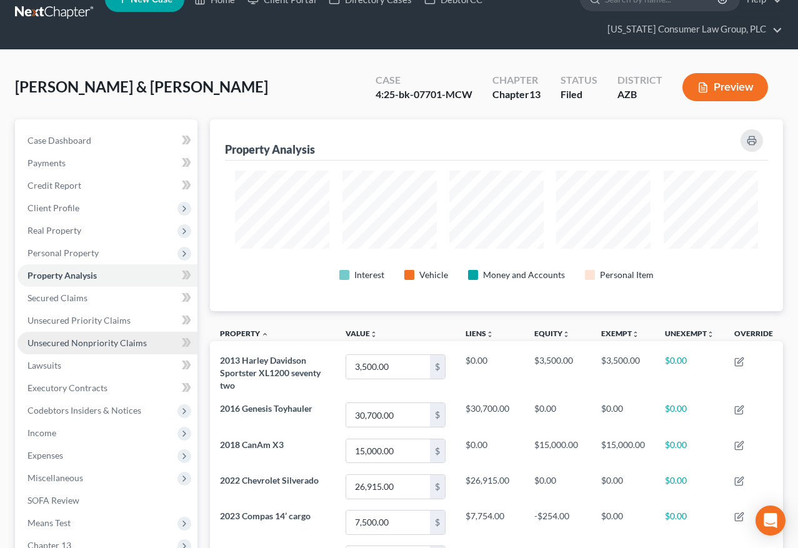
click at [76, 339] on span "Unsecured Nonpriority Claims" at bounding box center [87, 343] width 119 height 11
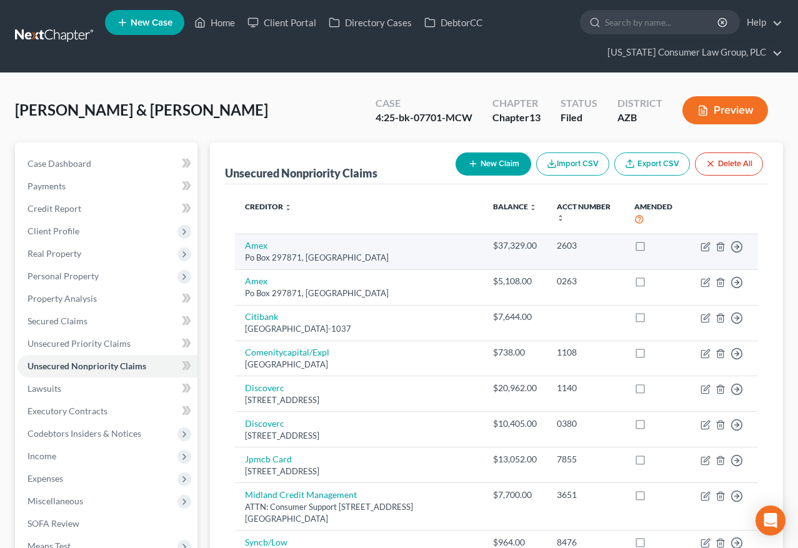
scroll to position [306, 0]
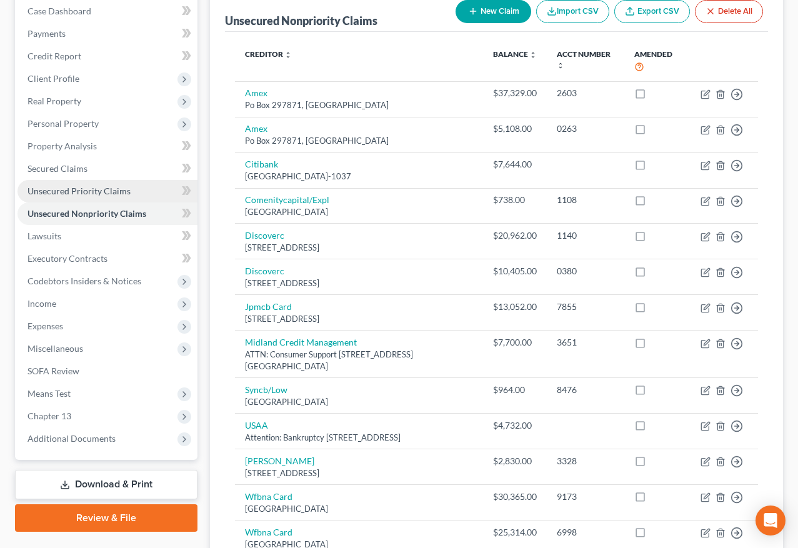
click at [124, 184] on link "Unsecured Priority Claims" at bounding box center [108, 191] width 180 height 23
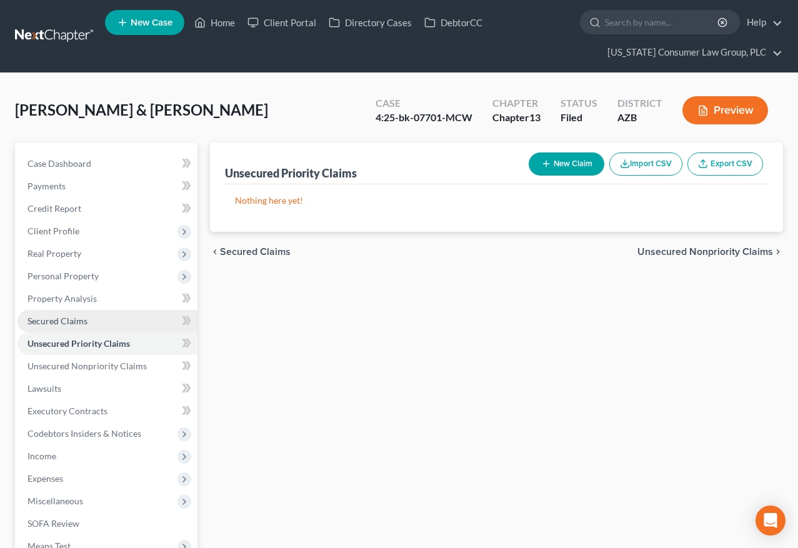
click at [58, 316] on span "Secured Claims" at bounding box center [58, 321] width 60 height 11
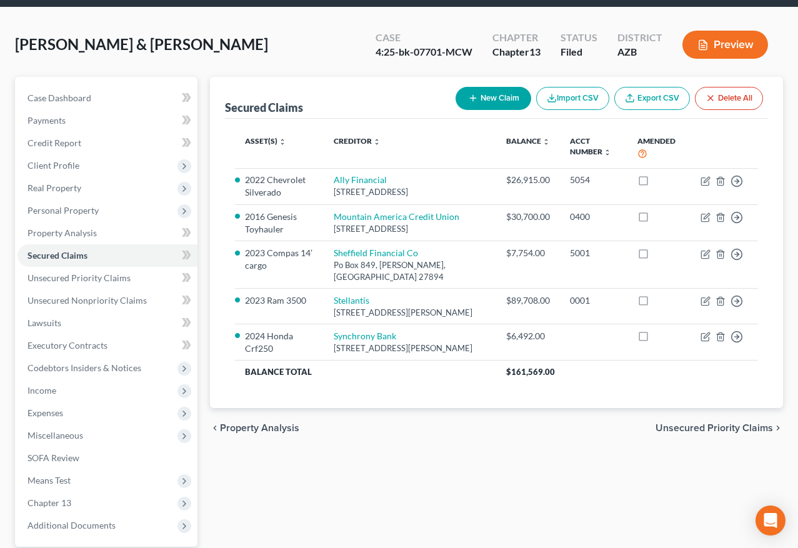
scroll to position [183, 0]
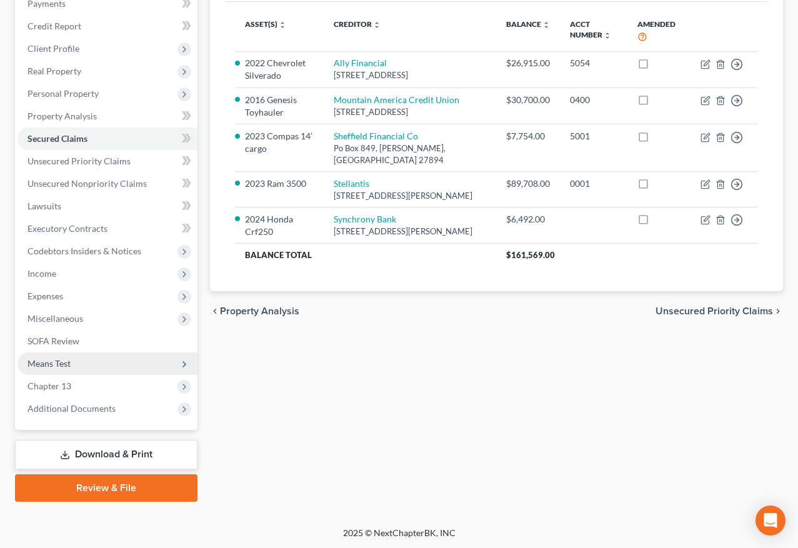
click at [64, 366] on span "Means Test" at bounding box center [49, 363] width 43 height 11
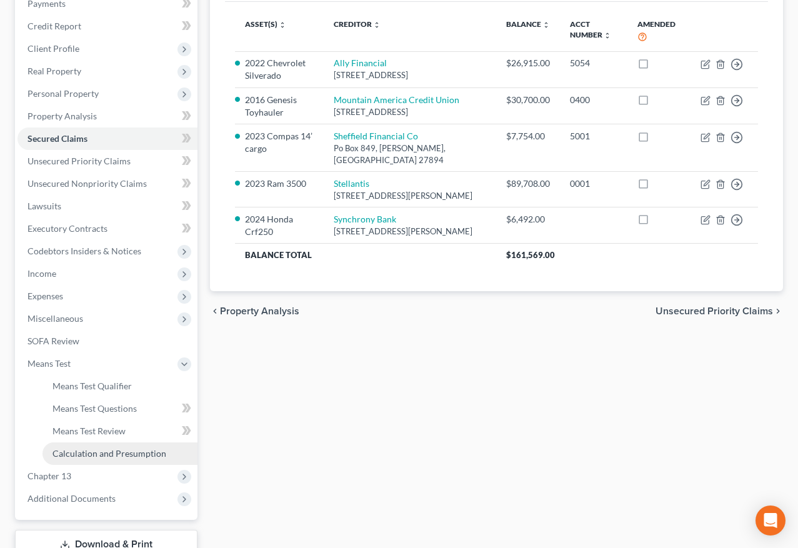
click at [91, 456] on span "Calculation and Presumption" at bounding box center [110, 453] width 114 height 11
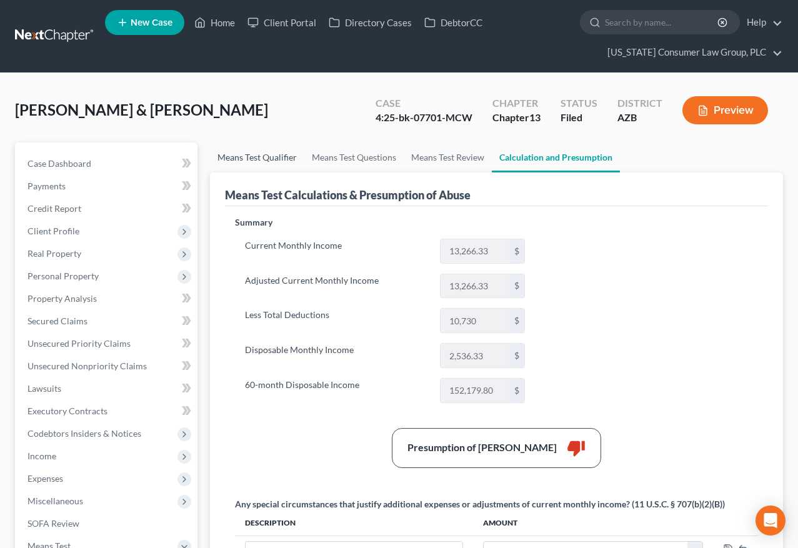
drag, startPoint x: 254, startPoint y: 157, endPoint x: 298, endPoint y: 160, distance: 43.9
click at [254, 157] on link "Means Test Qualifier" at bounding box center [257, 158] width 94 height 30
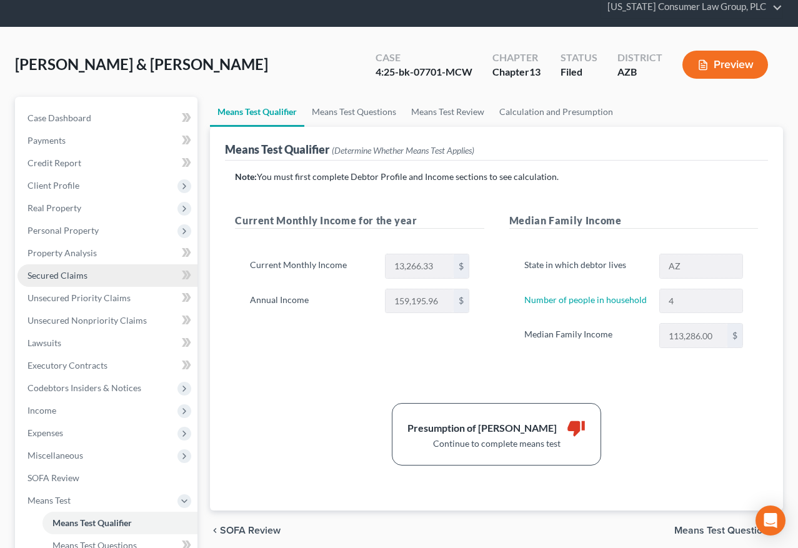
scroll to position [63, 0]
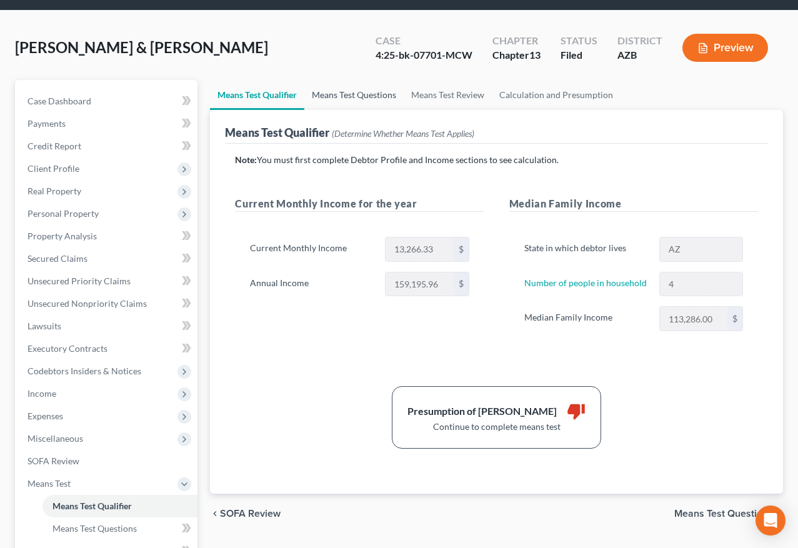
click at [345, 94] on link "Means Test Questions" at bounding box center [354, 95] width 99 height 30
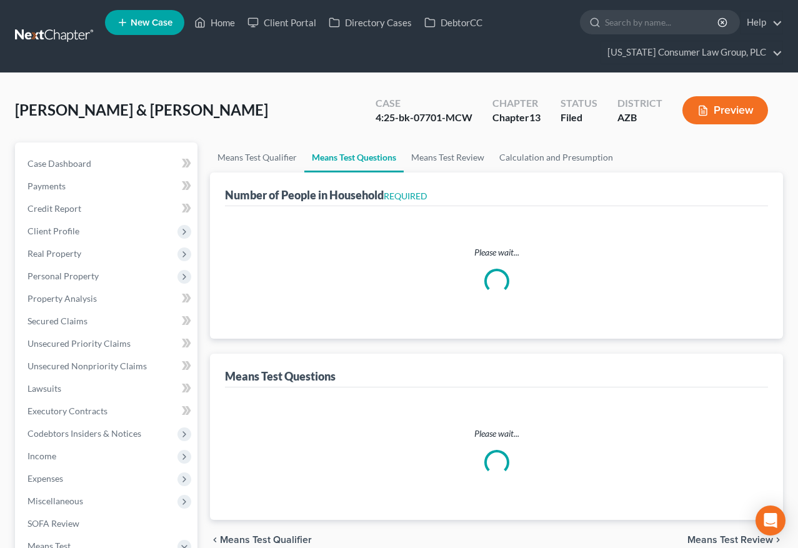
select select "1"
select select "60"
select select "1"
select select "60"
select select "1"
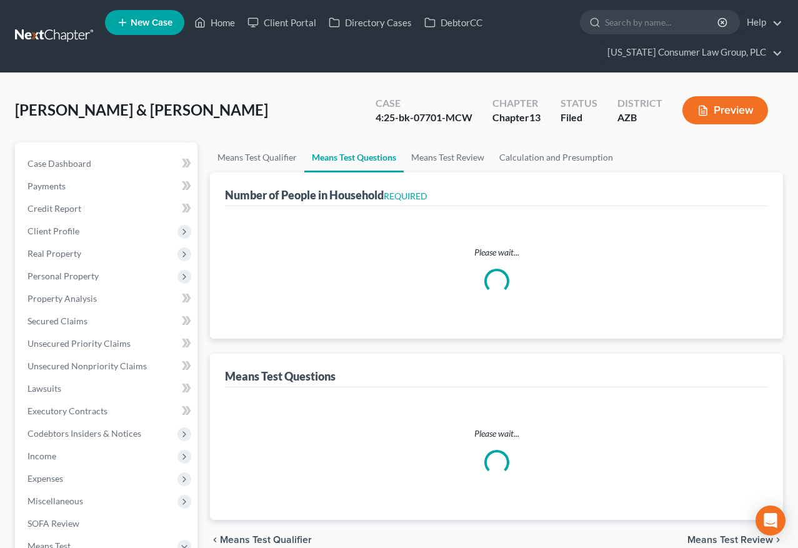
select select "60"
select select "1"
select select "60"
select select "4"
select select "3"
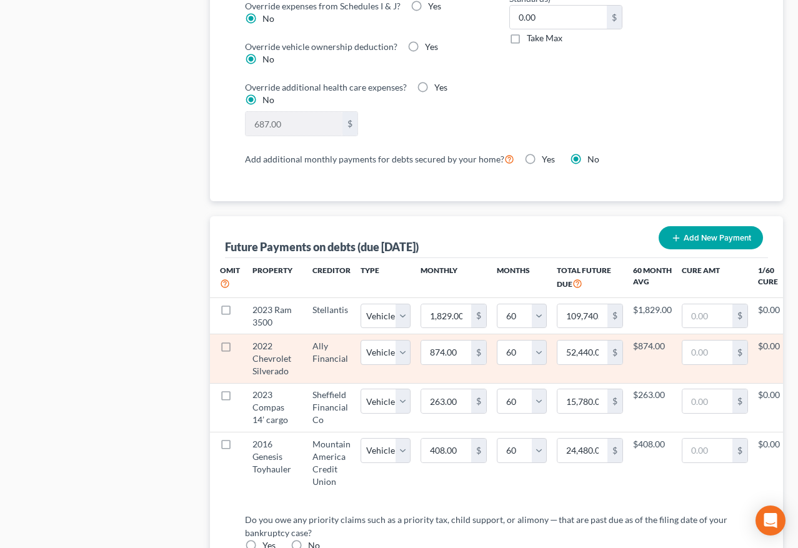
scroll to position [1509, 0]
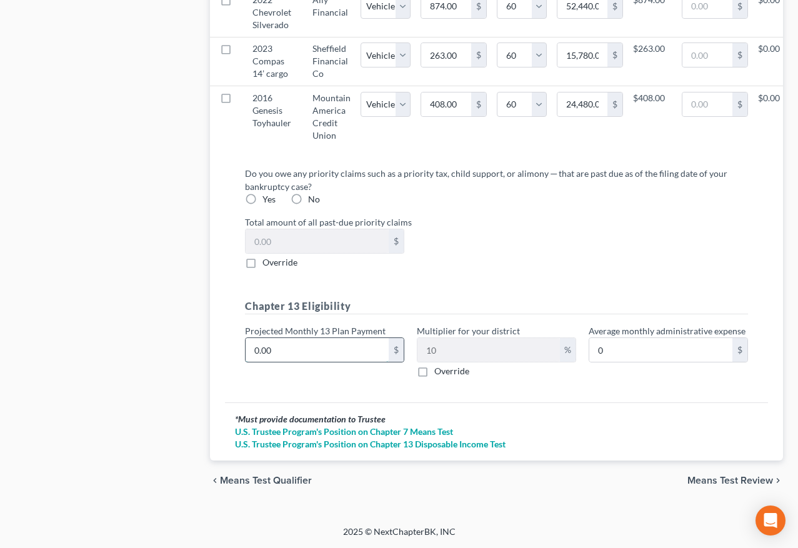
drag, startPoint x: 276, startPoint y: 348, endPoint x: 292, endPoint y: 350, distance: 15.7
click at [292, 350] on input "0.00" at bounding box center [317, 350] width 143 height 24
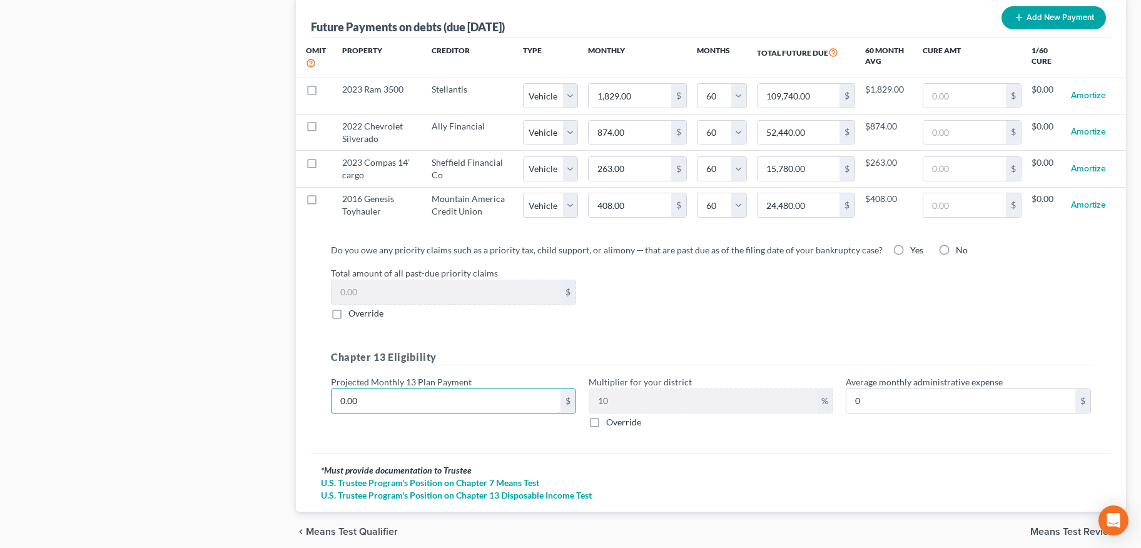
scroll to position [1312, 0]
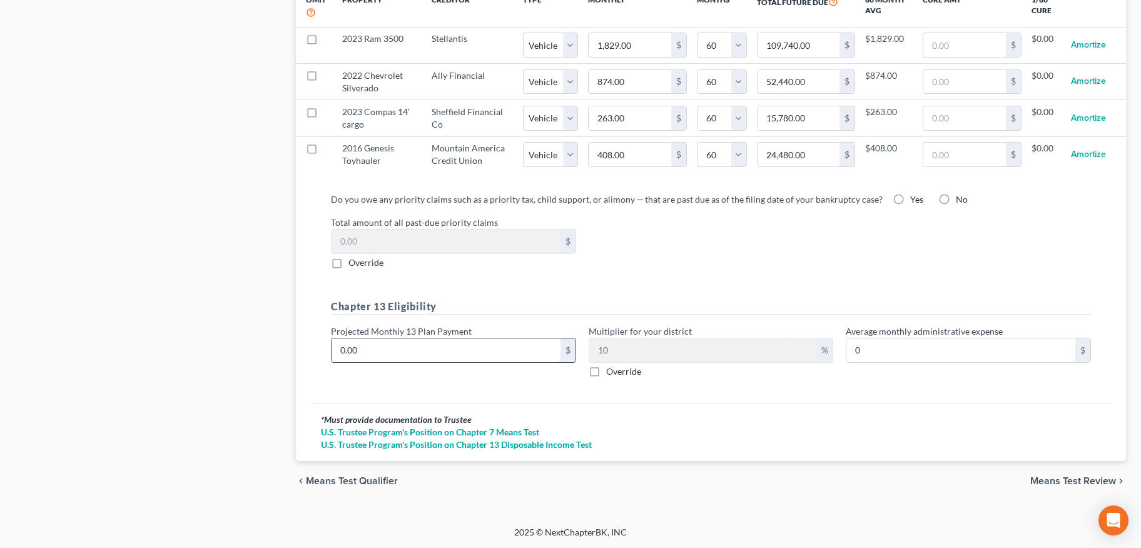
type input "4"
type input "0.40"
type input "43"
type input "4.30"
type input "430"
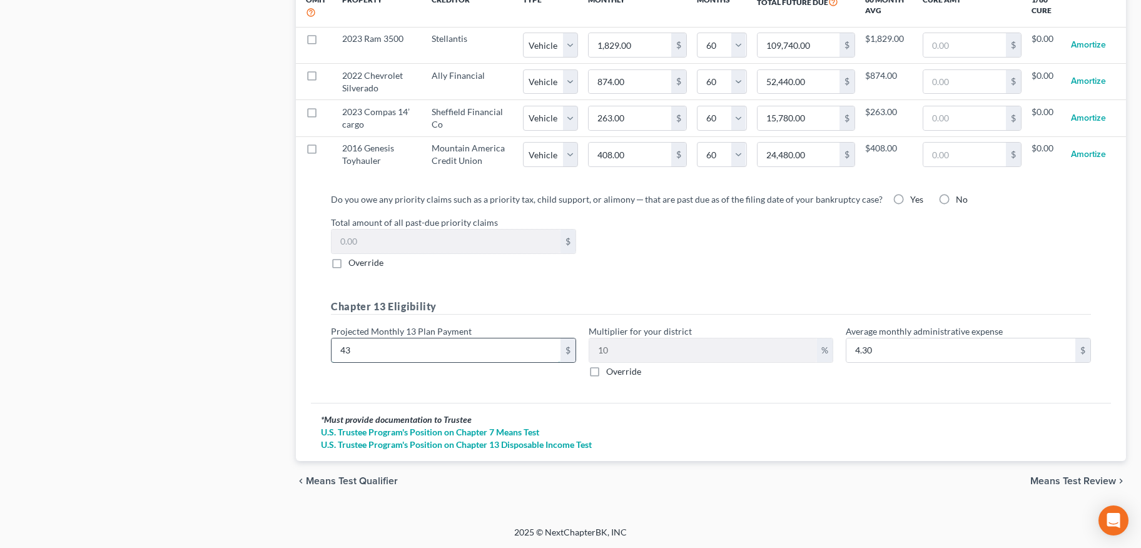
type input "43.00"
type input "4300"
type input "430.00"
type input "4,300"
click at [697, 477] on span "Means Test Review" at bounding box center [1073, 481] width 86 height 10
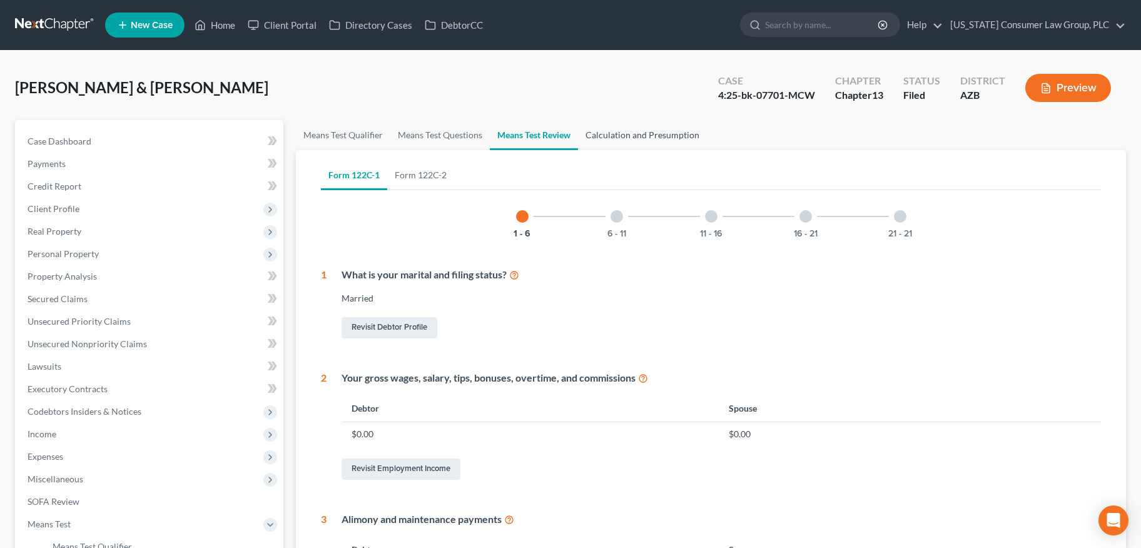
click at [651, 140] on link "Calculation and Presumption" at bounding box center [642, 135] width 129 height 30
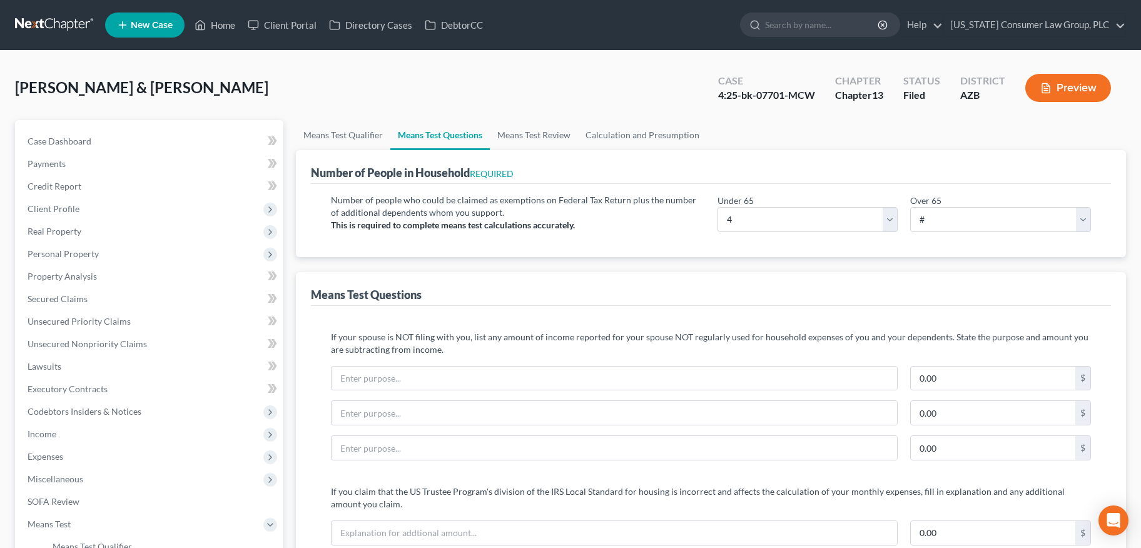
select select "4"
select select "3"
select select "1"
select select "60"
select select "1"
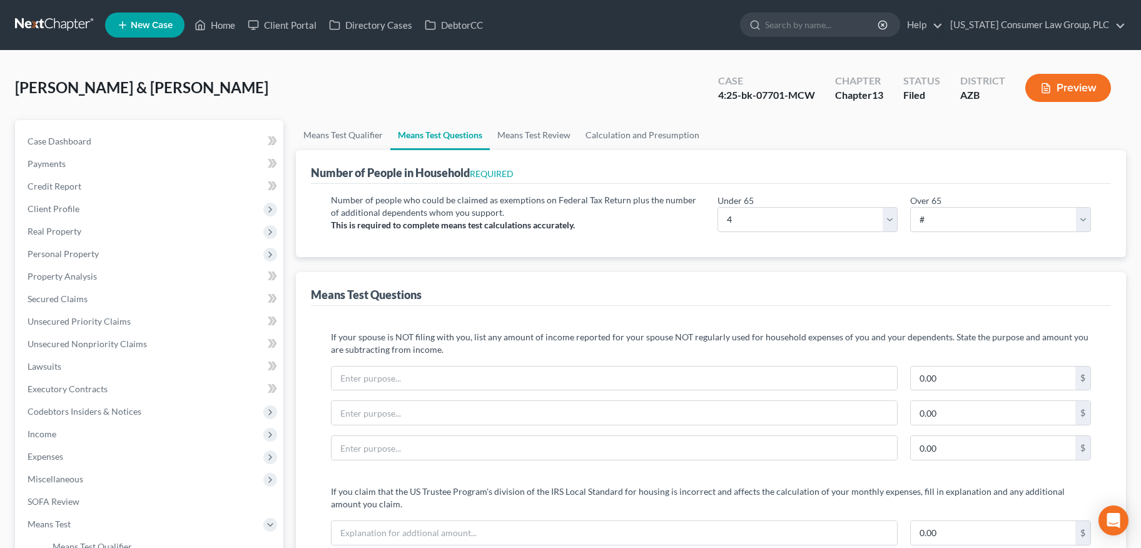
select select "60"
select select "1"
select select "60"
select select "1"
select select "60"
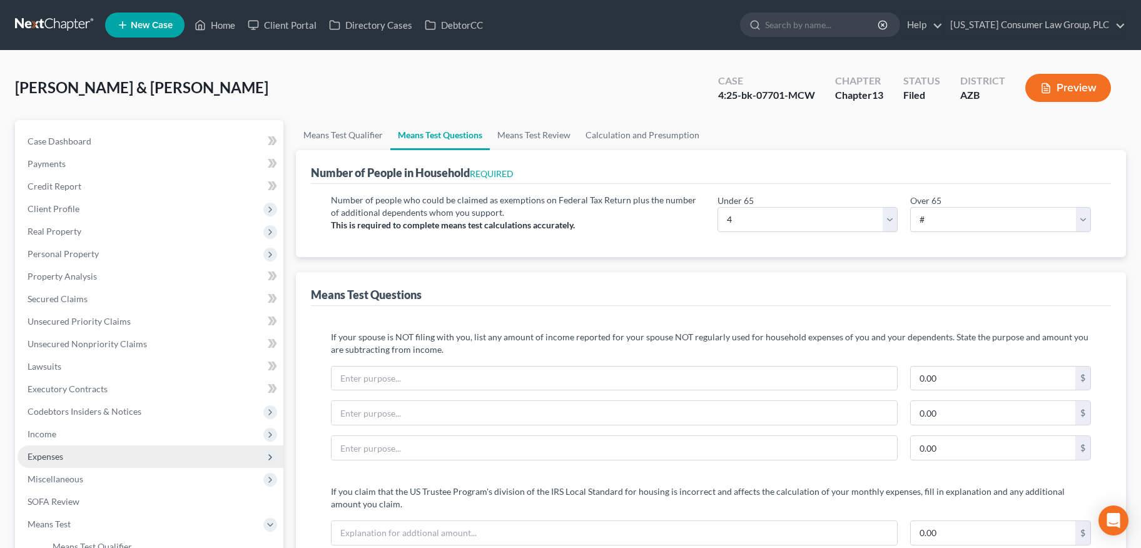
click at [58, 456] on span "Expenses" at bounding box center [46, 456] width 36 height 11
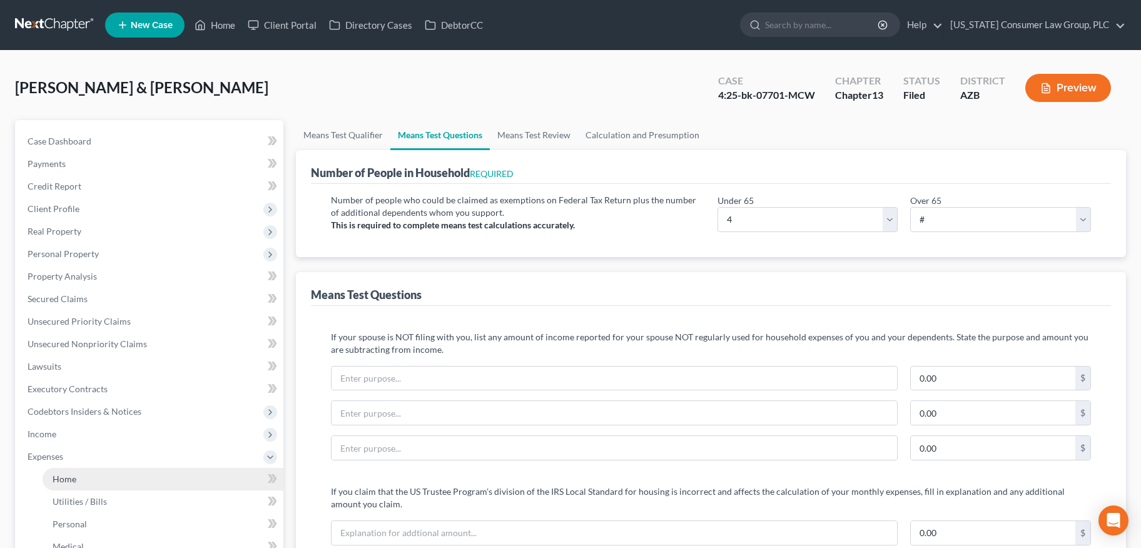
click at [65, 476] on span "Home" at bounding box center [65, 478] width 24 height 11
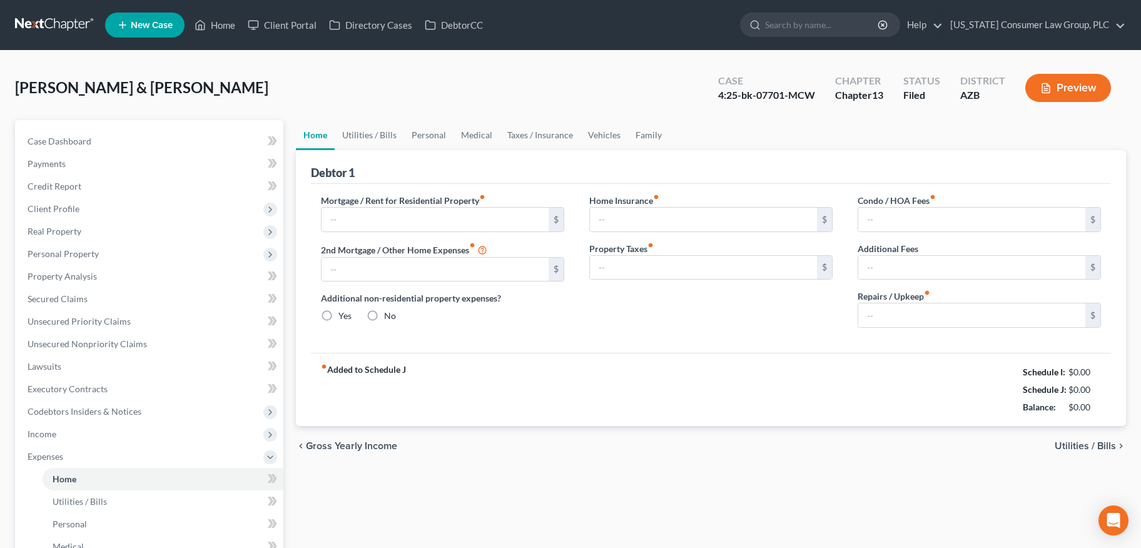
type input "2,635.00"
type input "0.00"
radio input "true"
type input "25.00"
type input "0.00"
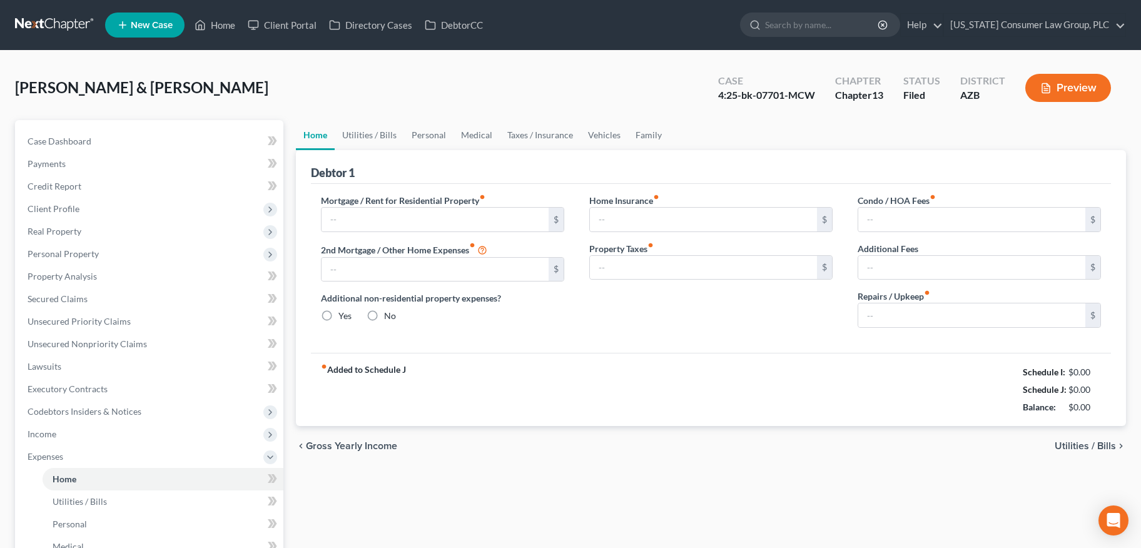
type input "0.00"
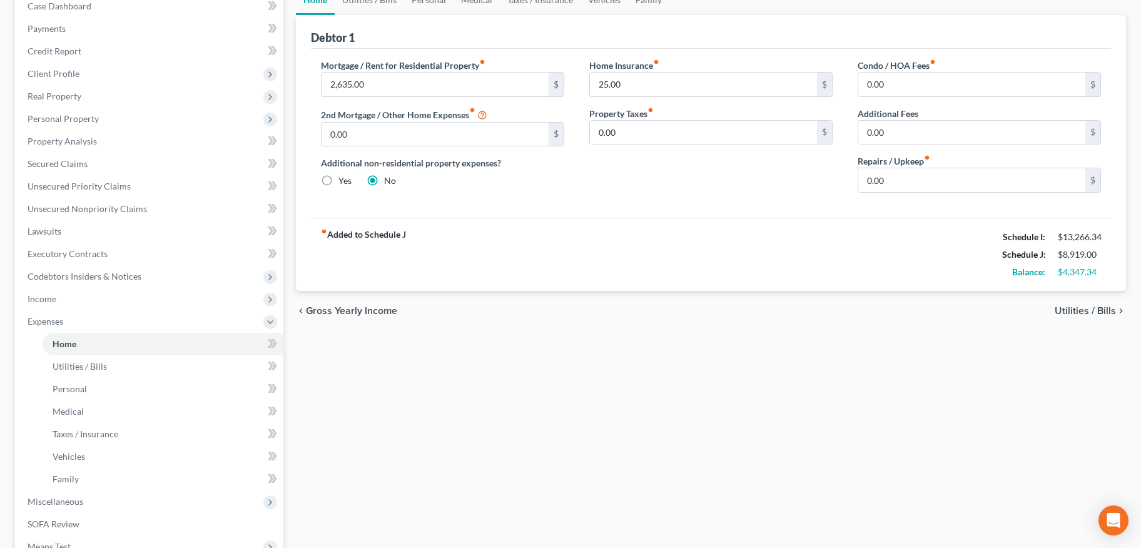
scroll to position [318, 0]
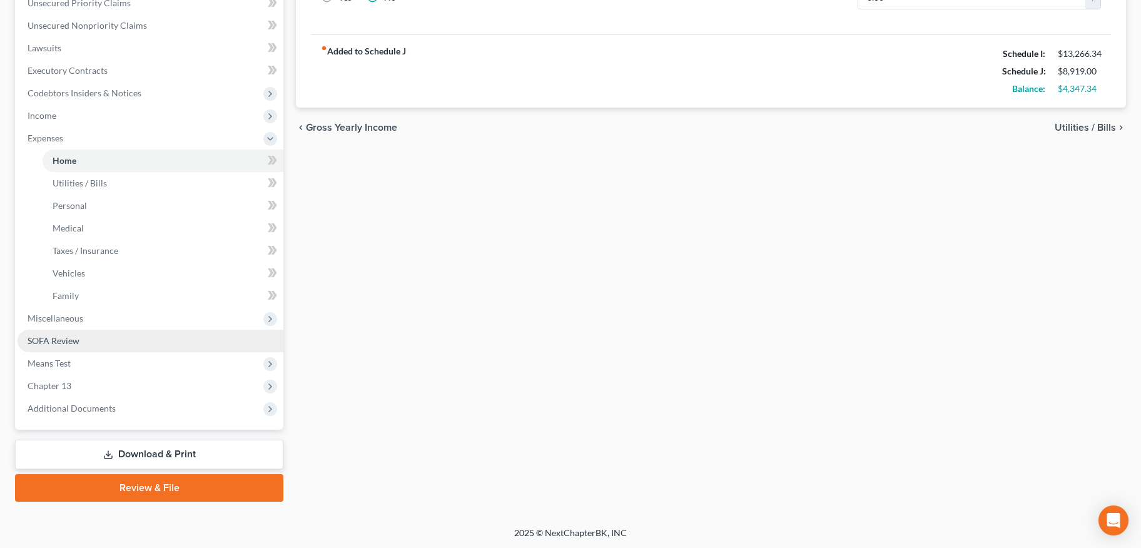
click at [64, 337] on span "SOFA Review" at bounding box center [54, 340] width 52 height 11
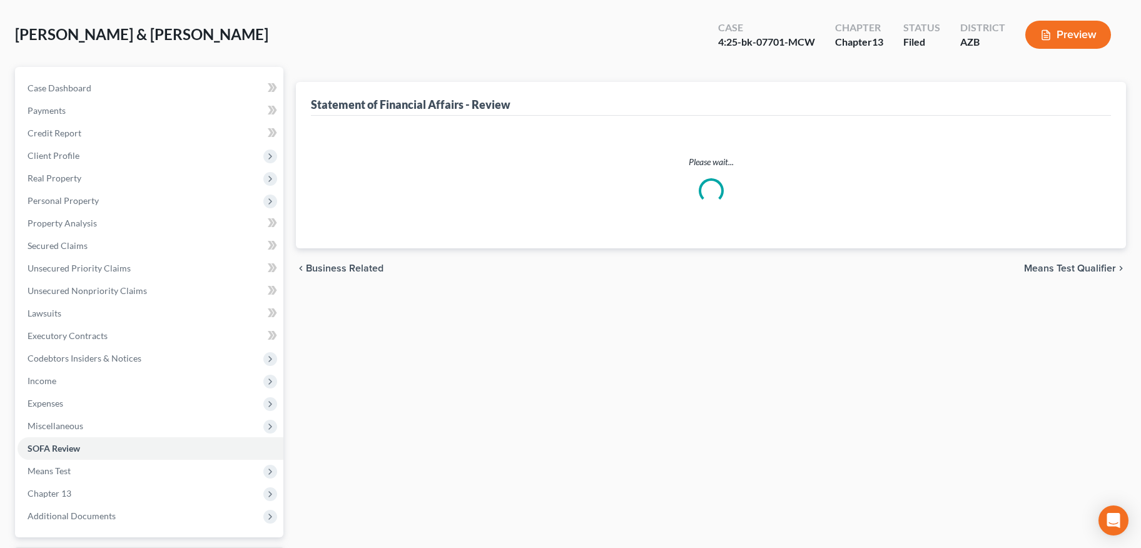
click at [67, 320] on ul "Case Dashboard Payments Invoices Payments Payments Credit Report Client Profile" at bounding box center [151, 302] width 266 height 450
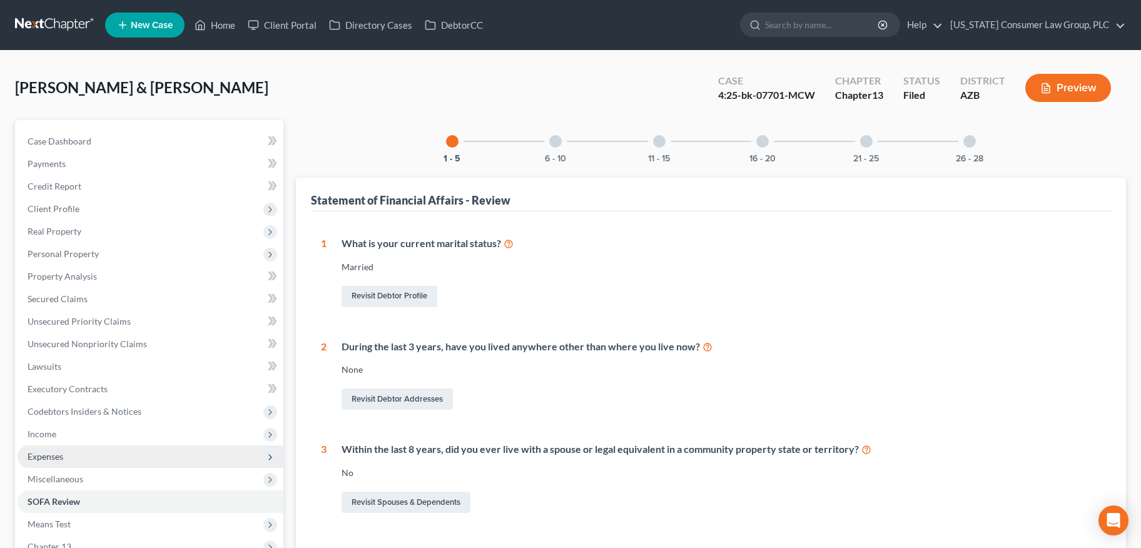
click at [58, 455] on span "Expenses" at bounding box center [46, 456] width 36 height 11
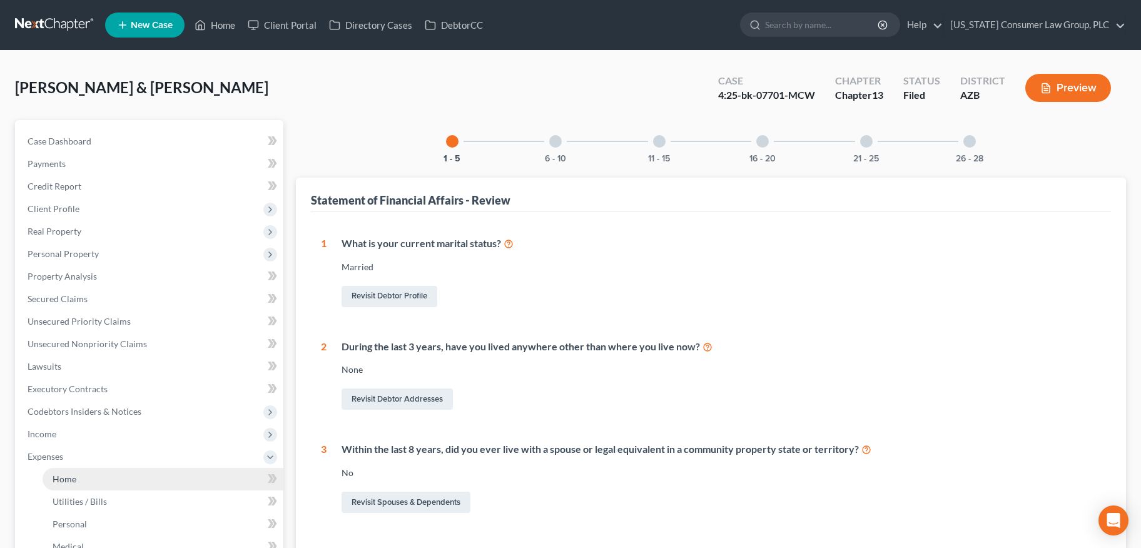
click at [93, 466] on li "Expenses Home Utilities / Bills Personal Medical" at bounding box center [151, 535] width 266 height 180
click at [92, 472] on link "Home" at bounding box center [163, 479] width 241 height 23
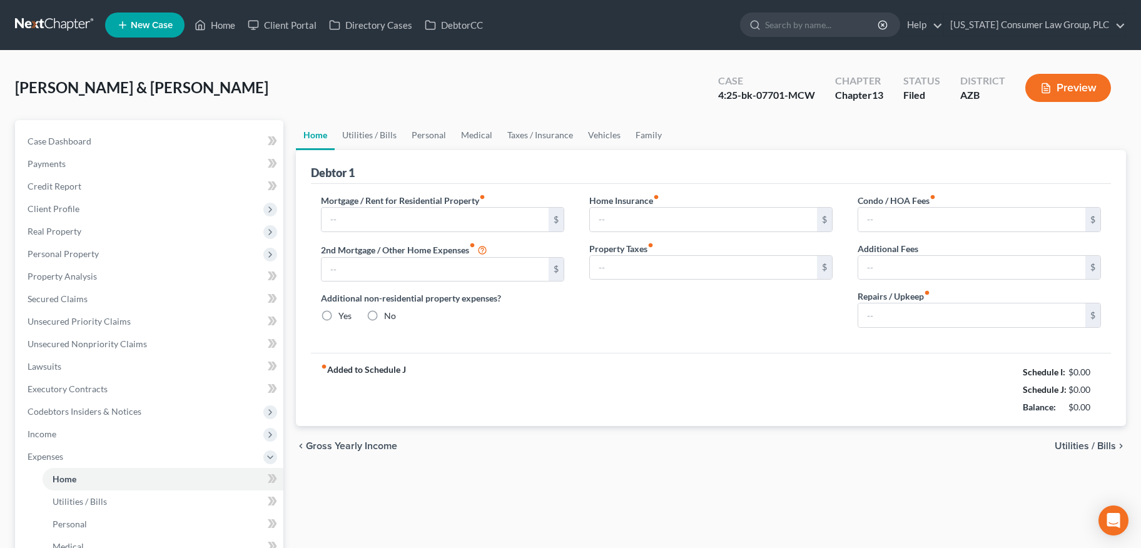
type input "2,635.00"
type input "0.00"
radio input "true"
type input "25.00"
type input "0.00"
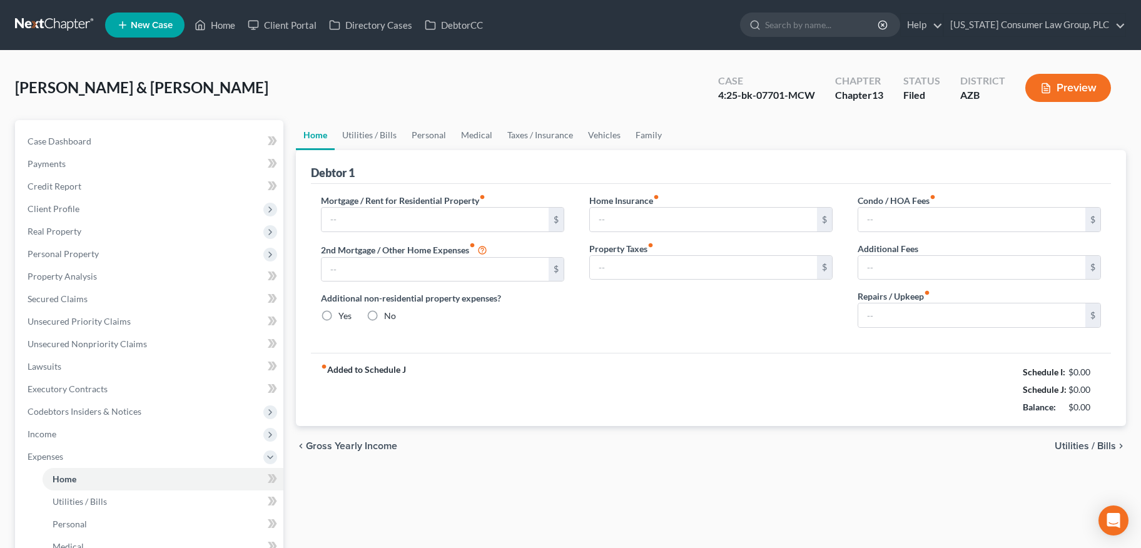
type input "0.00"
click at [360, 134] on link "Utilities / Bills" at bounding box center [369, 135] width 69 height 30
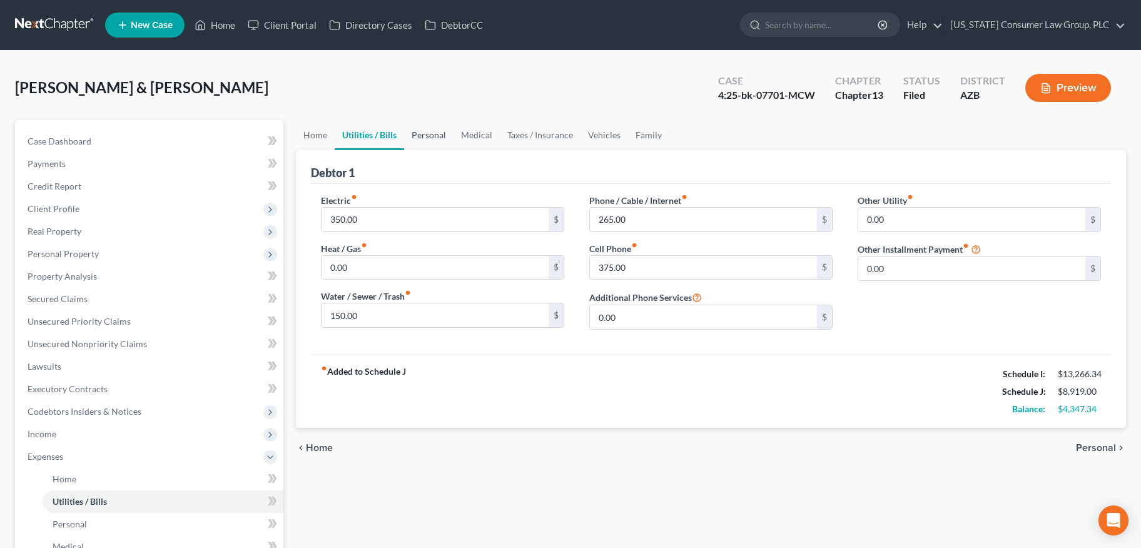
click at [417, 132] on link "Personal" at bounding box center [428, 135] width 49 height 30
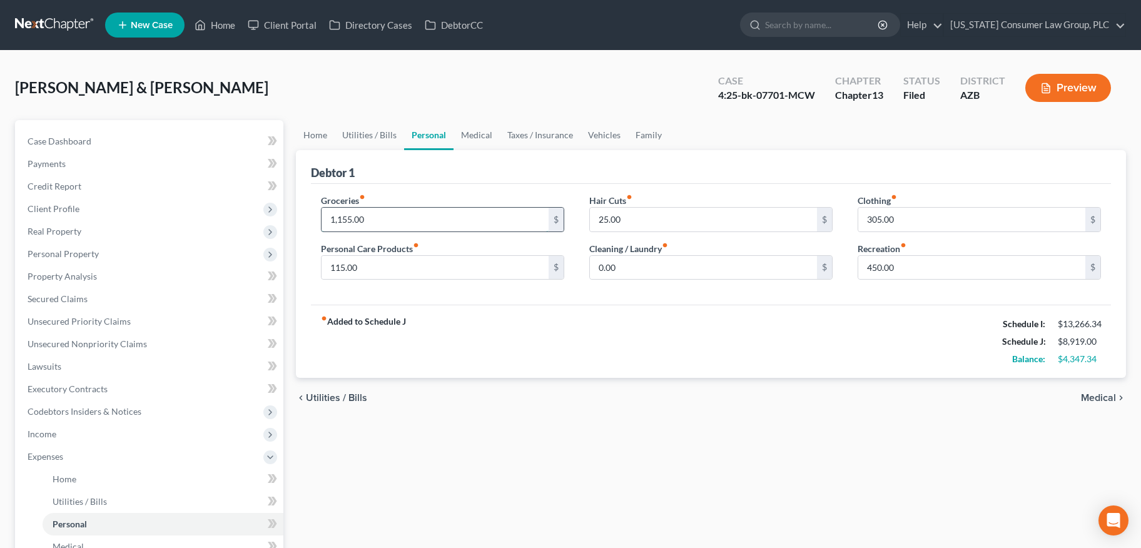
drag, startPoint x: 405, startPoint y: 221, endPoint x: 393, endPoint y: 228, distance: 13.2
click at [393, 228] on input "1,155.00" at bounding box center [434, 220] width 227 height 24
type input "1,000"
drag, startPoint x: 929, startPoint y: 266, endPoint x: 875, endPoint y: 264, distance: 53.8
click at [875, 264] on input "450.00" at bounding box center [971, 268] width 227 height 24
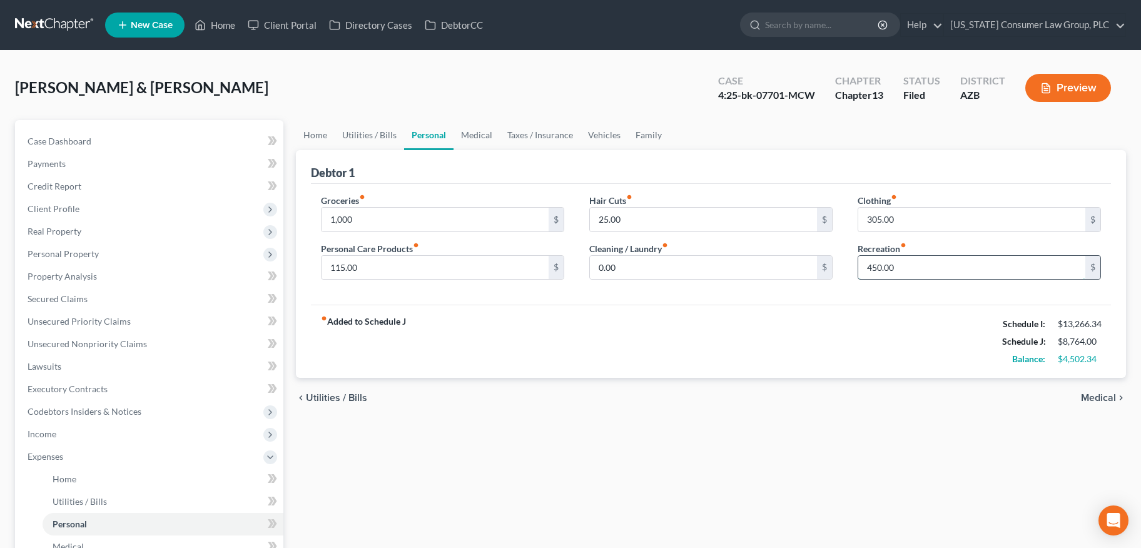
click at [861, 266] on input "450.00" at bounding box center [971, 268] width 227 height 24
drag, startPoint x: 918, startPoint y: 270, endPoint x: 845, endPoint y: 267, distance: 72.6
click at [845, 267] on div "Clothing fiber_manual_record 305.00 $ Recreation fiber_manual_record 450.00 $" at bounding box center [979, 242] width 268 height 96
type input "200"
drag, startPoint x: 924, startPoint y: 216, endPoint x: 922, endPoint y: 223, distance: 7.3
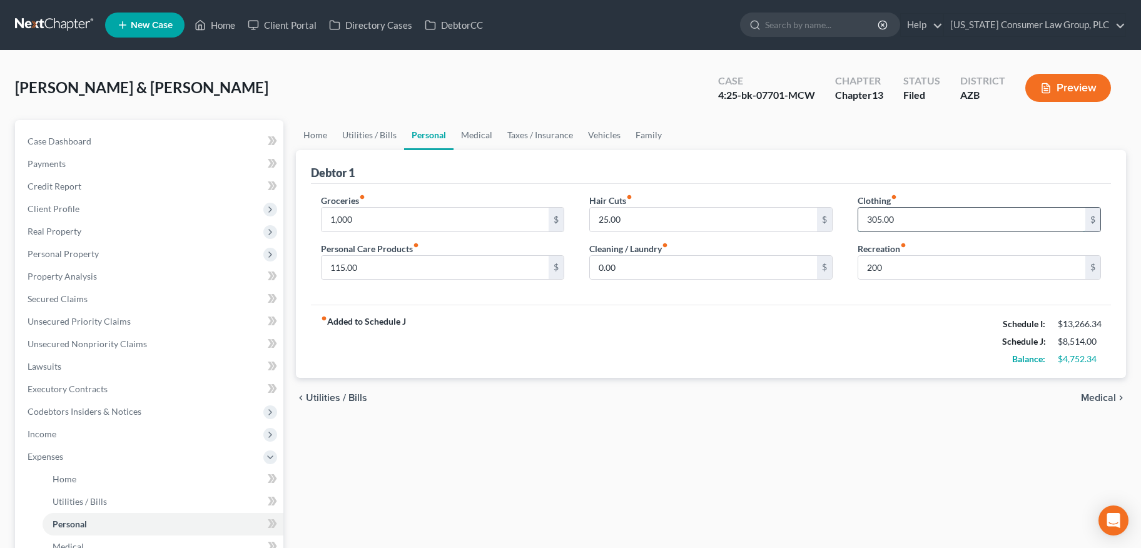
click at [922, 223] on input "305.00" at bounding box center [971, 220] width 227 height 24
type input "100"
click at [486, 131] on link "Medical" at bounding box center [476, 135] width 46 height 30
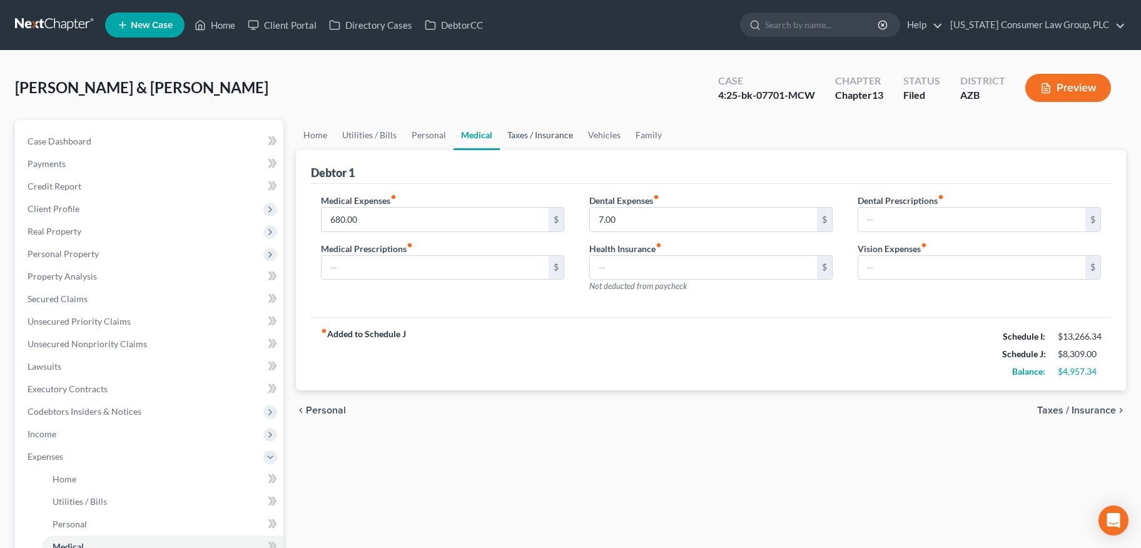
click at [515, 131] on link "Taxes / Insurance" at bounding box center [540, 135] width 81 height 30
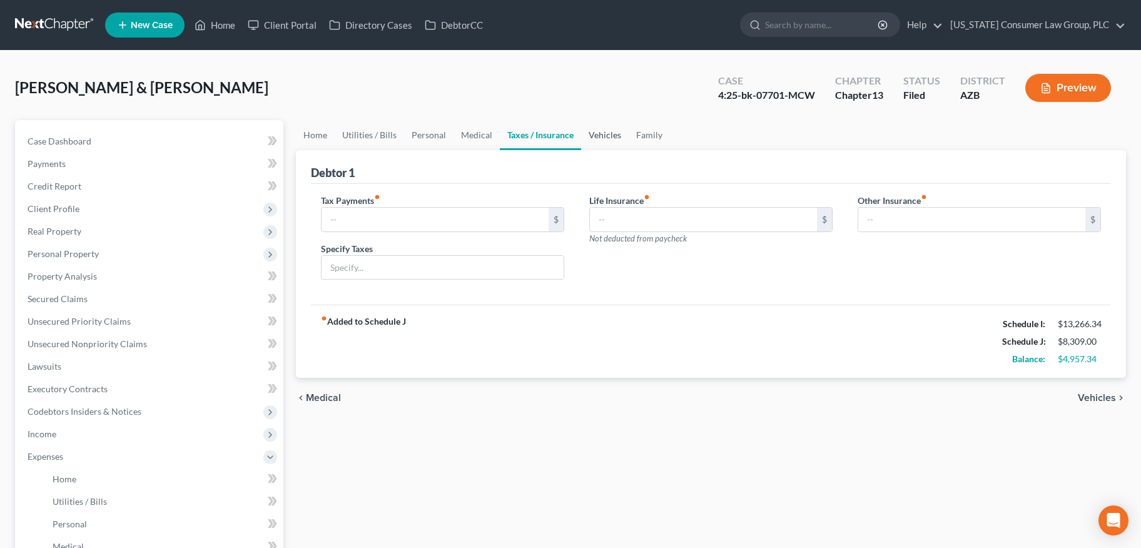
click at [588, 133] on link "Vehicles" at bounding box center [605, 135] width 48 height 30
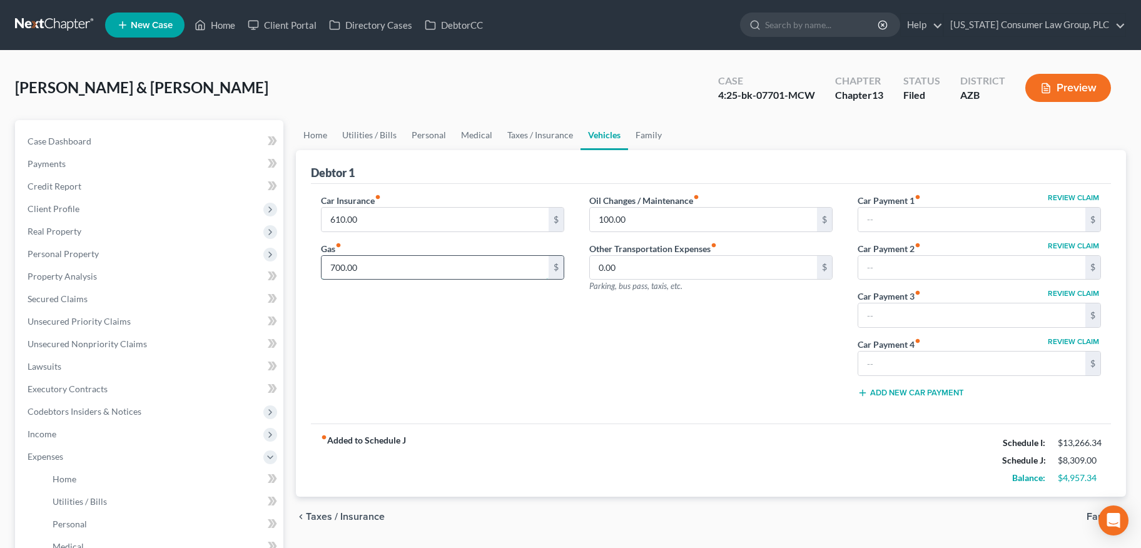
drag, startPoint x: 390, startPoint y: 271, endPoint x: 365, endPoint y: 268, distance: 25.9
click at [365, 268] on input "700.00" at bounding box center [434, 268] width 227 height 24
type input "600"
click at [635, 138] on link "Family" at bounding box center [648, 135] width 41 height 30
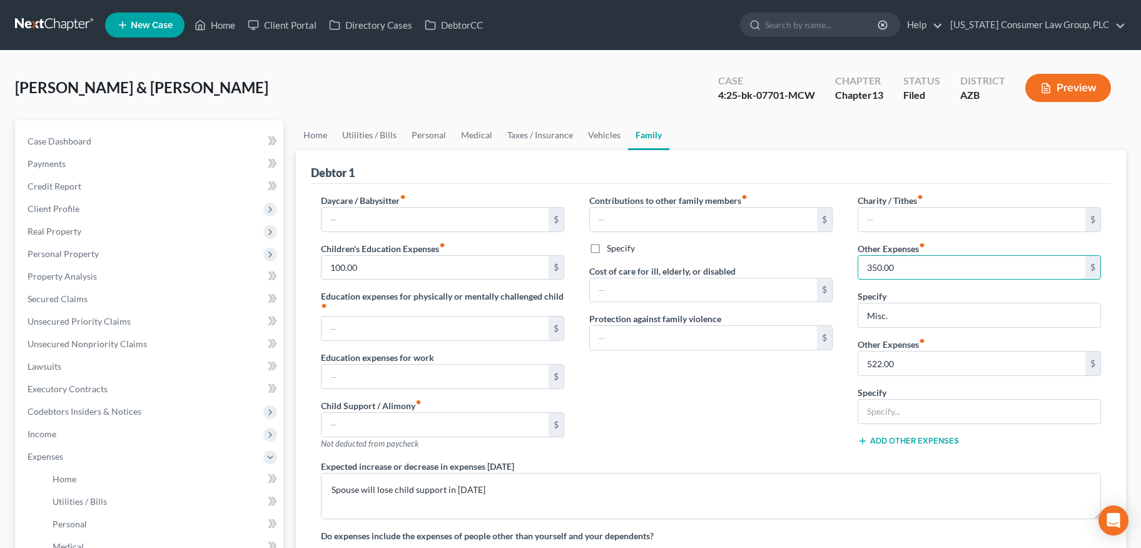
drag, startPoint x: 903, startPoint y: 271, endPoint x: 828, endPoint y: 267, distance: 75.2
click at [828, 267] on div "Daycare / Babysitter fiber_manual_record $ Children's Education Expenses fiber_…" at bounding box center [710, 382] width 805 height 376
drag, startPoint x: 916, startPoint y: 264, endPoint x: 854, endPoint y: 258, distance: 62.2
click at [854, 258] on div "Charity / Tithes fiber_manual_record $ Other Expenses fiber_manual_record 350.0…" at bounding box center [979, 327] width 268 height 266
click at [316, 138] on link "Home" at bounding box center [315, 135] width 39 height 30
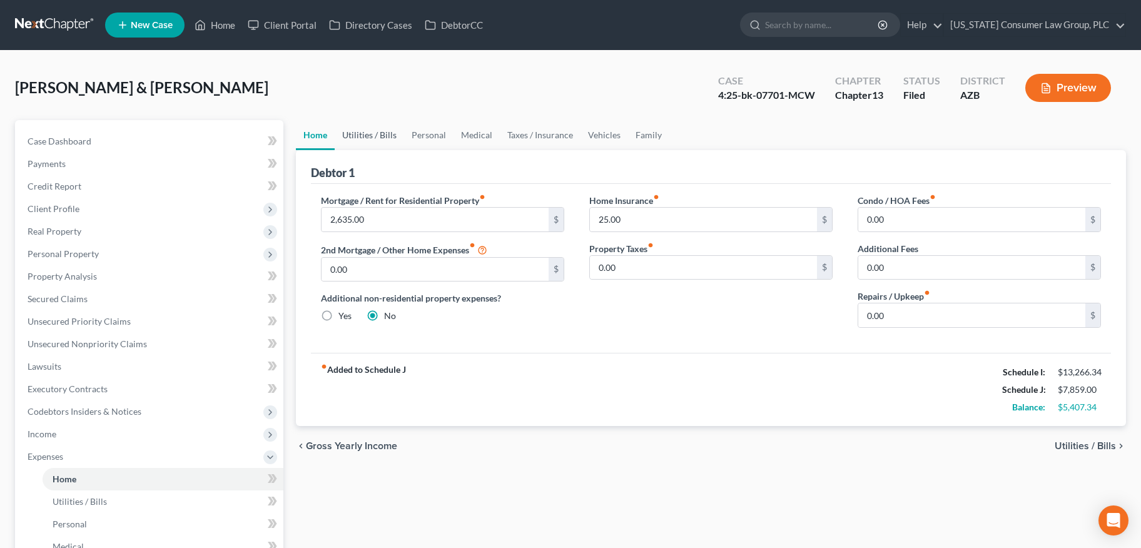
click at [360, 135] on link "Utilities / Bills" at bounding box center [369, 135] width 69 height 30
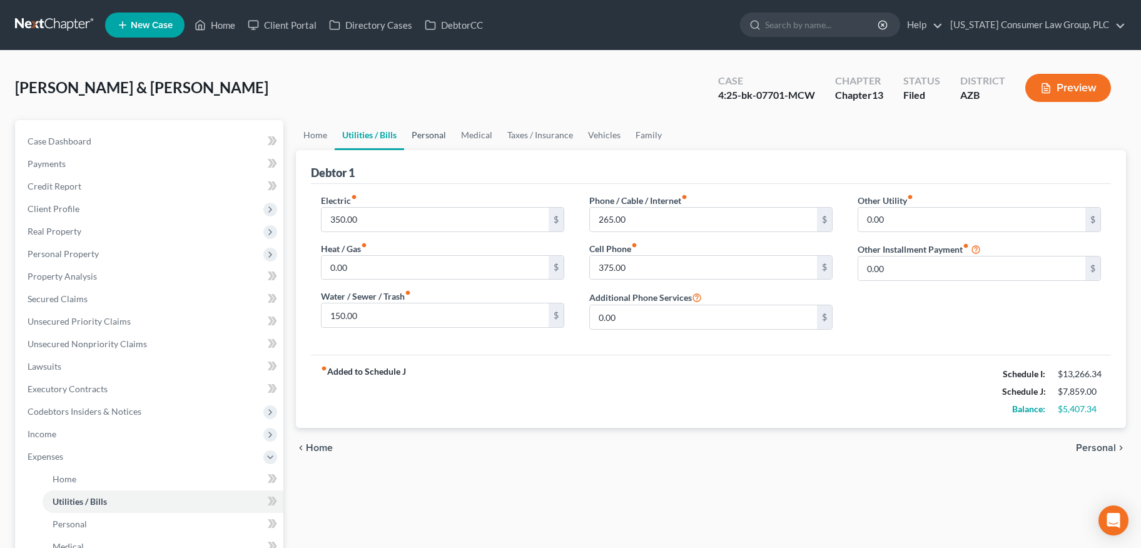
click at [415, 141] on link "Personal" at bounding box center [428, 135] width 49 height 30
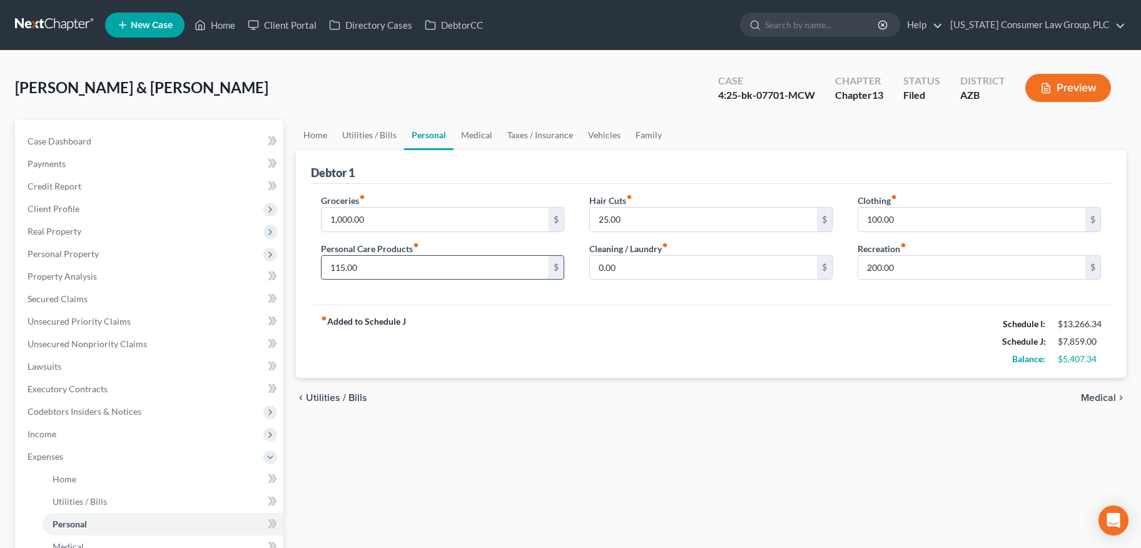
drag, startPoint x: 401, startPoint y: 268, endPoint x: 401, endPoint y: 278, distance: 10.6
click at [402, 278] on div "115.00 $" at bounding box center [442, 267] width 243 height 25
type input "50"
drag, startPoint x: 917, startPoint y: 268, endPoint x: 889, endPoint y: 268, distance: 28.1
click at [890, 268] on input "200.00" at bounding box center [971, 268] width 227 height 24
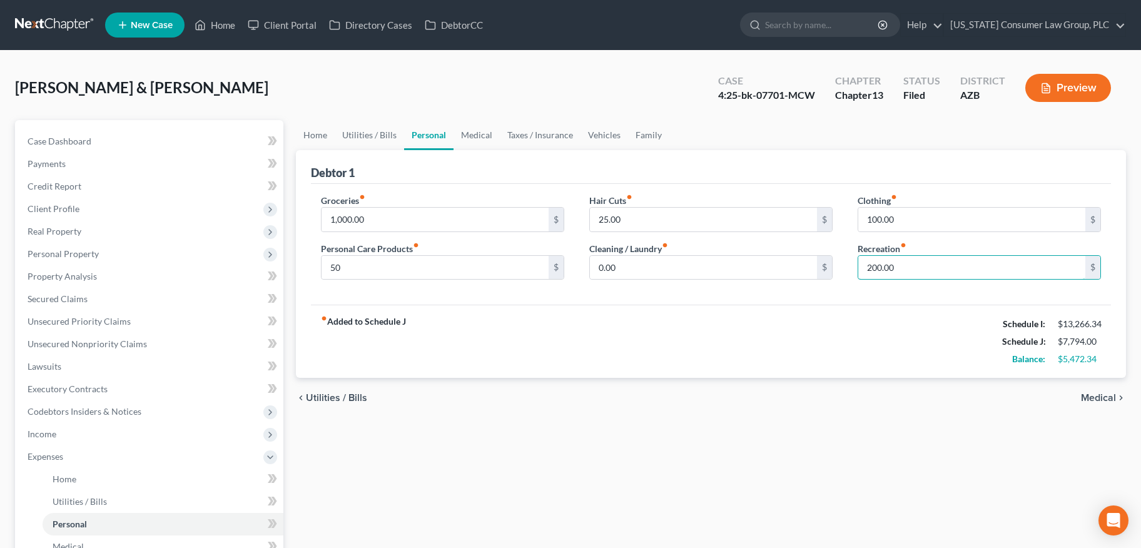
drag, startPoint x: 909, startPoint y: 268, endPoint x: 845, endPoint y: 265, distance: 63.9
click at [845, 265] on div "Clothing fiber_manual_record 100.00 $ Recreation fiber_manual_record 200.00 $" at bounding box center [979, 242] width 268 height 96
type input "150"
drag, startPoint x: 929, startPoint y: 224, endPoint x: 902, endPoint y: 219, distance: 27.3
click at [902, 219] on input "100.00" at bounding box center [971, 220] width 227 height 24
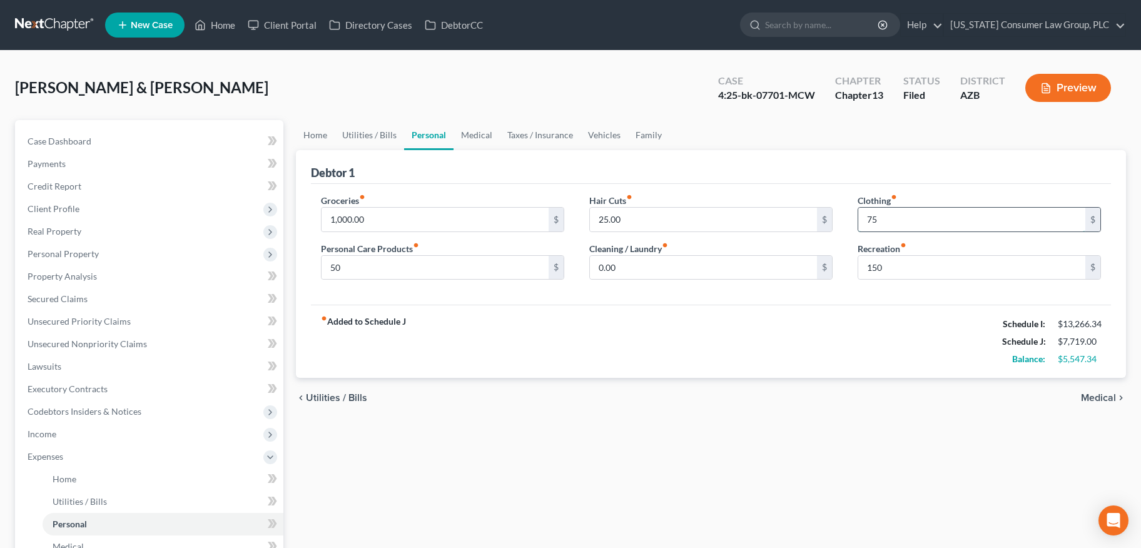
type input "75"
click at [486, 131] on link "Medical" at bounding box center [476, 135] width 46 height 30
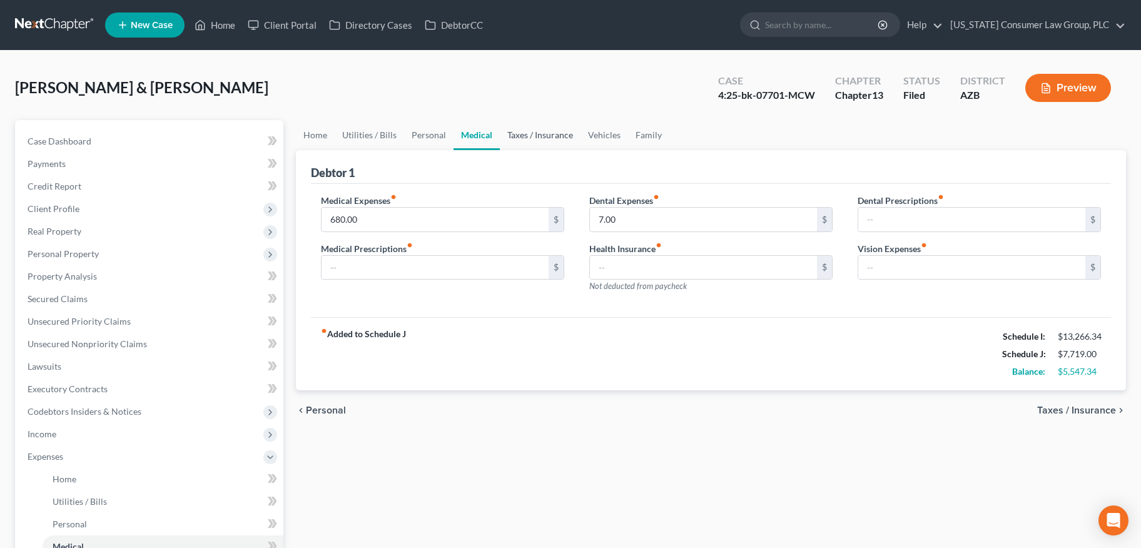
click at [533, 135] on link "Taxes / Insurance" at bounding box center [540, 135] width 81 height 30
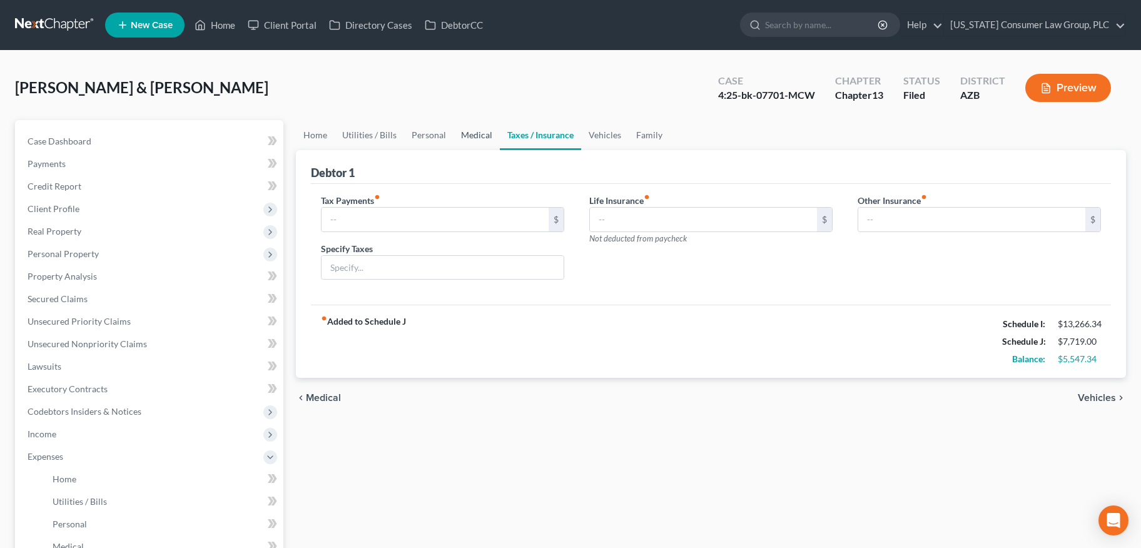
click at [464, 139] on link "Medical" at bounding box center [476, 135] width 46 height 30
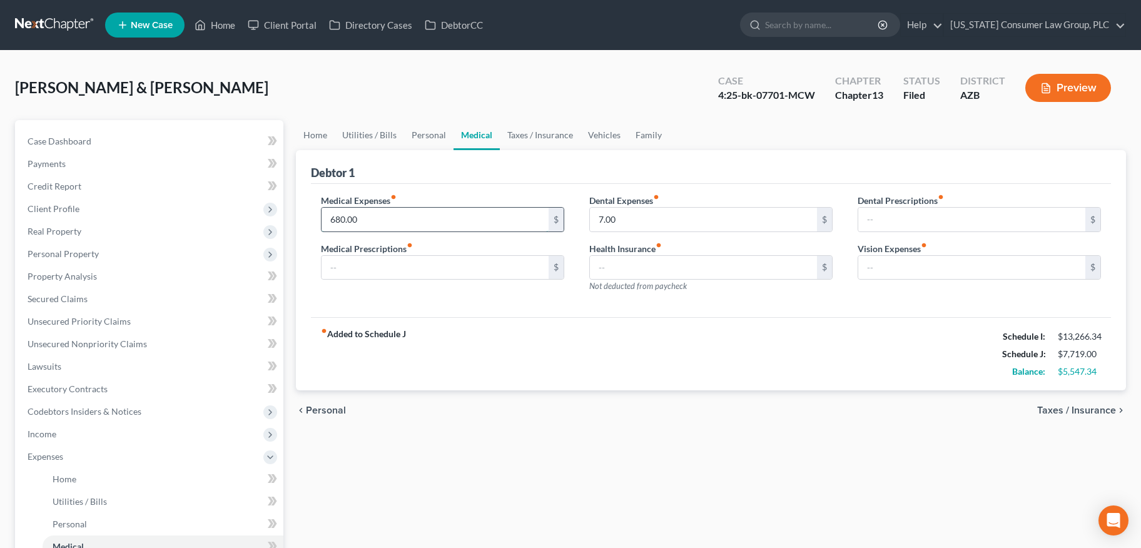
drag, startPoint x: 406, startPoint y: 221, endPoint x: 376, endPoint y: 217, distance: 29.6
click at [376, 217] on input "680.00" at bounding box center [434, 220] width 227 height 24
type input "600"
click at [546, 133] on link "Taxes / Insurance" at bounding box center [540, 135] width 81 height 30
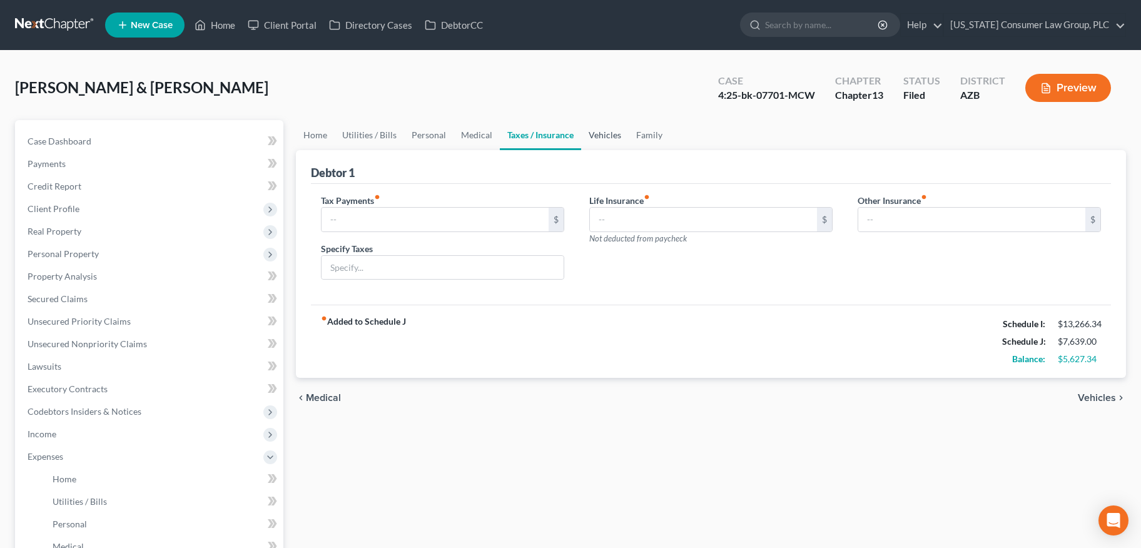
click at [605, 134] on link "Vehicles" at bounding box center [605, 135] width 48 height 30
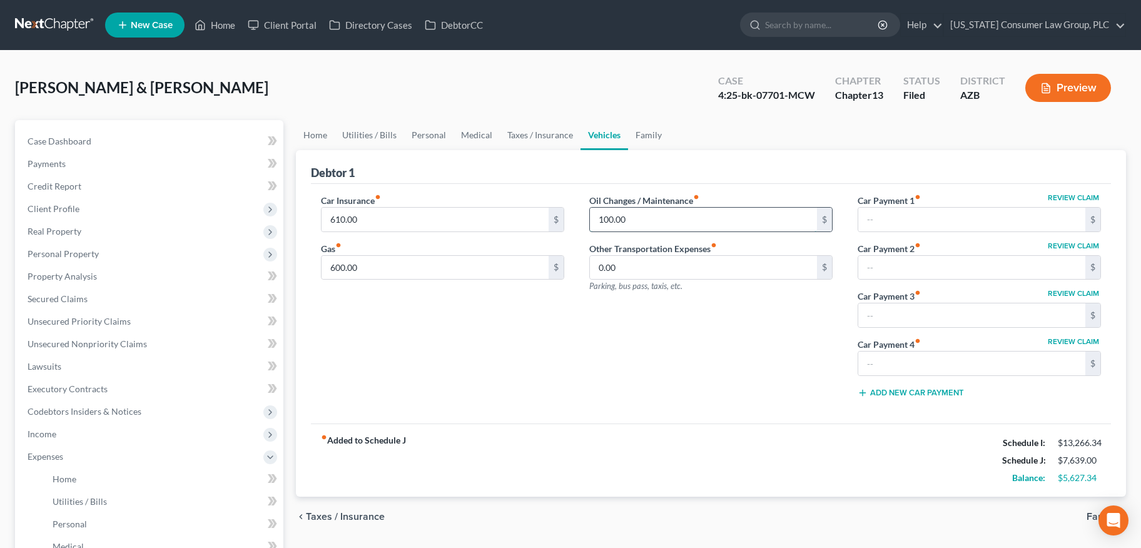
click at [654, 219] on input "100.00" at bounding box center [703, 220] width 227 height 24
type input "75"
click at [648, 131] on link "Family" at bounding box center [648, 135] width 41 height 30
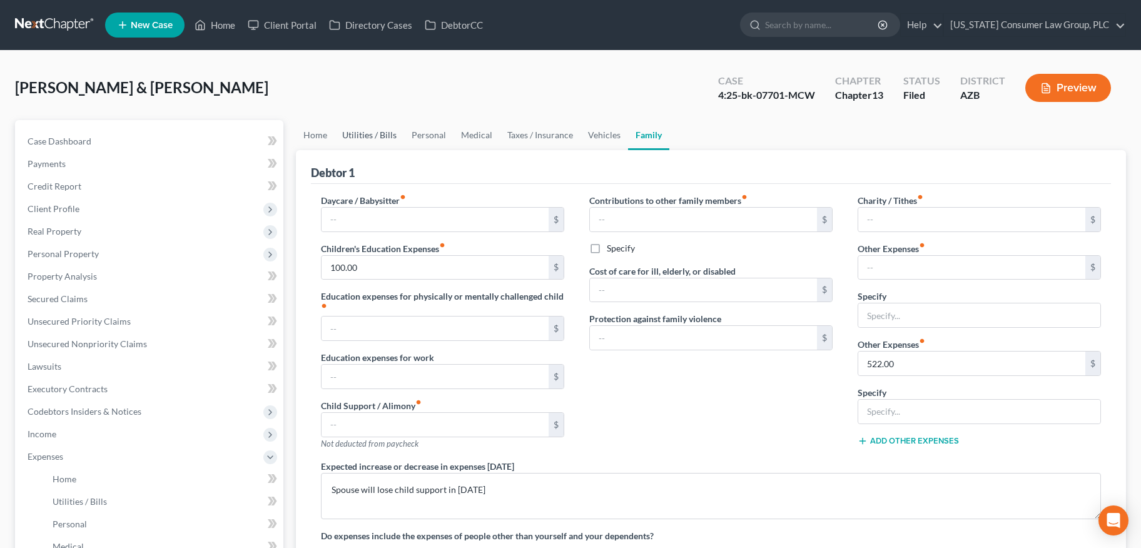
click at [364, 129] on link "Utilities / Bills" at bounding box center [369, 135] width 69 height 30
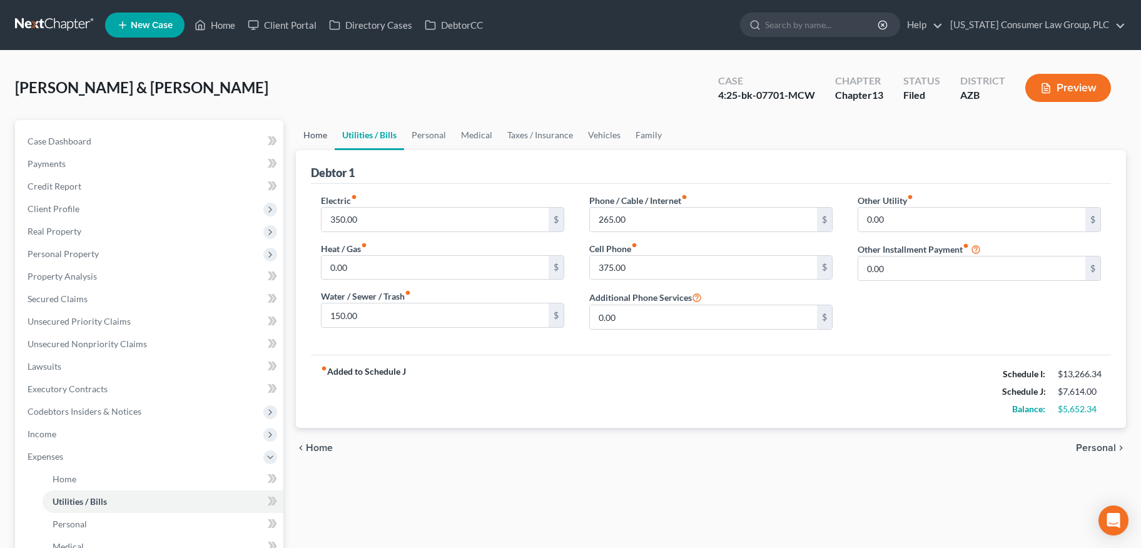
click at [311, 132] on link "Home" at bounding box center [315, 135] width 39 height 30
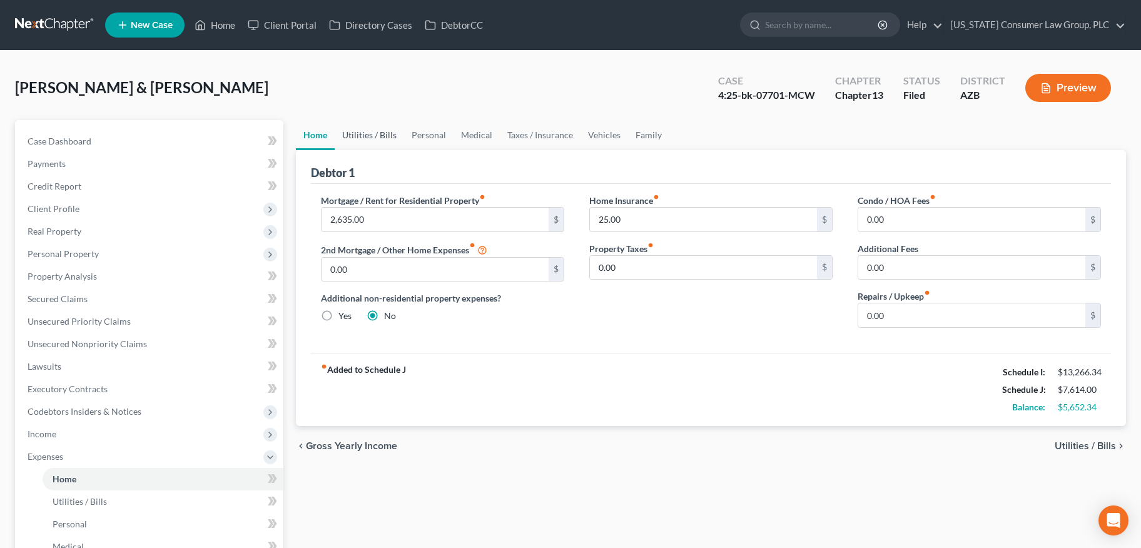
click at [382, 138] on link "Utilities / Bills" at bounding box center [369, 135] width 69 height 30
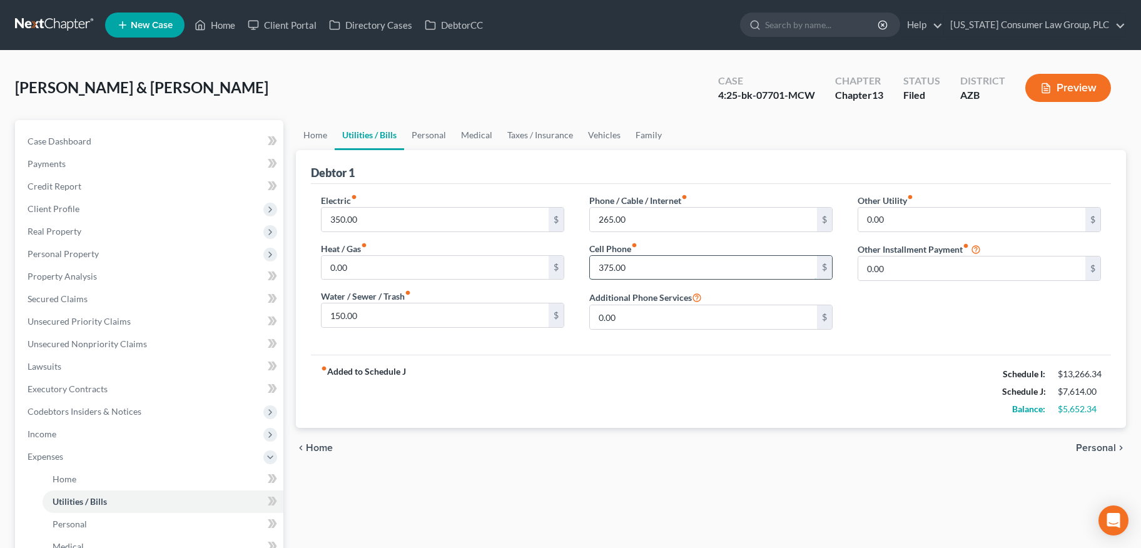
click at [651, 269] on input "375.00" at bounding box center [703, 268] width 227 height 24
type input "350"
drag, startPoint x: 668, startPoint y: 217, endPoint x: 648, endPoint y: 216, distance: 19.4
click at [648, 216] on input "265.00" at bounding box center [703, 220] width 227 height 24
type input "245"
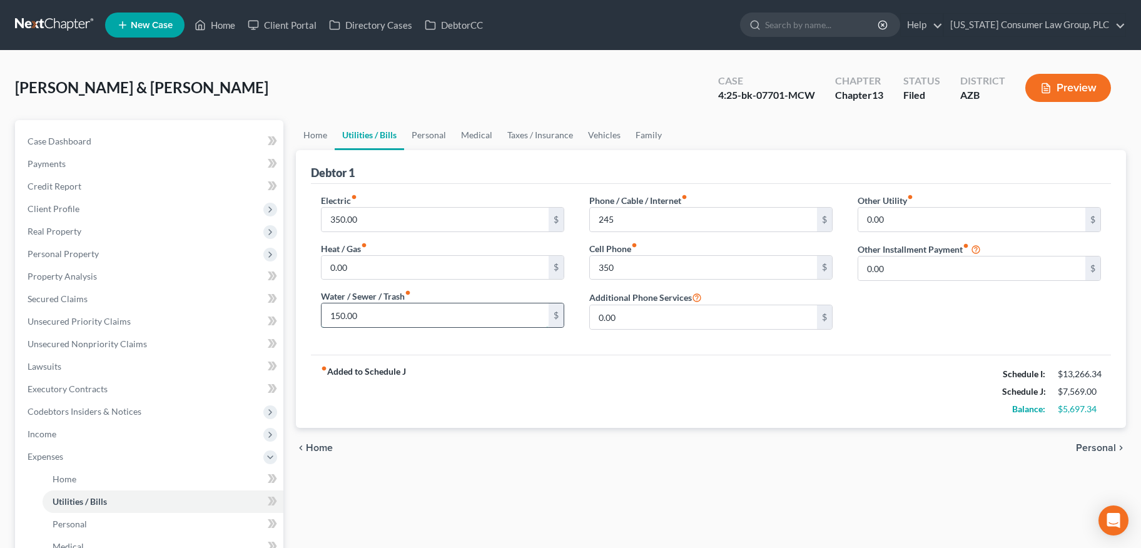
drag, startPoint x: 390, startPoint y: 313, endPoint x: 372, endPoint y: 320, distance: 19.0
click at [372, 320] on input "150.00" at bounding box center [434, 315] width 227 height 24
type input "140"
drag, startPoint x: 380, startPoint y: 219, endPoint x: 387, endPoint y: 223, distance: 7.6
click at [387, 223] on input "350.00" at bounding box center [434, 220] width 227 height 24
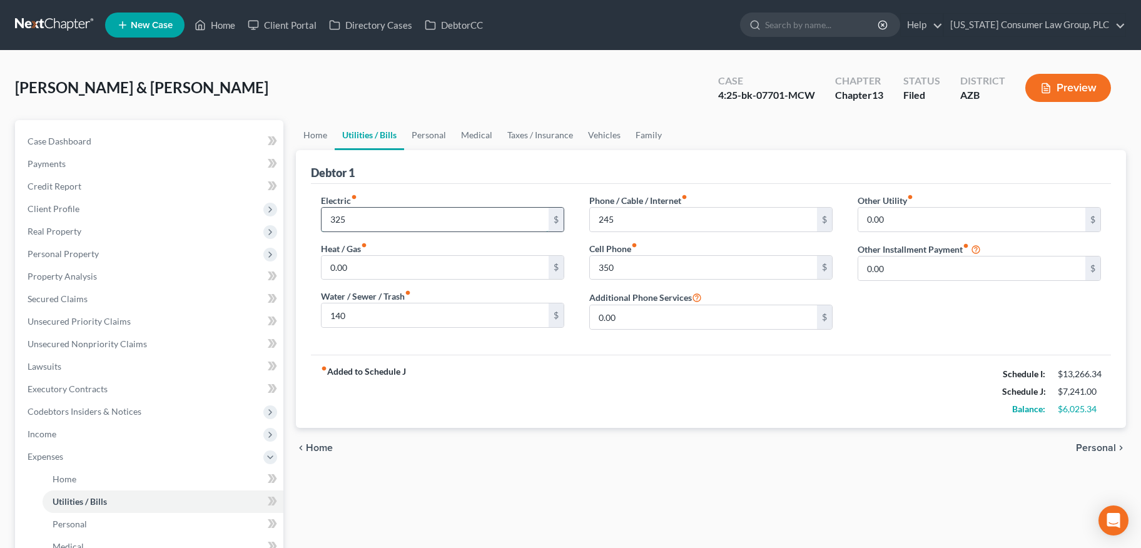
type input "325"
click at [437, 131] on link "Personal" at bounding box center [428, 135] width 49 height 30
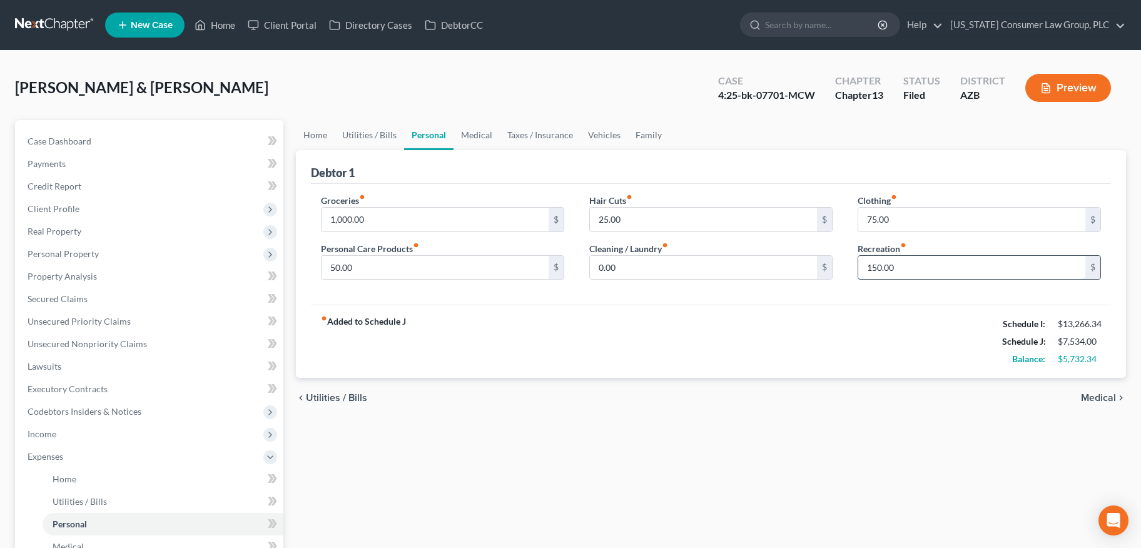
click at [924, 264] on input "150.00" at bounding box center [971, 268] width 227 height 24
type input "120"
click at [926, 223] on input "75.00" at bounding box center [971, 220] width 227 height 24
type input "50"
click at [481, 138] on link "Medical" at bounding box center [476, 135] width 46 height 30
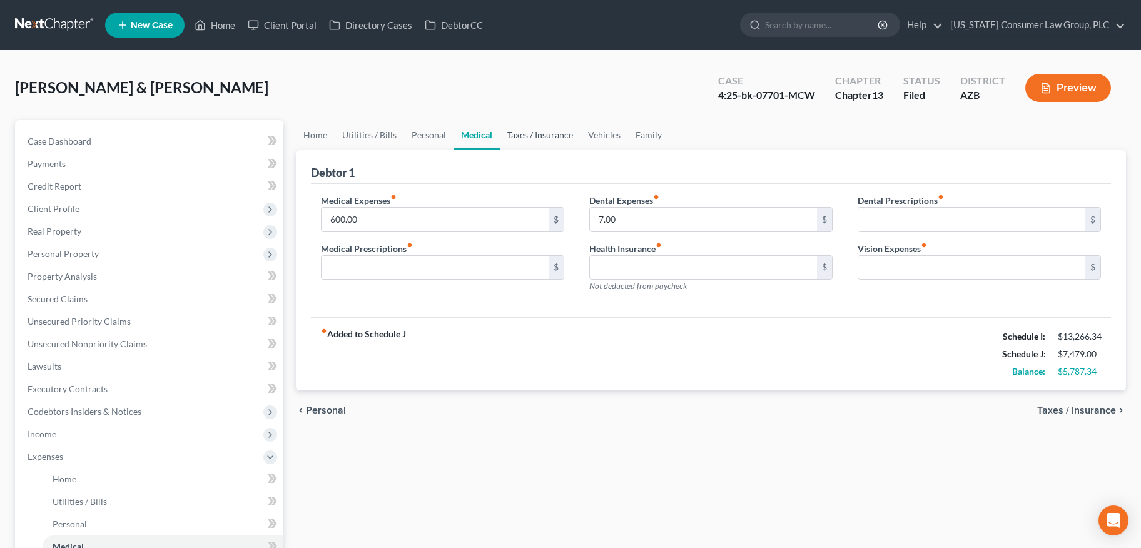
click at [515, 132] on link "Taxes / Insurance" at bounding box center [540, 135] width 81 height 30
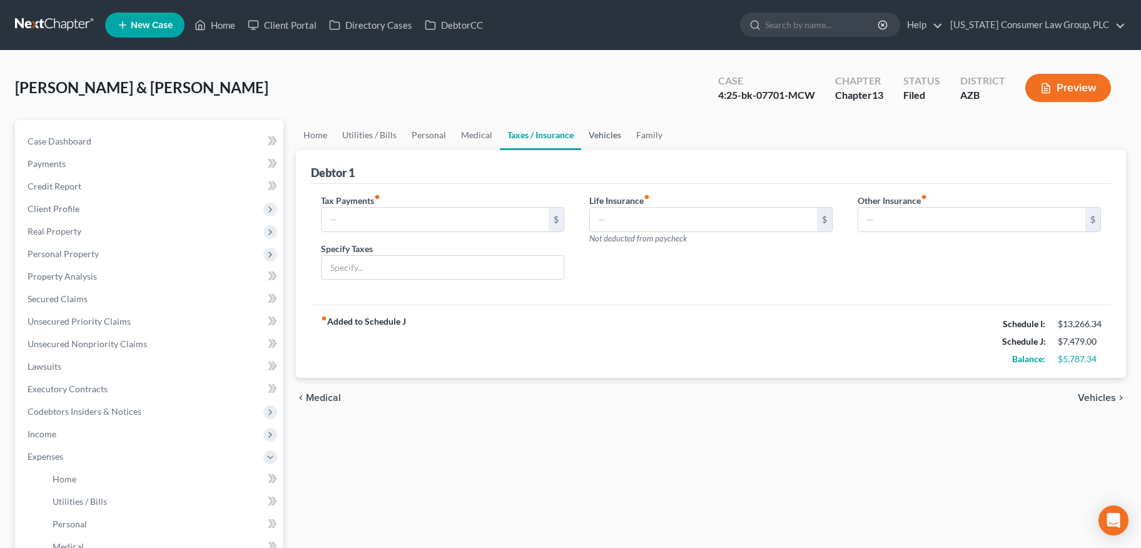
click at [595, 138] on link "Vehicles" at bounding box center [605, 135] width 48 height 30
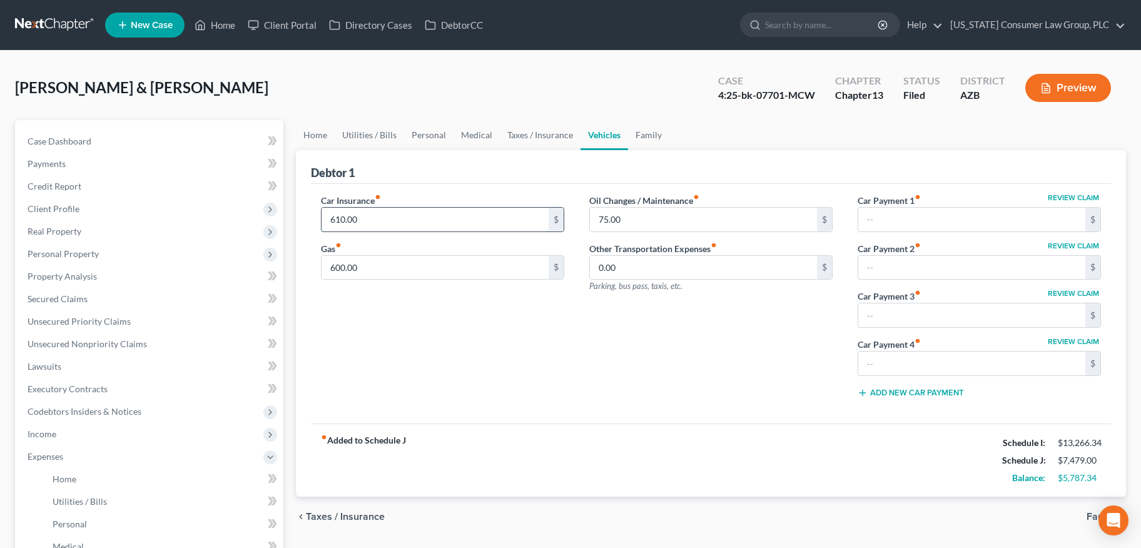
click at [455, 228] on input "610.00" at bounding box center [434, 220] width 227 height 24
click at [672, 223] on input "75.00" at bounding box center [703, 220] width 227 height 24
type input "50"
click at [635, 138] on link "Family" at bounding box center [648, 135] width 41 height 30
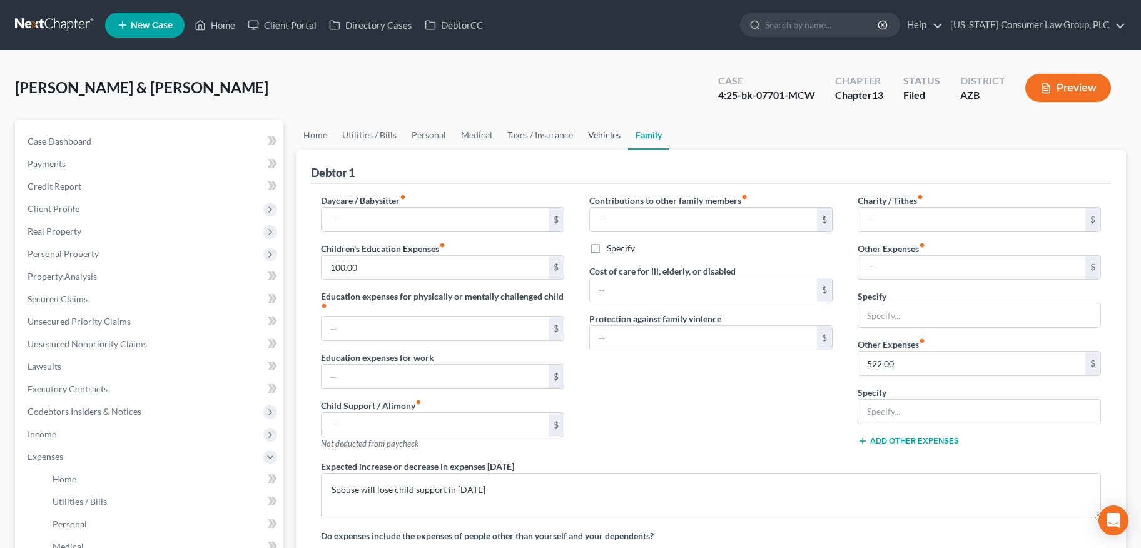
click at [602, 137] on link "Vehicles" at bounding box center [604, 135] width 48 height 30
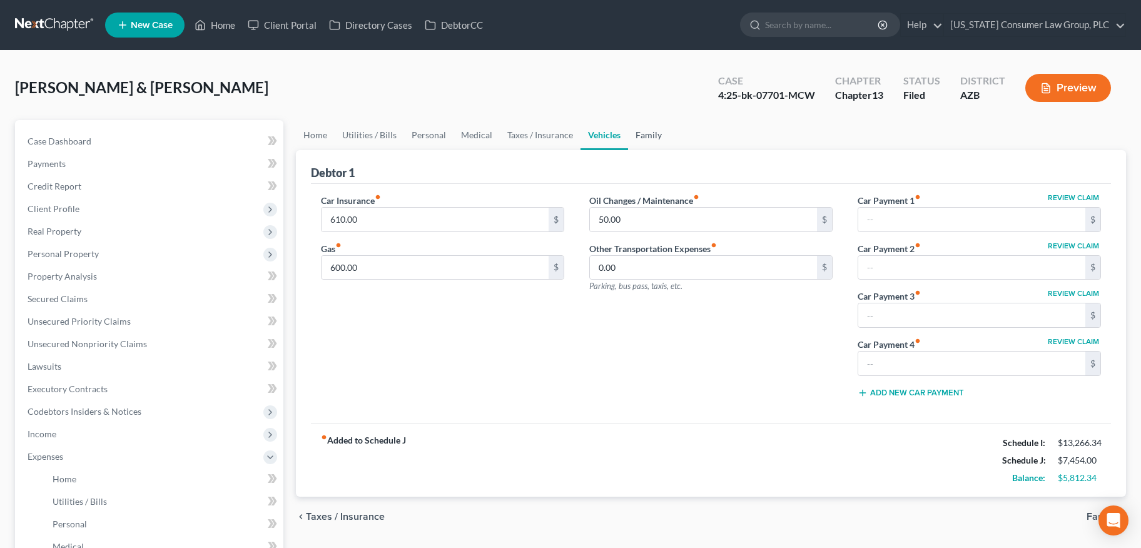
click at [658, 129] on link "Family" at bounding box center [648, 135] width 41 height 30
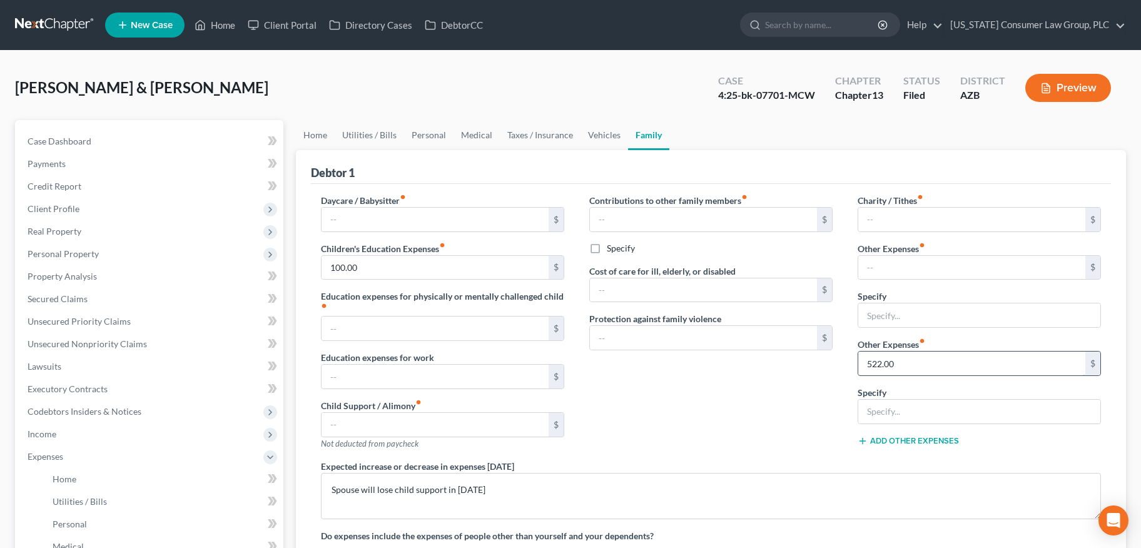
click at [920, 365] on input "522.00" at bounding box center [971, 363] width 227 height 24
type input "500"
click at [456, 147] on link "Medical" at bounding box center [476, 135] width 46 height 30
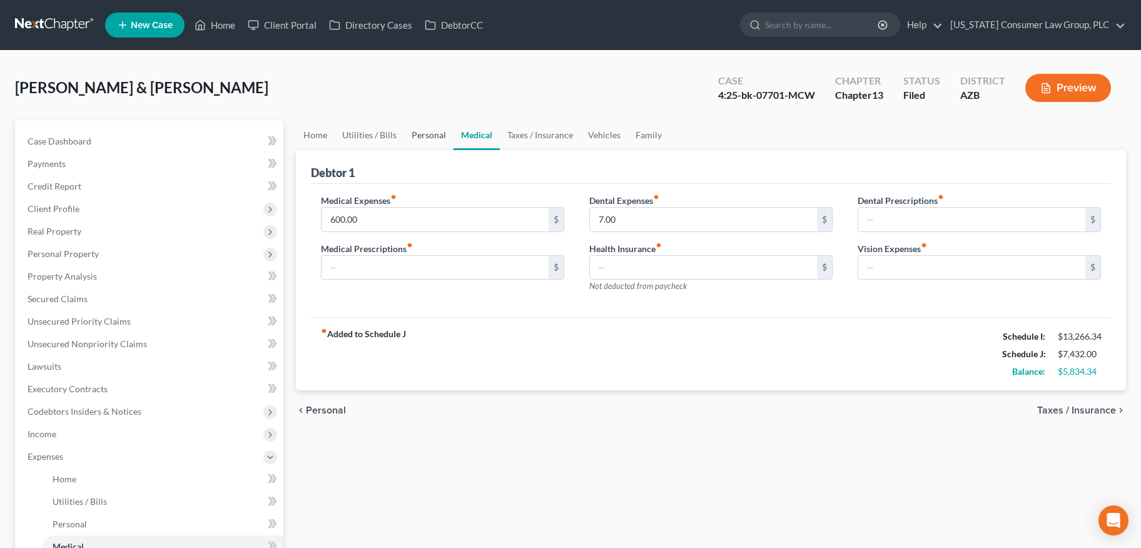
click at [424, 136] on link "Personal" at bounding box center [428, 135] width 49 height 30
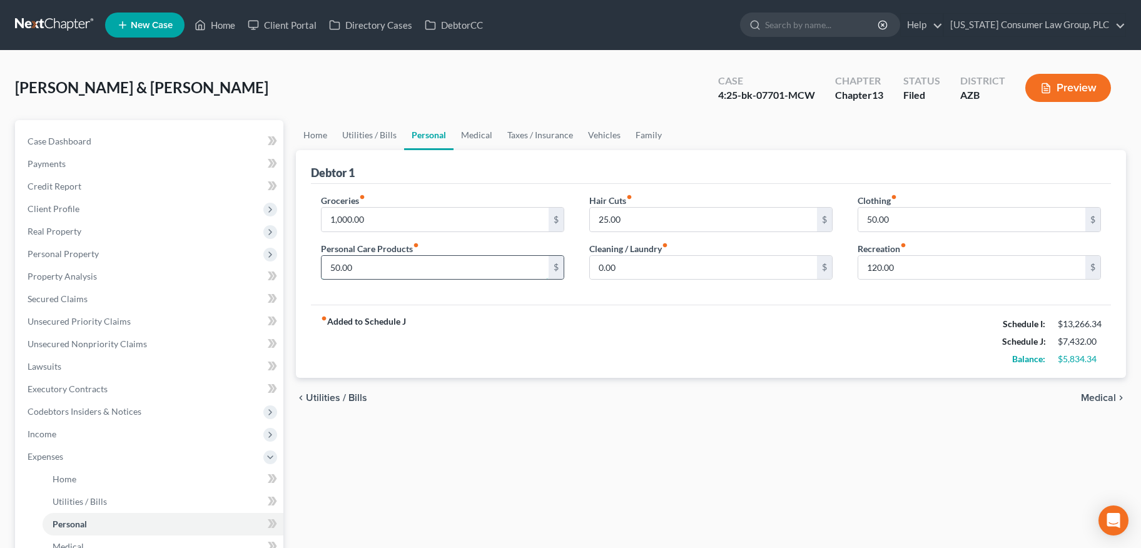
drag, startPoint x: 401, startPoint y: 267, endPoint x: 386, endPoint y: 268, distance: 15.1
click at [386, 268] on input "50.00" at bounding box center [434, 268] width 227 height 24
drag, startPoint x: 395, startPoint y: 271, endPoint x: 380, endPoint y: 267, distance: 14.9
click at [380, 267] on input "45" at bounding box center [434, 268] width 227 height 24
click at [82, 206] on span "Client Profile" at bounding box center [151, 209] width 266 height 23
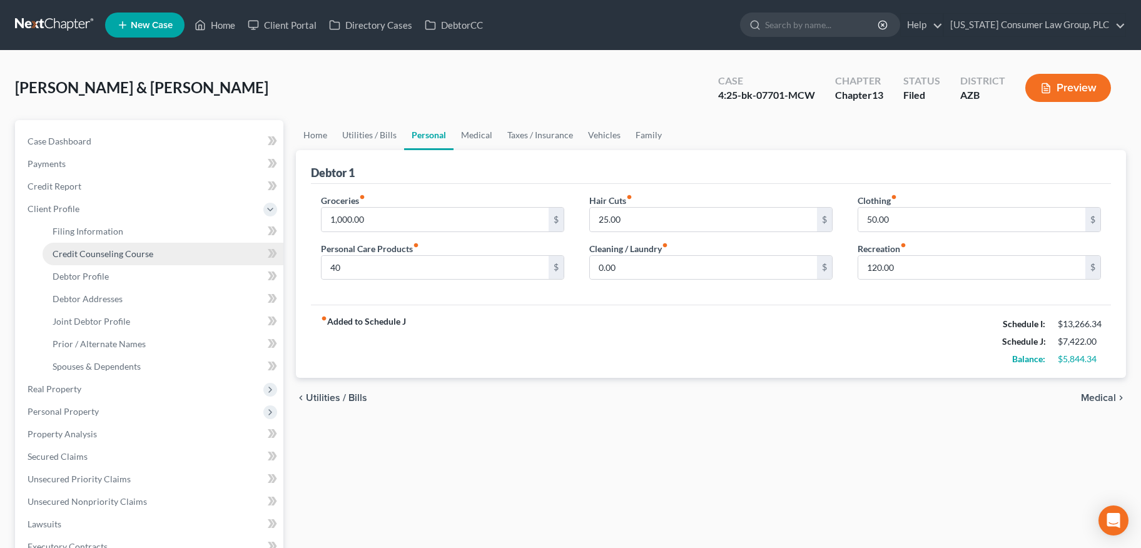
click at [117, 246] on link "Credit Counseling Course" at bounding box center [163, 254] width 241 height 23
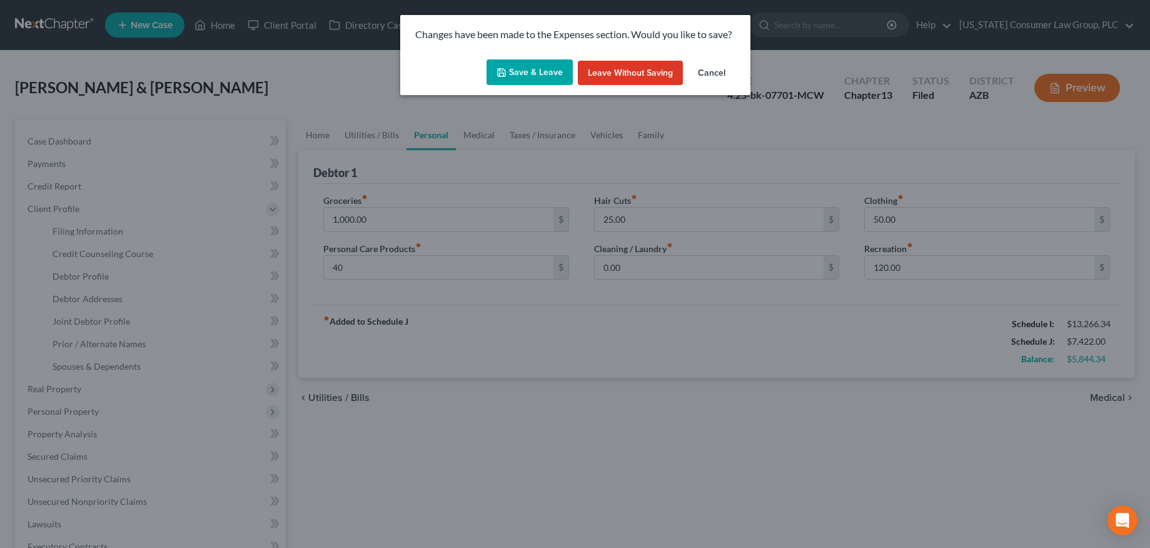
click at [529, 73] on button "Save & Leave" at bounding box center [529, 72] width 86 height 26
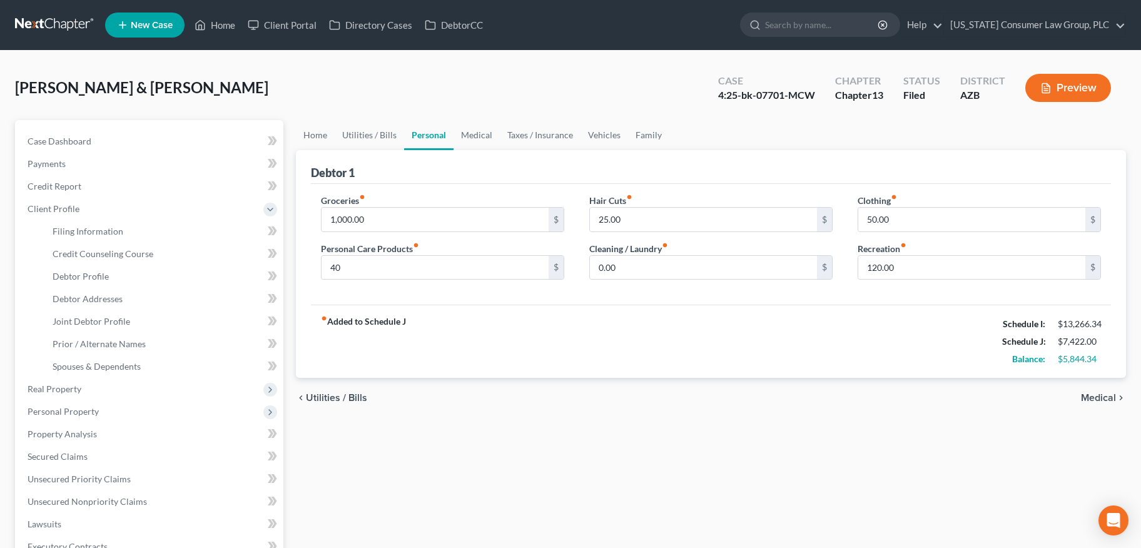
type input "40.00"
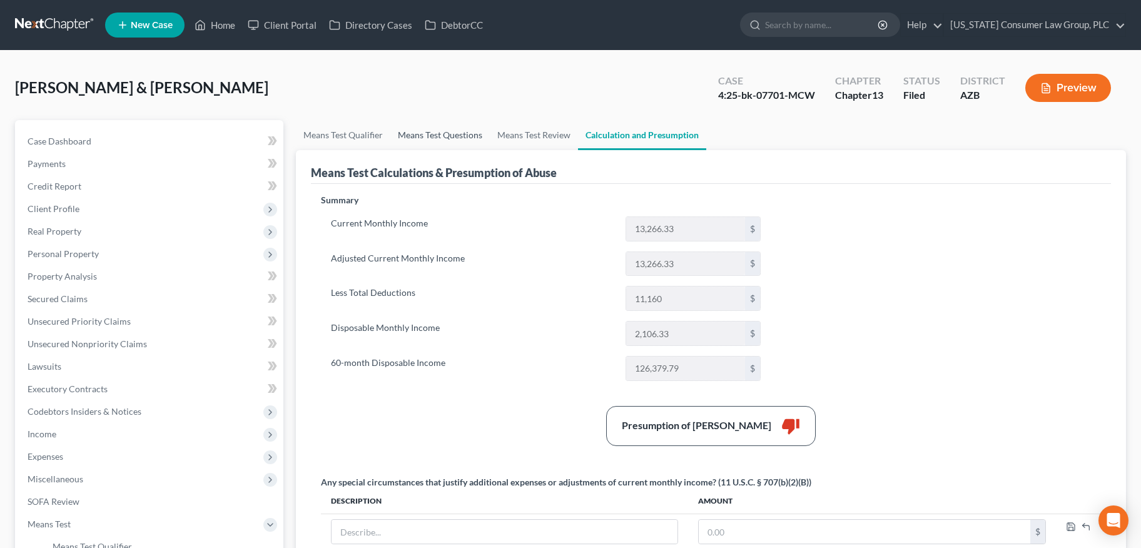
click at [435, 132] on link "Means Test Questions" at bounding box center [439, 135] width 99 height 30
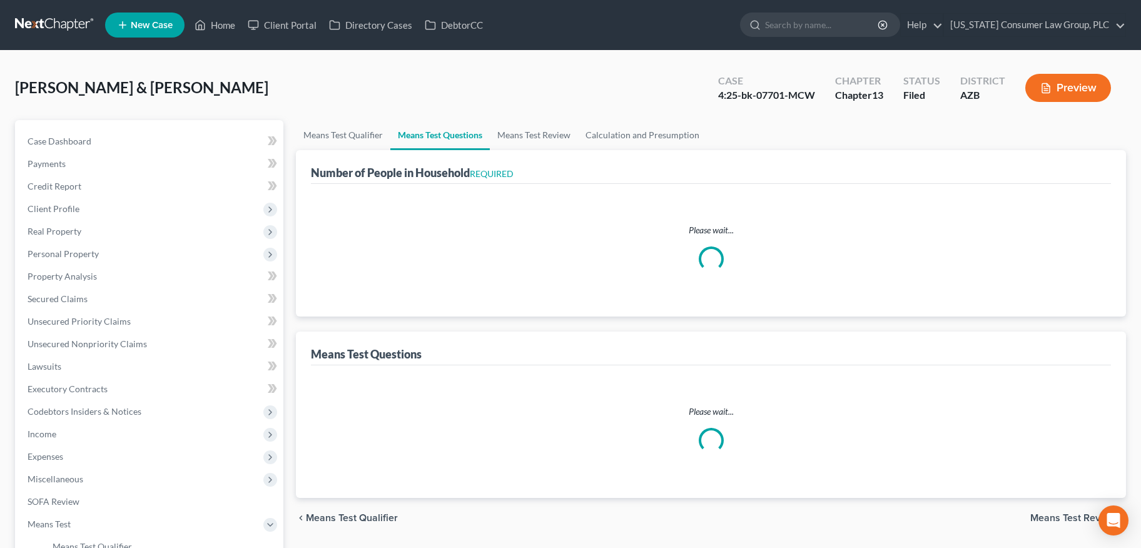
select select "1"
select select "60"
select select "1"
select select "60"
select select "1"
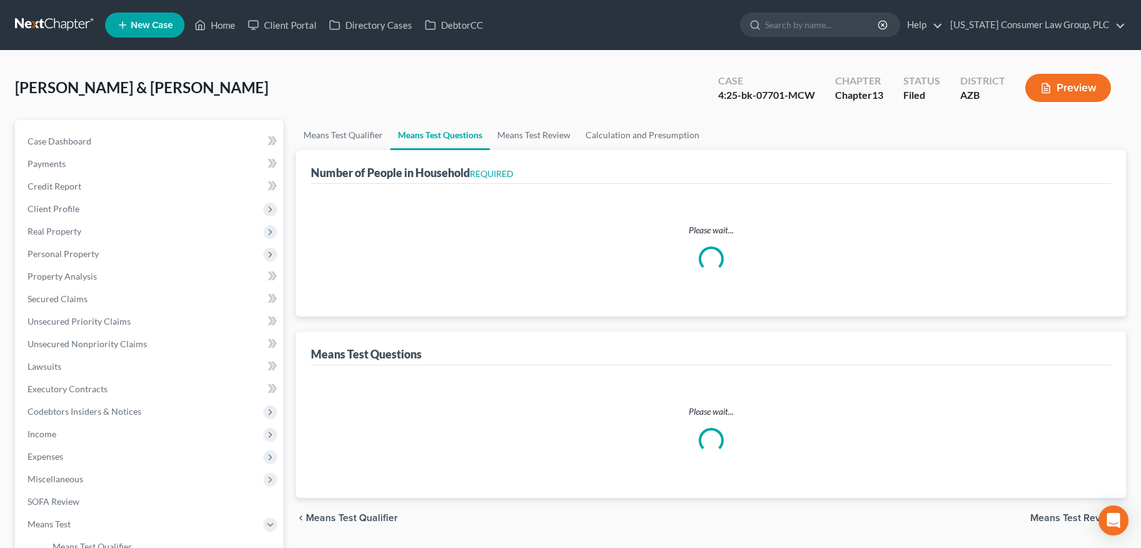
select select "60"
select select "1"
select select "60"
select select "4"
select select "3"
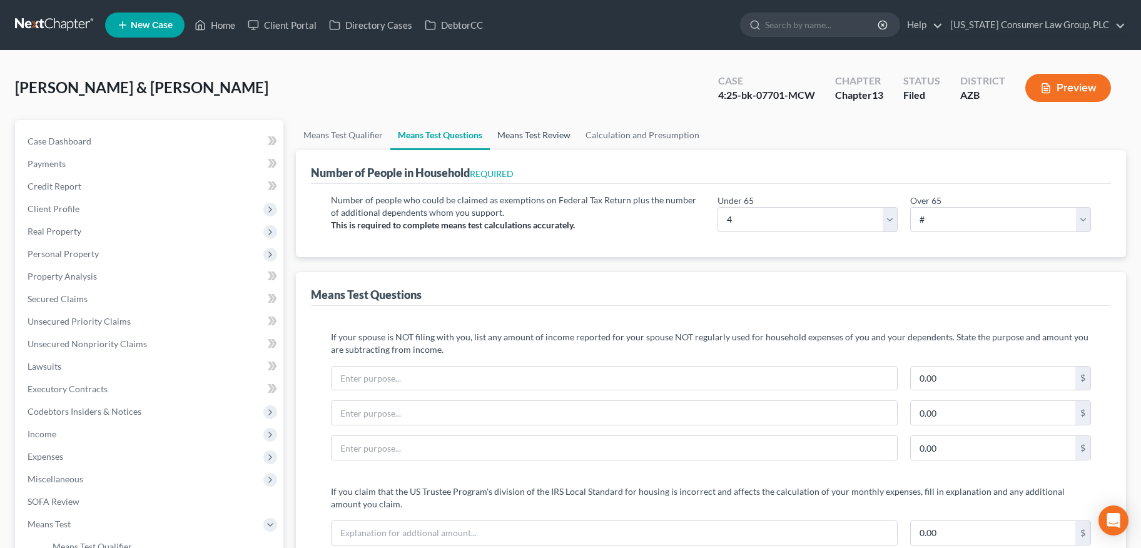
click at [545, 139] on link "Means Test Review" at bounding box center [534, 135] width 88 height 30
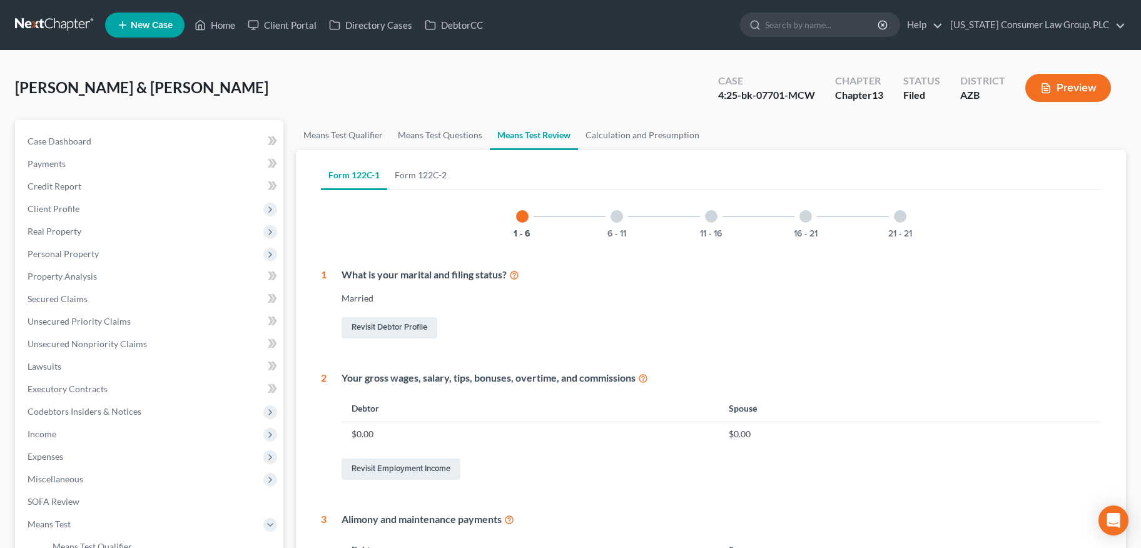
click at [626, 108] on div "[PERSON_NAME] & [PERSON_NAME] Upgraded Case 4:25-bk-07701-MCW Chapter Chapter 1…" at bounding box center [570, 93] width 1111 height 54
drag, startPoint x: 451, startPoint y: 173, endPoint x: 434, endPoint y: 176, distance: 17.7
click at [436, 176] on ul "Form 122C-1 Form 122C-2" at bounding box center [711, 175] width 780 height 30
click at [434, 176] on link "Form 122C-2" at bounding box center [420, 175] width 67 height 30
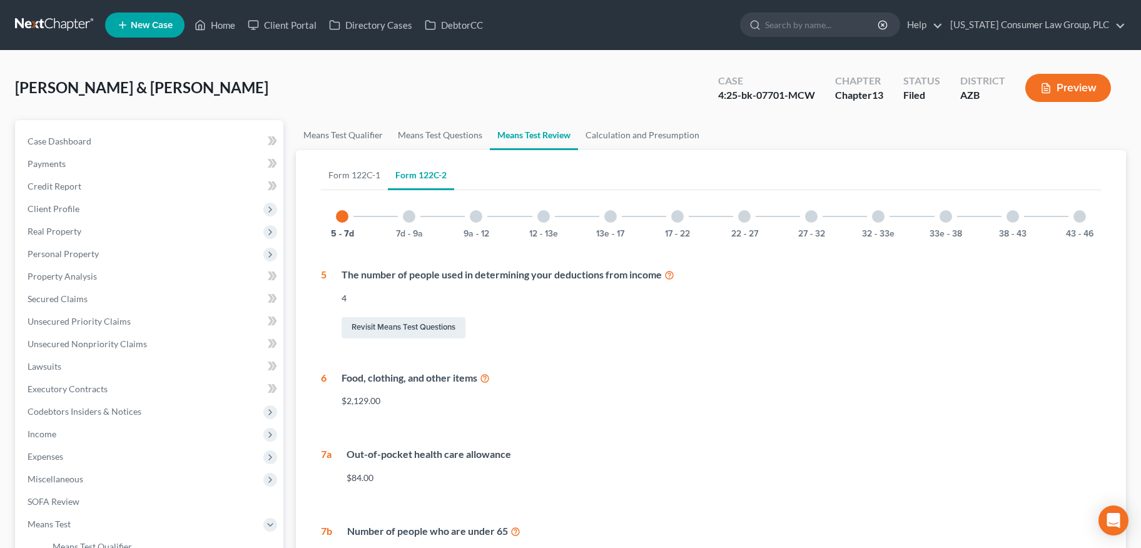
click at [548, 217] on div at bounding box center [543, 216] width 13 height 13
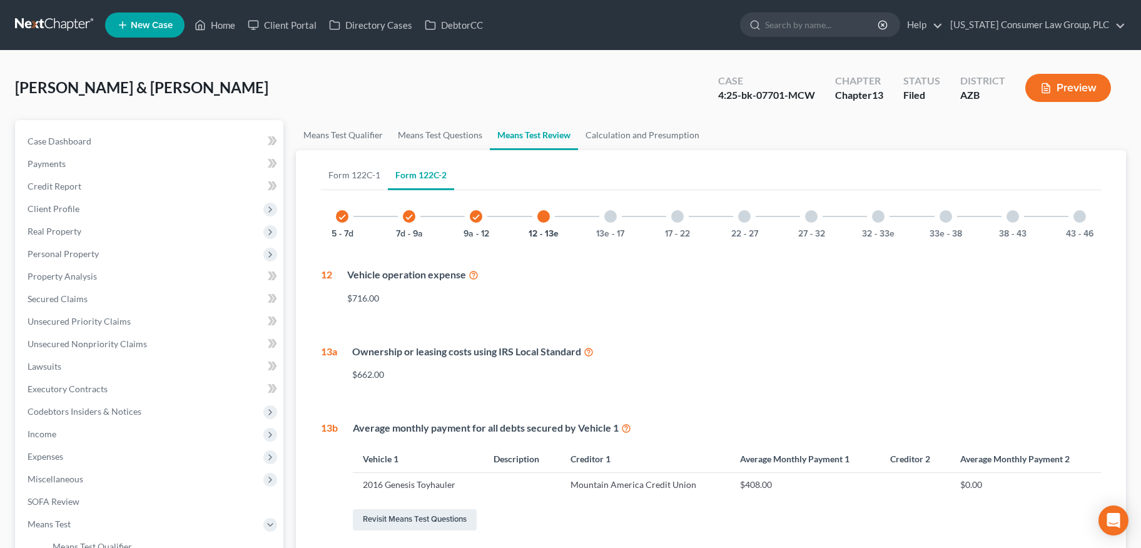
click at [609, 224] on div "13e - 17" at bounding box center [610, 216] width 43 height 43
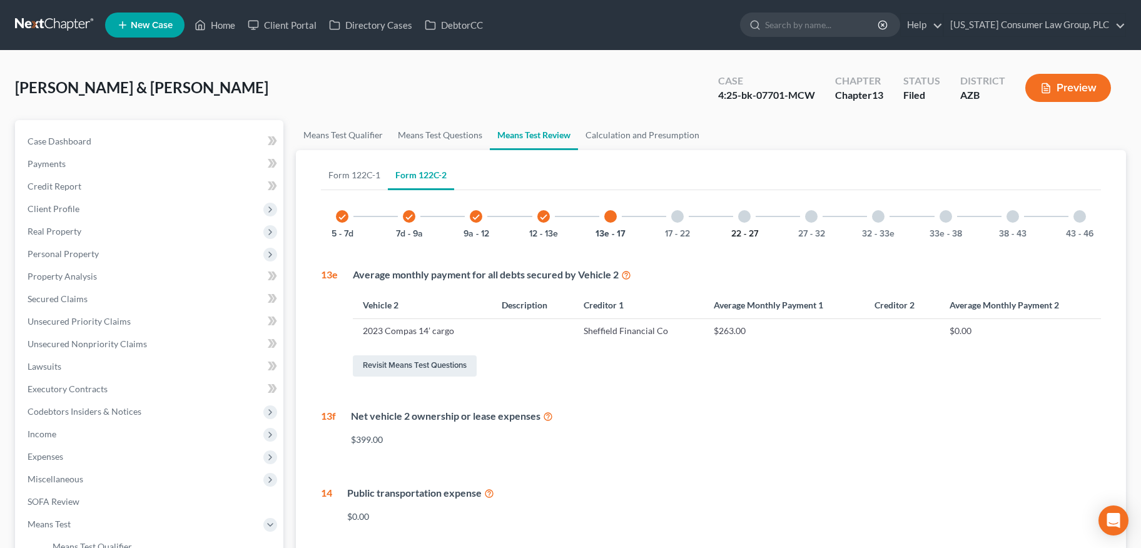
click at [733, 229] on button "22 - 27" at bounding box center [744, 233] width 27 height 9
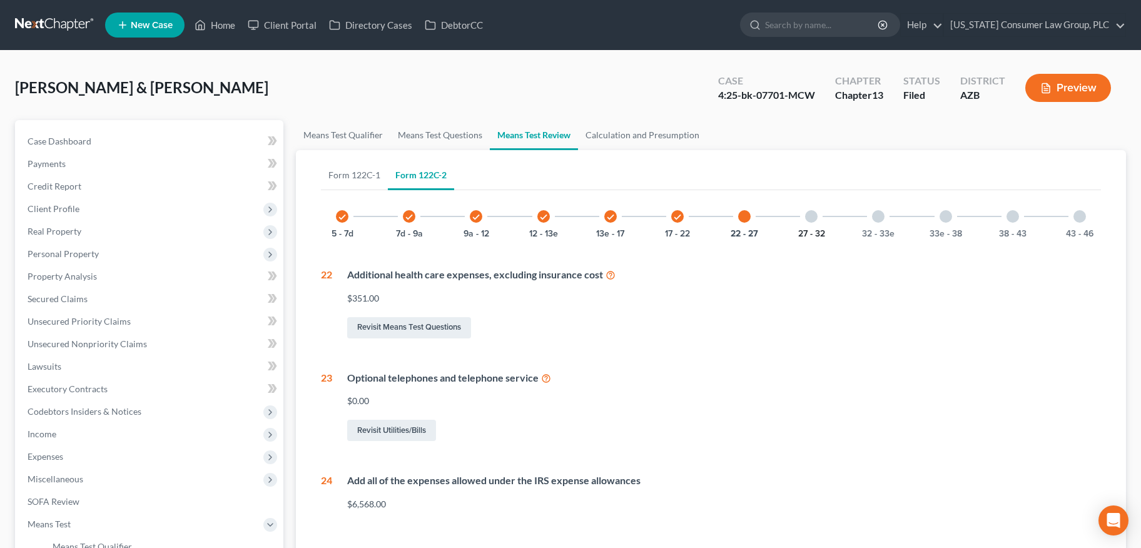
click at [802, 230] on button "27 - 32" at bounding box center [811, 233] width 27 height 9
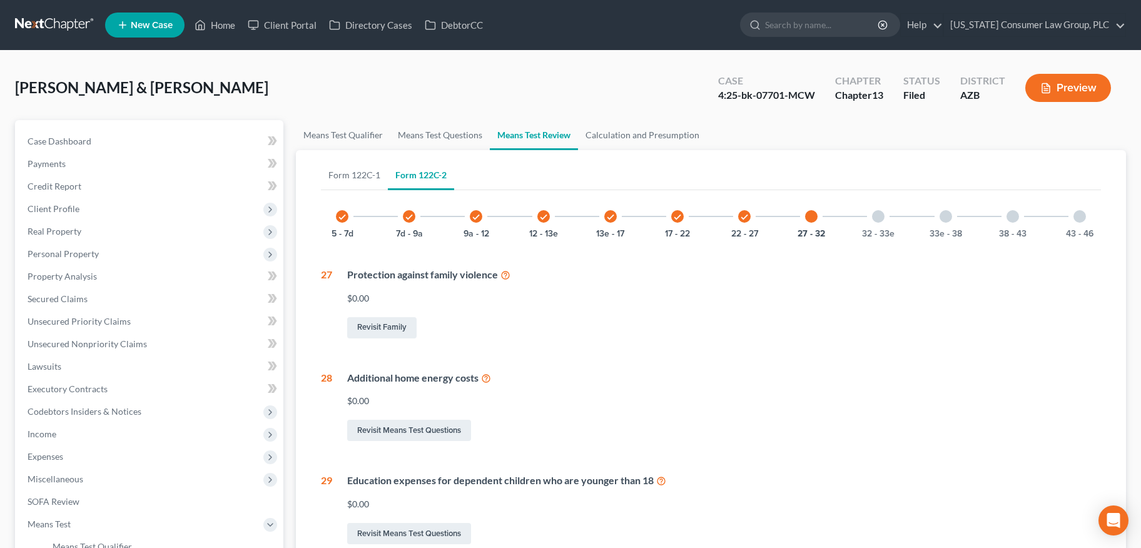
click at [885, 215] on div "32 - 33e" at bounding box center [878, 216] width 43 height 43
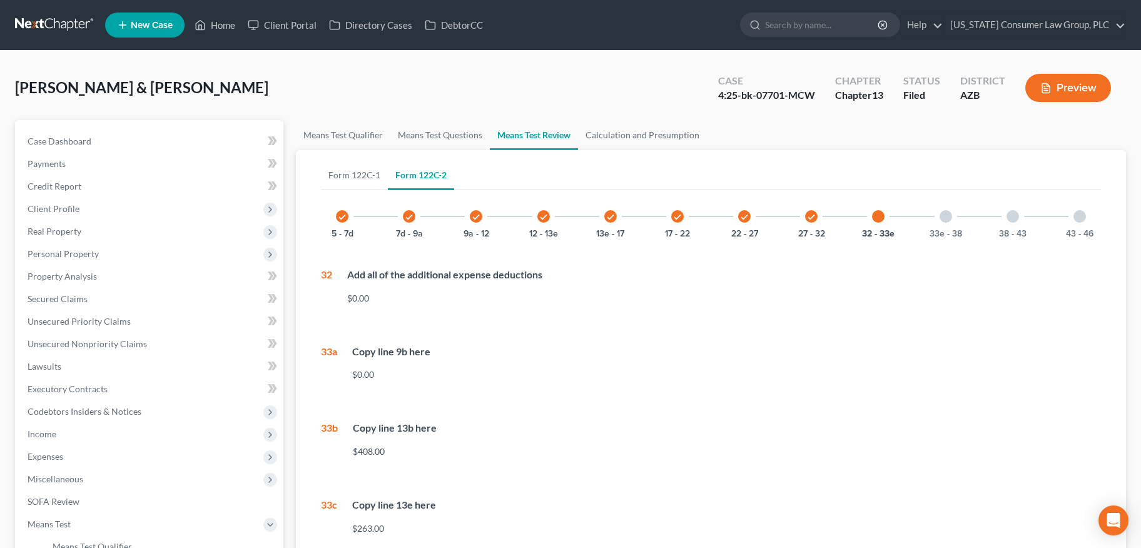
click at [949, 223] on div "33e - 38" at bounding box center [945, 216] width 43 height 43
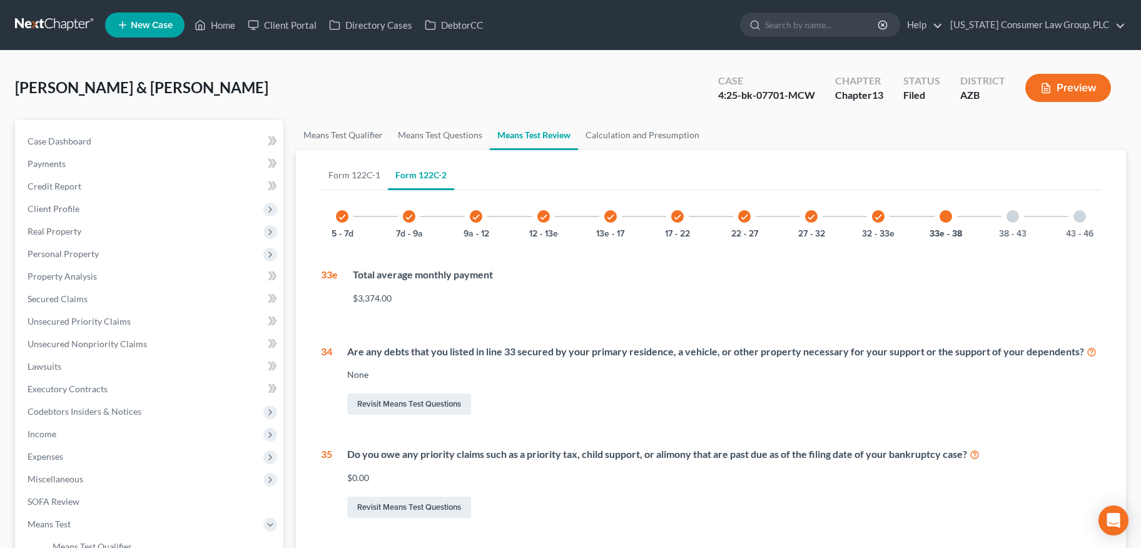
click at [1007, 223] on div "38 - 43" at bounding box center [1012, 216] width 43 height 43
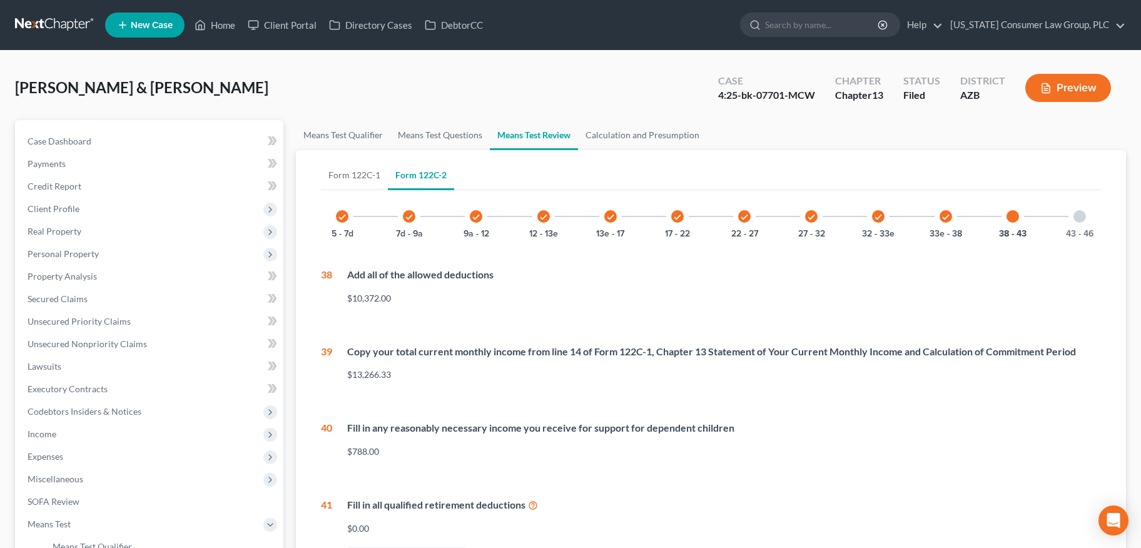
click at [1061, 223] on div "43 - 46" at bounding box center [1079, 216] width 43 height 43
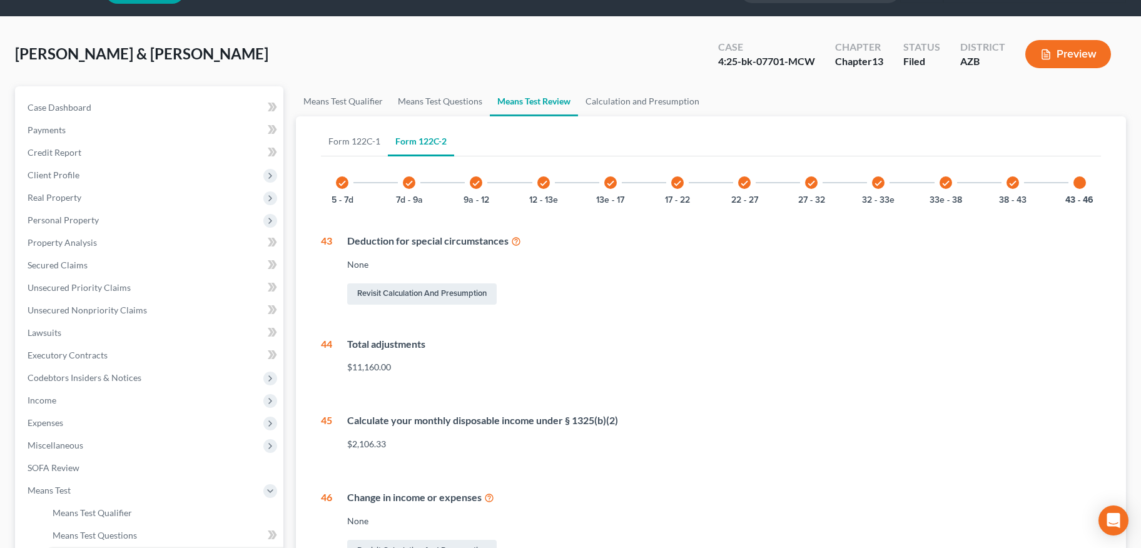
scroll to position [251, 0]
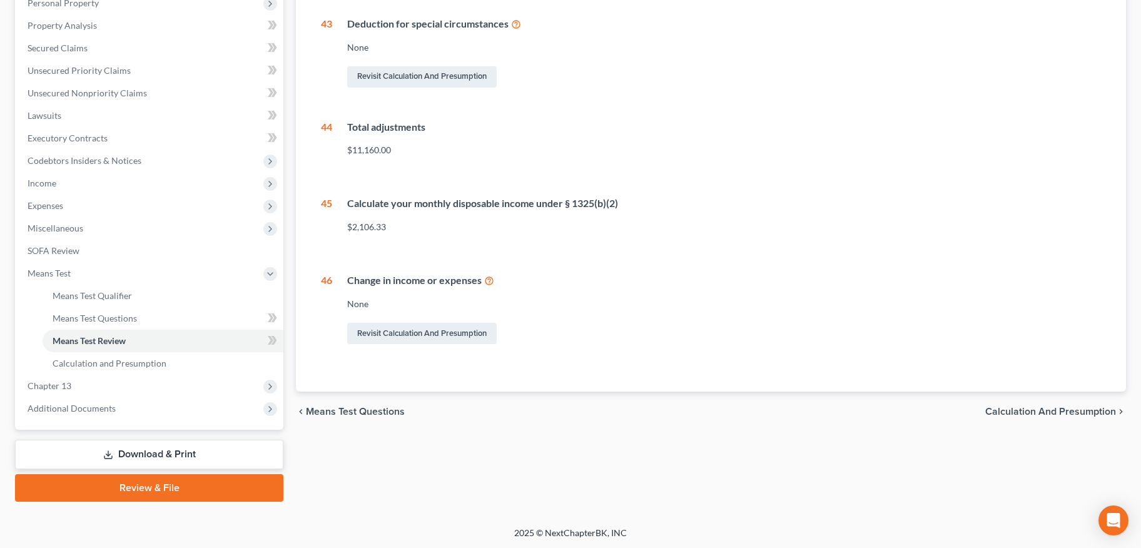
click at [490, 283] on icon at bounding box center [489, 280] width 10 height 12
click at [110, 361] on span "Calculation and Presumption" at bounding box center [110, 363] width 114 height 11
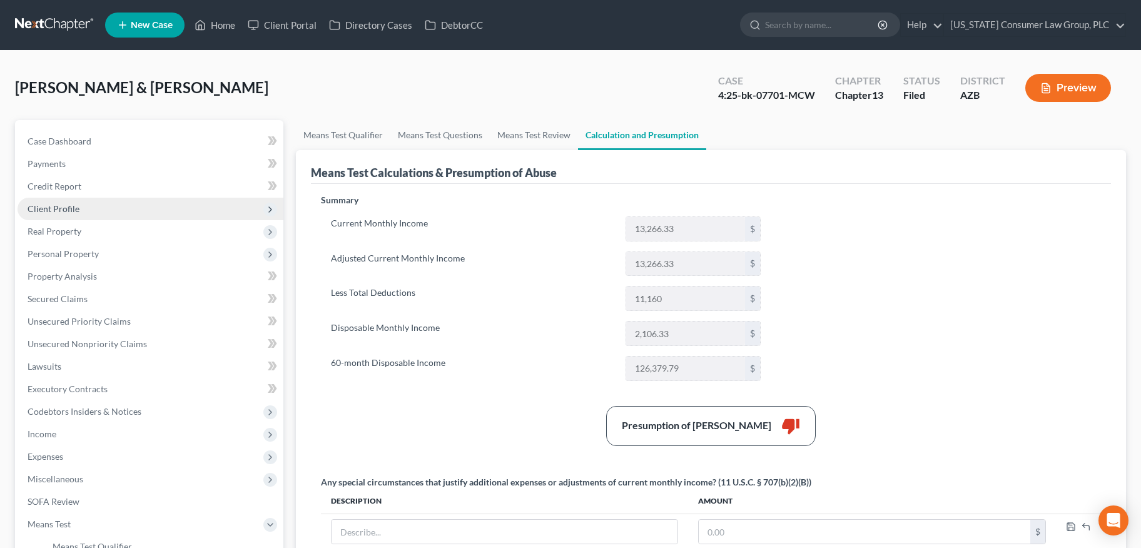
click at [73, 203] on span "Client Profile" at bounding box center [54, 208] width 52 height 11
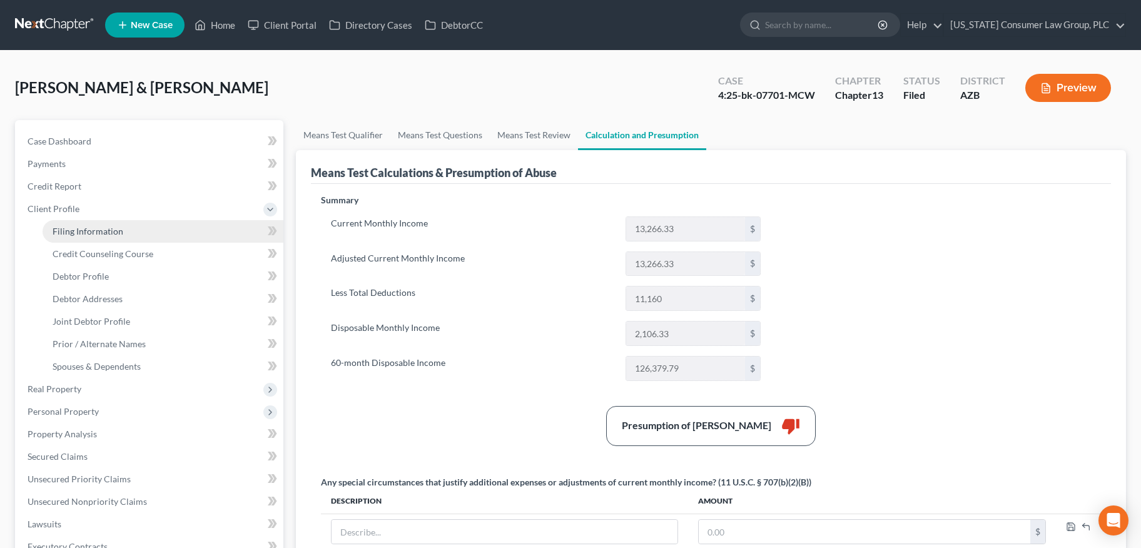
click at [69, 226] on span "Filing Information" at bounding box center [88, 231] width 71 height 11
select select "1"
select select "3"
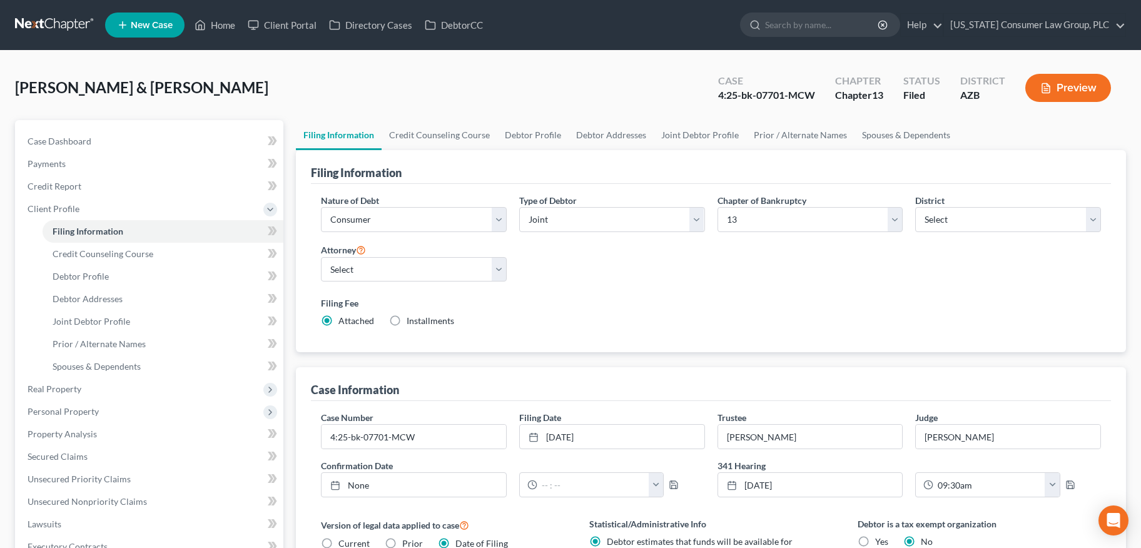
scroll to position [266, 0]
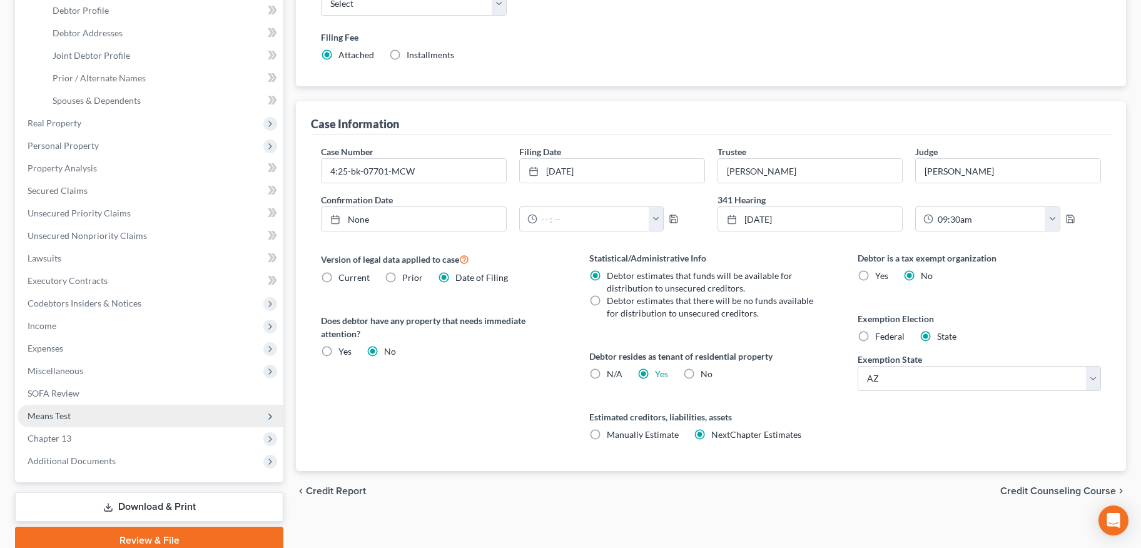
click at [57, 415] on span "Means Test" at bounding box center [49, 415] width 43 height 11
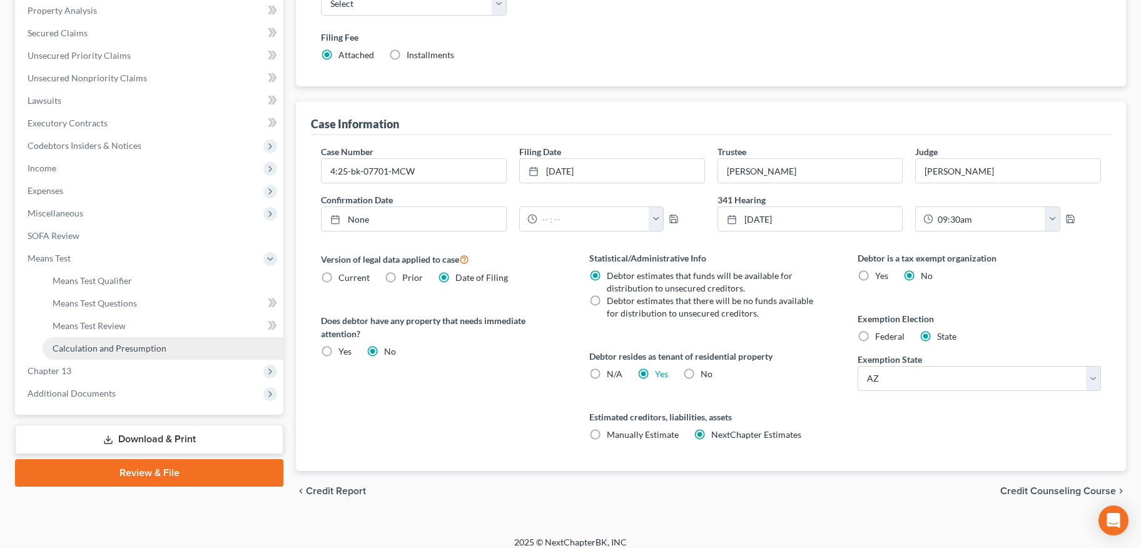
click at [129, 348] on span "Calculation and Presumption" at bounding box center [110, 348] width 114 height 11
